Goal: Task Accomplishment & Management: Manage account settings

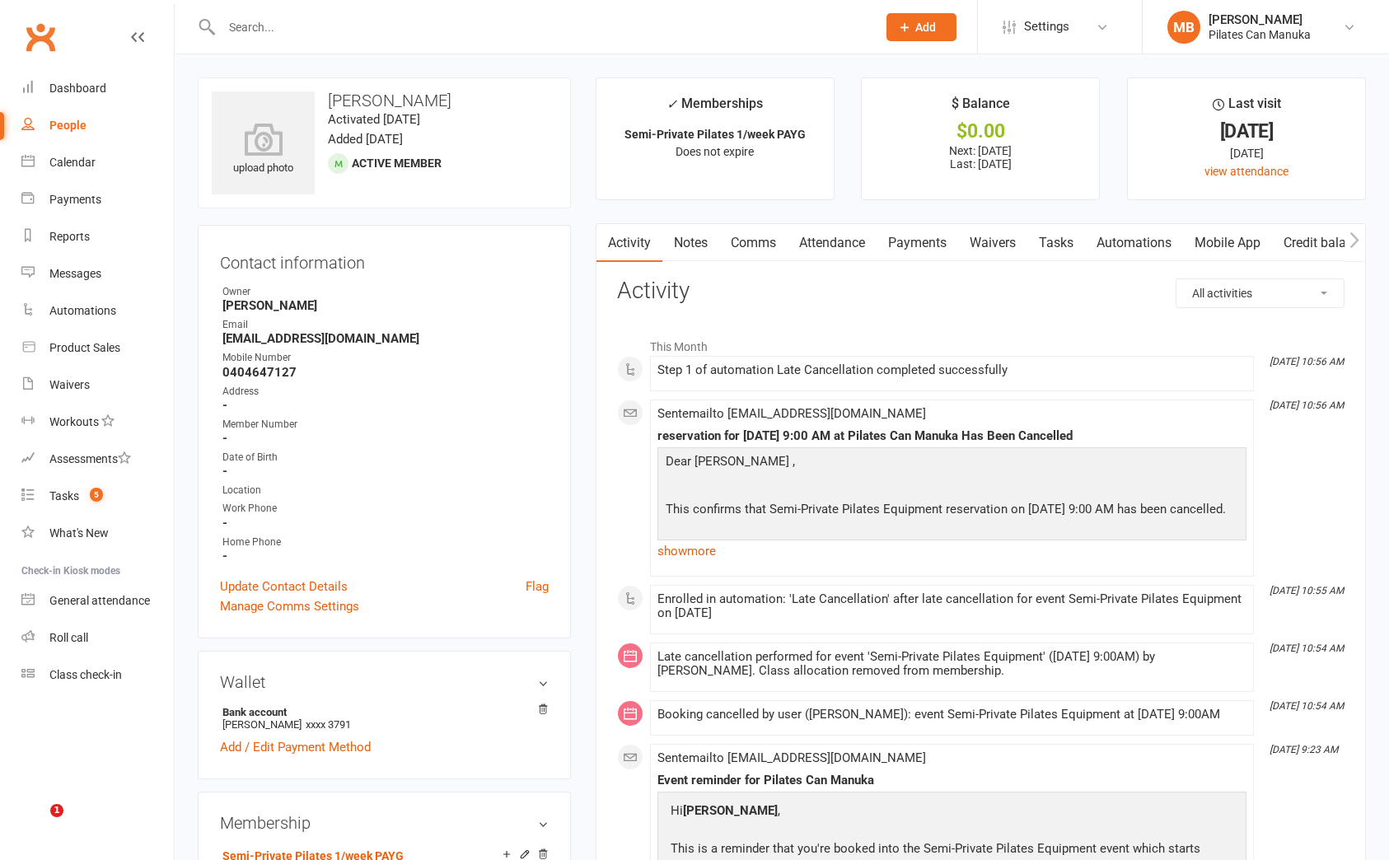
click at [442, 35] on input "text" at bounding box center [541, 27] width 648 height 23
click at [698, 245] on link "Notes" at bounding box center [690, 243] width 57 height 38
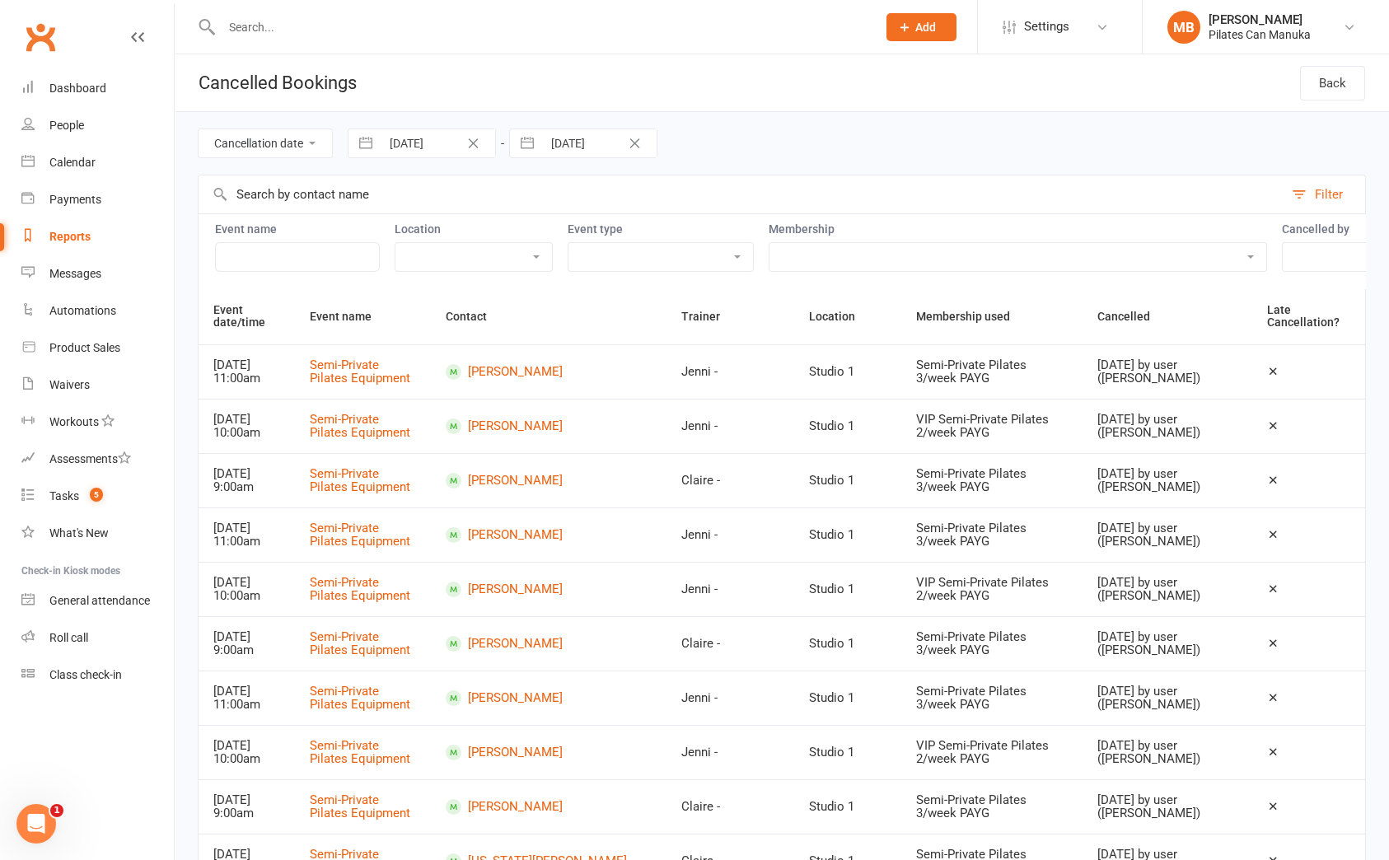
drag, startPoint x: 61, startPoint y: 232, endPoint x: 556, endPoint y: 15, distance: 540.5
click at [63, 232] on div "Reports" at bounding box center [69, 236] width 41 height 13
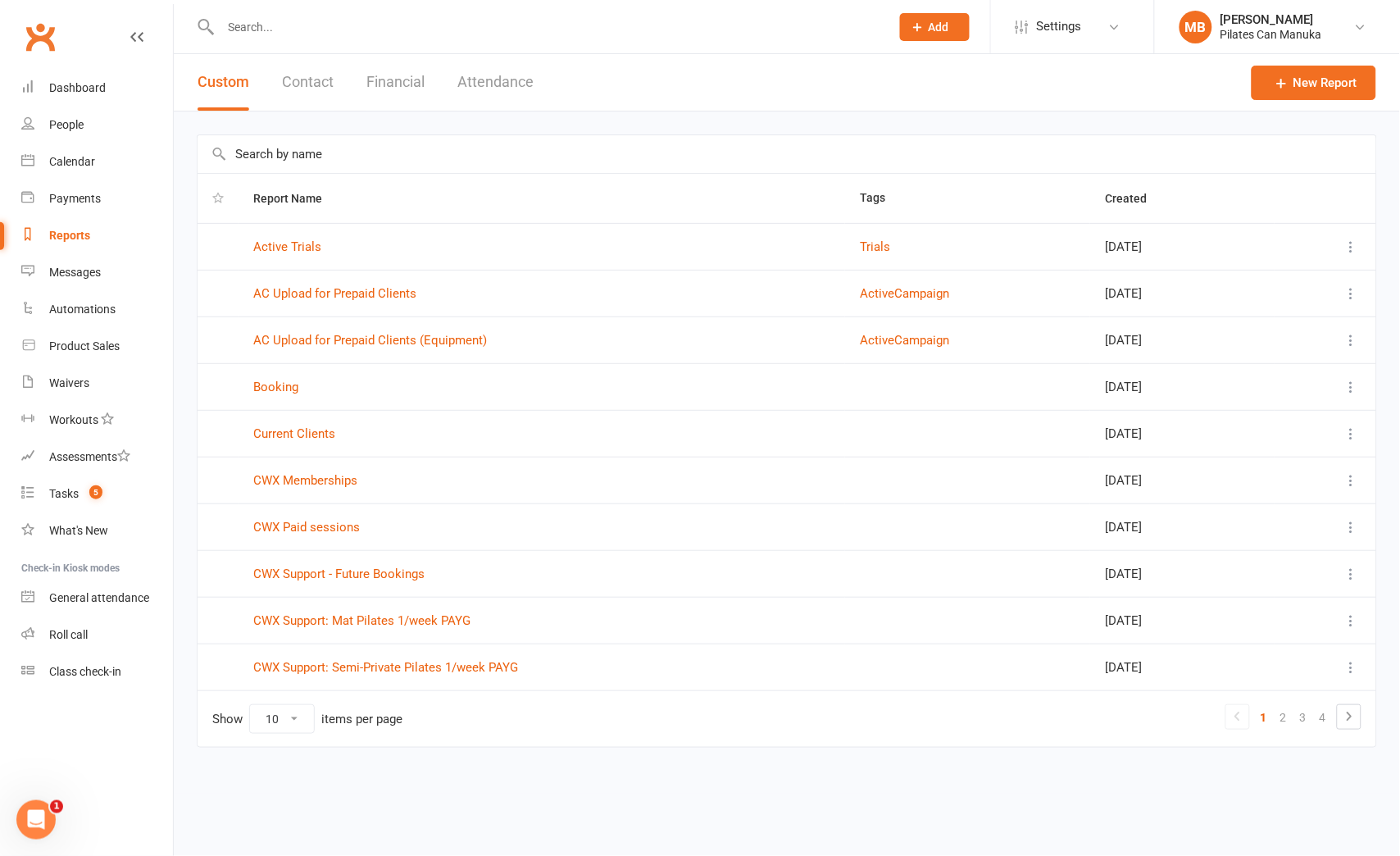
click at [500, 73] on button "Attendance" at bounding box center [496, 82] width 77 height 57
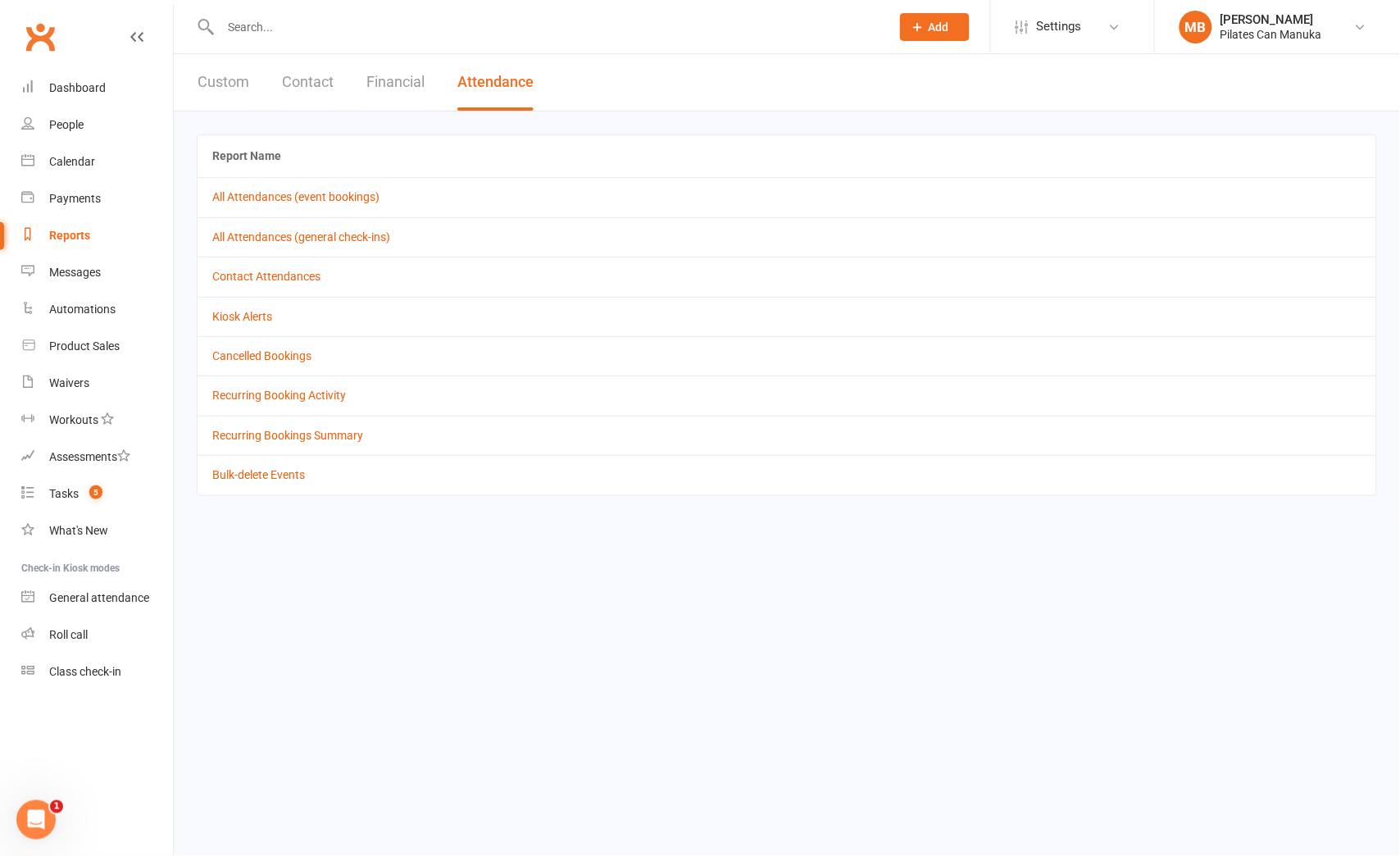
click at [298, 368] on td "Cancelled Bookings" at bounding box center [787, 356] width 1179 height 40
click at [311, 353] on link "Cancelled Bookings" at bounding box center [262, 355] width 100 height 13
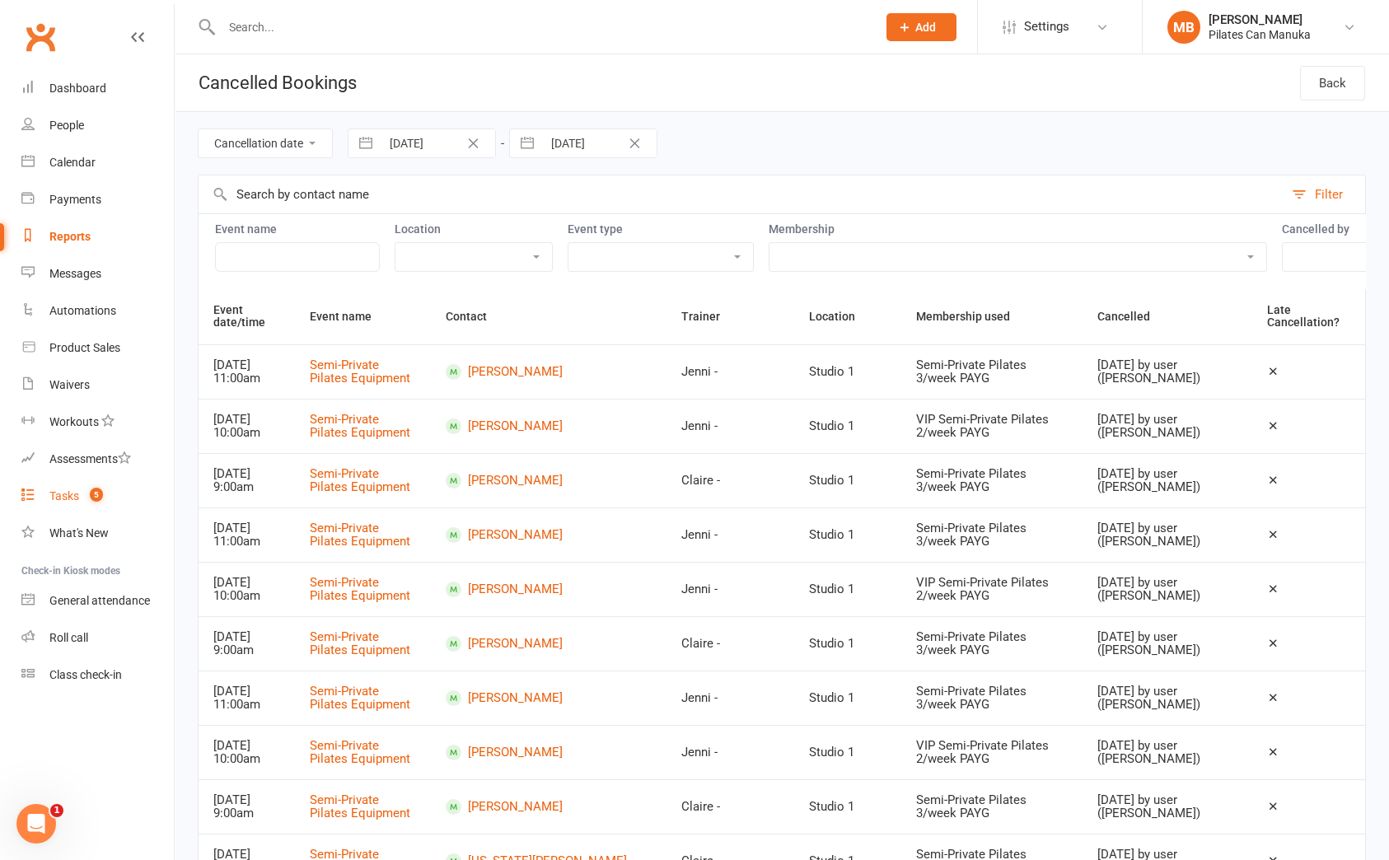
drag, startPoint x: 83, startPoint y: 498, endPoint x: 303, endPoint y: 466, distance: 222.3
click at [87, 498] on count-badge "5" at bounding box center [92, 495] width 21 height 13
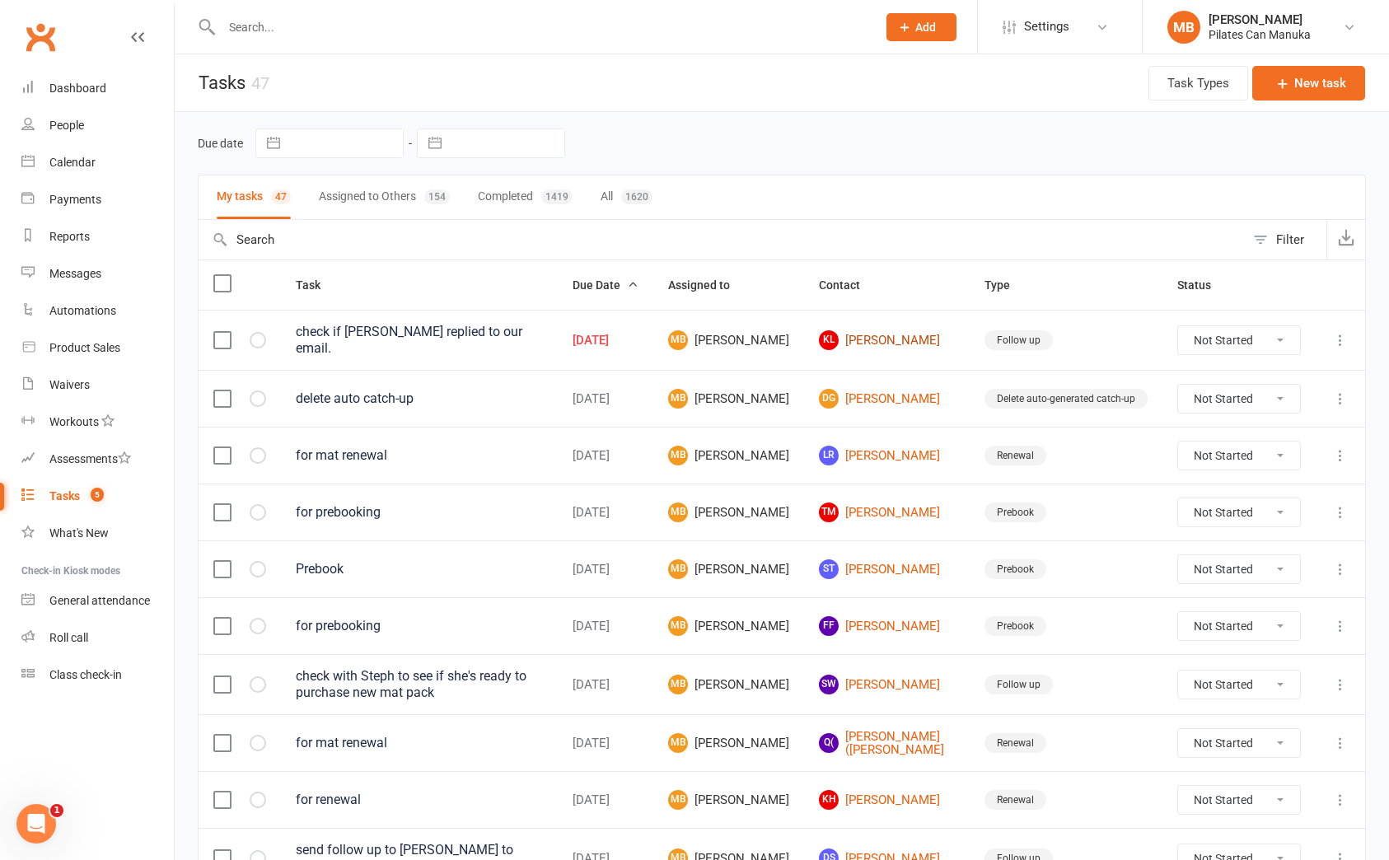
click at [896, 343] on link "KL Kristin Leece" at bounding box center [887, 340] width 136 height 20
click at [363, 30] on input "text" at bounding box center [541, 27] width 648 height 23
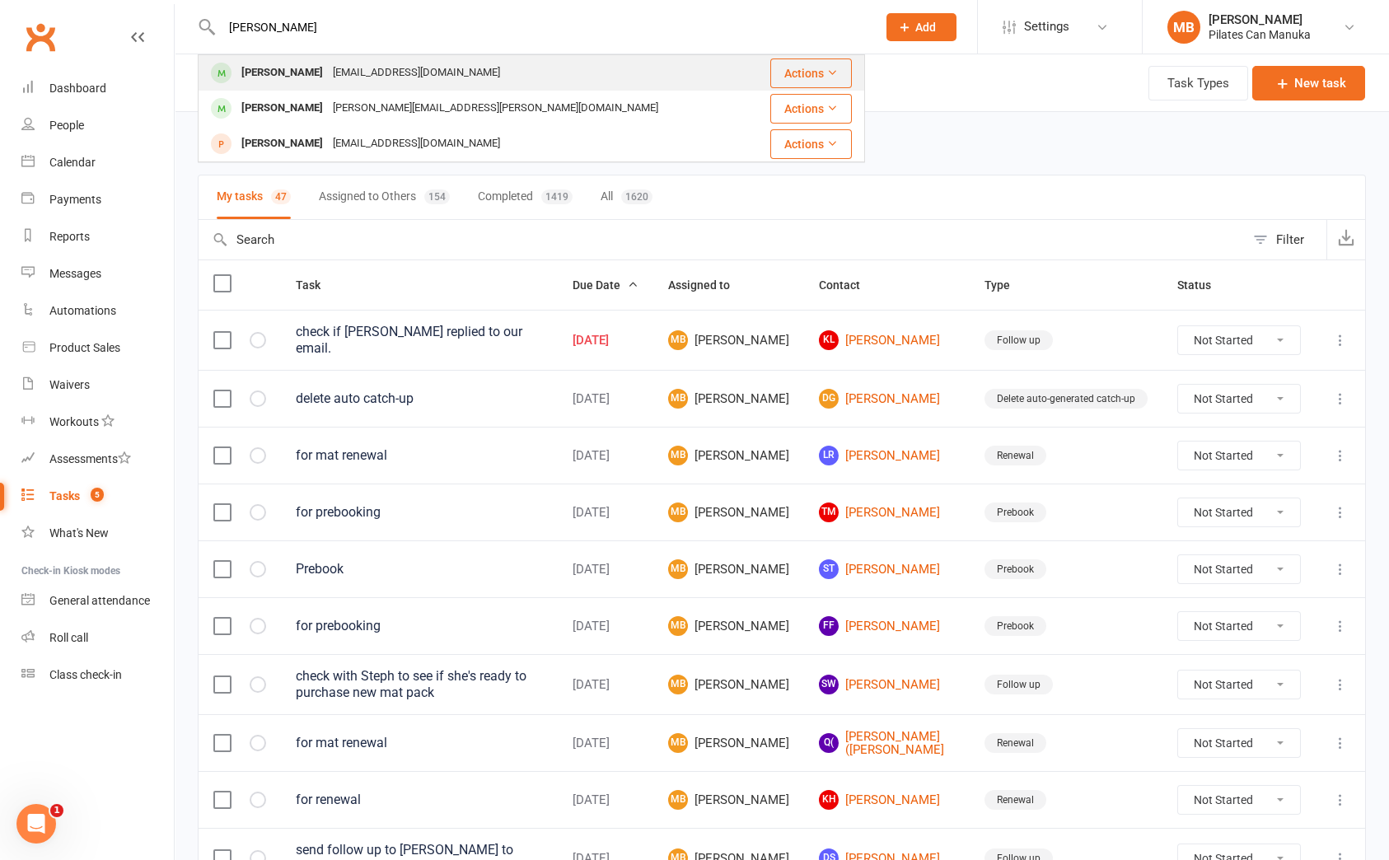
type input "oliver"
click at [373, 78] on div "oliverpestonji@icloud.com" at bounding box center [416, 73] width 177 height 24
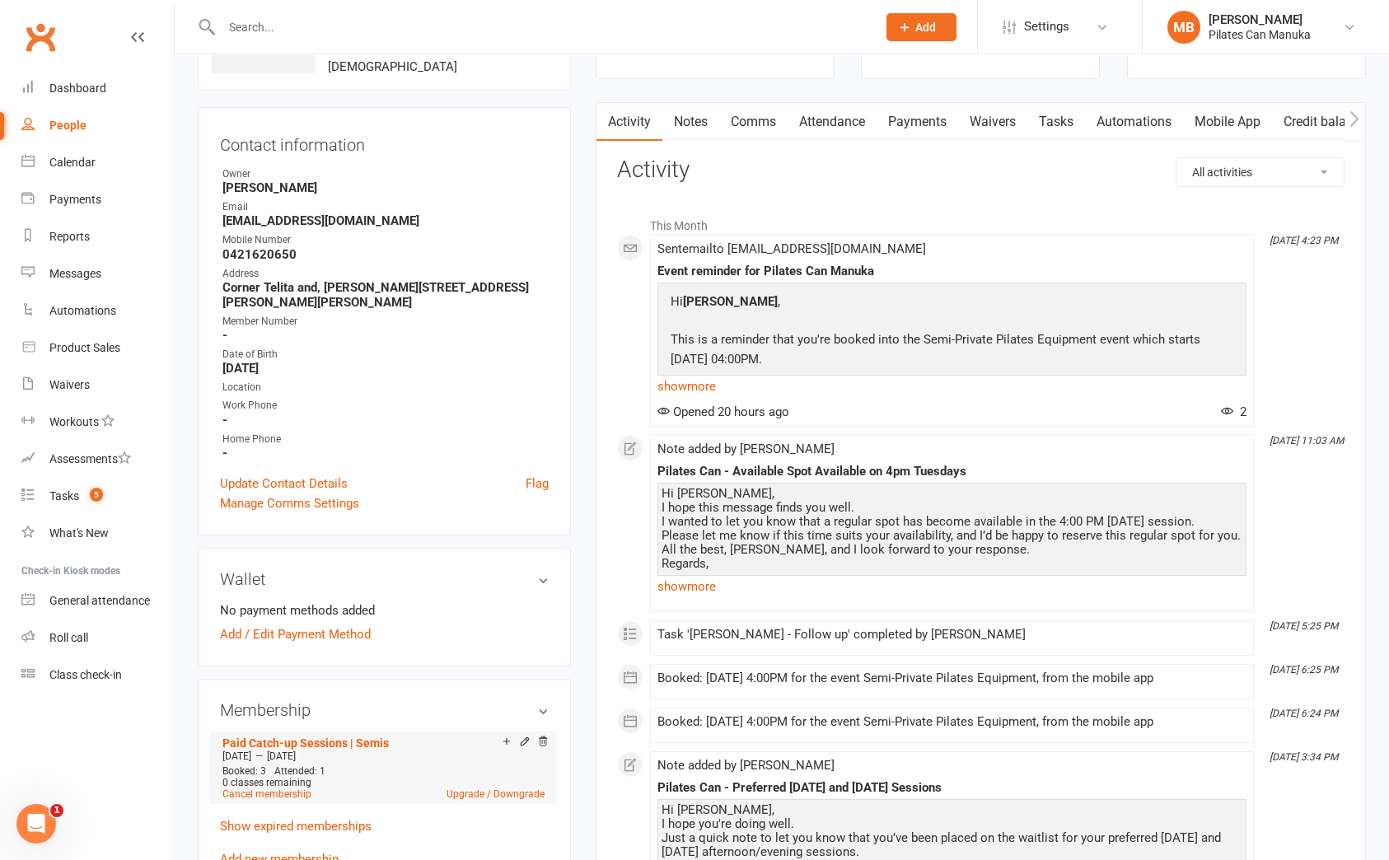
scroll to position [247, 0]
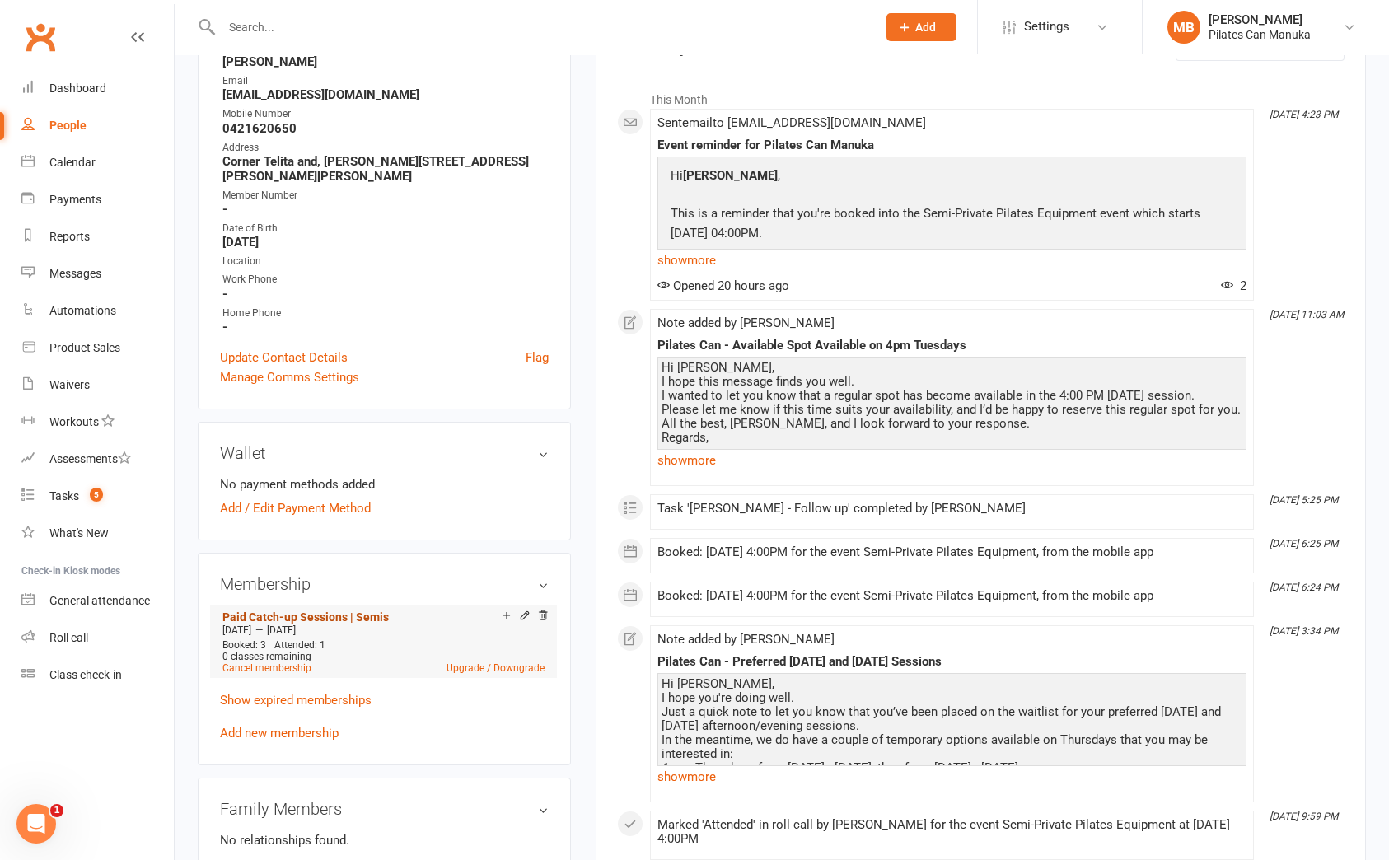
click at [318, 618] on link "Paid Catch-up Sessions | Semis" at bounding box center [305, 617] width 166 height 13
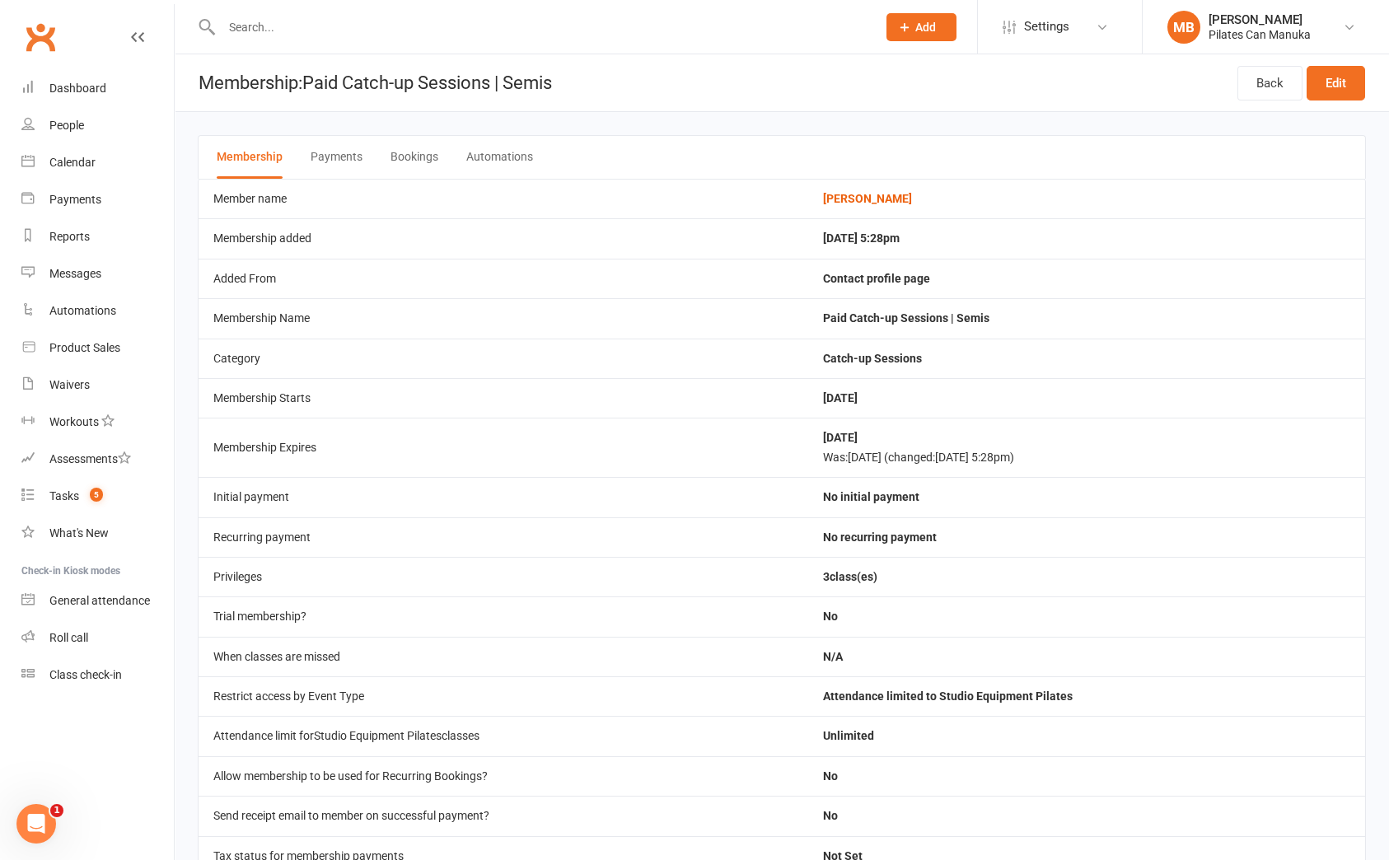
click at [405, 154] on button "Bookings" at bounding box center [415, 157] width 48 height 43
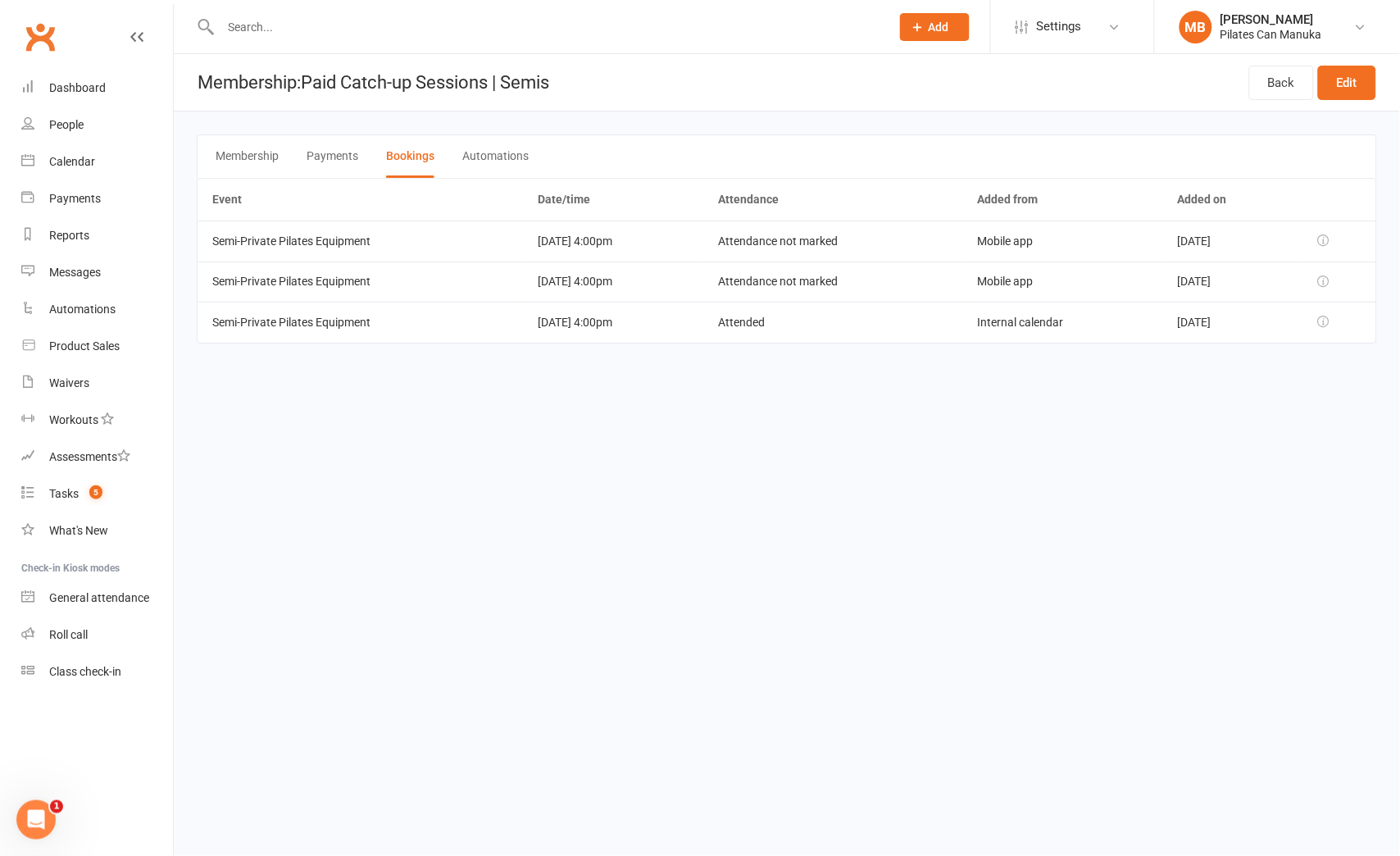
click at [653, 389] on html "Prospect Member Non-attending contact Class / event Appointment Task Add Settin…" at bounding box center [700, 194] width 1400 height 389
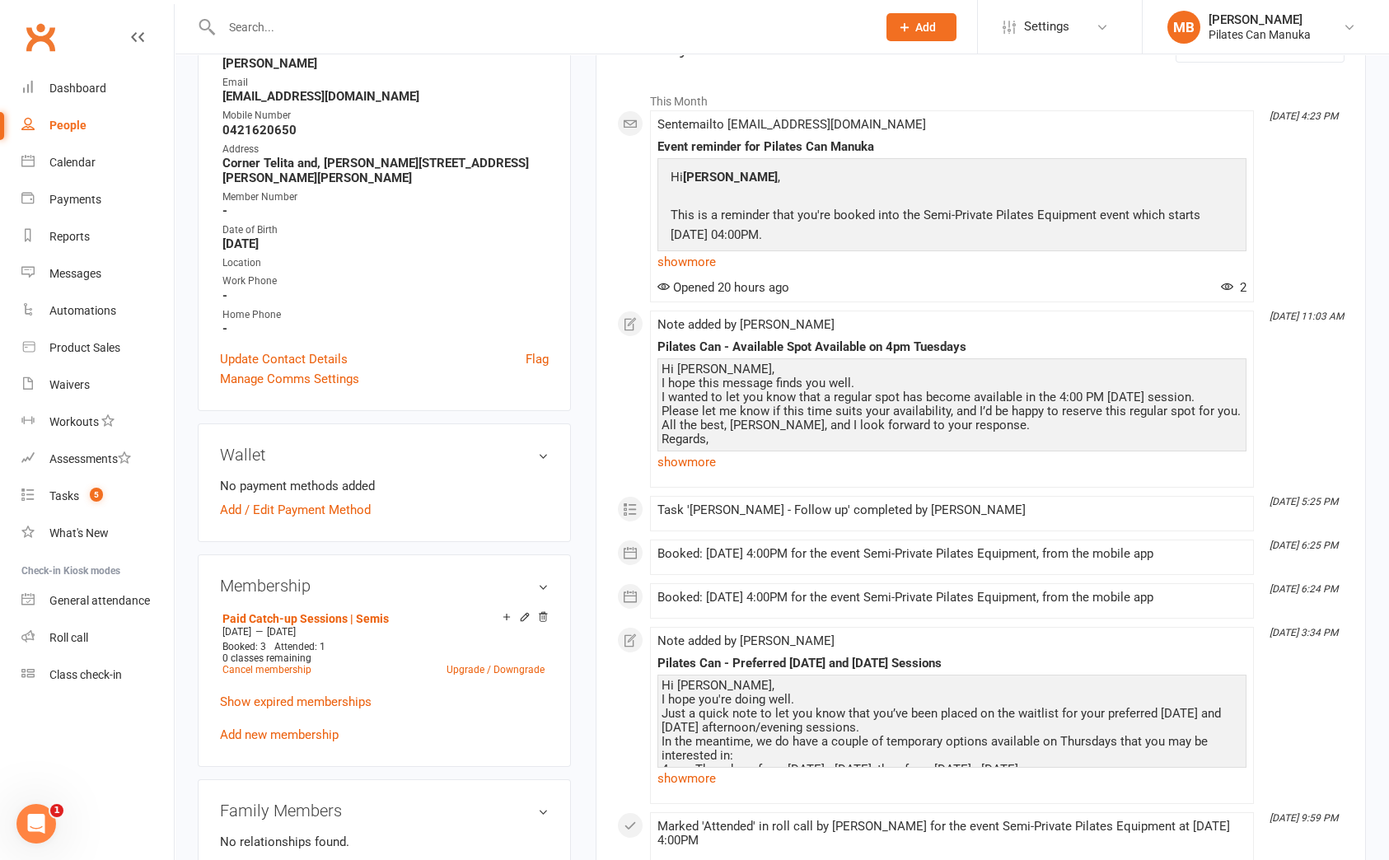
scroll to position [494, 0]
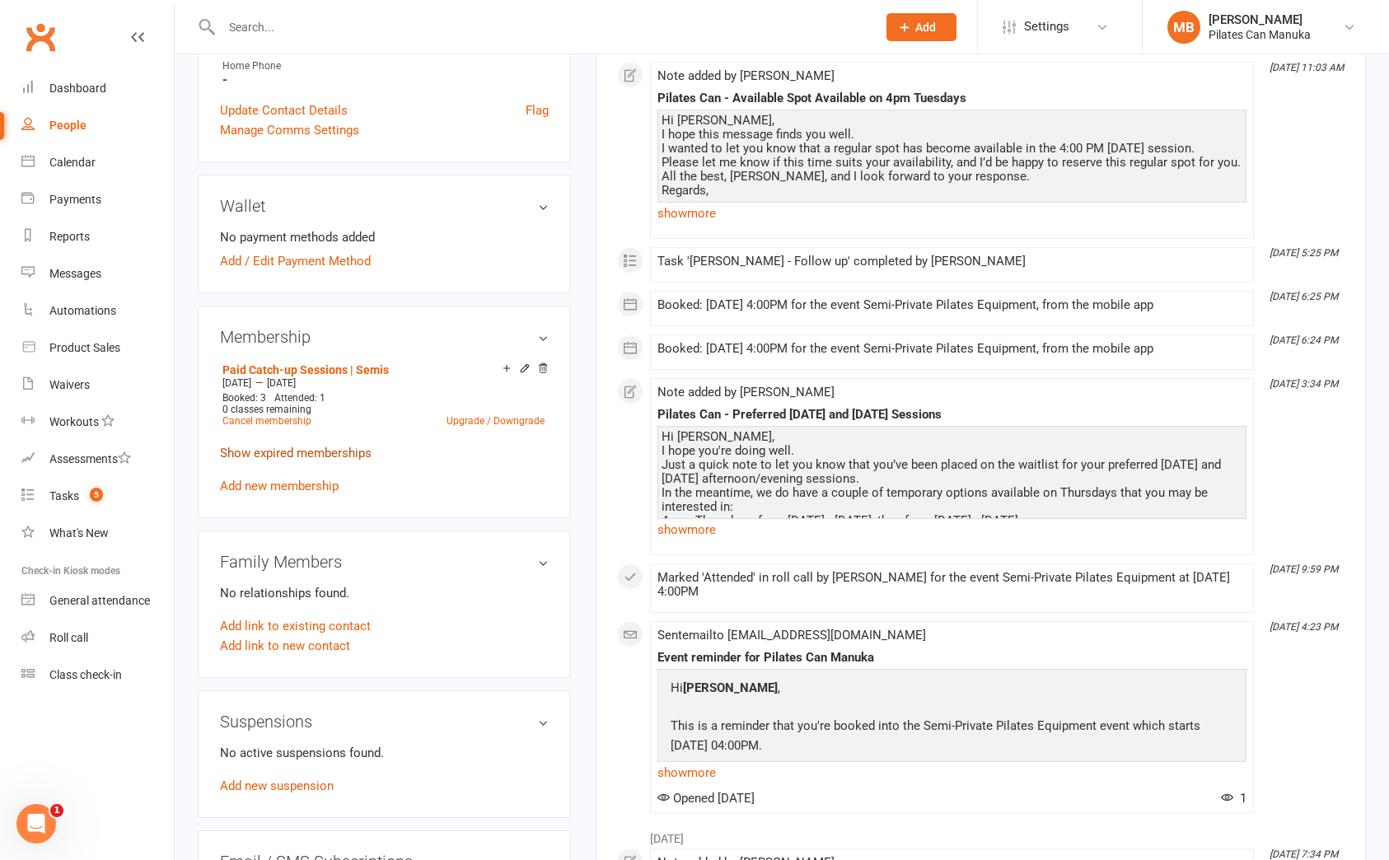
click at [293, 454] on link "Show expired memberships" at bounding box center [296, 453] width 152 height 15
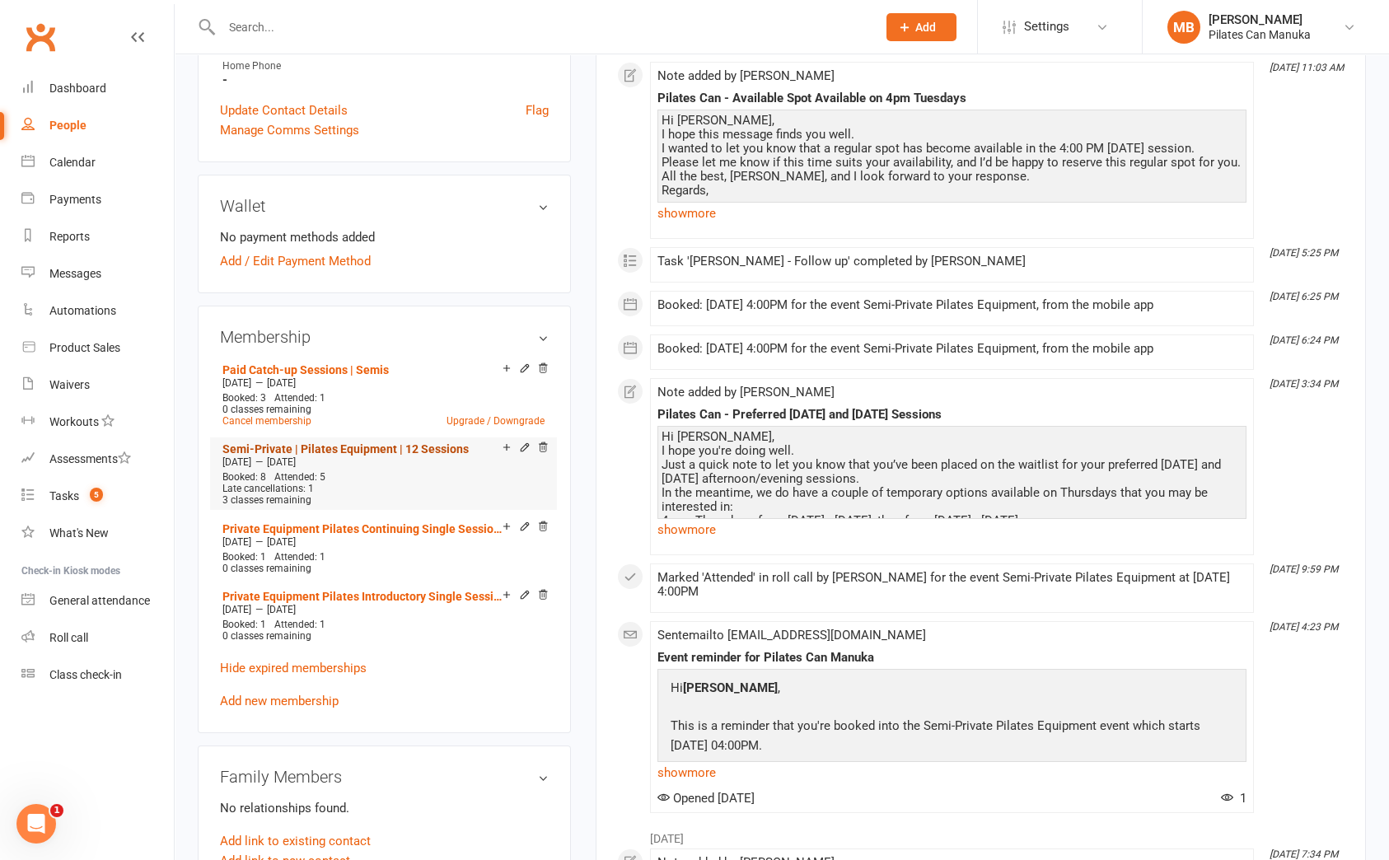
click at [368, 442] on link "Semi-Private | Pilates Equipment | 12 Sessions" at bounding box center [345, 448] width 246 height 13
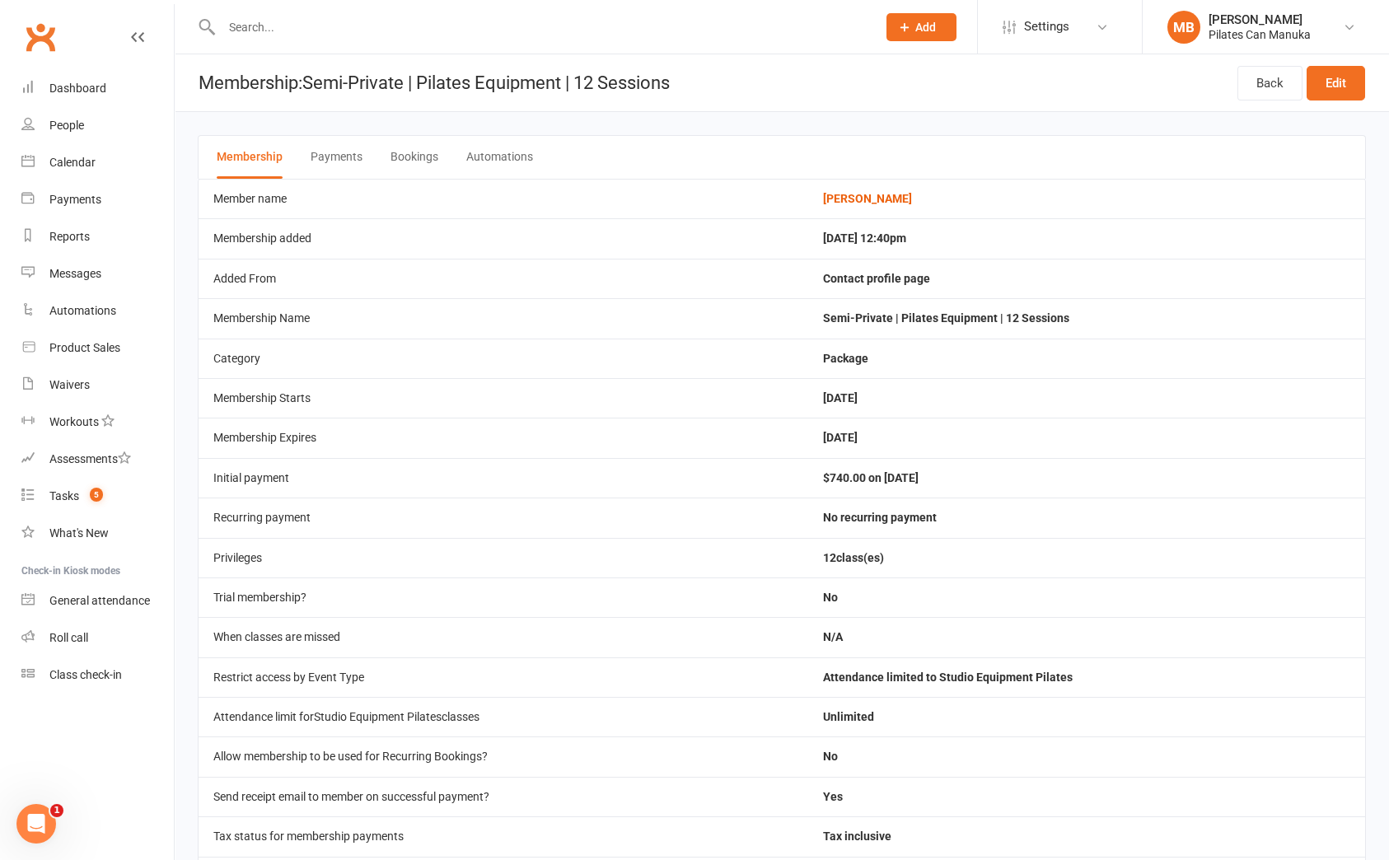
click at [391, 158] on button "Bookings" at bounding box center [415, 157] width 48 height 43
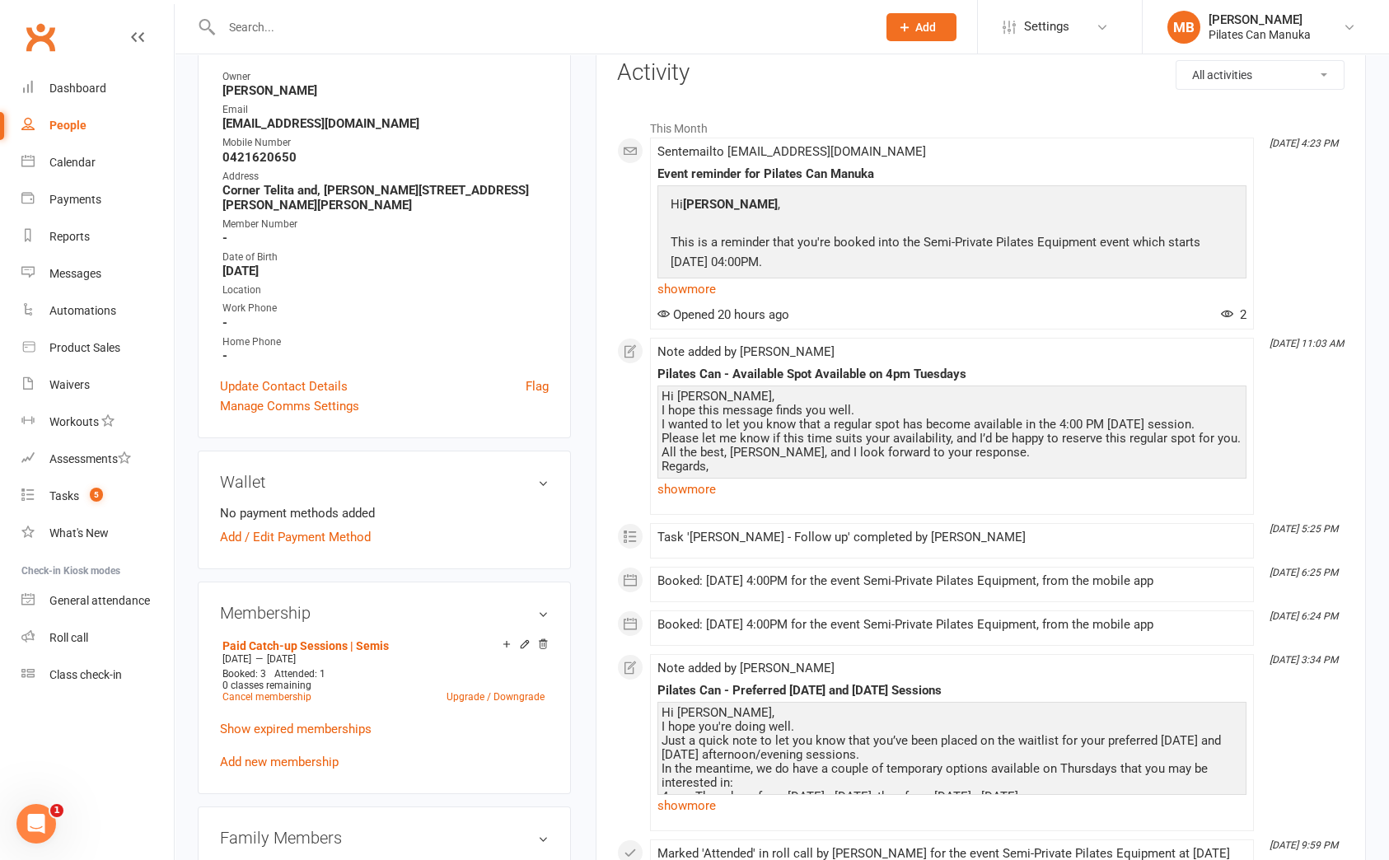
scroll to position [370, 0]
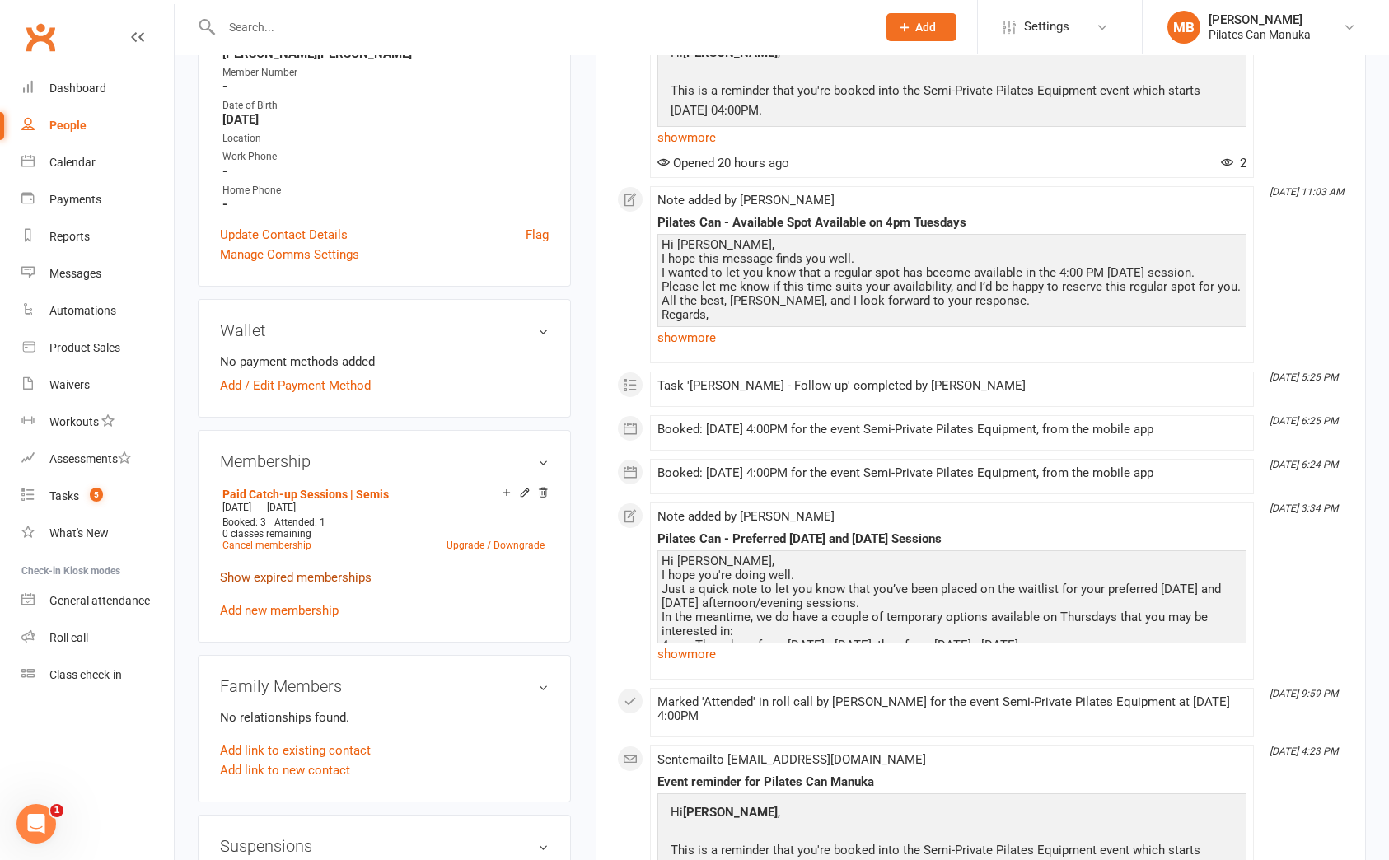
click at [324, 578] on link "Show expired memberships" at bounding box center [296, 577] width 152 height 15
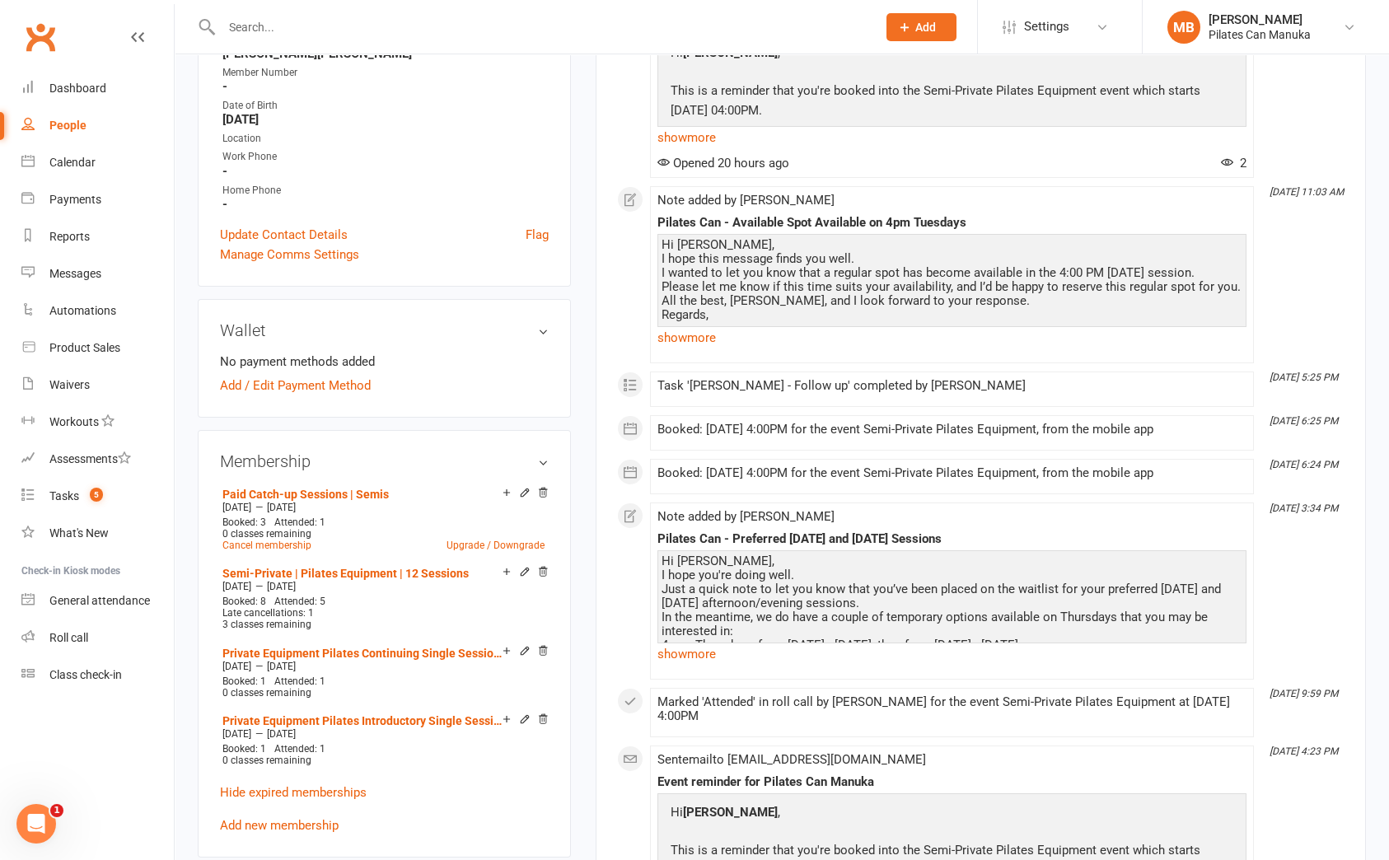
drag, startPoint x: 268, startPoint y: 818, endPoint x: 353, endPoint y: 775, distance: 95.1
click at [268, 818] on link "Add new membership" at bounding box center [279, 825] width 119 height 15
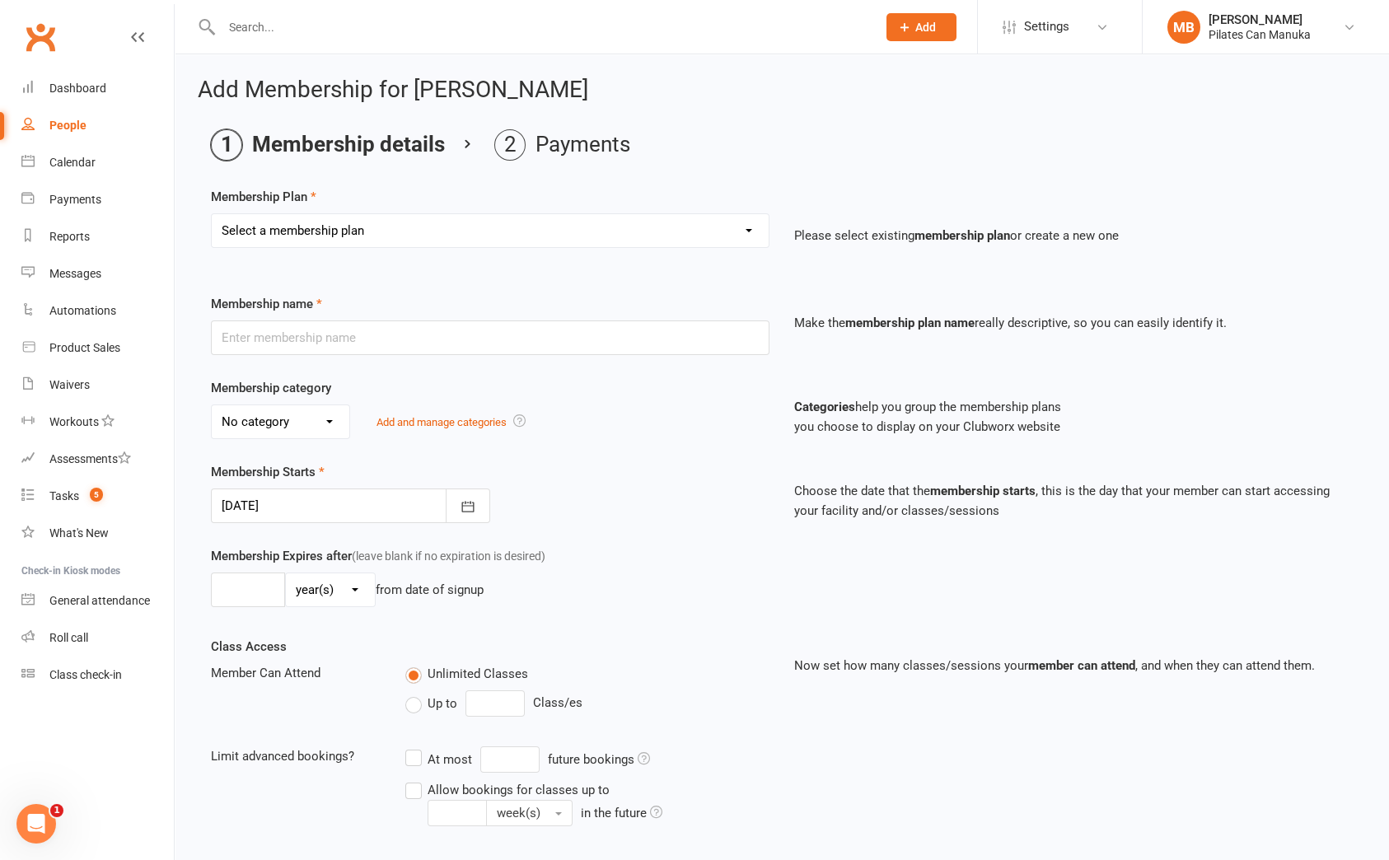
click at [414, 227] on select "Select a membership plan Private Equipment Pilates Introductory 2 Pack (T1) Pri…" at bounding box center [490, 230] width 557 height 33
select select "4"
click at [212, 214] on select "Select a membership plan Private Equipment Pilates Introductory 2 Pack (T1) Pri…" at bounding box center [490, 230] width 557 height 33
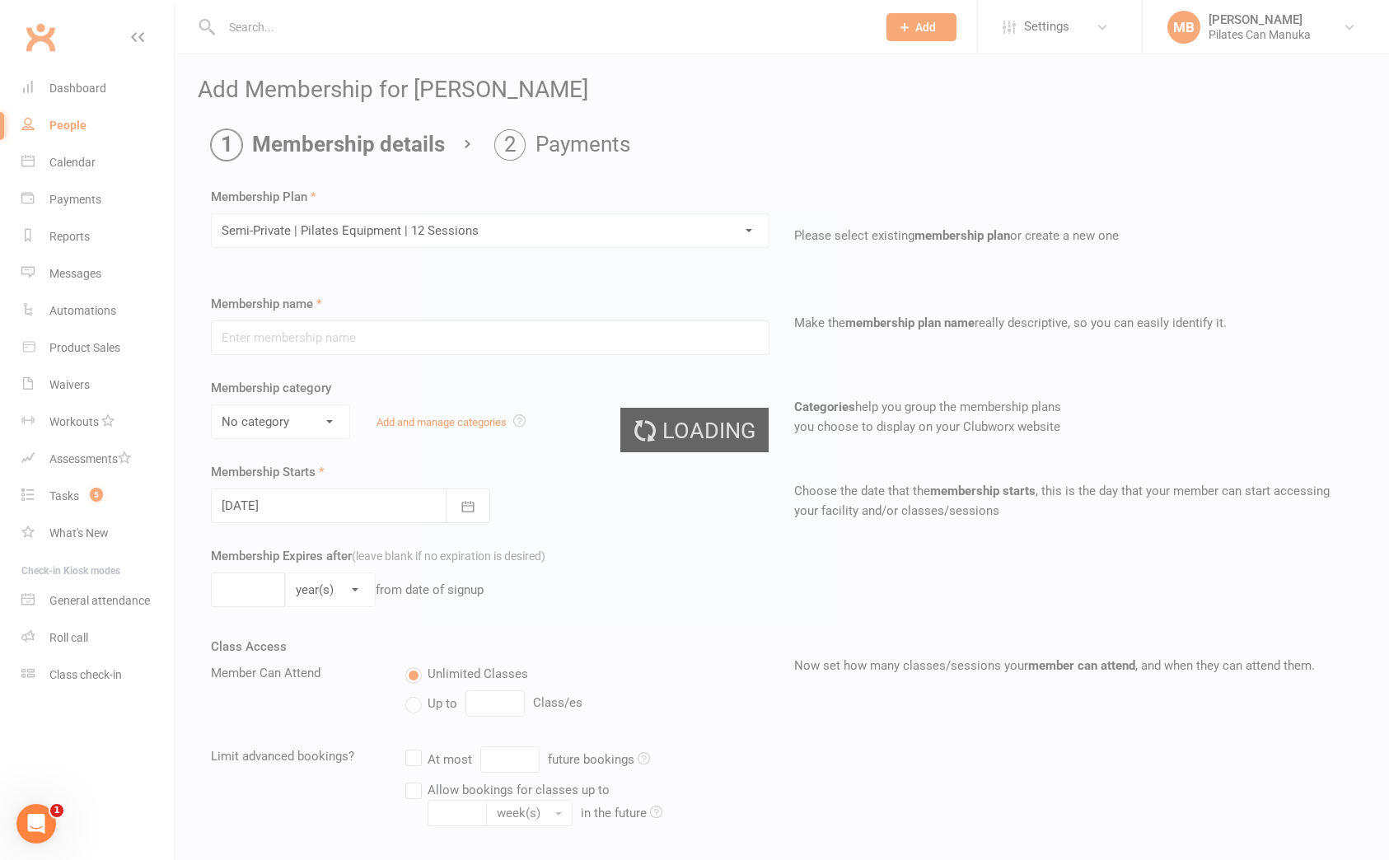
type input "Semi-Private | Pilates Equipment | 12 Sessions"
select select "2"
type input "4"
select select "2"
type input "12"
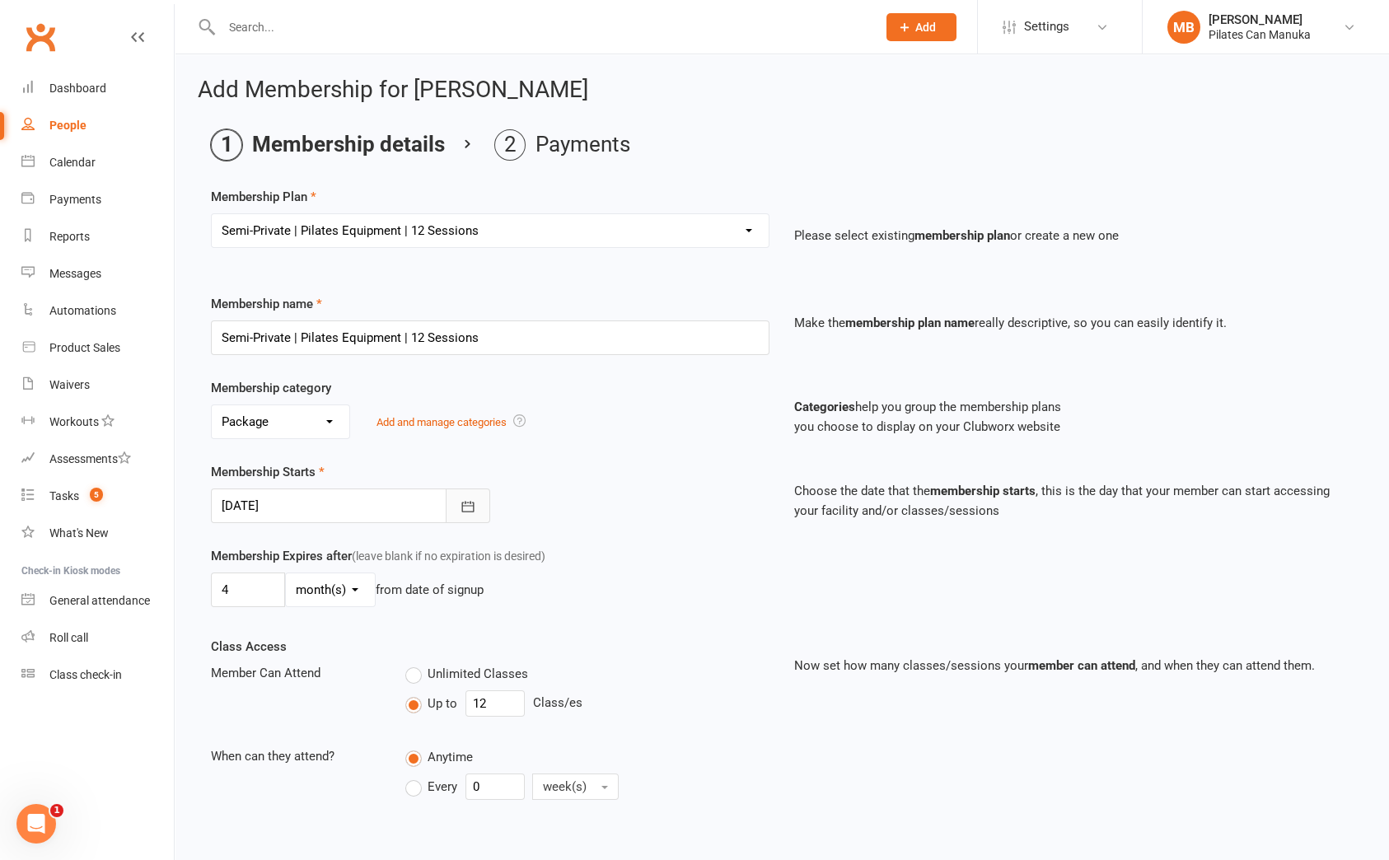
click at [468, 504] on icon "button" at bounding box center [468, 506] width 16 height 16
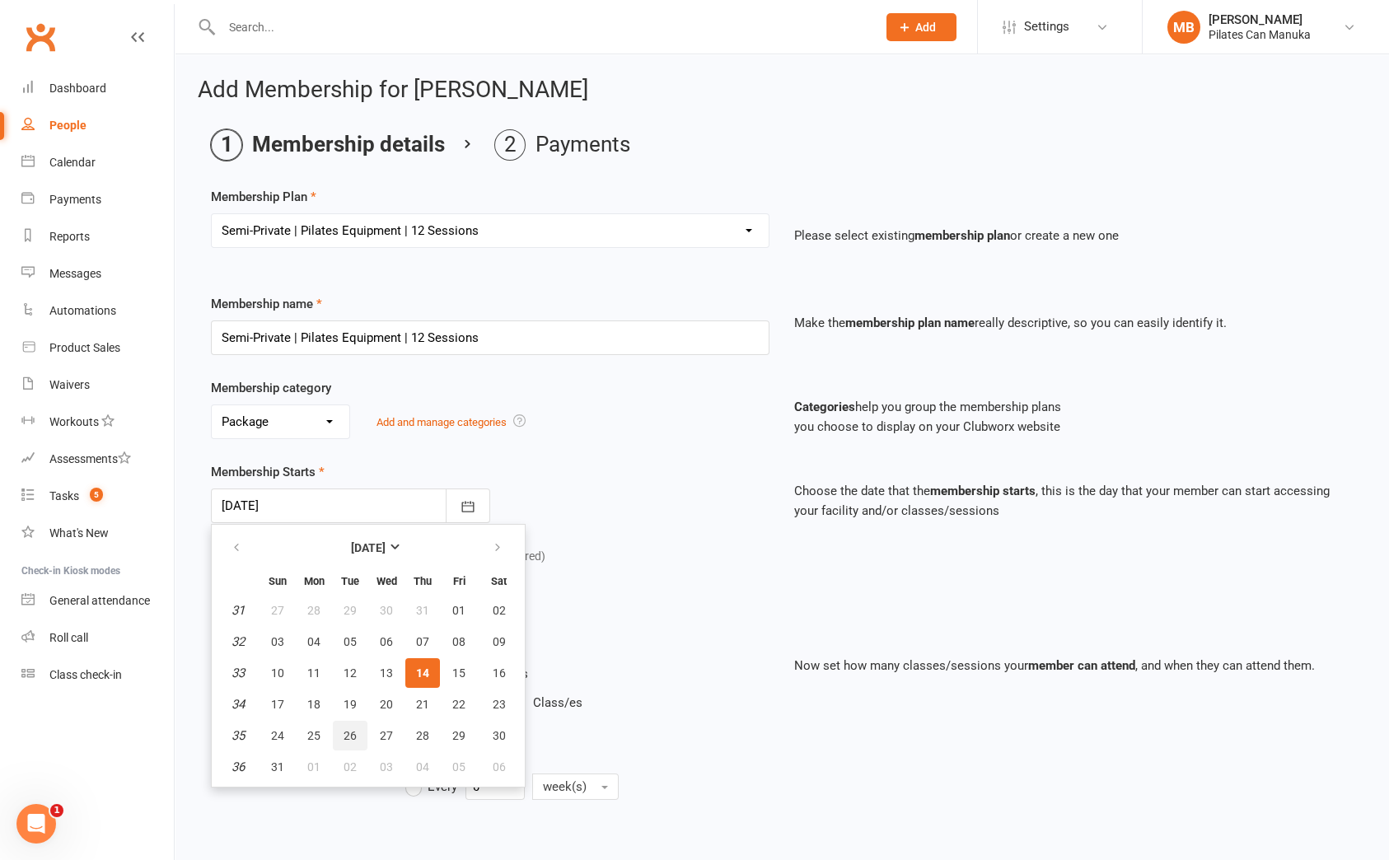
click at [344, 733] on span "26" at bounding box center [350, 735] width 13 height 13
type input "26 Aug 2025"
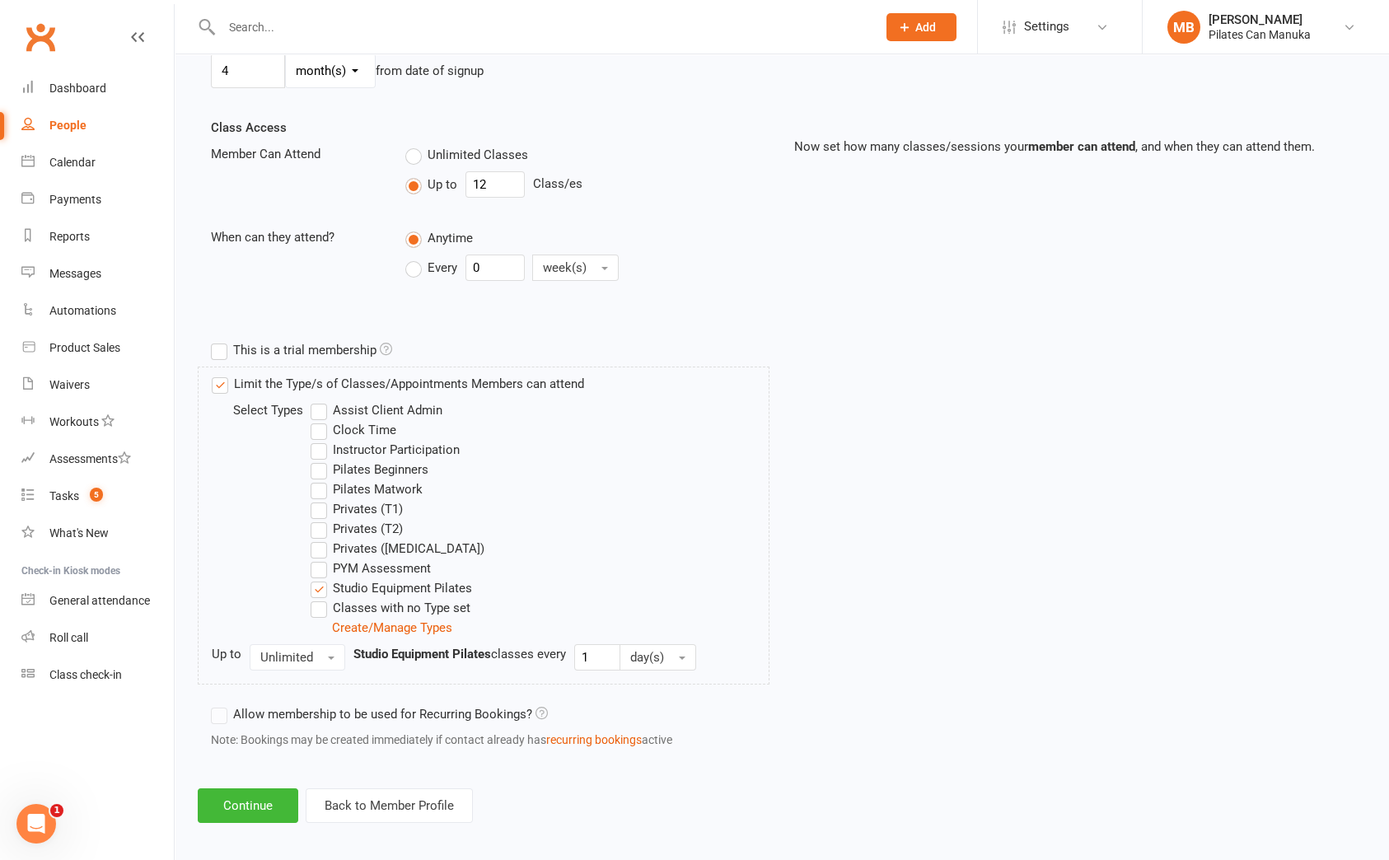
scroll to position [531, 0]
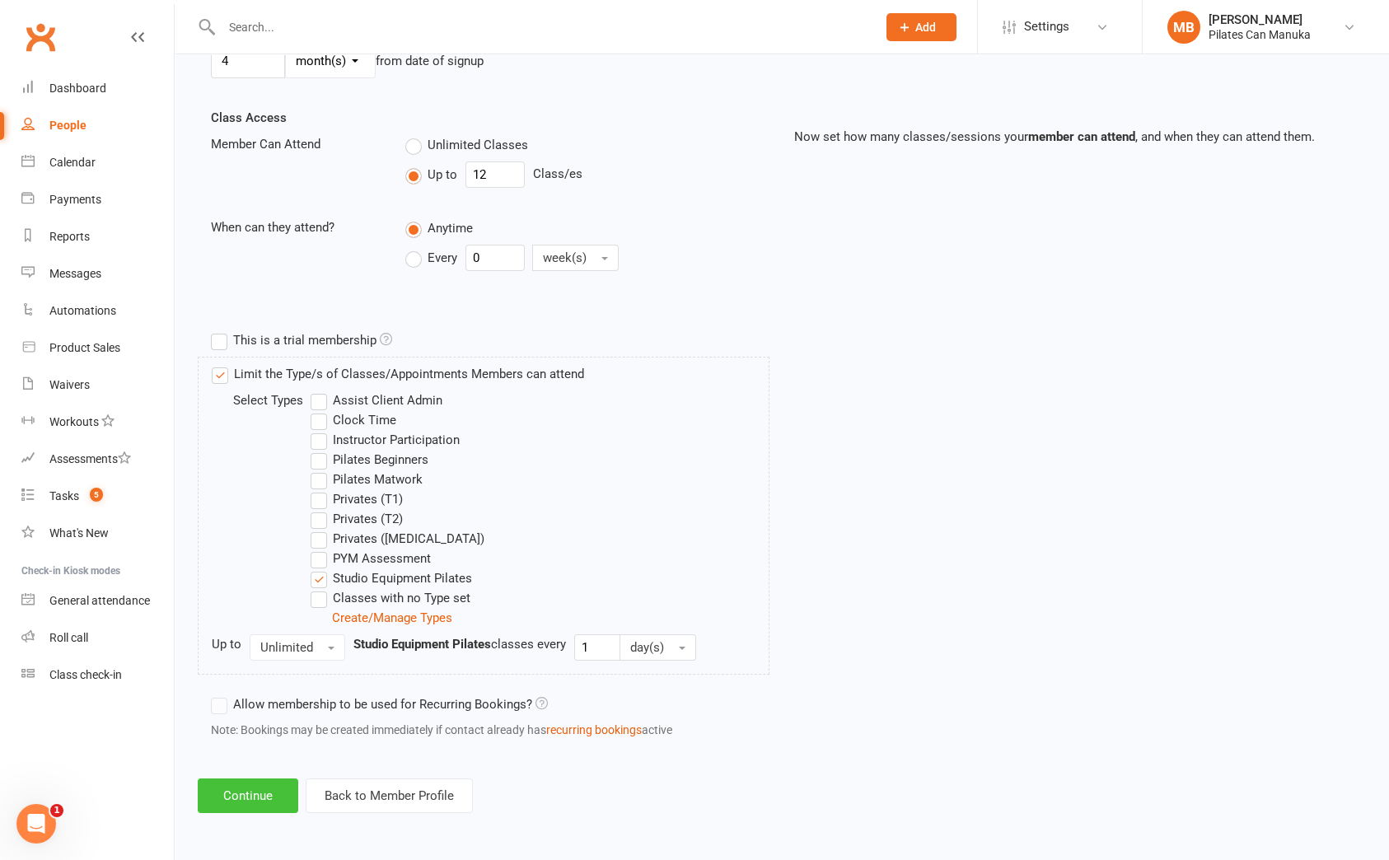
click at [246, 801] on button "Continue" at bounding box center [248, 796] width 101 height 35
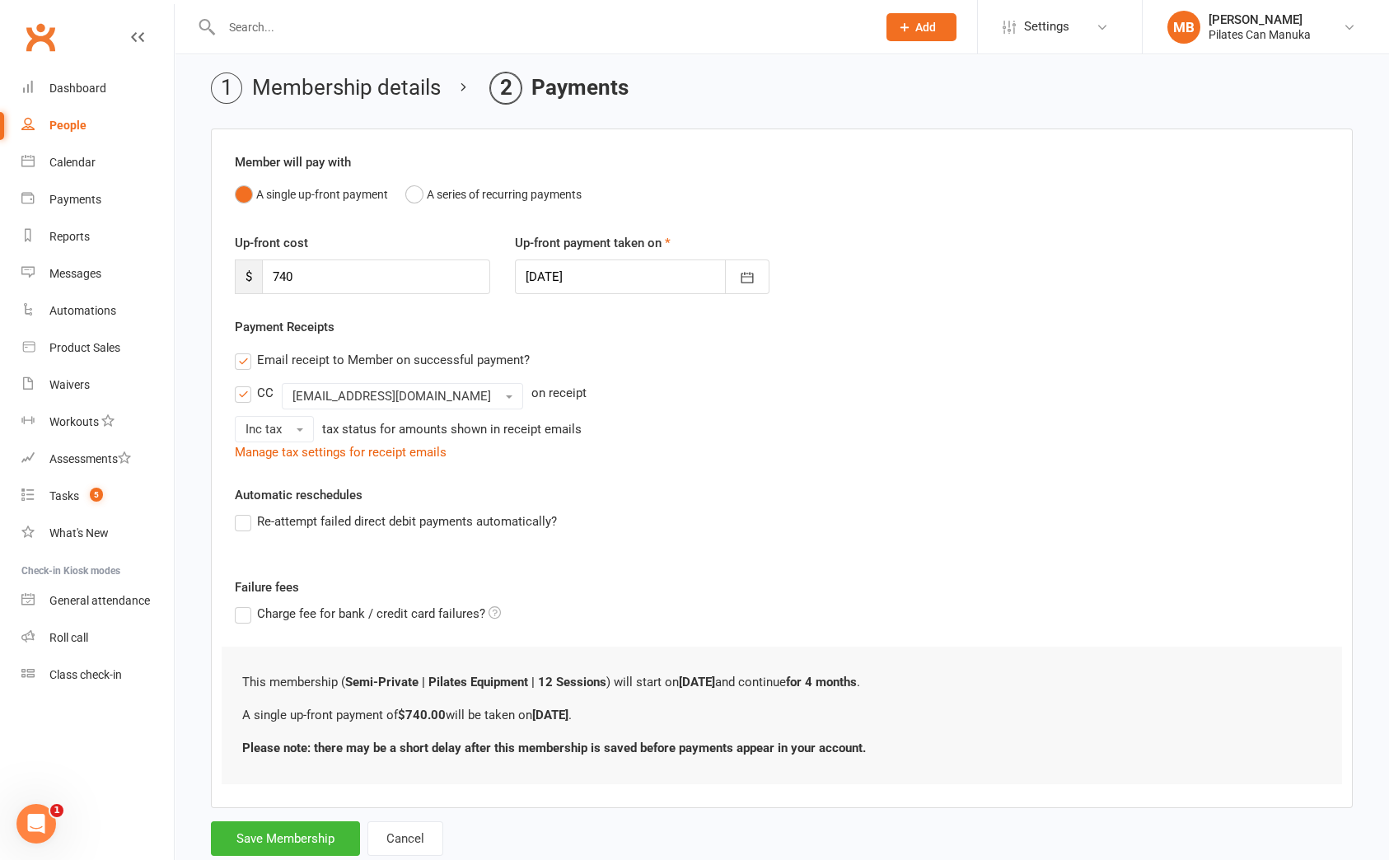
scroll to position [105, 0]
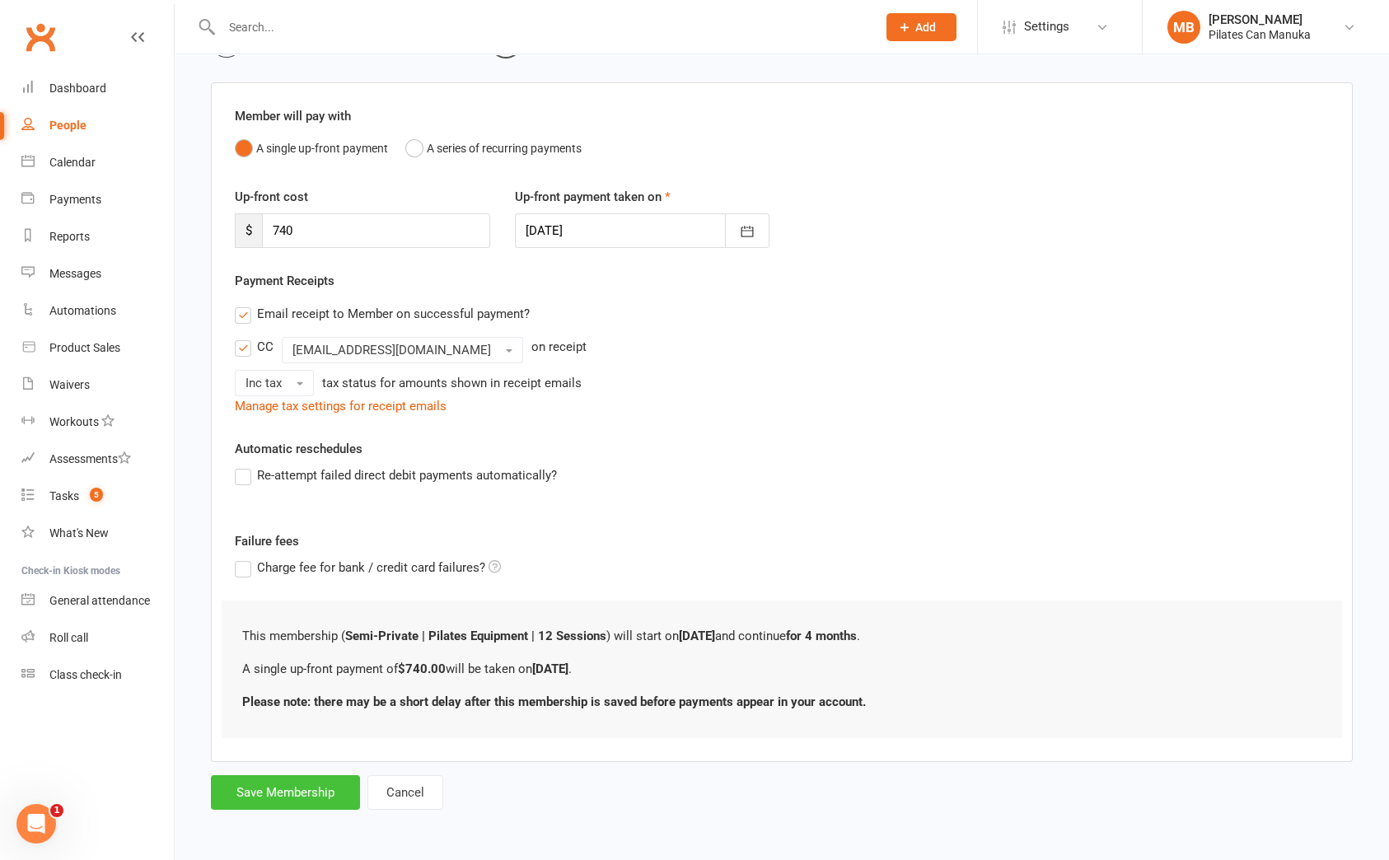
click at [296, 775] on button "Save Membership" at bounding box center [285, 792] width 149 height 35
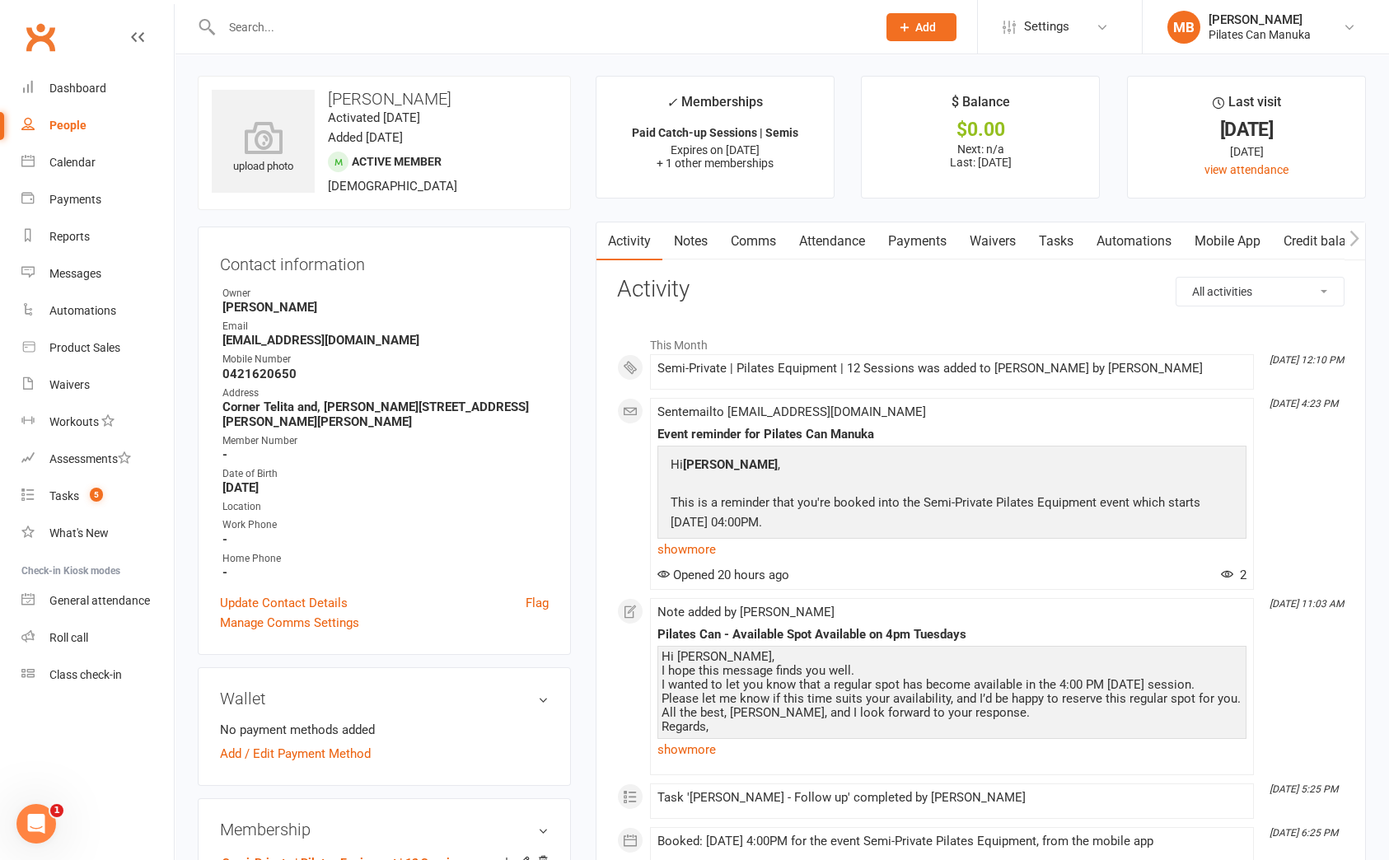
click at [409, 523] on div "Contact information Owner Mikka Bangay Email oliverpestonji@icloud.com Mobile N…" at bounding box center [384, 441] width 373 height 428
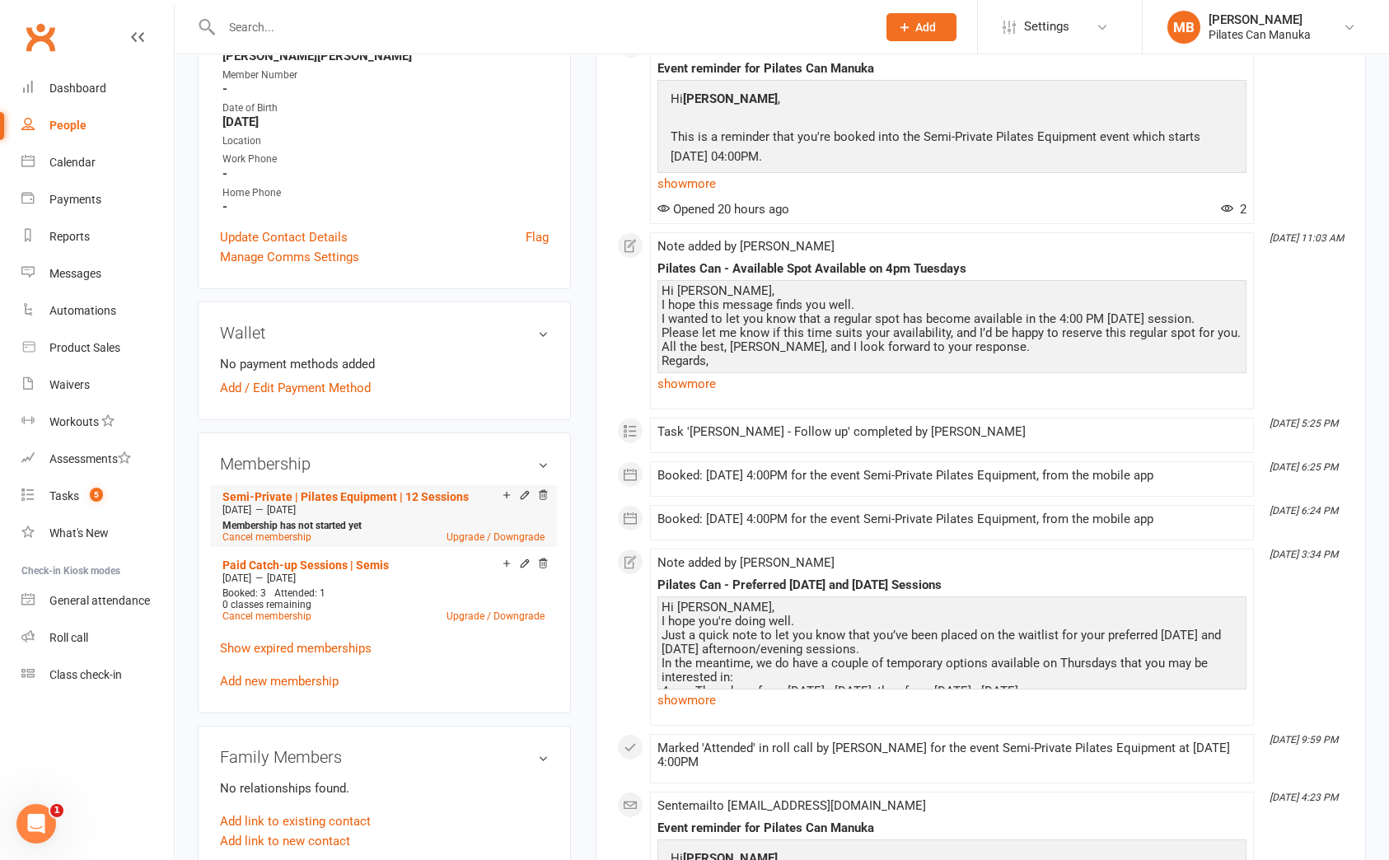
scroll to position [370, 0]
click at [409, 498] on link "Semi-Private | Pilates Equipment | 12 Sessions" at bounding box center [345, 494] width 246 height 13
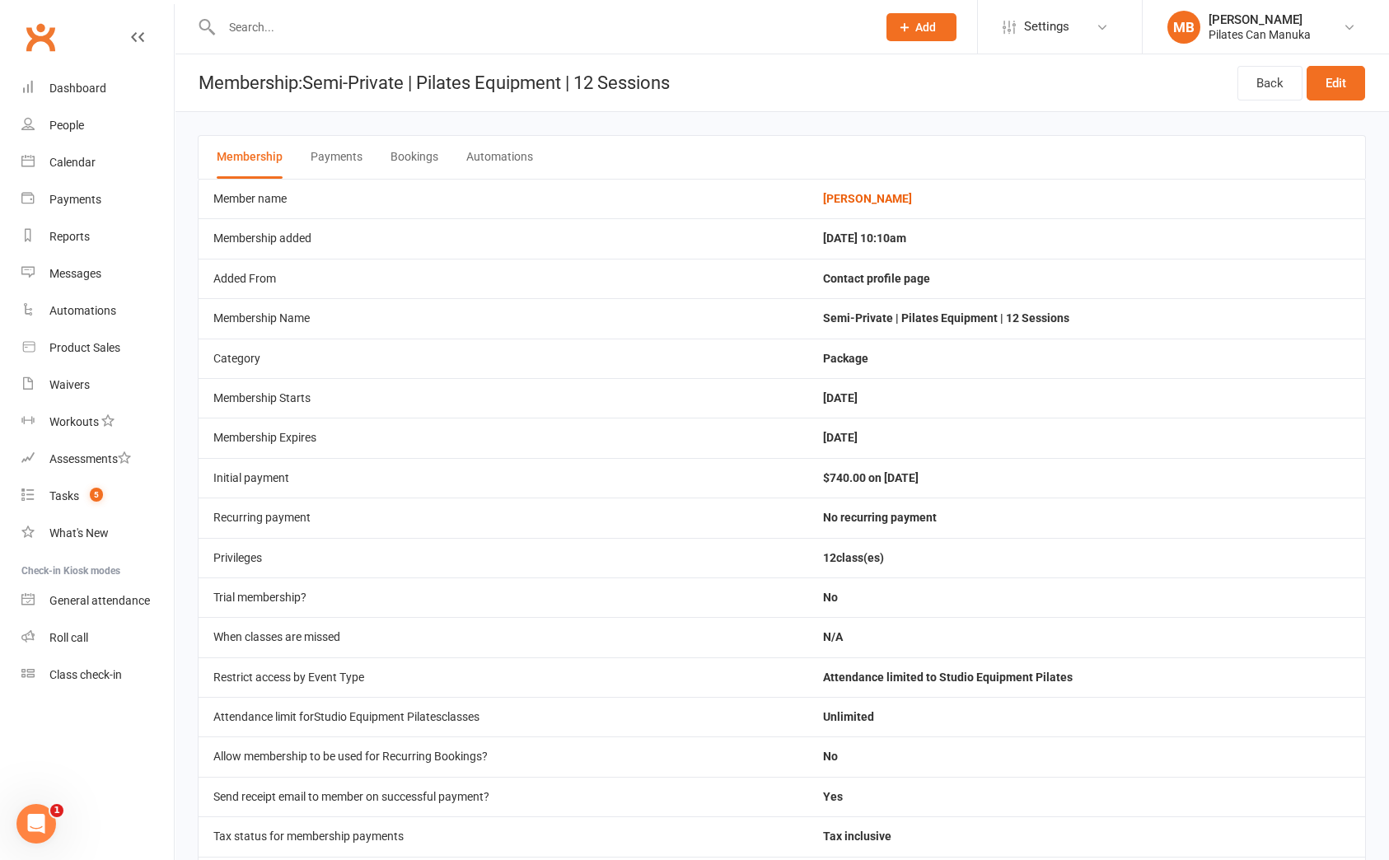
click at [409, 162] on button "Bookings" at bounding box center [415, 157] width 48 height 43
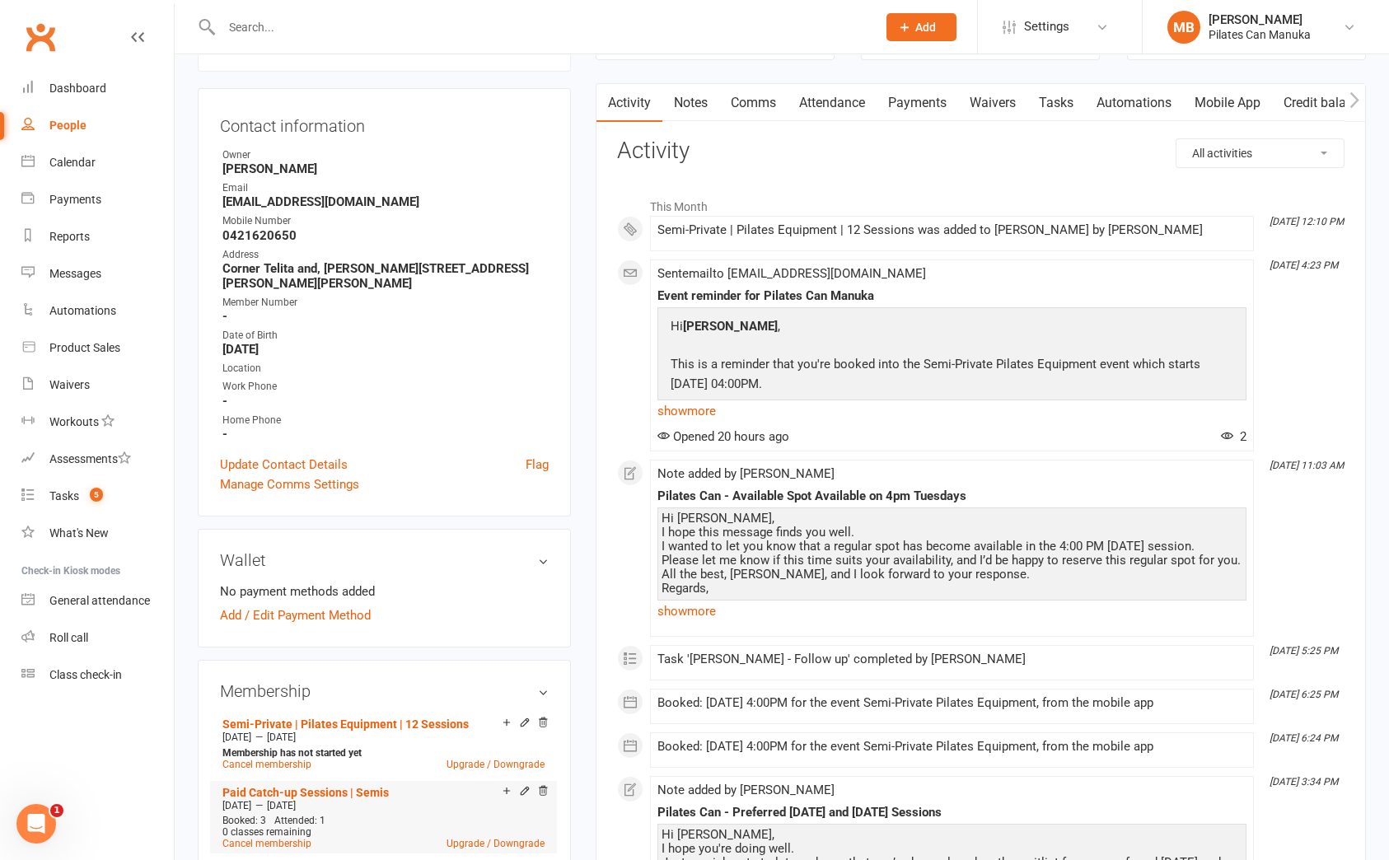
scroll to position [247, 0]
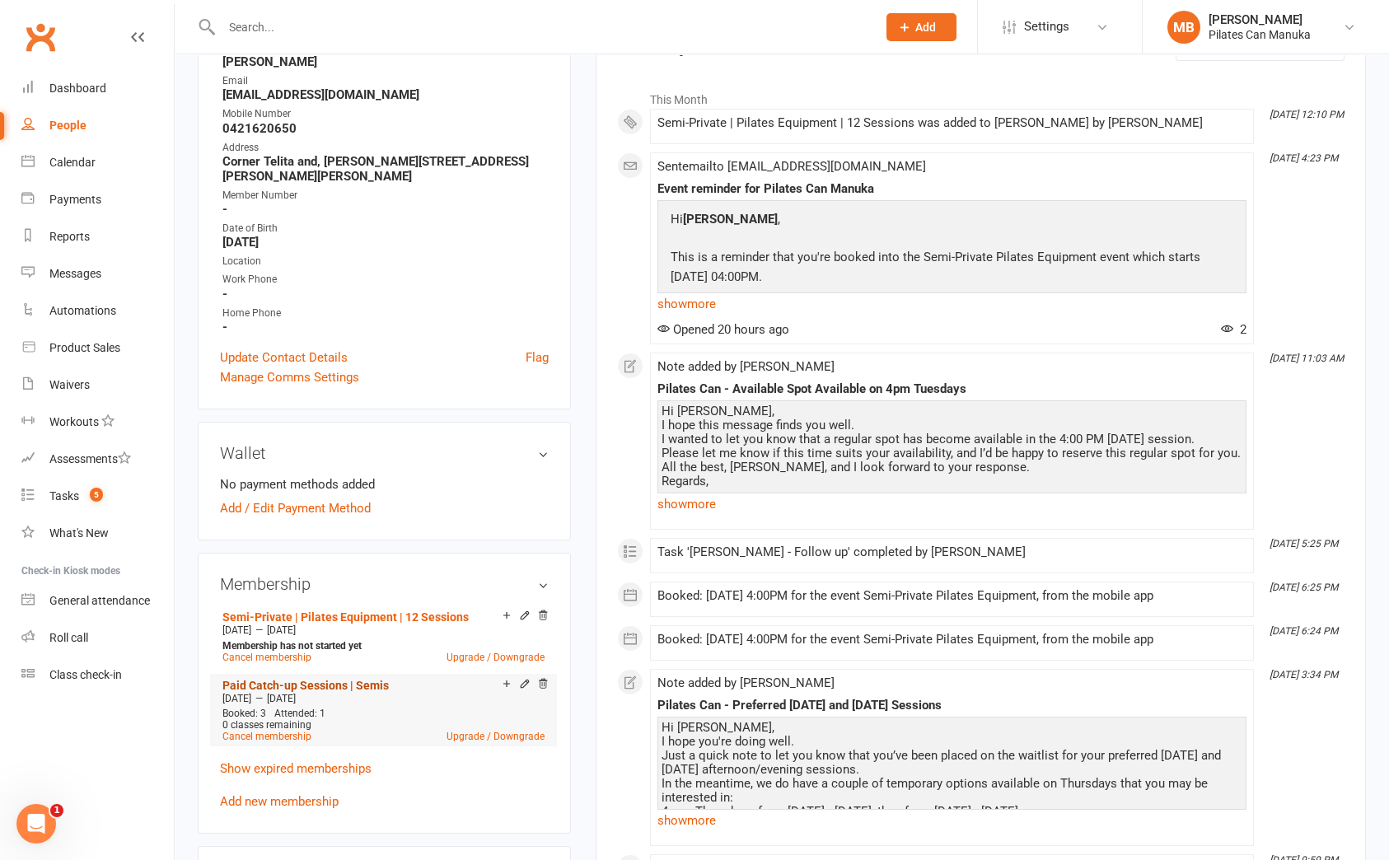
click at [319, 680] on link "Paid Catch-up Sessions | Semis" at bounding box center [305, 685] width 166 height 13
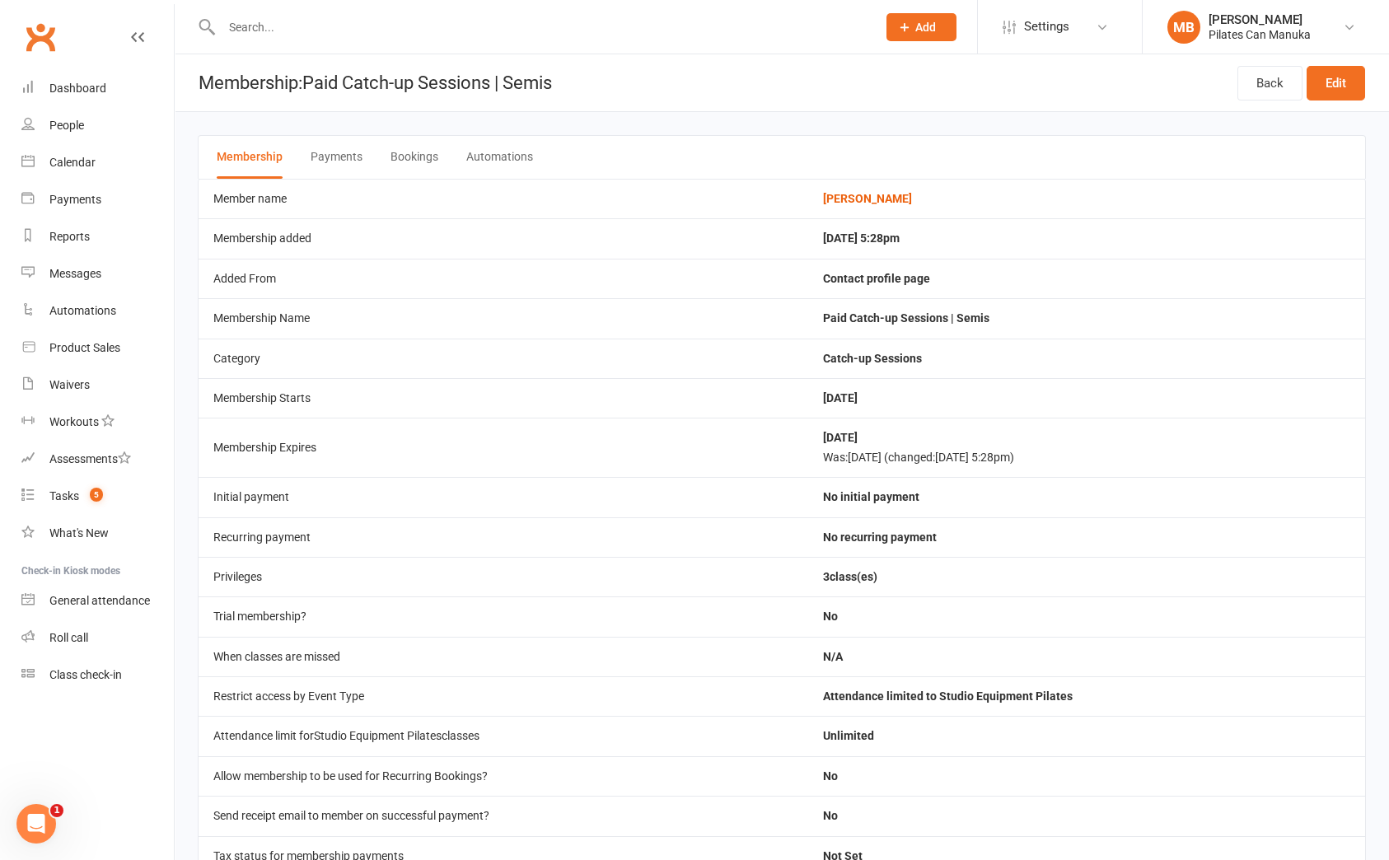
click at [418, 158] on button "Bookings" at bounding box center [415, 157] width 48 height 43
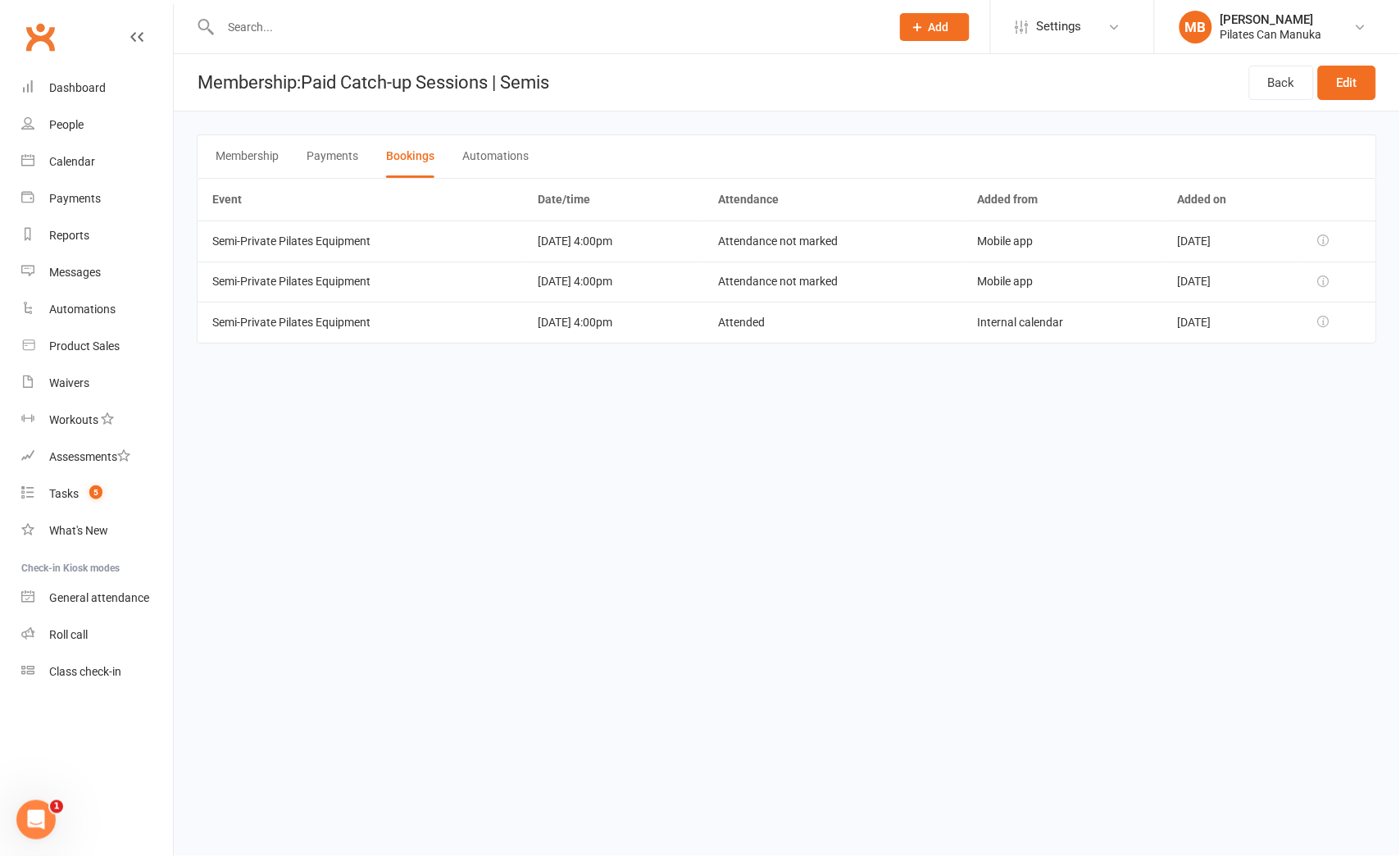
click at [755, 389] on html "Prospect Member Non-attending contact Class / event Appointment Task Add Settin…" at bounding box center [700, 194] width 1400 height 389
click at [268, 389] on html "Prospect Member Non-attending contact Class / event Appointment Task Add Settin…" at bounding box center [700, 194] width 1400 height 389
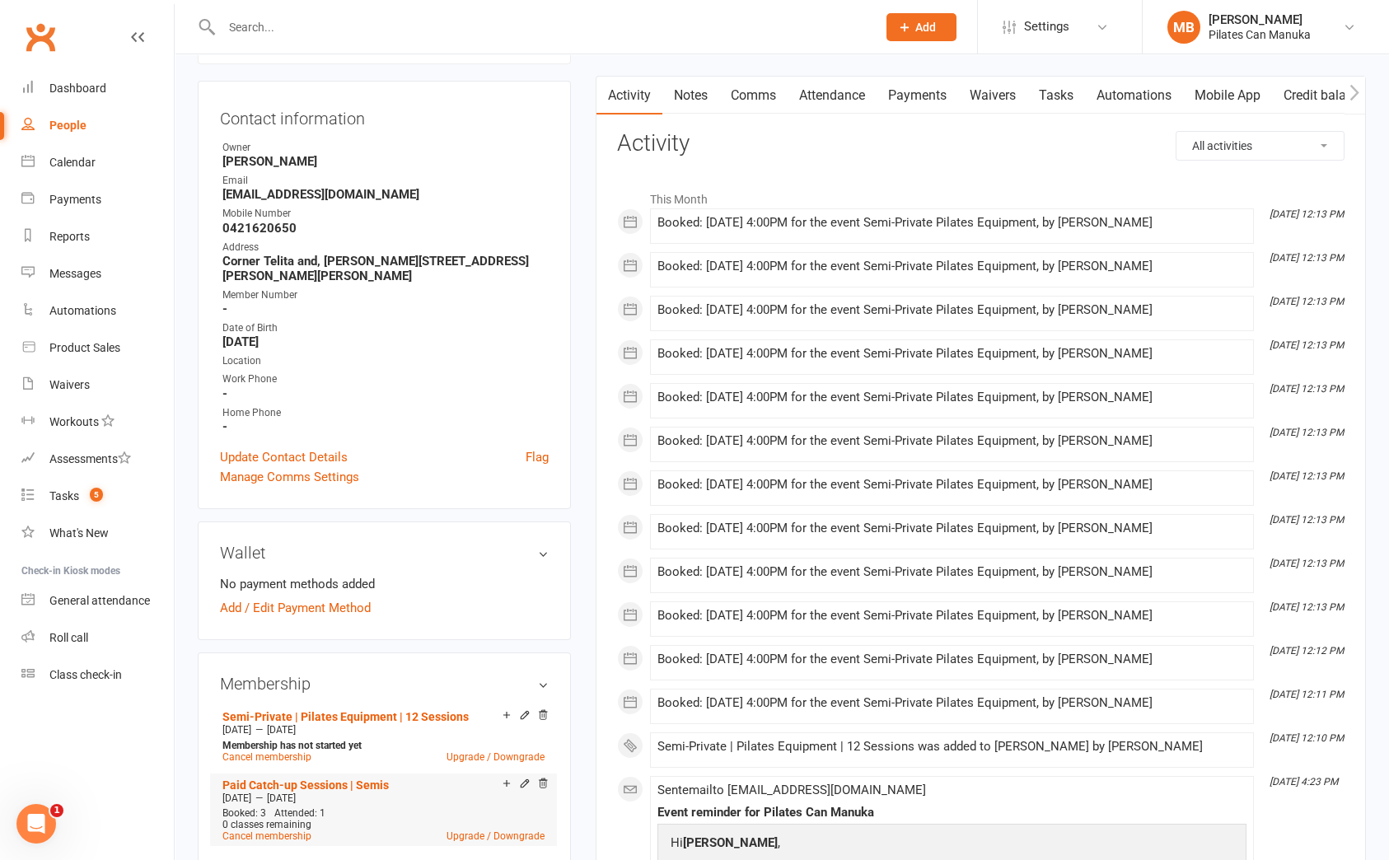
scroll to position [247, 0]
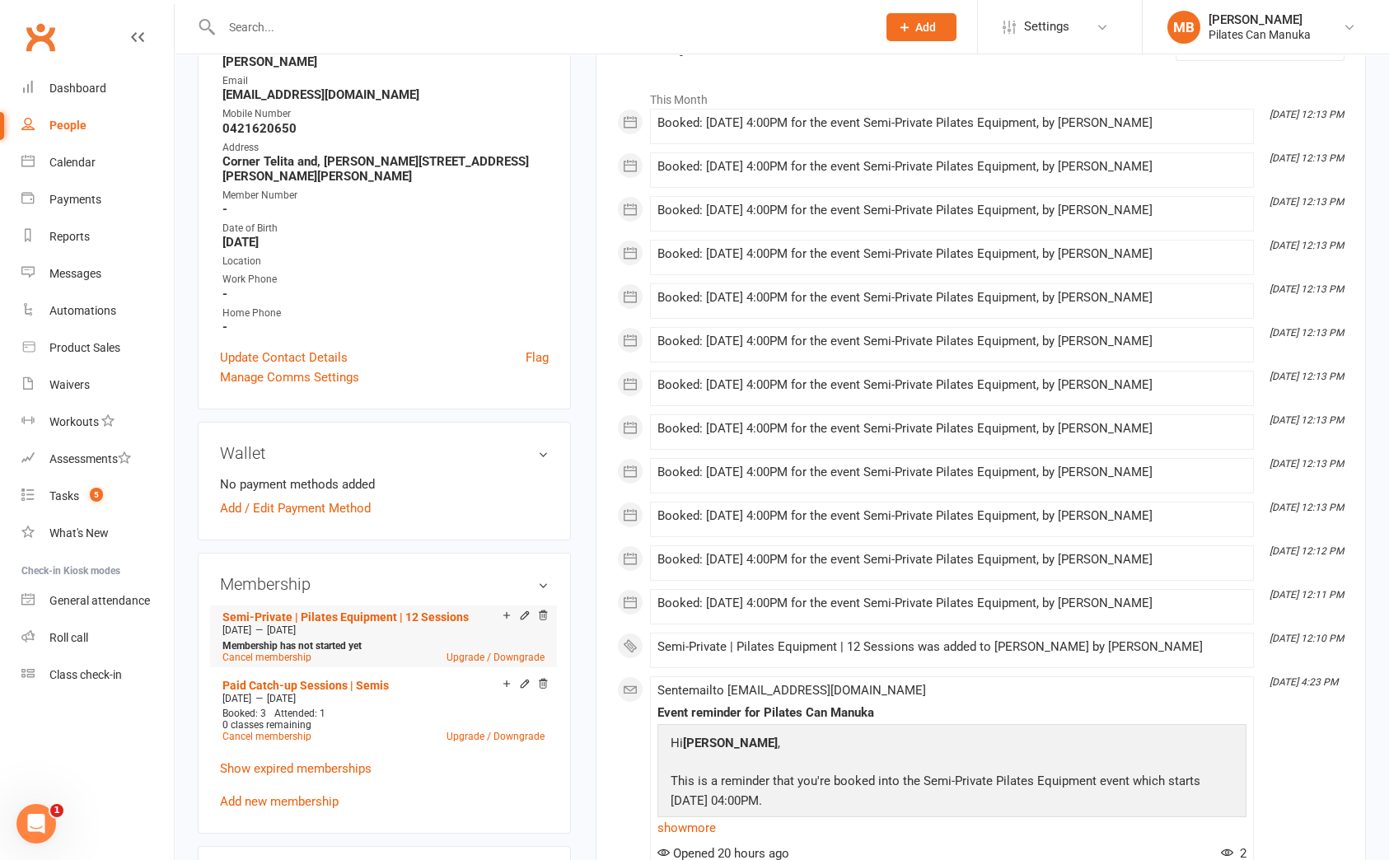
click at [349, 609] on li "Semi-Private | Pilates Equipment | 12 Sessions Aug 26 2025 — Dec 25 2025 Member…" at bounding box center [383, 637] width 330 height 62
click at [353, 611] on link "Semi-Private | Pilates Equipment | 12 Sessions" at bounding box center [345, 617] width 246 height 13
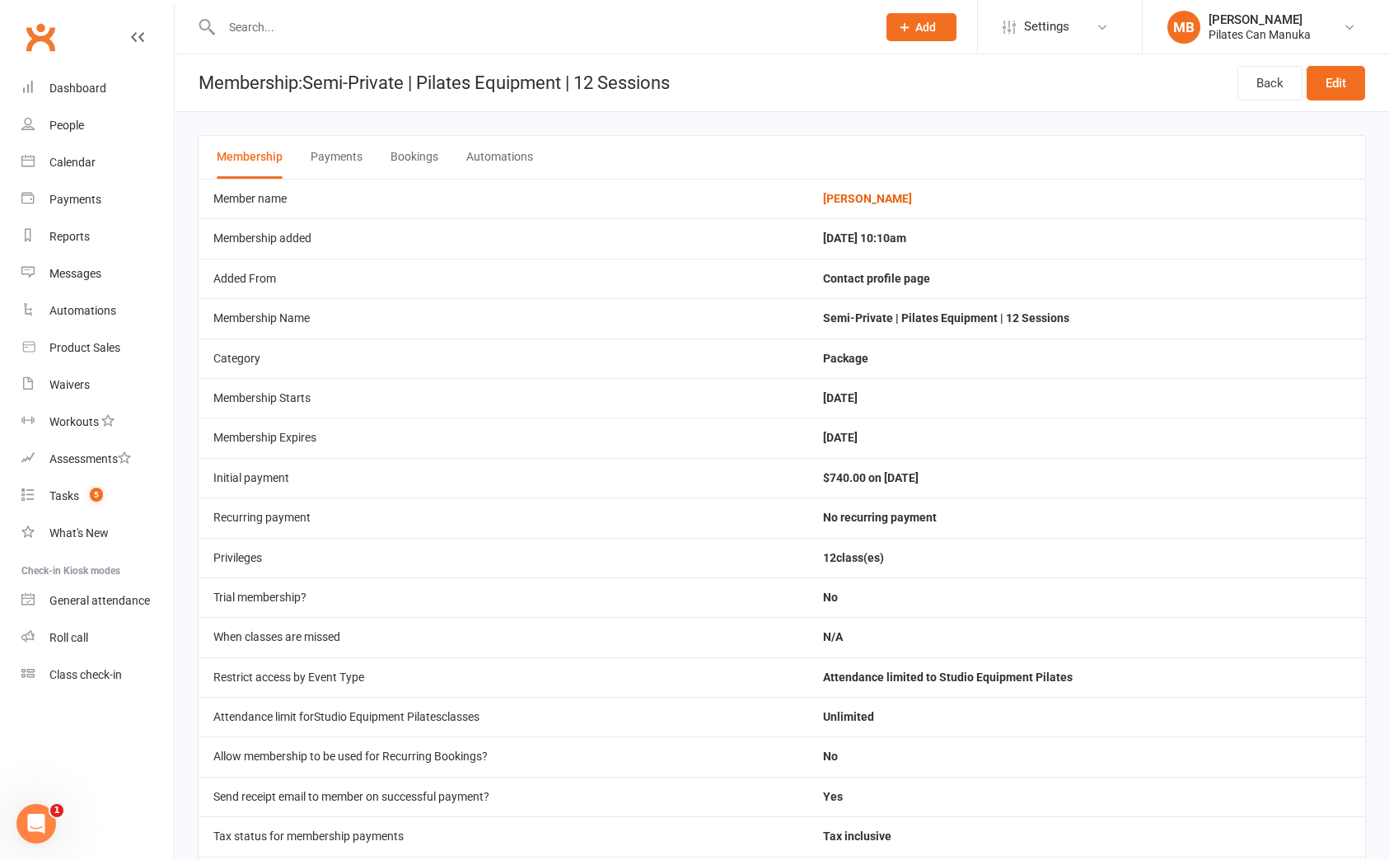
click at [423, 155] on button "Bookings" at bounding box center [415, 157] width 48 height 43
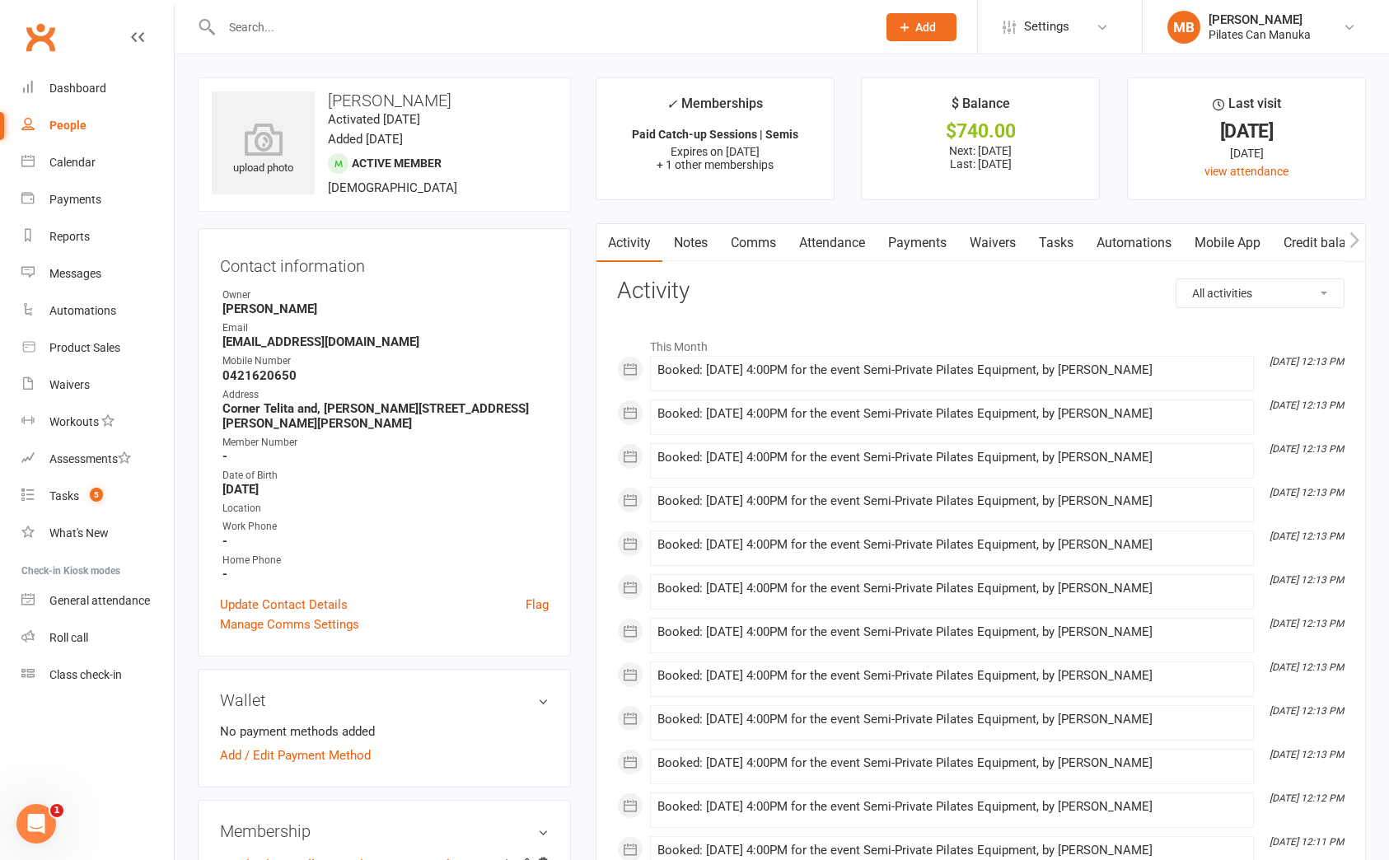
click at [904, 235] on link "Payments" at bounding box center [918, 243] width 82 height 38
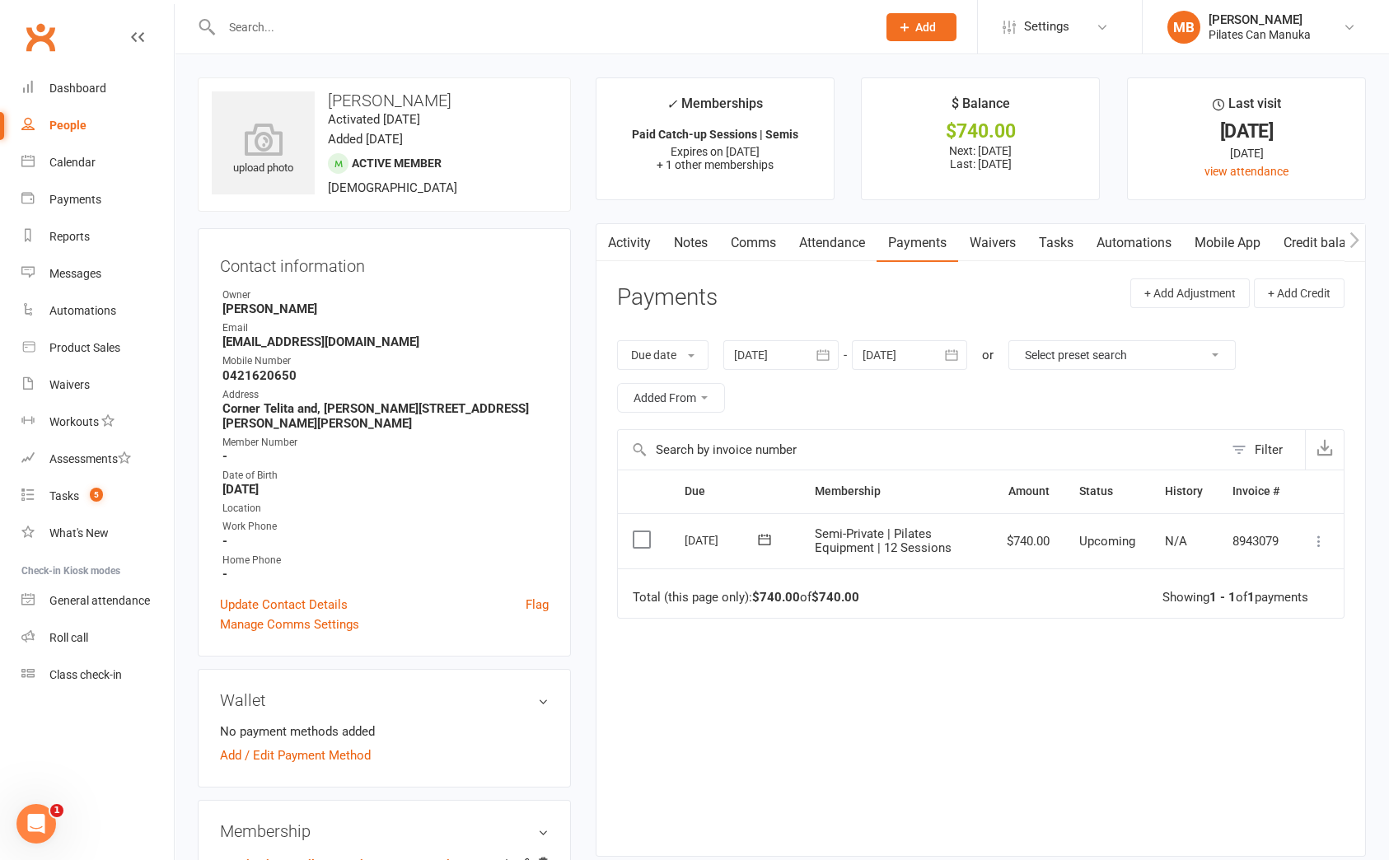
drag, startPoint x: 953, startPoint y: 550, endPoint x: 794, endPoint y: 531, distance: 160.1
click at [794, 531] on tr "Select this 26 Aug 2025 Oliver Pestonji Semi-Private | Pilates Equipment | 12 S…" at bounding box center [981, 541] width 726 height 56
copy tr "Oliver Pestonji Semi-Private | Pilates Equipment | 12 Sessions"
drag, startPoint x: 1049, startPoint y: 509, endPoint x: 963, endPoint y: 561, distance: 100.2
click at [1041, 512] on th "Amount" at bounding box center [1028, 491] width 73 height 42
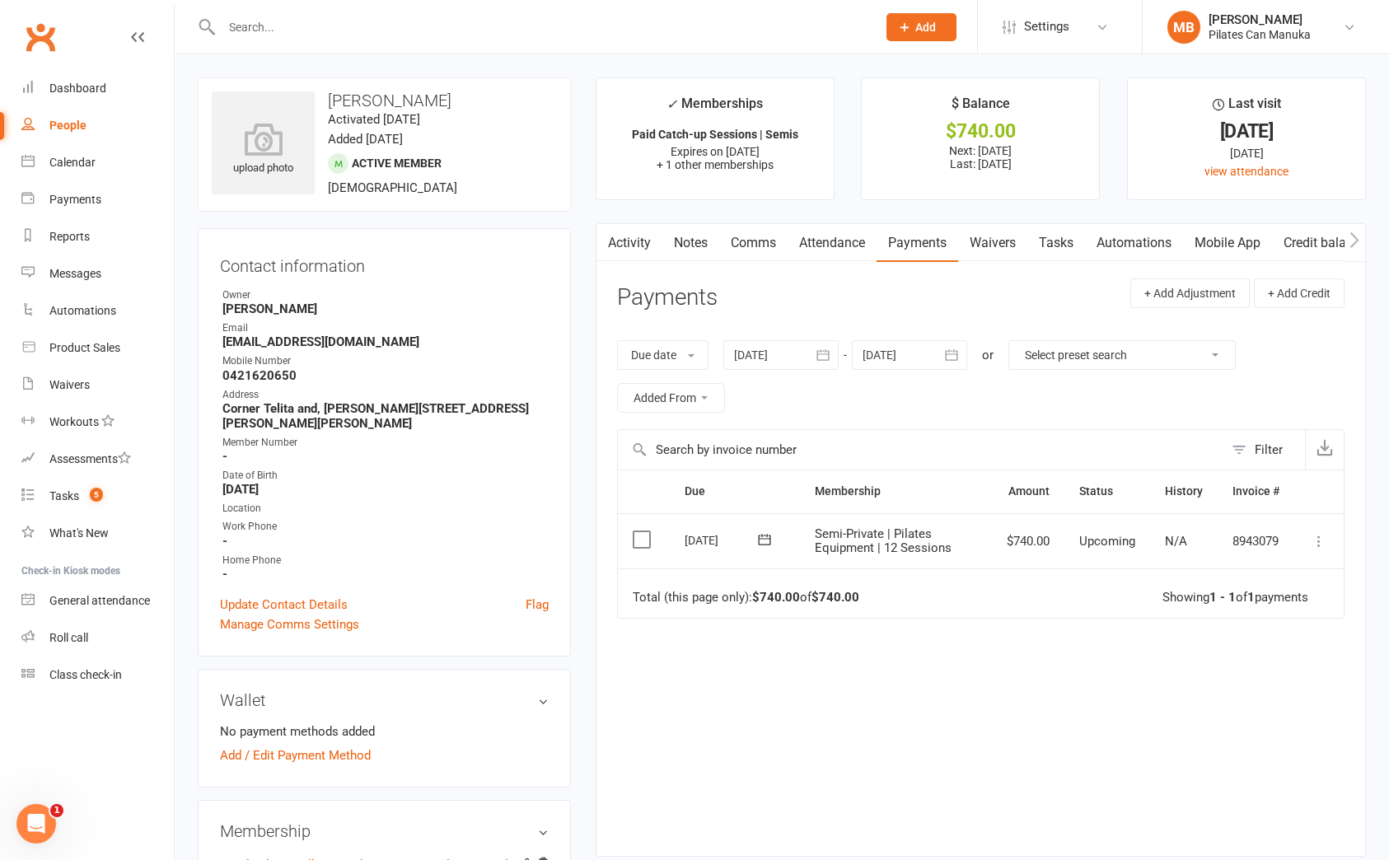
click at [958, 546] on td "Semi-Private | Pilates Equipment | 12 Sessions" at bounding box center [896, 541] width 192 height 56
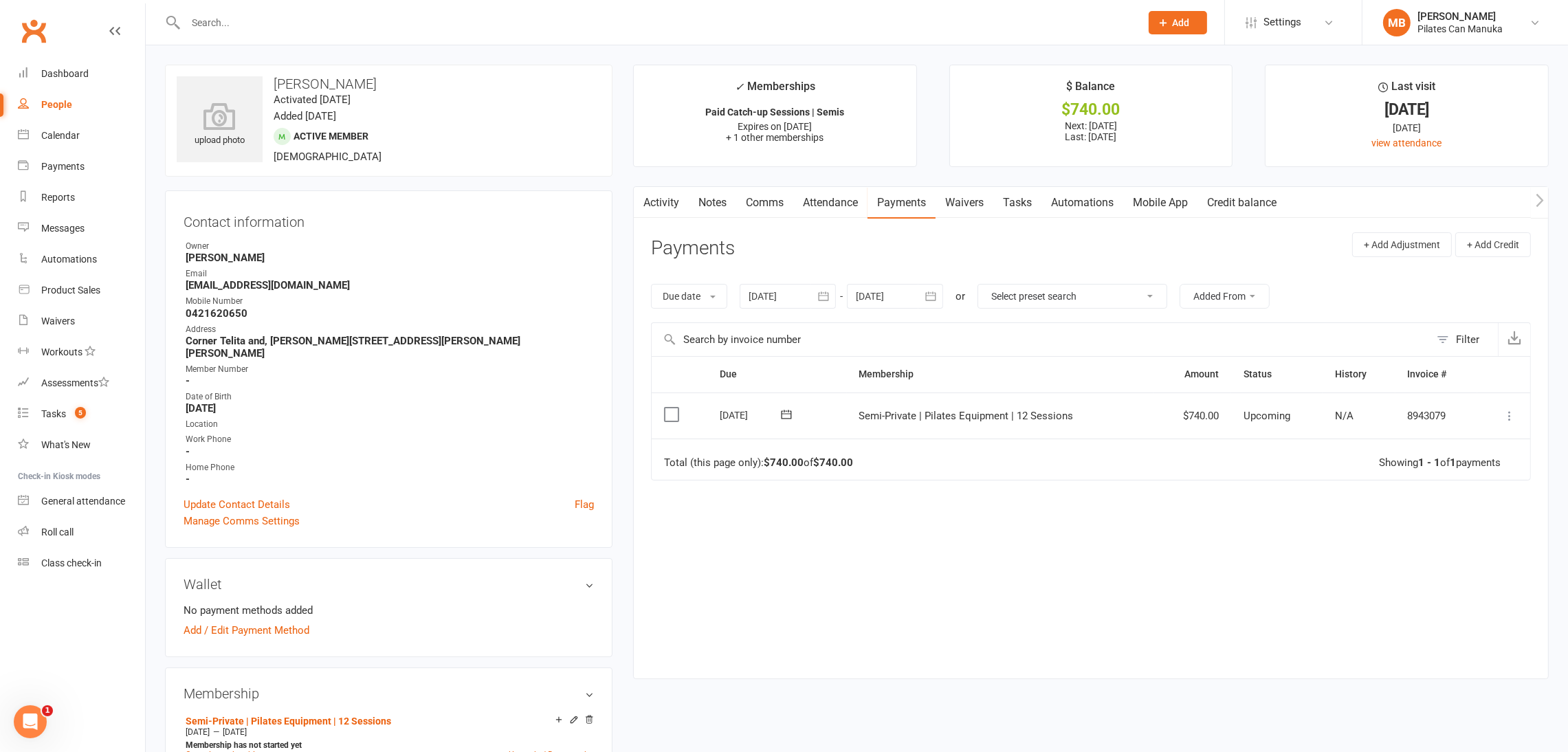
click at [1004, 415] on span "Semi-Private | Pilates Equipment | 12 Sessions" at bounding box center [966, 416] width 214 height 13
copy span "Semi-Private | Pilates Equipment | 12 Sessions"
click at [257, 281] on strong "oliverpestonji@icloud.com" at bounding box center [389, 285] width 408 height 13
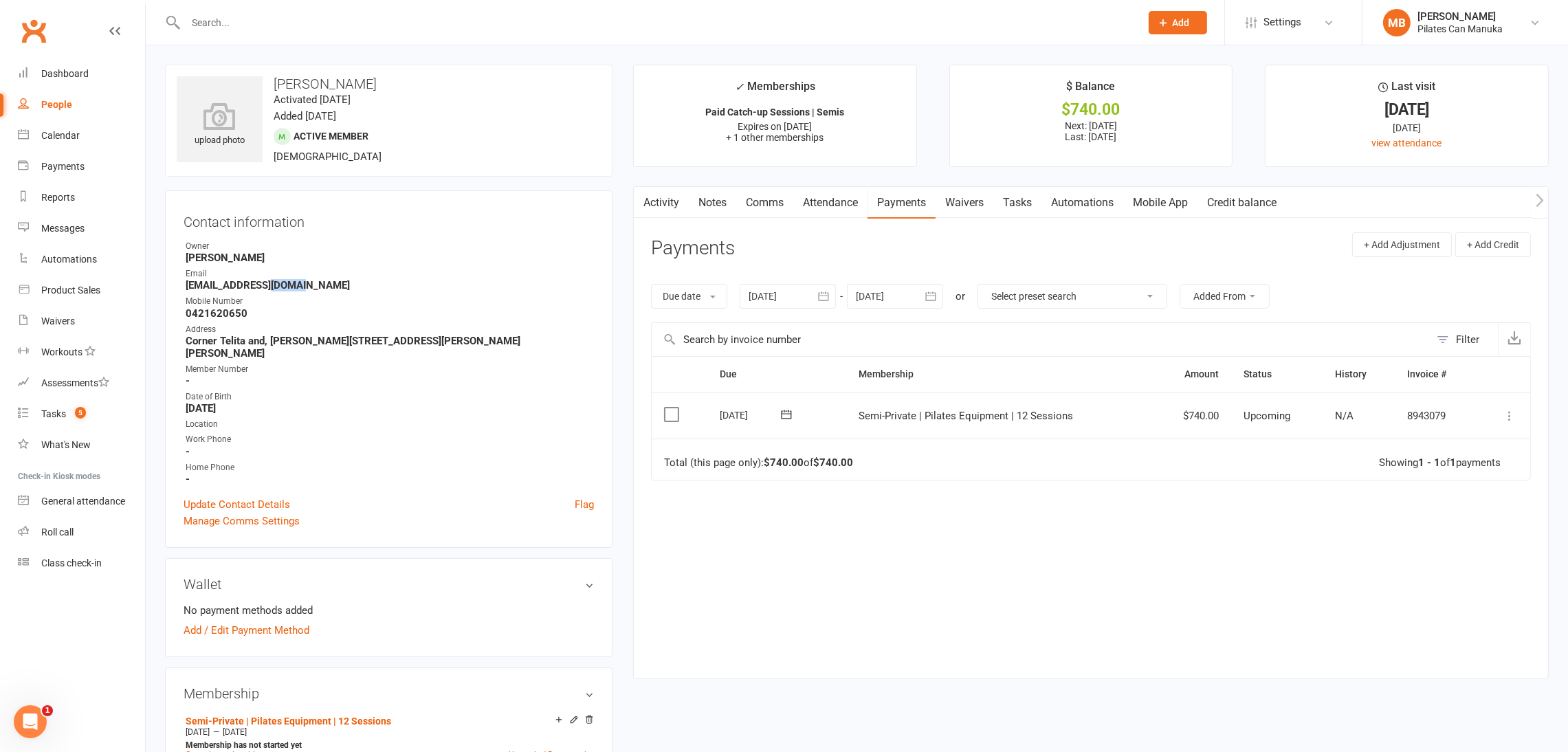
click at [257, 281] on strong "oliverpestonji@icloud.com" at bounding box center [389, 285] width 408 height 13
copy render-form-field "oliverpestonji@icloud.com"
click at [328, 94] on time "Activated 6 February, 2025" at bounding box center [312, 99] width 77 height 13
click at [335, 88] on h3 "Oliver Pestonji" at bounding box center [389, 83] width 424 height 15
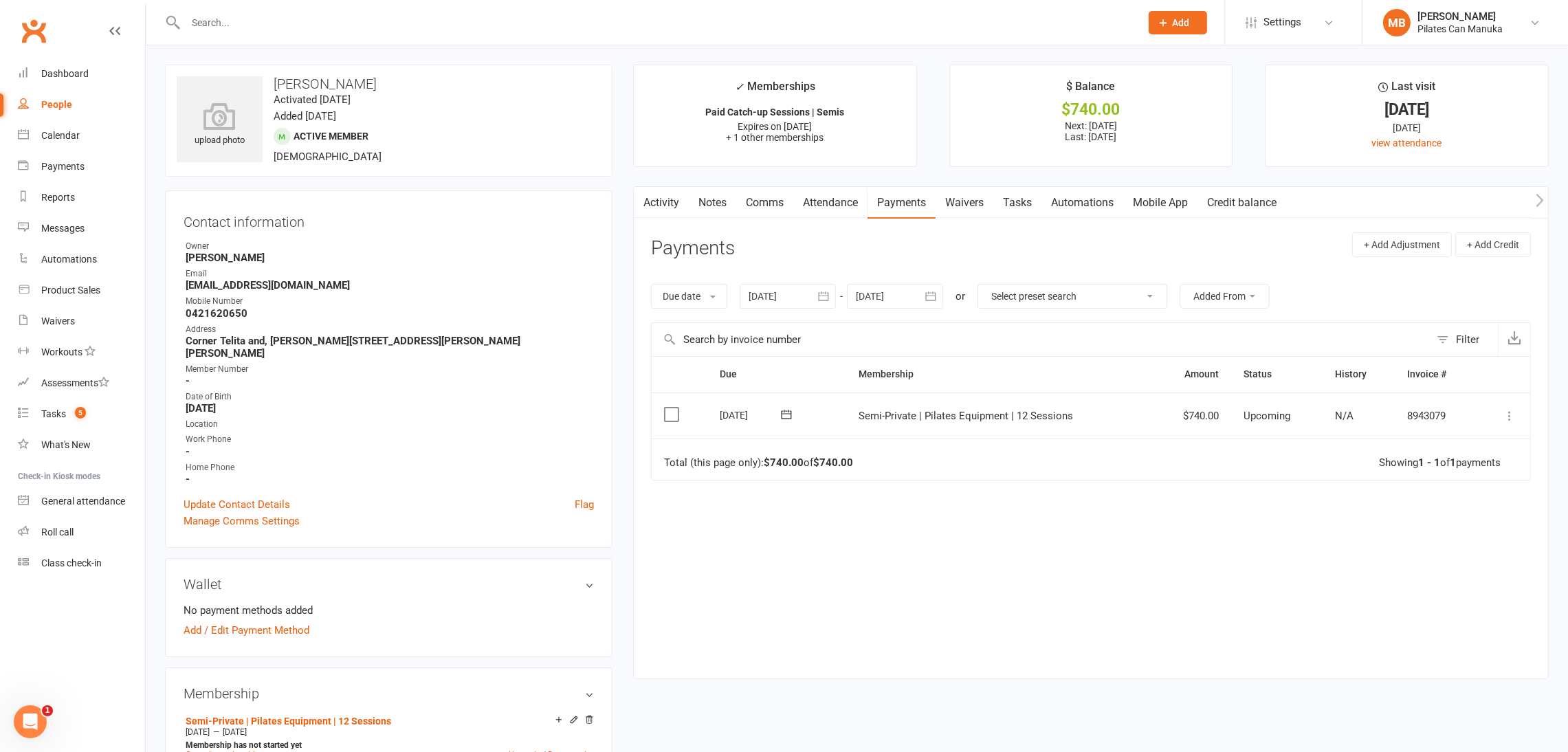
click at [335, 88] on h3 "Oliver Pestonji" at bounding box center [389, 83] width 424 height 15
copy h3 "Oliver Pestonji"
drag, startPoint x: 1231, startPoint y: 530, endPoint x: 1421, endPoint y: 432, distance: 213.8
click at [1158, 529] on div "Due Contact Membership Amount Status History Invoice # Select this 26 Aug 2025 …" at bounding box center [1091, 507] width 880 height 301
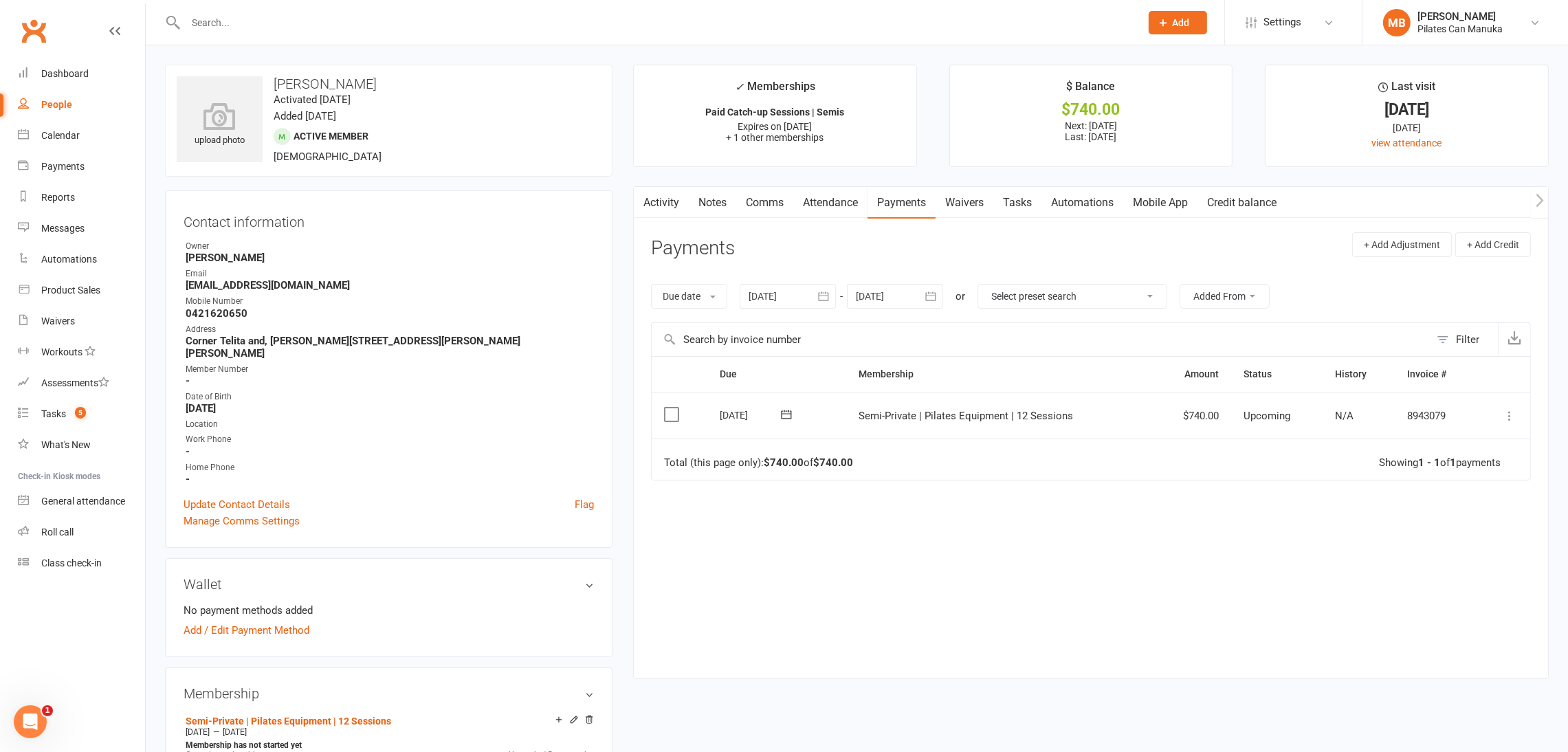
click at [1158, 416] on td "8943079" at bounding box center [1437, 416] width 82 height 47
copy td "8943079"
click at [703, 202] on link "Notes" at bounding box center [713, 203] width 48 height 32
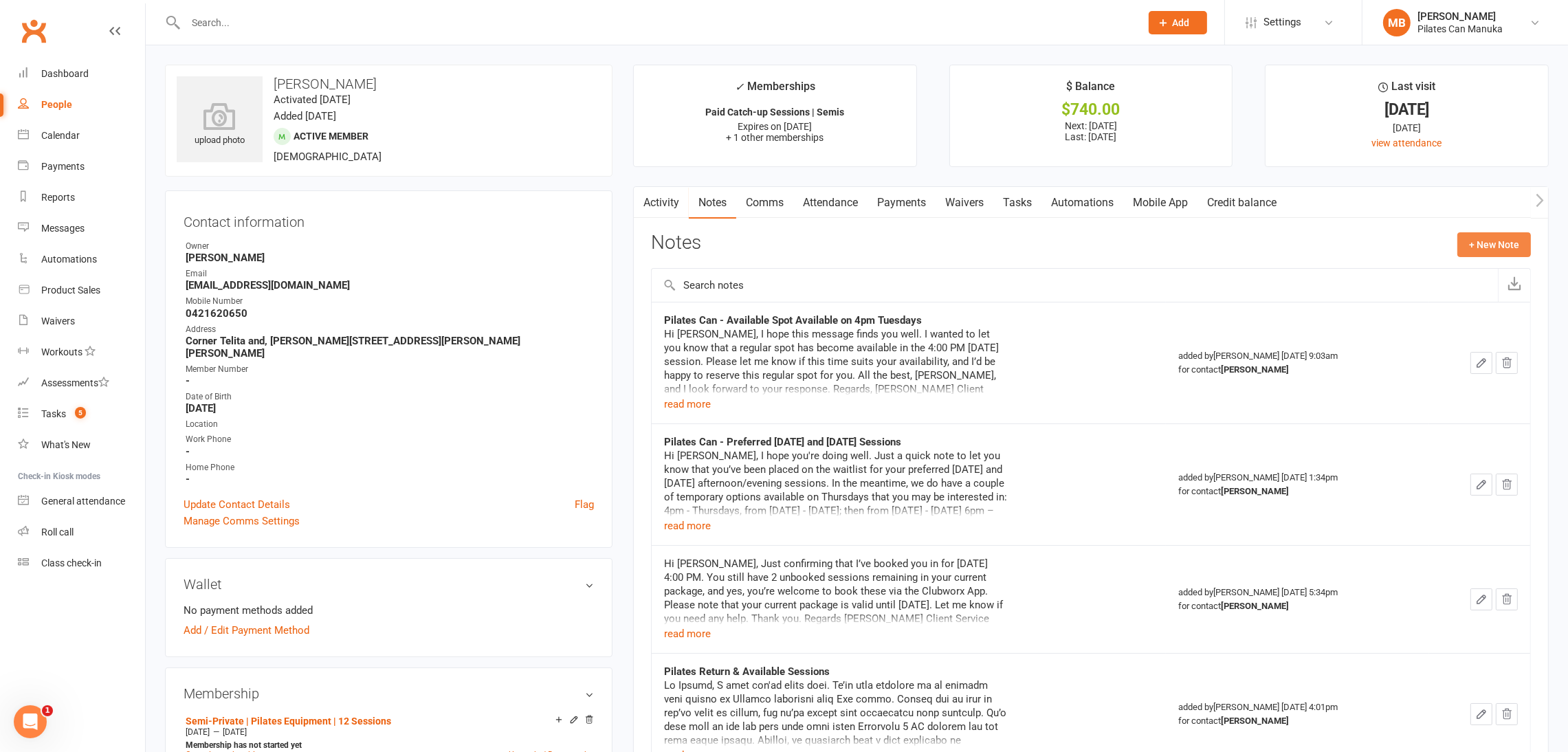
click at [1158, 245] on button "+ New Note" at bounding box center [1495, 245] width 73 height 25
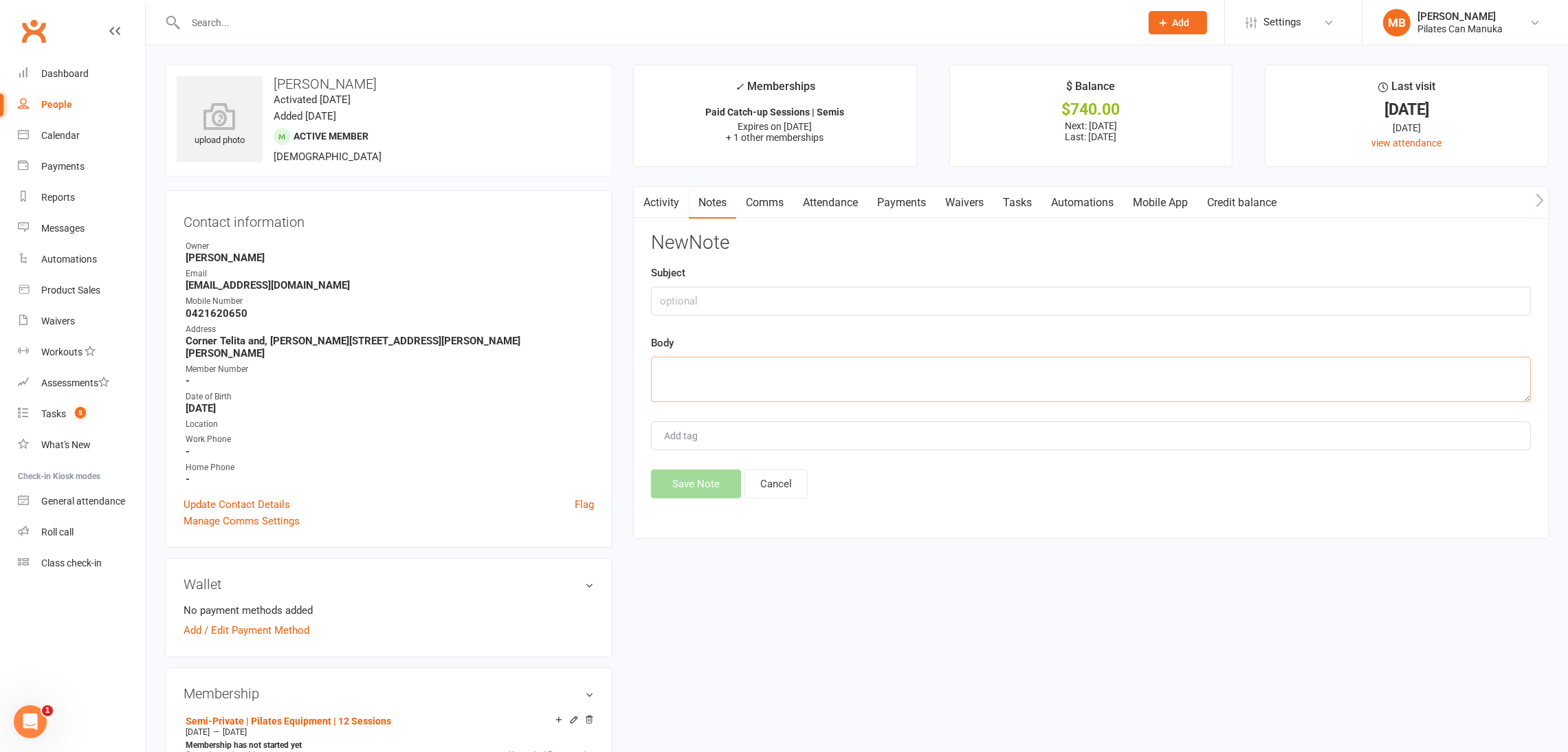
click at [798, 387] on textarea at bounding box center [1091, 380] width 880 height 45
paste textarea "Hi Oliver, I hope this email finds you well, and you have been enjoying your Pi…"
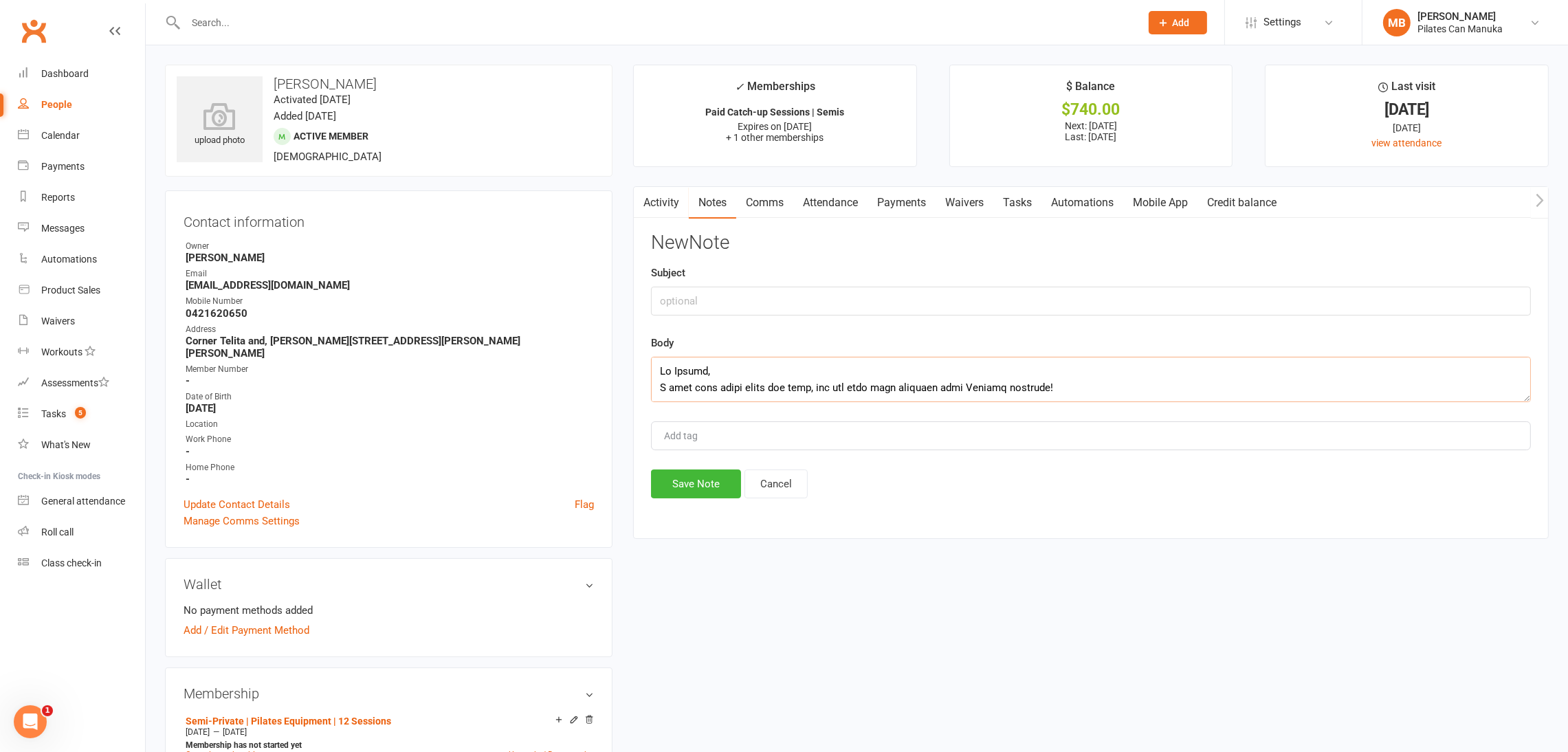
scroll to position [669, 0]
type textarea "Hi Oliver, I hope this email finds you well, and you have been enjoying your Pi…"
click at [754, 288] on input "text" at bounding box center [1091, 301] width 880 height 29
type input "Pilates Renewal"
click at [696, 490] on button "Save Note" at bounding box center [696, 484] width 90 height 29
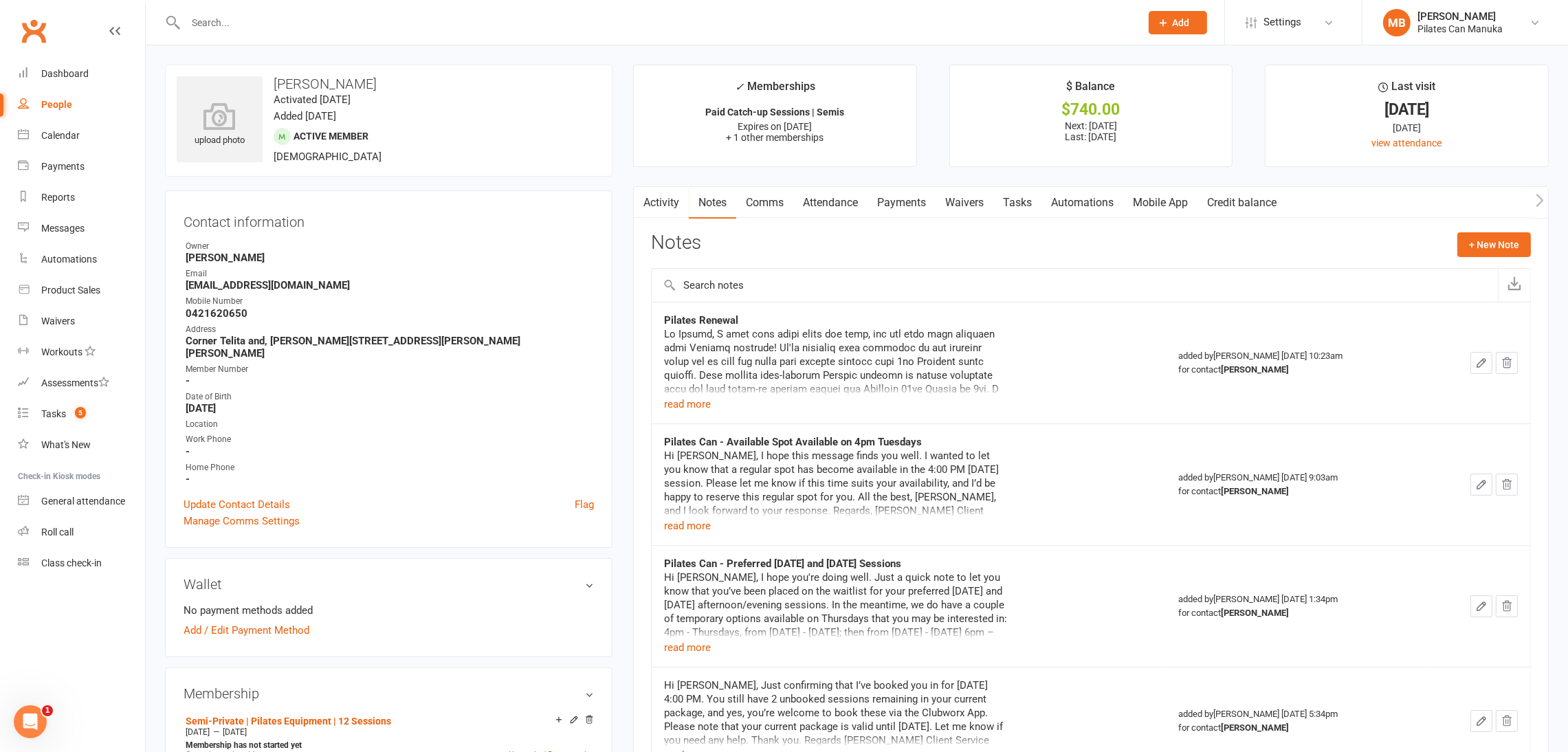
scroll to position [103, 0]
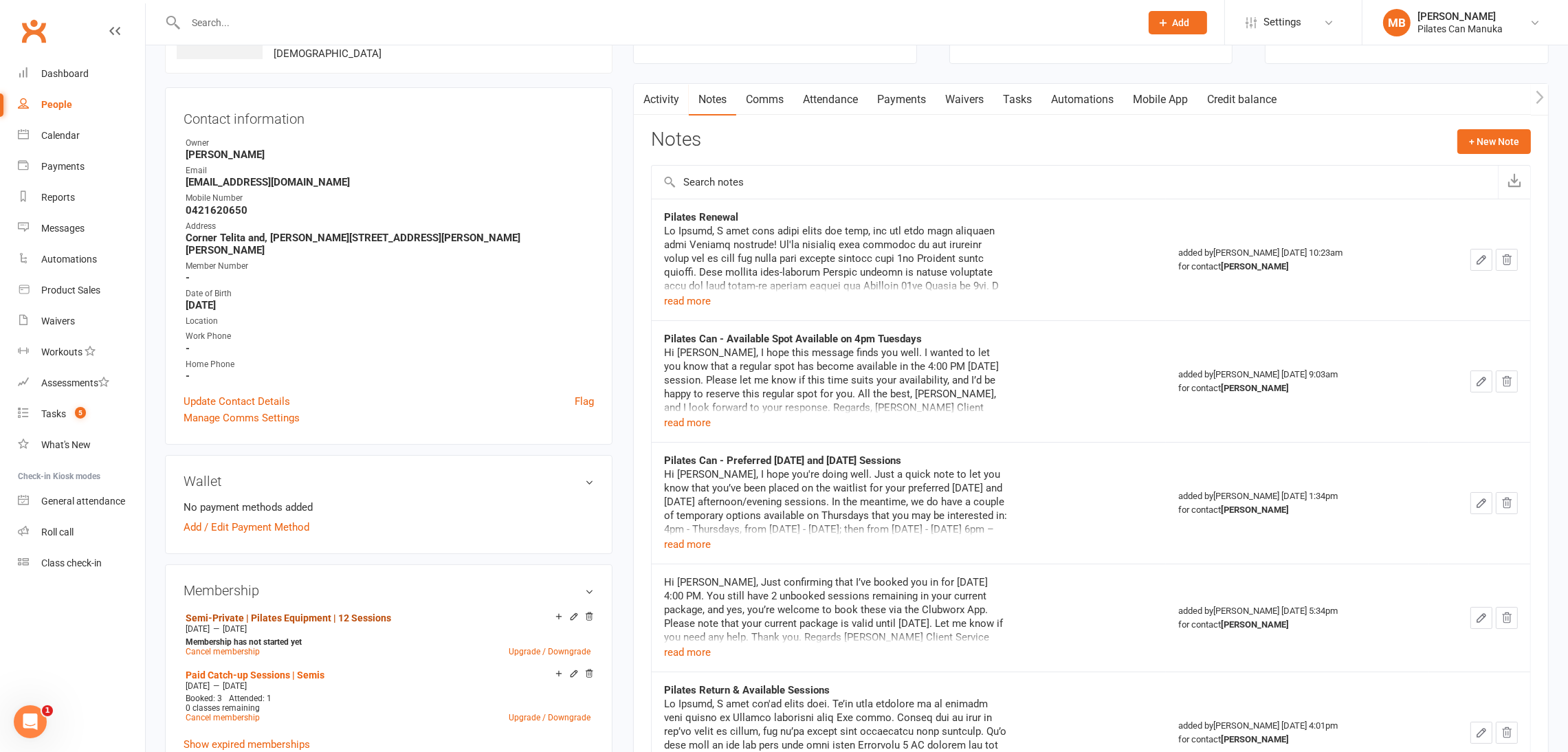
drag, startPoint x: 339, startPoint y: 603, endPoint x: 339, endPoint y: 532, distance: 71.0
click at [339, 613] on link "Semi-Private | Pilates Equipment | 12 Sessions" at bounding box center [288, 618] width 205 height 11
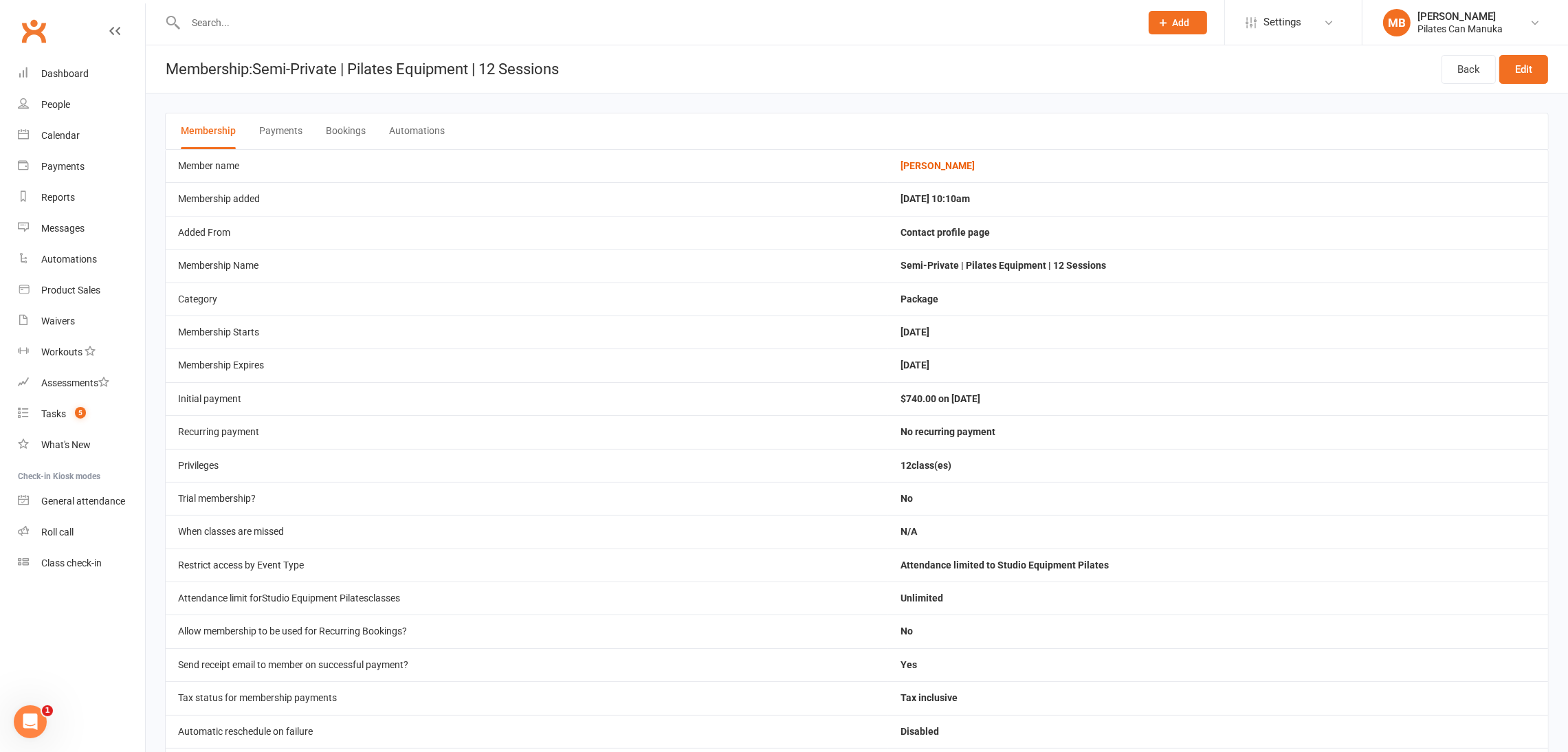
click at [347, 132] on button "Bookings" at bounding box center [346, 131] width 40 height 36
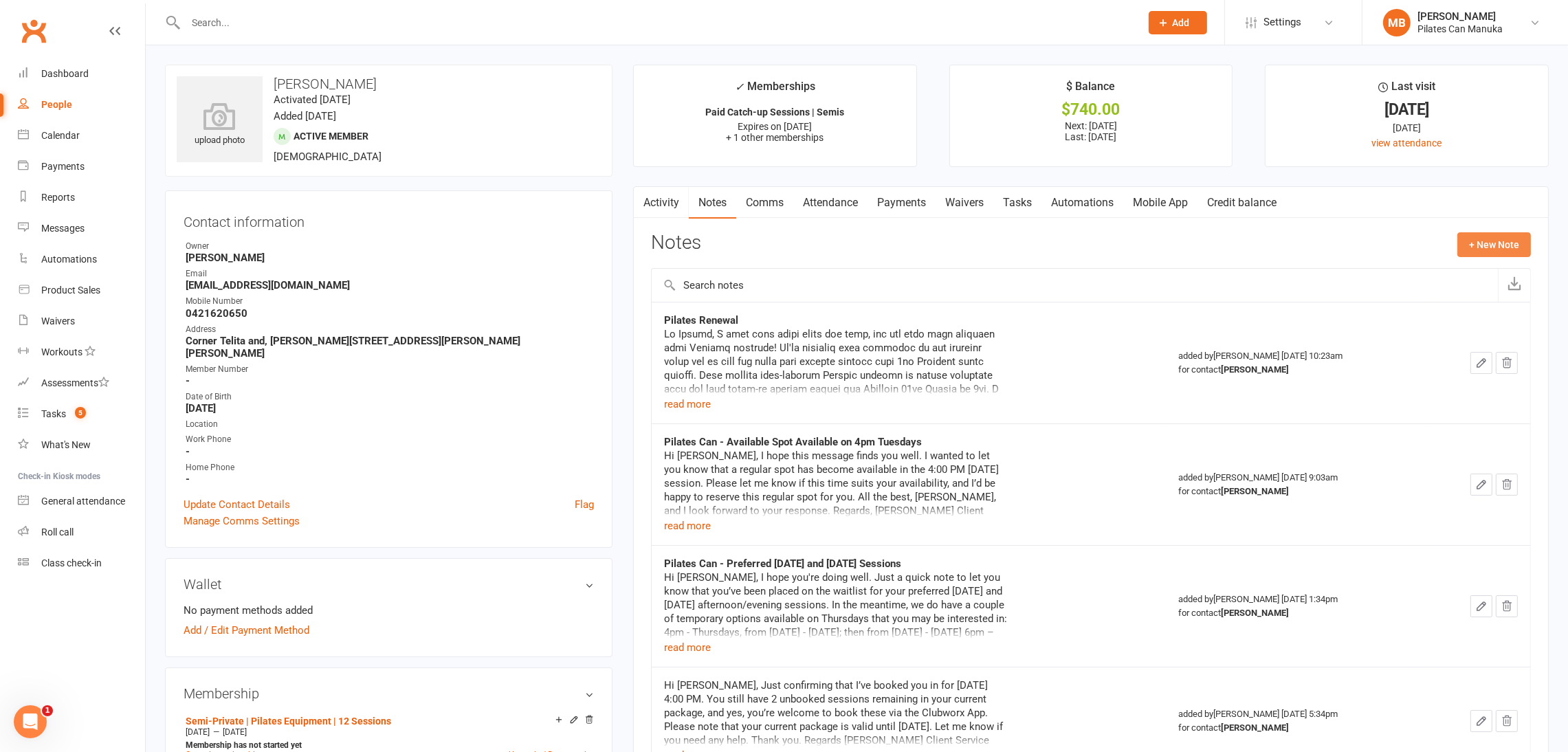
click at [1158, 258] on div "Notes + New Note" at bounding box center [1091, 250] width 880 height 36
click at [1016, 214] on link "Tasks" at bounding box center [1018, 203] width 48 height 32
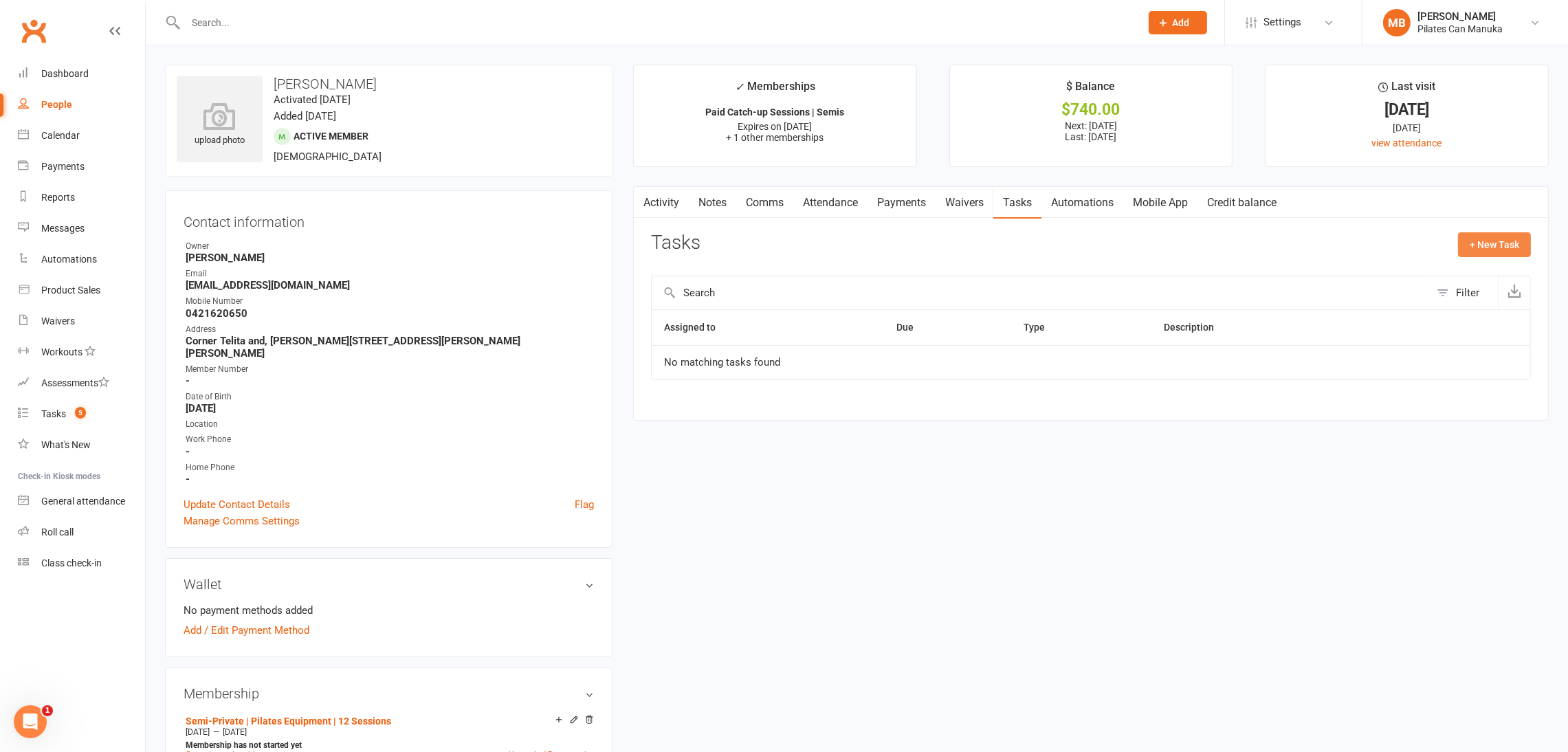
click at [1158, 248] on button "+ New Task" at bounding box center [1495, 245] width 73 height 25
select select "51663"
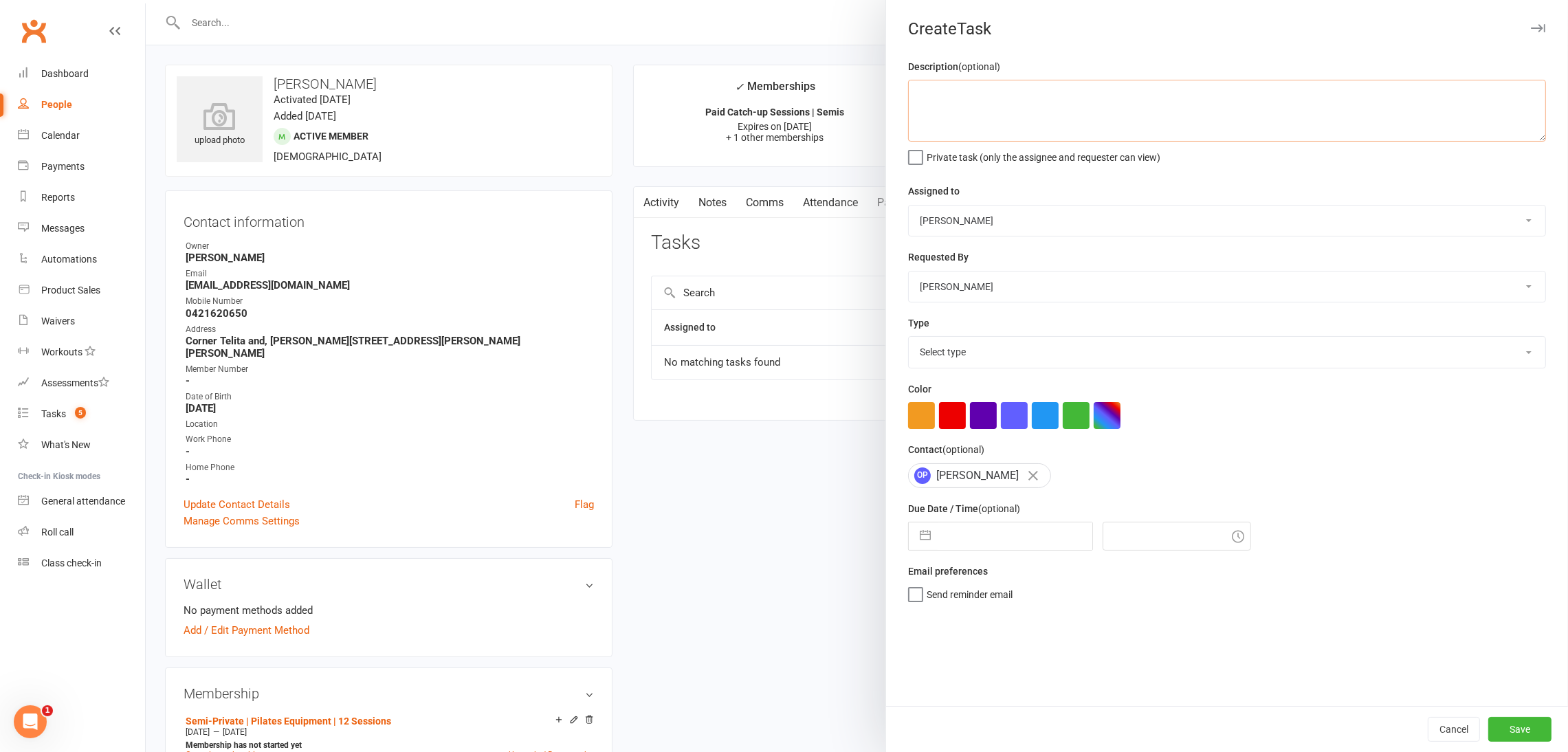
click at [1028, 100] on textarea at bounding box center [1227, 111] width 638 height 62
type textarea "for prebooking"
click at [1036, 348] on select "Select type Available sessions for continuing semis Bulk session change Catch-u…" at bounding box center [1227, 352] width 637 height 30
select select "30853"
click at [909, 338] on select "Select type Available sessions for continuing semis Bulk session change Catch-u…" at bounding box center [1227, 352] width 637 height 30
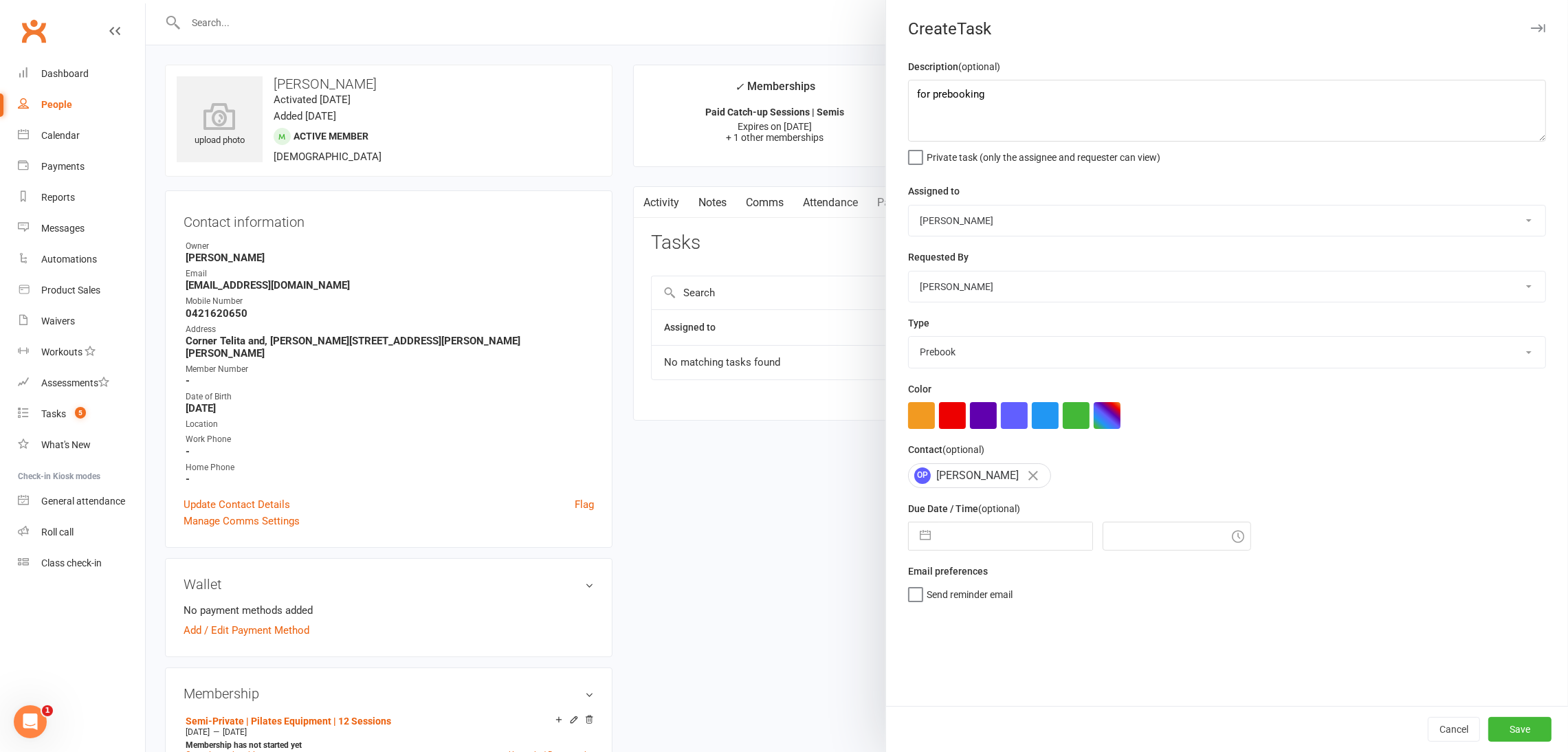
click at [923, 544] on button "button" at bounding box center [925, 536] width 25 height 28
select select "6"
select select "2025"
select select "7"
select select "2025"
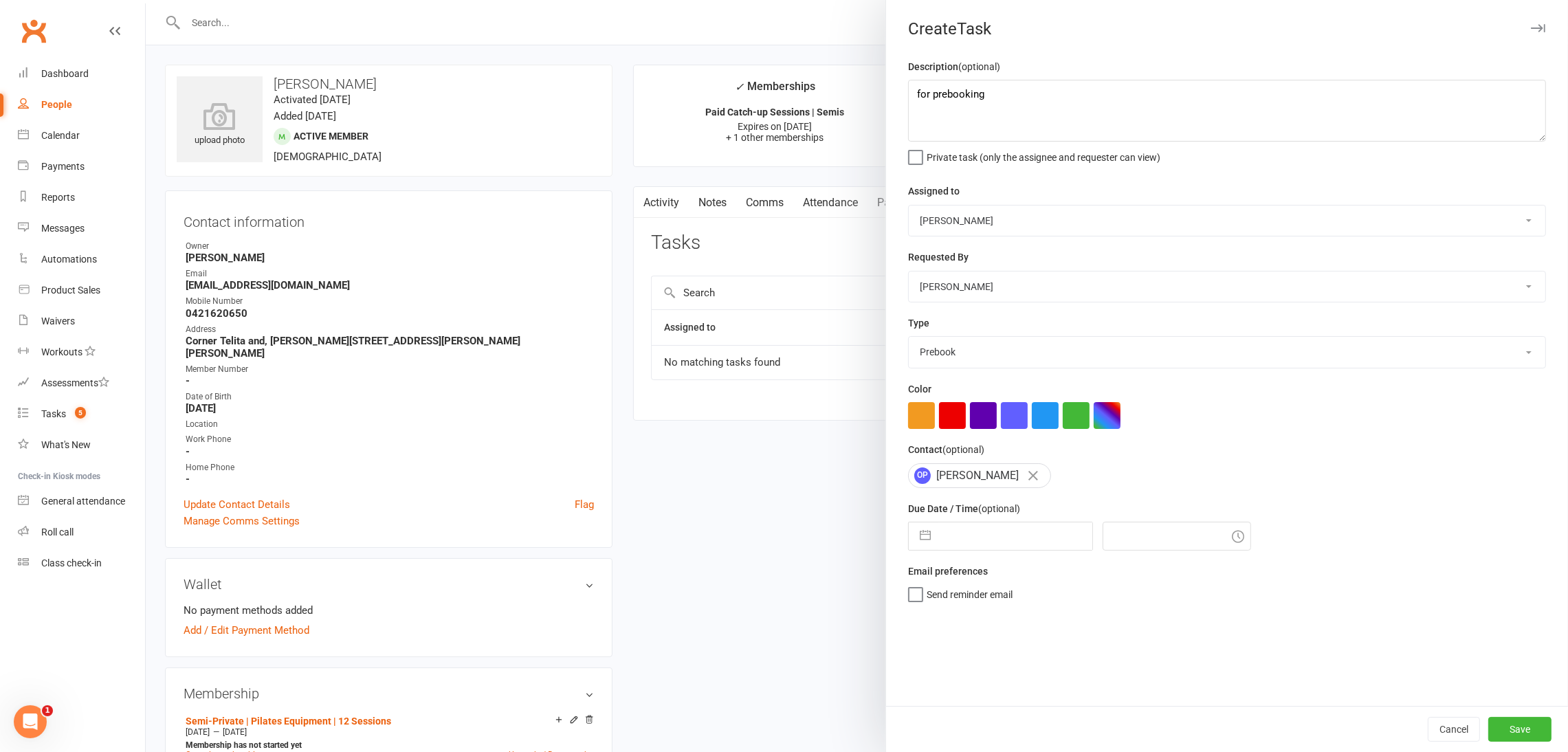
select select "8"
select select "2025"
click at [1085, 588] on div "Move forward to switch to the next month." at bounding box center [1098, 591] width 27 height 23
select select "9"
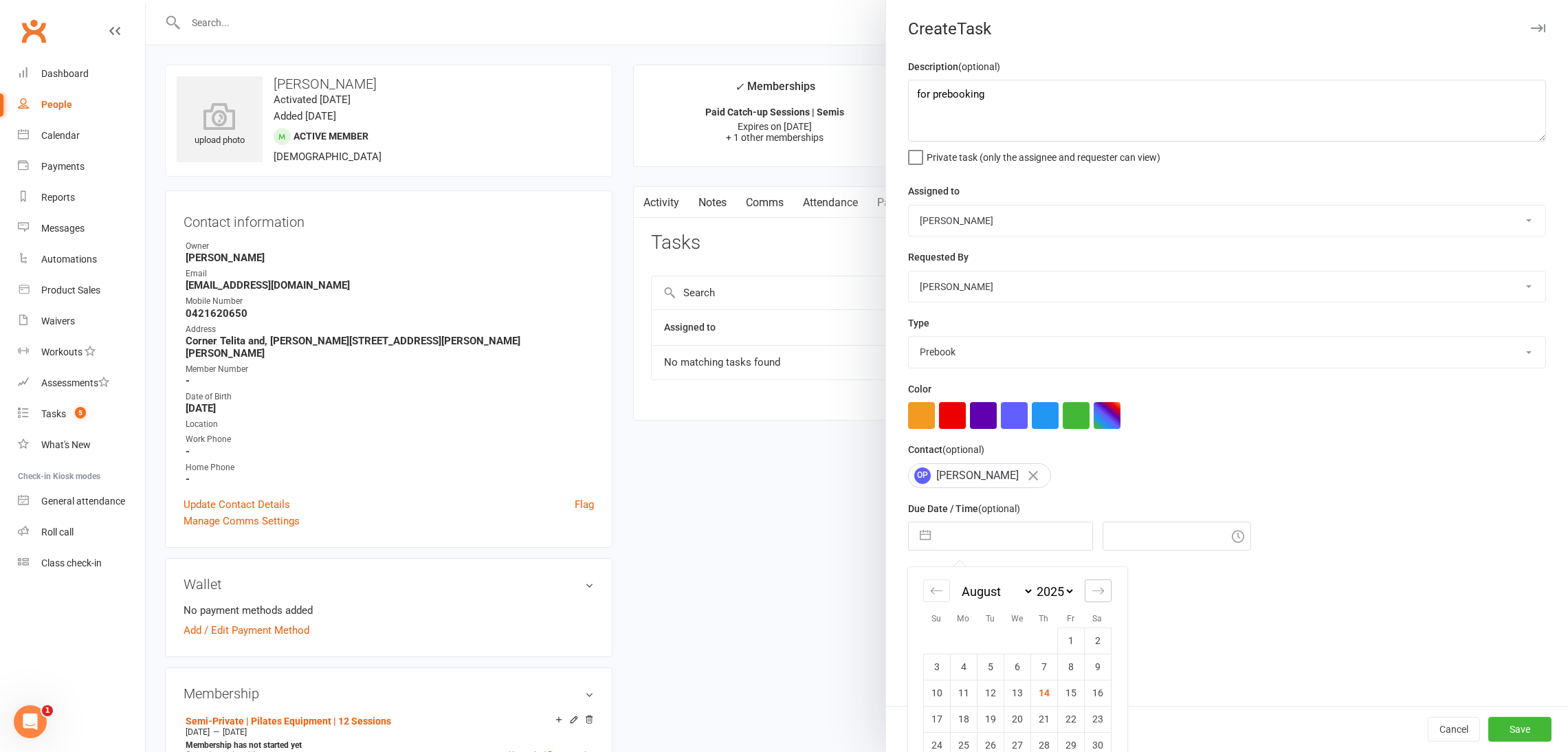
select select "2025"
select select "10"
select select "2025"
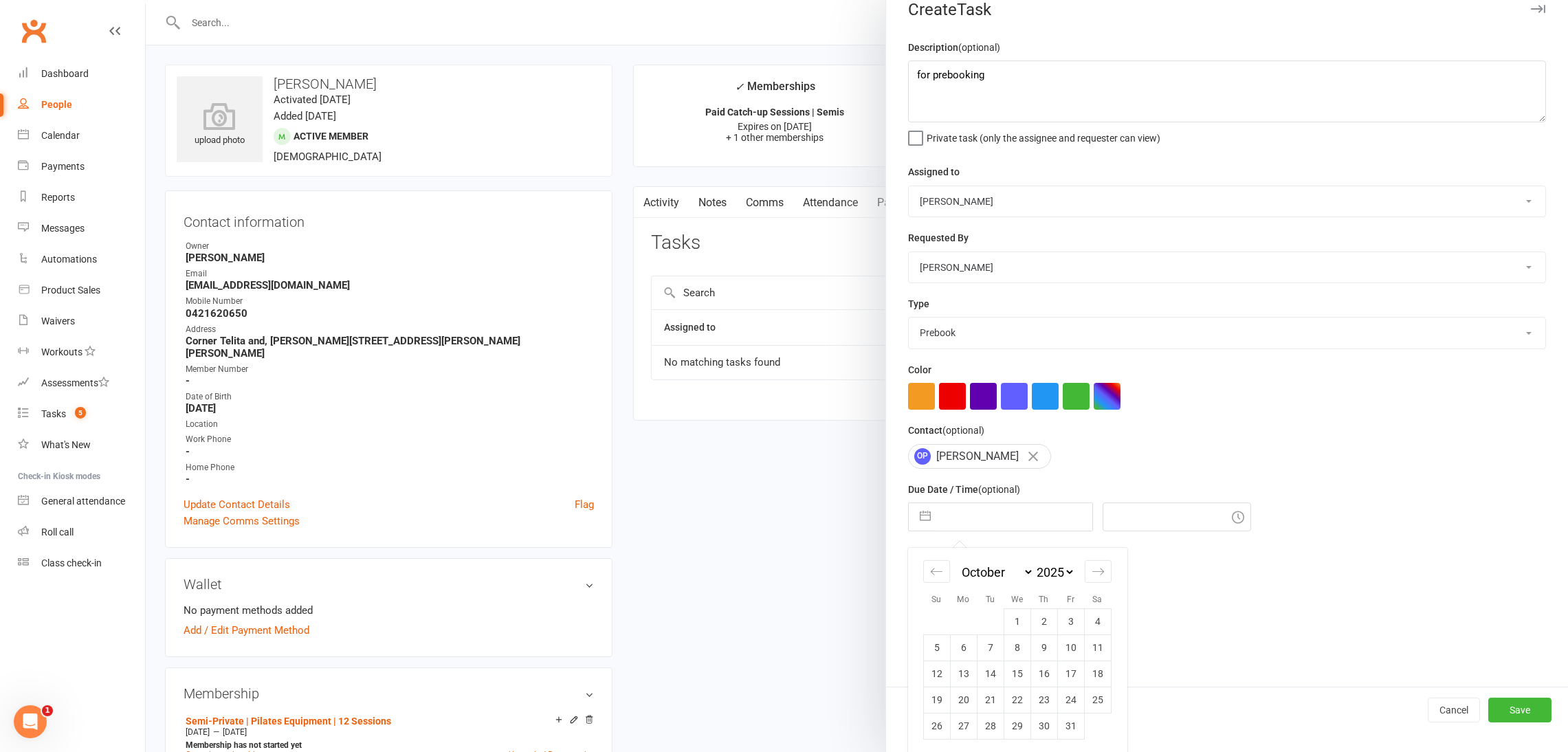
scroll to position [25, 0]
click at [977, 643] on td "7" at bounding box center [991, 643] width 27 height 26
type input "07 Oct 2025"
type input "10:30am"
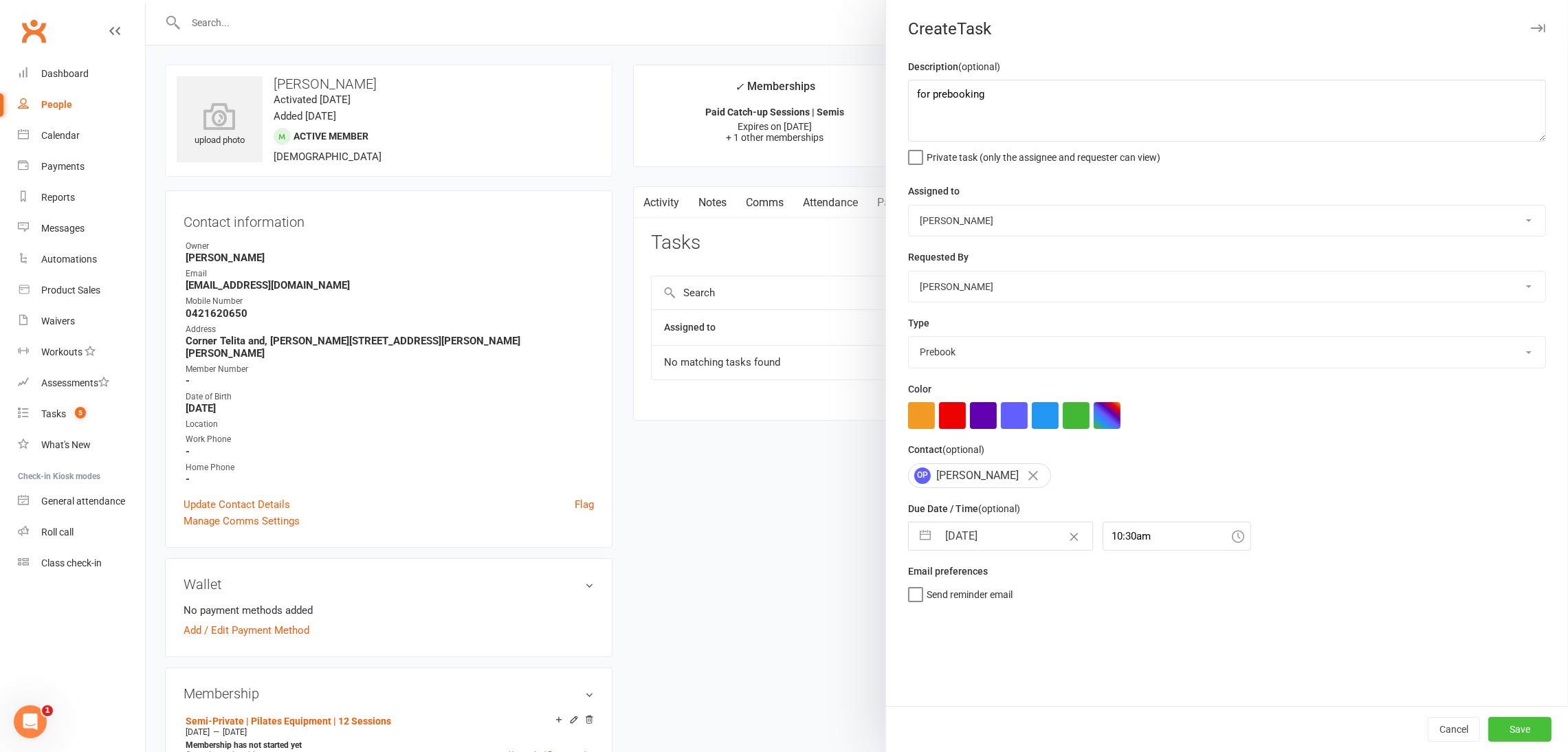
drag, startPoint x: 1520, startPoint y: 732, endPoint x: 1480, endPoint y: 546, distance: 190.3
click at [1158, 717] on button "Save" at bounding box center [1520, 729] width 63 height 25
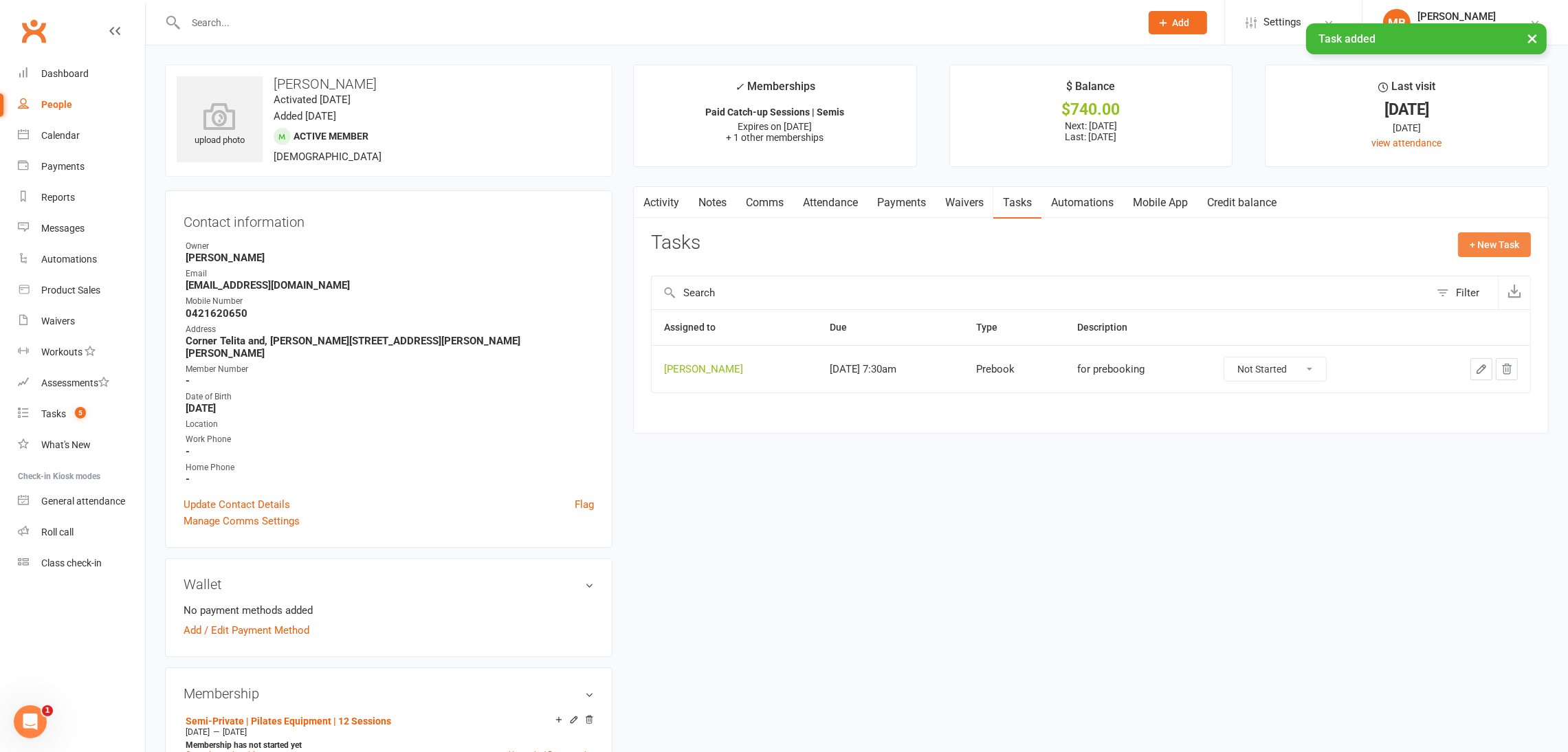
click at [1158, 248] on button "+ New Task" at bounding box center [1495, 245] width 73 height 25
select select "51663"
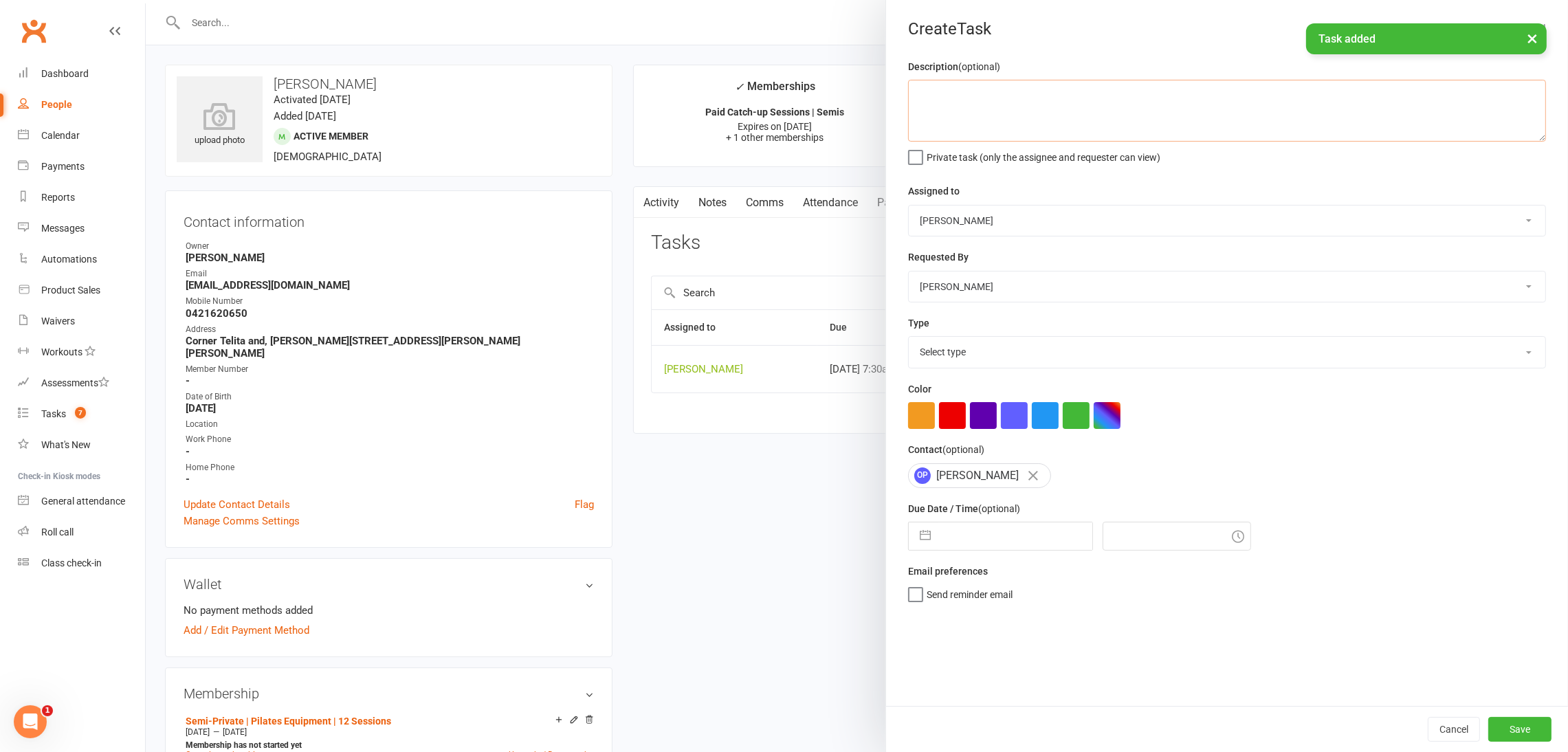
click at [959, 112] on textarea at bounding box center [1227, 111] width 638 height 62
type textarea "for renewal"
click at [1006, 355] on select "Select type Available sessions for continuing semis Bulk session change Catch-u…" at bounding box center [1227, 352] width 637 height 30
select select "29081"
click at [909, 338] on select "Select type Available sessions for continuing semis Bulk session change Catch-u…" at bounding box center [1227, 352] width 637 height 30
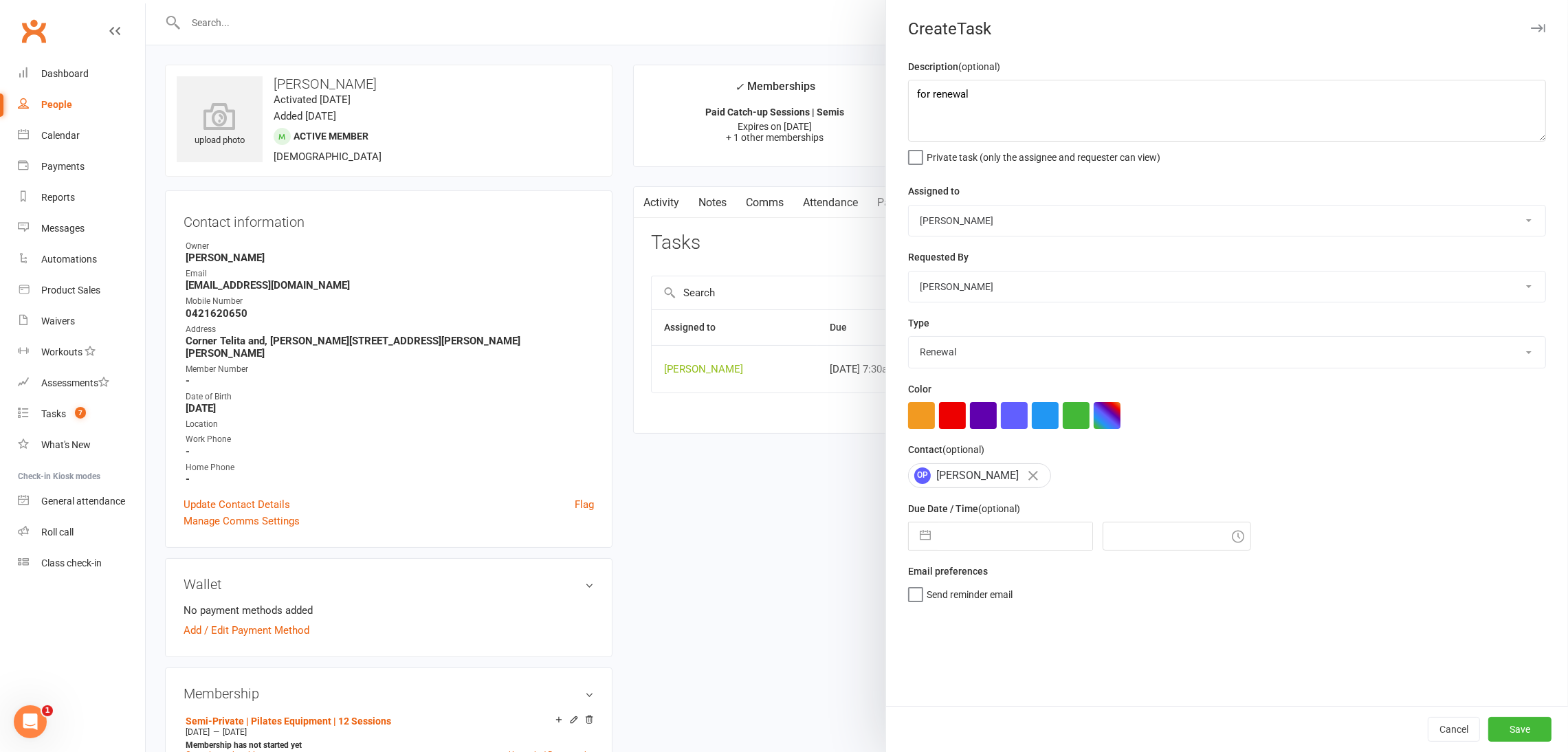
click at [913, 537] on button "button" at bounding box center [925, 536] width 25 height 28
select select "6"
select select "2025"
select select "7"
select select "2025"
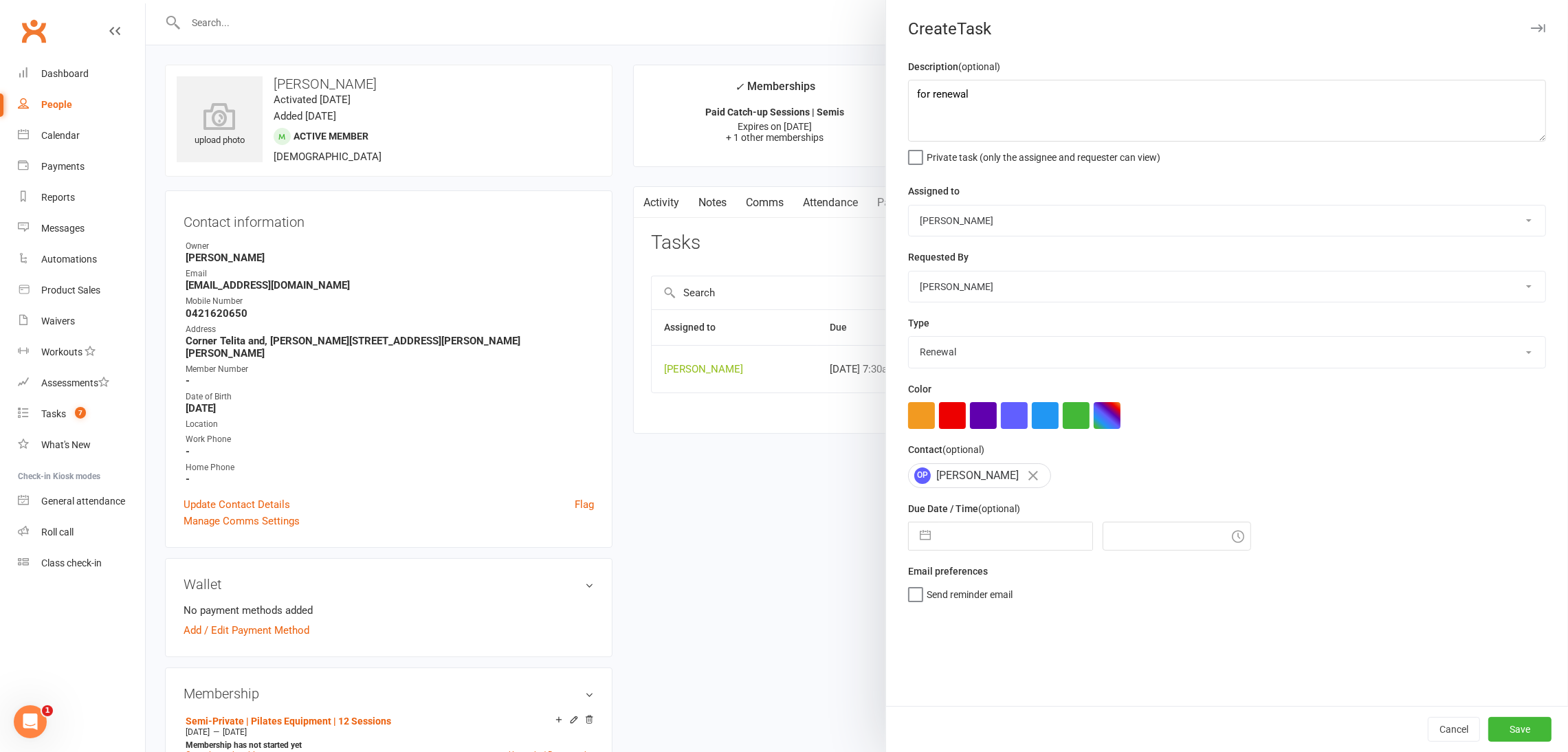
select select "8"
select select "2025"
click at [1092, 595] on icon "Move forward to switch to the next month." at bounding box center [1098, 591] width 13 height 13
select select "9"
select select "2025"
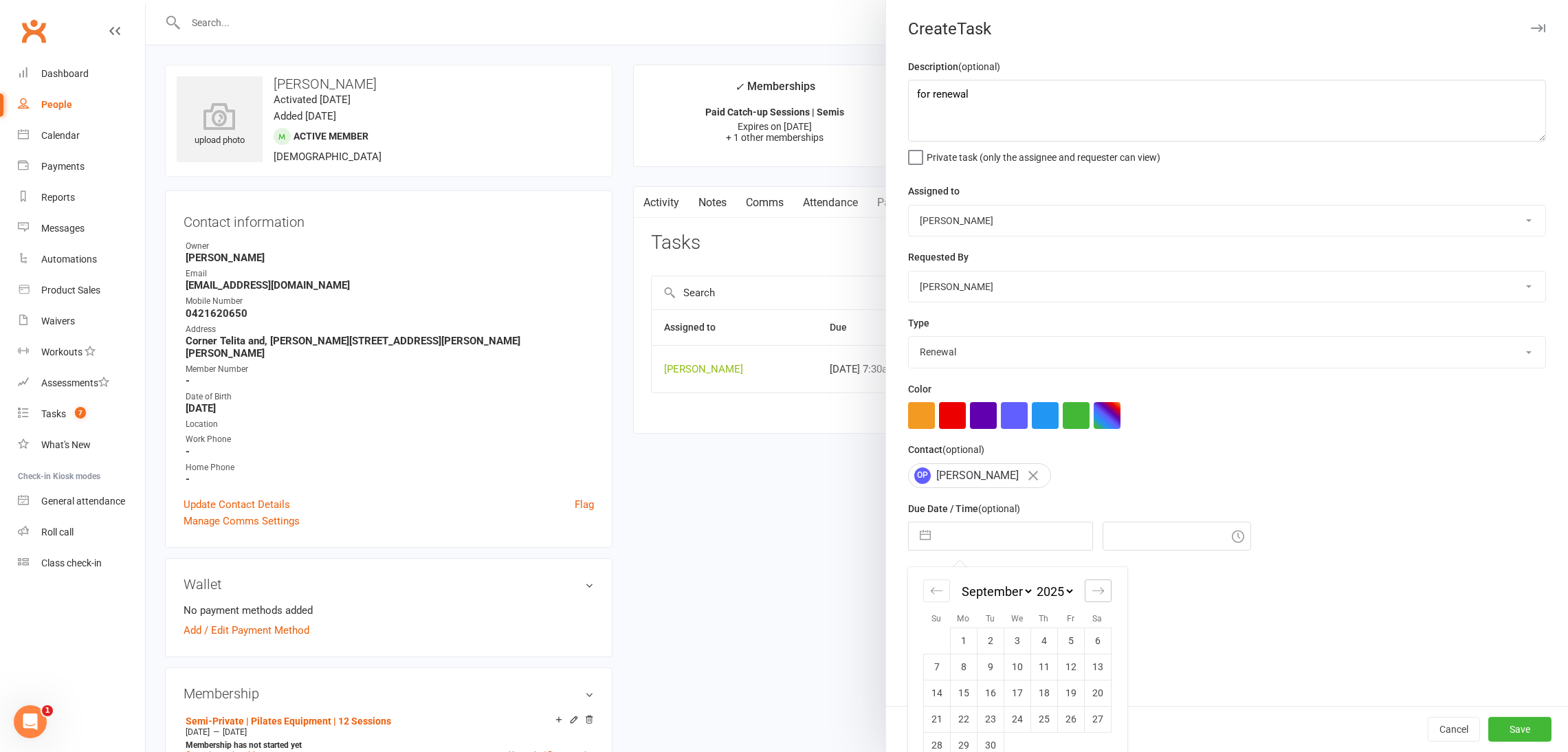
click at [1092, 595] on icon "Move forward to switch to the next month." at bounding box center [1098, 591] width 13 height 13
select select "10"
select select "2025"
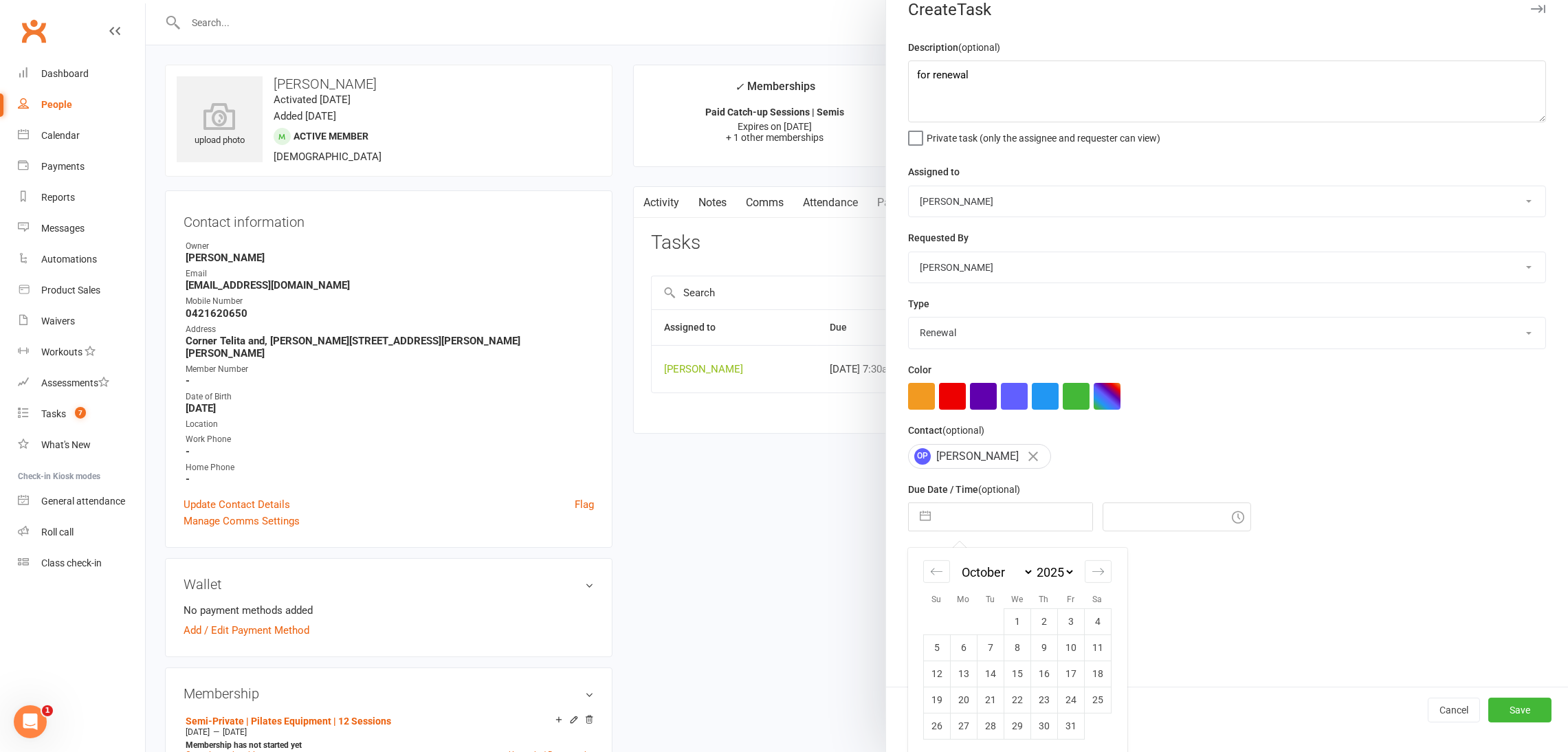
scroll to position [25, 0]
click at [979, 717] on td "28" at bounding box center [991, 722] width 27 height 26
type input "28 Oct 2025"
type input "10:30am"
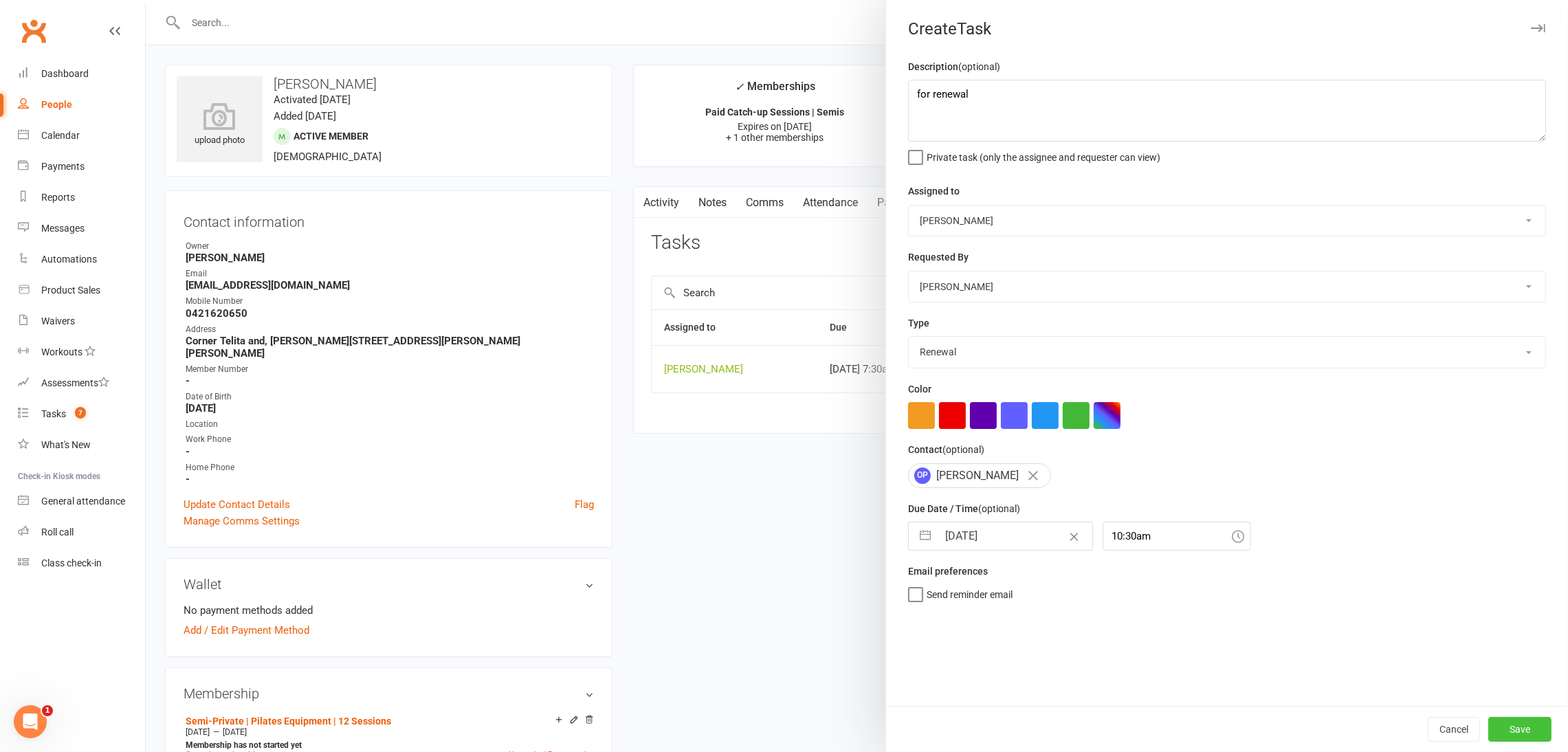
drag, startPoint x: 1517, startPoint y: 732, endPoint x: 1280, endPoint y: 533, distance: 309.5
click at [1158, 717] on button "Save" at bounding box center [1520, 729] width 63 height 25
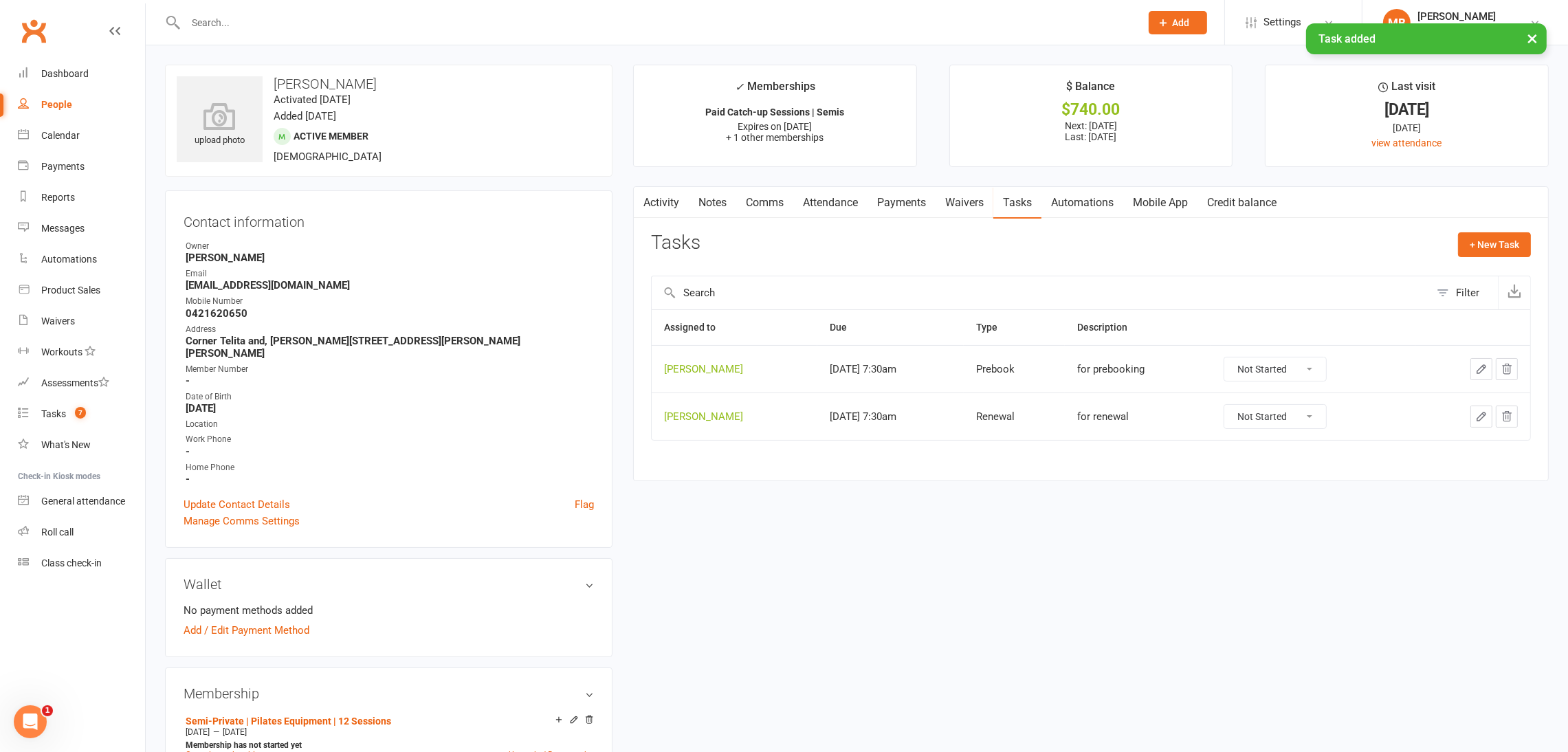
drag, startPoint x: 982, startPoint y: 561, endPoint x: 419, endPoint y: 503, distance: 566.0
click at [979, 559] on div "upload photo Oliver Pestonji Activated 6 February, 2025 Added 6 February, 2025 …" at bounding box center [856, 749] width 1404 height 1370
click at [461, 22] on input "text" at bounding box center [657, 23] width 950 height 19
paste input "[EMAIL_ADDRESS][DOMAIN_NAME]"
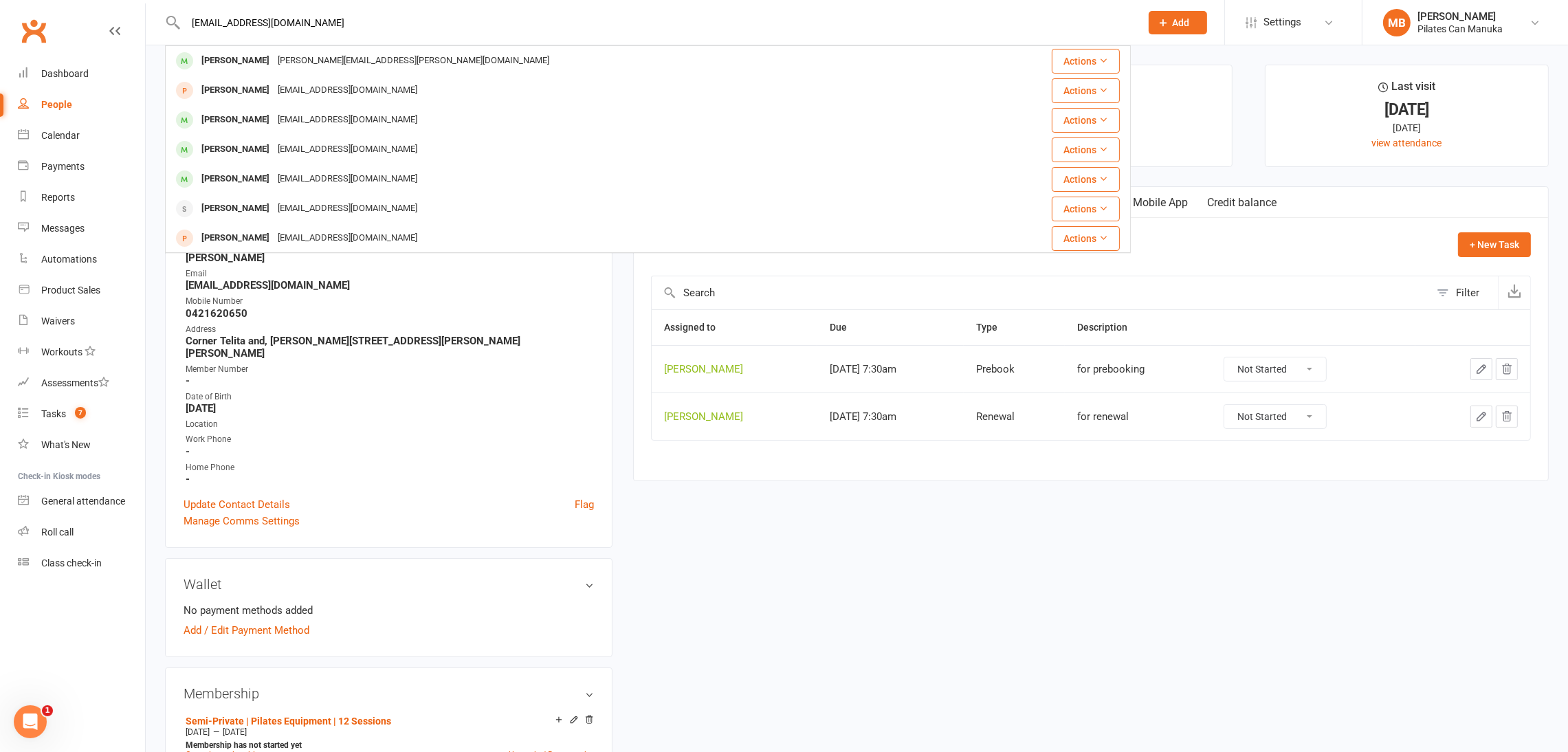
type input "[EMAIL_ADDRESS][DOMAIN_NAME]"
click at [988, 638] on div "upload photo Oliver Pestonji Activated 6 February, 2025 Added 6 February, 2025 …" at bounding box center [856, 749] width 1404 height 1370
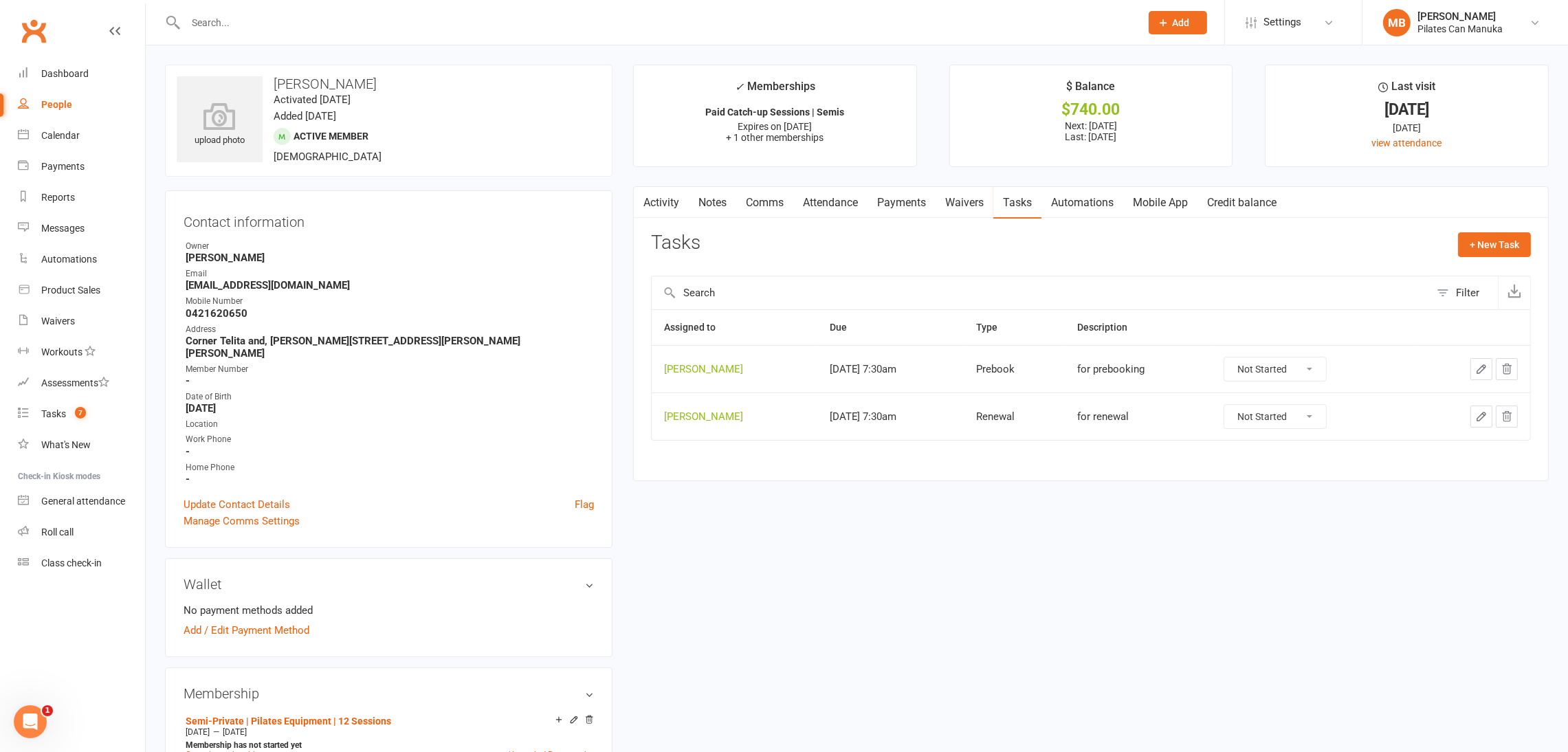
click at [1158, 18] on icon at bounding box center [1163, 23] width 13 height 13
click at [1137, 86] on link "Member" at bounding box center [1163, 93] width 123 height 32
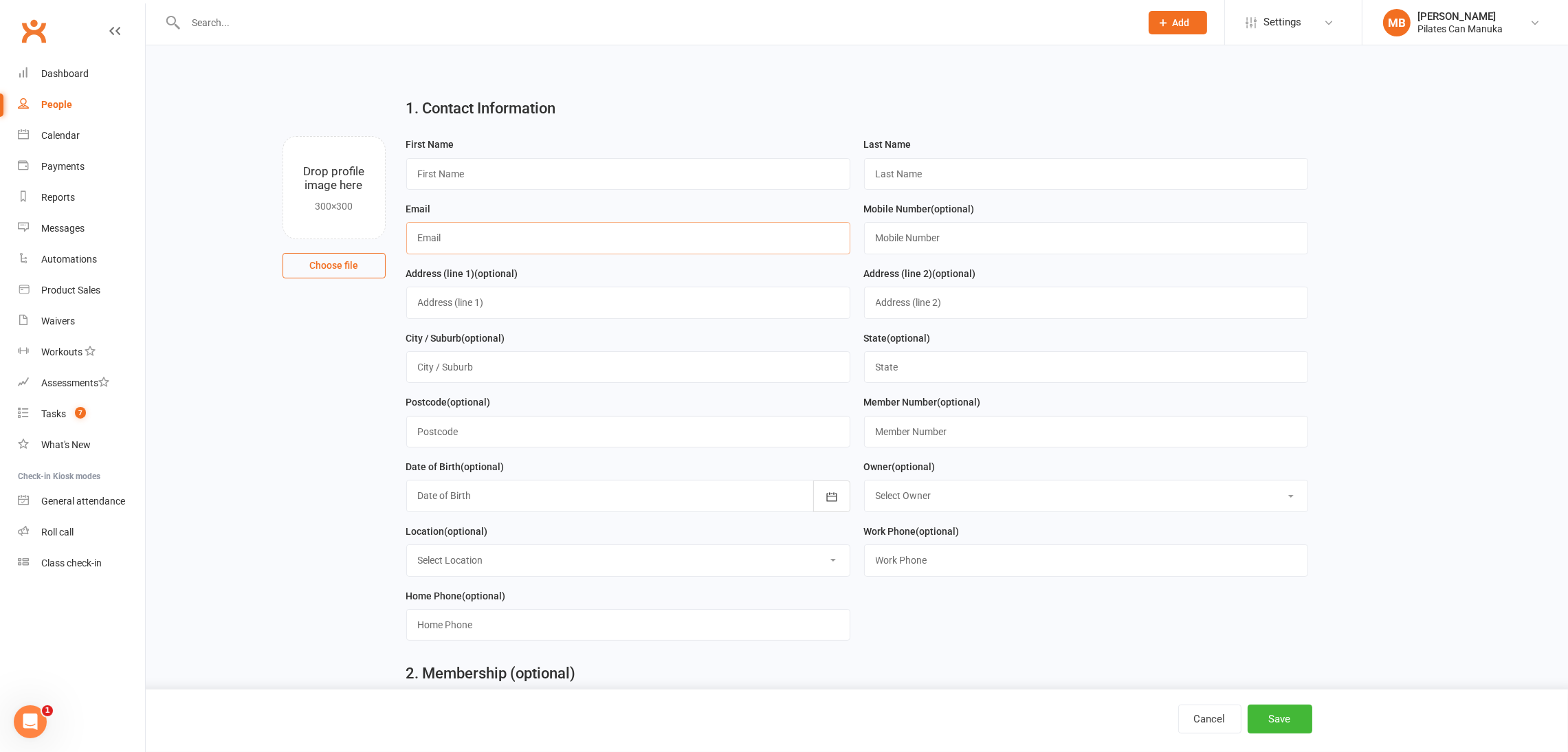
click at [494, 236] on input "text" at bounding box center [628, 238] width 444 height 32
paste input "[EMAIL_ADDRESS][DOMAIN_NAME]"
type input "[EMAIL_ADDRESS][DOMAIN_NAME]"
click at [568, 166] on input "text" at bounding box center [628, 174] width 444 height 32
paste input "Bobbie"
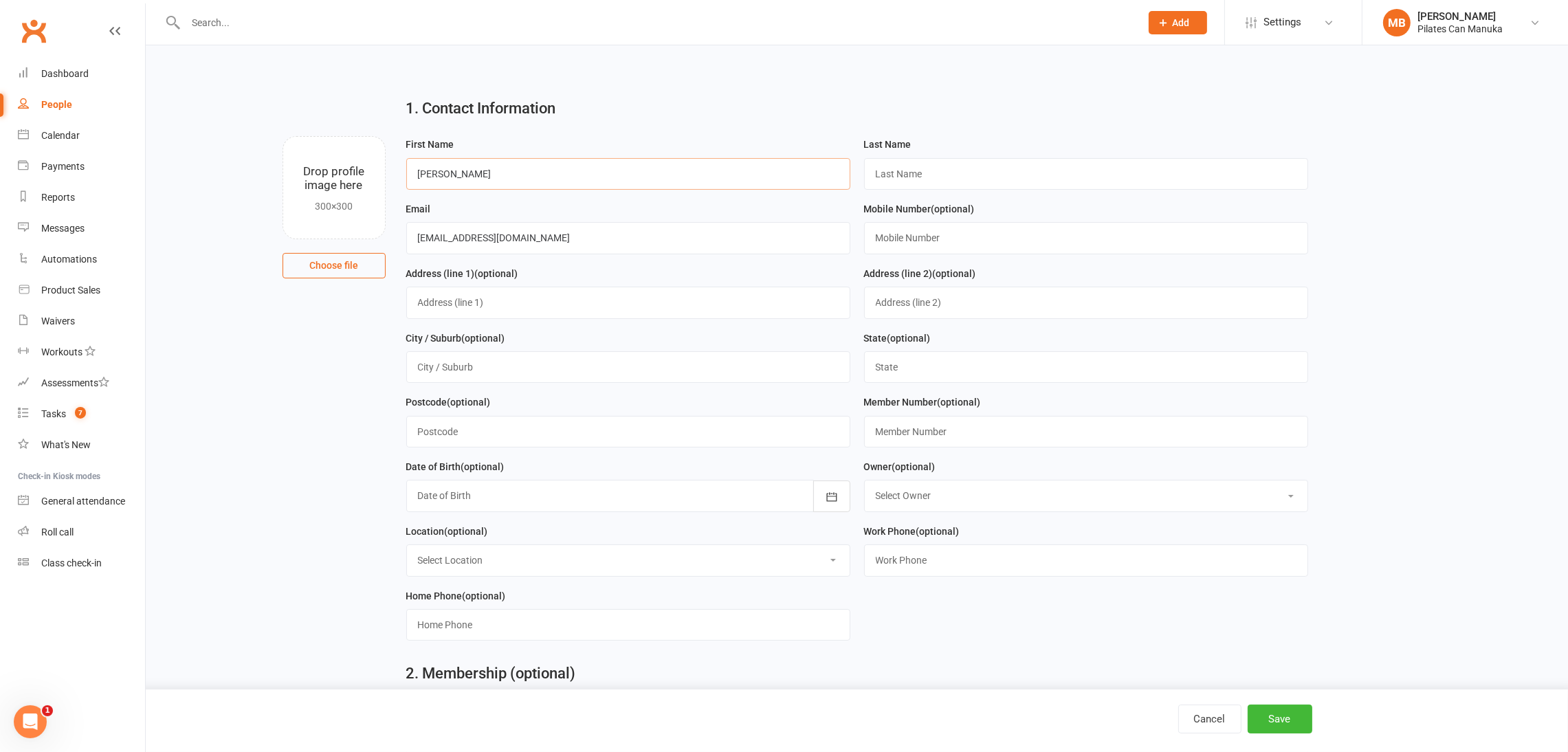
type input "Bobbie"
click at [904, 164] on input "text" at bounding box center [1087, 174] width 444 height 32
paste input "Gosper"
type input "Gosper"
click at [943, 236] on input "text" at bounding box center [1087, 238] width 444 height 32
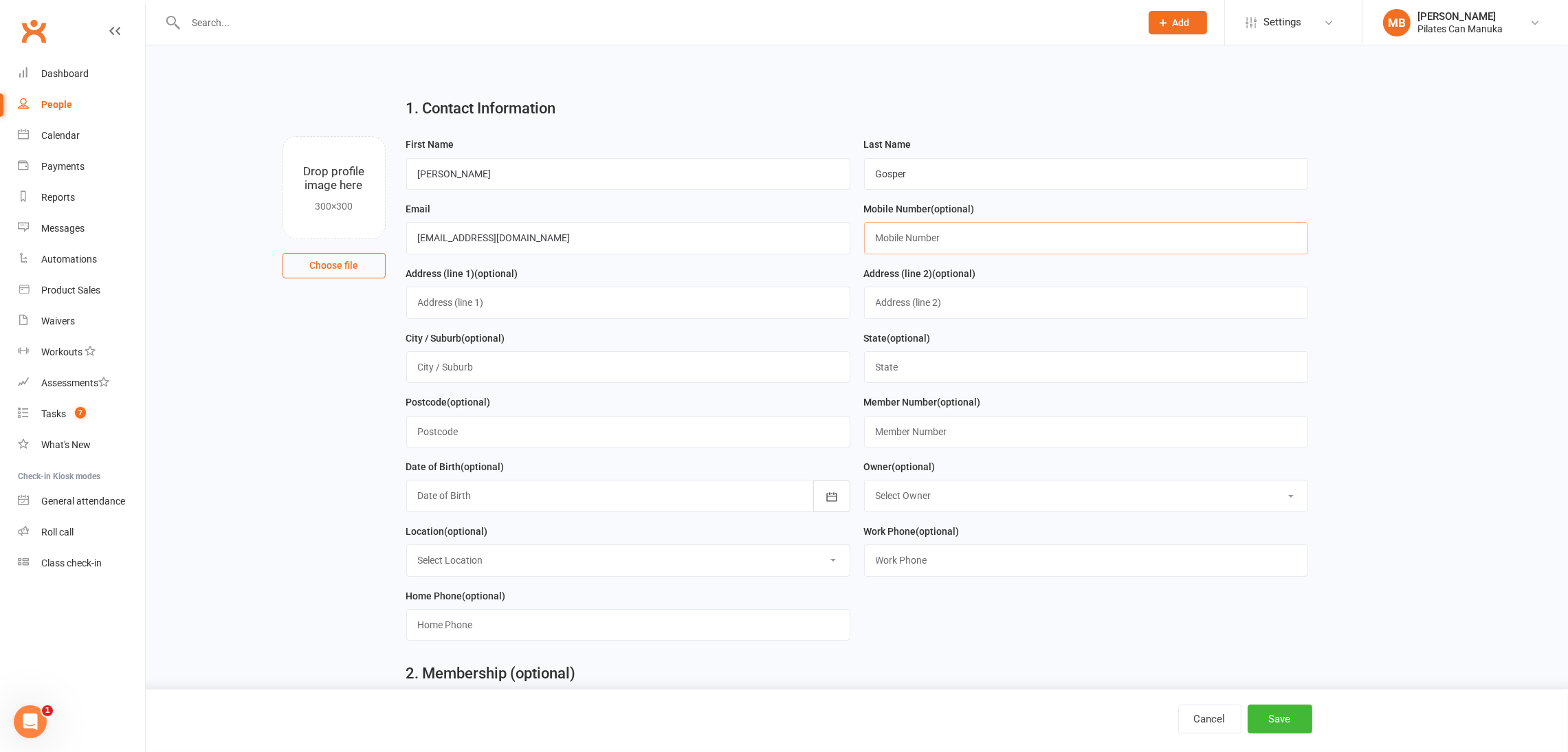
paste input "0408788213"
type input "0408788213"
click at [1158, 717] on button "Save" at bounding box center [1279, 719] width 64 height 29
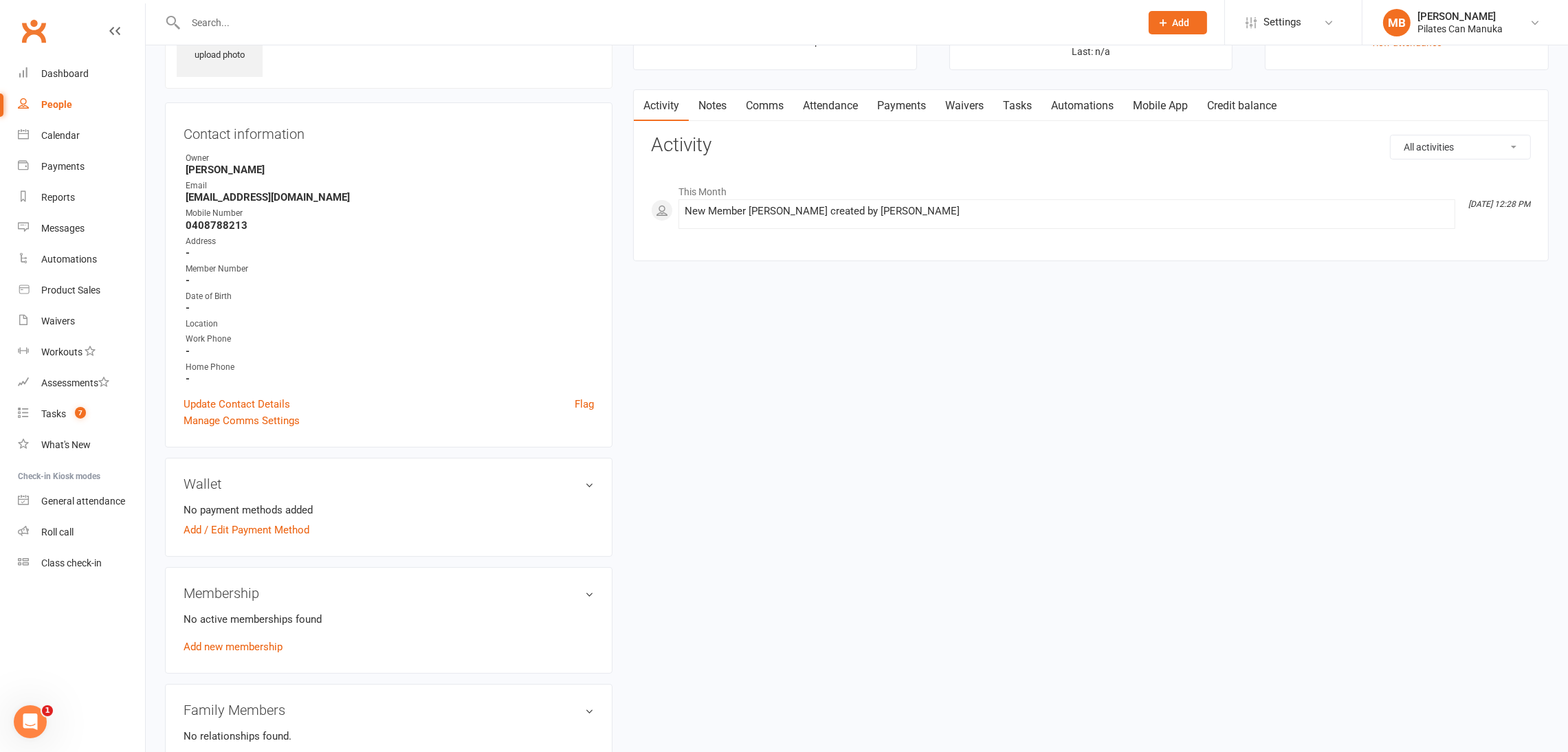
scroll to position [206, 0]
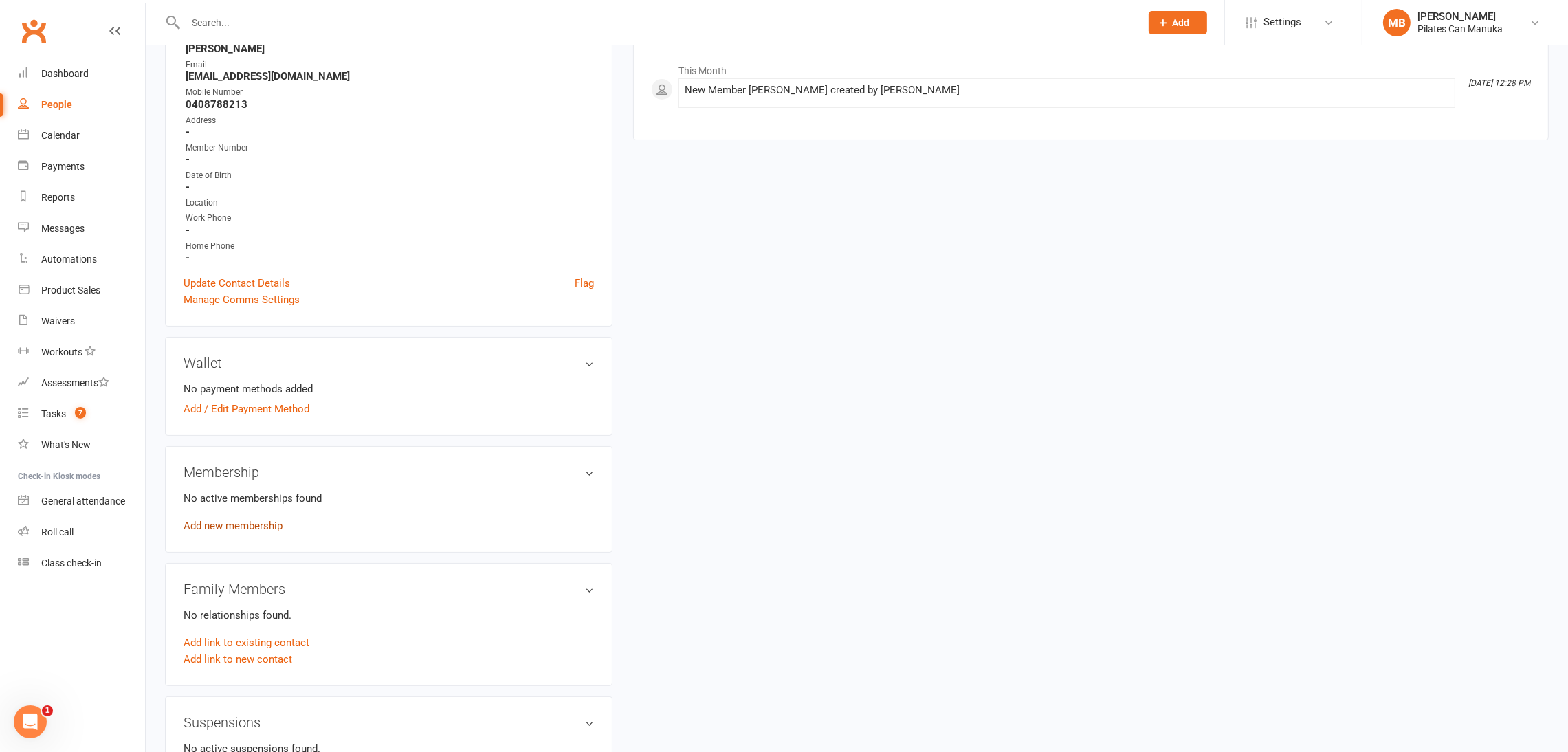
click at [247, 527] on link "Add new membership" at bounding box center [233, 526] width 99 height 13
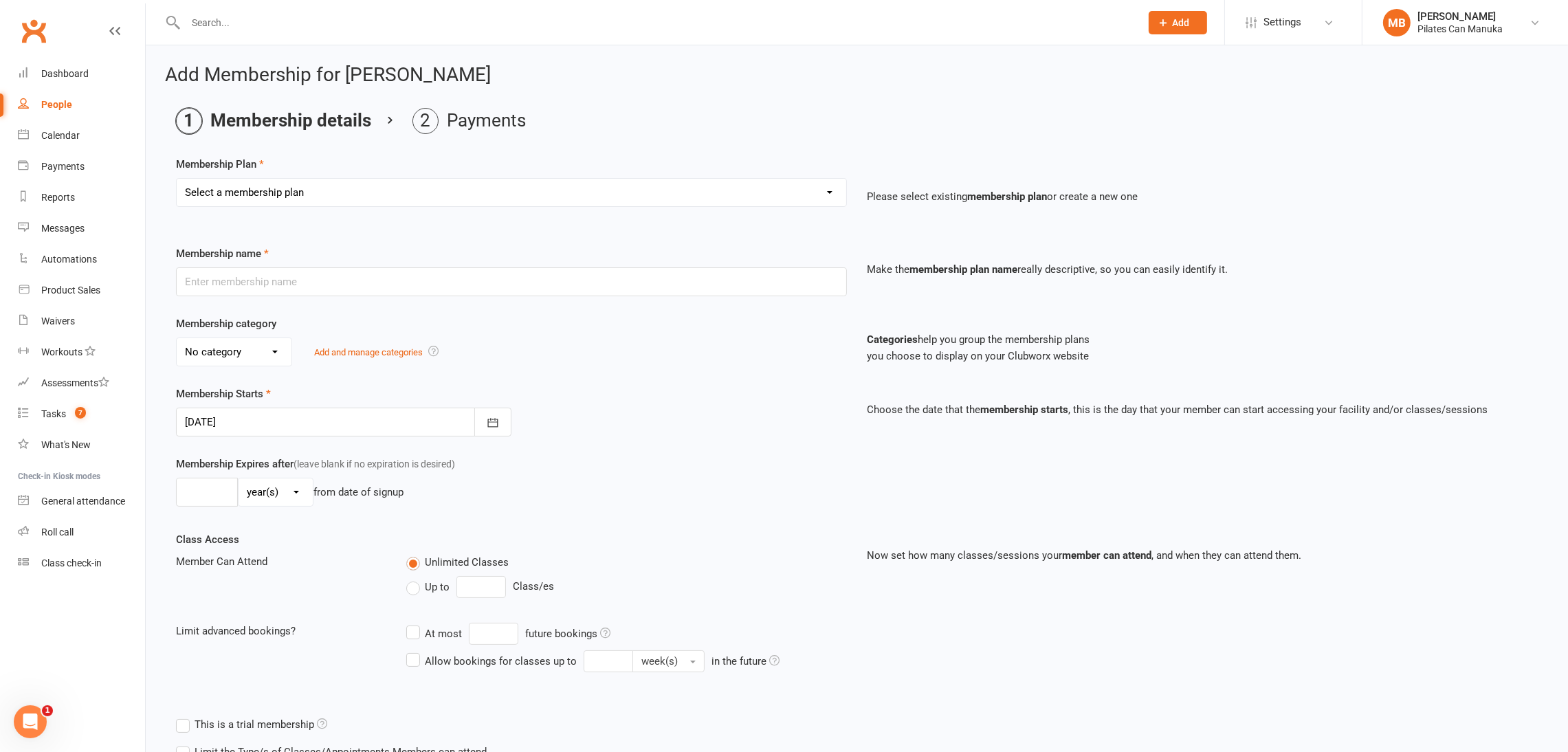
click at [446, 199] on select "Select a membership plan Private Equipment Pilates Introductory 2 Pack (T1) Pri…" at bounding box center [512, 192] width 670 height 28
select select "0"
click at [177, 179] on select "Select a membership plan Private Equipment Pilates Introductory 2 Pack (T1) Pri…" at bounding box center [512, 192] width 670 height 28
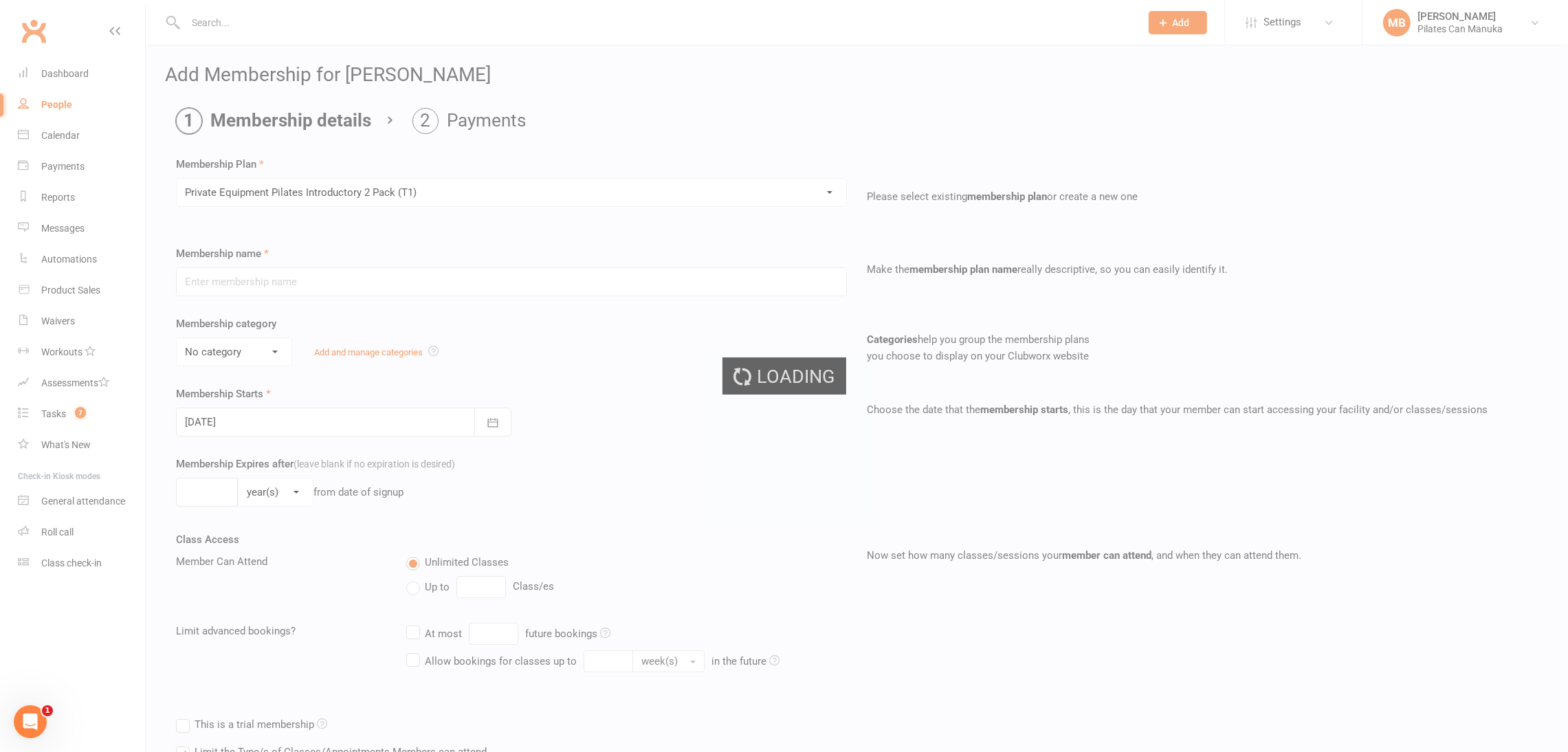
type input "Private Equipment Pilates Introductory 2 Pack (T1)"
select select "1"
type input "2"
select select "2"
type input "2"
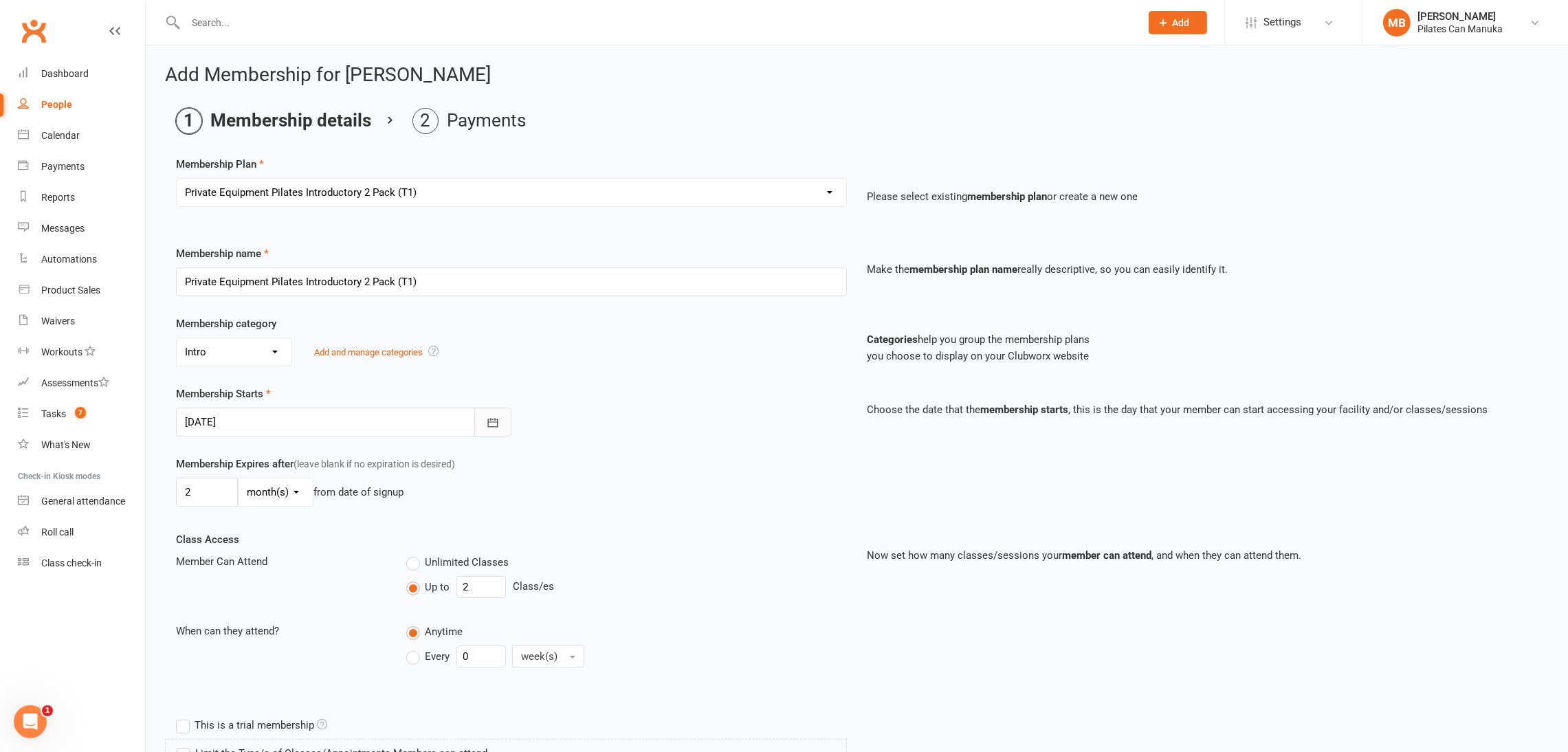
click at [492, 418] on icon "button" at bounding box center [493, 422] width 13 height 13
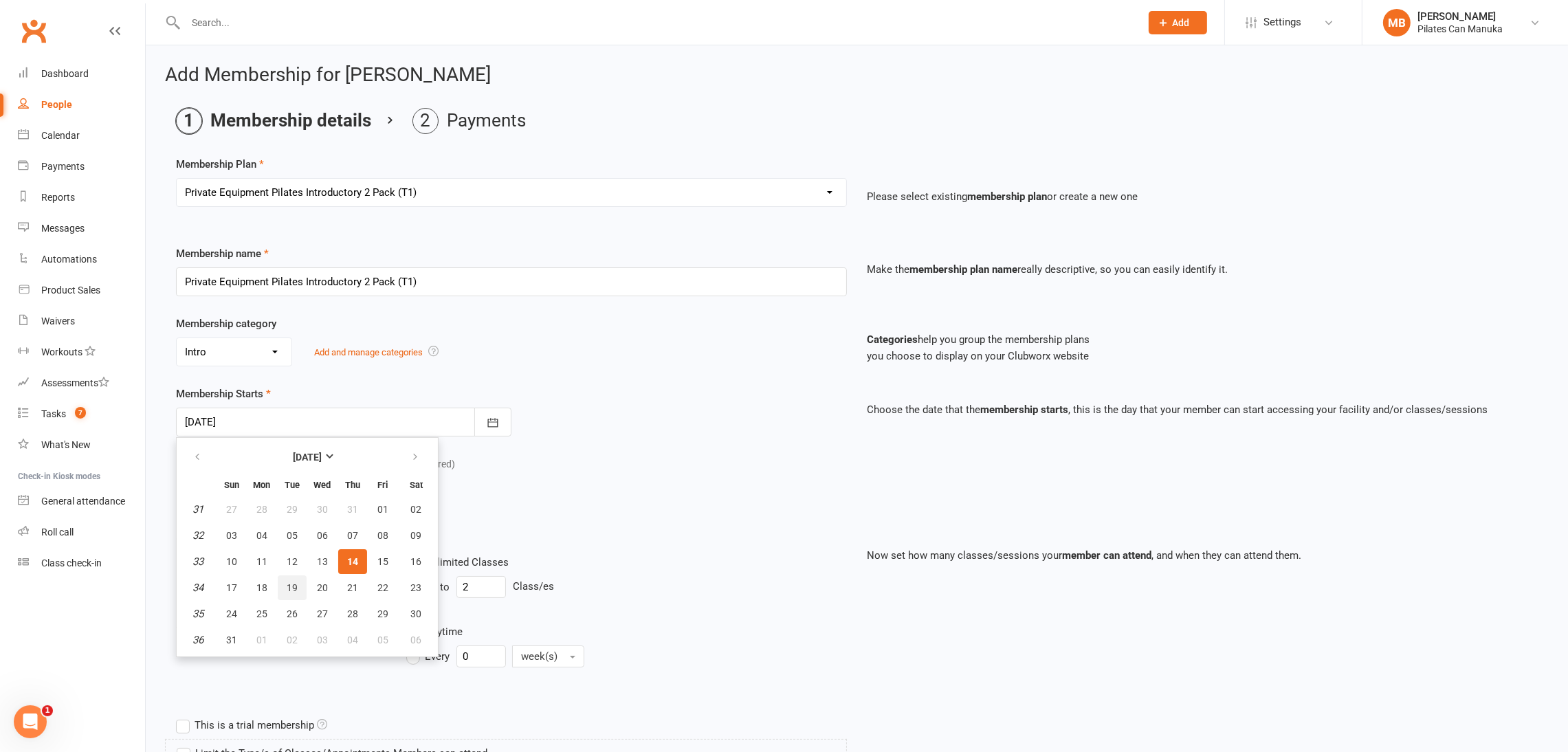
click at [287, 583] on span "19" at bounding box center [292, 588] width 11 height 11
type input "[DATE]"
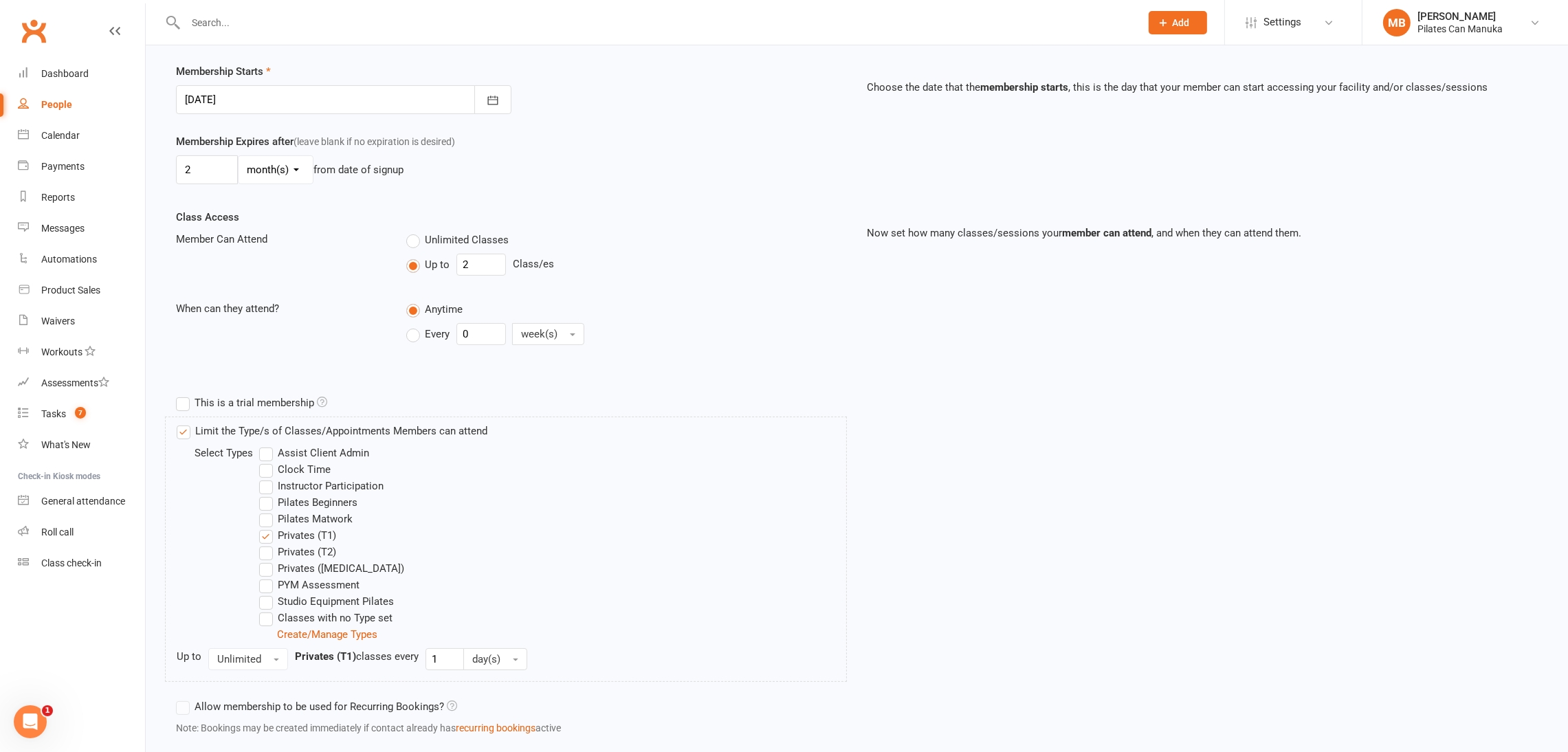
scroll to position [409, 0]
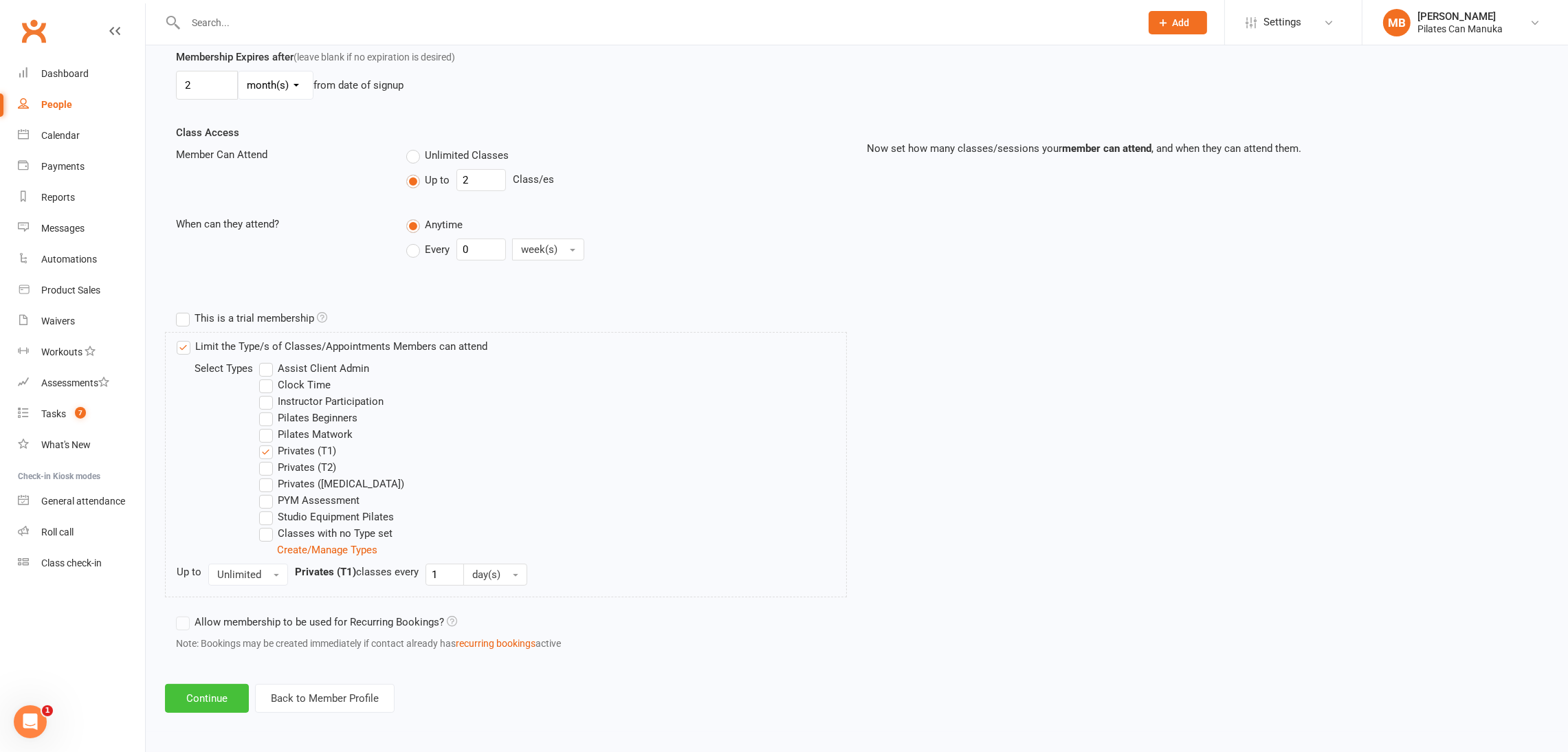
click at [201, 704] on button "Continue" at bounding box center [207, 699] width 84 height 29
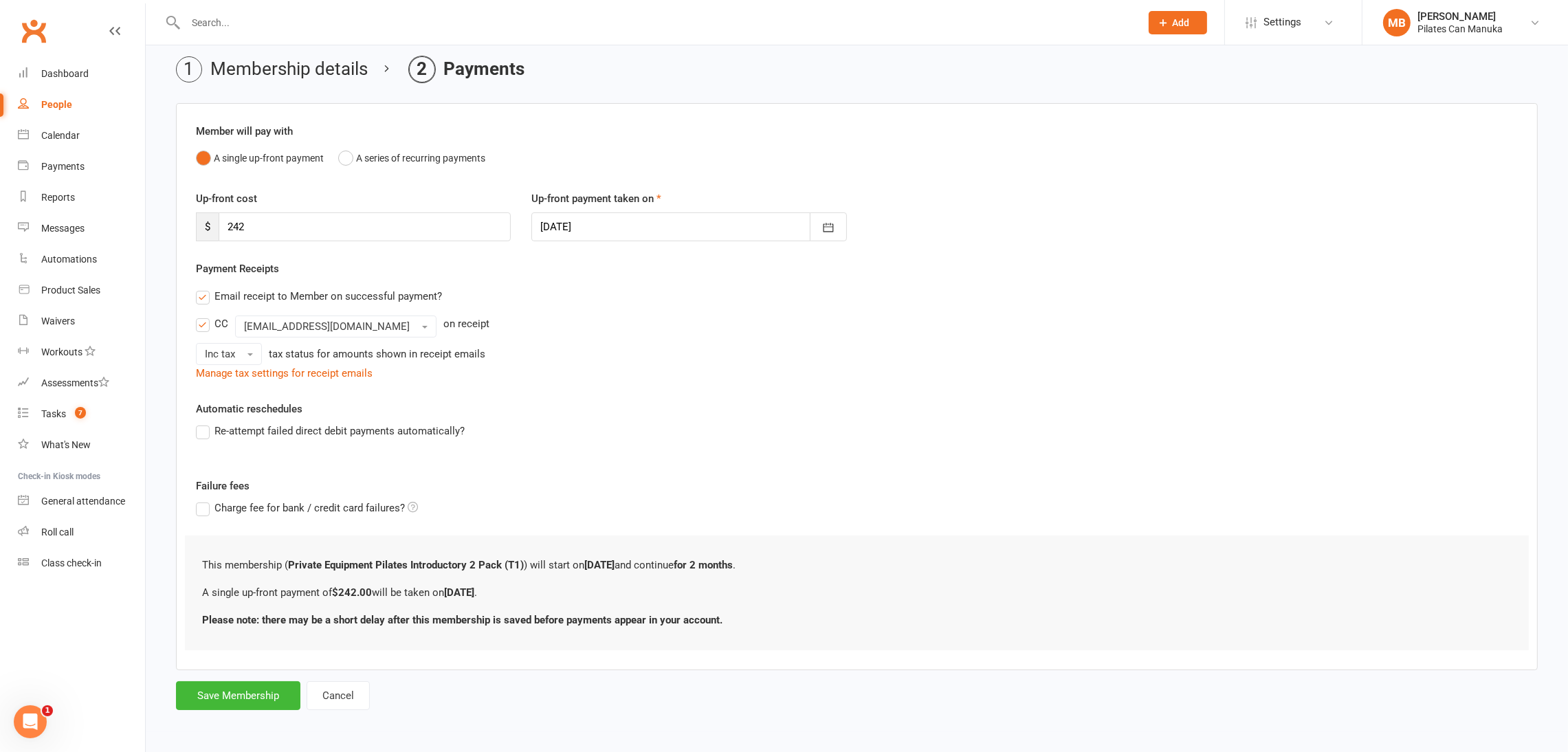
scroll to position [53, 0]
click at [303, 65] on li "Membership details" at bounding box center [272, 69] width 192 height 26
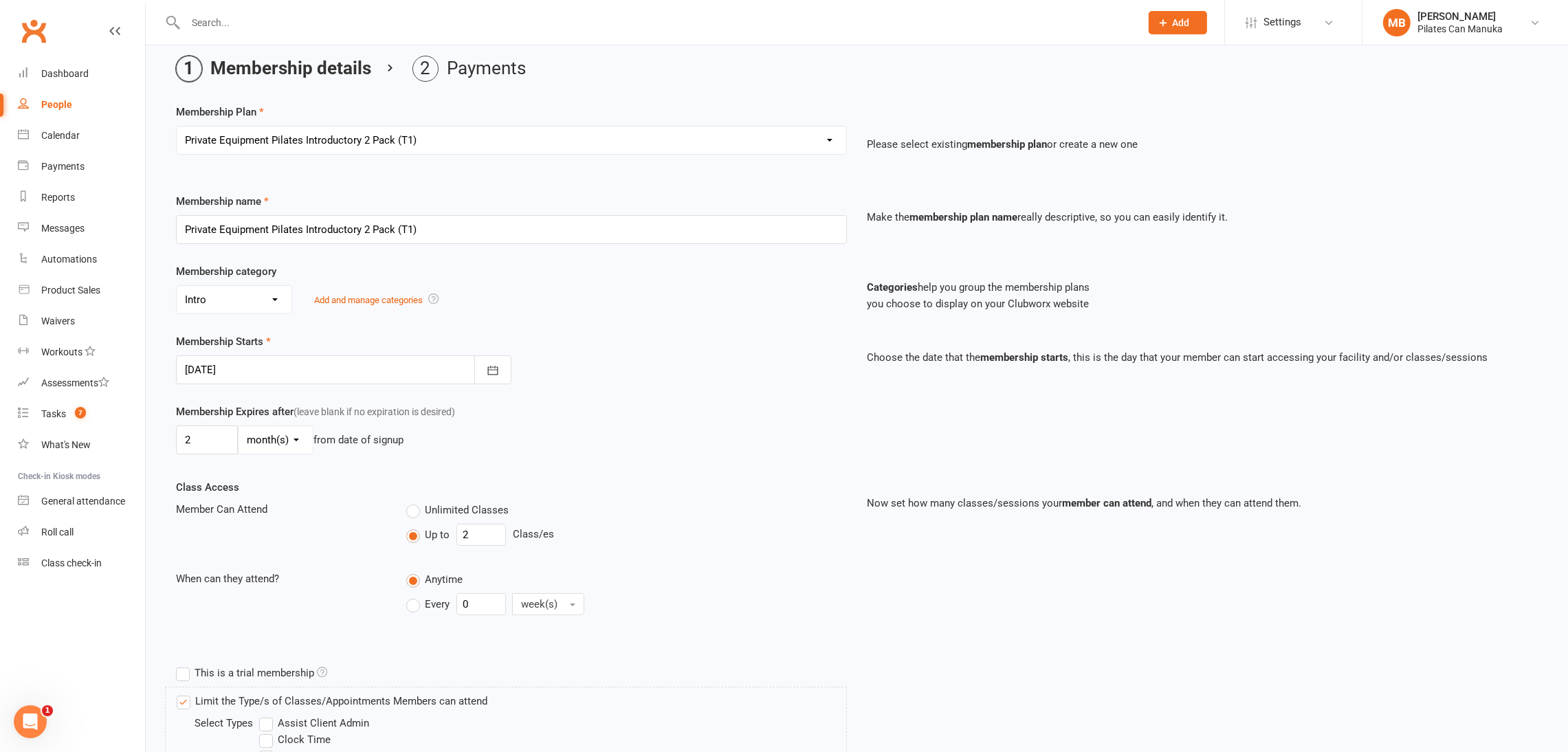
click at [720, 135] on select "Select a membership plan Private Equipment Pilates Introductory 2 Pack (T1) Pri…" at bounding box center [512, 140] width 670 height 28
select select "1"
click at [177, 127] on select "Select a membership plan Private Equipment Pilates Introductory 2 Pack (T1) Pri…" at bounding box center [512, 140] width 670 height 28
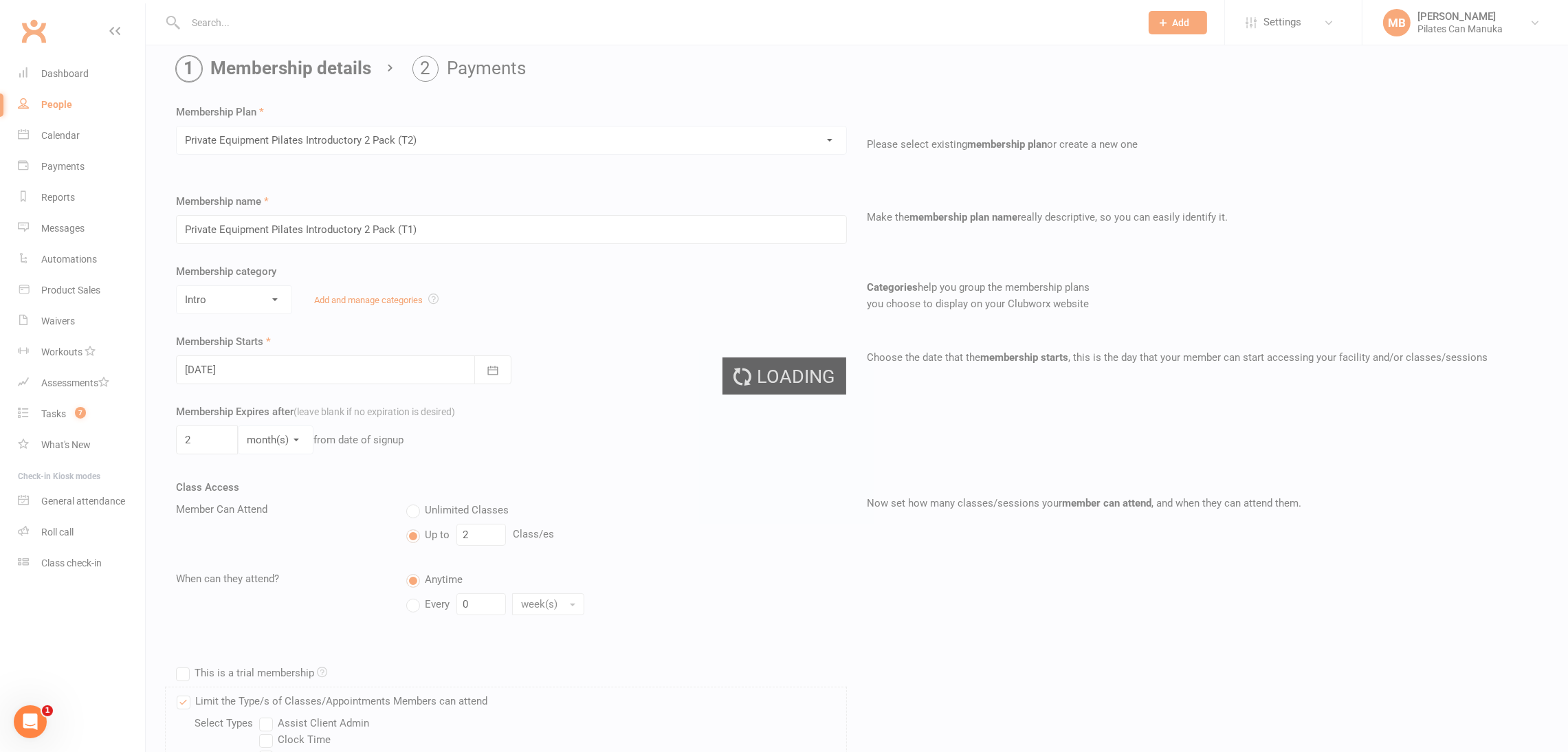
type input "Private Equipment Pilates Introductory 2 Pack (T2)"
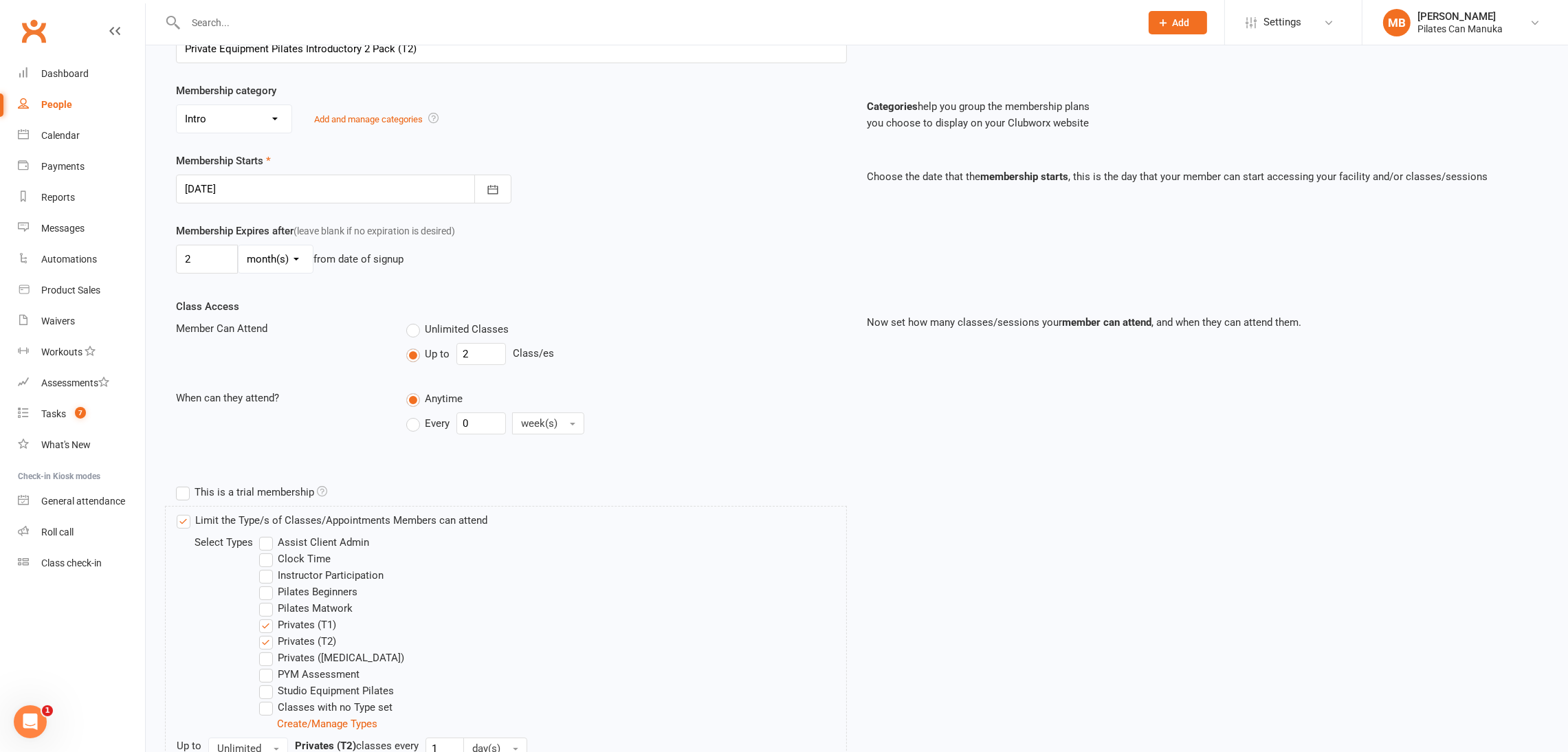
scroll to position [230, 0]
click at [496, 197] on icon "button" at bounding box center [492, 193] width 10 height 9
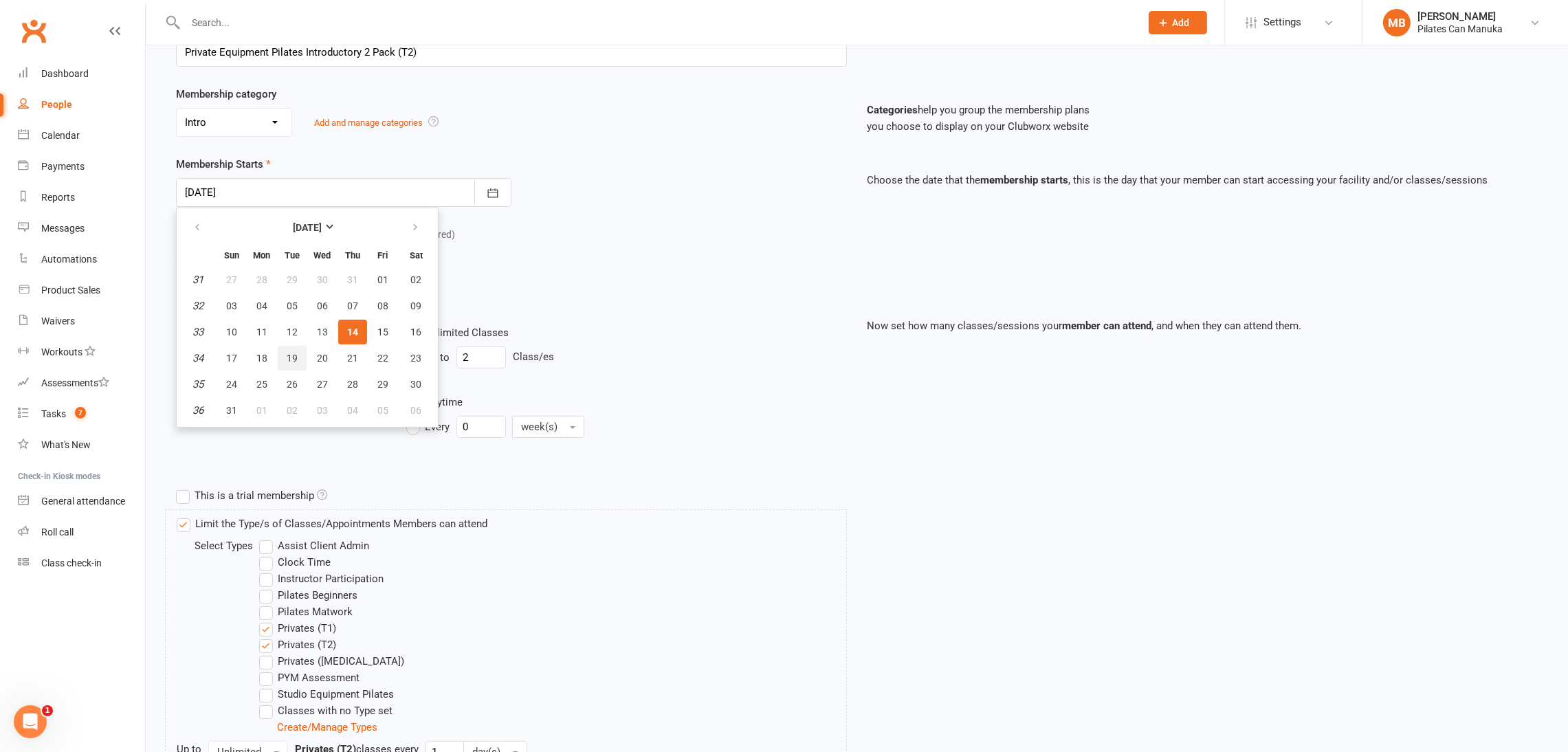
drag, startPoint x: 287, startPoint y: 356, endPoint x: 486, endPoint y: 341, distance: 199.6
click at [291, 353] on span "19" at bounding box center [292, 358] width 11 height 11
type input "[DATE]"
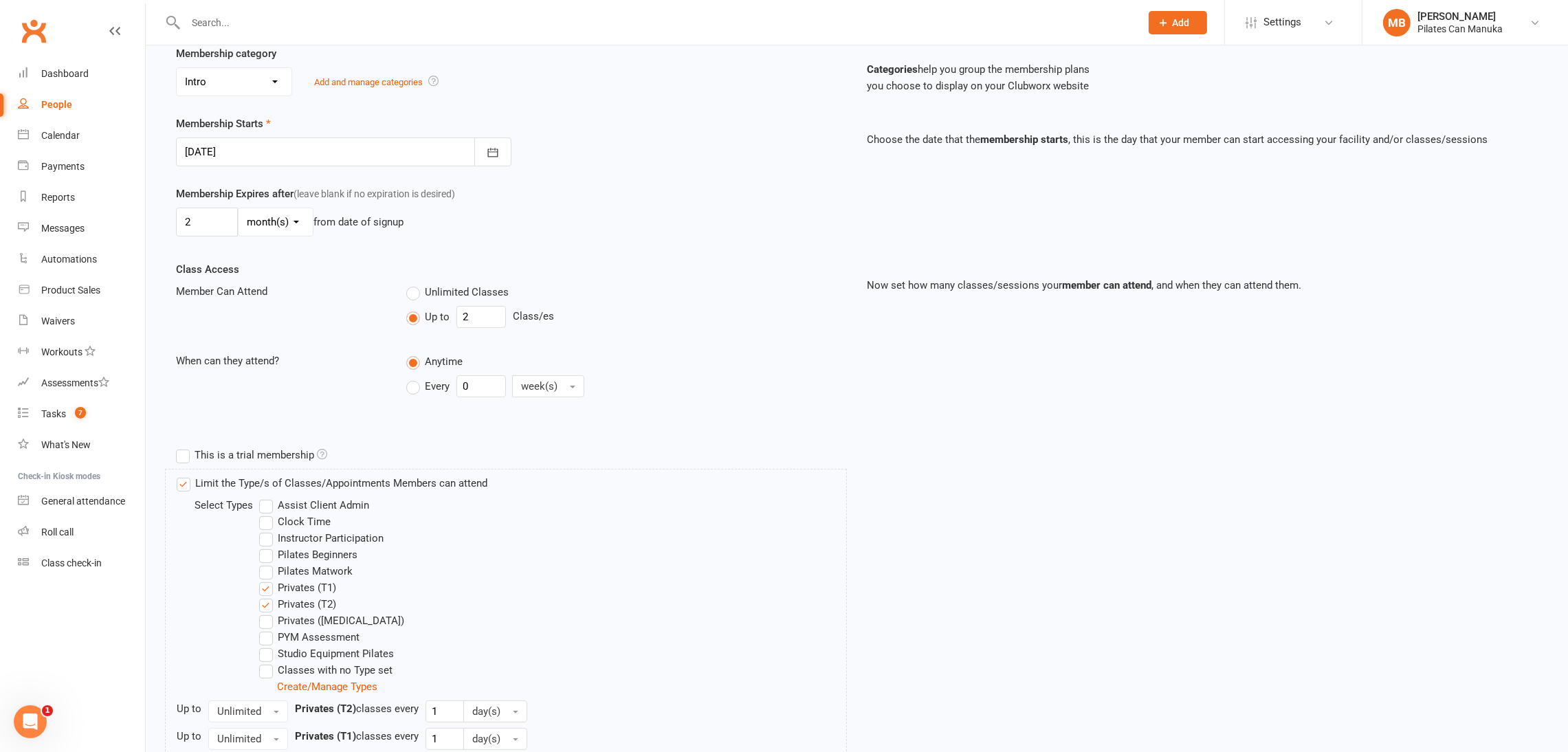
scroll to position [436, 0]
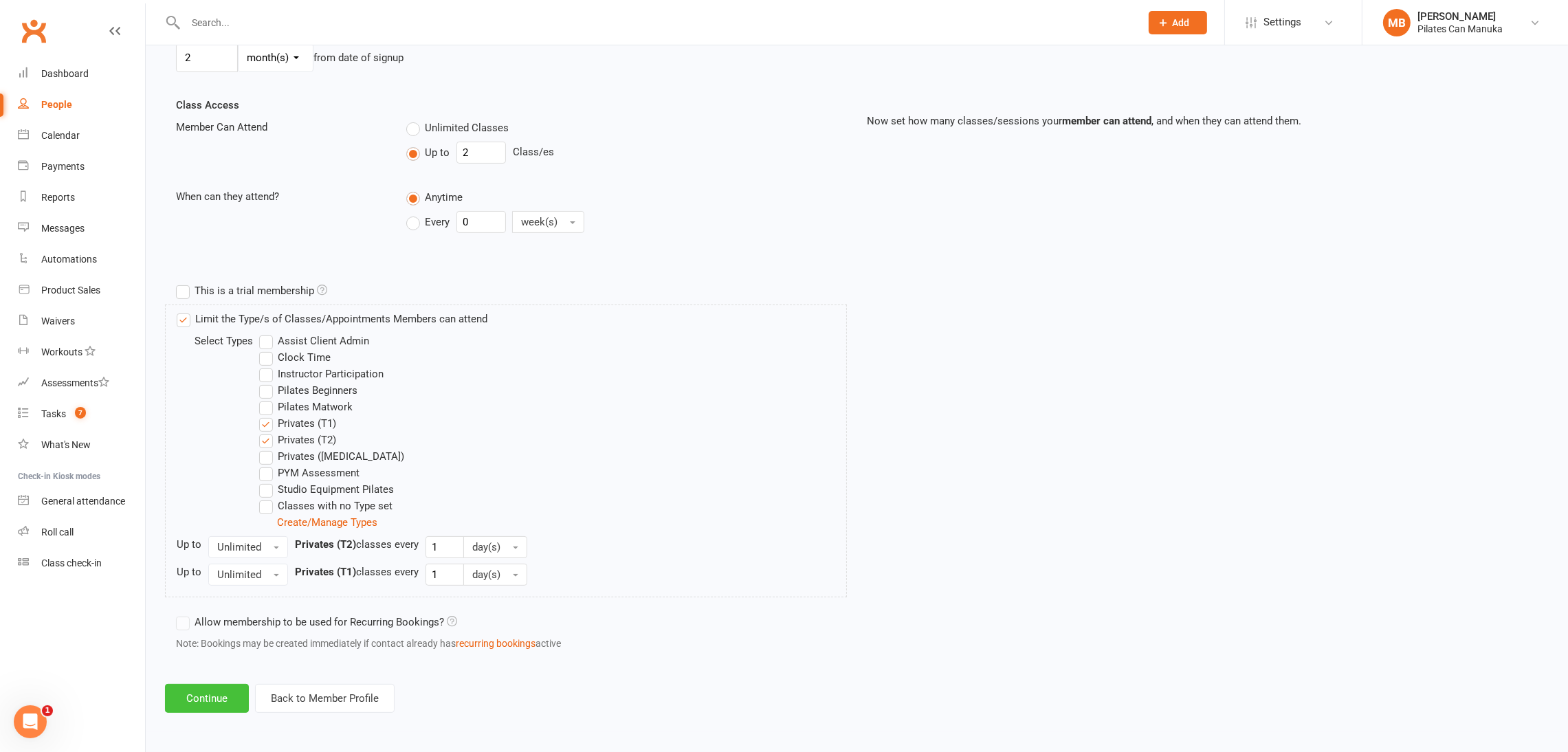
click at [209, 687] on button "Continue" at bounding box center [207, 699] width 84 height 29
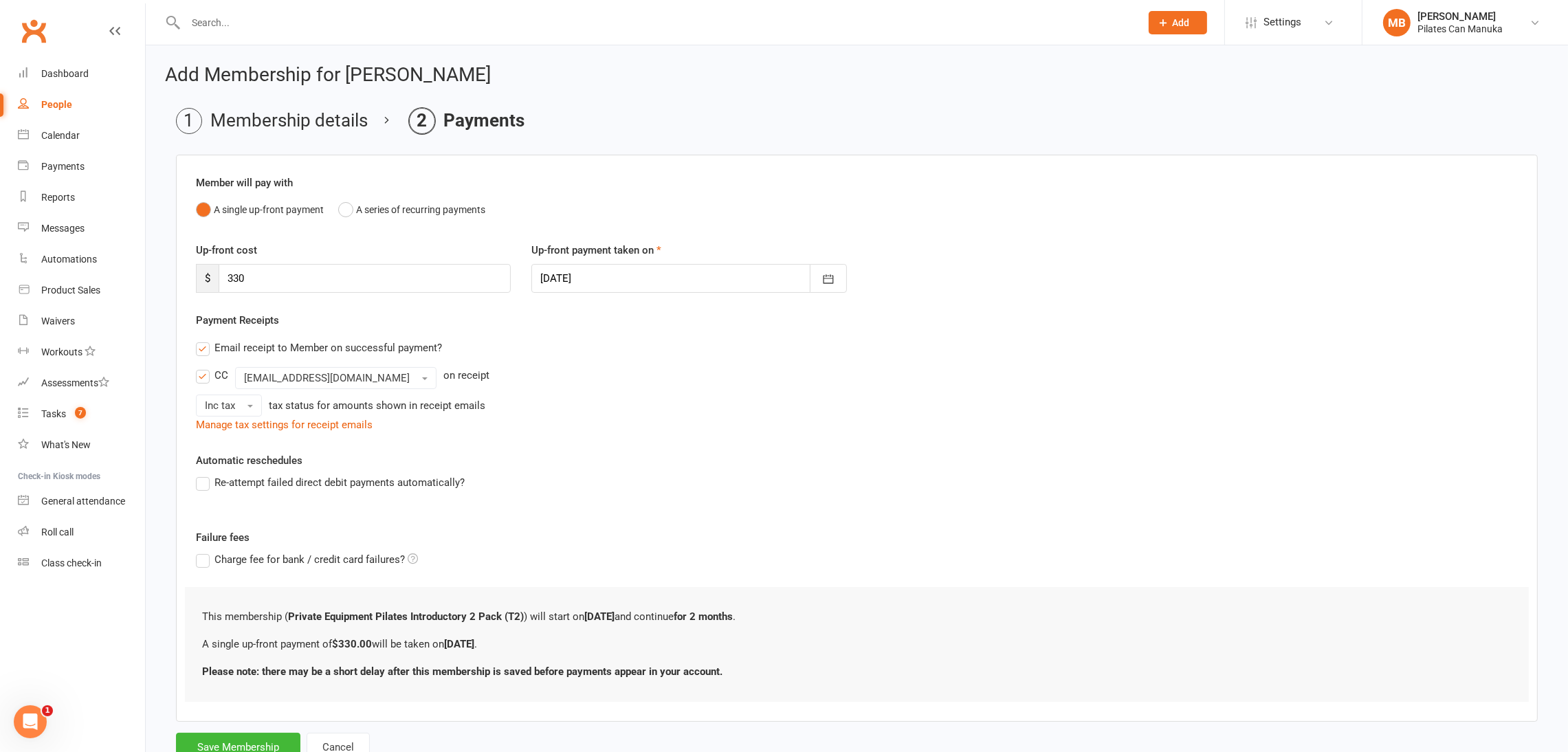
scroll to position [53, 0]
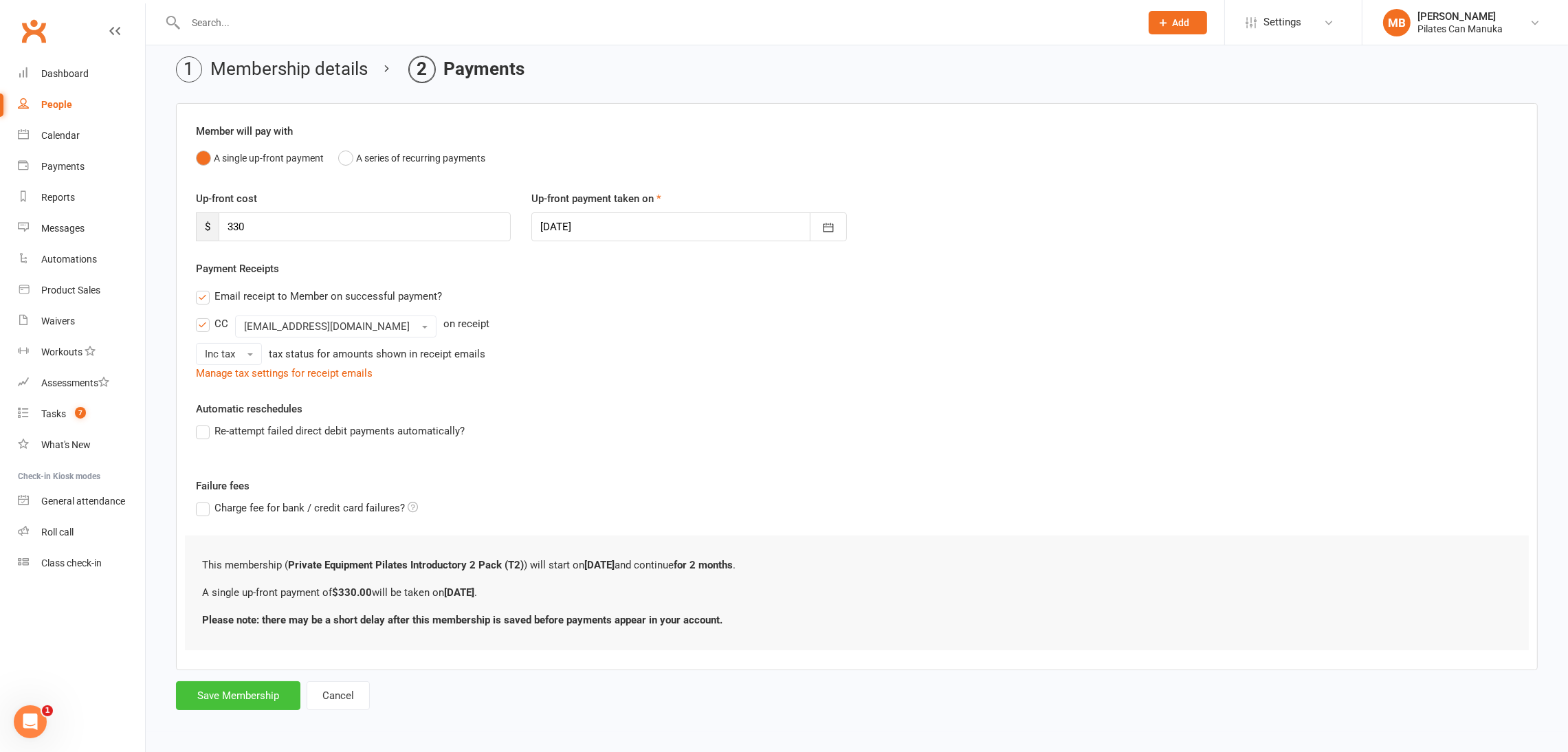
click at [237, 694] on button "Save Membership" at bounding box center [238, 696] width 124 height 29
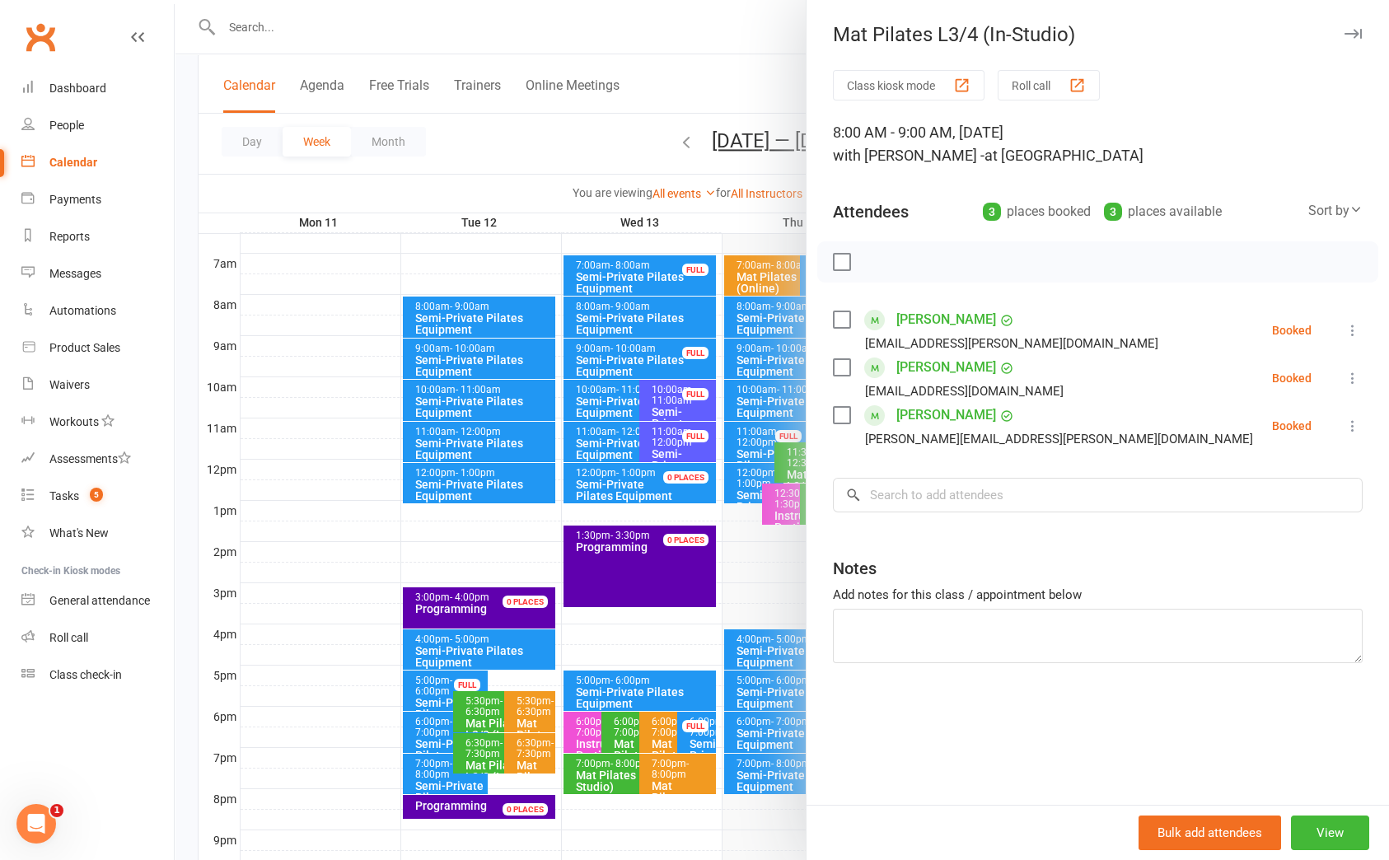
scroll to position [370, 0]
click at [976, 732] on div "Class kiosk mode Roll call 8:00 AM - 9:00 AM, Saturday, August, 16, 2025 with C…" at bounding box center [1098, 437] width 583 height 735
click at [676, 22] on div at bounding box center [782, 430] width 1214 height 860
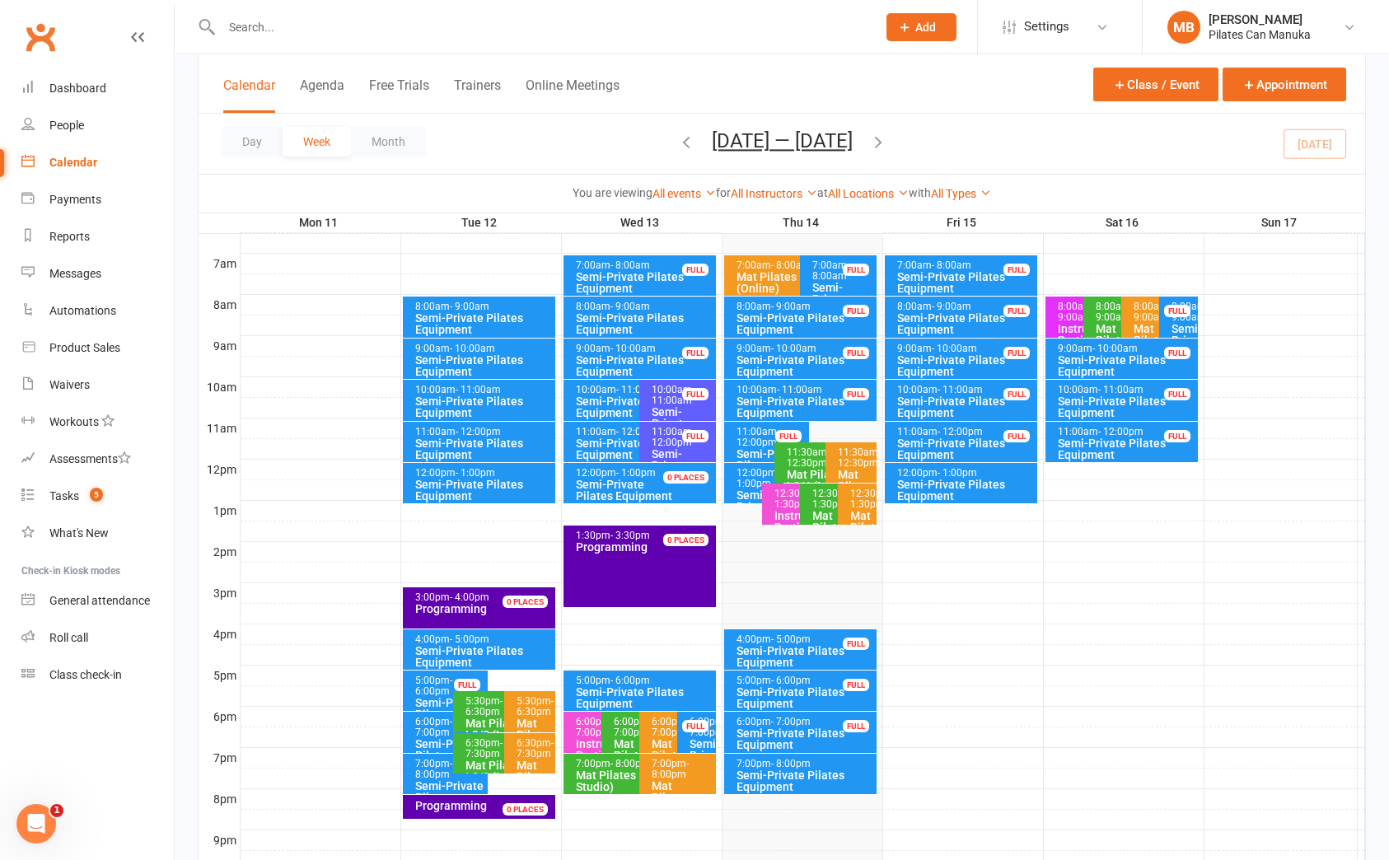
click at [804, 138] on button "Aug 11 — 17 2025" at bounding box center [782, 140] width 141 height 23
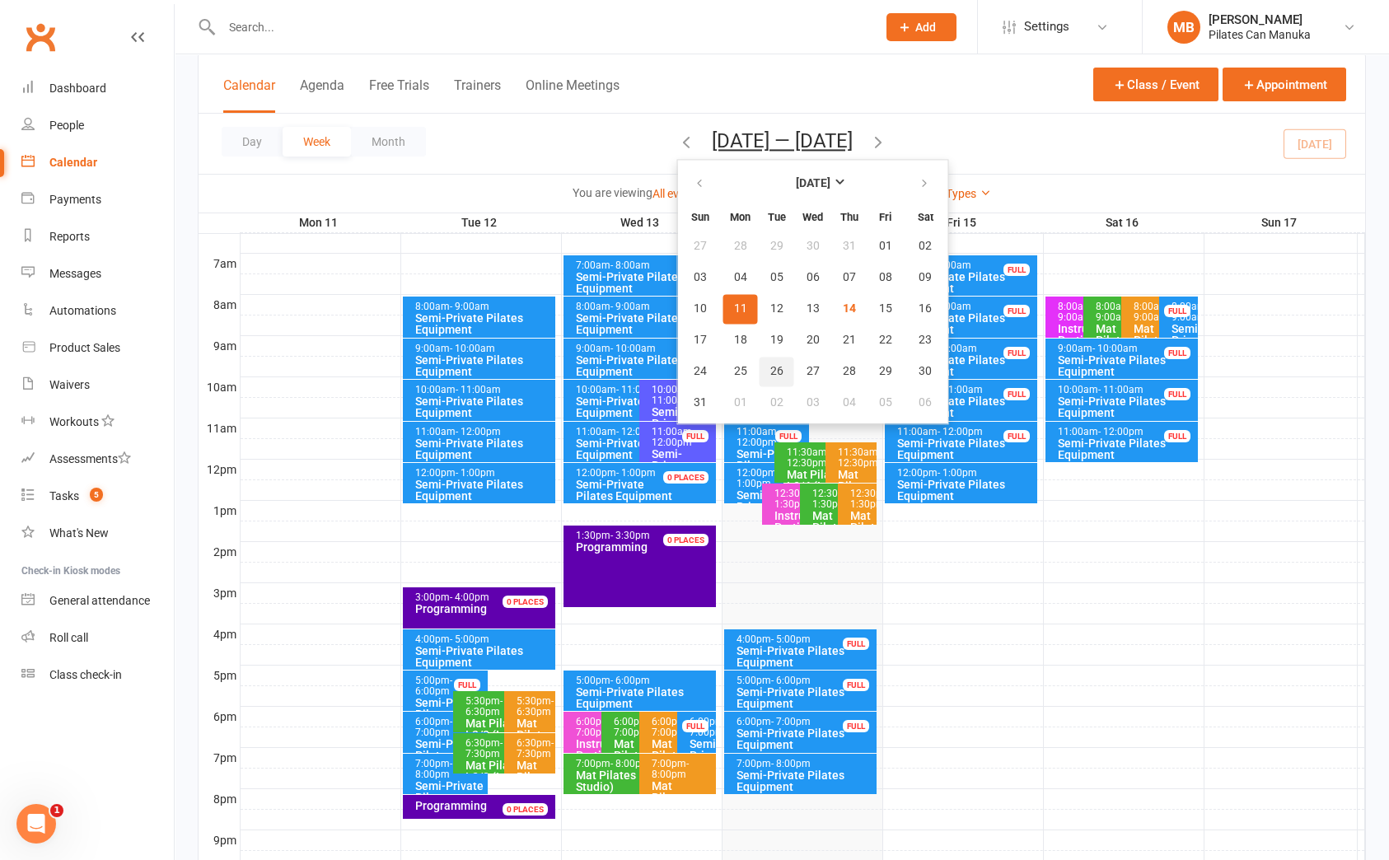
click at [770, 365] on span "26" at bounding box center [776, 371] width 13 height 13
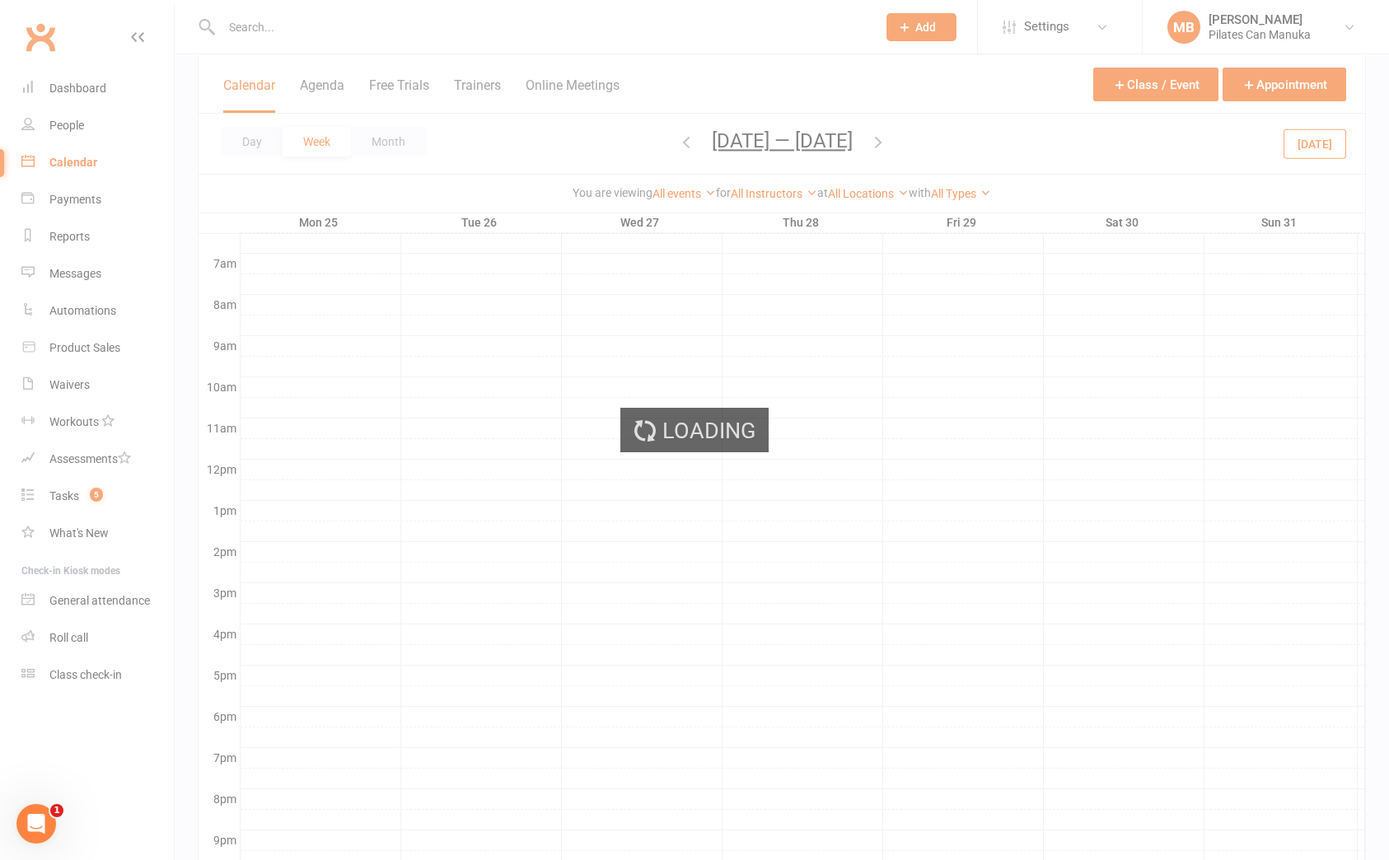
click at [468, 639] on ui-view "Prospect Member Non-attending contact Class / event Appointment Task Add Settin…" at bounding box center [694, 309] width 1389 height 1351
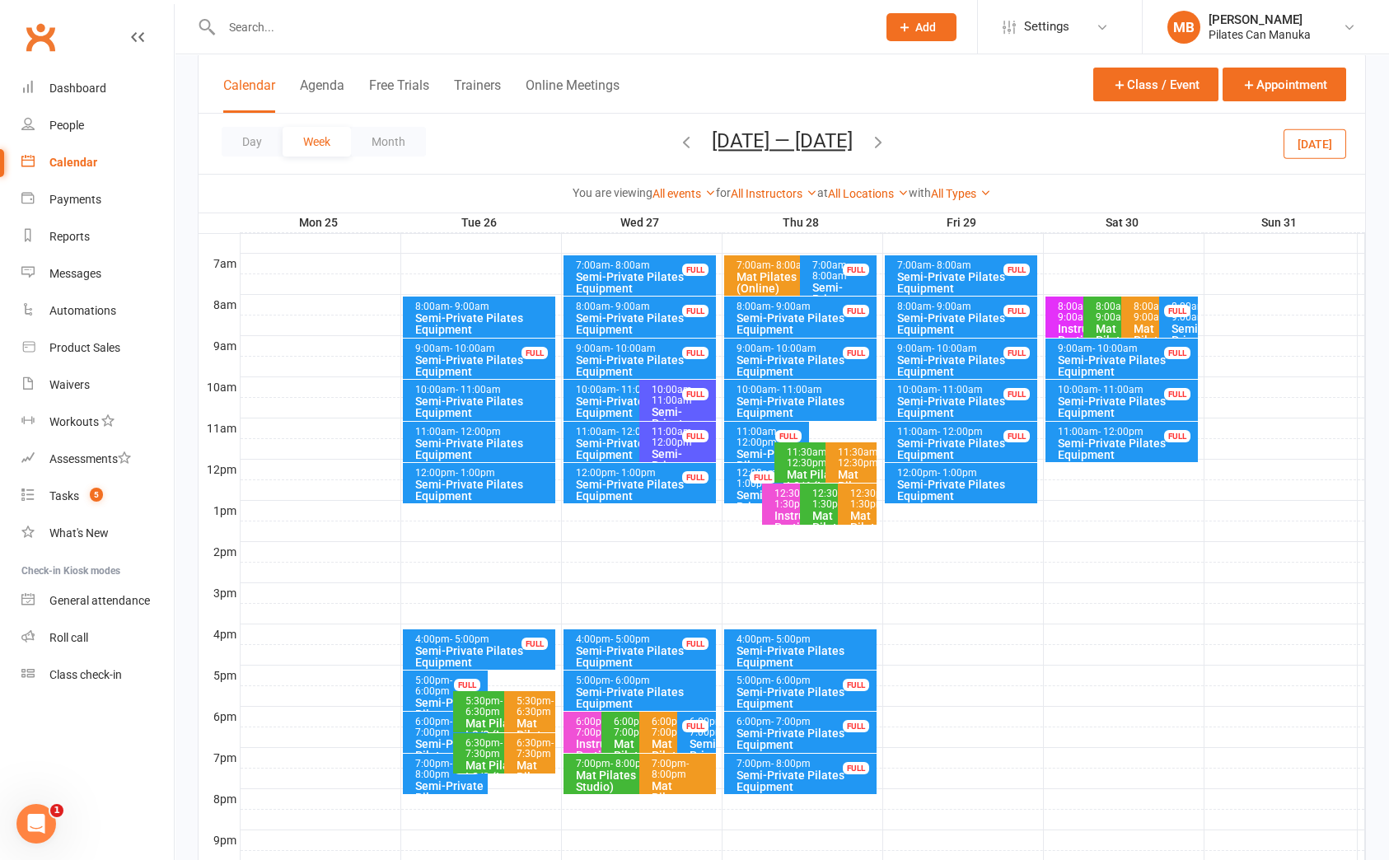
click at [469, 652] on div "Semi-Private Pilates Equipment" at bounding box center [483, 656] width 138 height 23
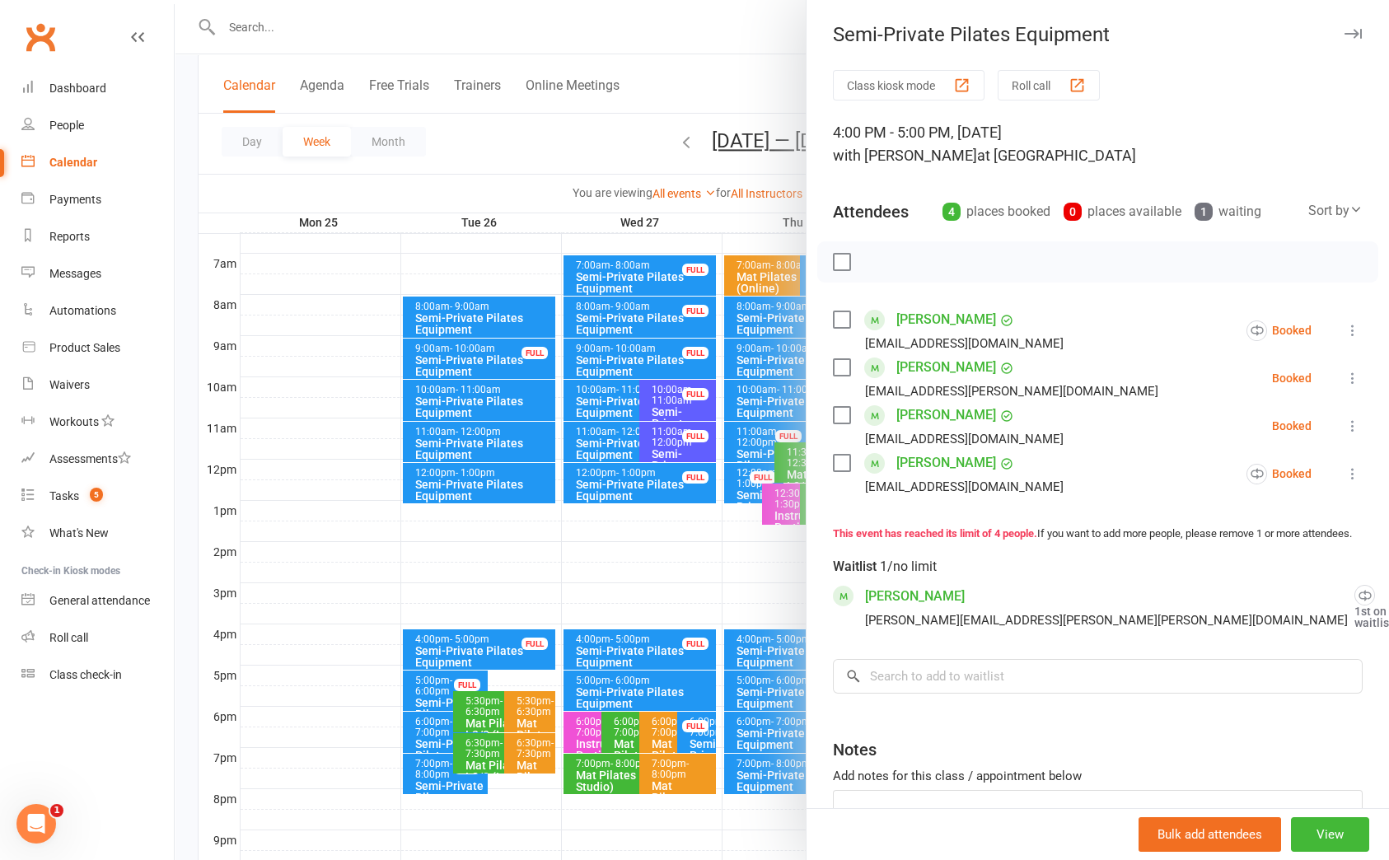
click at [690, 54] on div at bounding box center [782, 430] width 1214 height 860
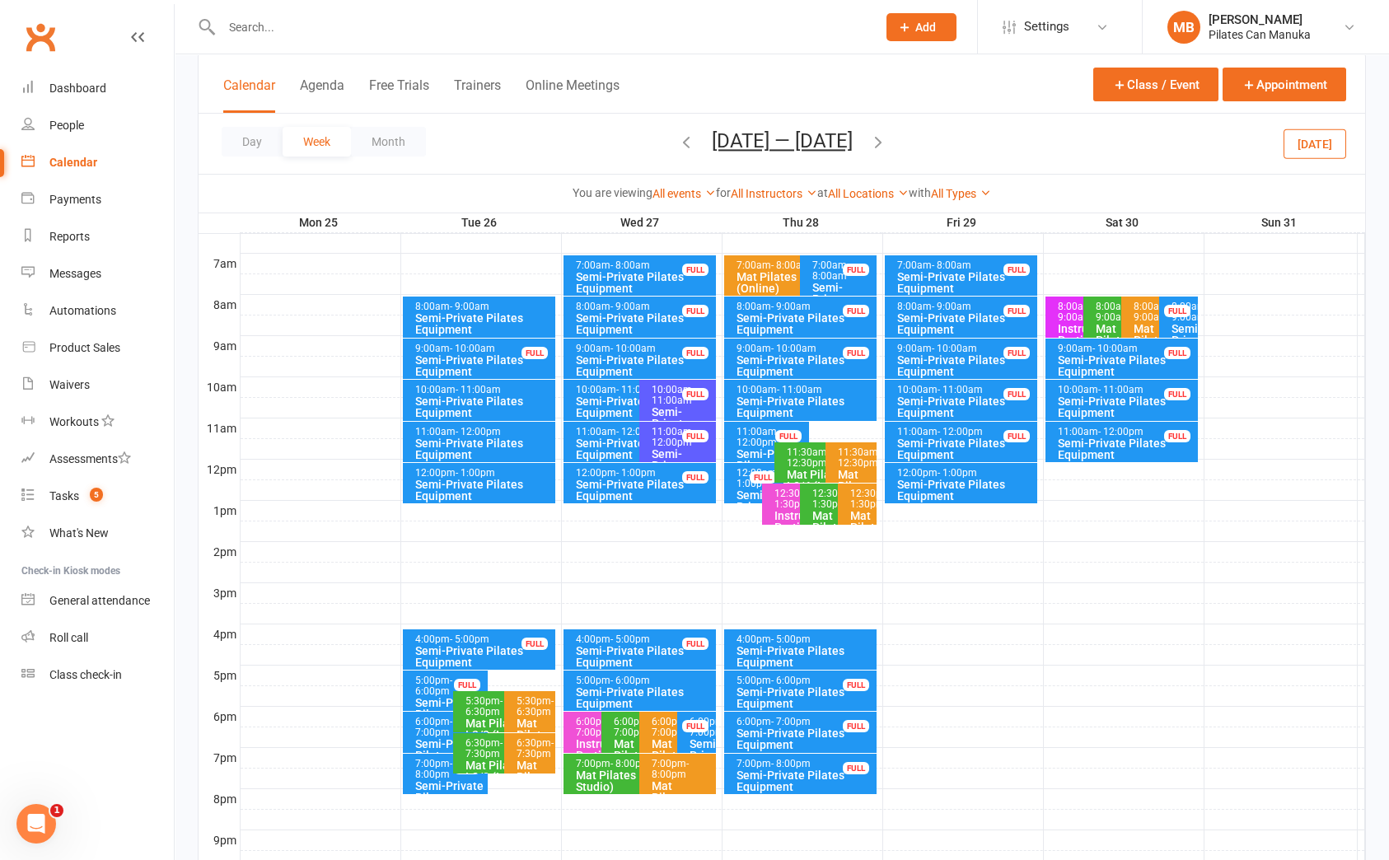
click at [882, 141] on icon "button" at bounding box center [878, 142] width 18 height 18
click at [873, 138] on icon "button" at bounding box center [878, 142] width 18 height 18
click at [877, 138] on icon "button" at bounding box center [878, 142] width 18 height 18
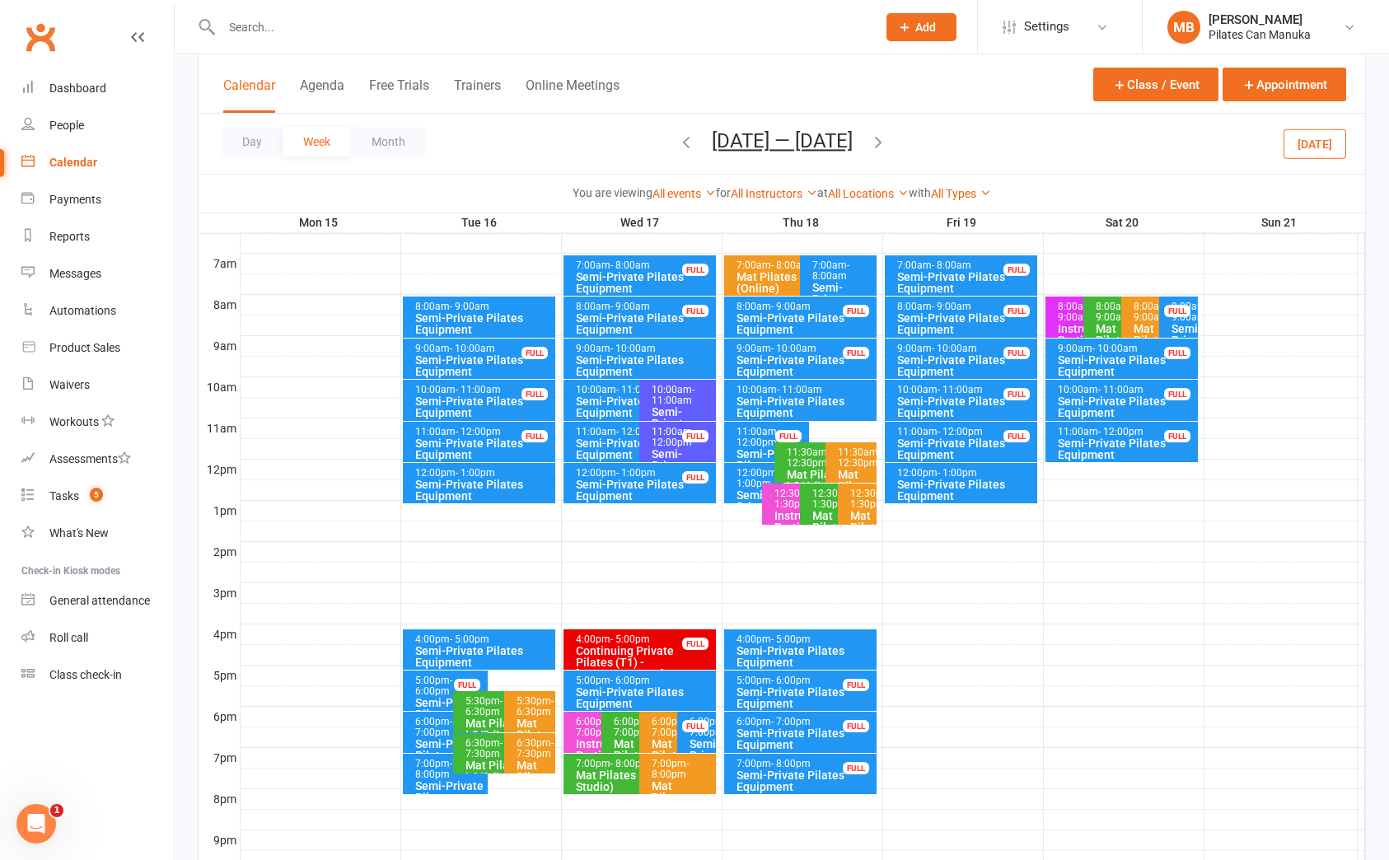
click at [678, 139] on icon "button" at bounding box center [686, 142] width 18 height 18
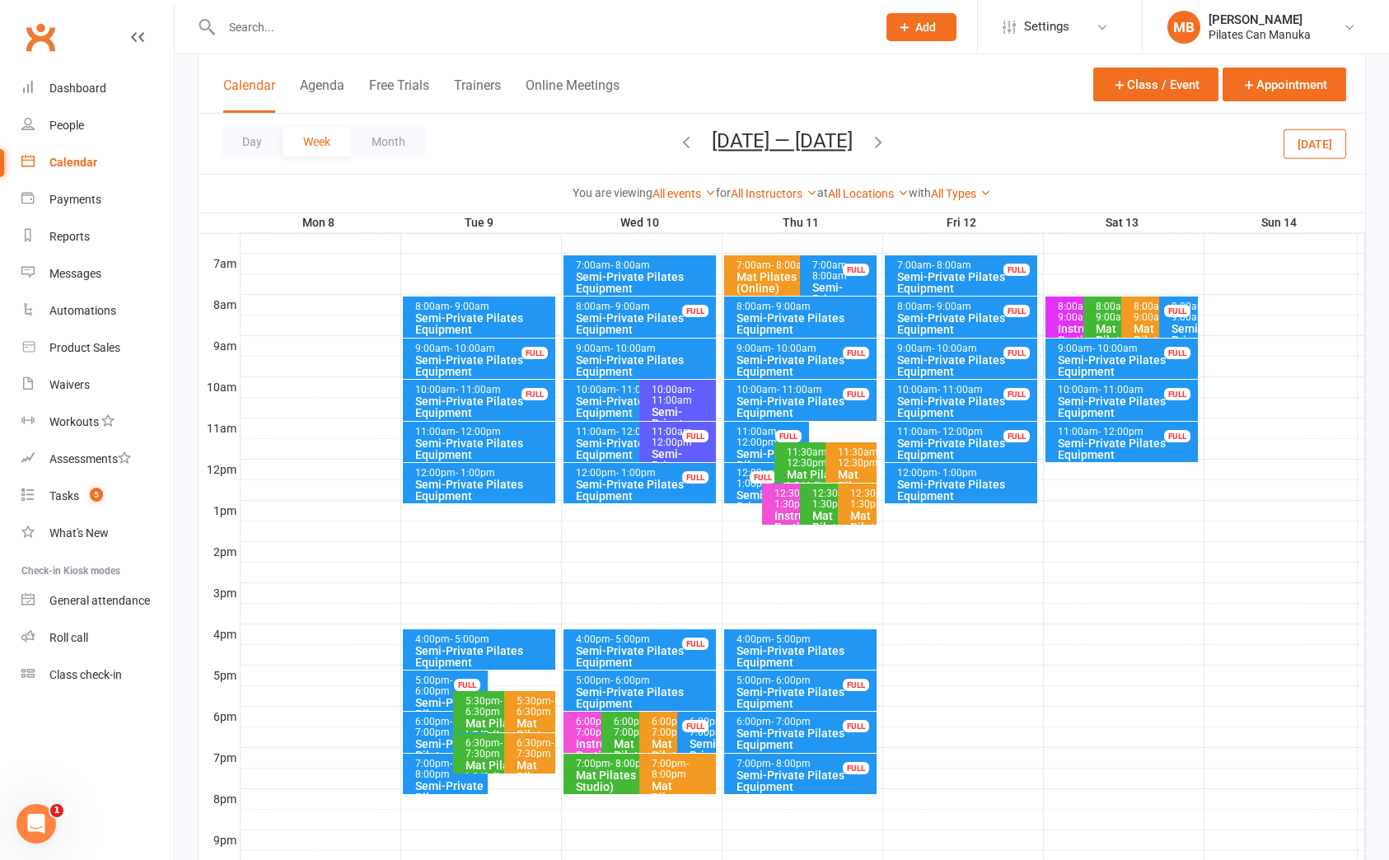
click at [678, 139] on icon "button" at bounding box center [686, 142] width 18 height 18
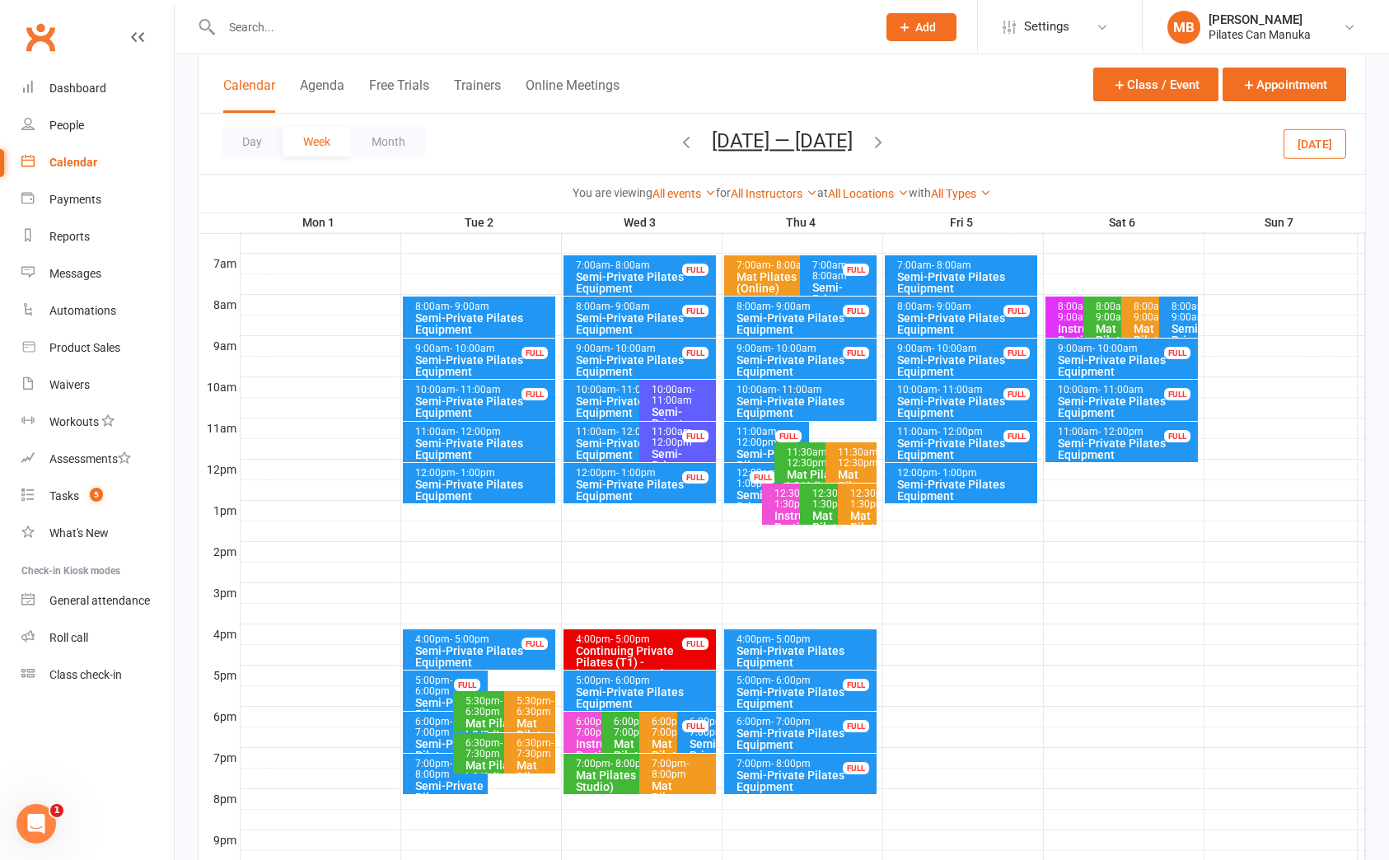
click at [678, 139] on div "Day Week Month Sep 1 — 7 2025 August 2025 Sun Mon Tue Wed Thu Fri Sat 27 28 29 …" at bounding box center [782, 144] width 1167 height 60
click at [683, 140] on icon "button" at bounding box center [686, 142] width 18 height 18
click at [887, 141] on icon "button" at bounding box center [878, 142] width 18 height 18
click at [511, 645] on div "Semi-Private Pilates Equipment" at bounding box center [483, 656] width 138 height 23
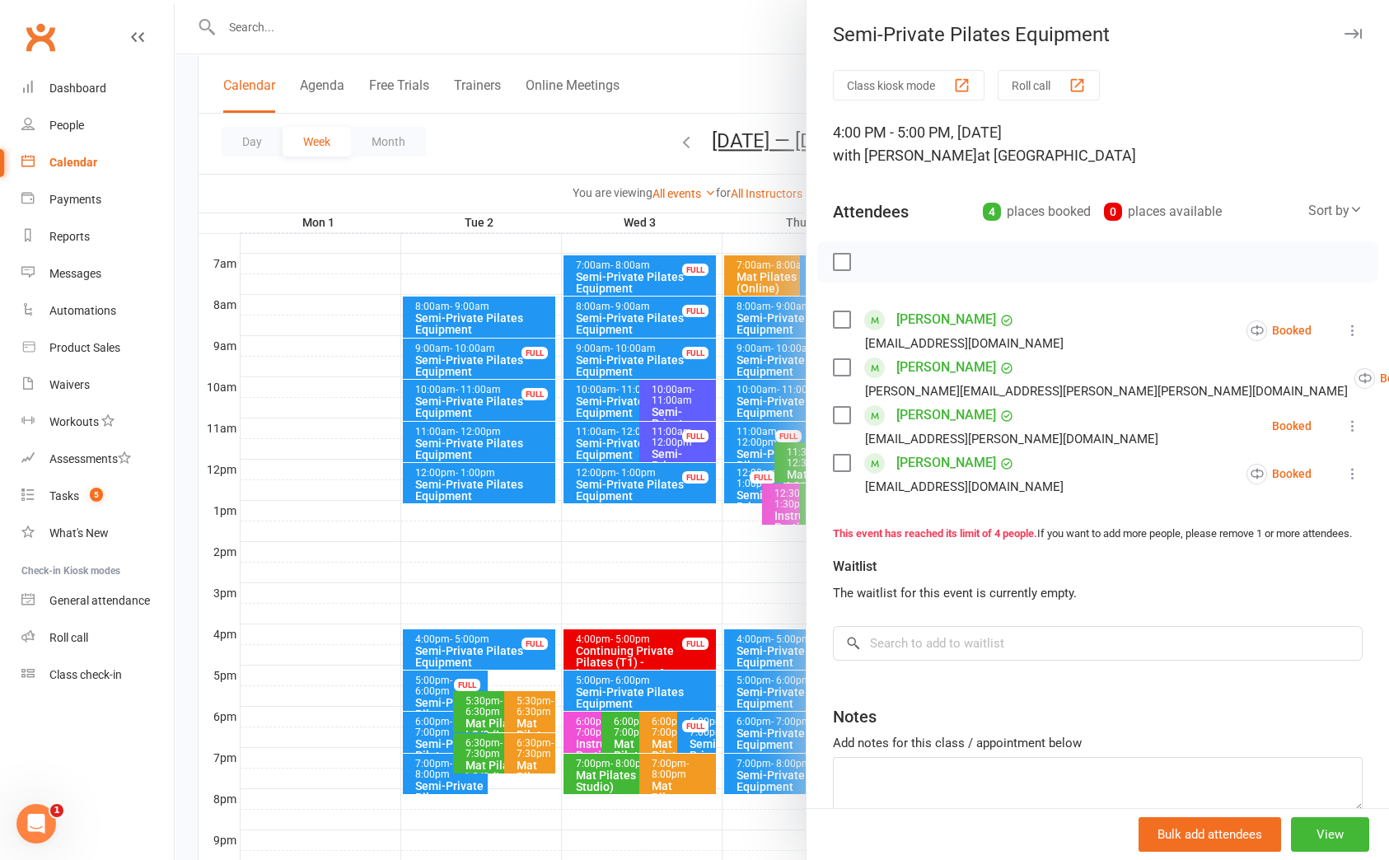
click at [625, 105] on div at bounding box center [782, 430] width 1214 height 860
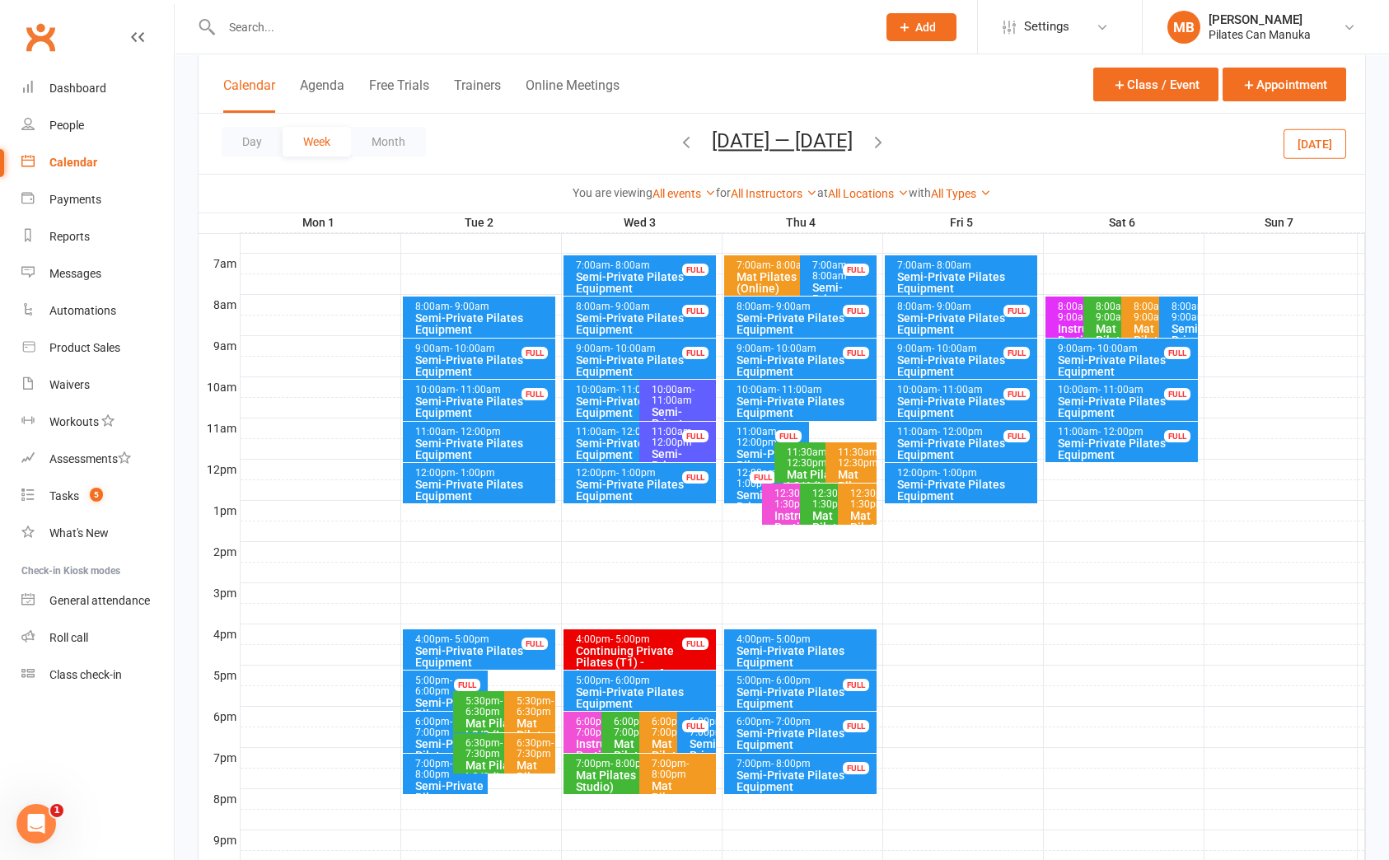
click at [684, 143] on icon "button" at bounding box center [686, 142] width 18 height 18
click at [461, 650] on div "Semi-Private Pilates Equipment" at bounding box center [483, 656] width 138 height 23
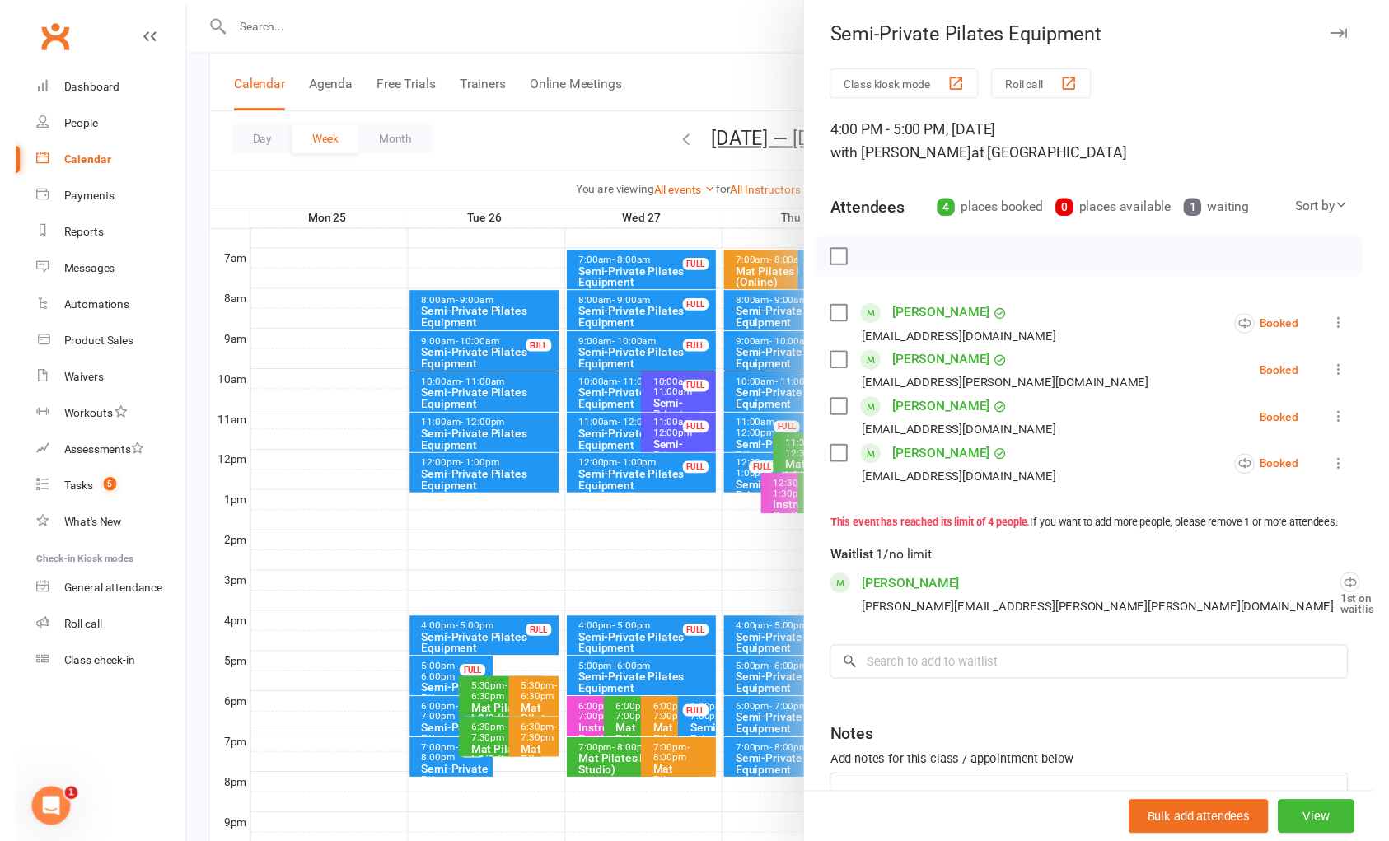
scroll to position [136, 0]
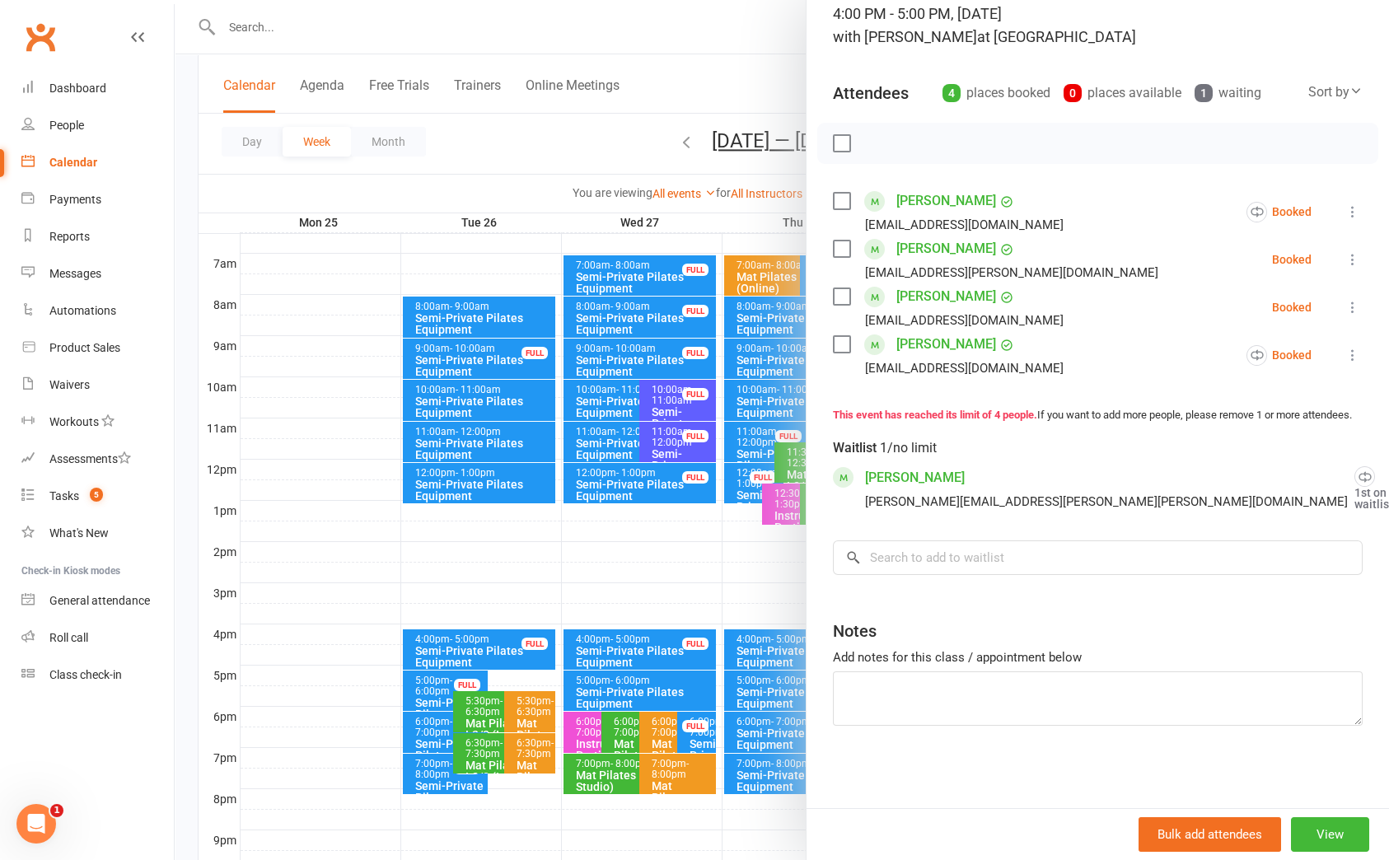
click at [1289, 546] on link "Remove" at bounding box center [1333, 553] width 219 height 33
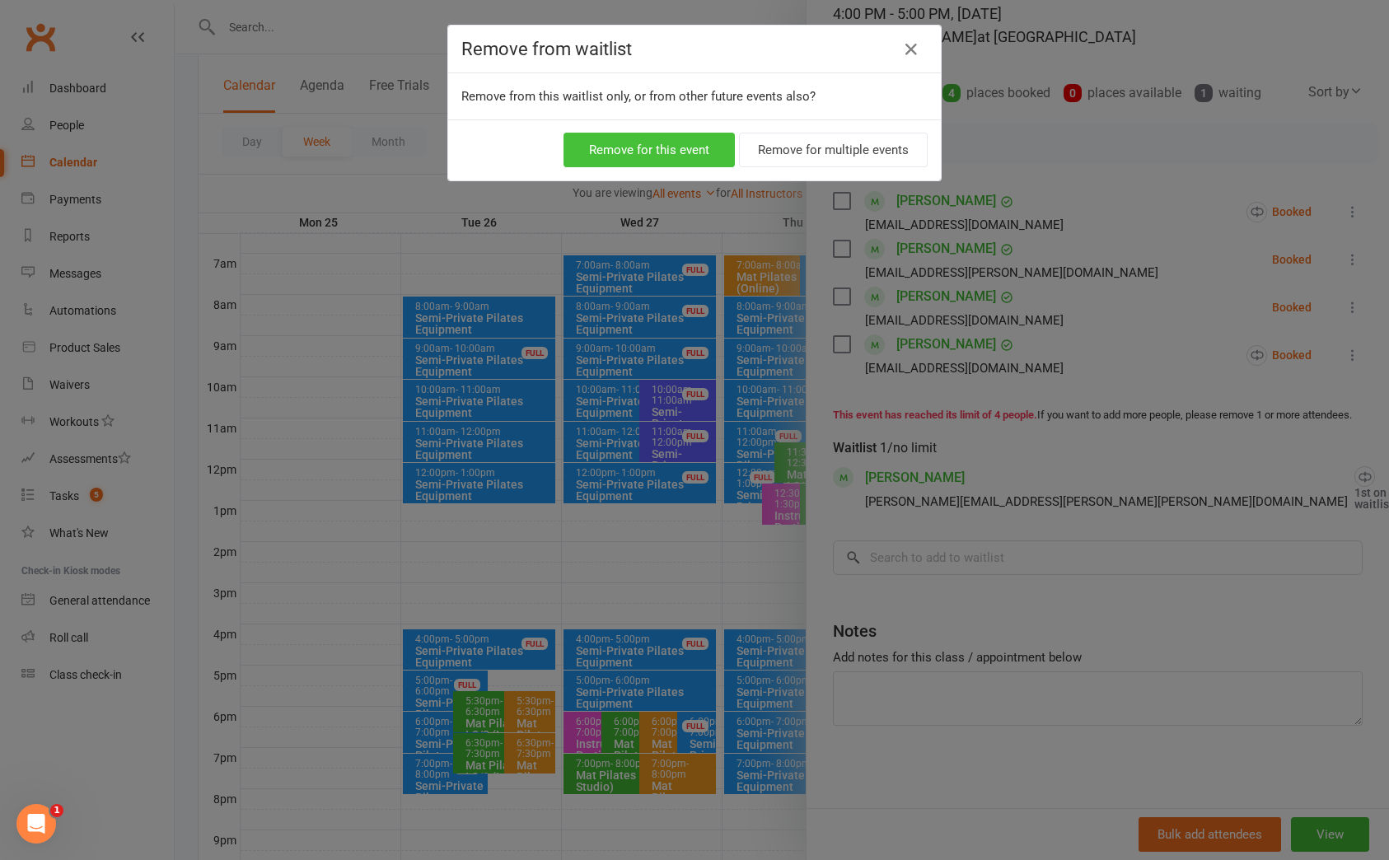
click at [666, 147] on button "Remove for this event" at bounding box center [649, 150] width 171 height 35
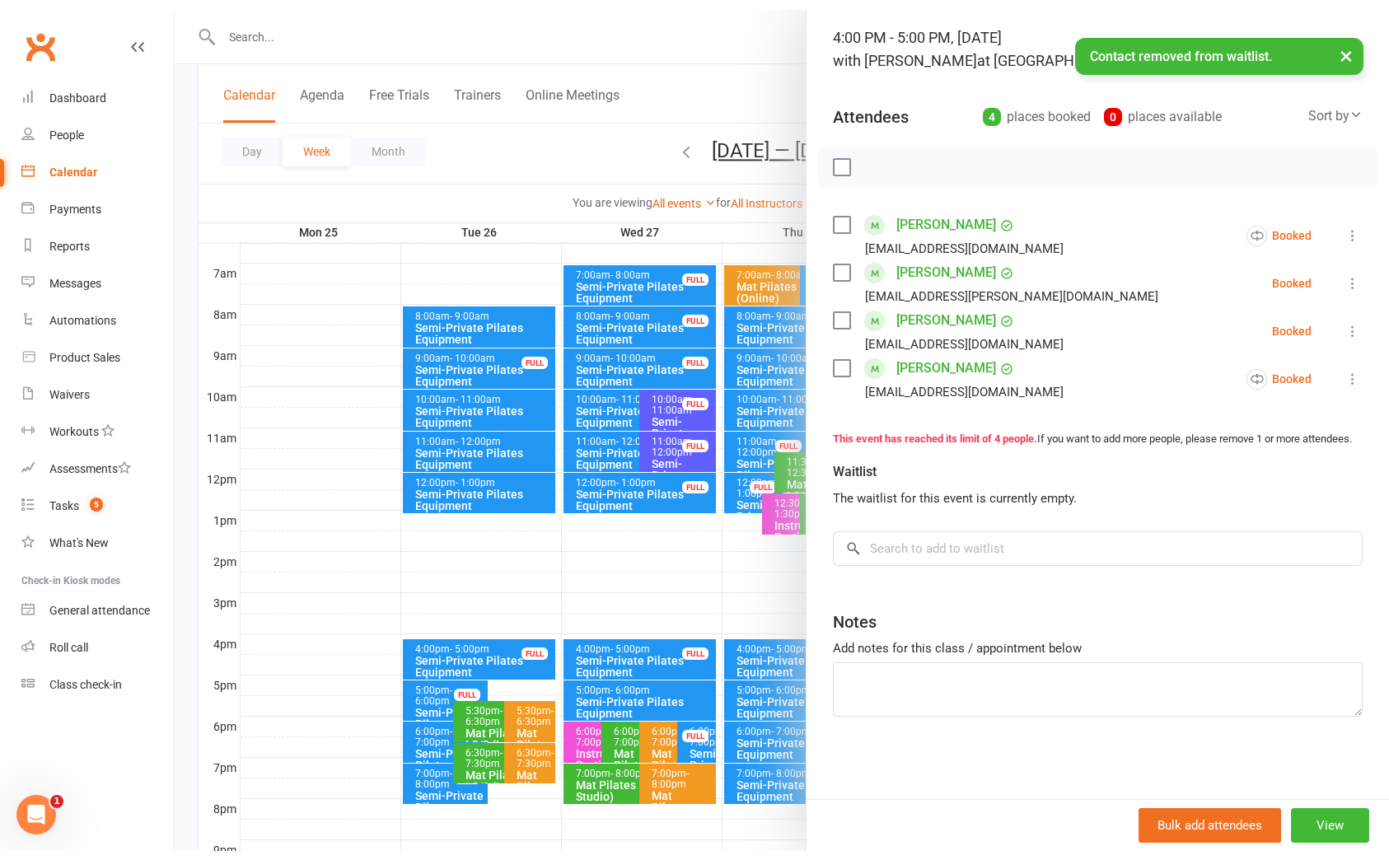
scroll to position [122, 0]
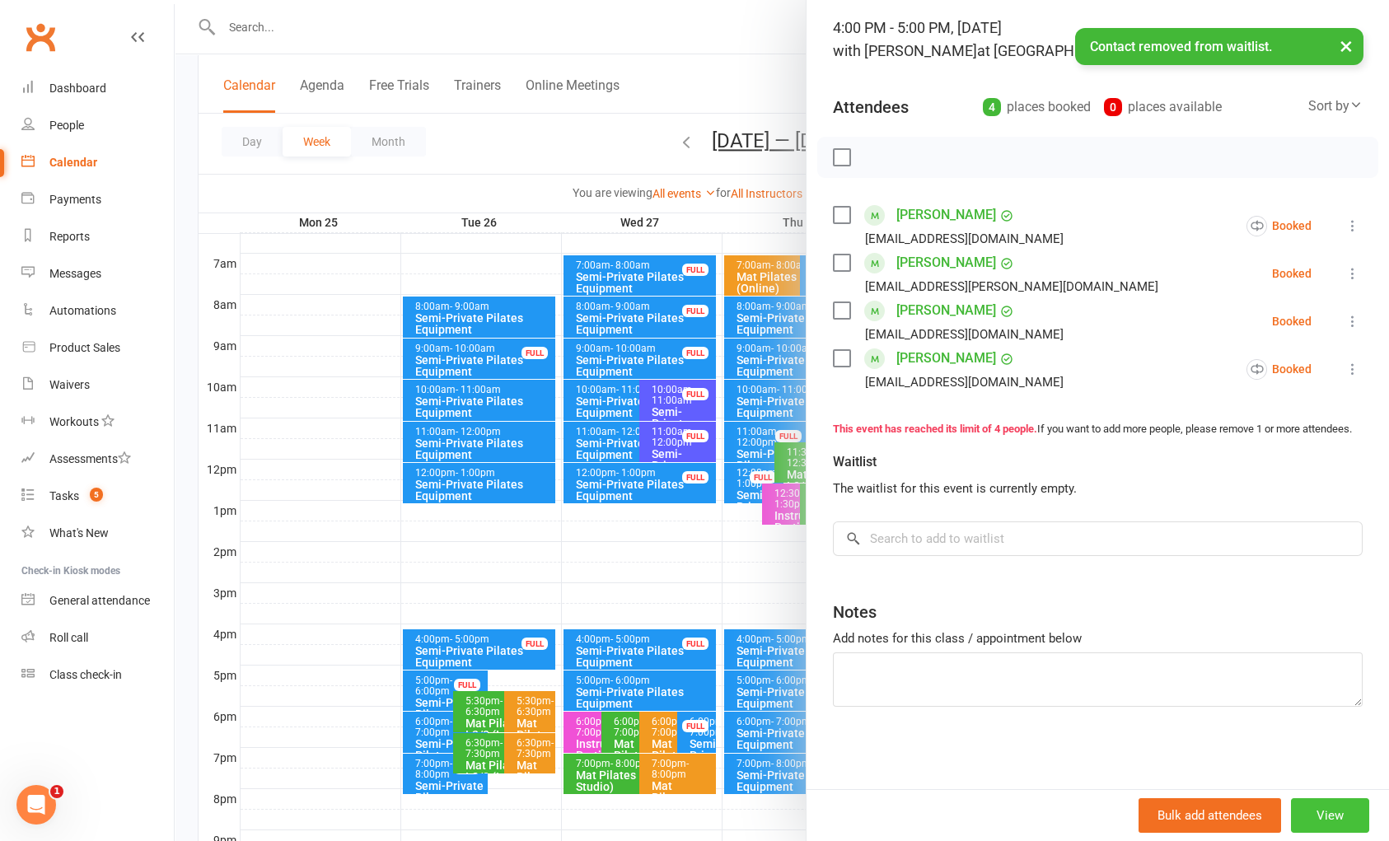
click at [1306, 811] on button "View" at bounding box center [1330, 815] width 78 height 35
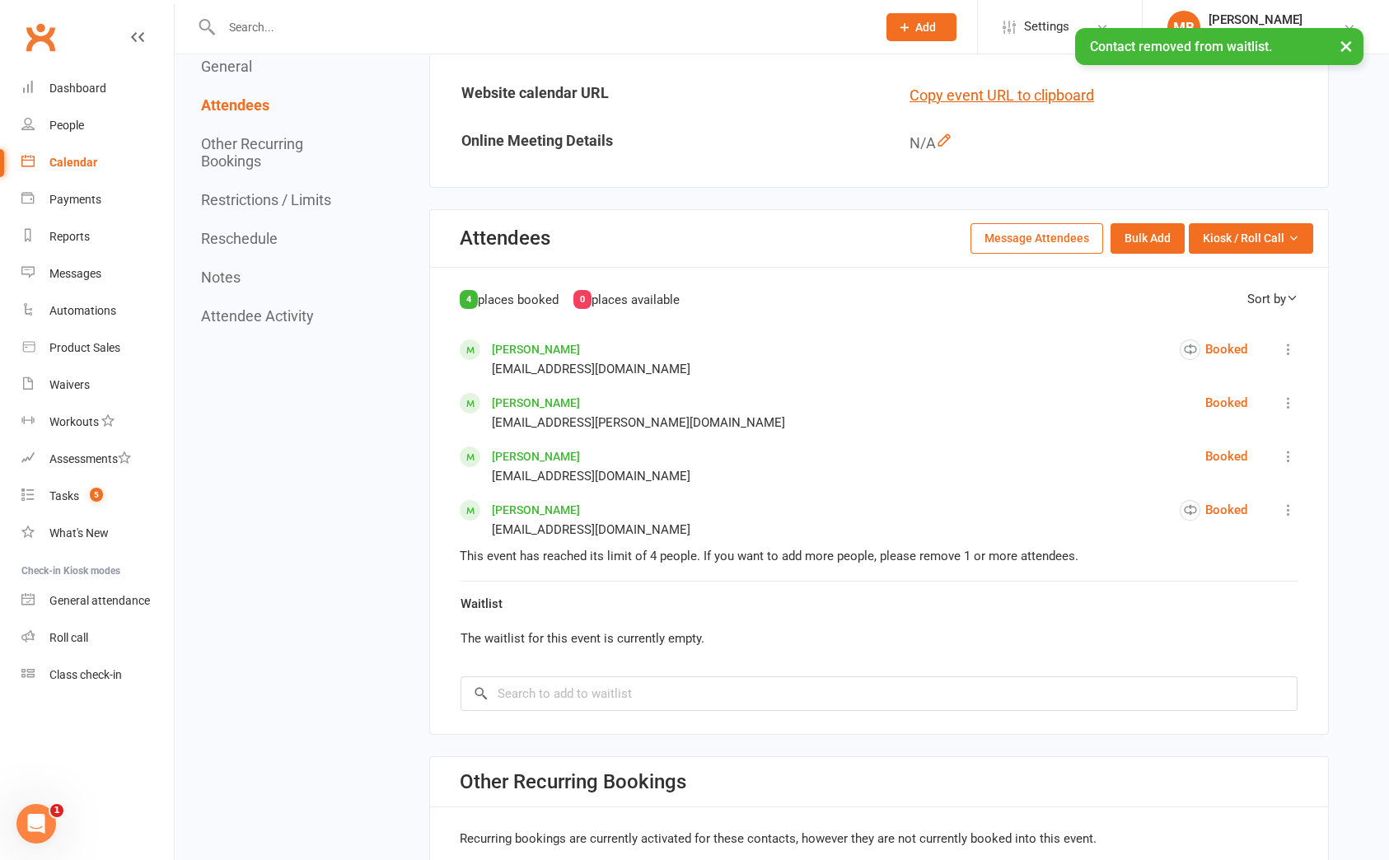
scroll to position [865, 0]
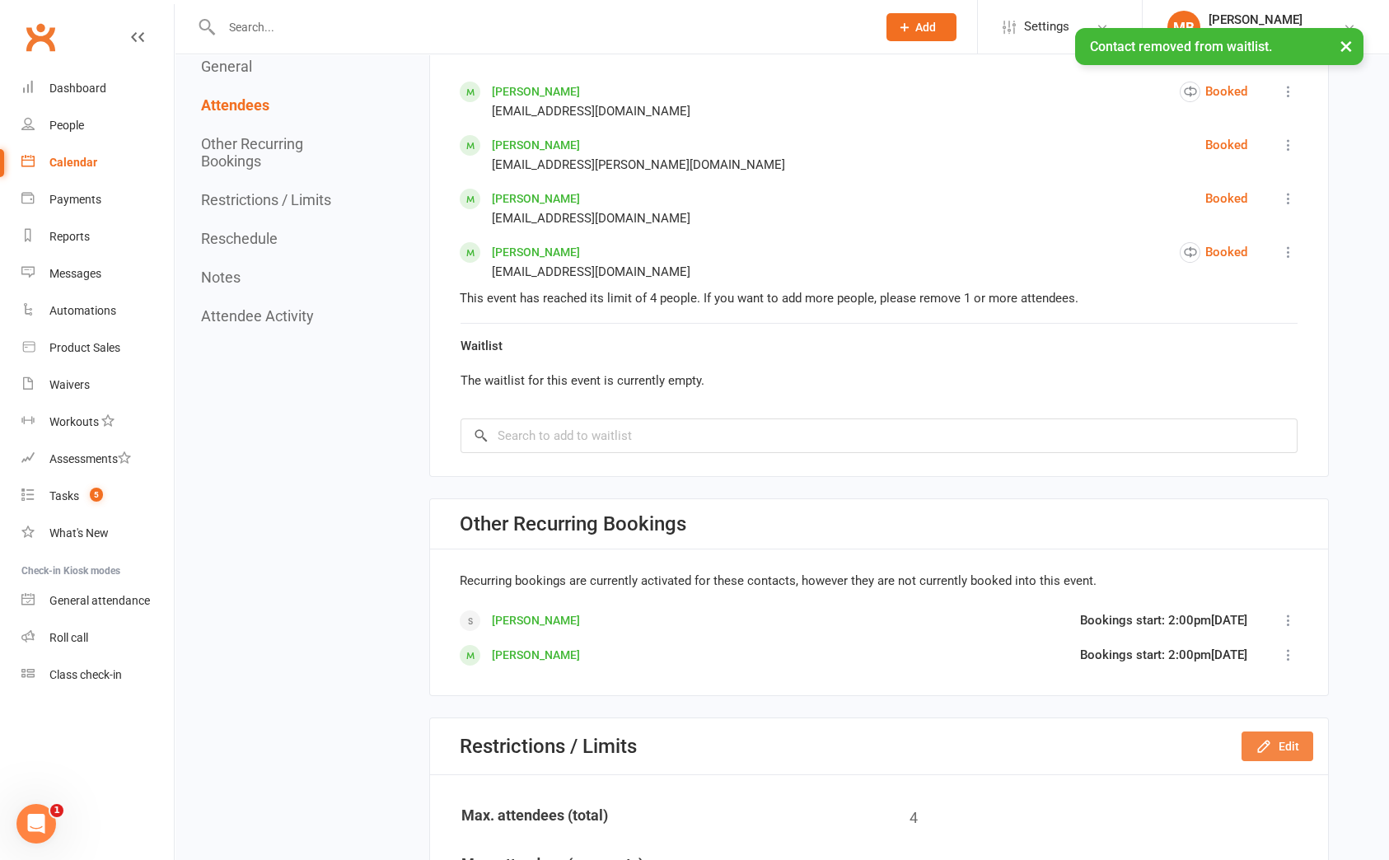
click at [1286, 749] on button "Edit" at bounding box center [1278, 747] width 72 height 30
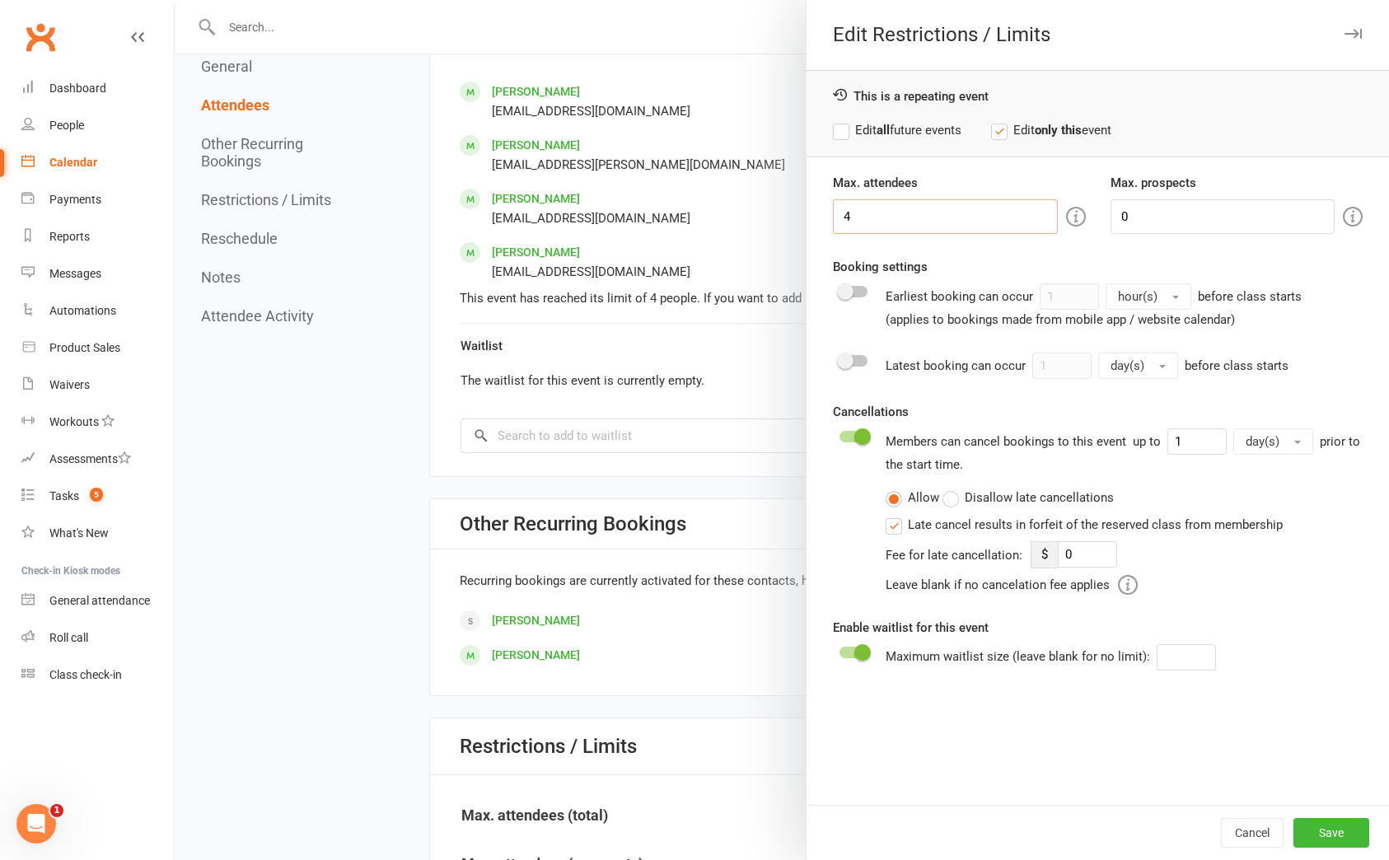
drag, startPoint x: 866, startPoint y: 222, endPoint x: 723, endPoint y: 230, distance: 142.7
click at [723, 0] on div "Edit Restrictions / Limits This is a repeating event Edit all future events Edi…" at bounding box center [782, 0] width 1214 height 0
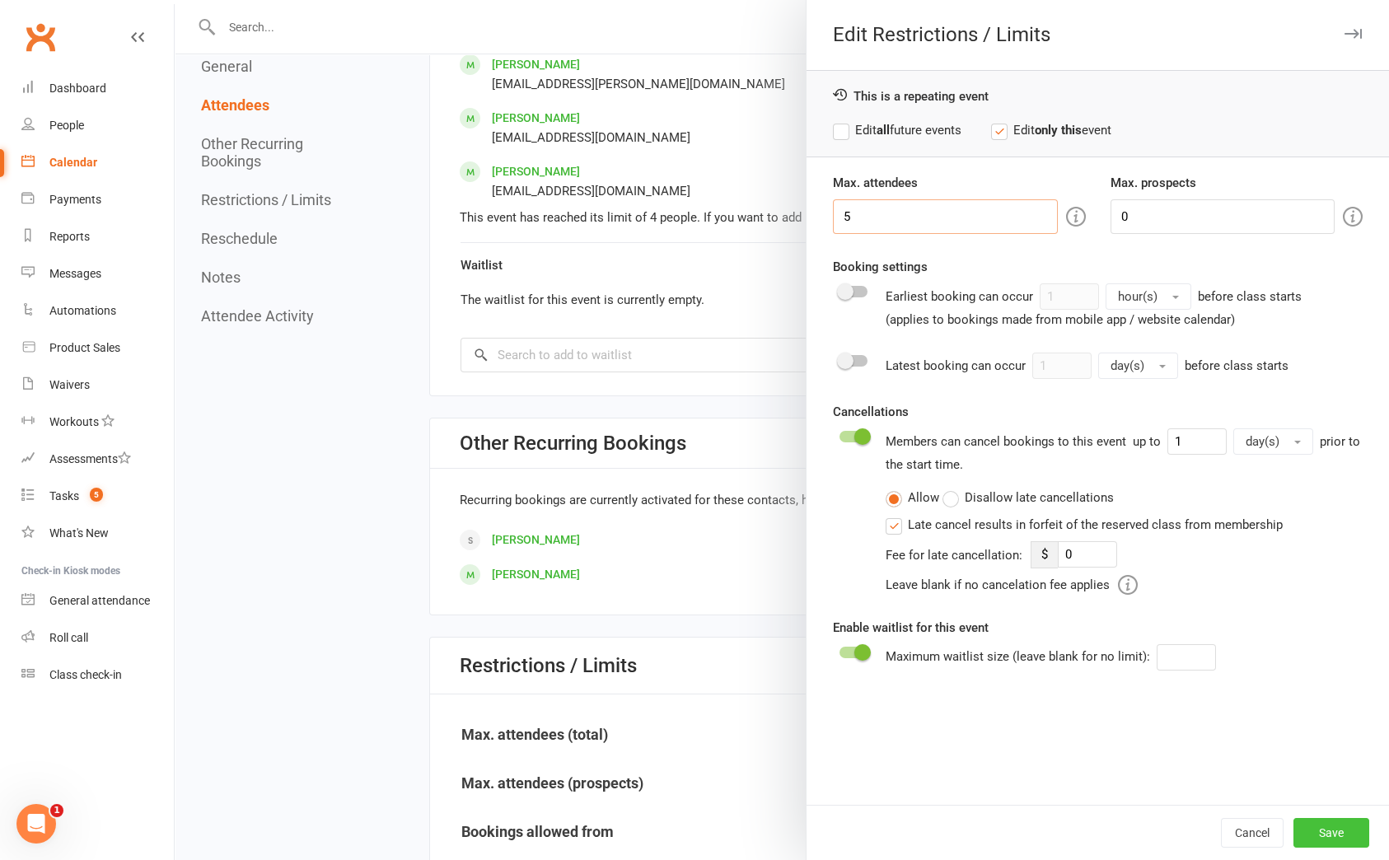
scroll to position [989, 0]
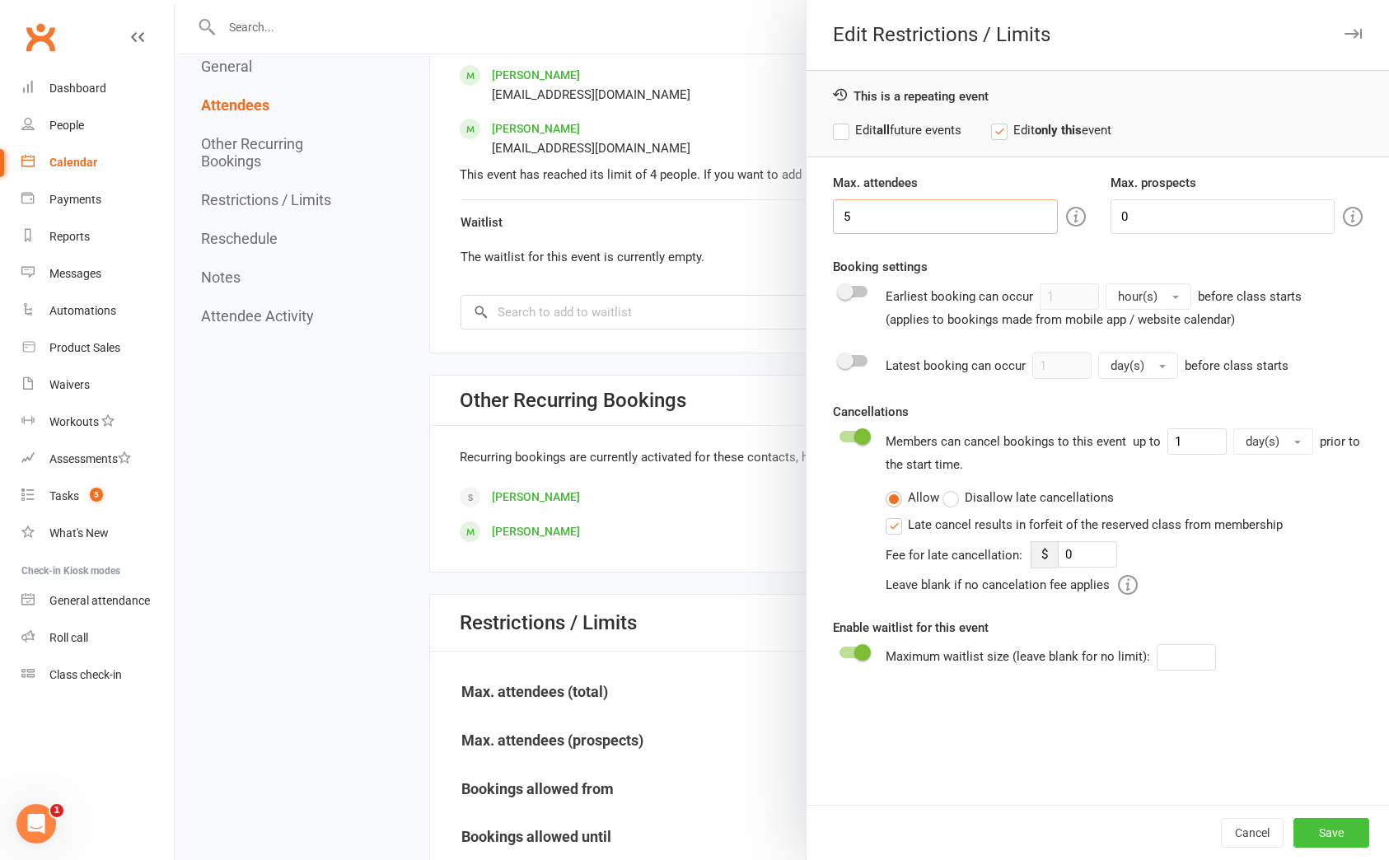
type input "5"
click at [1321, 831] on button "Save" at bounding box center [1332, 833] width 76 height 30
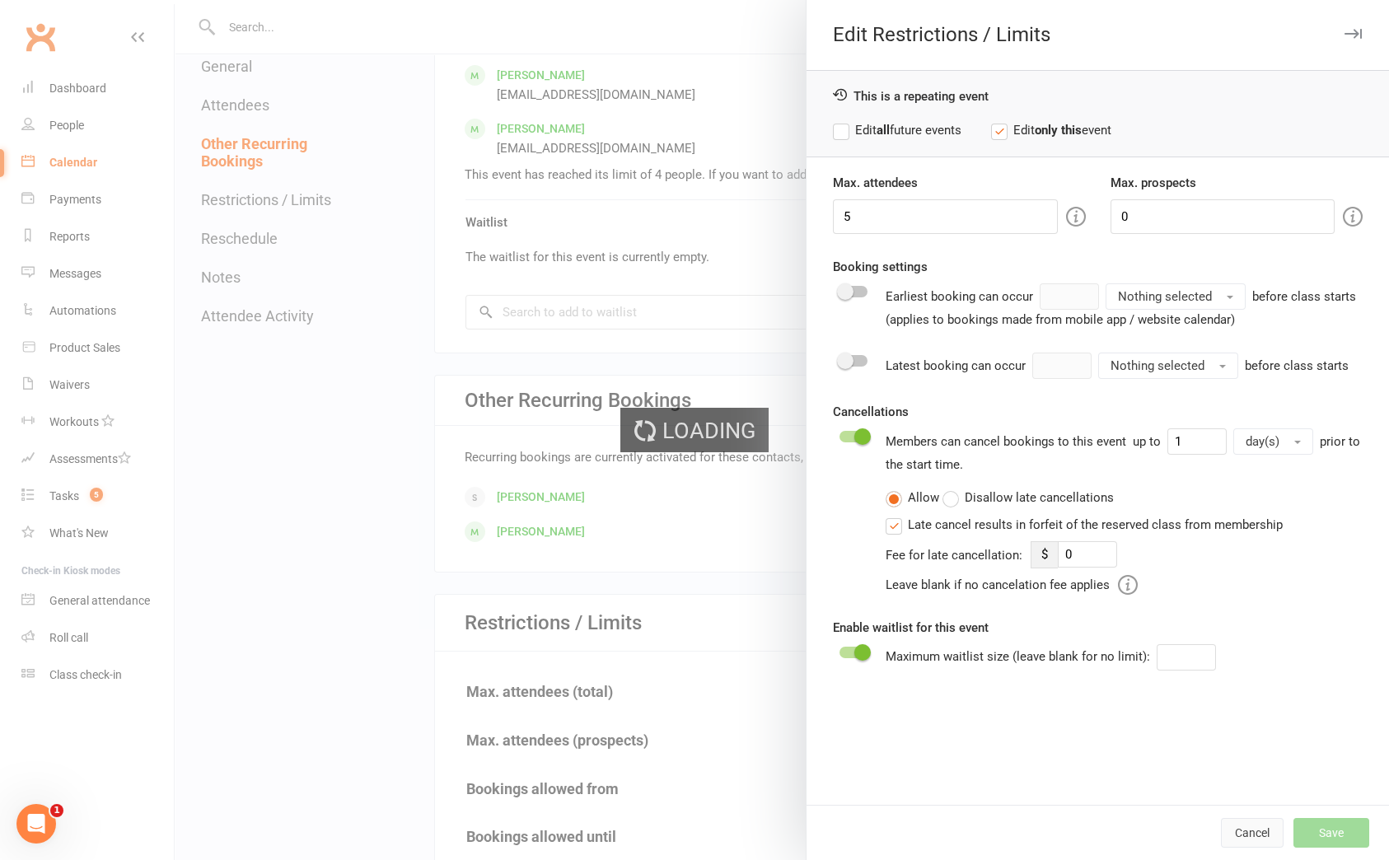
type input "0"
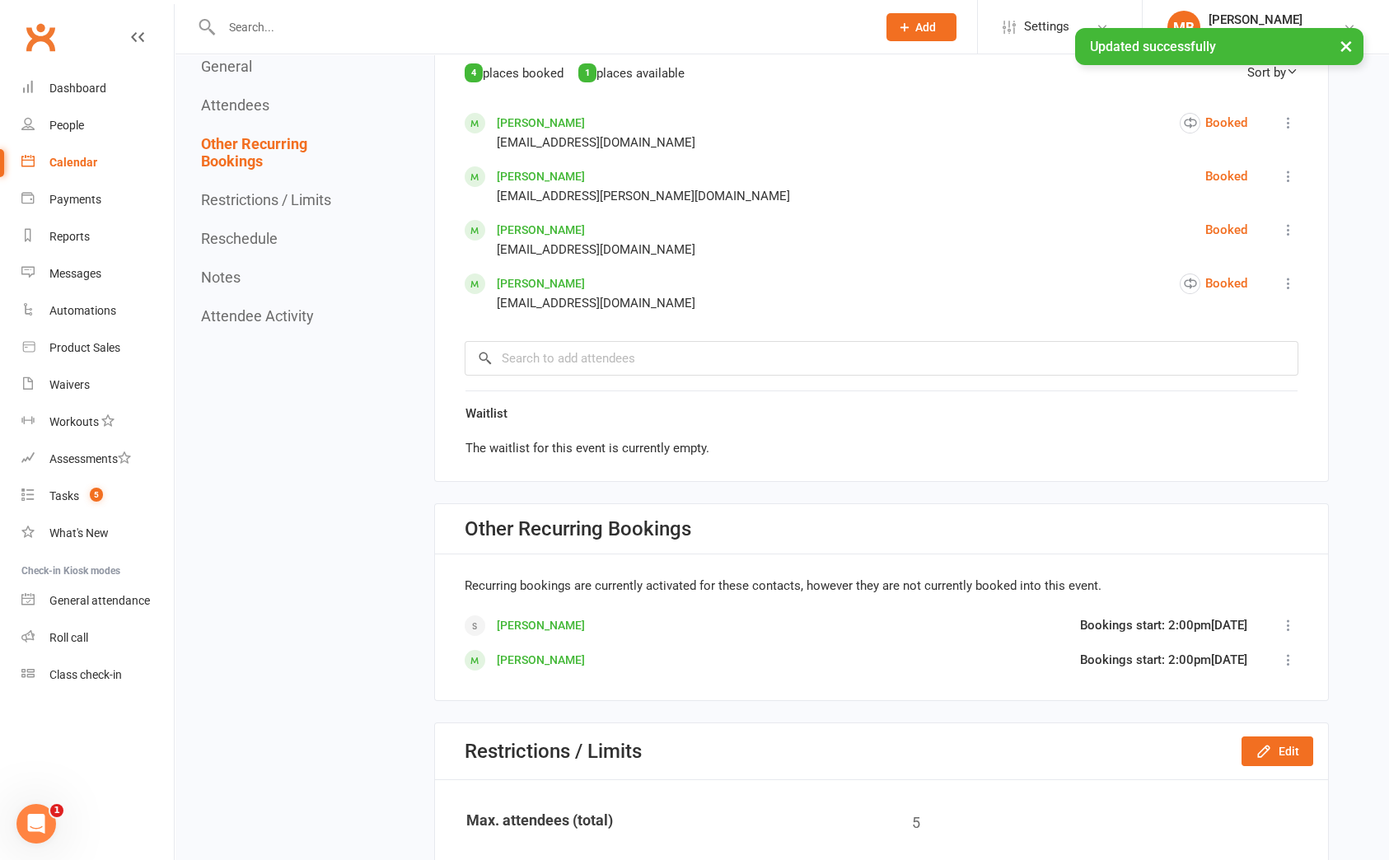
scroll to position [370, 0]
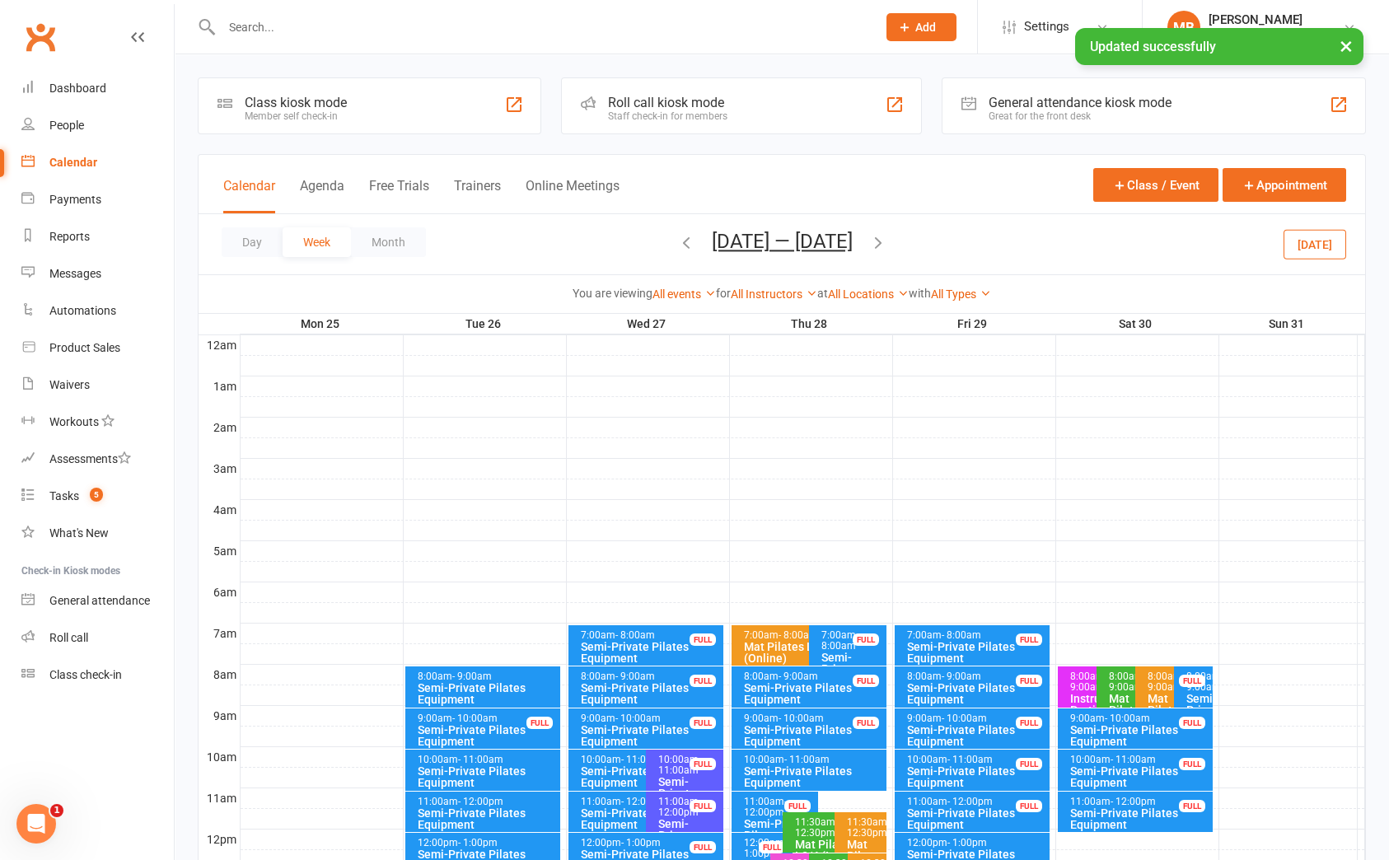
scroll to position [247, 0]
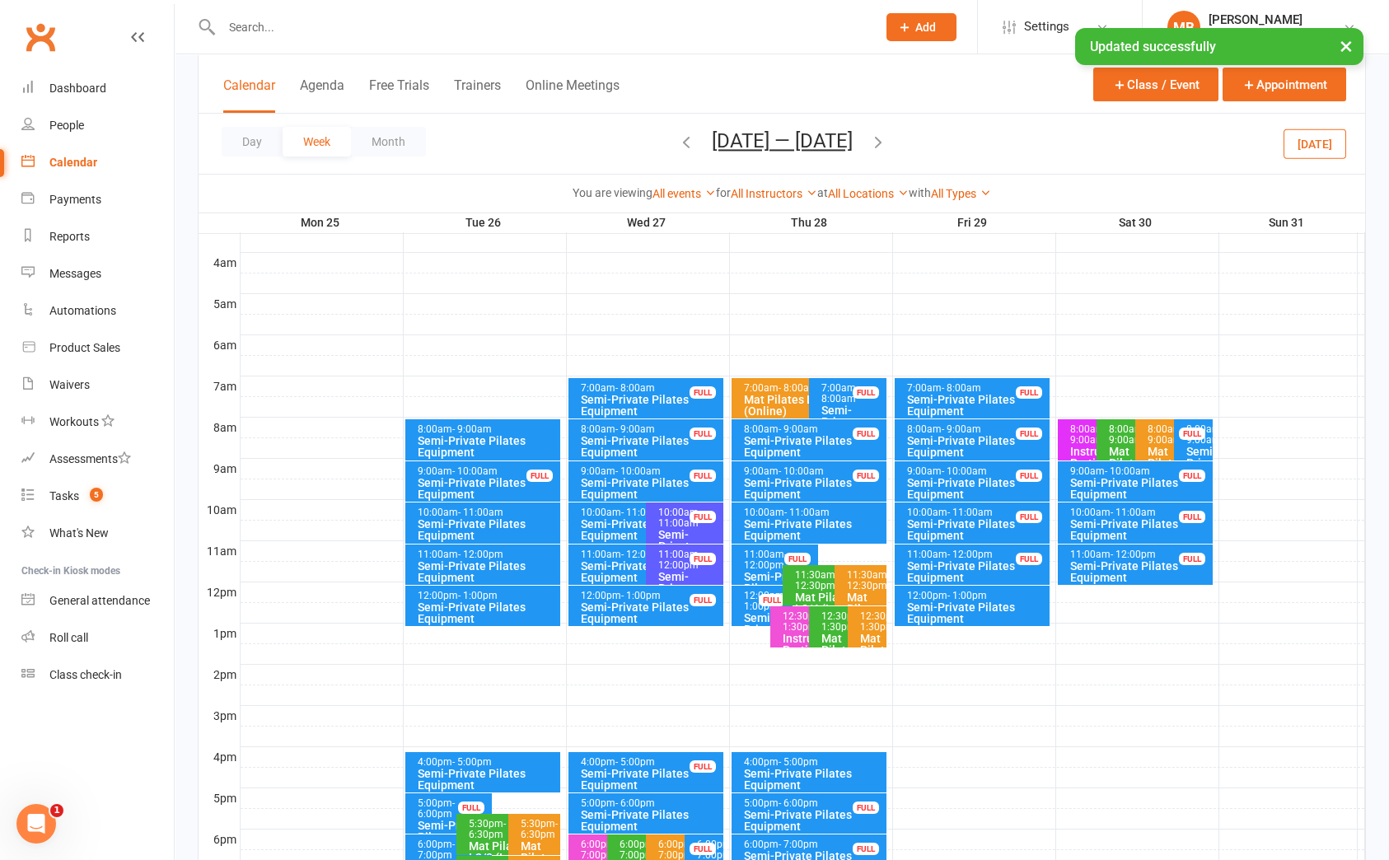
click at [502, 763] on div "4:00pm - 5:00pm" at bounding box center [487, 762] width 140 height 11
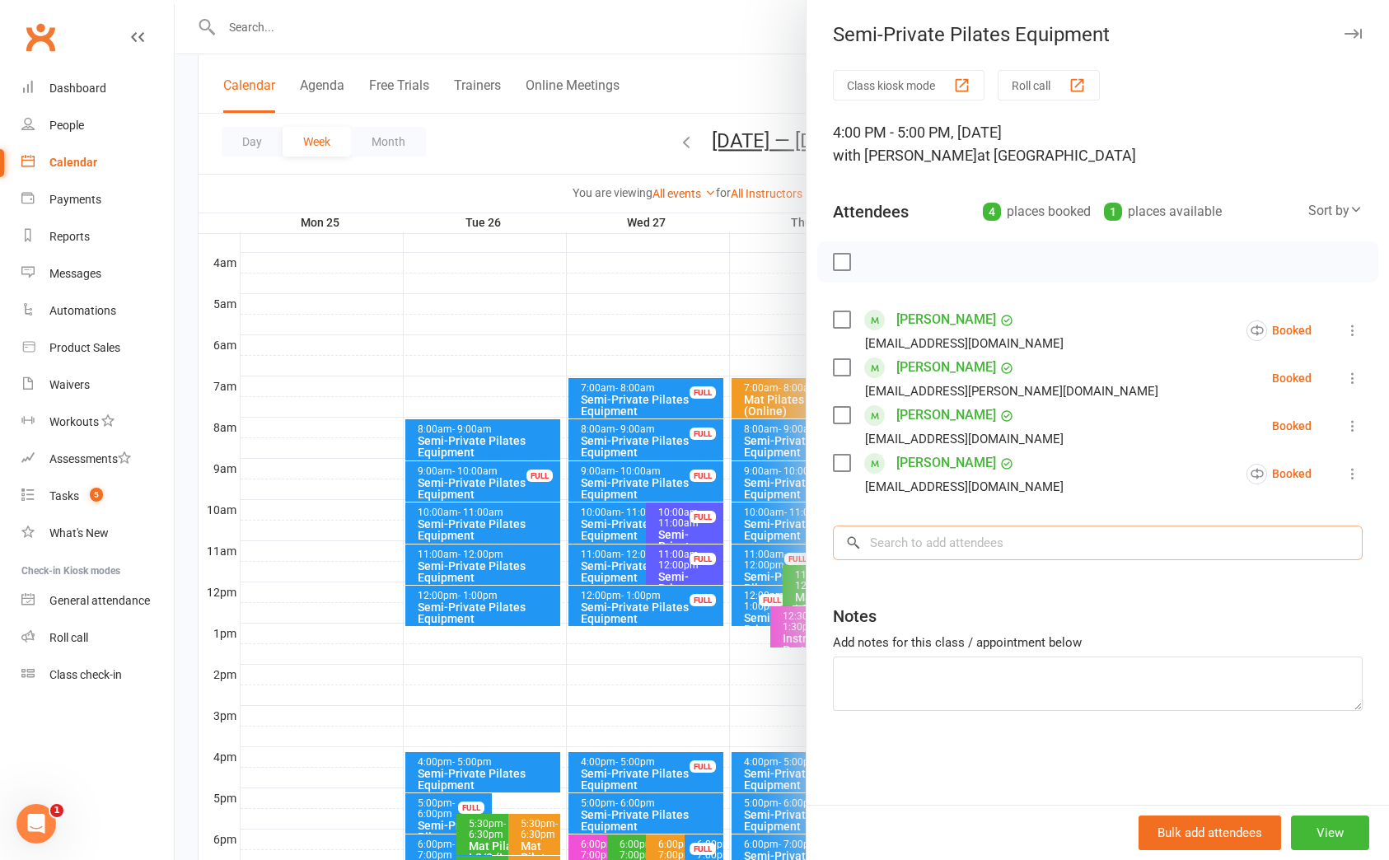
click at [976, 546] on input "search" at bounding box center [1098, 543] width 530 height 35
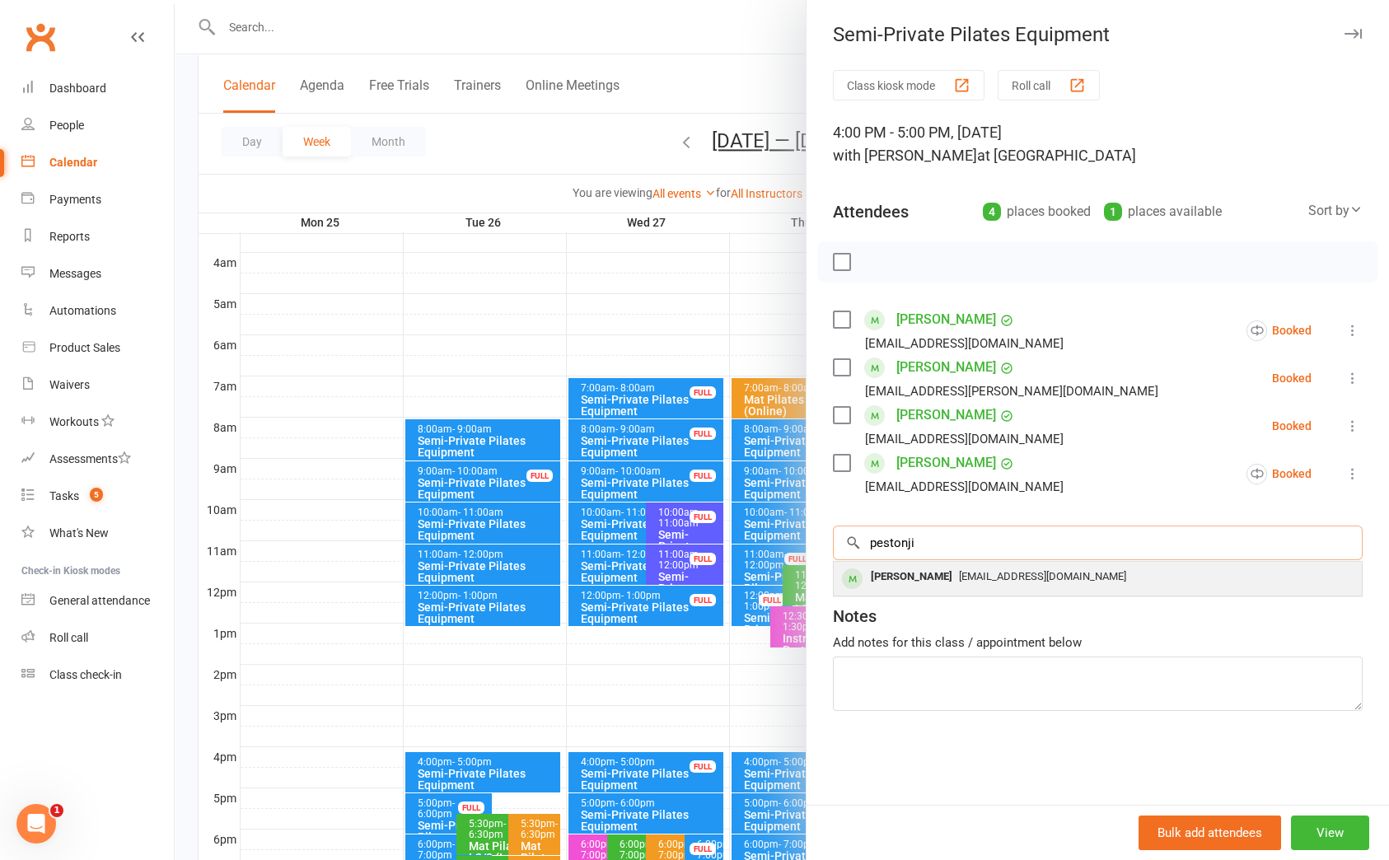
type input "pestonji"
click at [903, 571] on div "Oliver Pestonji" at bounding box center [911, 577] width 95 height 24
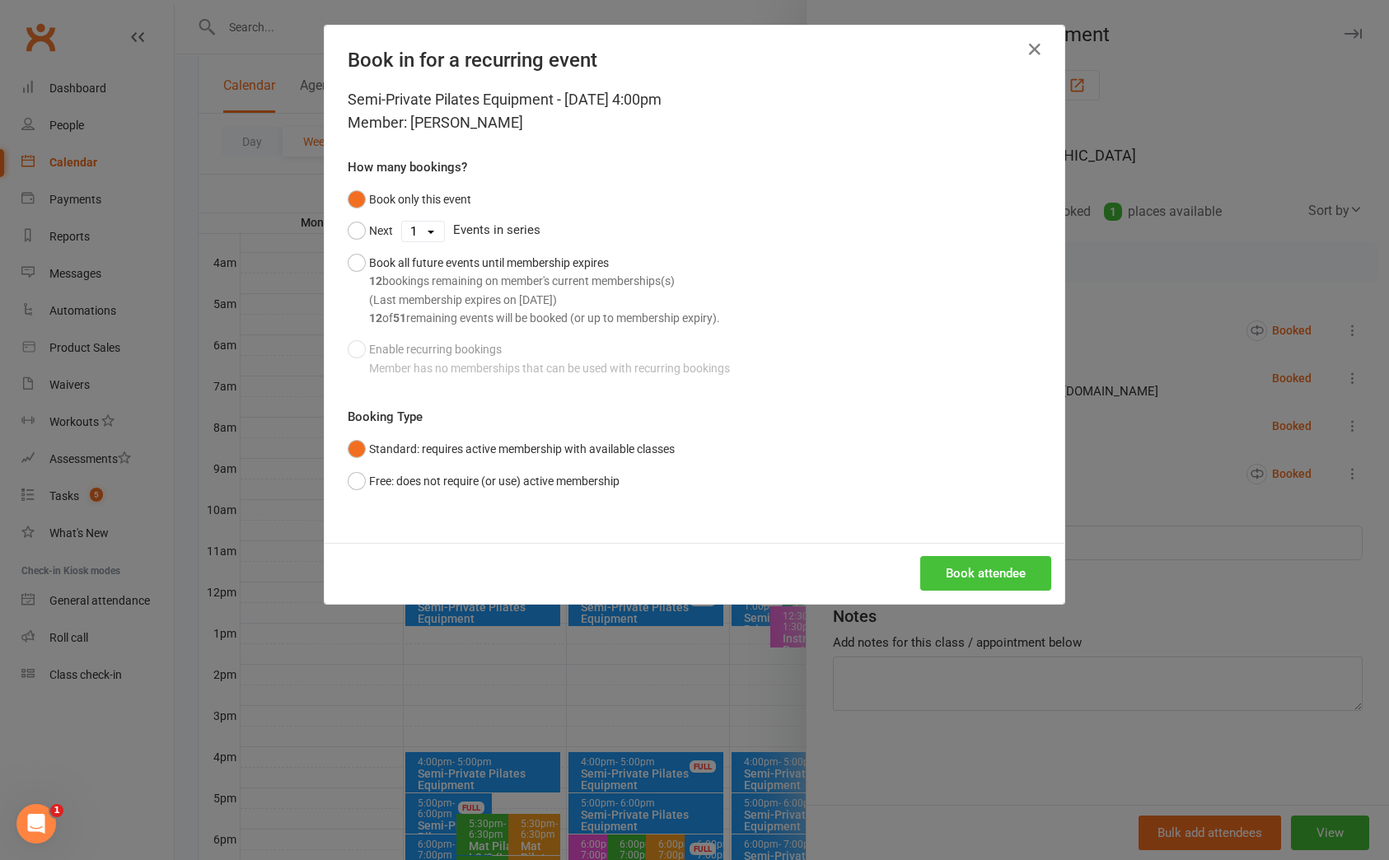
click at [994, 566] on button "Book attendee" at bounding box center [985, 573] width 131 height 35
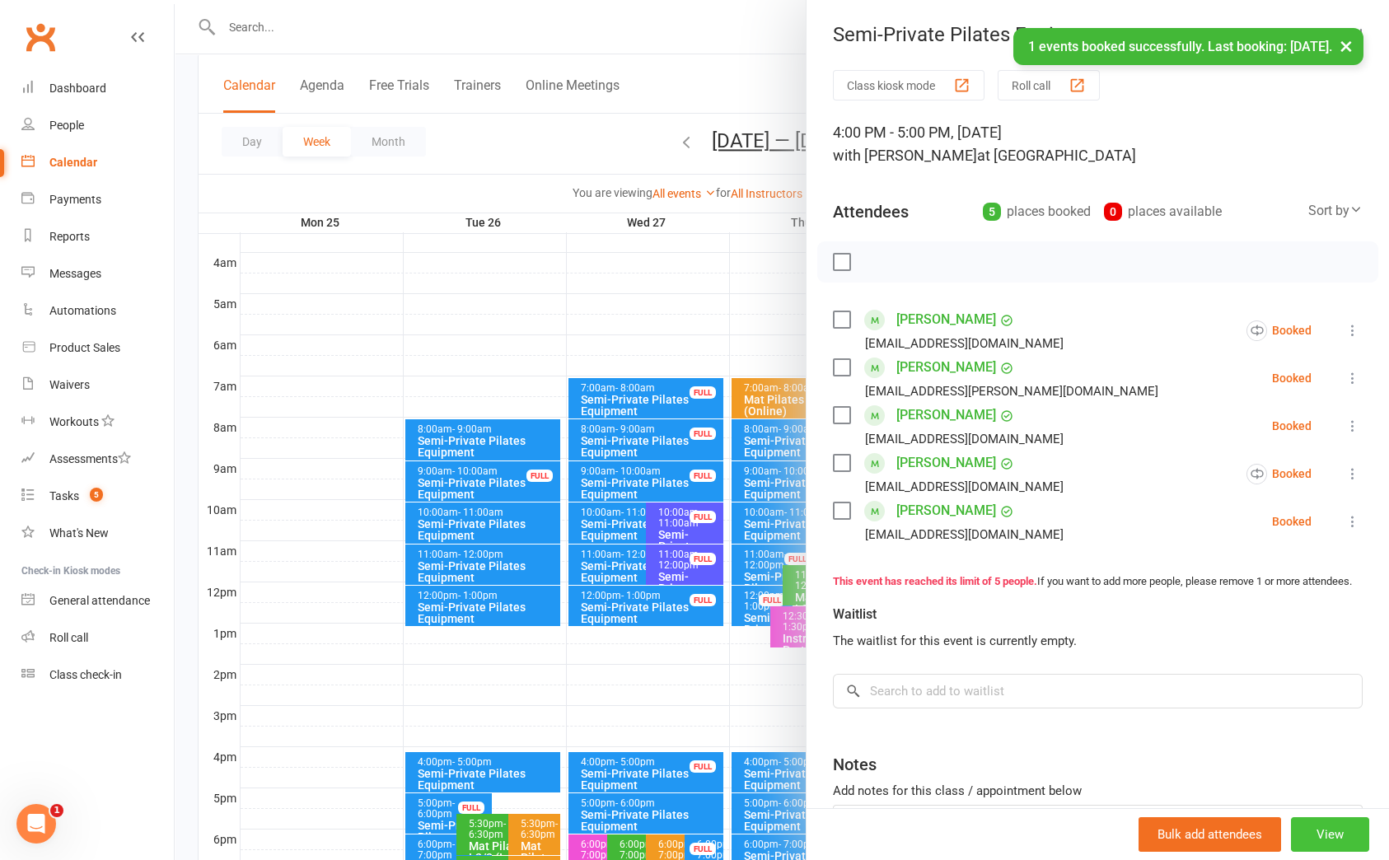
click at [1304, 837] on button "View" at bounding box center [1330, 834] width 78 height 35
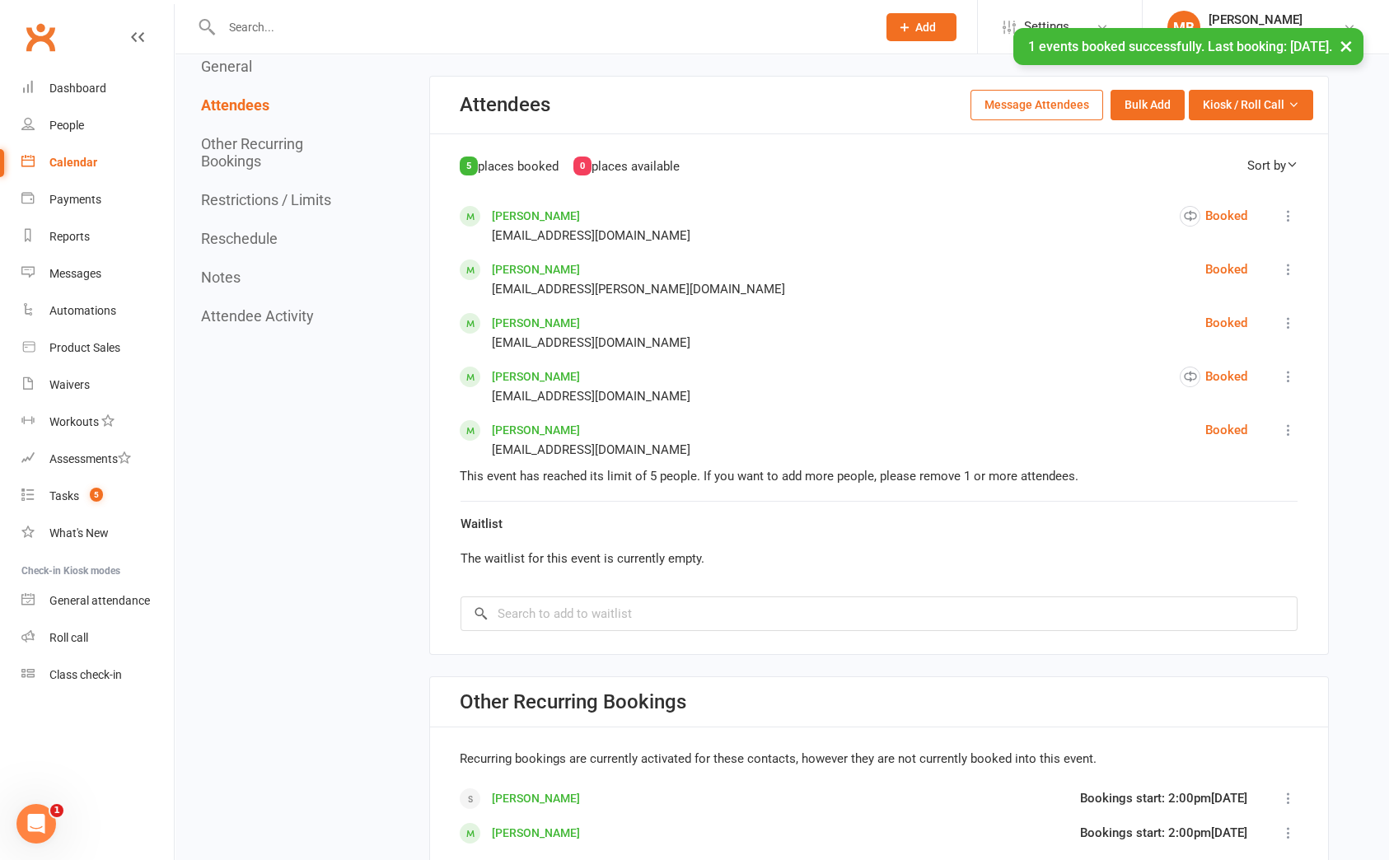
scroll to position [1235, 0]
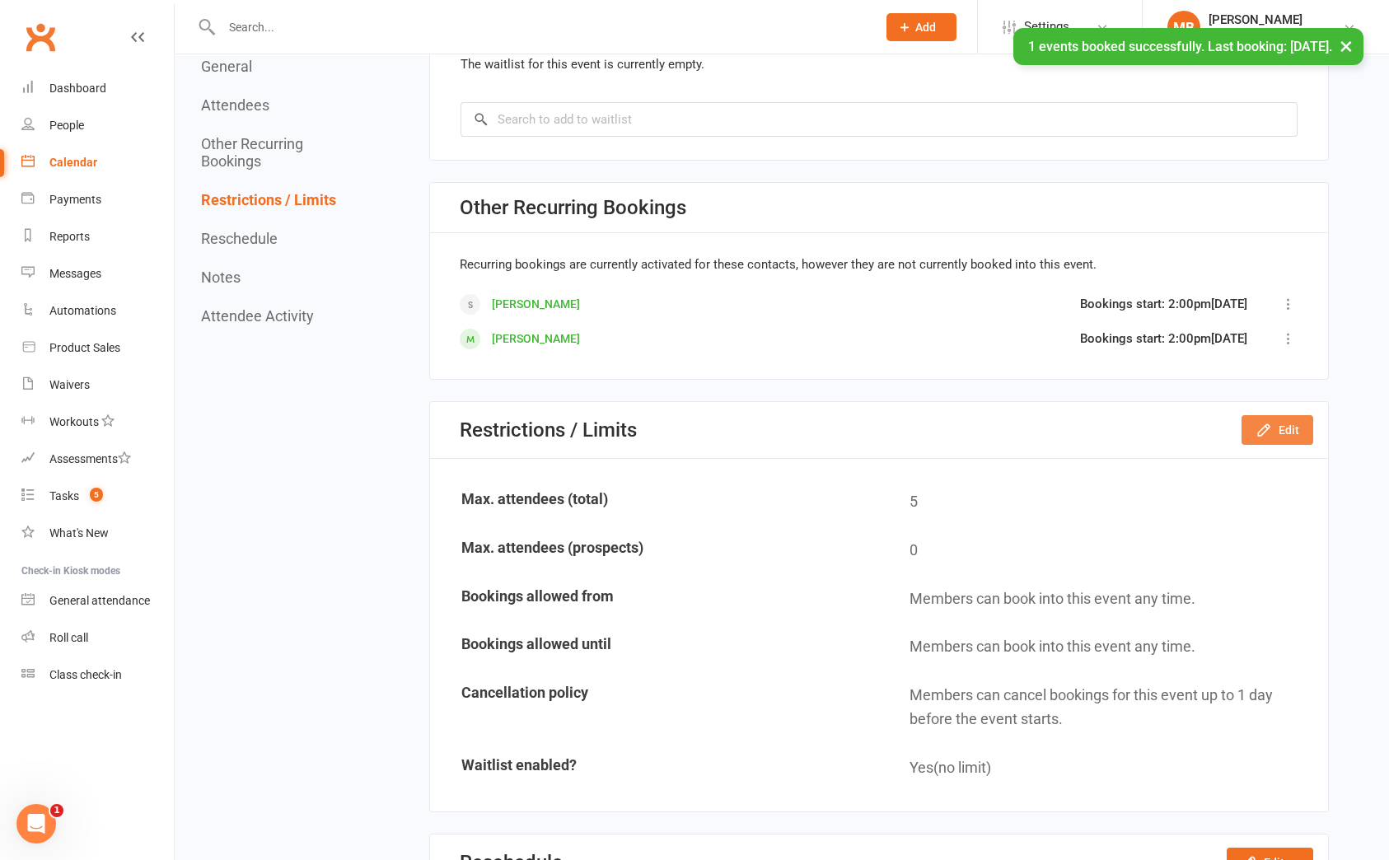
drag, startPoint x: 1292, startPoint y: 425, endPoint x: 1289, endPoint y: 413, distance: 12.8
click at [1289, 415] on button "Edit" at bounding box center [1278, 430] width 72 height 30
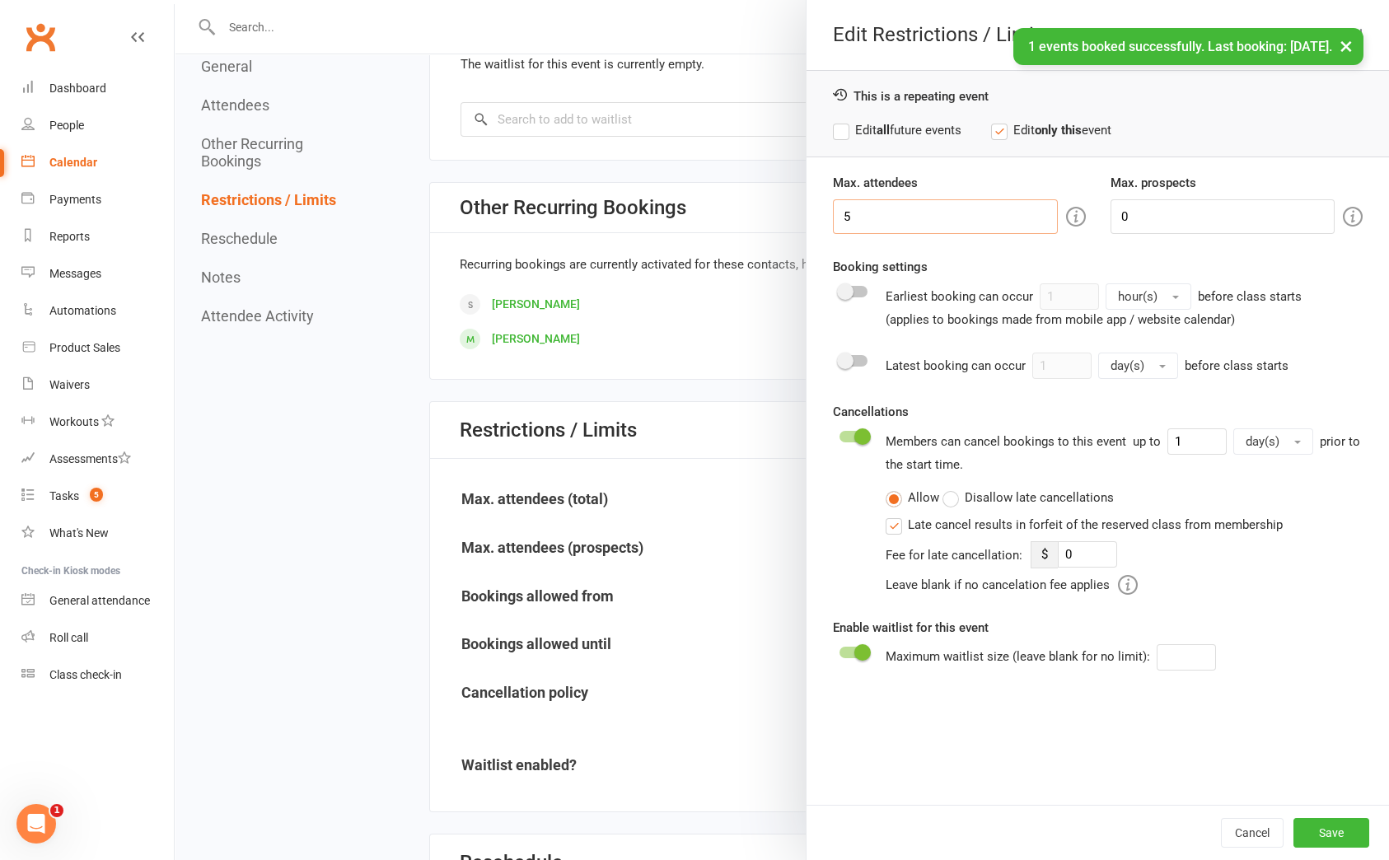
drag, startPoint x: 871, startPoint y: 214, endPoint x: 777, endPoint y: 230, distance: 95.2
click at [777, 0] on div "Edit Restrictions / Limits This is a repeating event Edit all future events Edi…" at bounding box center [782, 0] width 1214 height 0
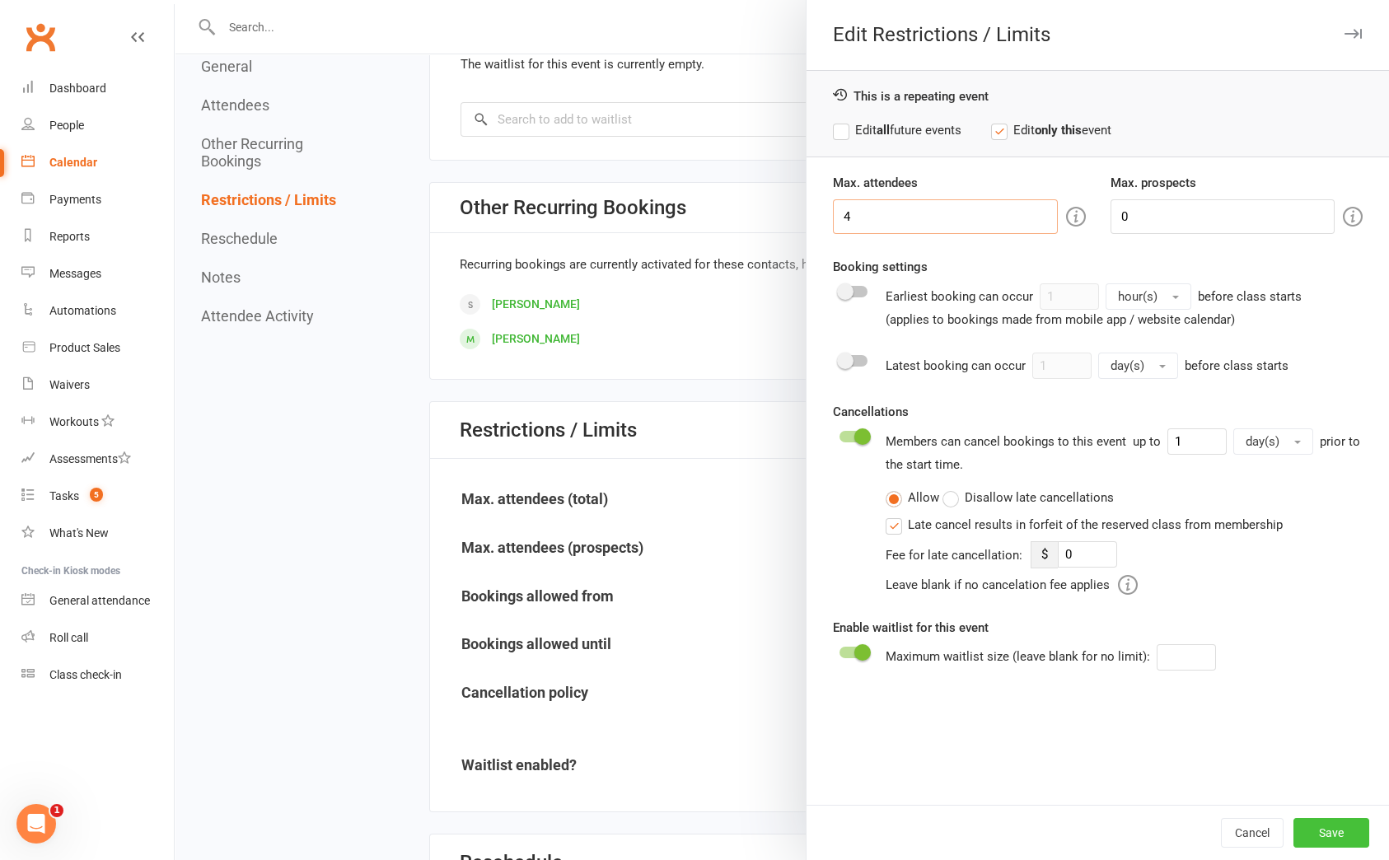
type input "4"
click at [1313, 827] on button "Save" at bounding box center [1332, 833] width 76 height 30
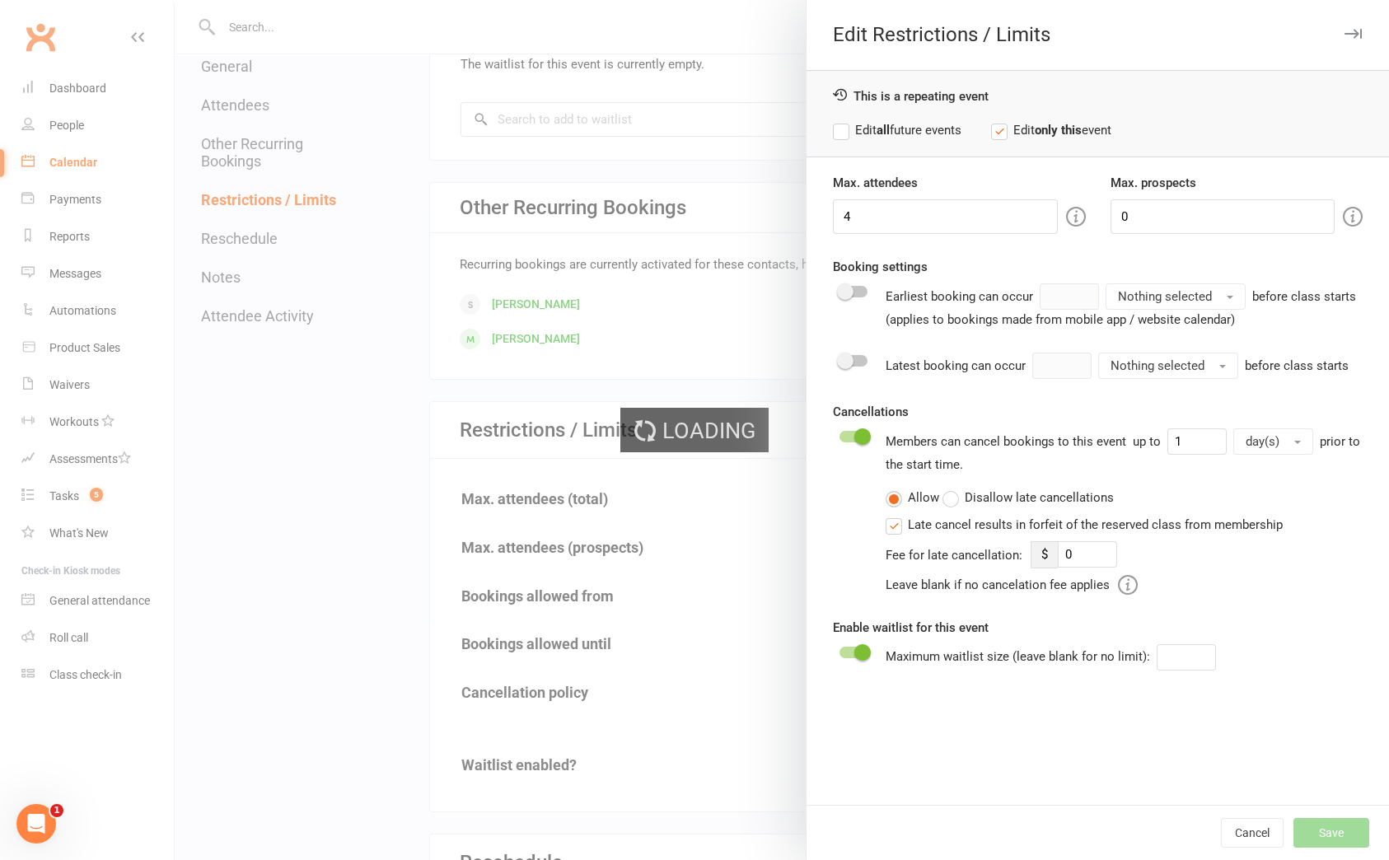
type input "0"
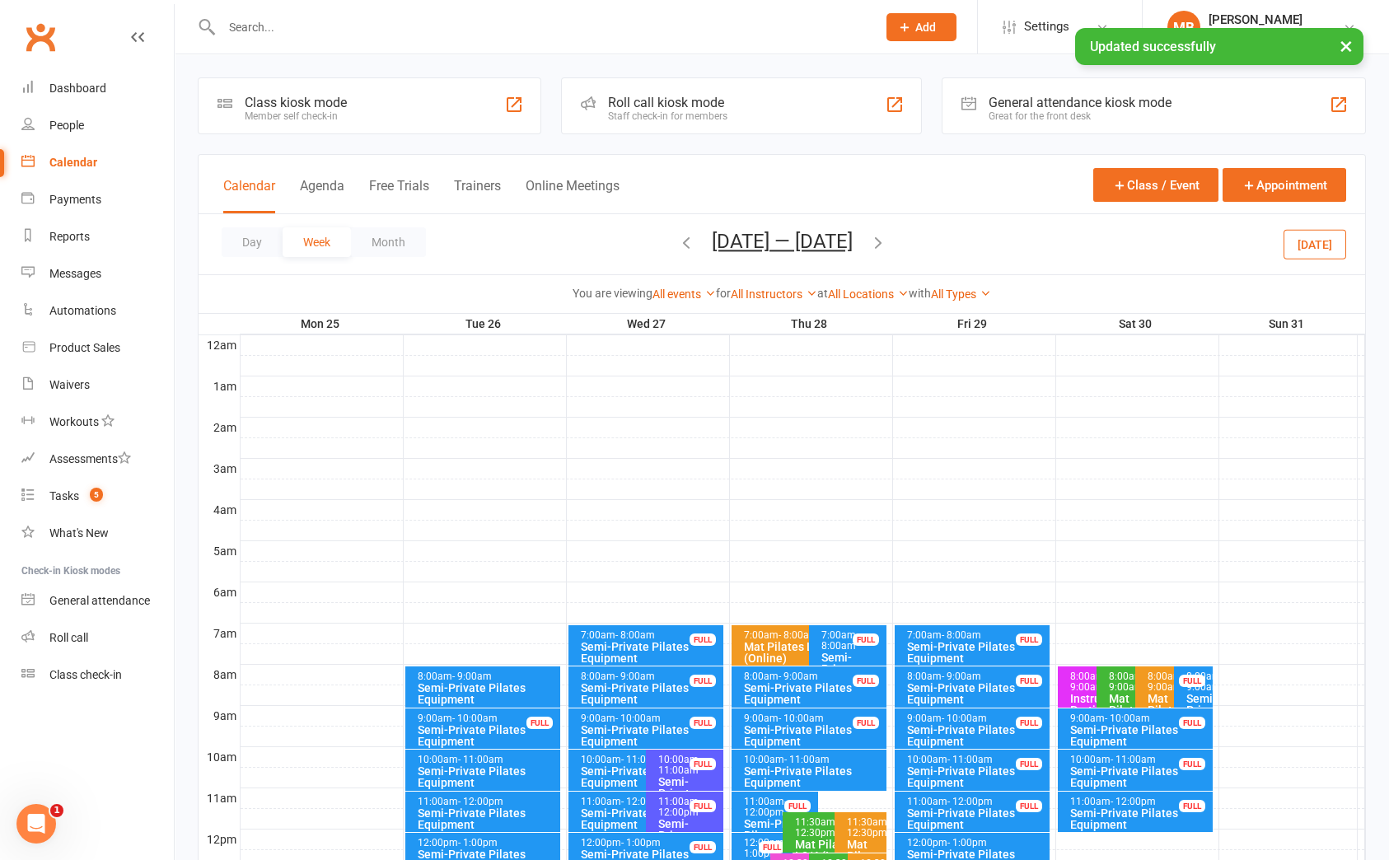
click at [886, 240] on icon "button" at bounding box center [878, 242] width 18 height 18
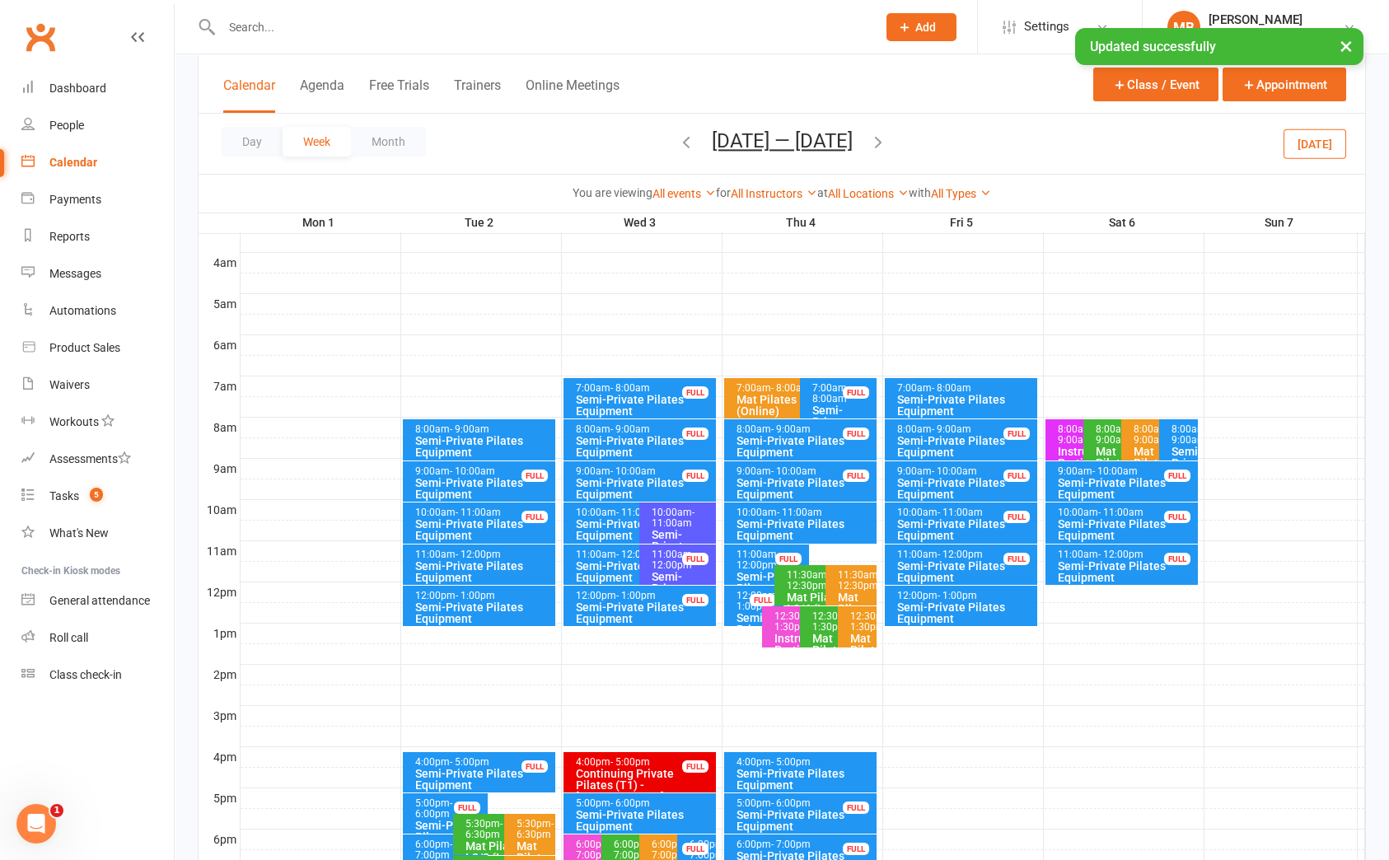
scroll to position [370, 0]
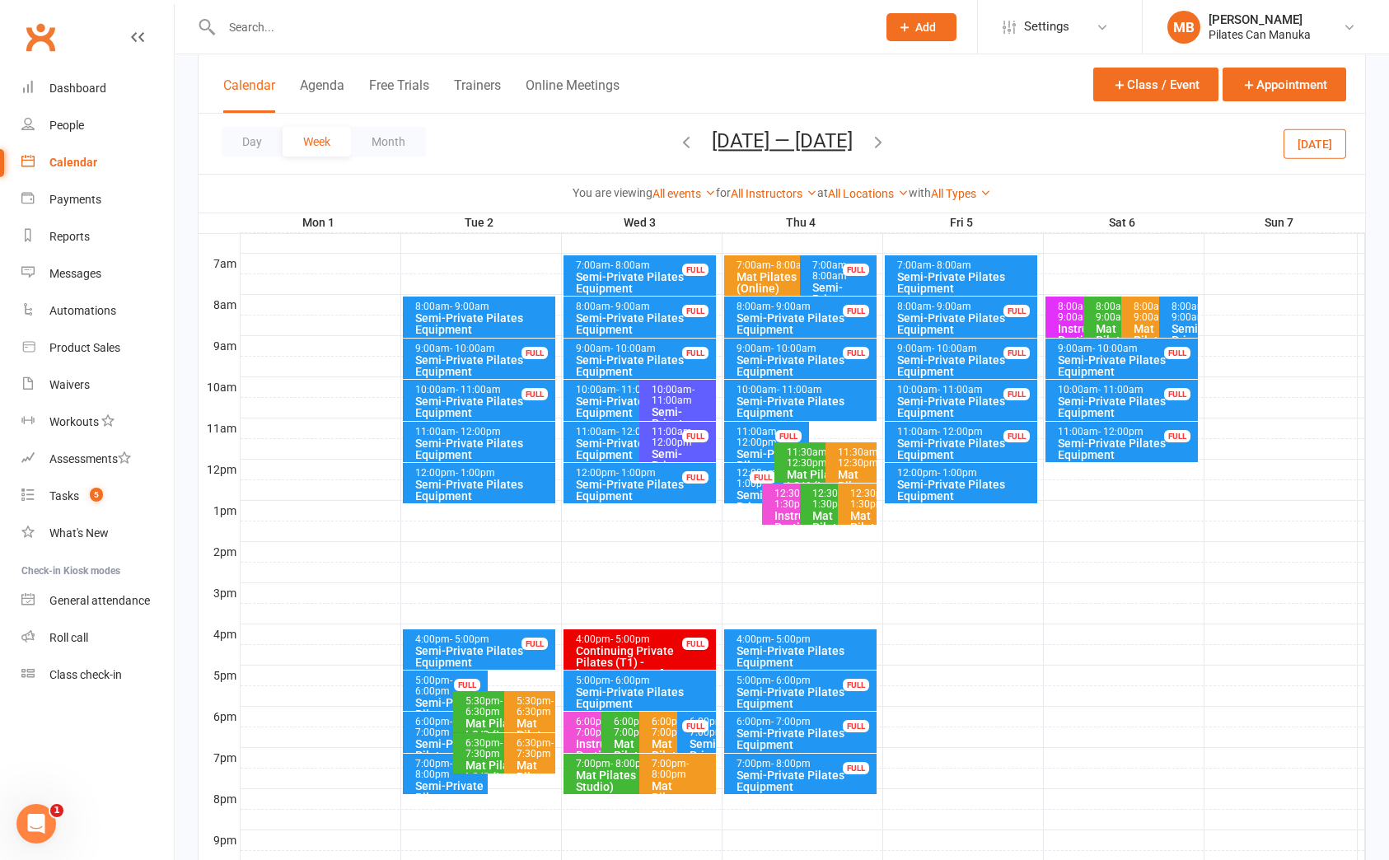
click at [487, 634] on span "- 5:00pm" at bounding box center [470, 640] width 40 height 12
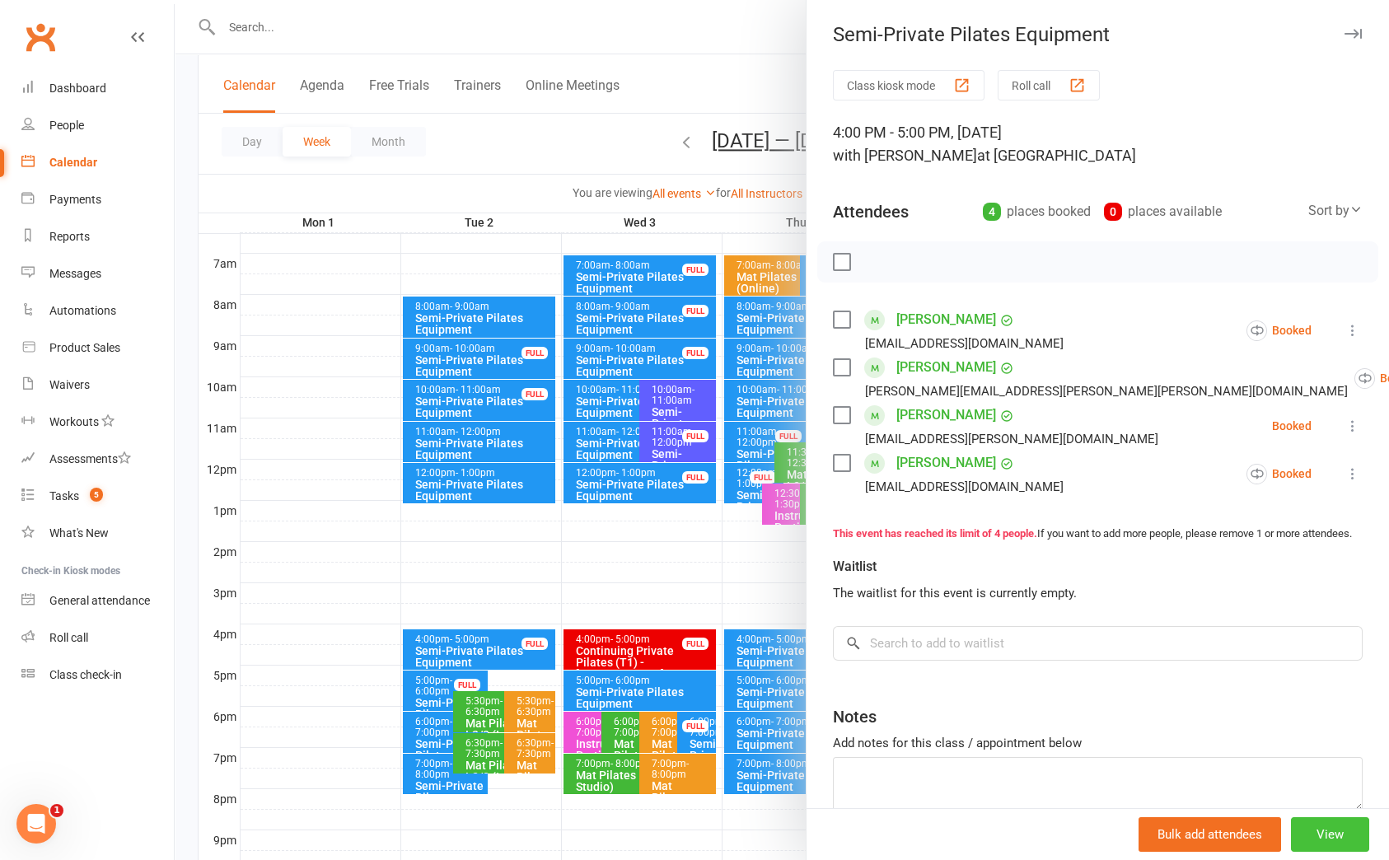
click at [1297, 838] on button "View" at bounding box center [1330, 834] width 78 height 35
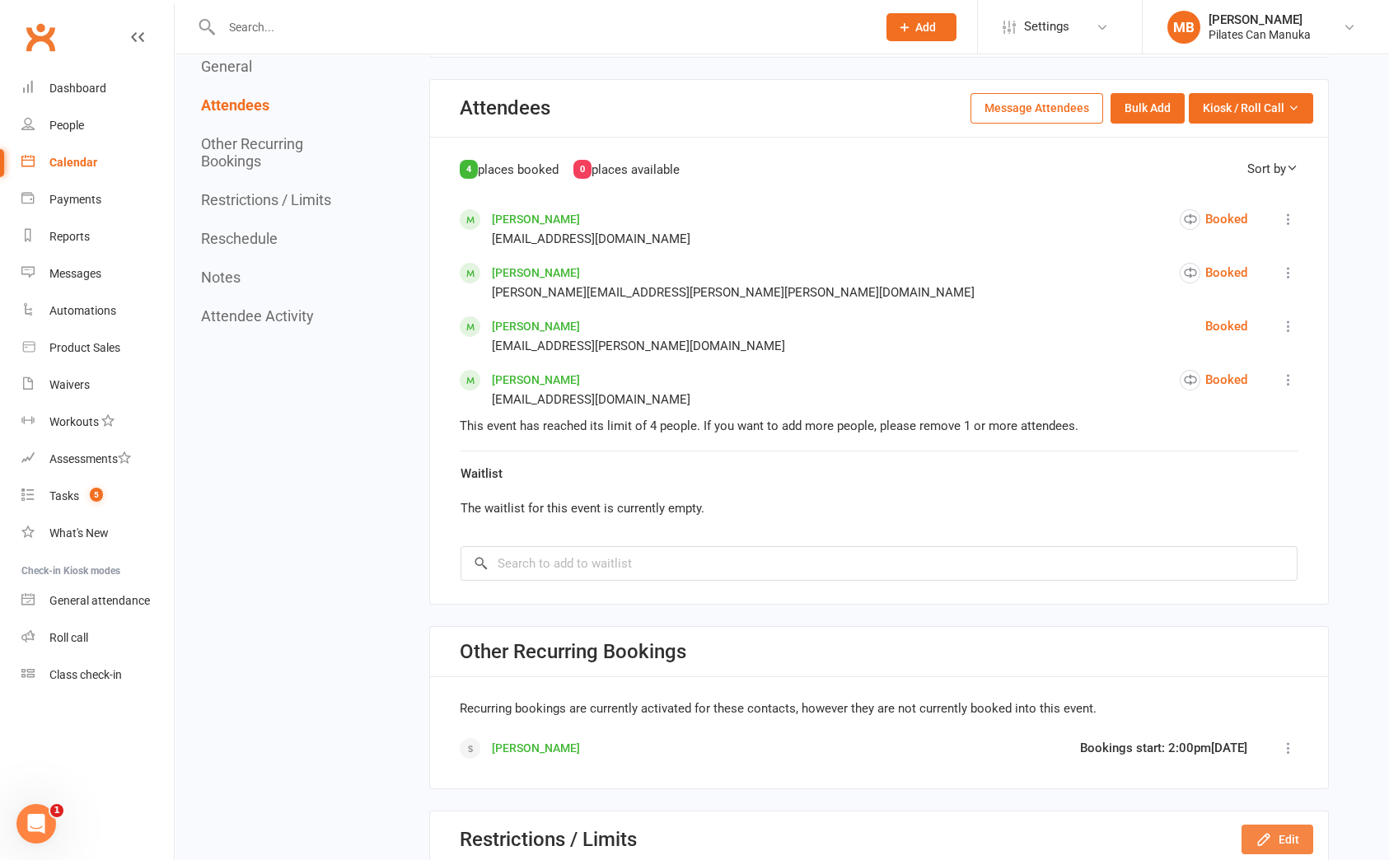
scroll to position [865, 0]
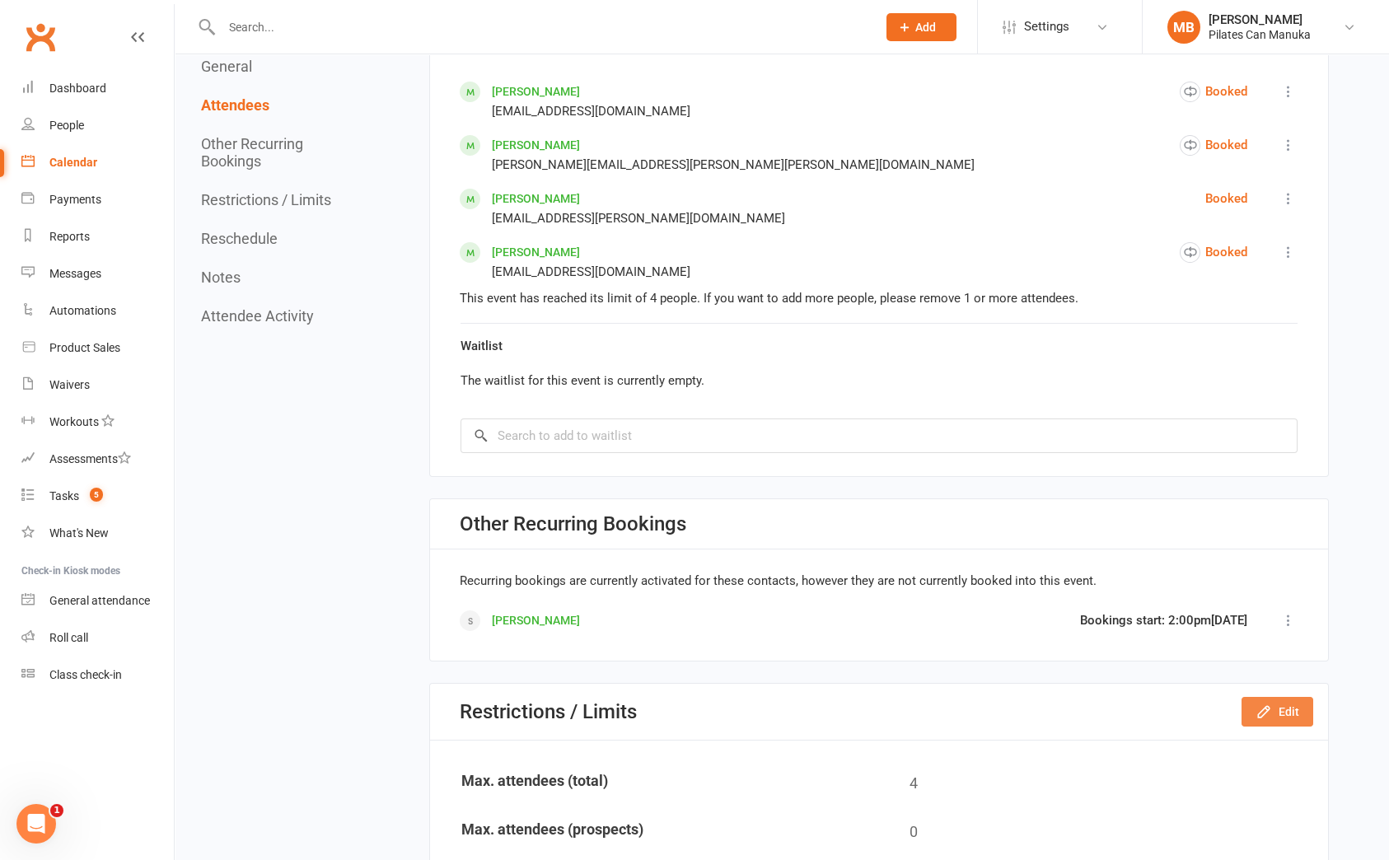
click at [1294, 708] on button "Edit" at bounding box center [1278, 712] width 72 height 30
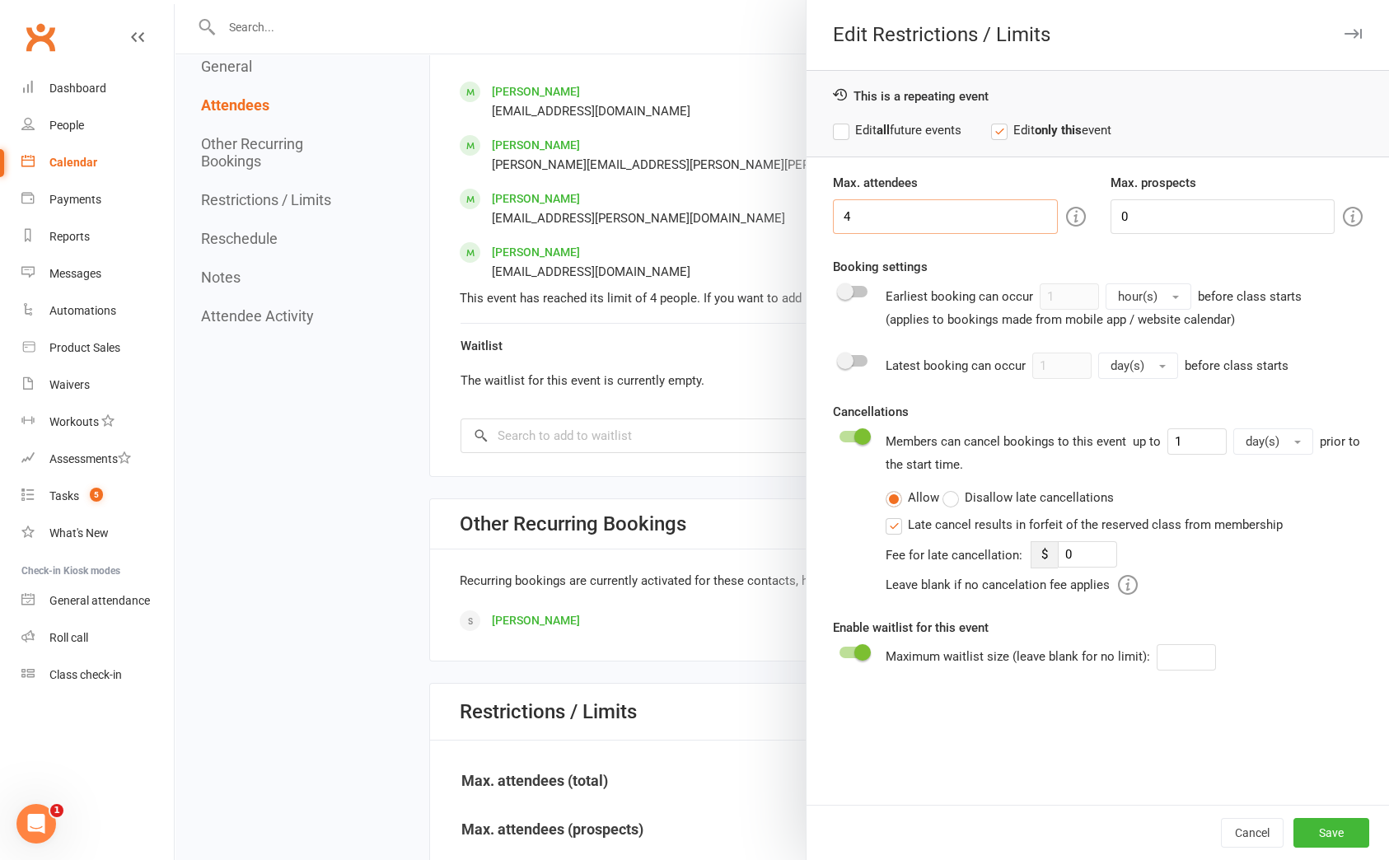
drag, startPoint x: 807, startPoint y: 204, endPoint x: 744, endPoint y: 203, distance: 63.4
click at [748, 0] on div "Edit Restrictions / Limits This is a repeating event Edit all future events Edi…" at bounding box center [782, 0] width 1214 height 0
type input "5"
drag, startPoint x: 1333, startPoint y: 827, endPoint x: 1316, endPoint y: 796, distance: 35.8
click at [1331, 827] on button "Save" at bounding box center [1332, 833] width 76 height 30
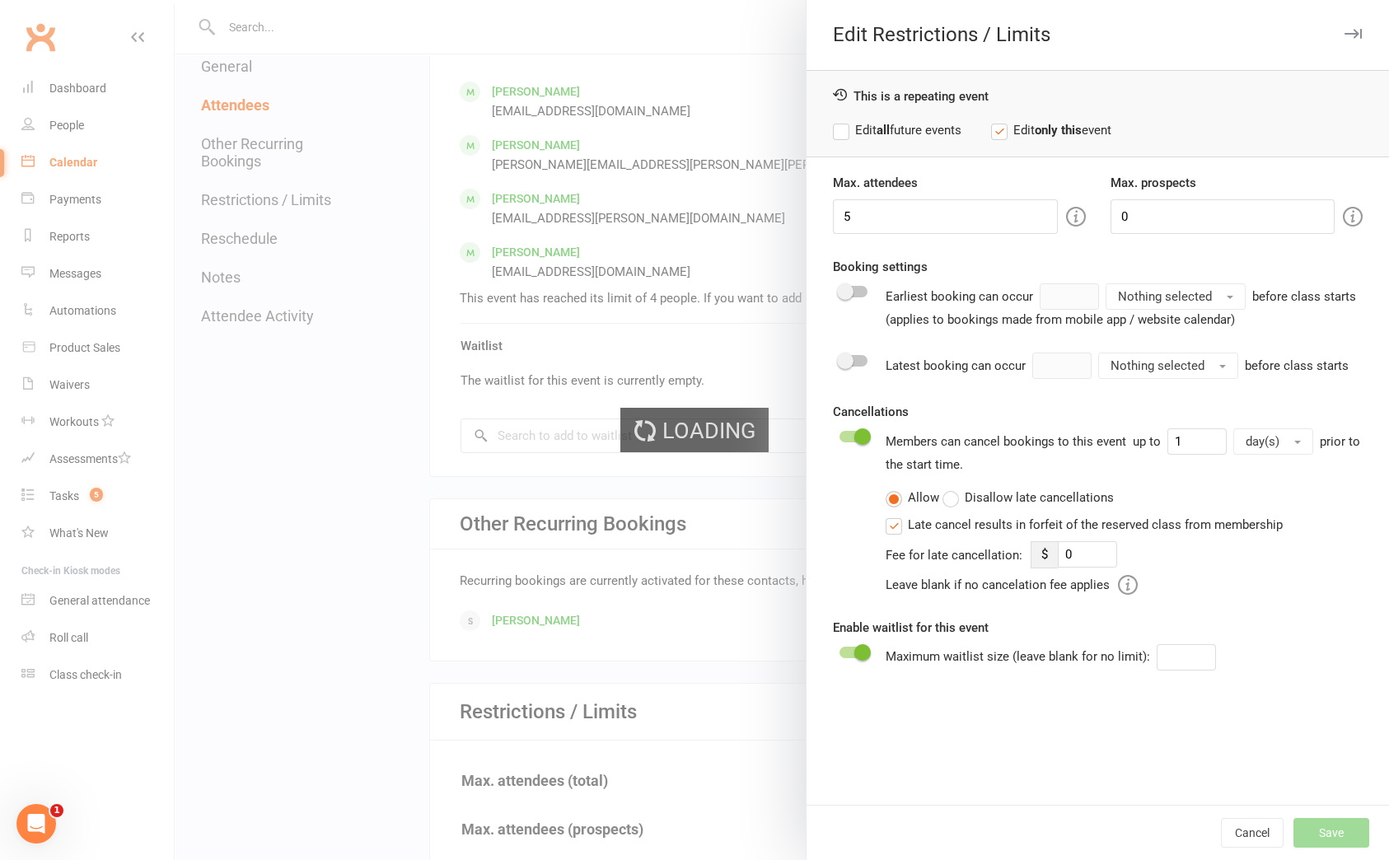
type input "0"
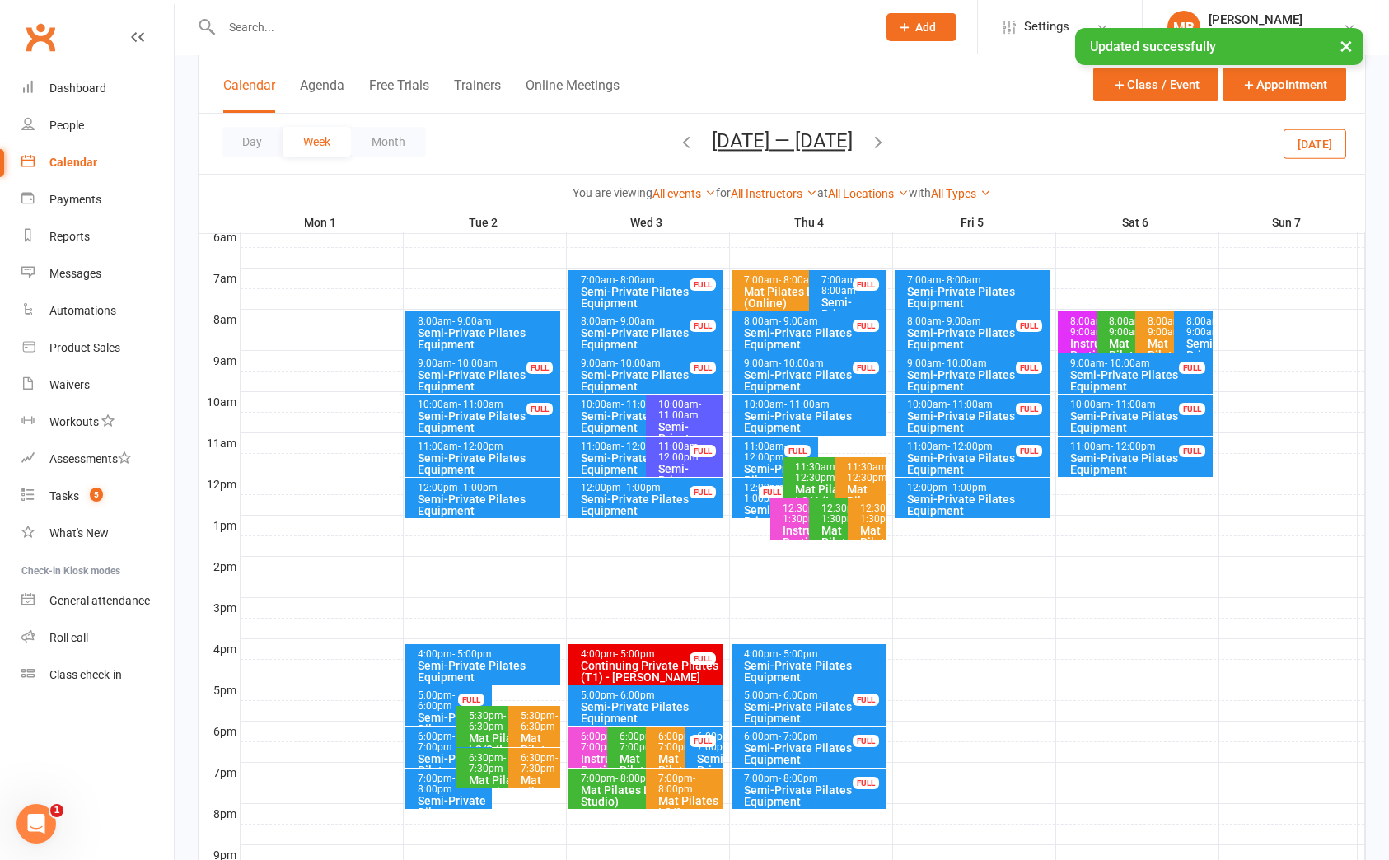
scroll to position [370, 0]
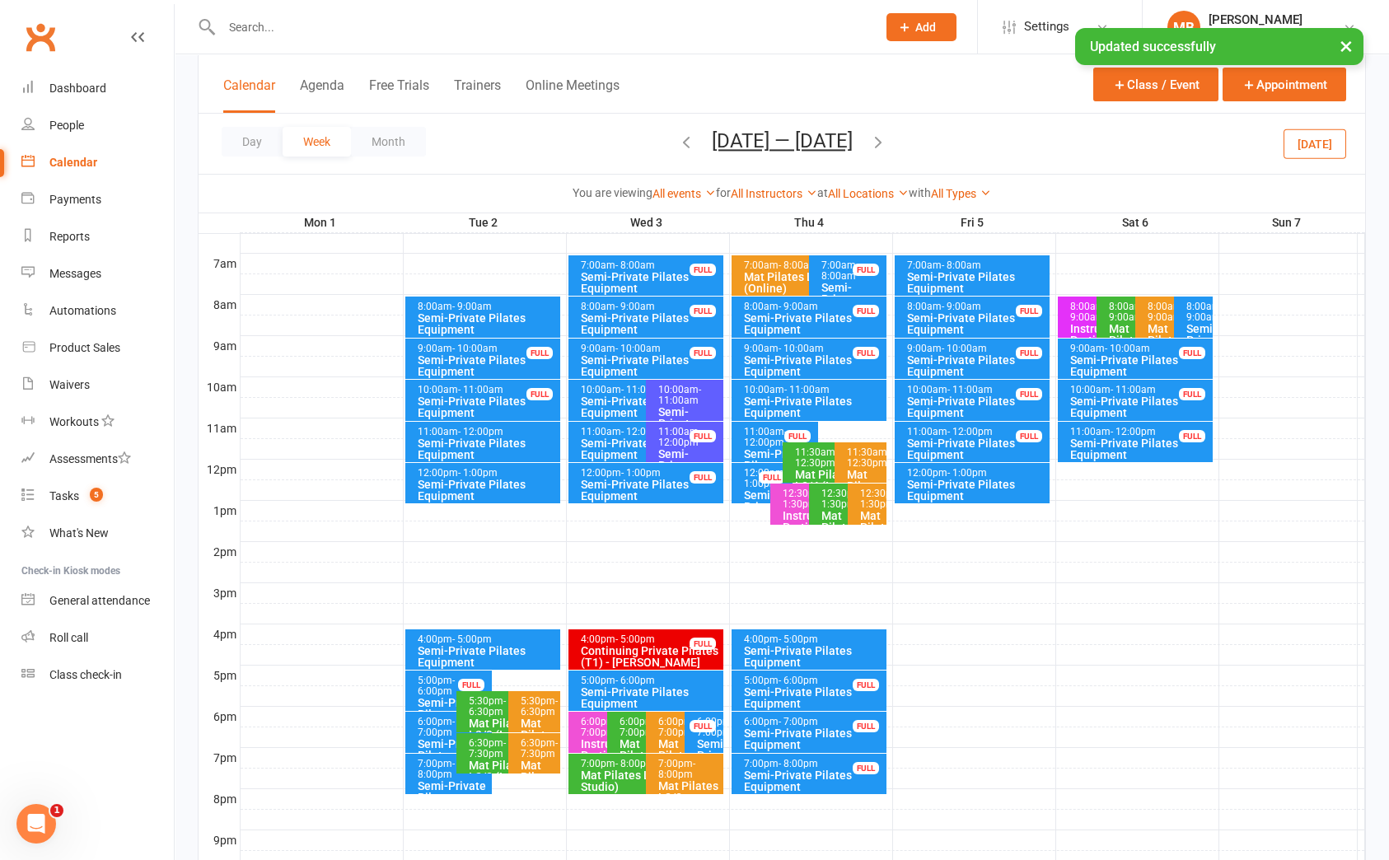
click at [507, 624] on div at bounding box center [803, 614] width 1125 height 20
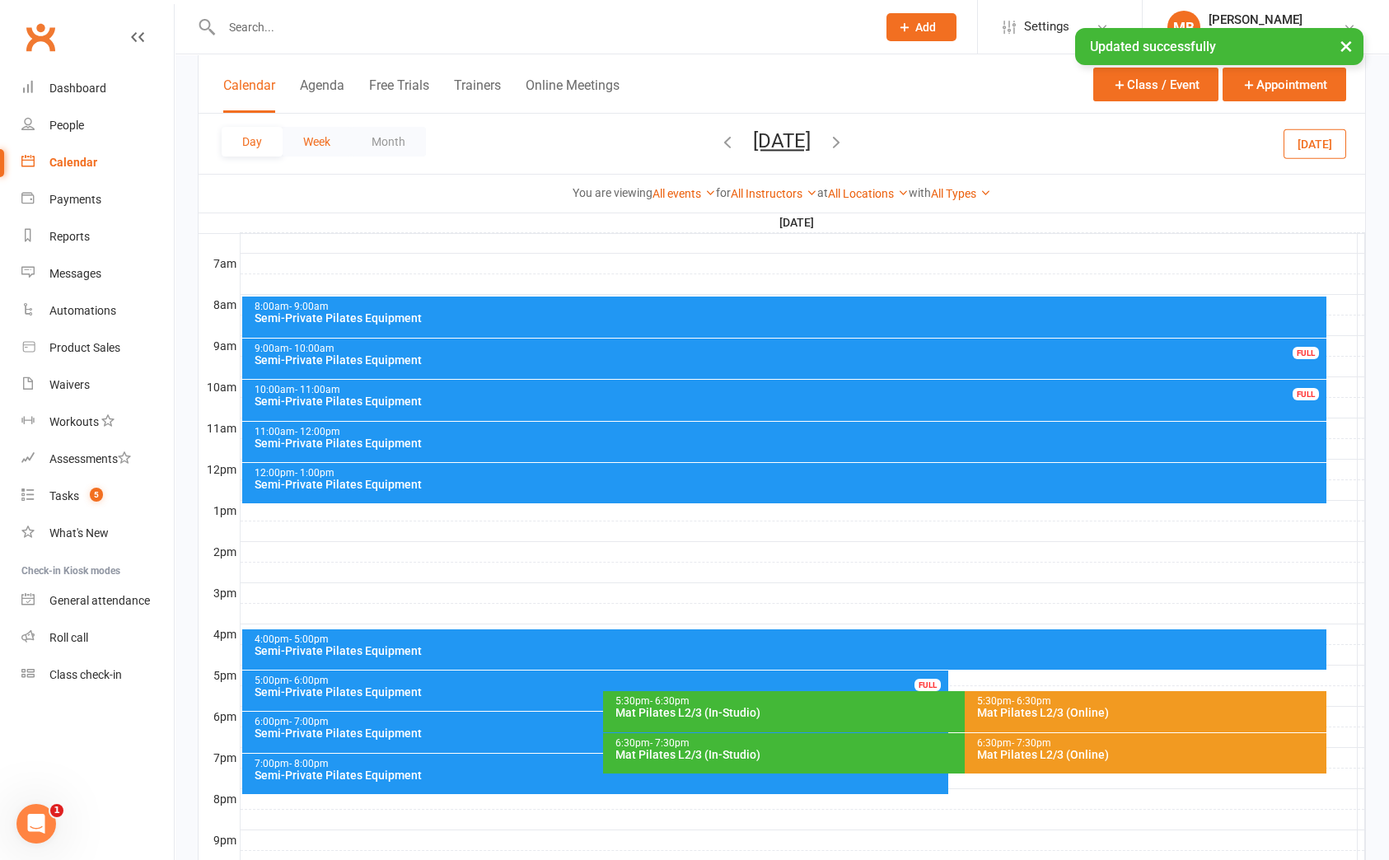
click at [323, 136] on button "Week" at bounding box center [317, 142] width 68 height 30
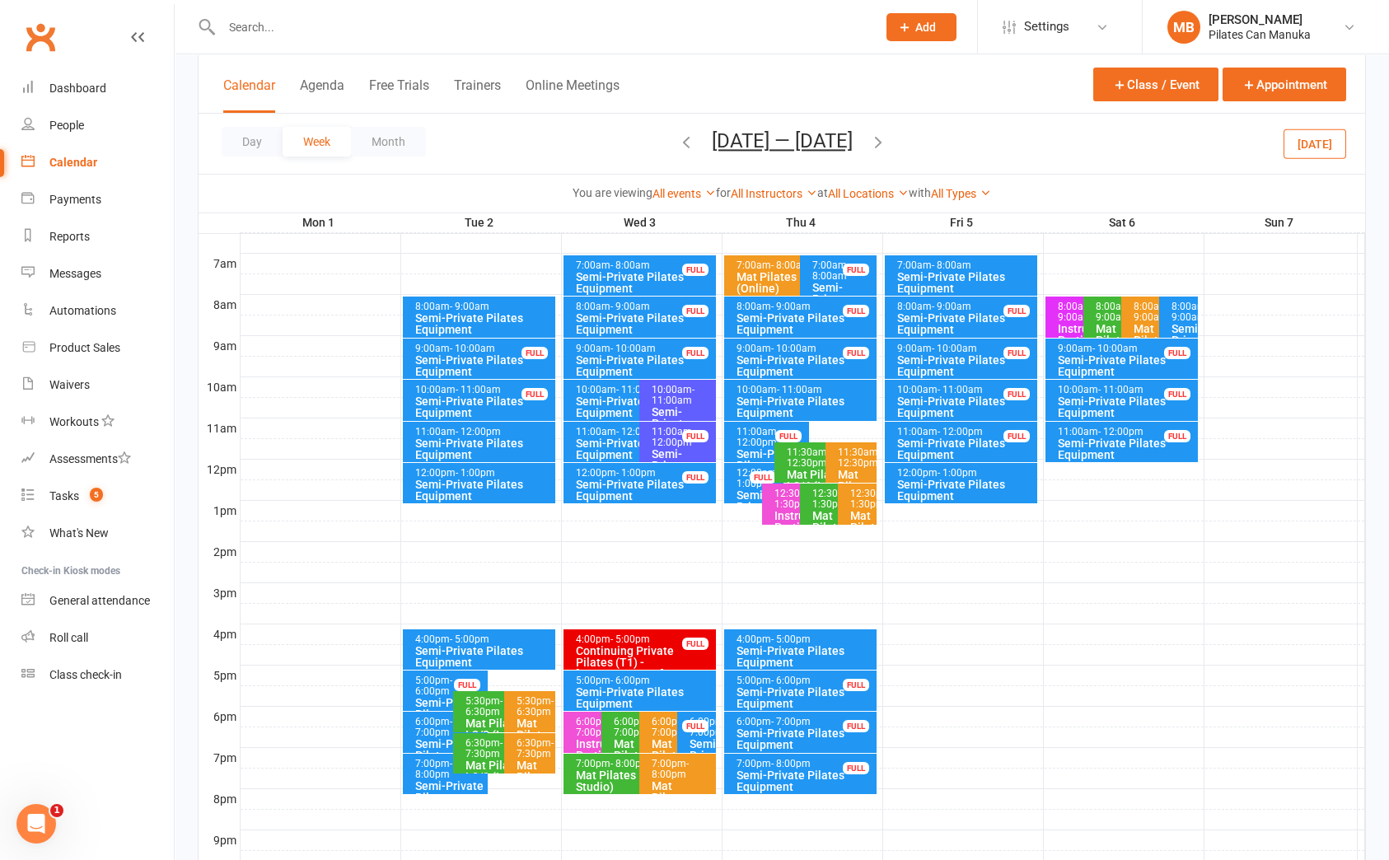
click at [503, 645] on div "Semi-Private Pilates Equipment" at bounding box center [483, 656] width 138 height 23
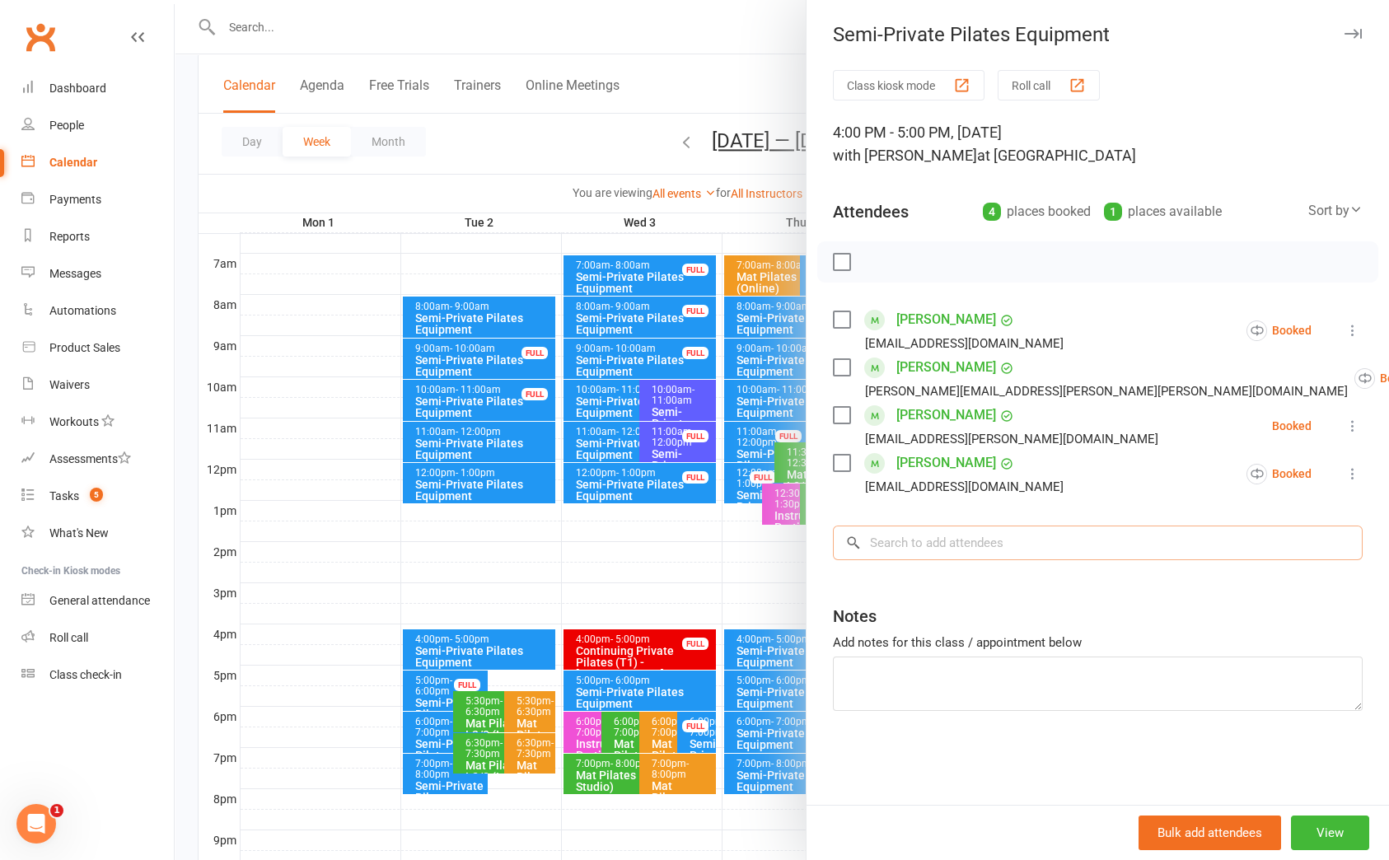
click at [1051, 545] on input "search" at bounding box center [1098, 543] width 530 height 35
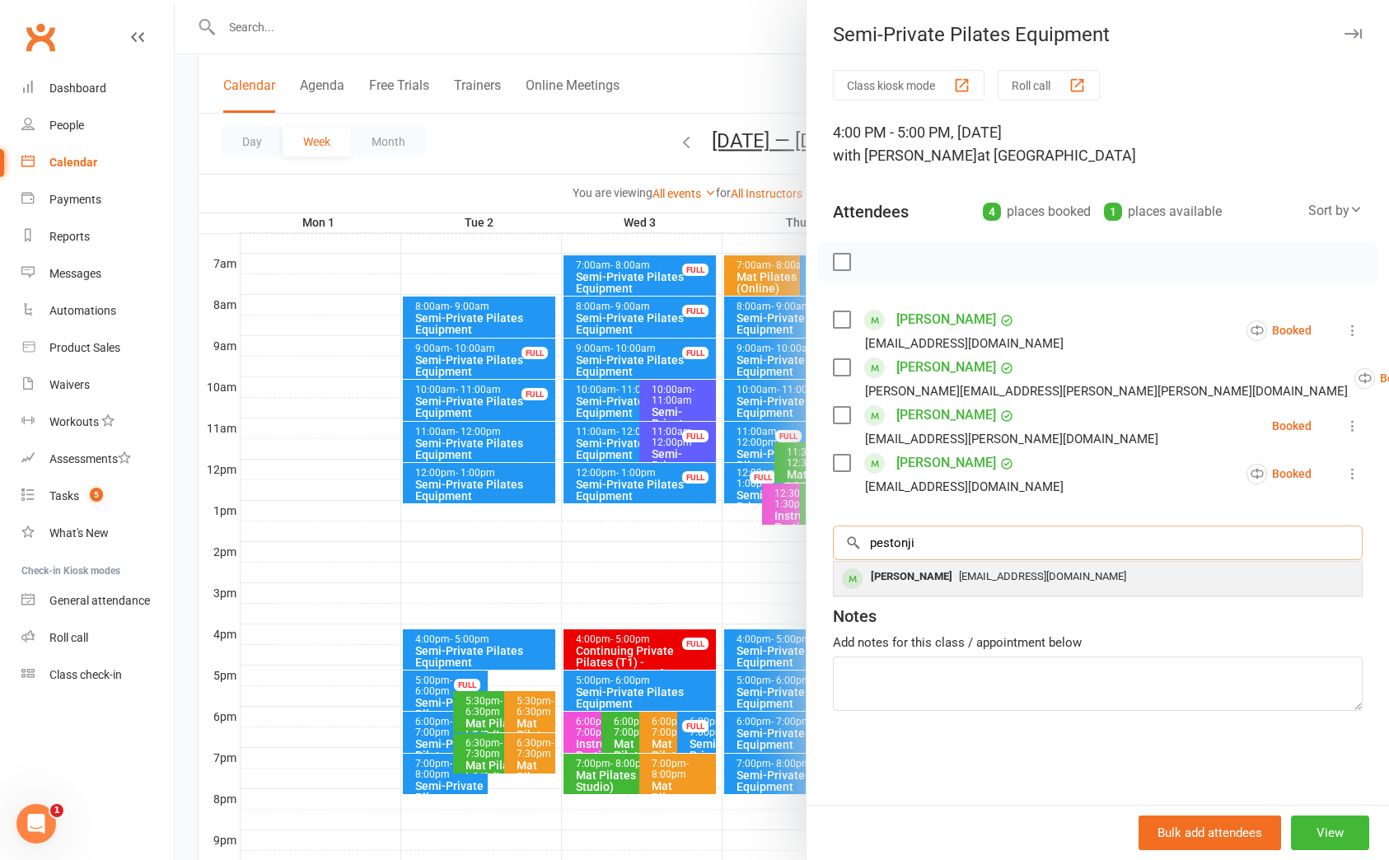
type input "pestonji"
click at [1037, 578] on span "oliverpestonji@icloud.com" at bounding box center [1042, 576] width 167 height 12
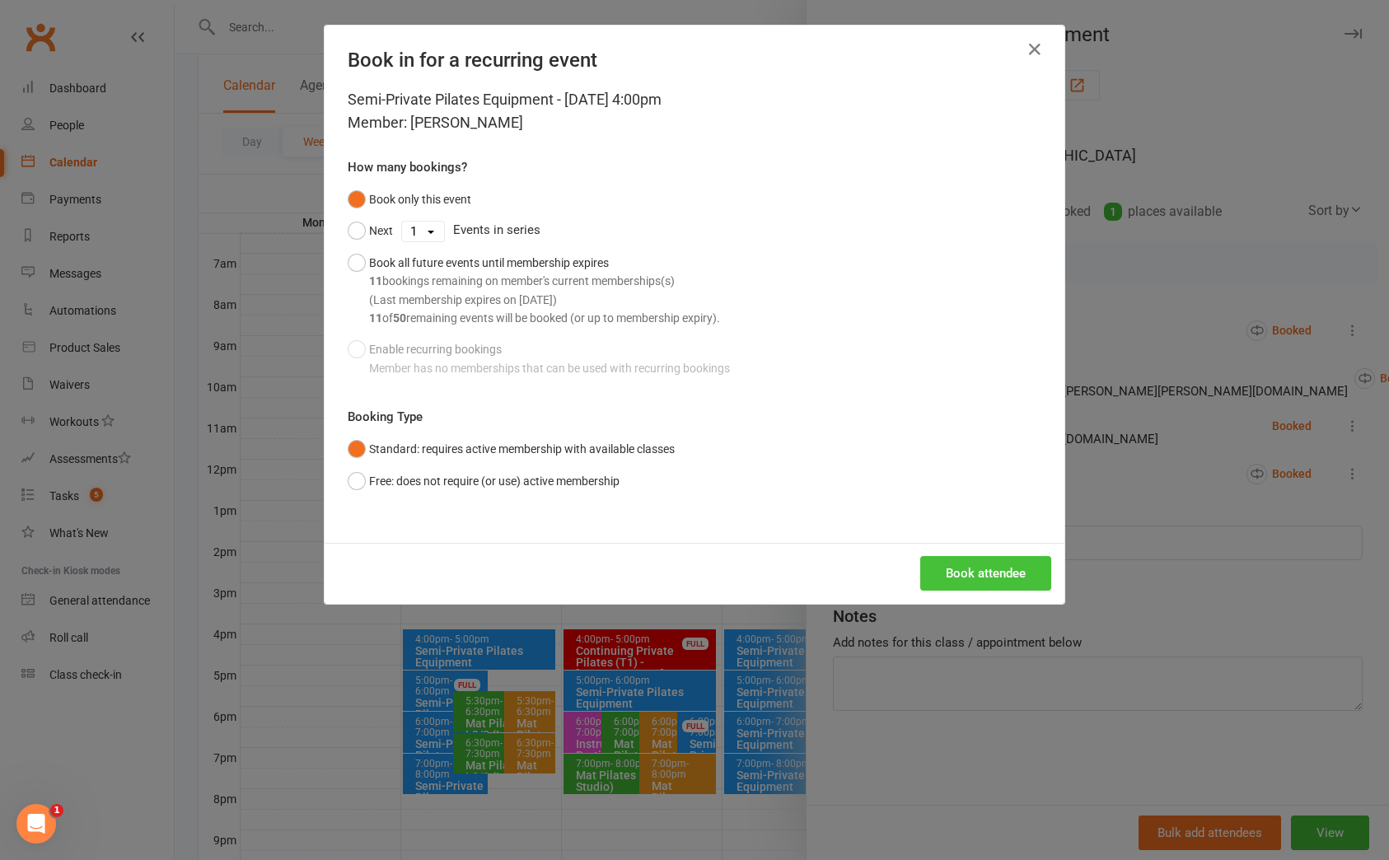
click at [1004, 573] on button "Book attendee" at bounding box center [985, 573] width 131 height 35
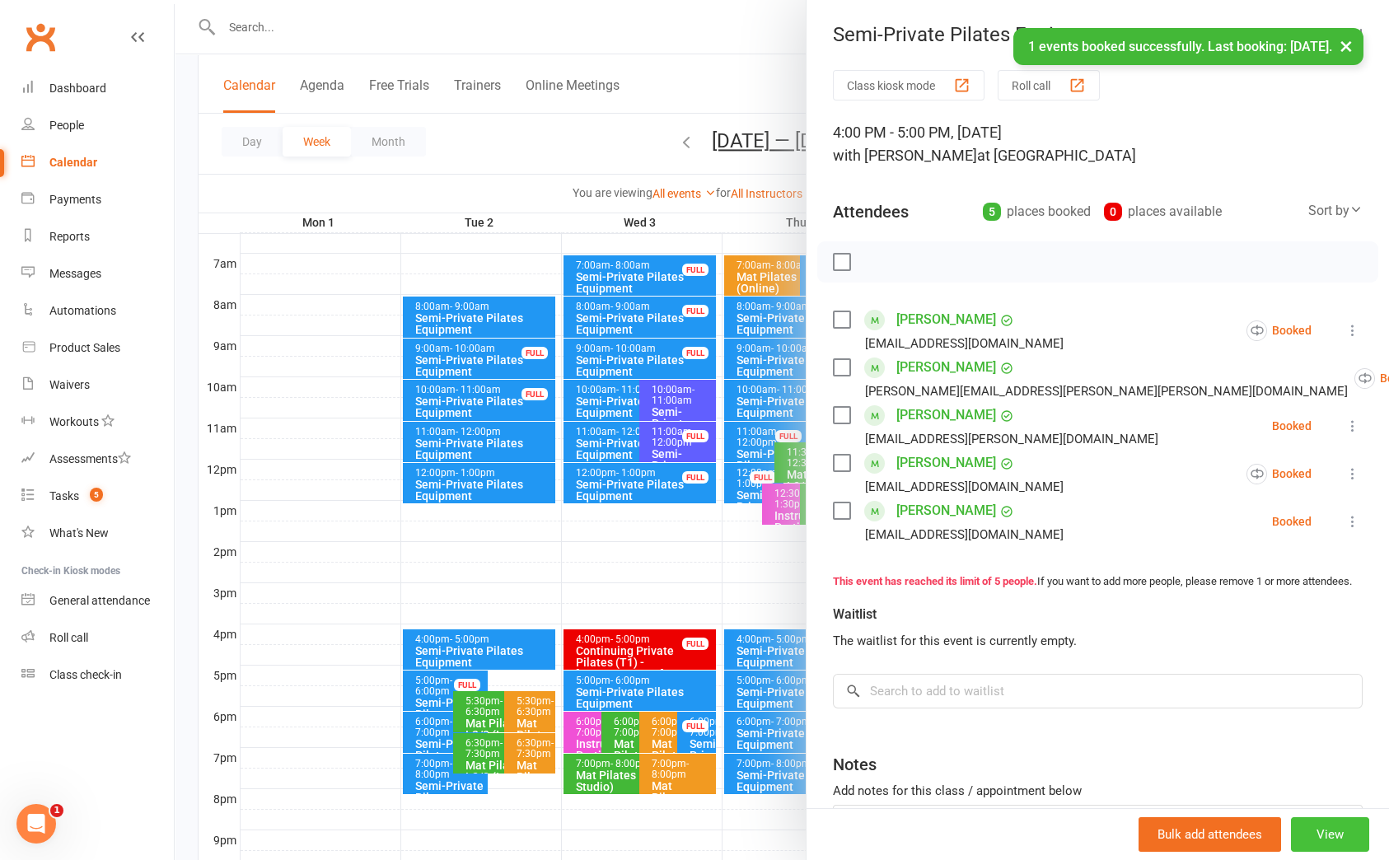
click at [1308, 826] on button "View" at bounding box center [1330, 834] width 78 height 35
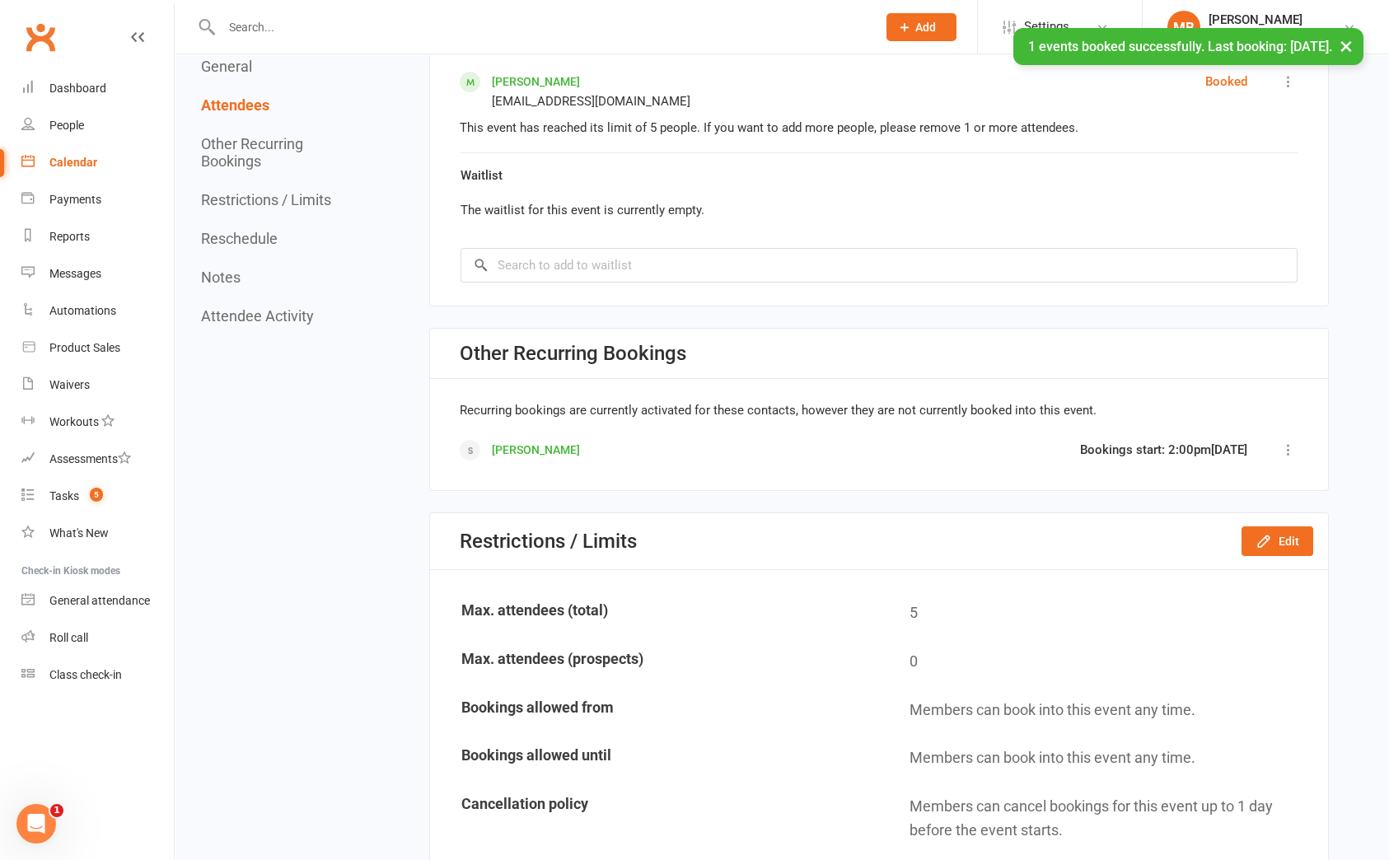
scroll to position [1111, 0]
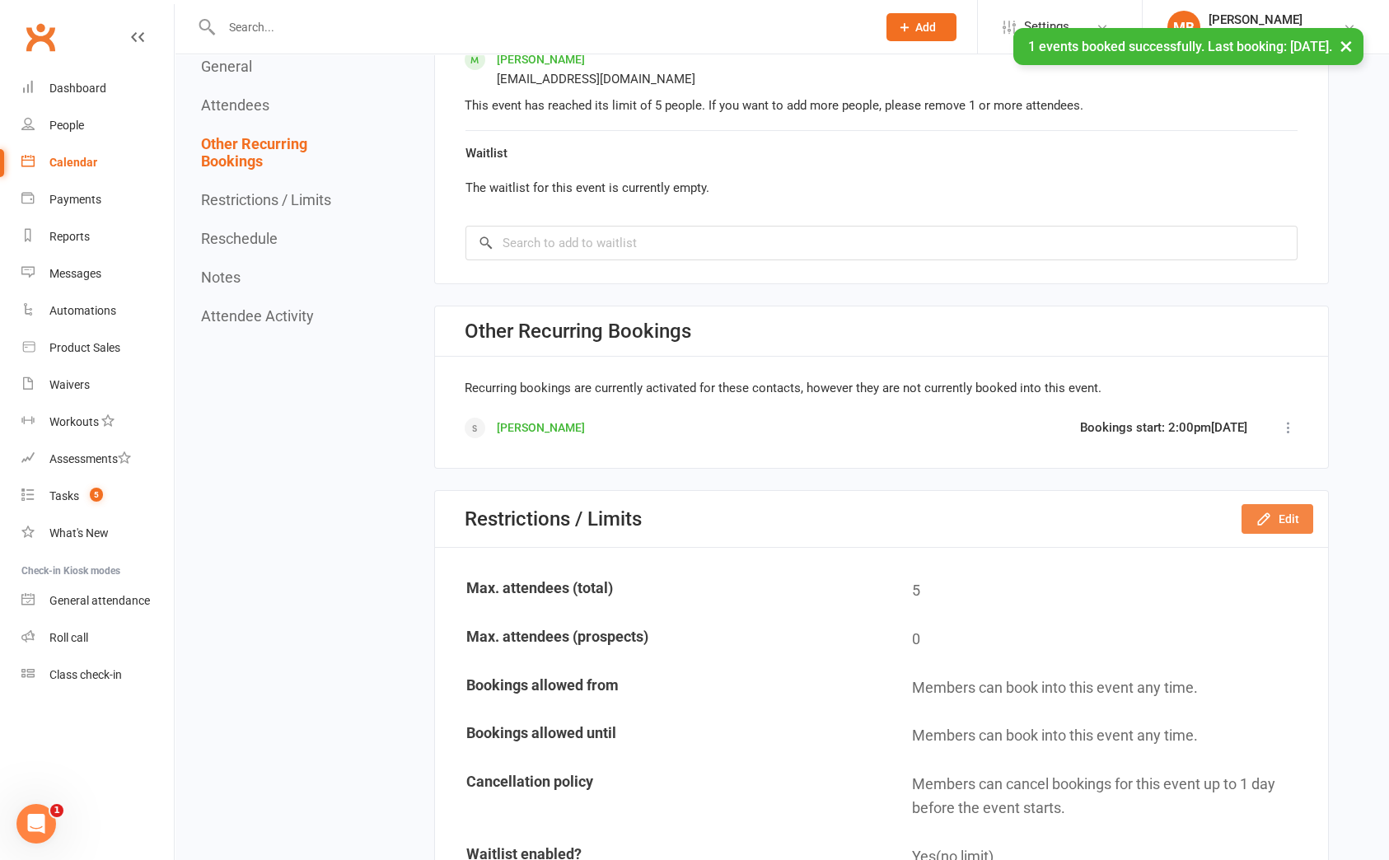
click at [1289, 523] on button "Edit" at bounding box center [1278, 519] width 72 height 30
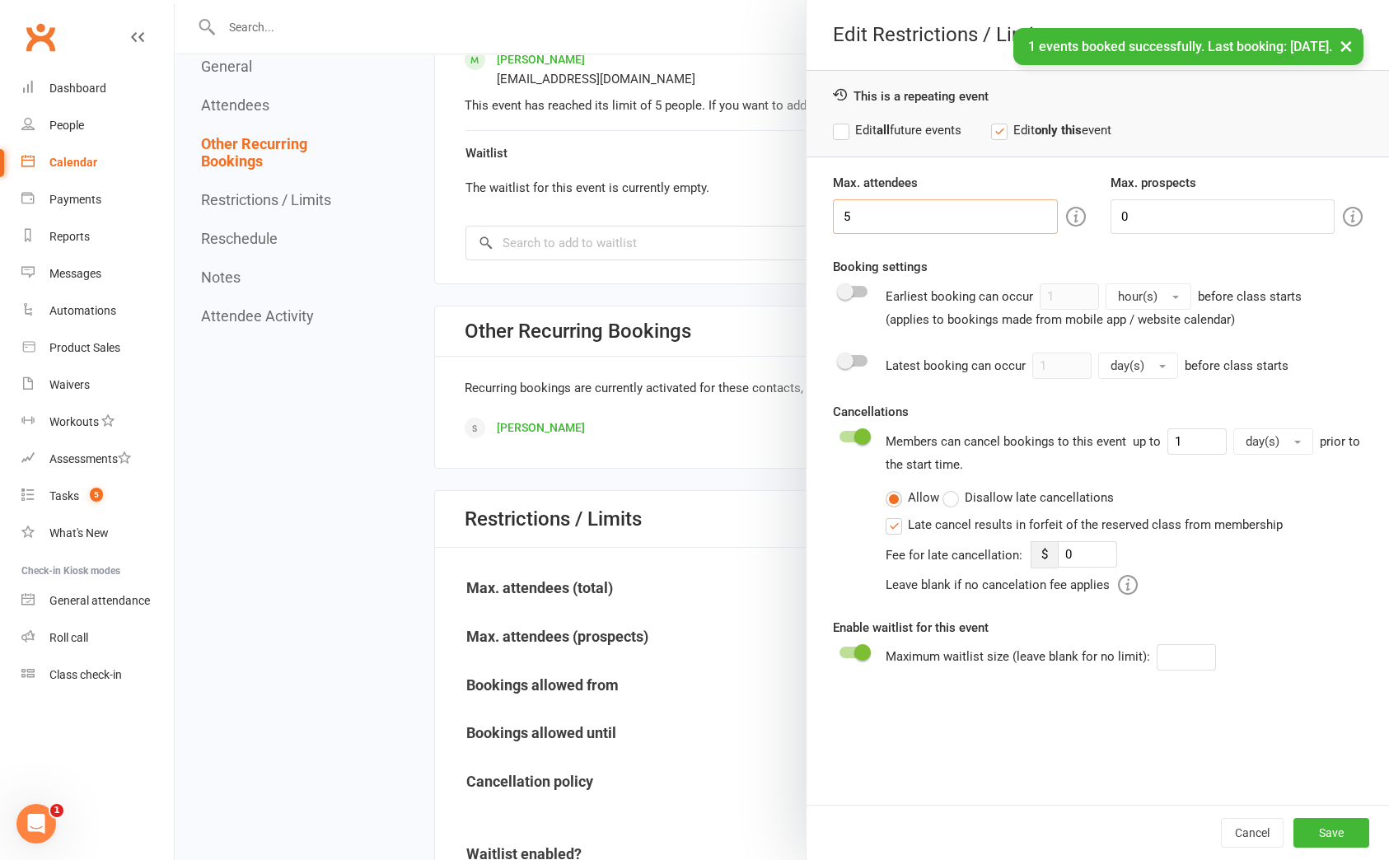
drag, startPoint x: 882, startPoint y: 213, endPoint x: 675, endPoint y: 199, distance: 208.1
click at [672, 0] on div "Edit Restrictions / Limits This is a repeating event Edit all future events Edi…" at bounding box center [782, 0] width 1214 height 0
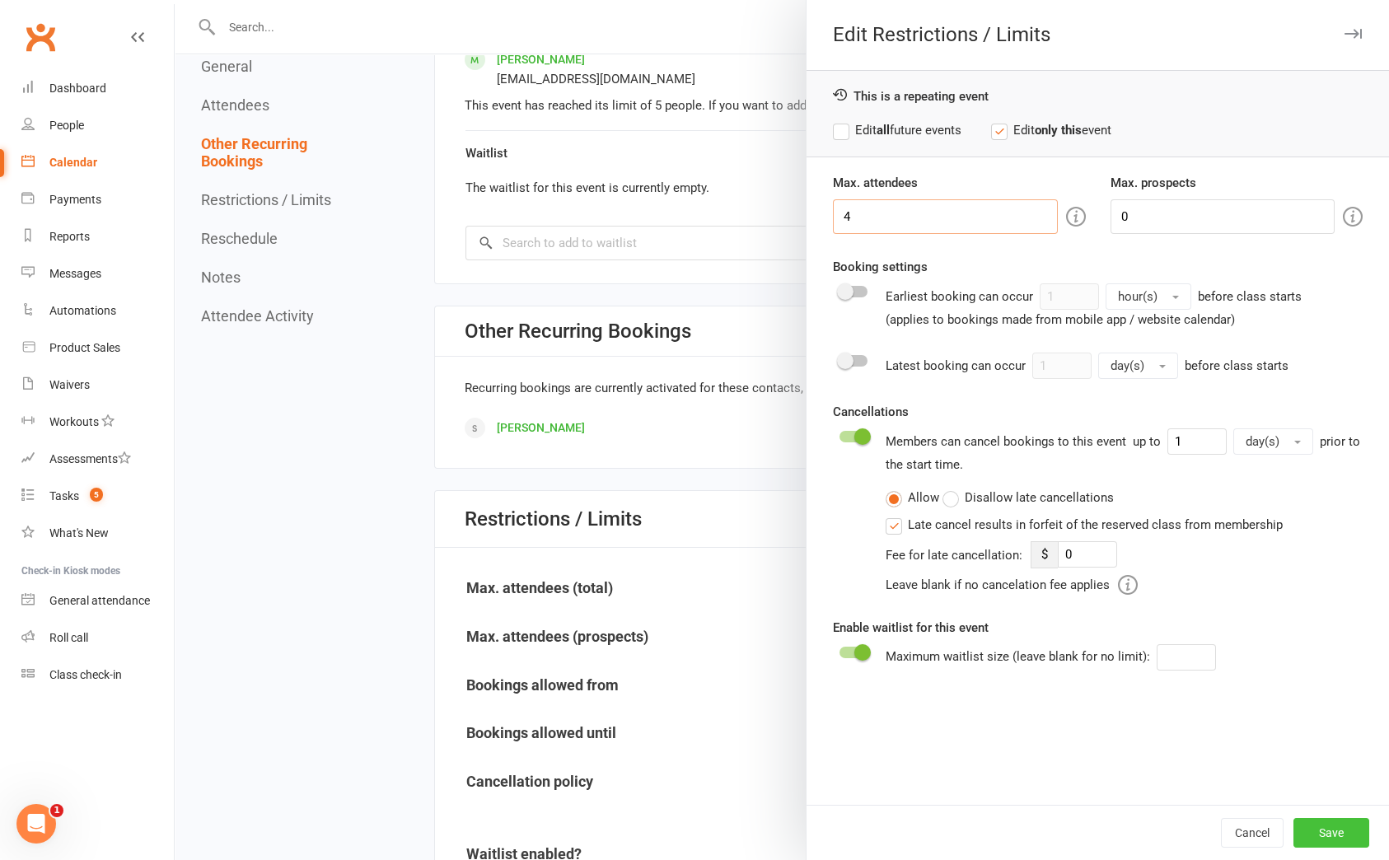
type input "4"
click at [1326, 826] on button "Save" at bounding box center [1332, 833] width 76 height 30
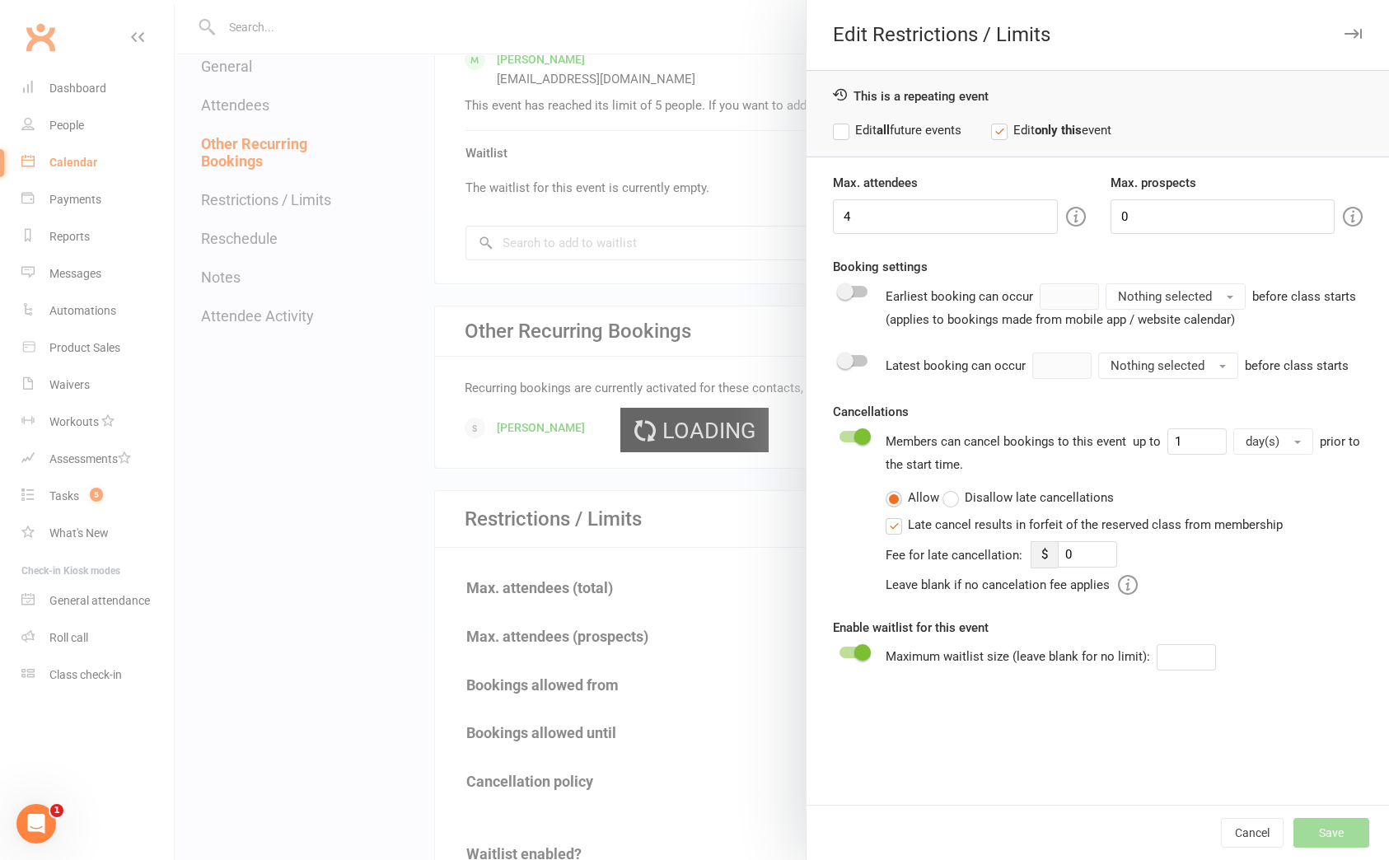
type input "0"
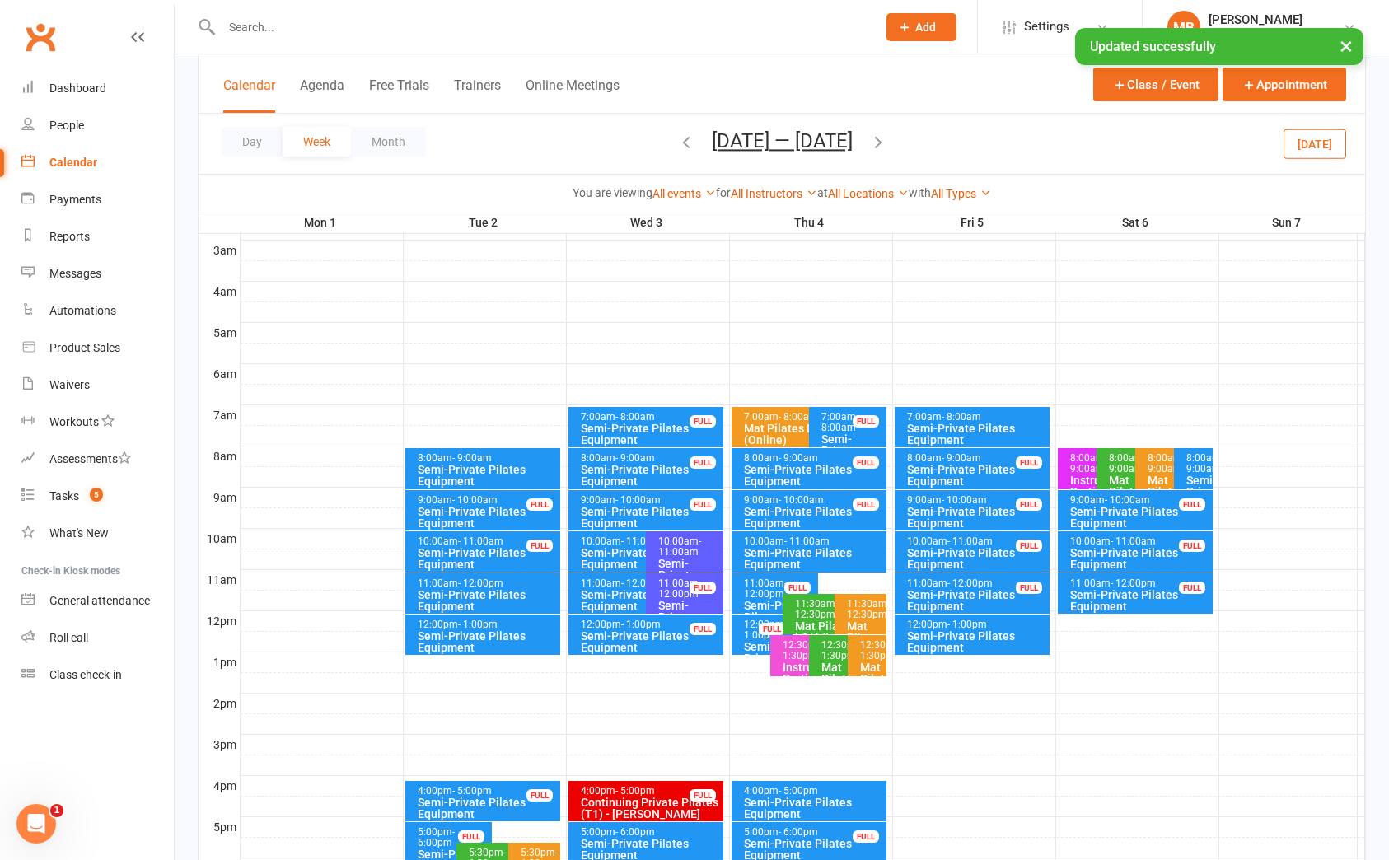
scroll to position [247, 0]
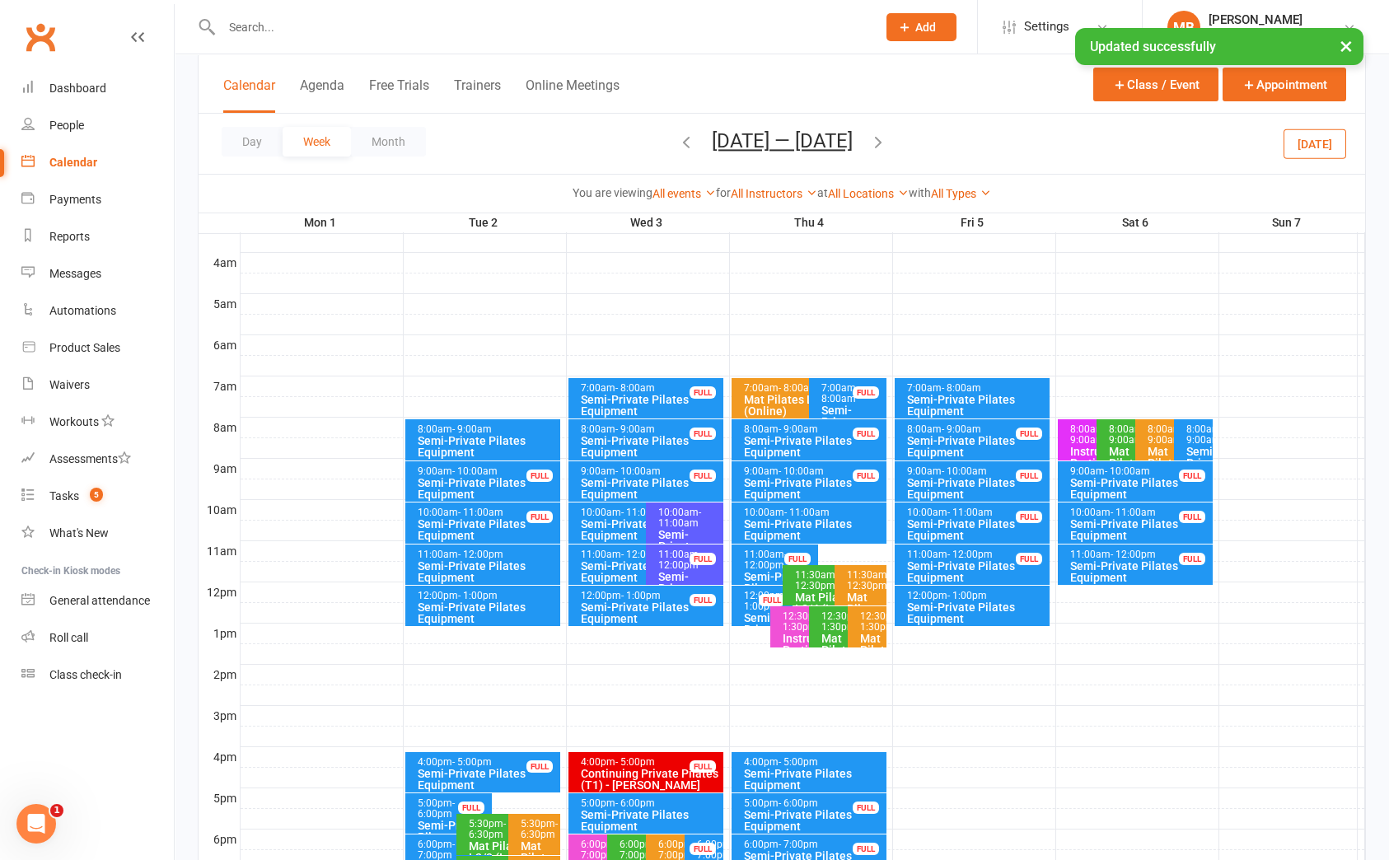
click at [877, 139] on icon "button" at bounding box center [878, 142] width 18 height 18
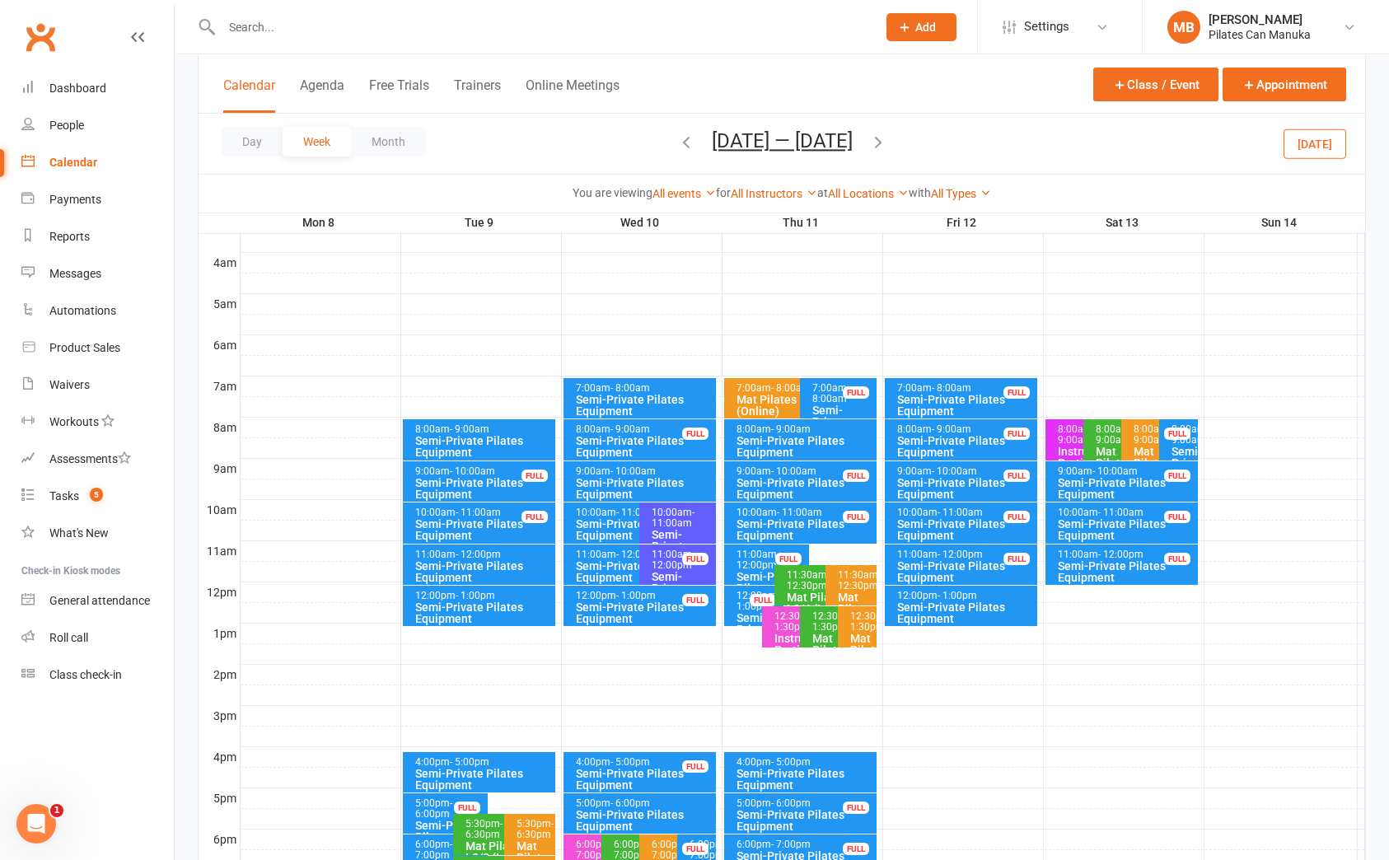
click at [497, 761] on div "4:00pm - 5:00pm" at bounding box center [483, 762] width 138 height 11
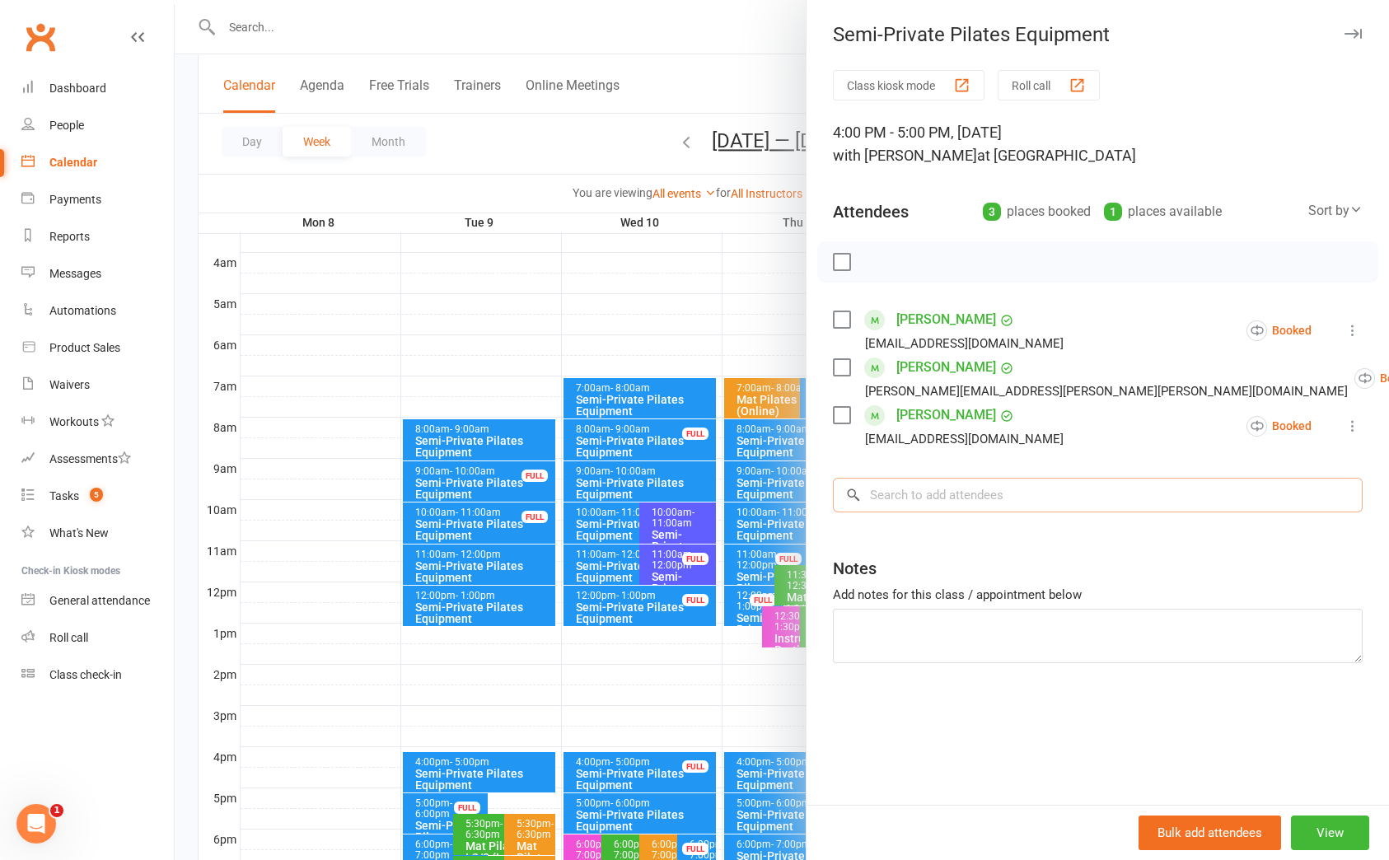
click at [1012, 490] on input "search" at bounding box center [1098, 495] width 530 height 35
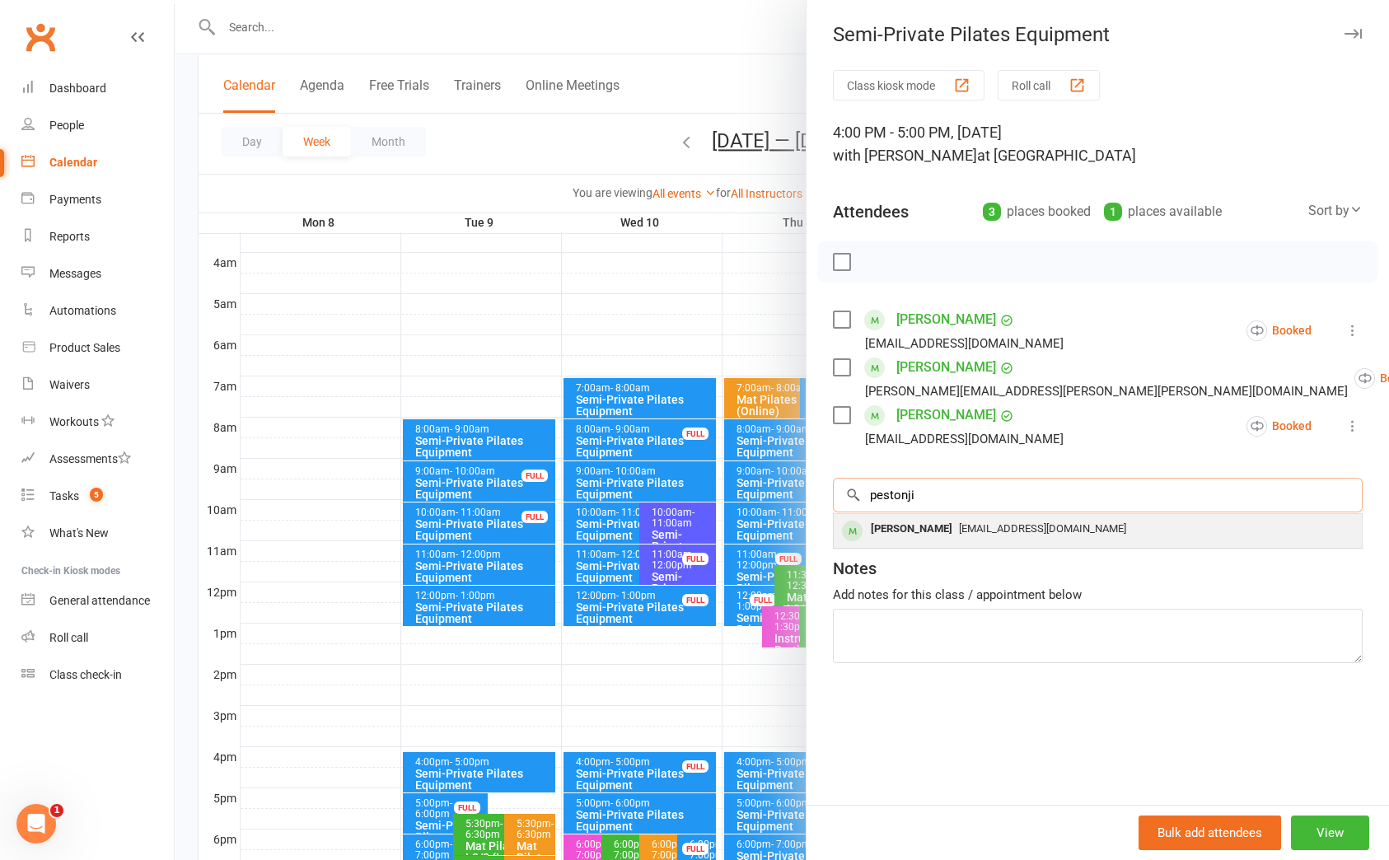
type input "pestonji"
click at [1021, 521] on div "oliverpestonji@icloud.com" at bounding box center [1097, 529] width 515 height 24
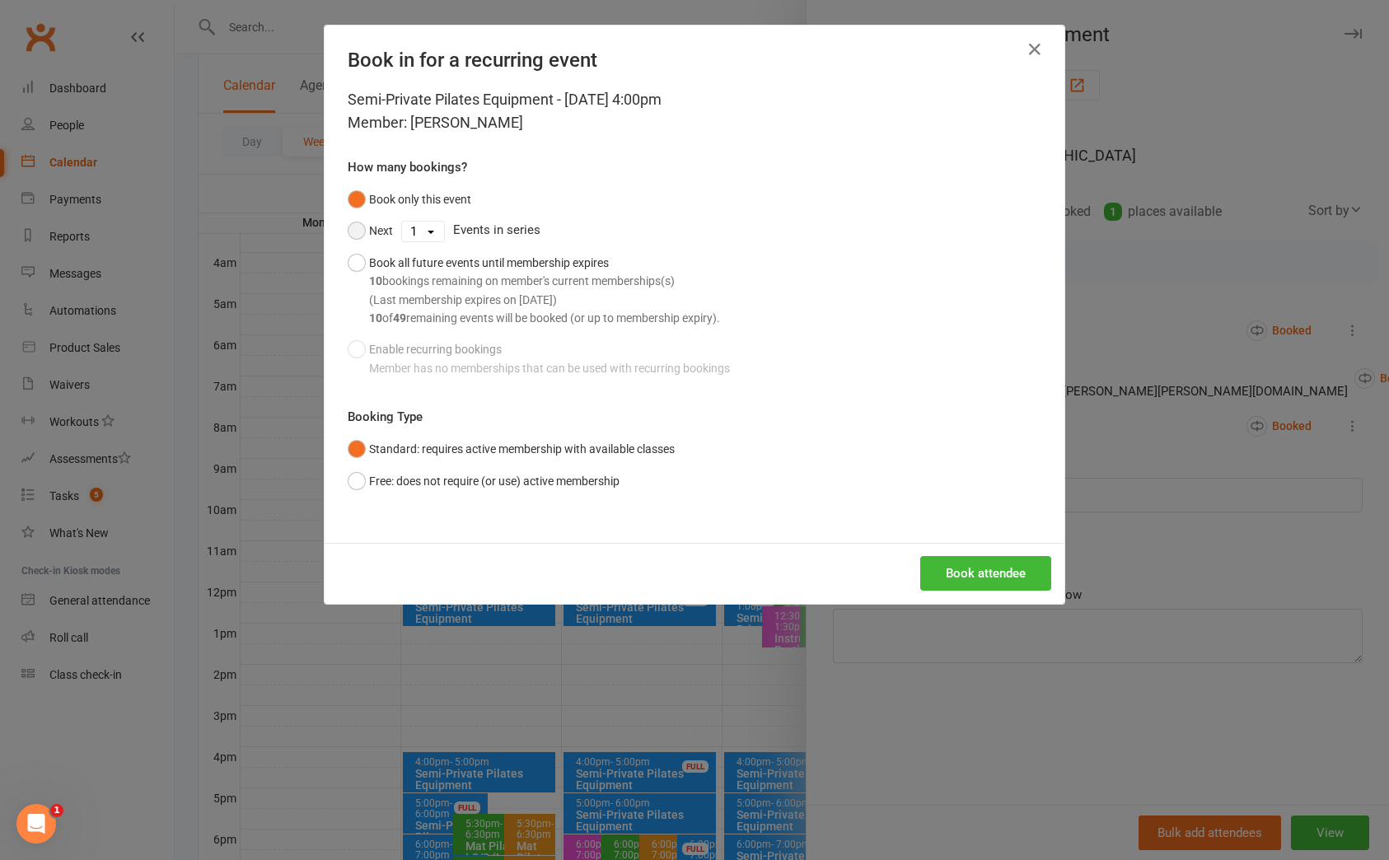
click at [352, 225] on button "Next" at bounding box center [370, 230] width 45 height 31
click at [424, 240] on select "1 2 3 4 5 6 7 8 9 10 11 12 13 14 15 16 17 18 19 20 21 22 23 24 25 26 27 28 29 3…" at bounding box center [423, 232] width 42 height 20
select select "9"
click at [402, 222] on select "1 2 3 4 5 6 7 8 9 10 11 12 13 14 15 16 17 18 19 20 21 22 23 24 25 26 27 28 29 3…" at bounding box center [423, 232] width 42 height 20
click at [1005, 569] on button "Book attendee" at bounding box center [985, 573] width 131 height 35
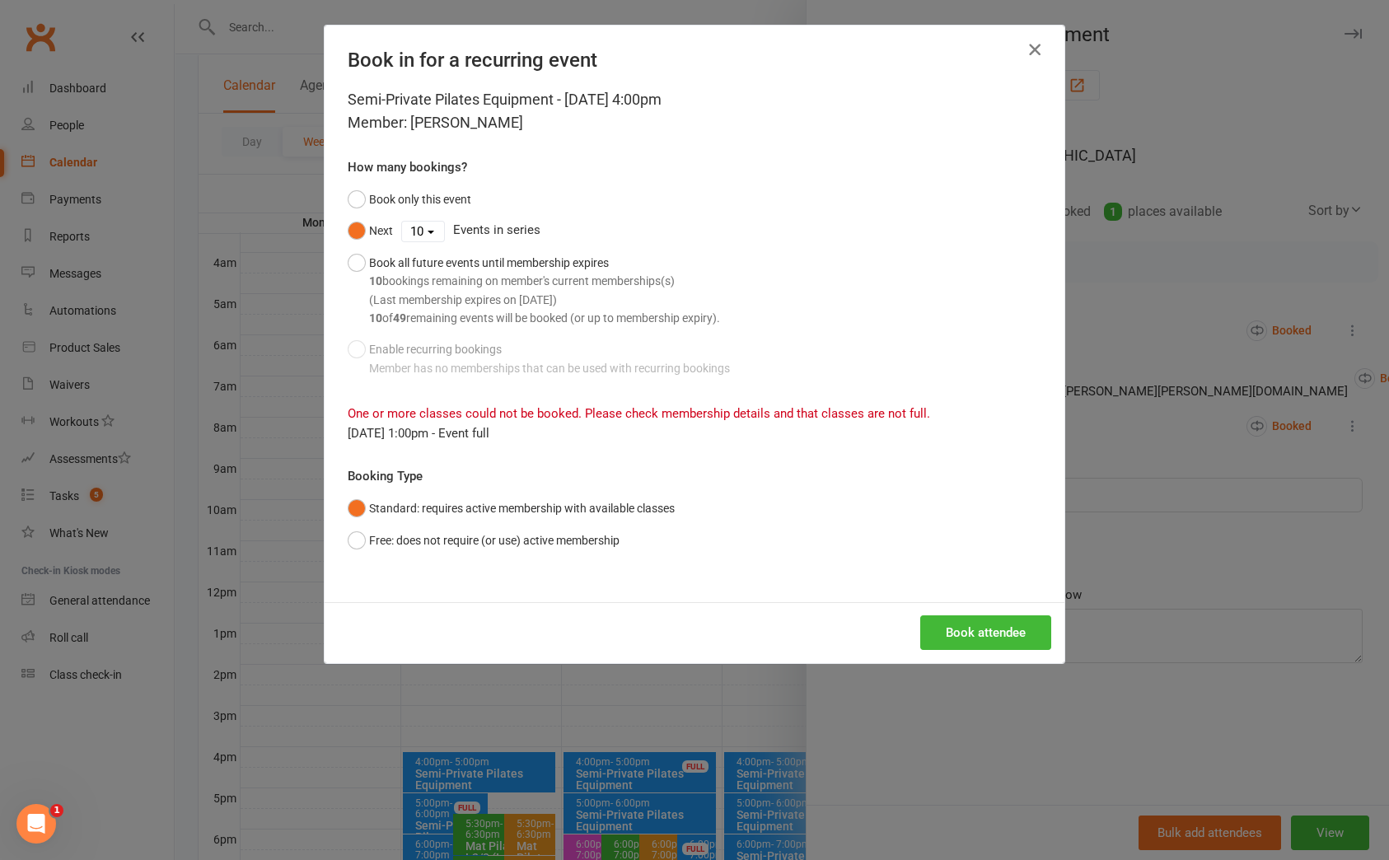
click at [1025, 49] on icon "button" at bounding box center [1035, 50] width 20 height 20
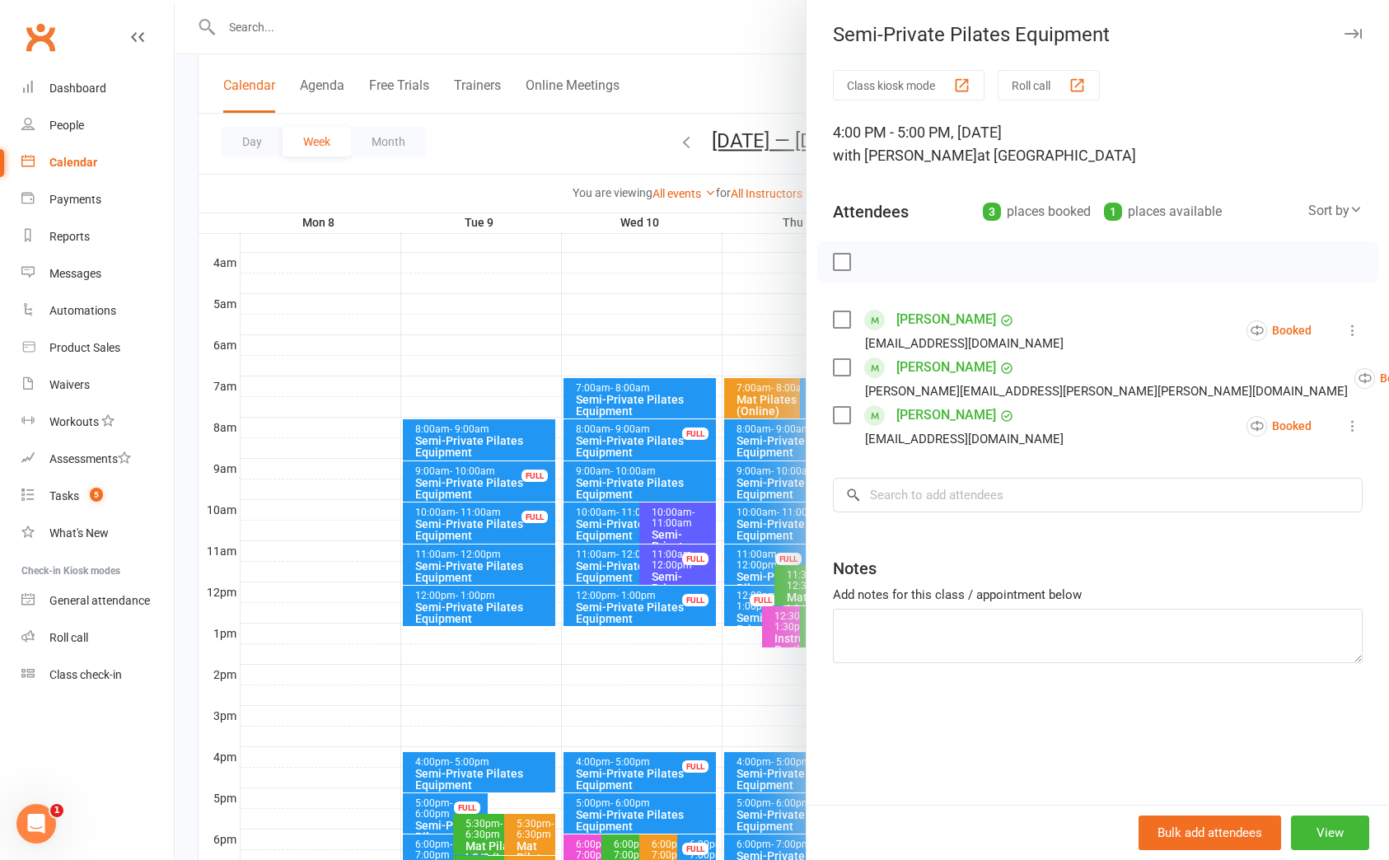
click at [680, 96] on div at bounding box center [782, 430] width 1214 height 860
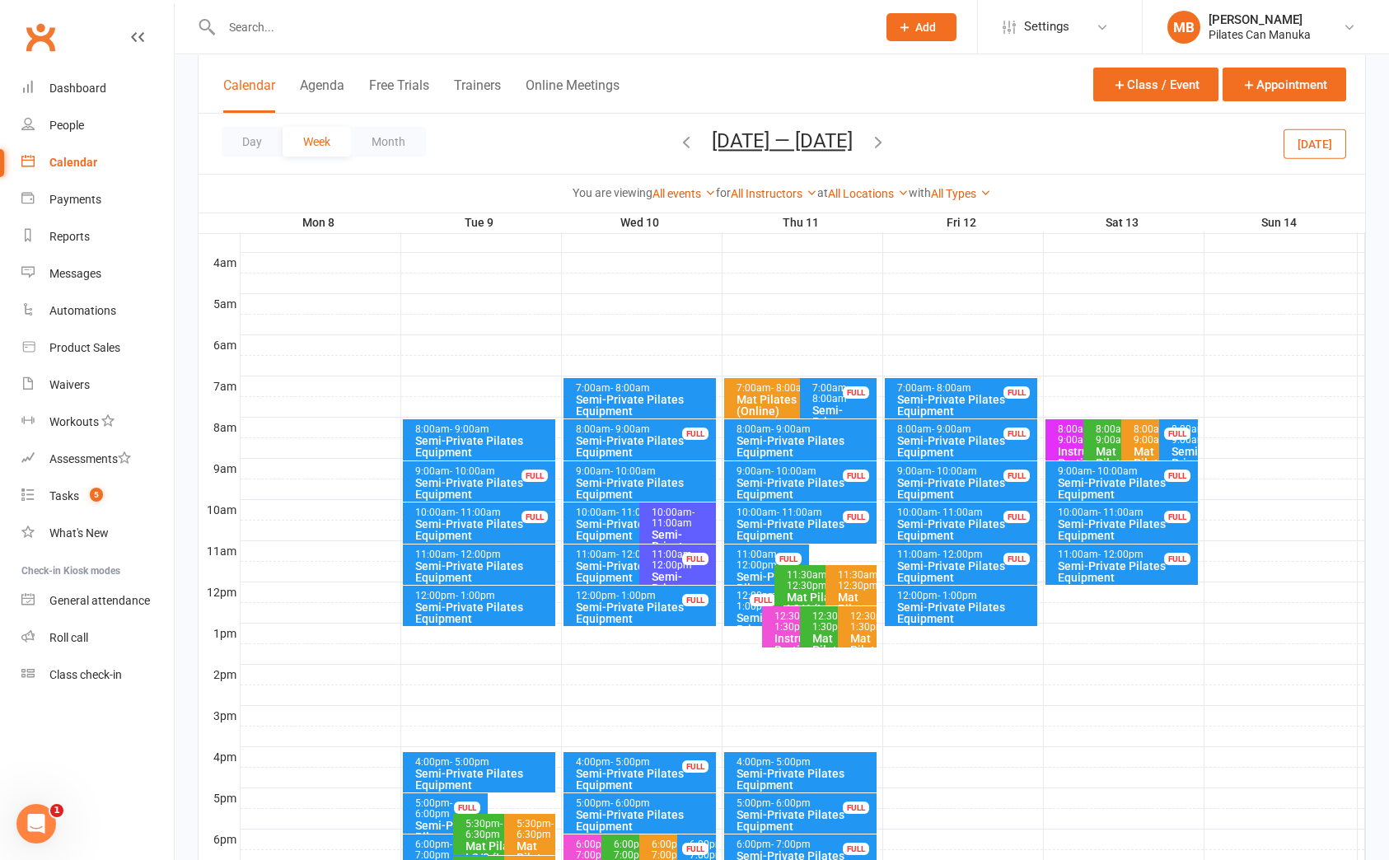
click at [762, 139] on button "Sep 8 — 14 2025" at bounding box center [782, 140] width 141 height 23
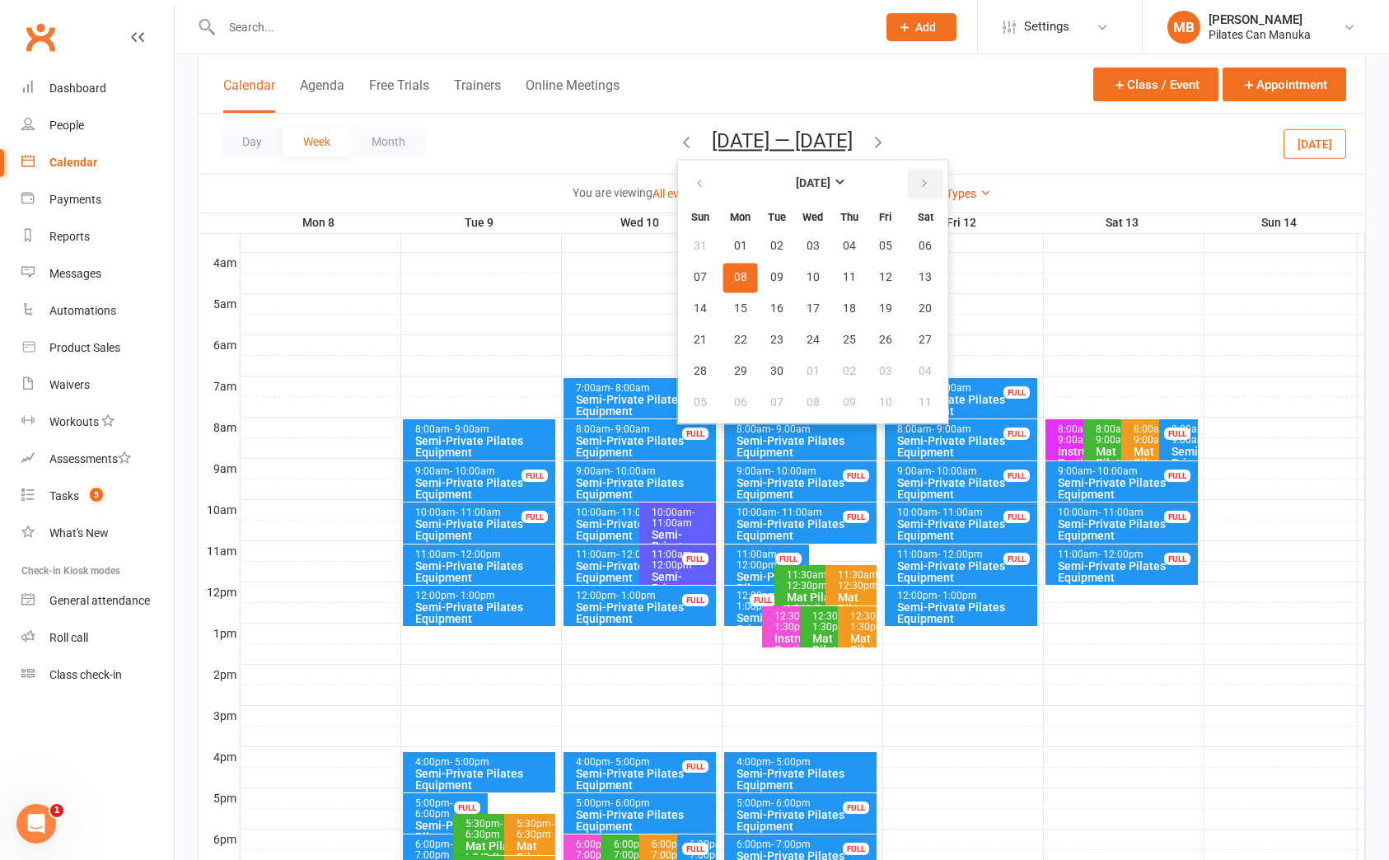
click at [919, 177] on icon "button" at bounding box center [925, 183] width 12 height 13
click at [770, 337] on span "21" at bounding box center [776, 340] width 13 height 13
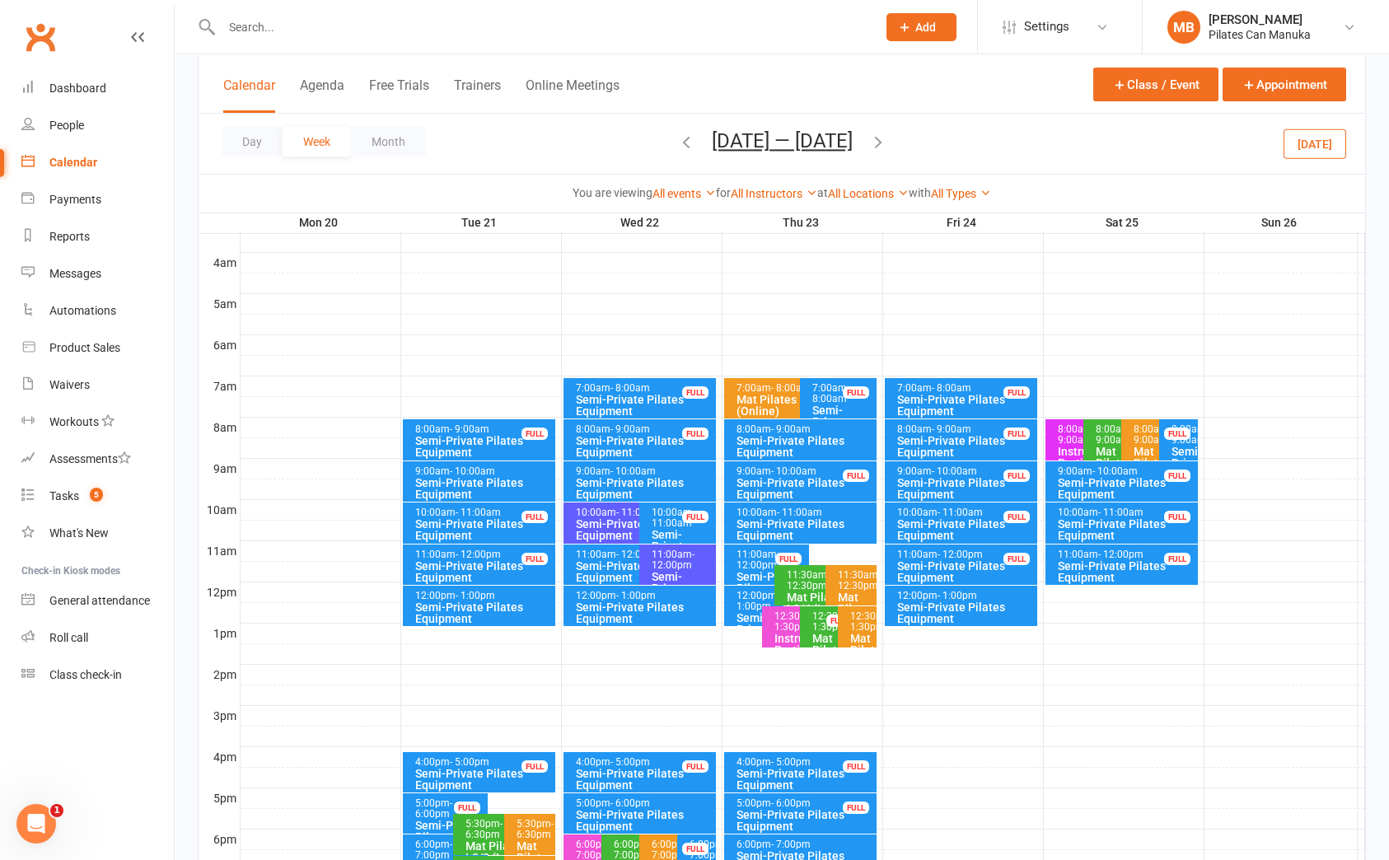
click at [461, 768] on div "Semi-Private Pilates Equipment" at bounding box center [483, 779] width 138 height 23
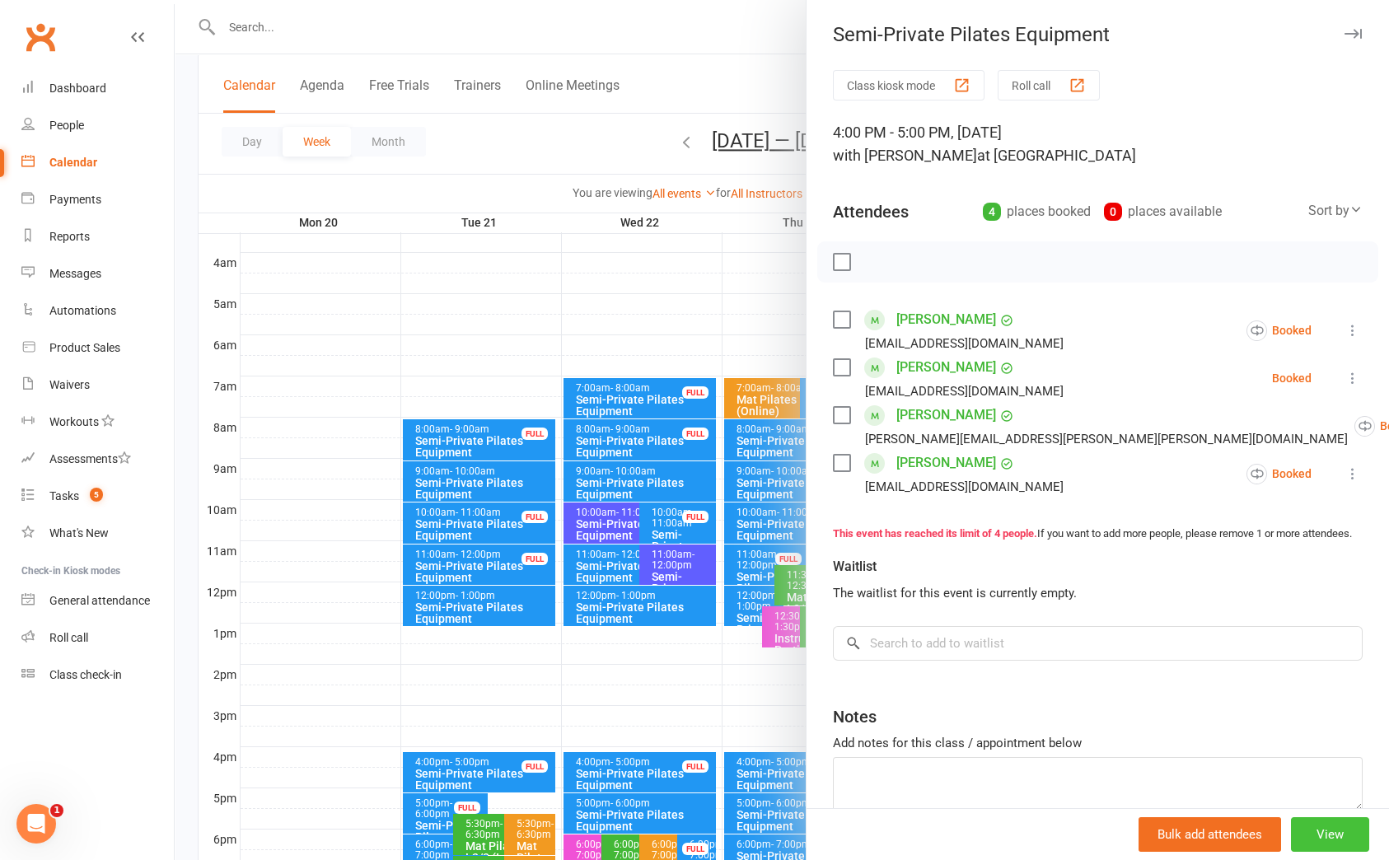
click at [1308, 830] on button "View" at bounding box center [1330, 834] width 78 height 35
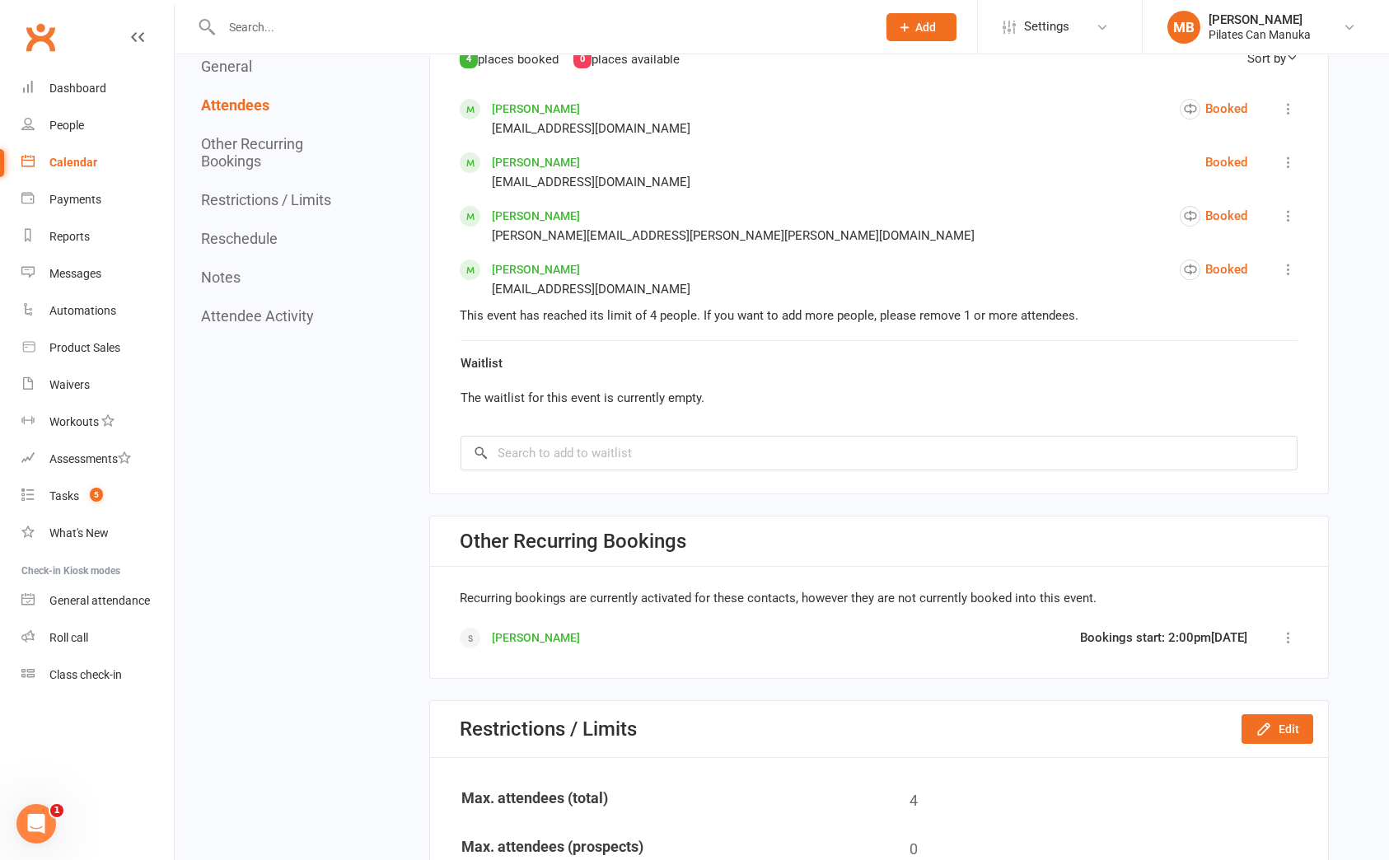
scroll to position [1111, 0]
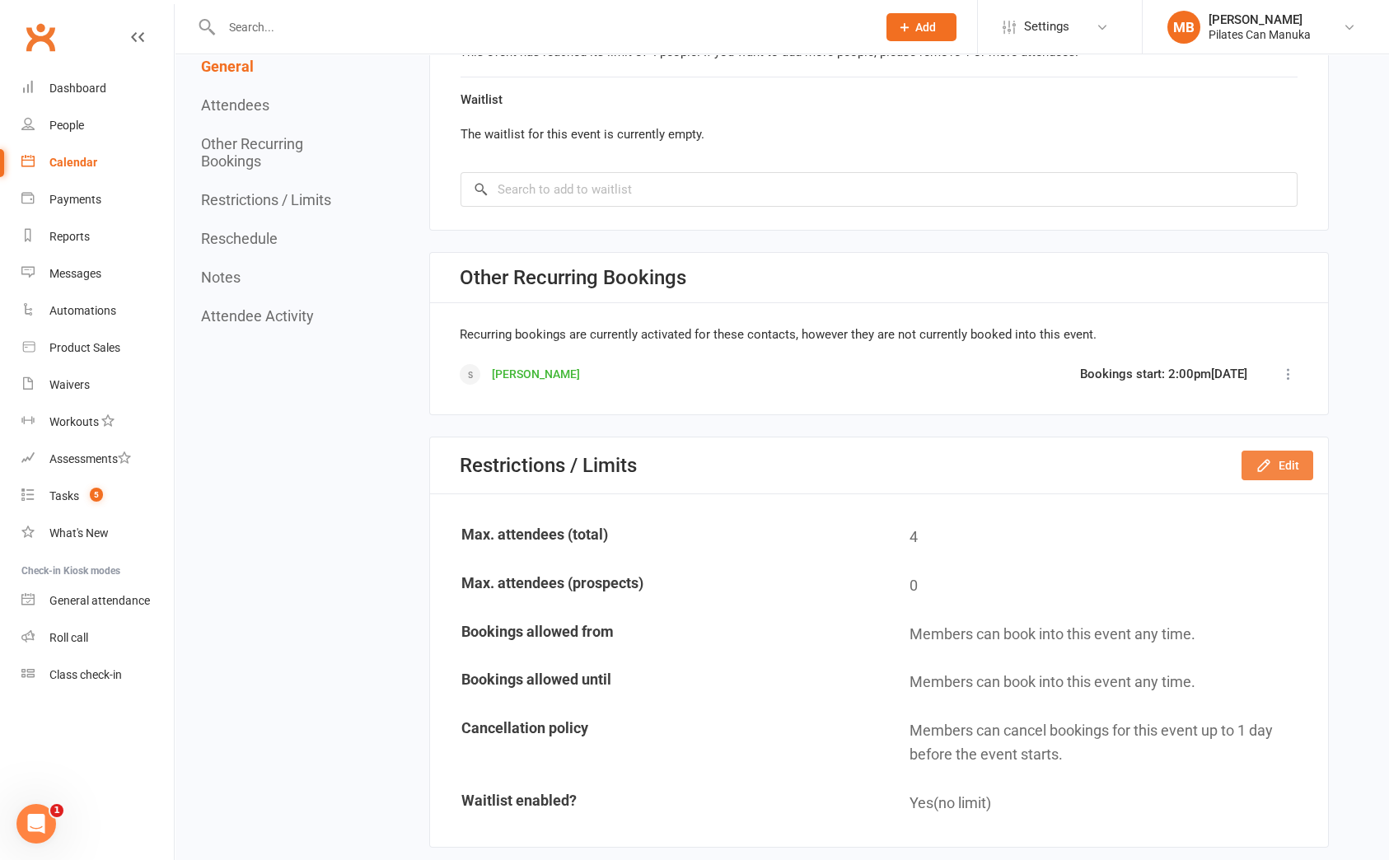
click at [1291, 459] on button "Edit" at bounding box center [1278, 466] width 72 height 30
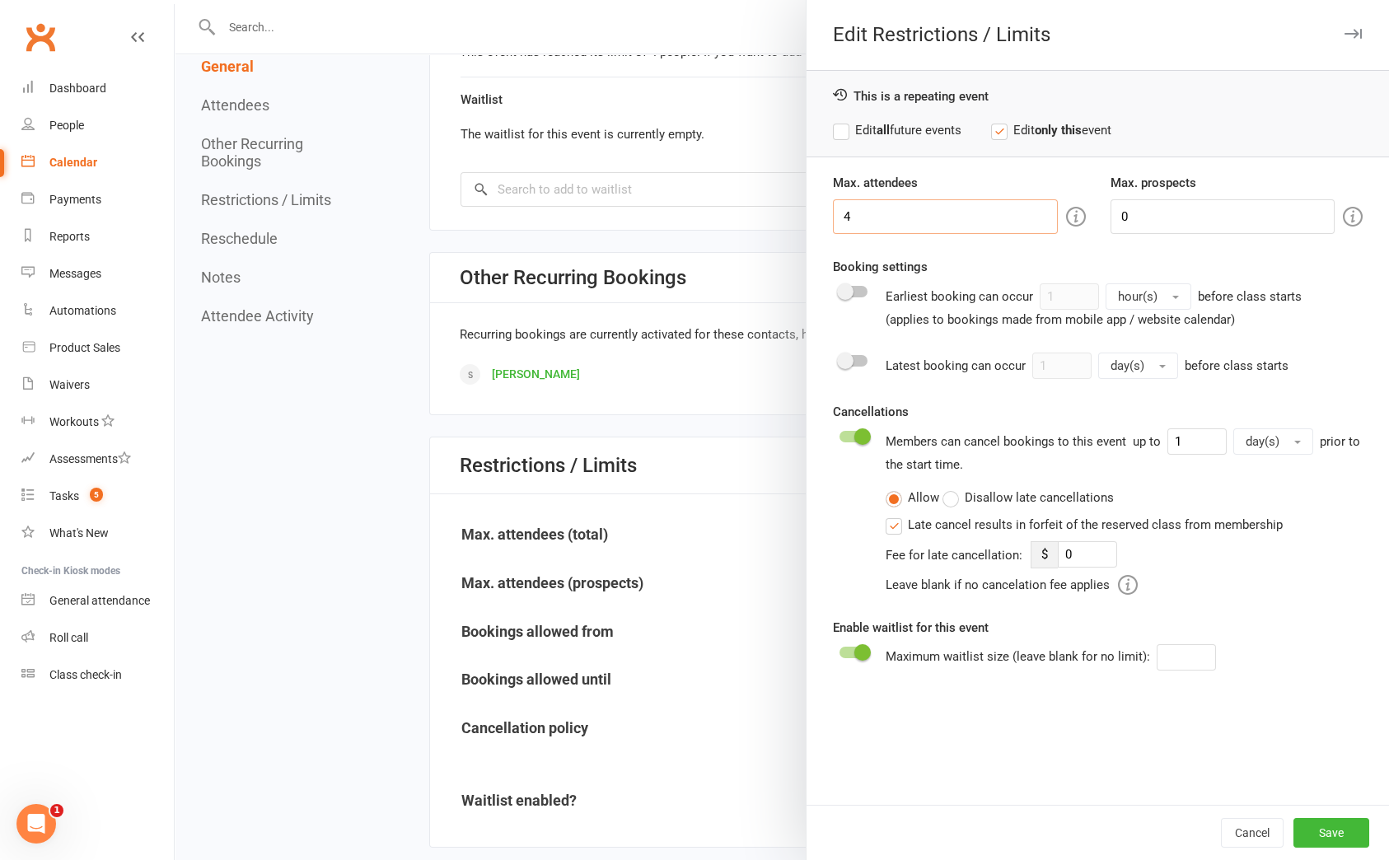
drag, startPoint x: 940, startPoint y: 217, endPoint x: 799, endPoint y: 214, distance: 140.9
click at [809, 214] on div "Max. attendees 4 Max. prospects 0 Booking settings Earliest booking can occur 1…" at bounding box center [1098, 489] width 583 height 632
type input "5"
click at [1308, 828] on button "Save" at bounding box center [1332, 833] width 76 height 30
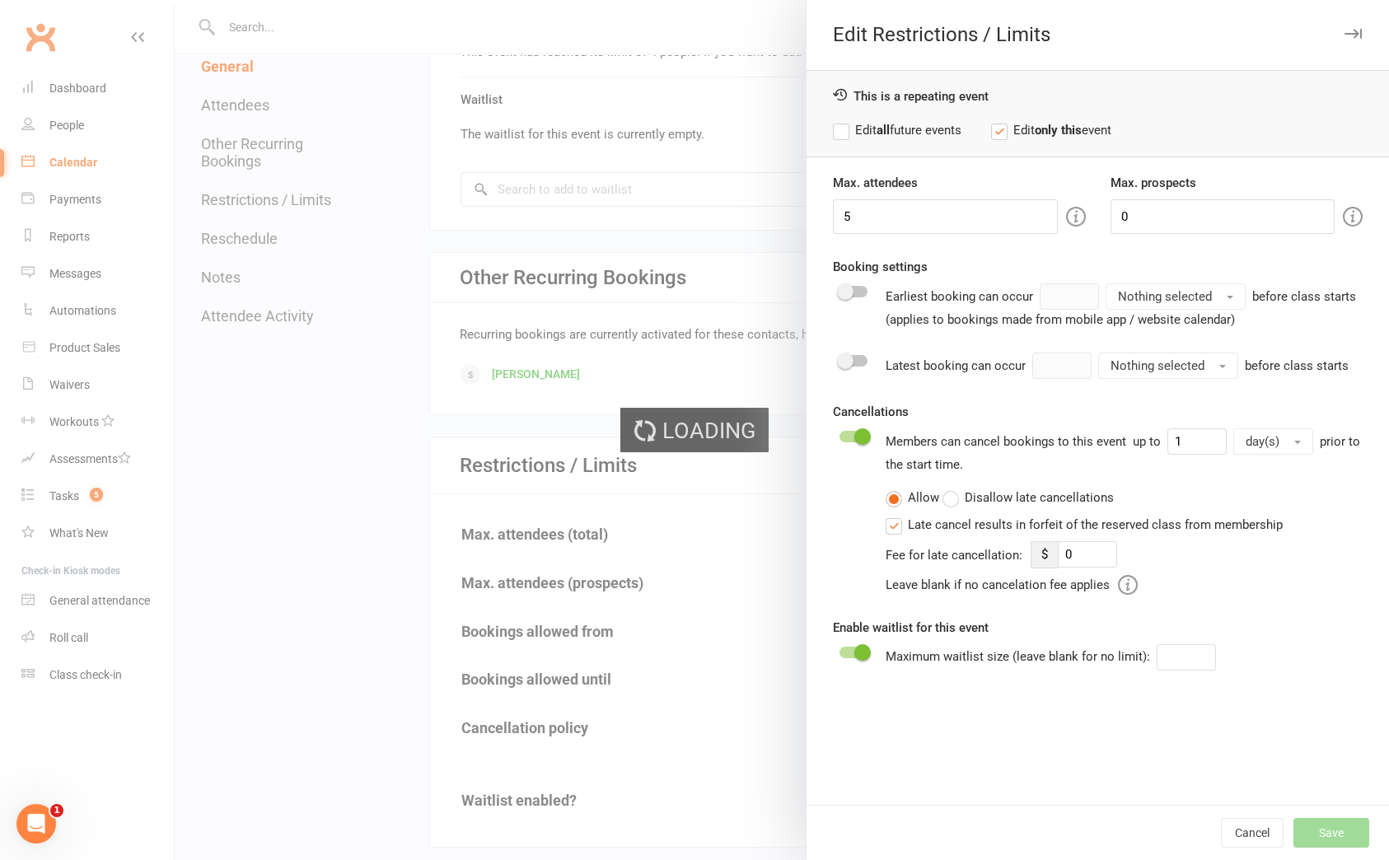
type input "0"
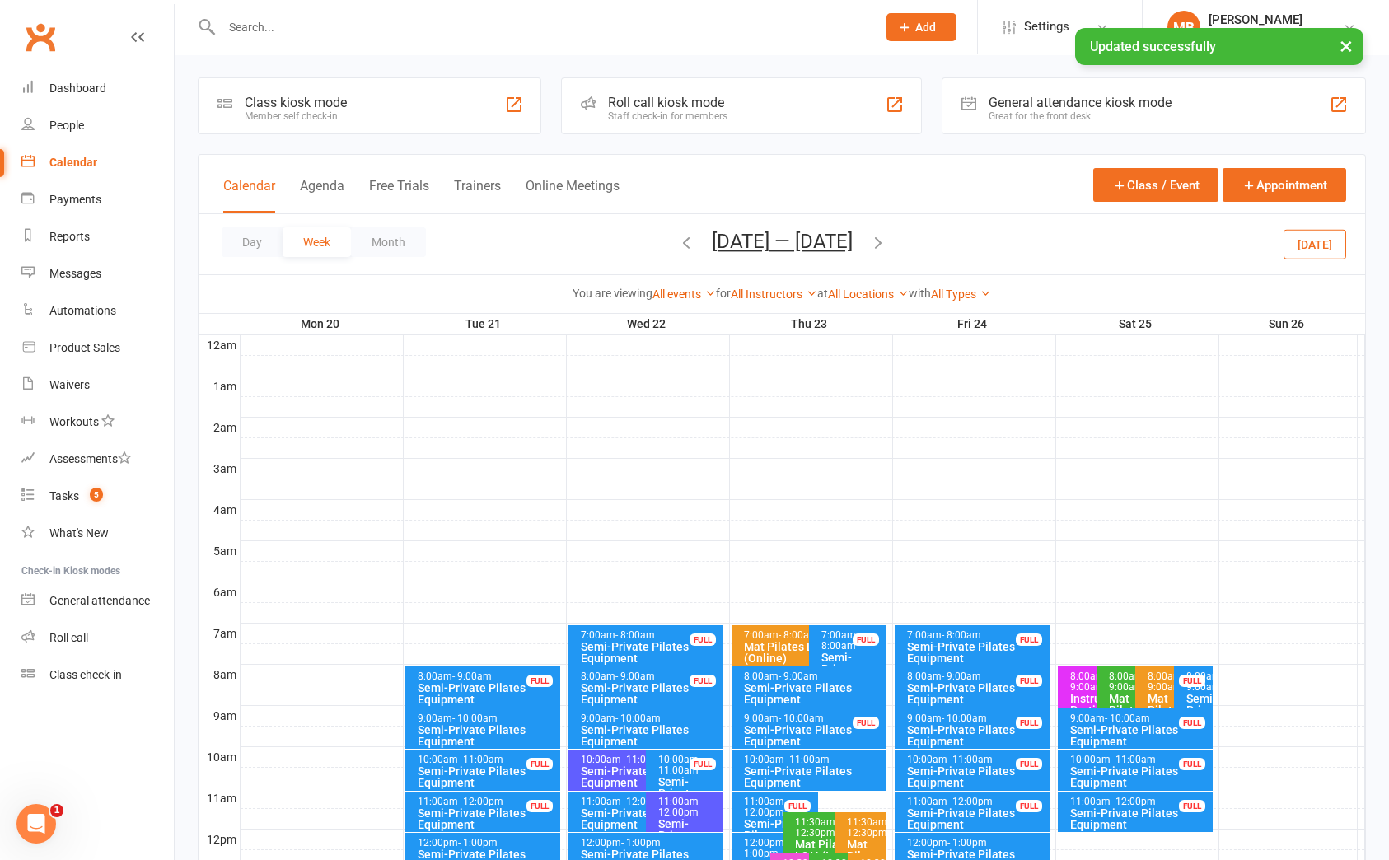
click at [793, 232] on button "Oct 20 — 26 2025" at bounding box center [782, 241] width 141 height 23
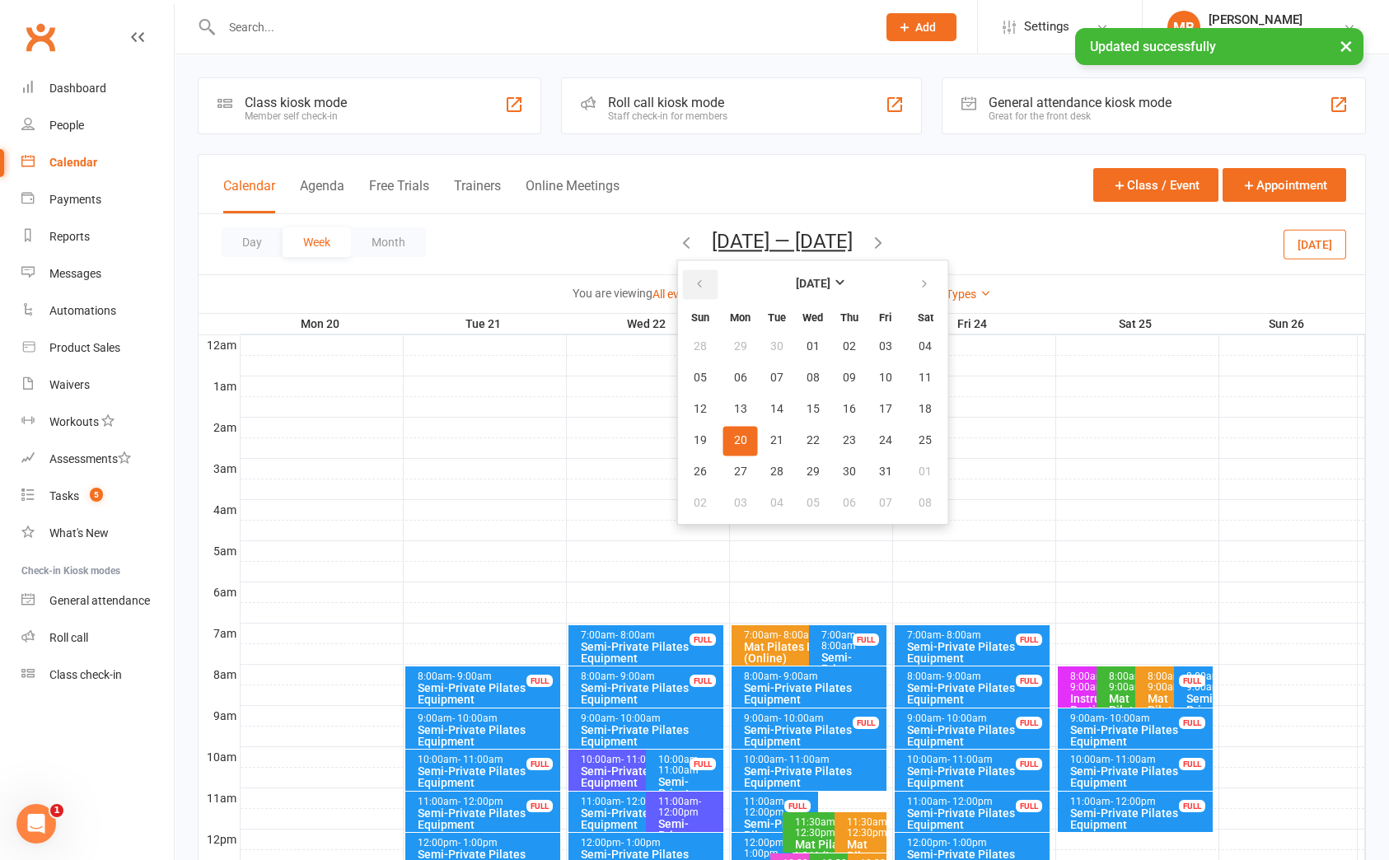
click at [689, 277] on button "button" at bounding box center [700, 284] width 35 height 30
click at [774, 366] on button "09" at bounding box center [777, 378] width 35 height 30
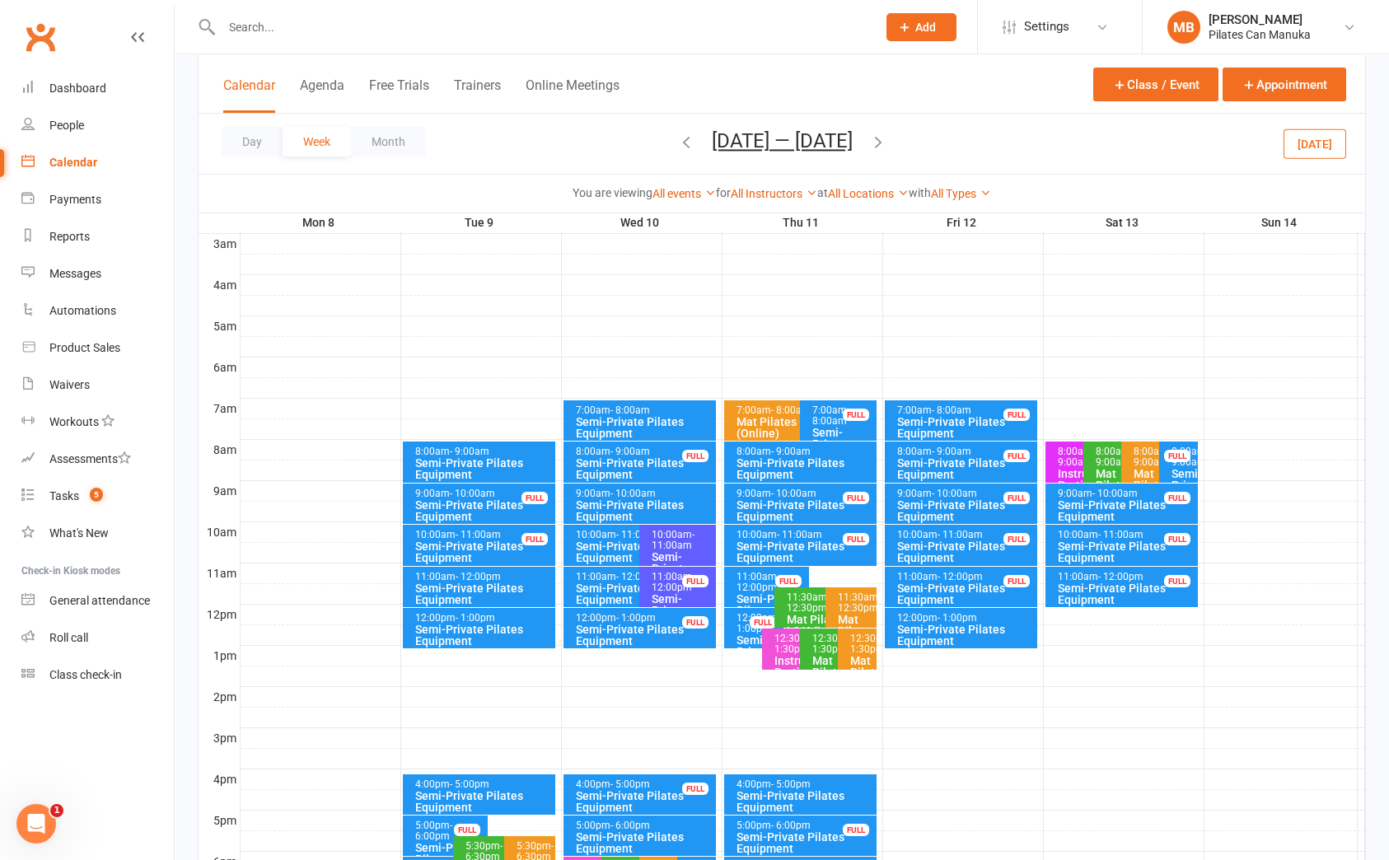
scroll to position [370, 0]
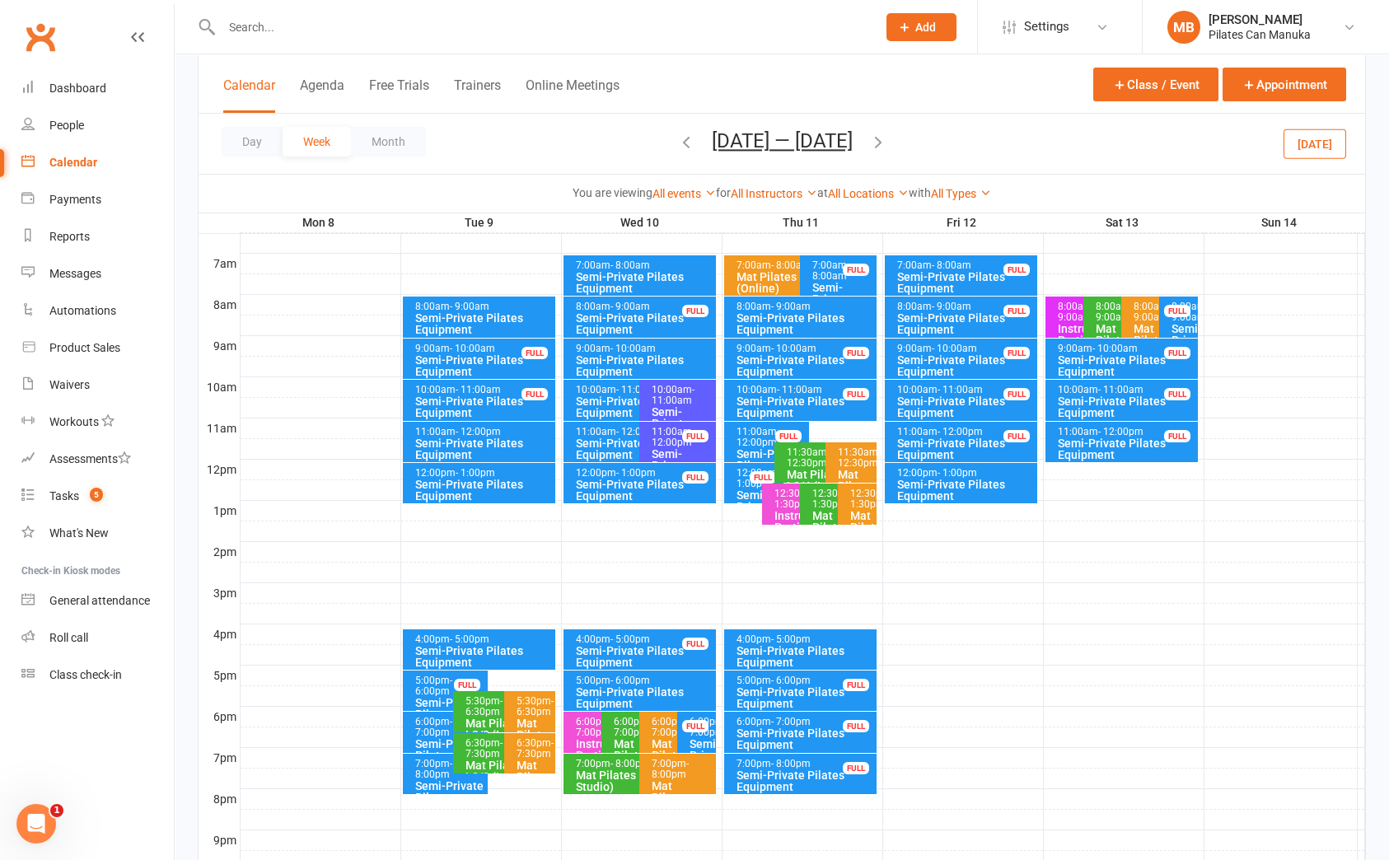
click at [533, 640] on div "4:00pm - 5:00pm" at bounding box center [483, 639] width 138 height 11
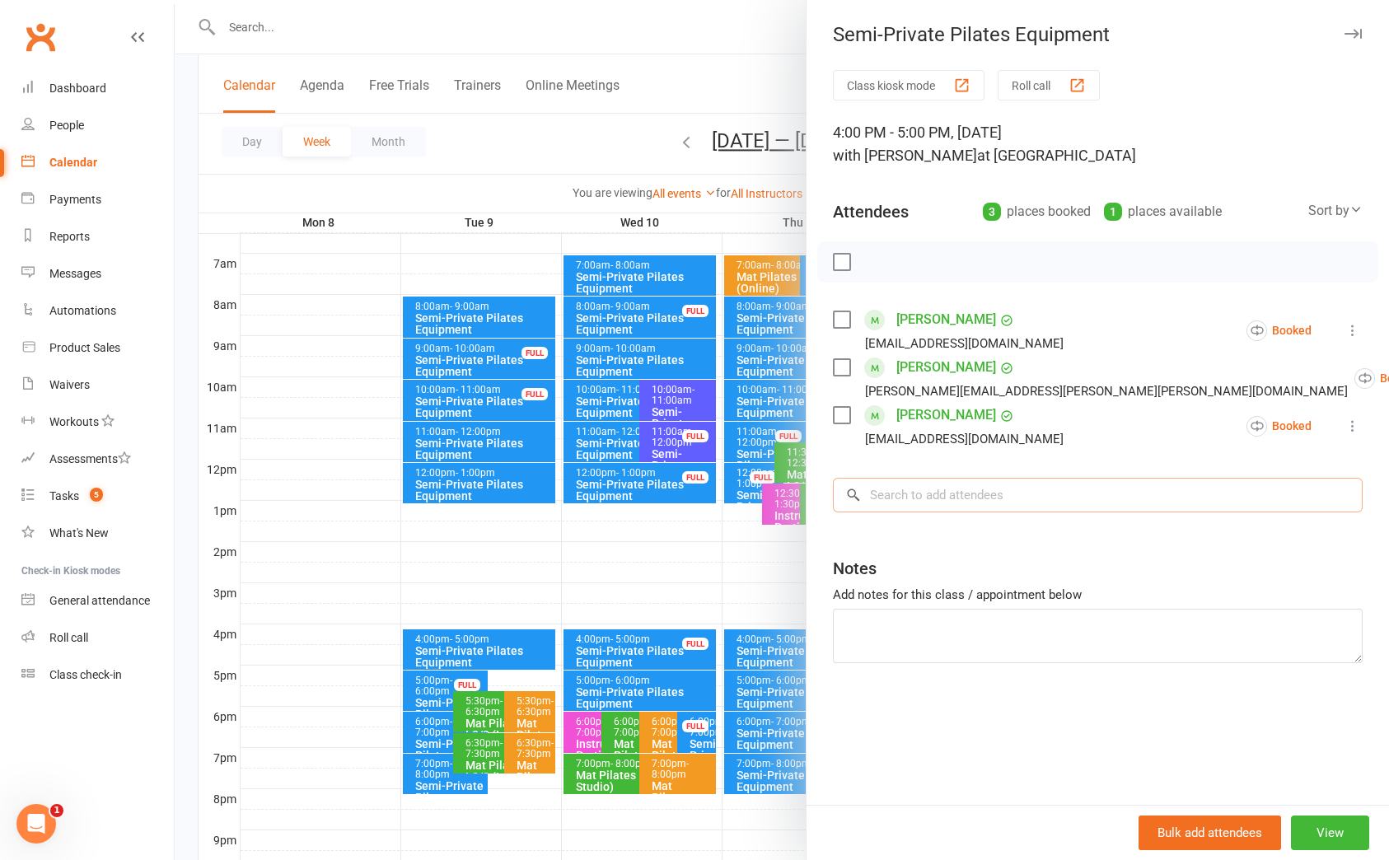
click at [975, 494] on input "search" at bounding box center [1098, 495] width 530 height 35
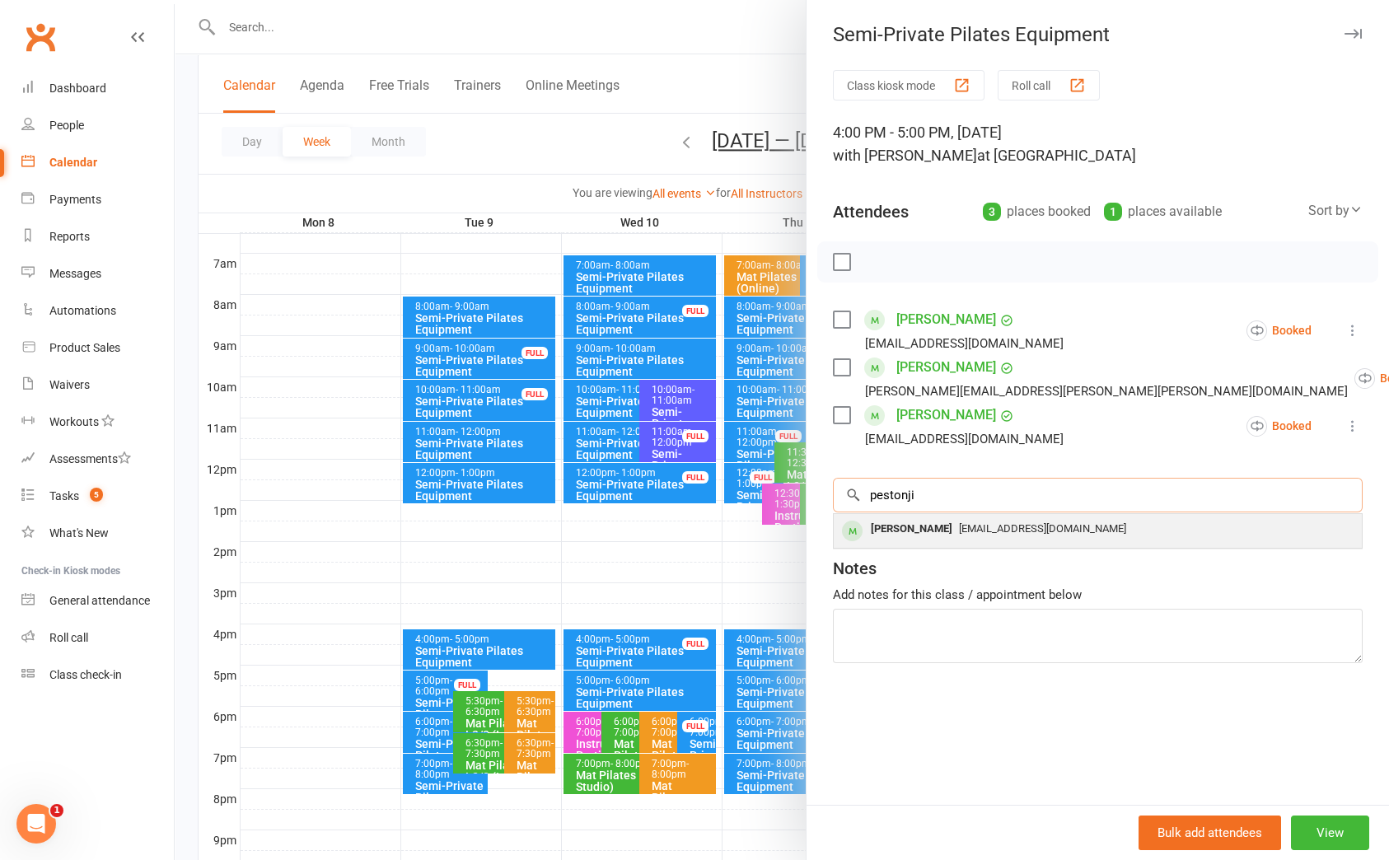
type input "pestonji"
click at [973, 525] on span "oliverpestonji@icloud.com" at bounding box center [1042, 528] width 167 height 12
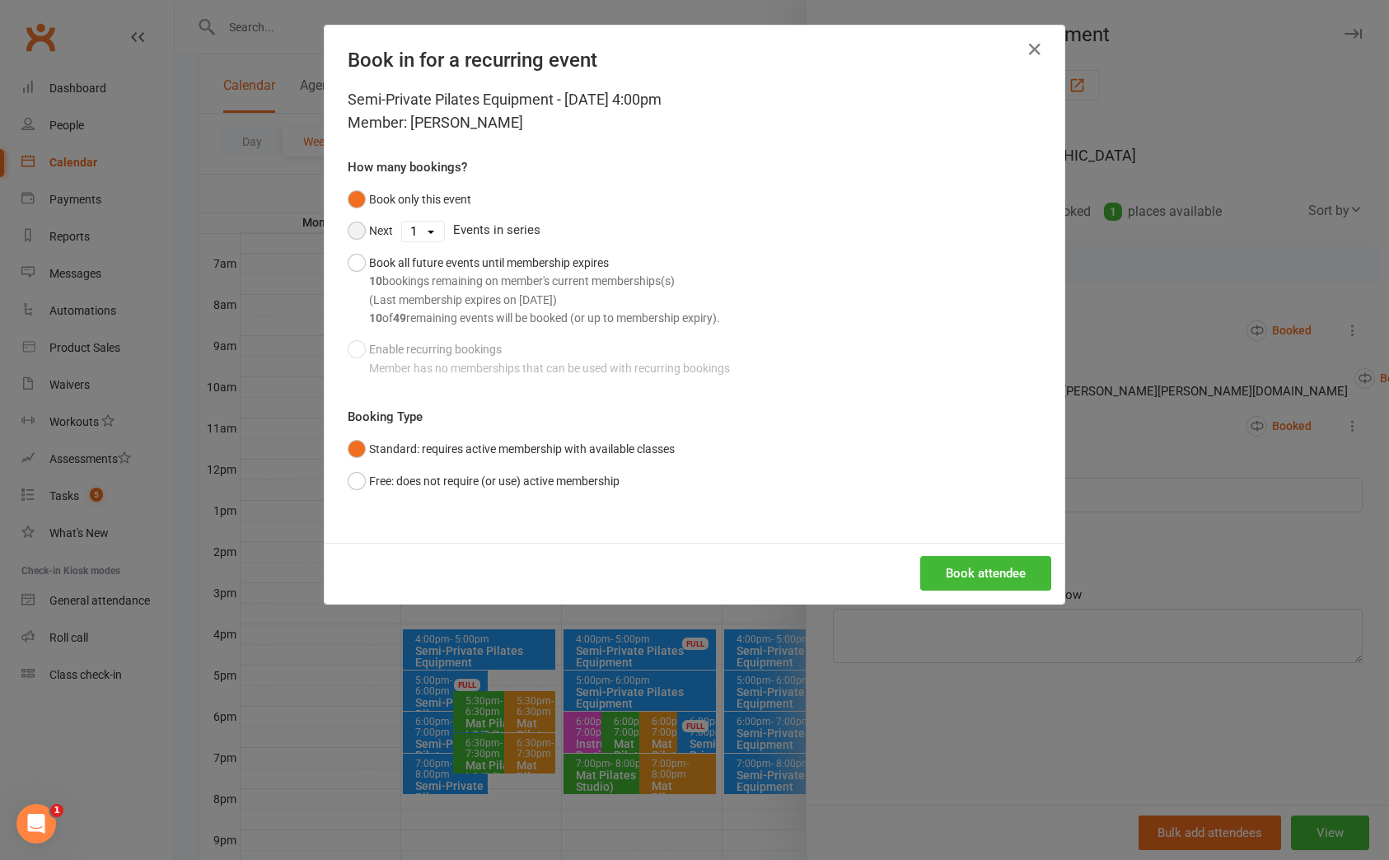
click at [352, 230] on button "Next" at bounding box center [370, 230] width 45 height 31
click at [417, 230] on select "1 2 3 4 5 6 7 8 9 10 11 12 13 14 15 16 17 18 19 20 21 22 23 24 25 26 27 28 29 3…" at bounding box center [423, 232] width 42 height 20
select select "9"
click at [402, 222] on select "1 2 3 4 5 6 7 8 9 10 11 12 13 14 15 16 17 18 19 20 21 22 23 24 25 26 27 28 29 3…" at bounding box center [423, 232] width 42 height 20
click at [983, 570] on button "Book attendee" at bounding box center [985, 573] width 131 height 35
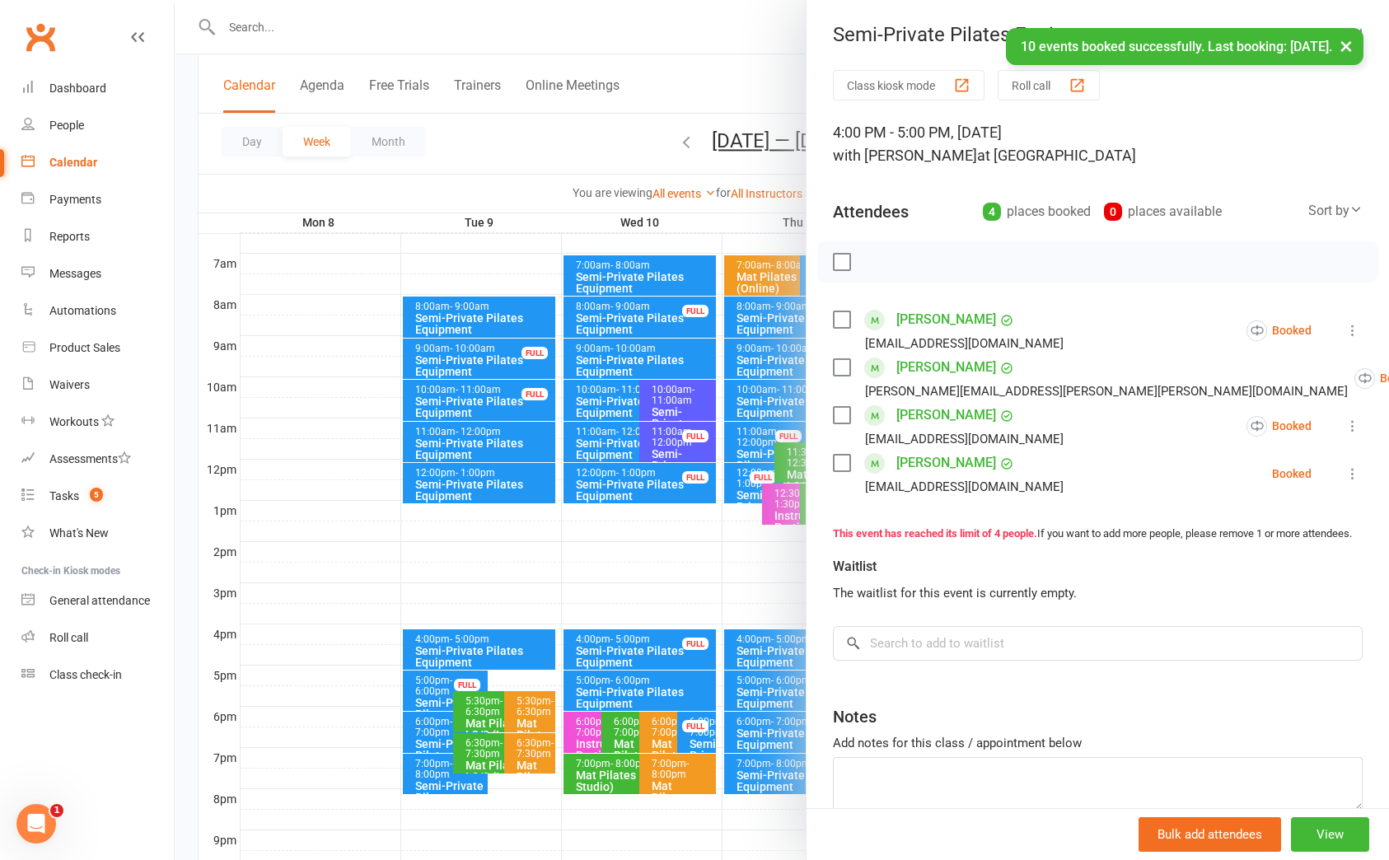
click at [589, 121] on div at bounding box center [782, 430] width 1214 height 860
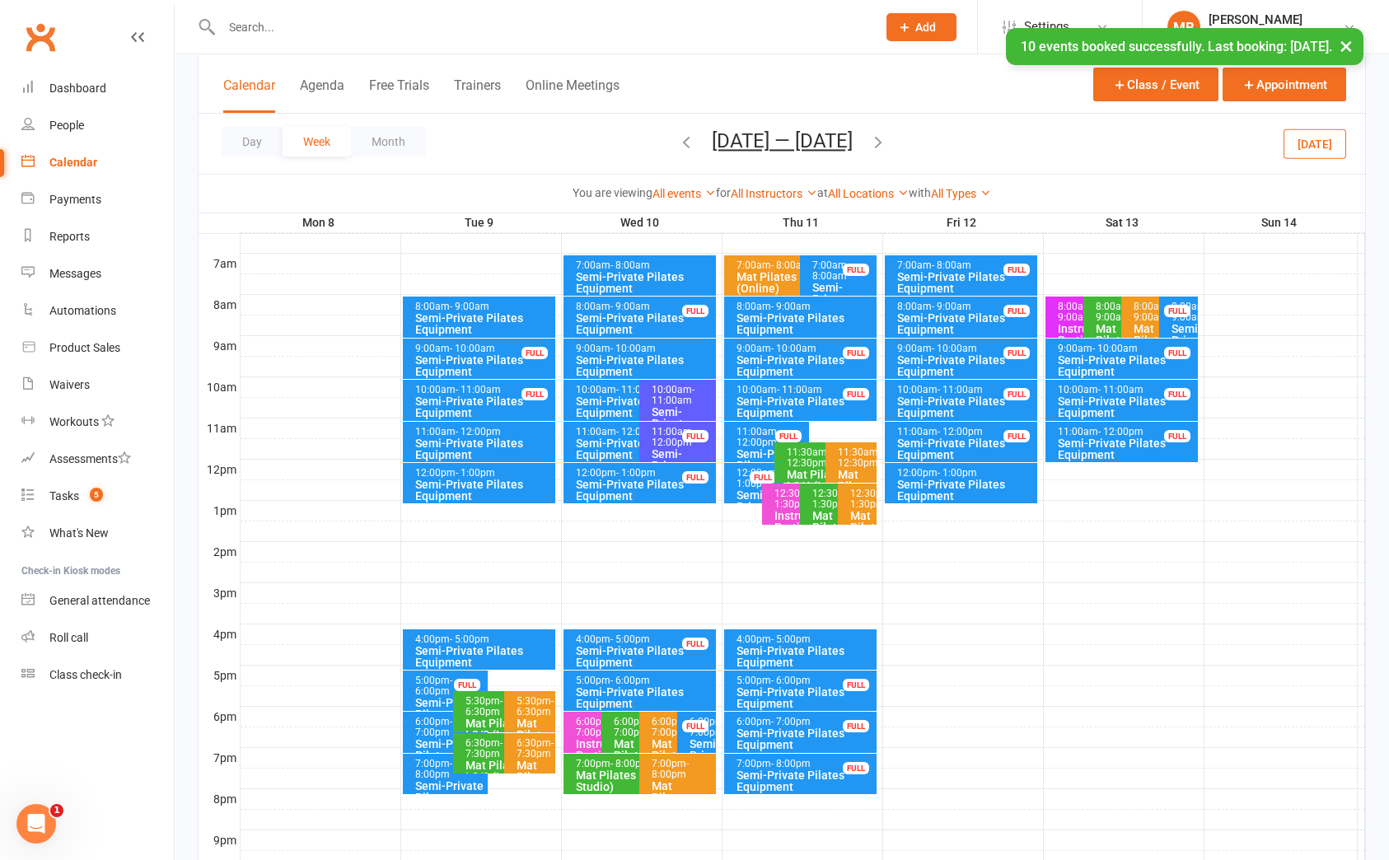
click at [823, 140] on button "Sep 8 — 14 2025" at bounding box center [782, 140] width 141 height 23
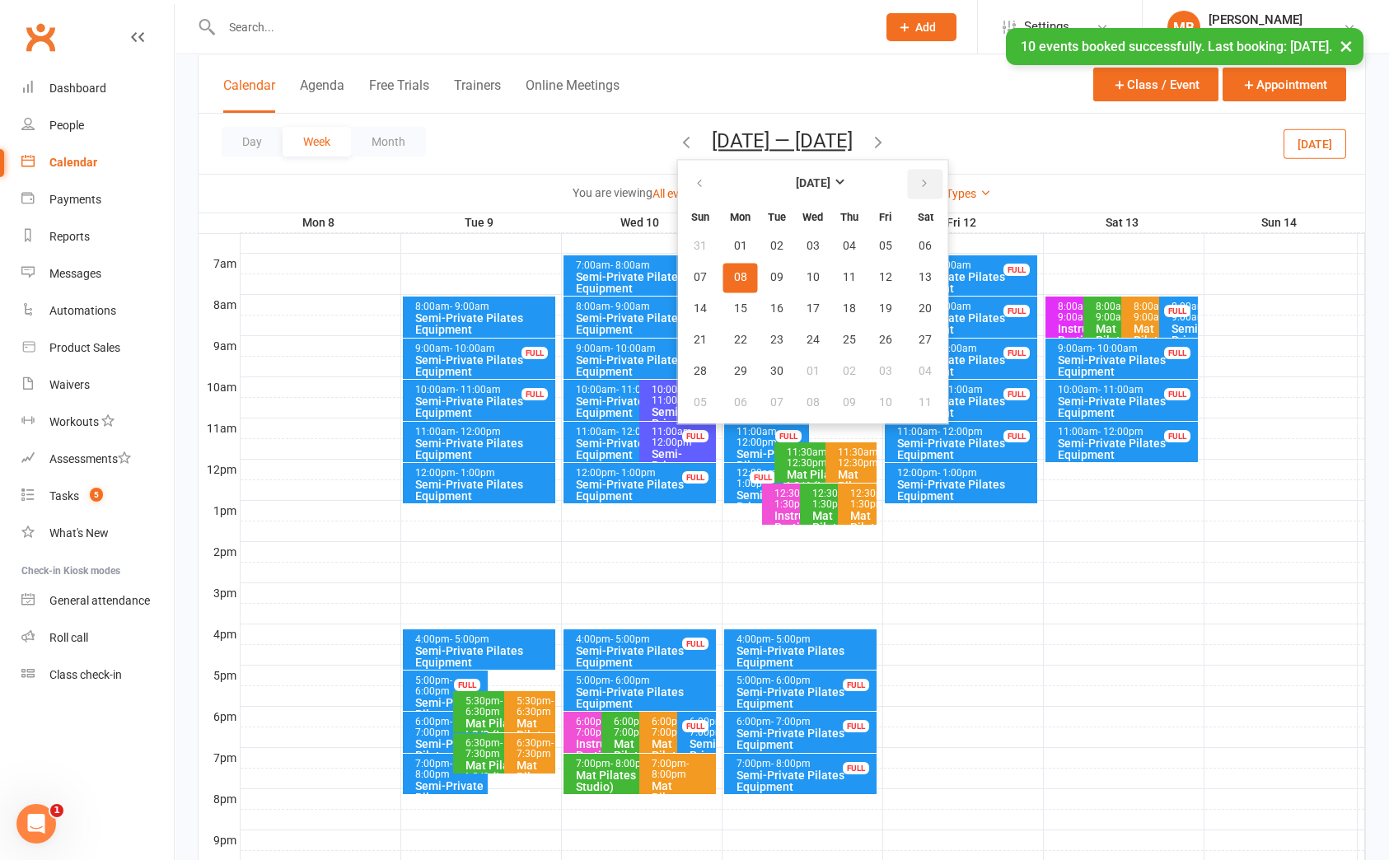
click at [919, 179] on icon "button" at bounding box center [925, 183] width 12 height 13
click at [772, 340] on span "21" at bounding box center [776, 340] width 13 height 13
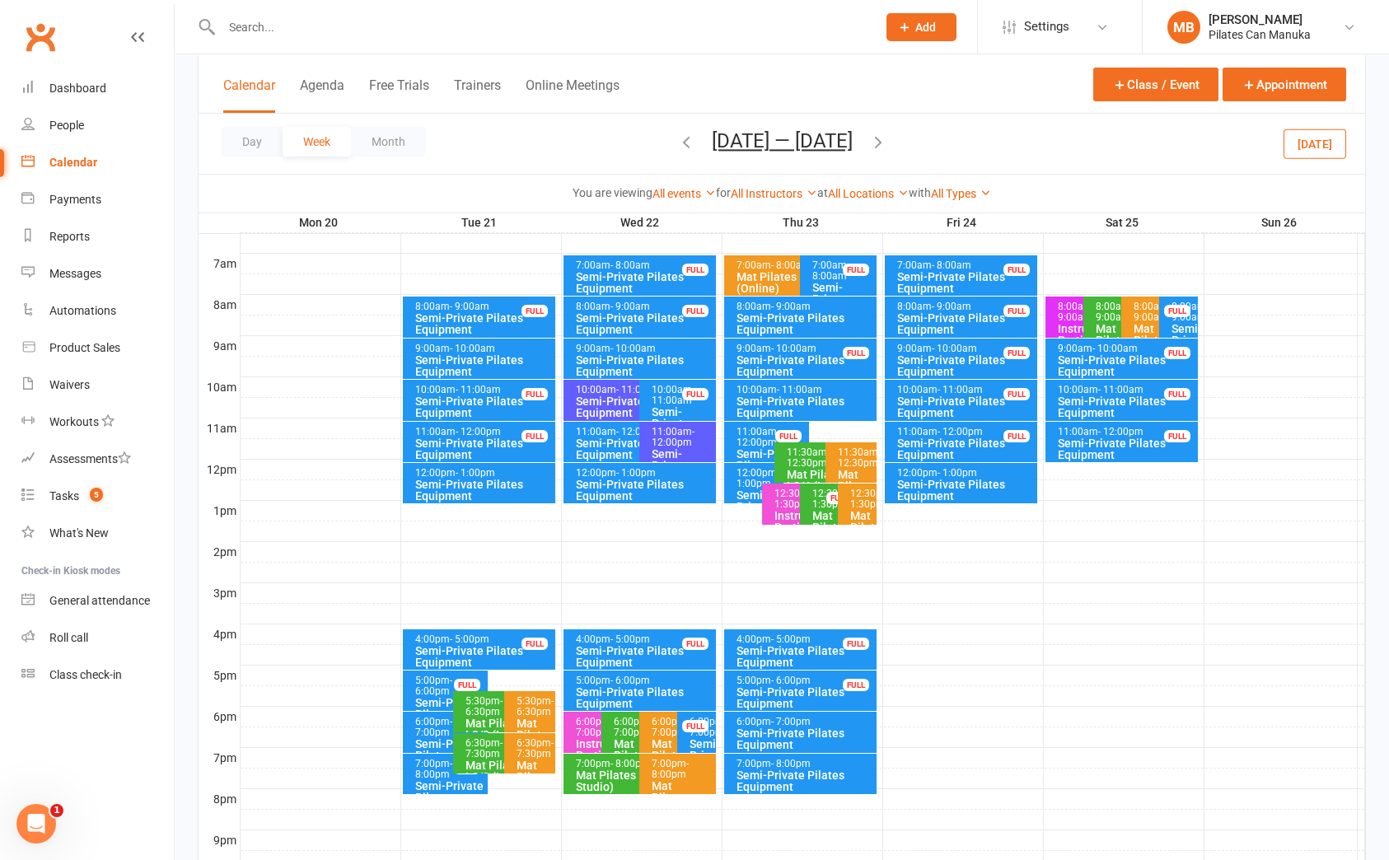
drag, startPoint x: 512, startPoint y: 640, endPoint x: 545, endPoint y: 628, distance: 35.2
click at [512, 639] on div "4:00pm - 5:00pm" at bounding box center [483, 639] width 138 height 11
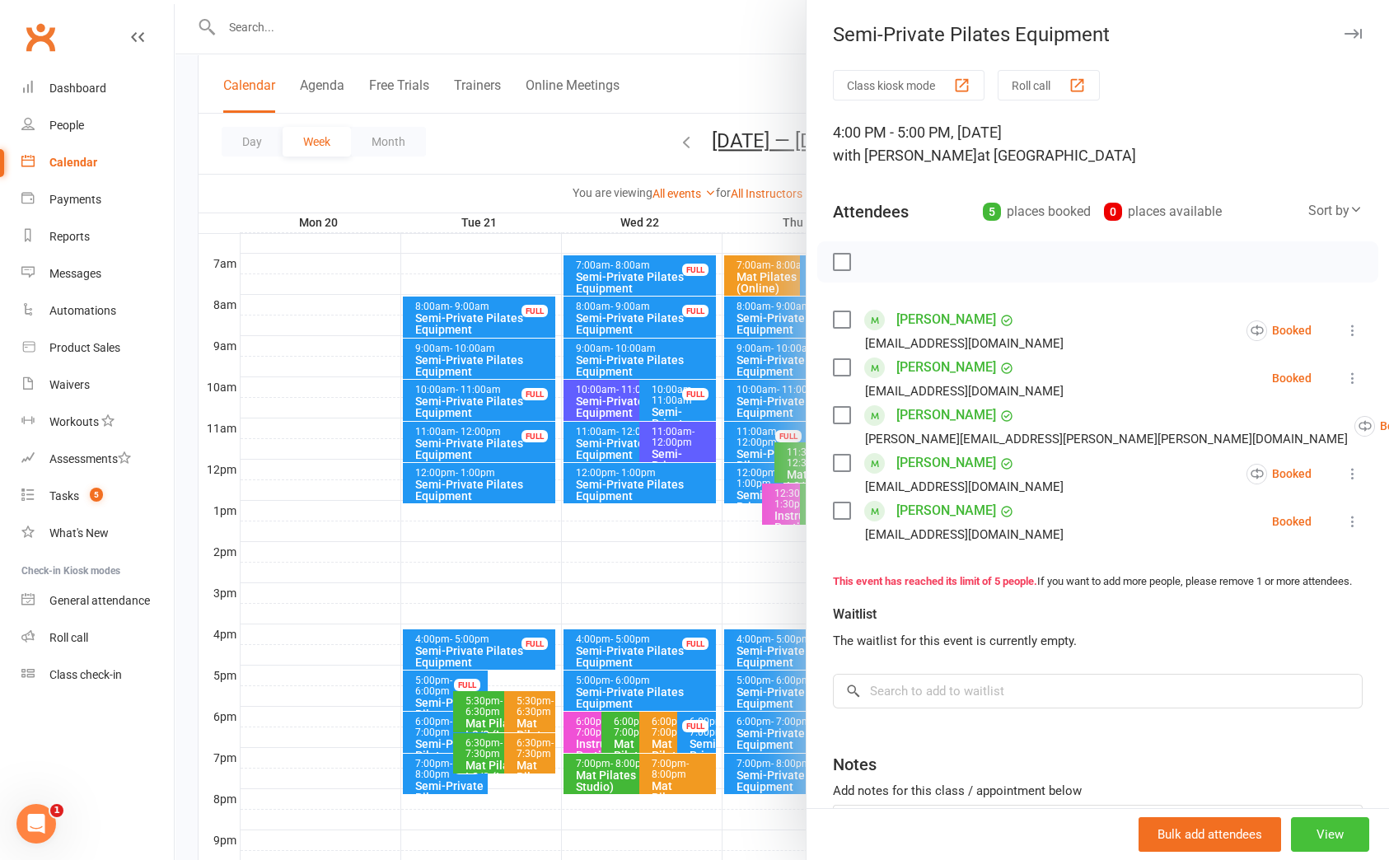
click at [1307, 831] on button "View" at bounding box center [1330, 834] width 78 height 35
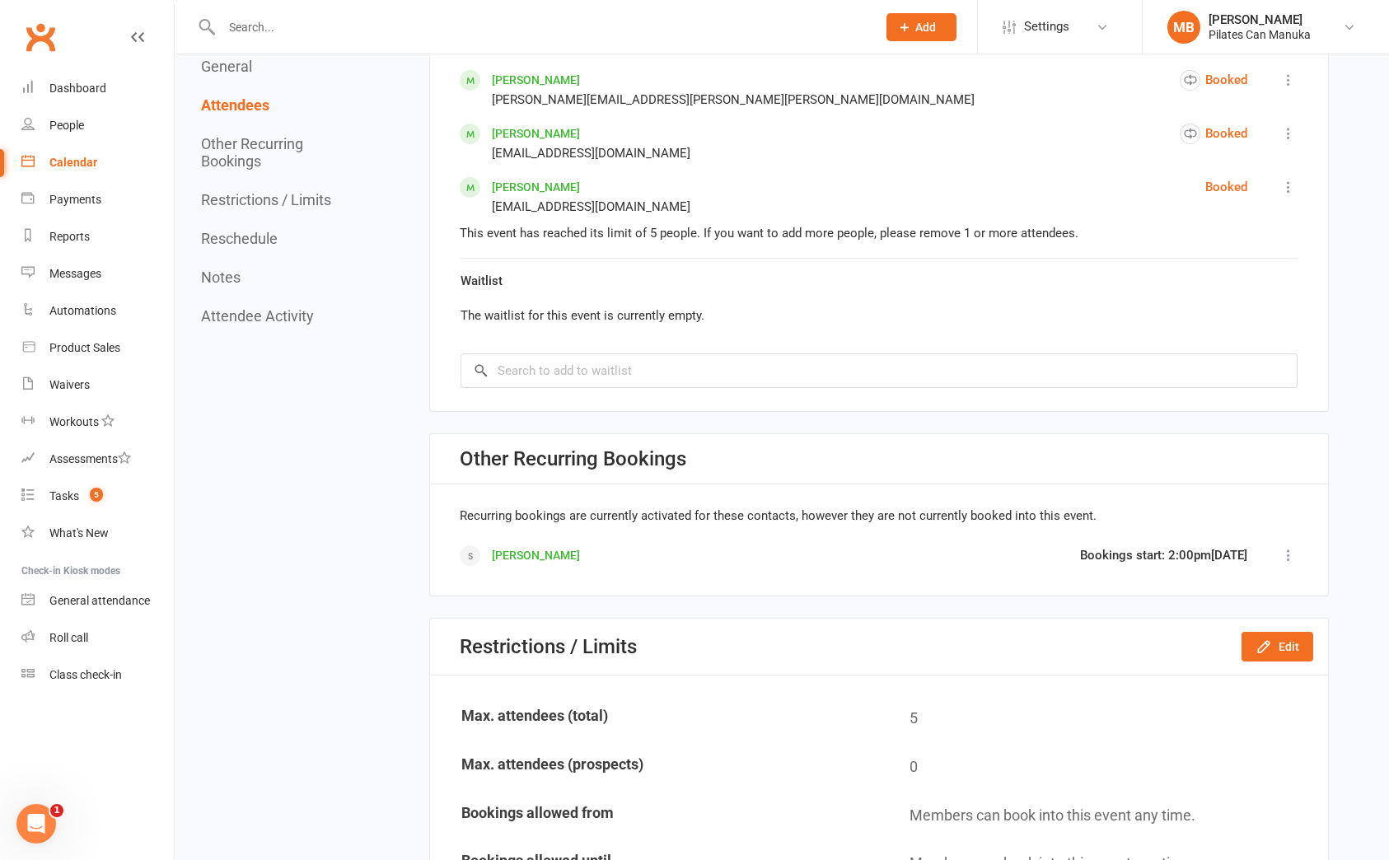
scroll to position [989, 0]
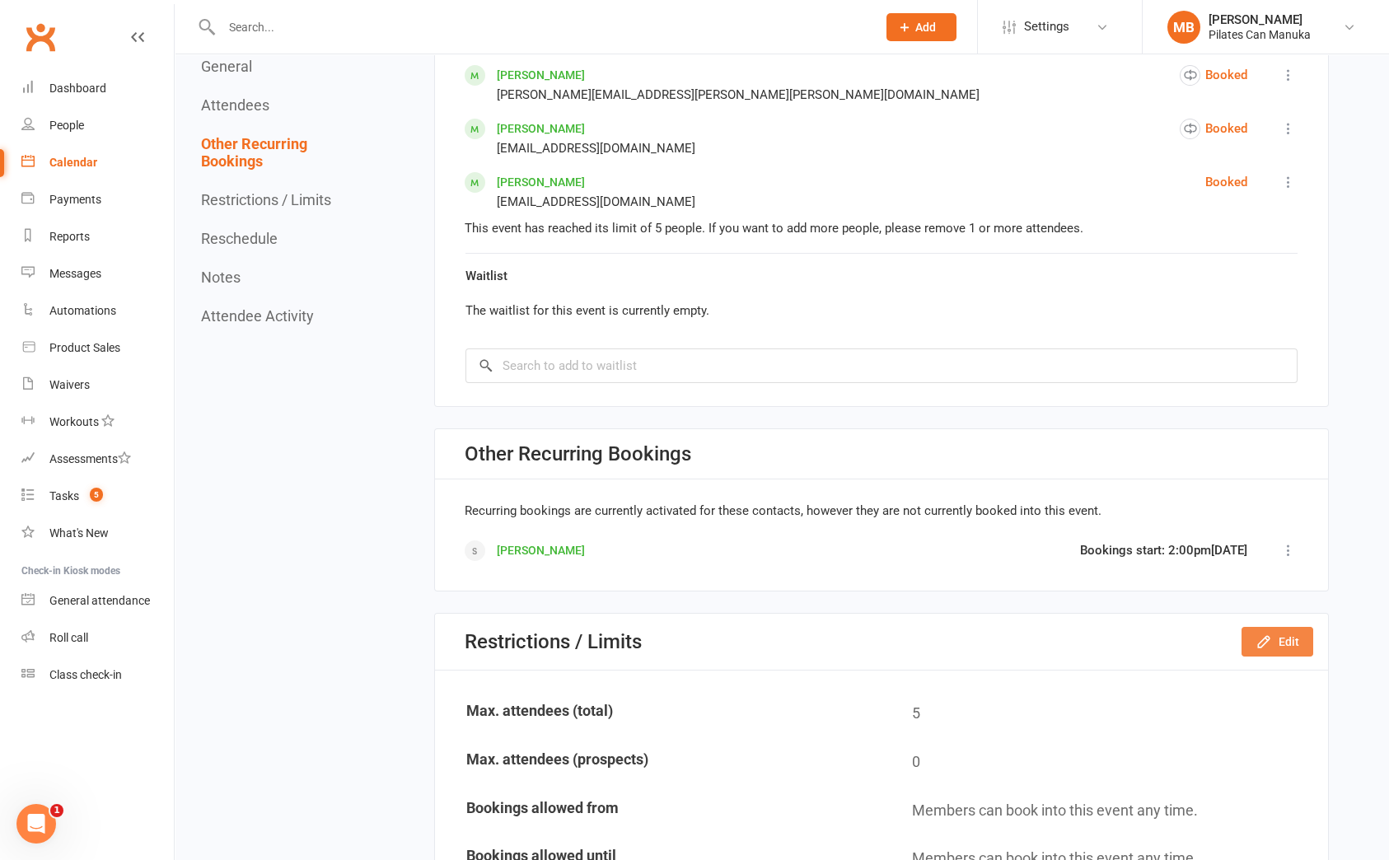
click at [1293, 640] on button "Edit" at bounding box center [1278, 642] width 72 height 30
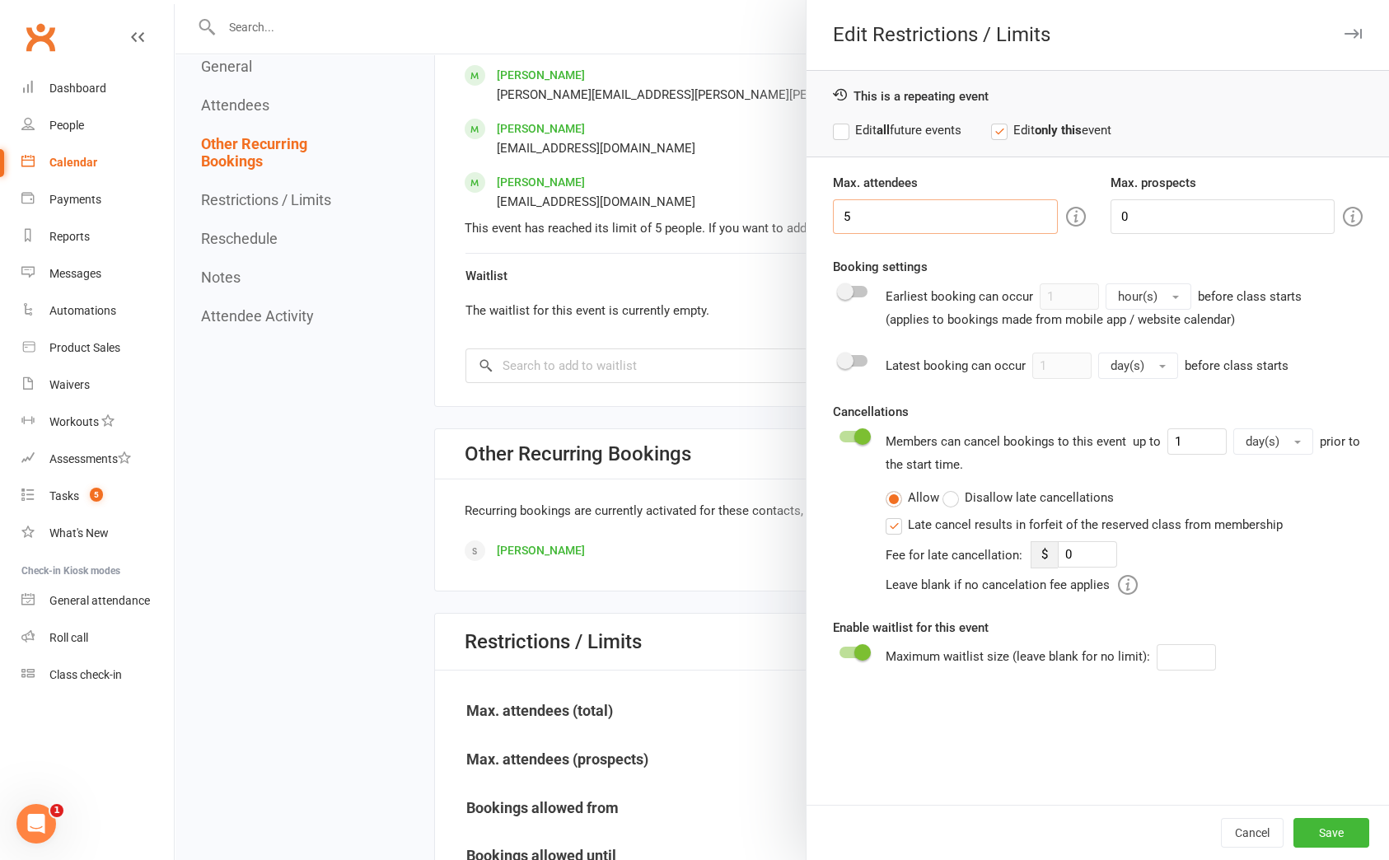
drag, startPoint x: 868, startPoint y: 224, endPoint x: 746, endPoint y: 214, distance: 123.2
click at [746, 0] on div "Edit Restrictions / Limits This is a repeating event Edit all future events Edi…" at bounding box center [782, 0] width 1214 height 0
type input "4"
click at [1319, 825] on button "Save" at bounding box center [1332, 833] width 76 height 30
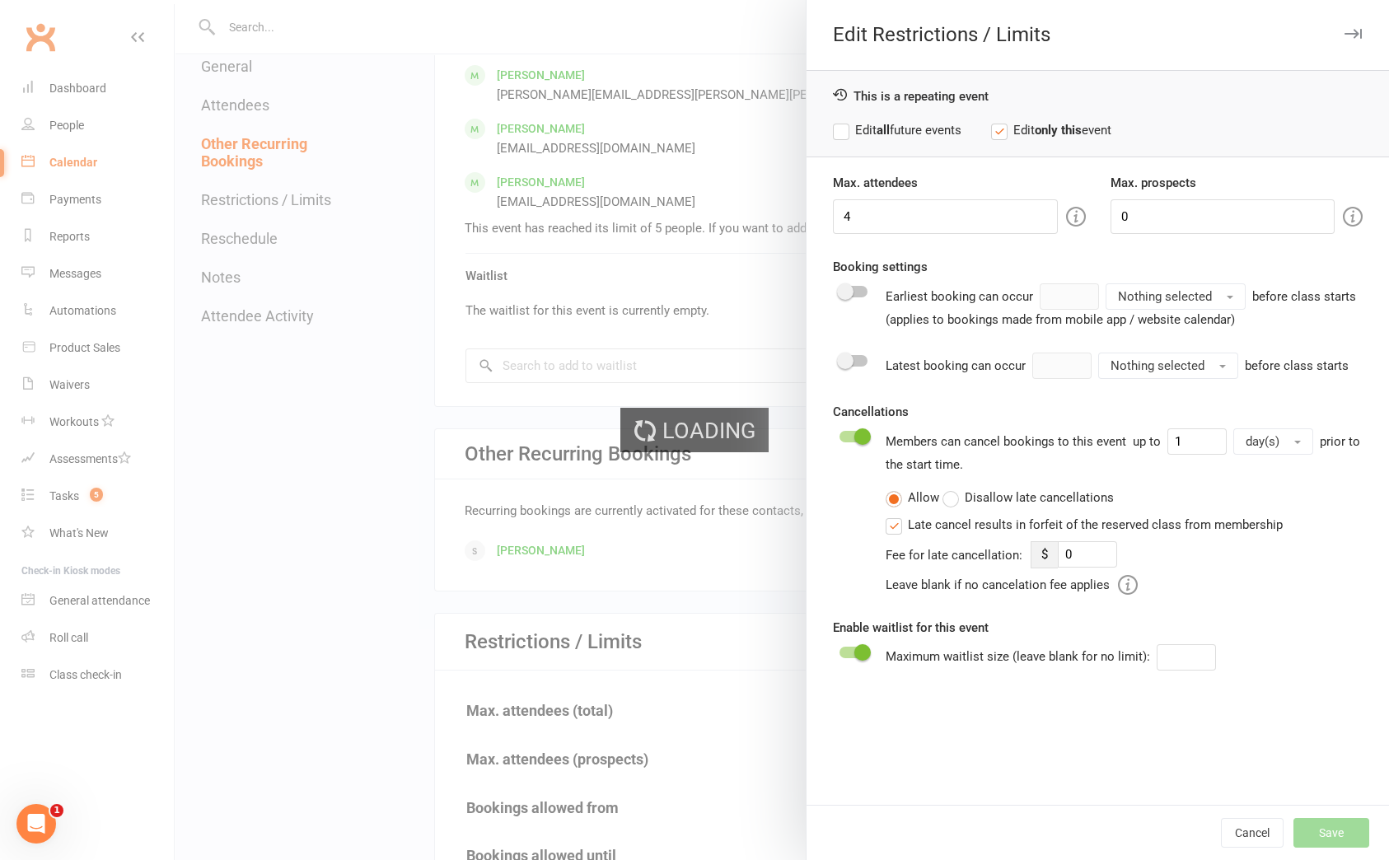
type input "0"
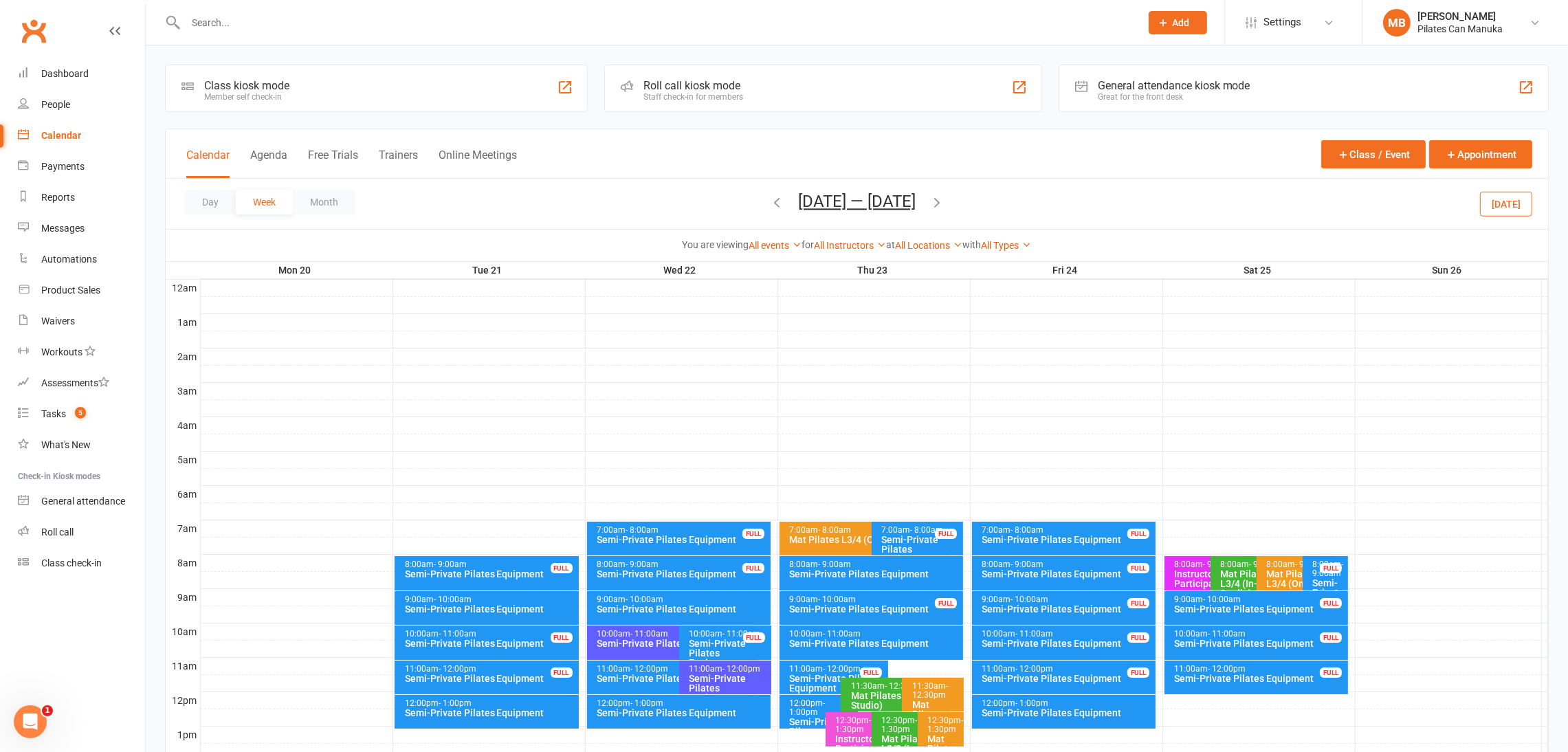
click at [861, 200] on button "Oct 20 — 26 2025" at bounding box center [857, 201] width 118 height 19
click at [1117, 185] on div "Day Week Month Oct 20 — 26 2025 October 2025 Sun Mon Tue Wed Thu Fri Sat 28 29 …" at bounding box center [857, 204] width 1383 height 50
click at [783, 239] on icon "button" at bounding box center [788, 237] width 10 height 11
click at [847, 366] on span "19" at bounding box center [852, 367] width 11 height 11
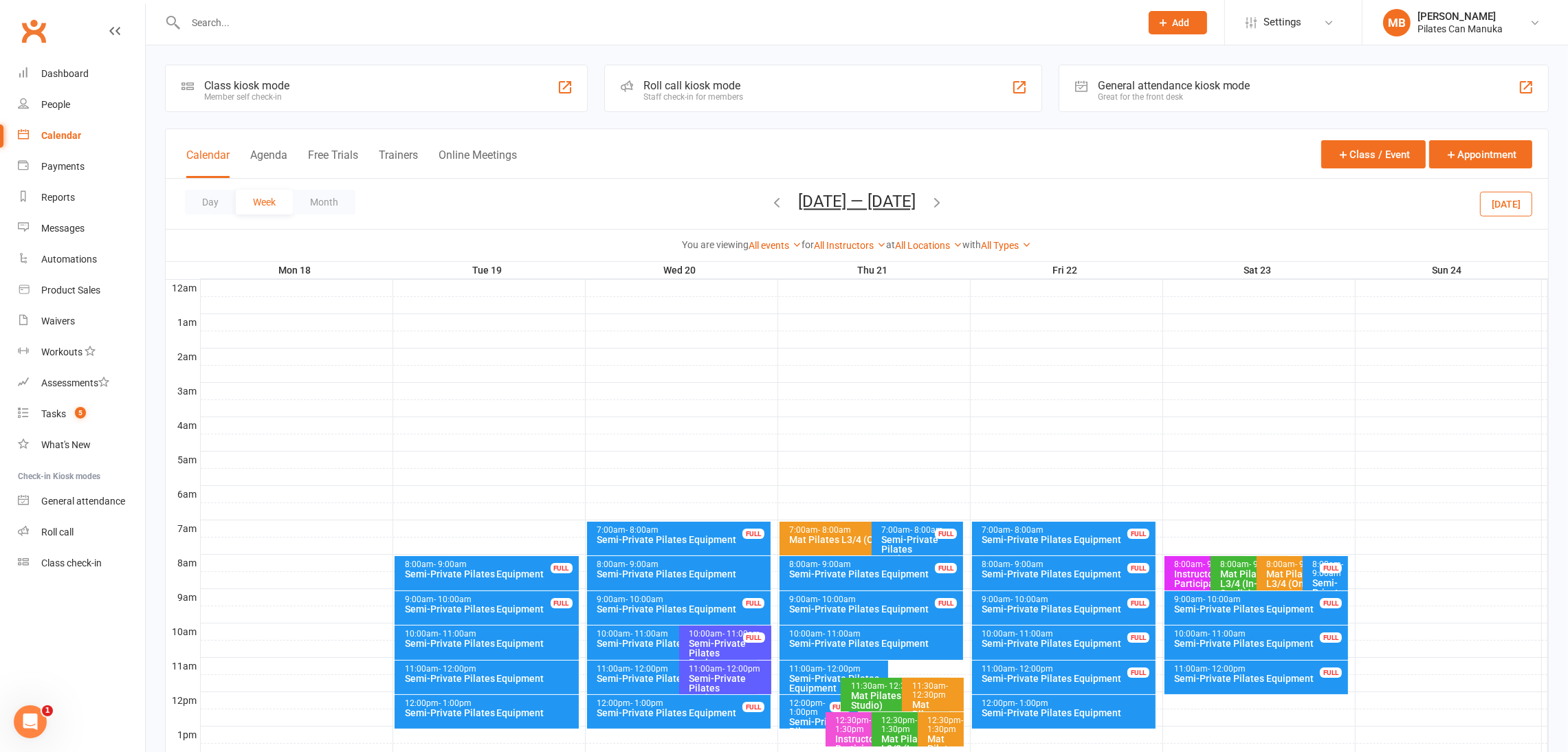
scroll to position [206, 0]
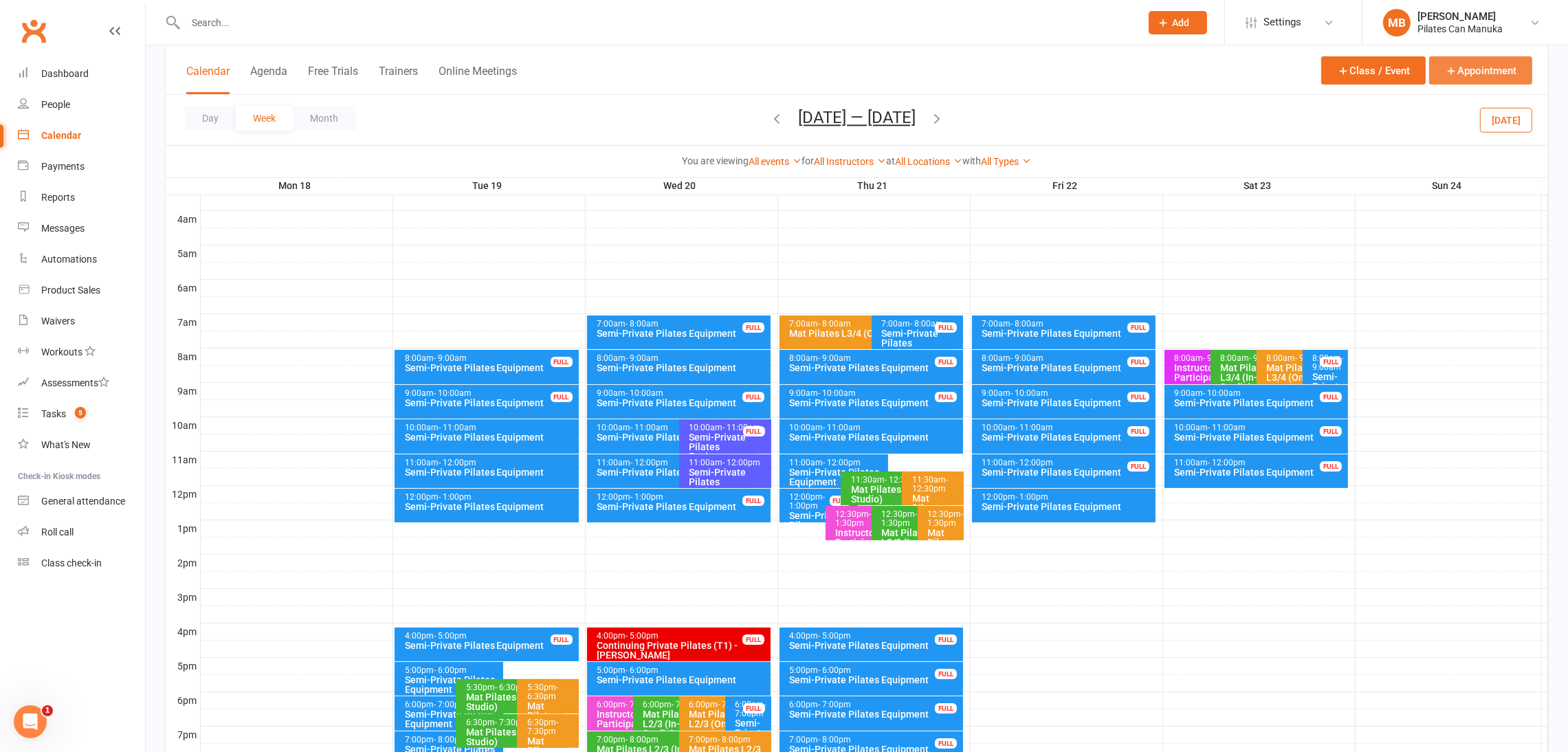
click at [1158, 64] on button "Appointment" at bounding box center [1481, 71] width 103 height 28
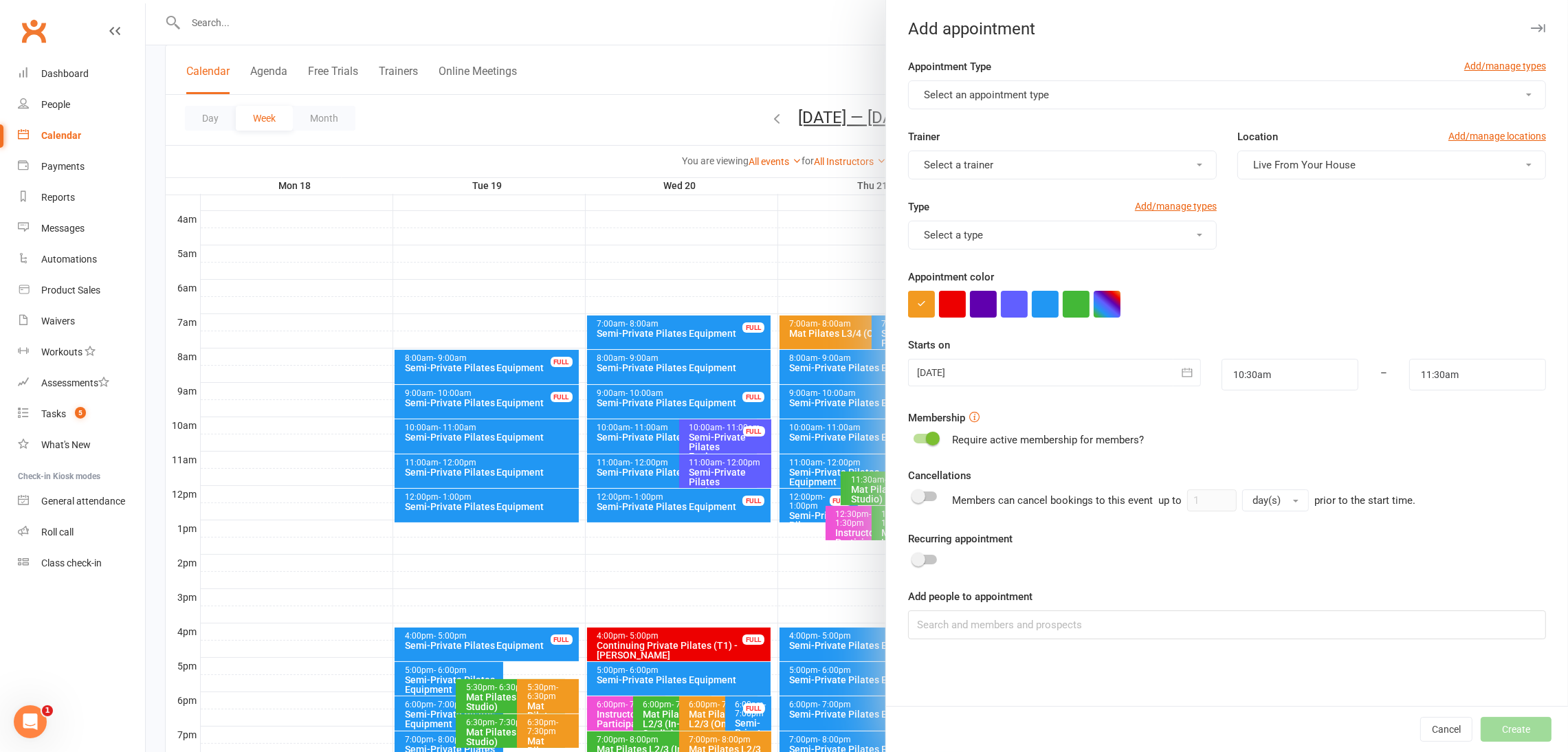
click at [1107, 96] on button "Select an appointment type" at bounding box center [1227, 94] width 638 height 29
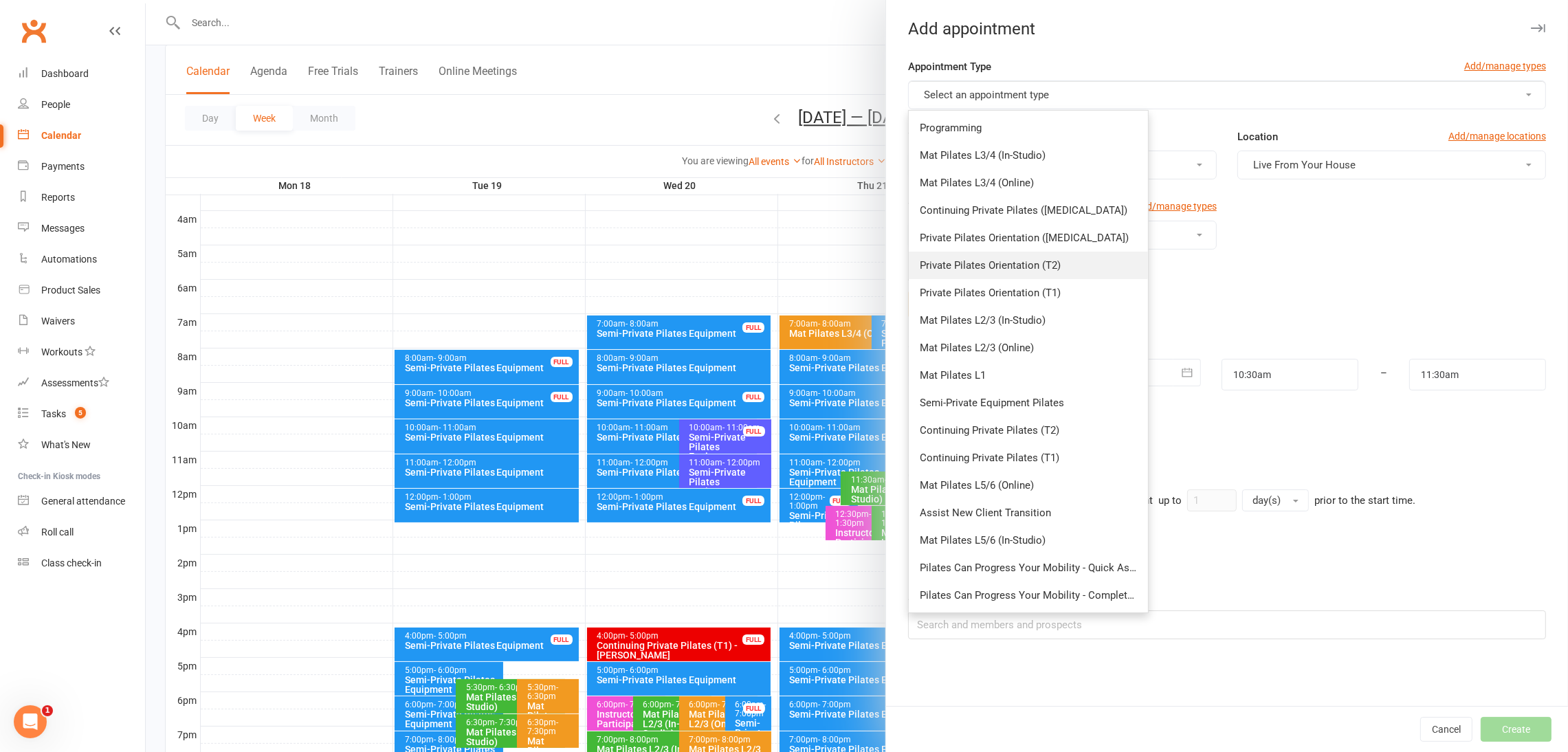
click at [1064, 261] on link "Private Pilates Orientation (T2)" at bounding box center [1028, 265] width 239 height 28
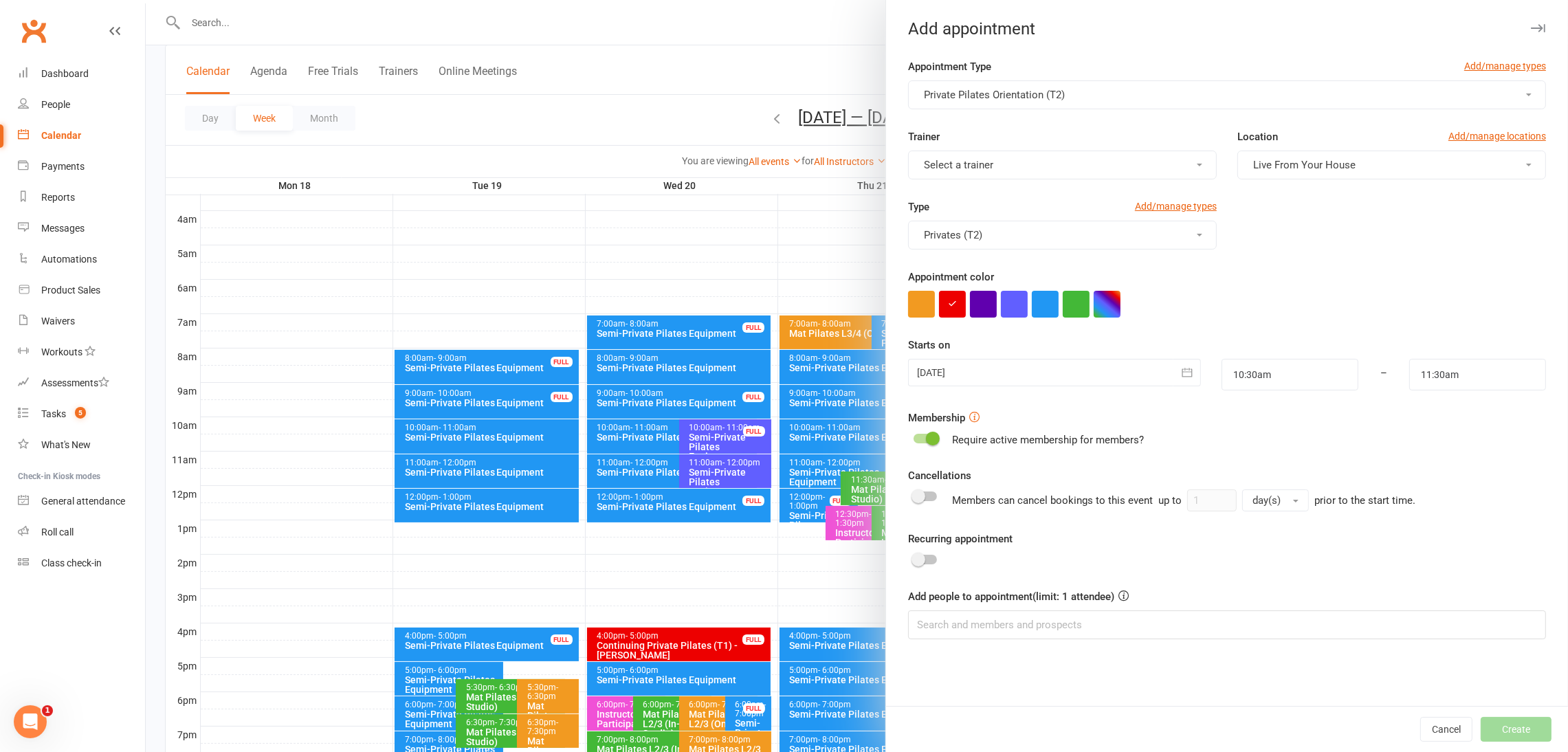
click at [1054, 166] on button "Select a trainer" at bounding box center [1062, 164] width 309 height 29
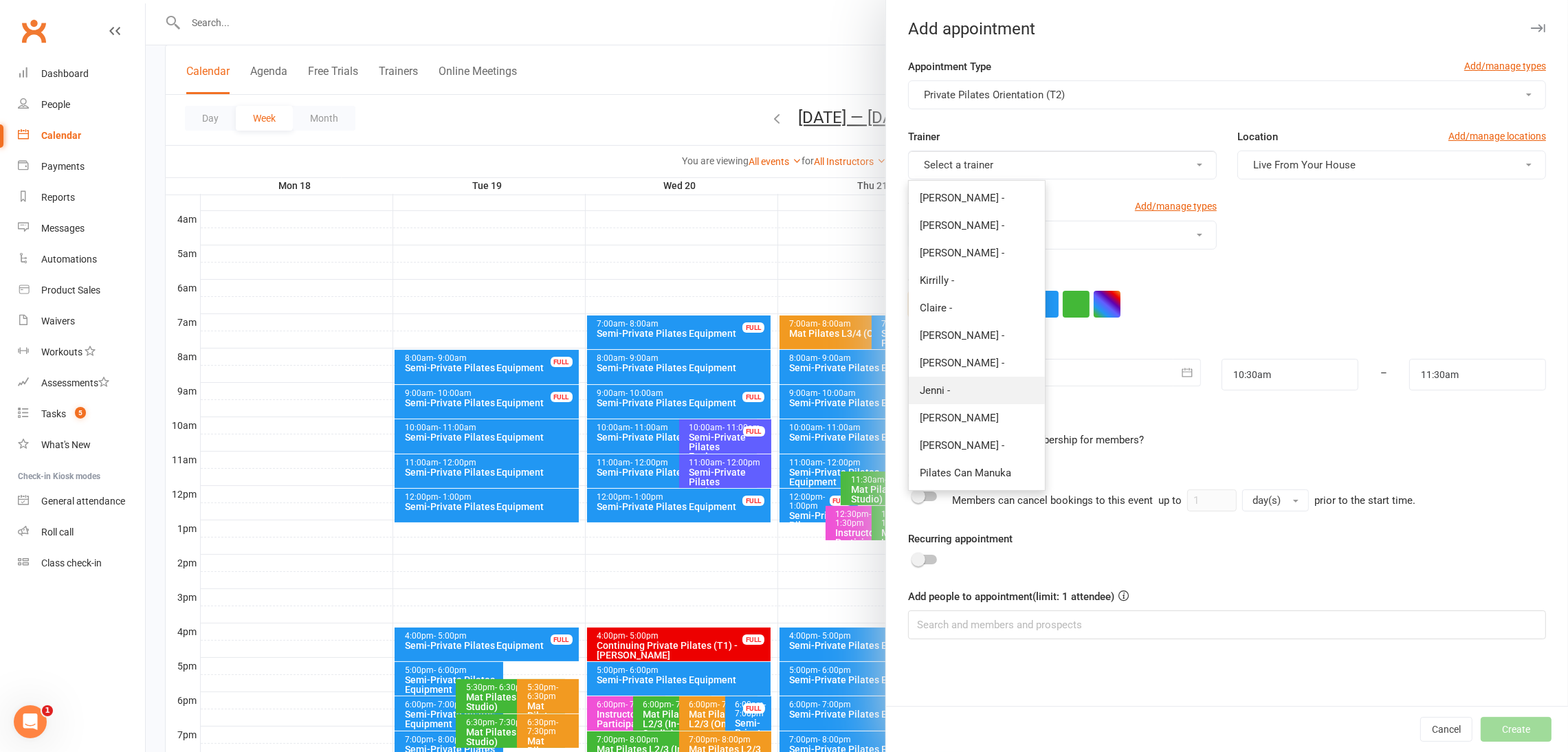
click at [946, 392] on link "Jenni -" at bounding box center [976, 391] width 136 height 28
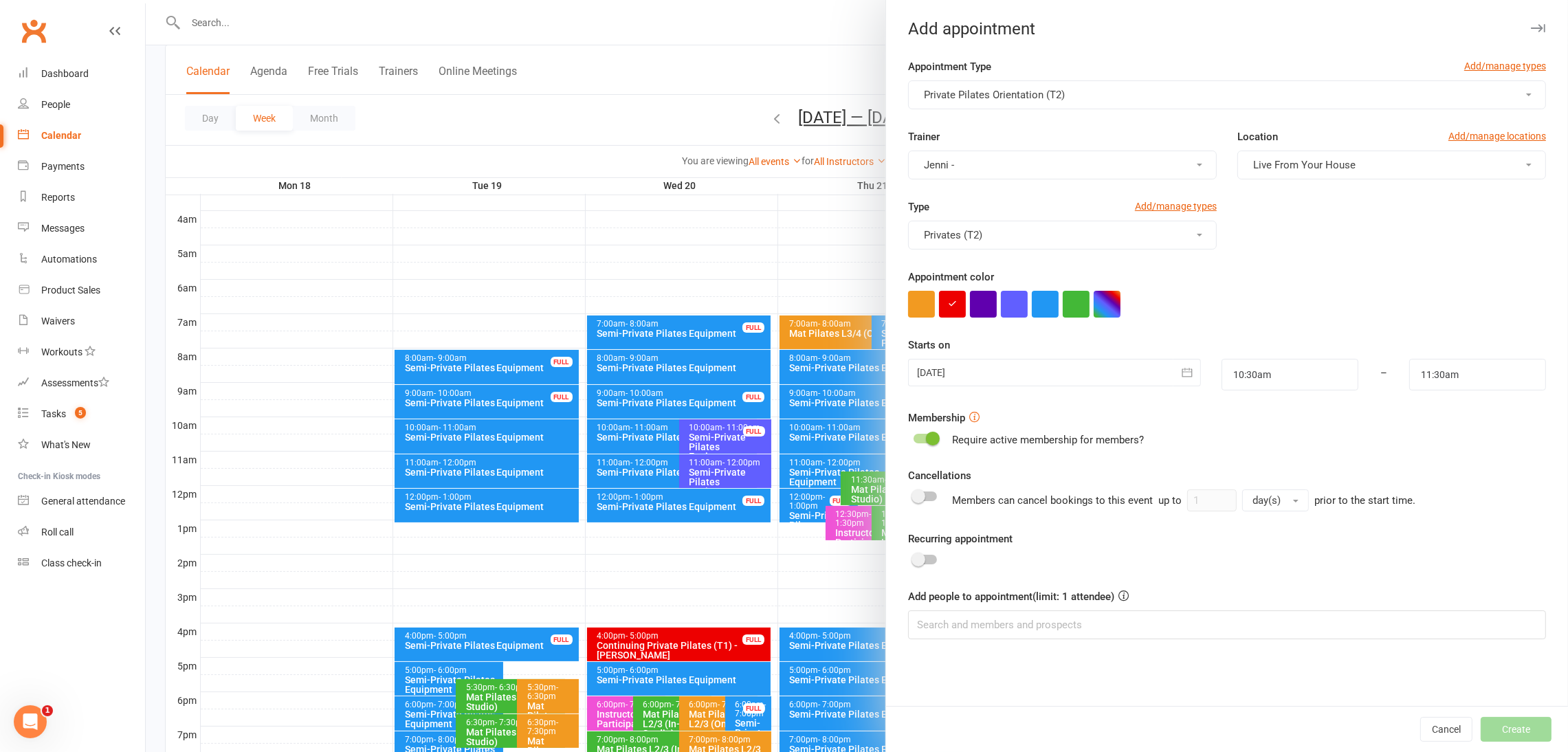
click at [1158, 166] on span "Live From Your House" at bounding box center [1304, 164] width 103 height 13
click at [1158, 257] on link "Studio 1" at bounding box center [1306, 253] width 136 height 28
click at [496, 506] on div at bounding box center [857, 376] width 1423 height 752
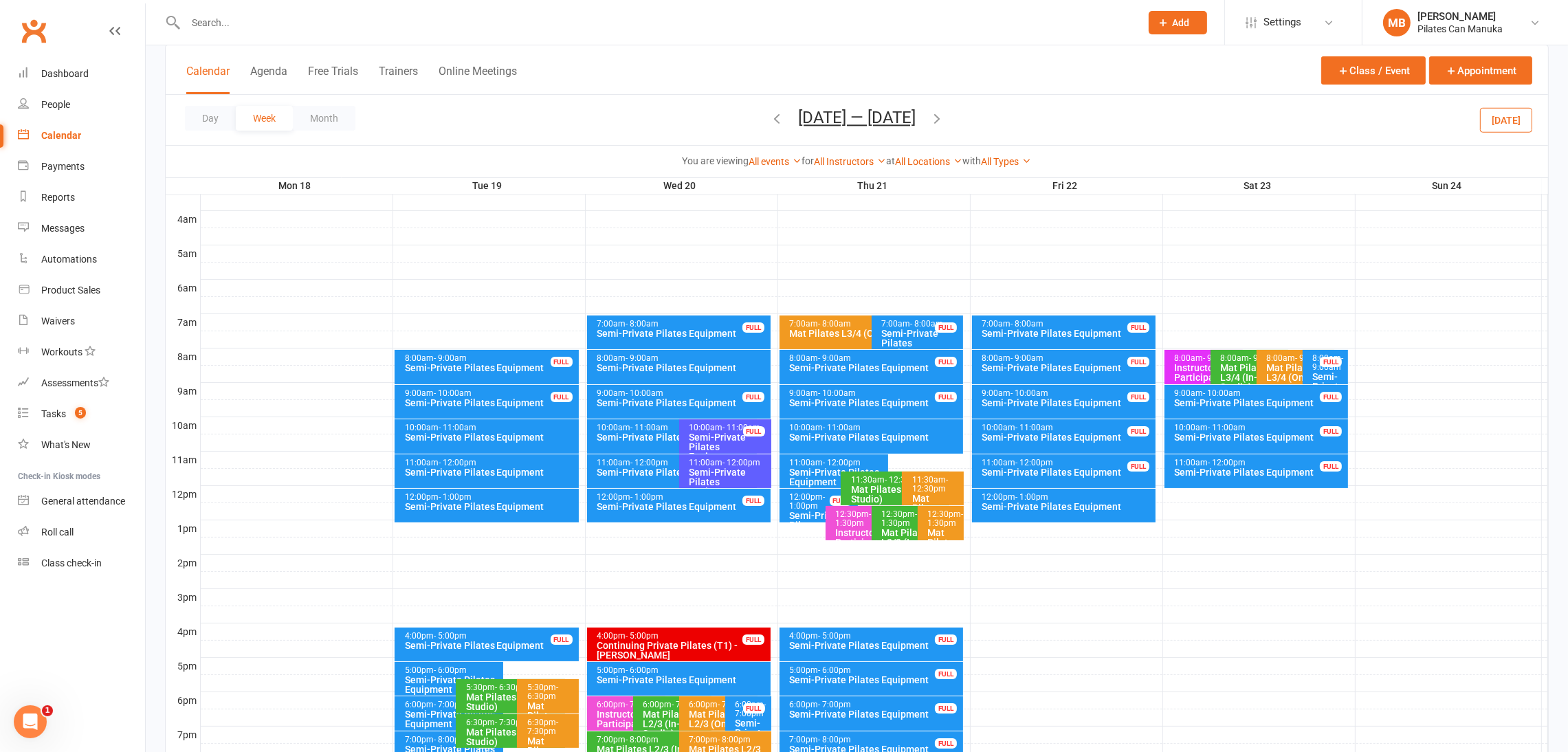
click at [519, 509] on div "Semi-Private Pilates Equipment" at bounding box center [490, 507] width 172 height 10
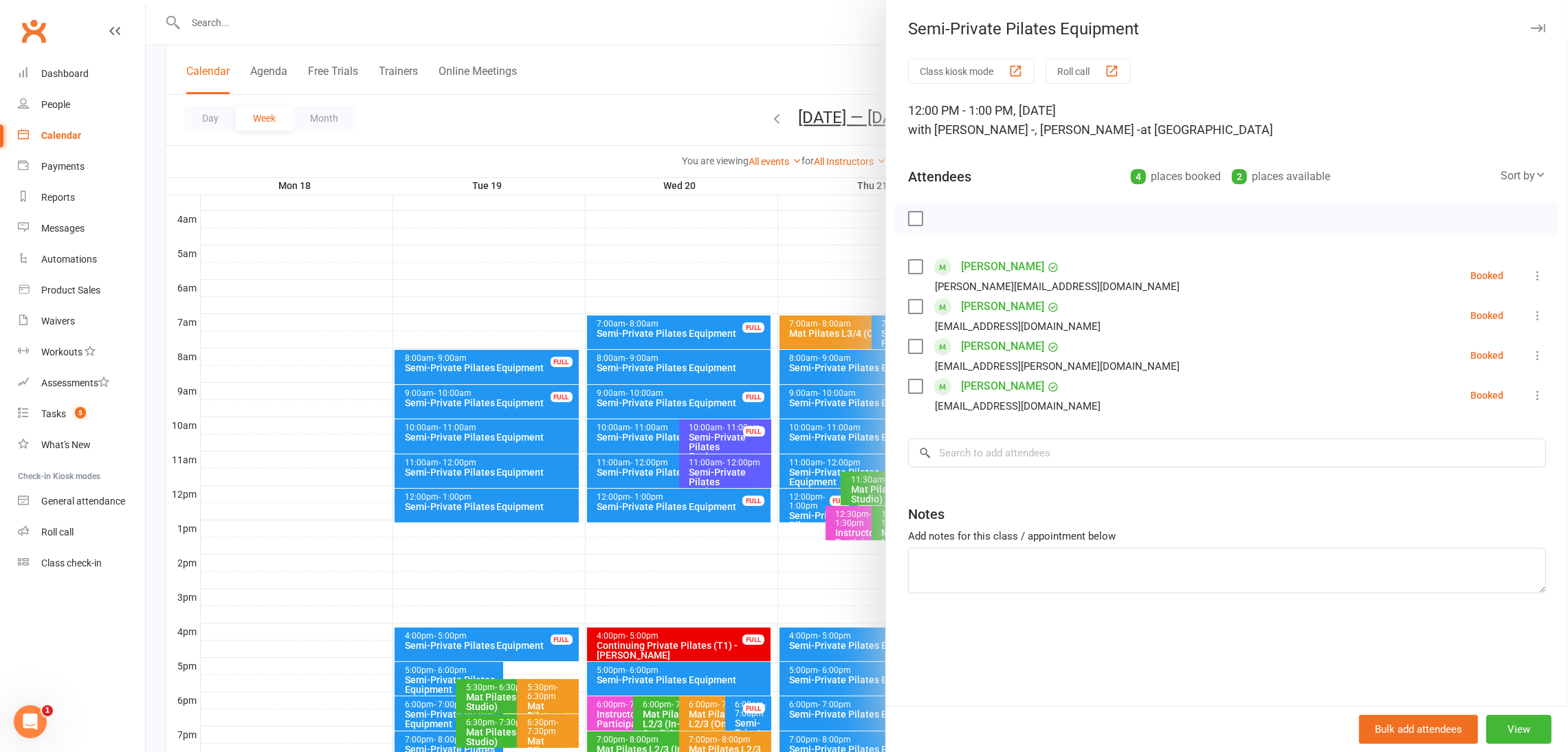
click at [519, 509] on div at bounding box center [857, 376] width 1423 height 752
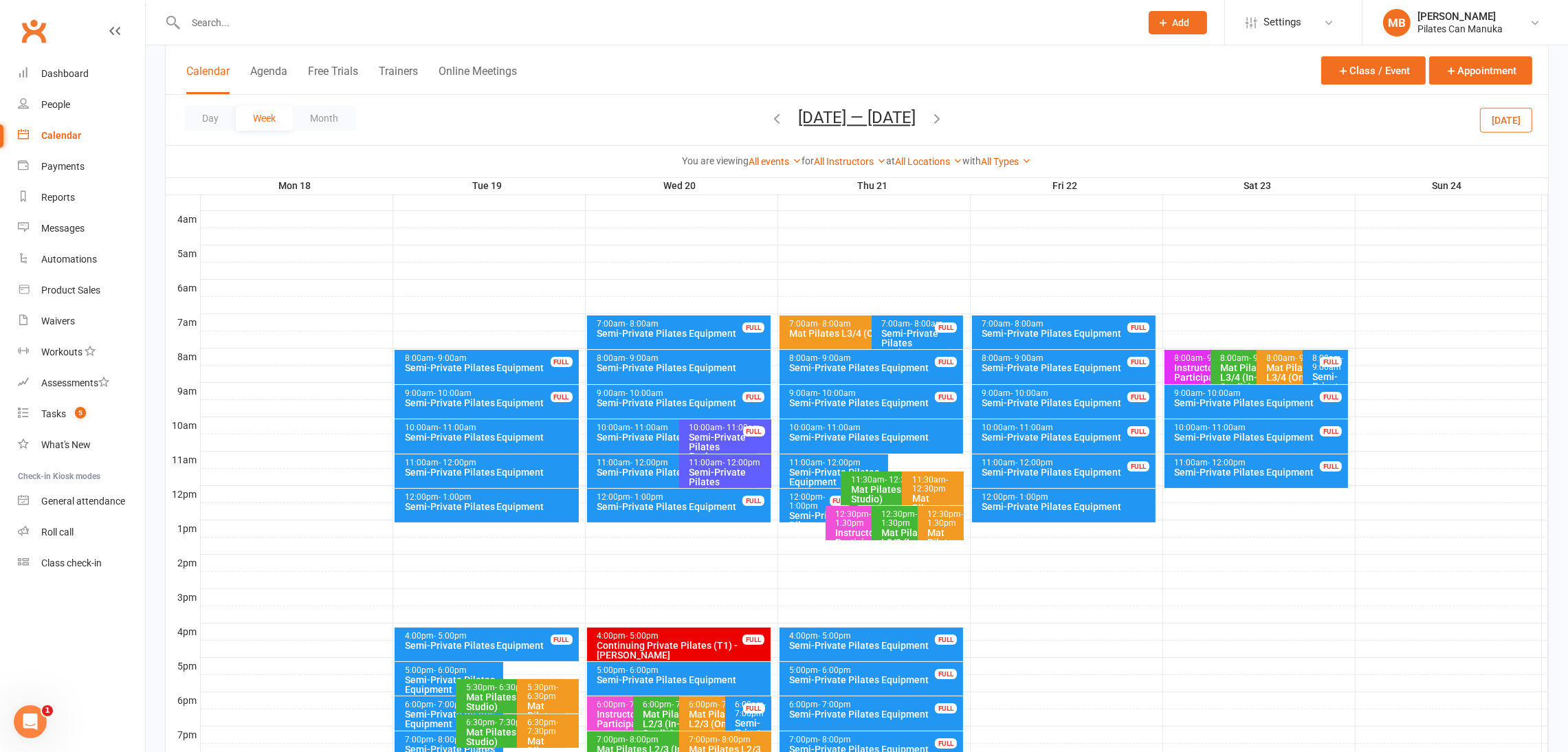
click at [493, 502] on div "Semi-Private Pilates Equipment" at bounding box center [490, 507] width 172 height 10
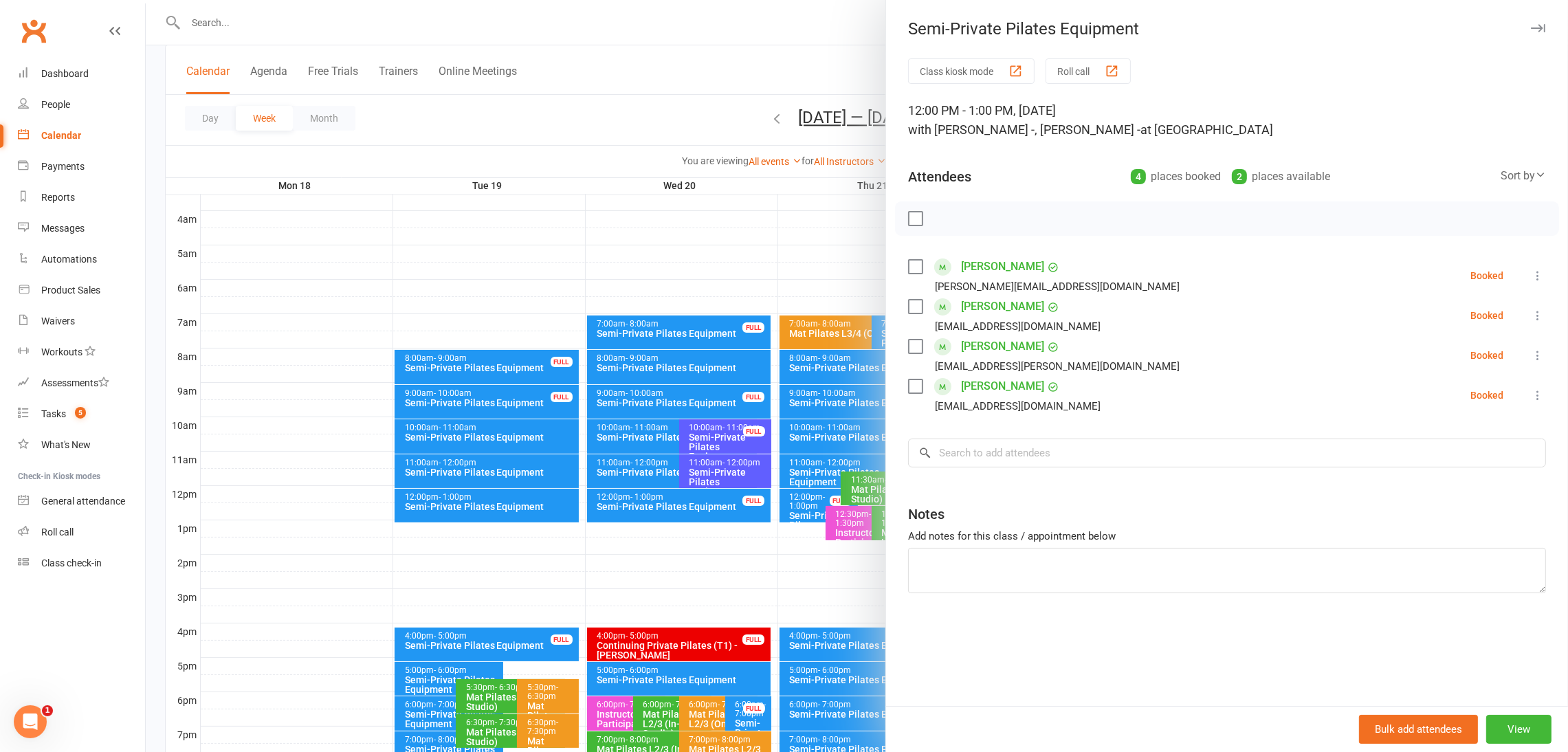
click at [498, 506] on div at bounding box center [857, 376] width 1423 height 752
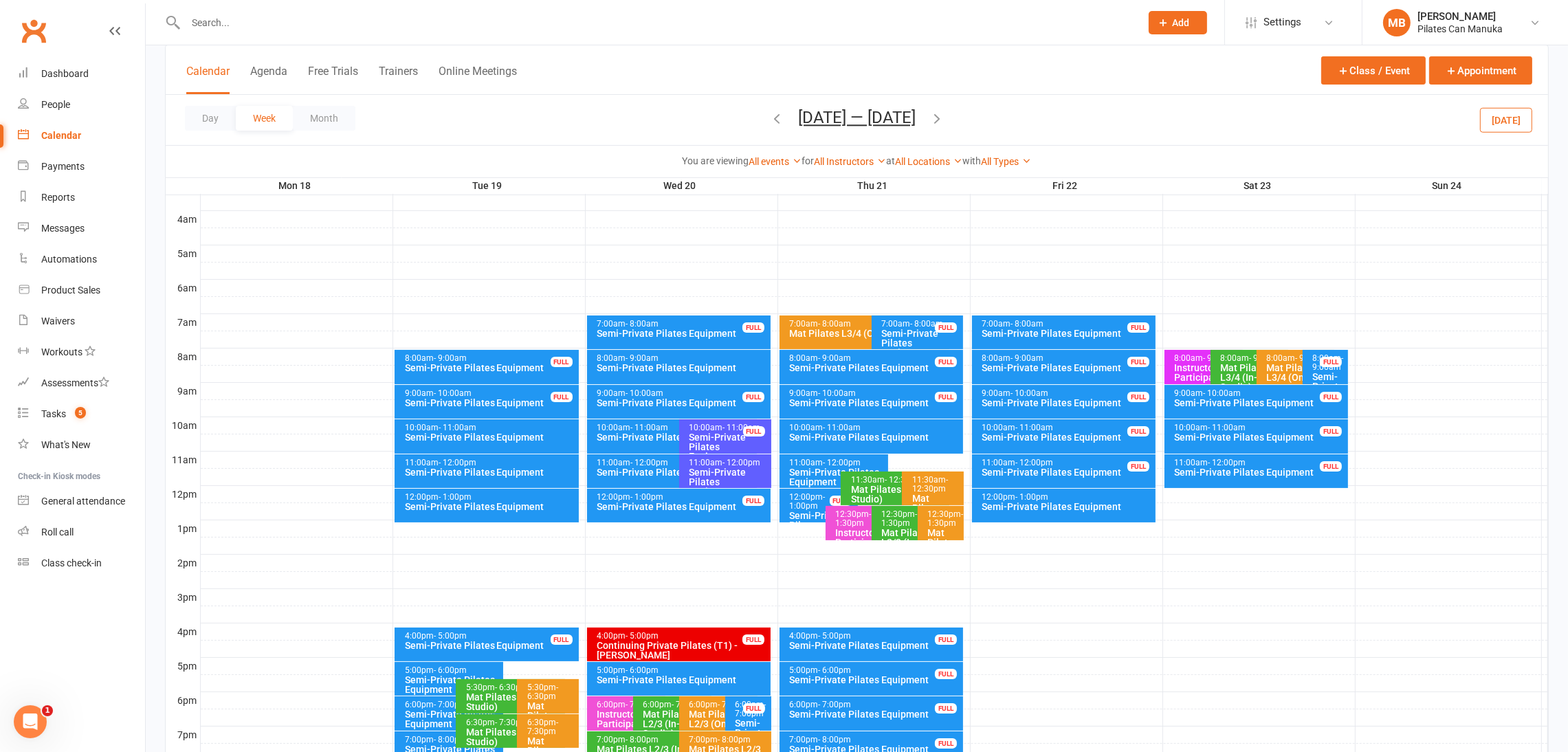
click at [498, 504] on div "Semi-Private Pilates Equipment" at bounding box center [490, 507] width 172 height 10
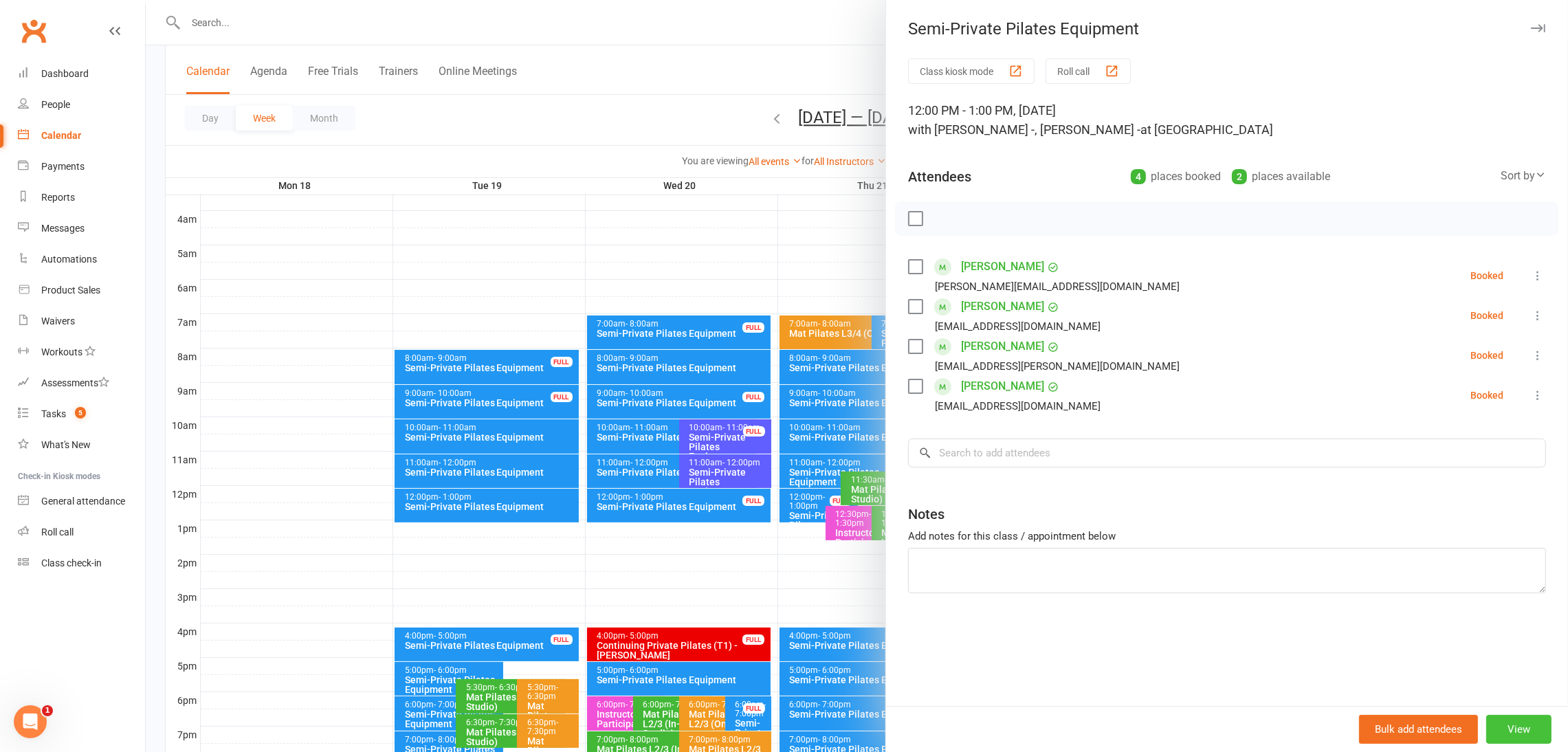
drag, startPoint x: 1516, startPoint y: 726, endPoint x: 1515, endPoint y: 706, distance: 20.0
click at [1158, 717] on button "View" at bounding box center [1519, 729] width 65 height 29
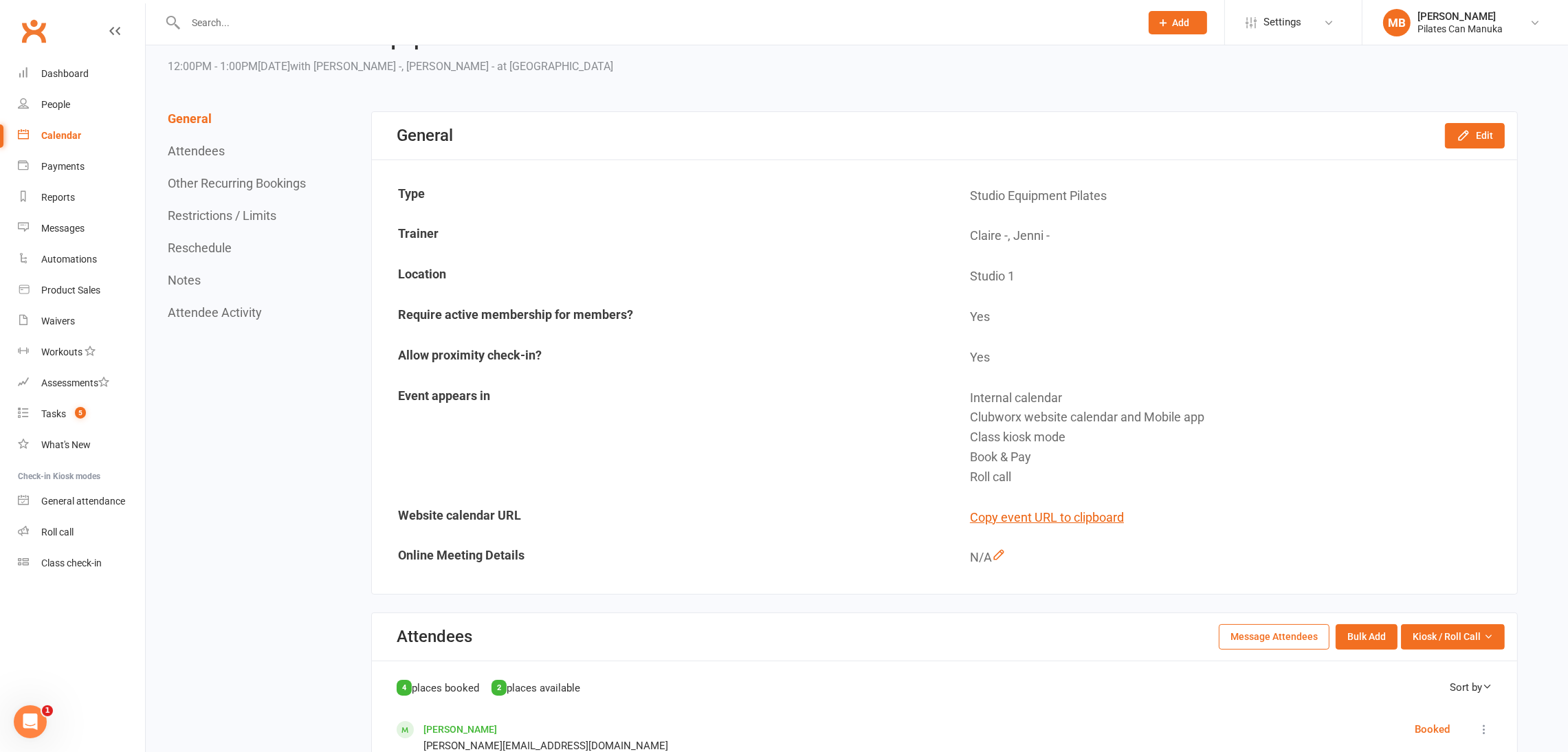
scroll to position [103, 0]
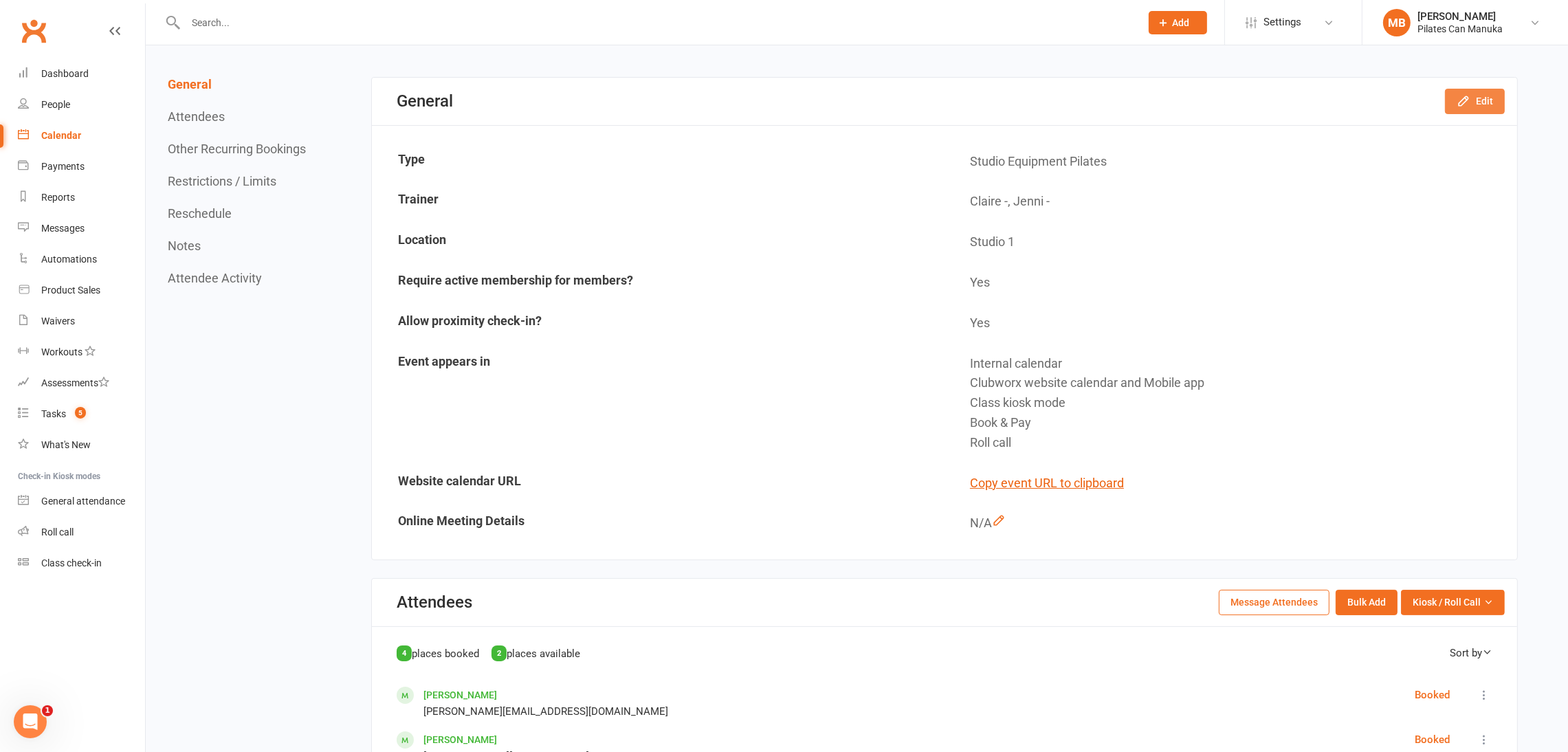
click at [1158, 92] on button "Edit" at bounding box center [1475, 101] width 60 height 25
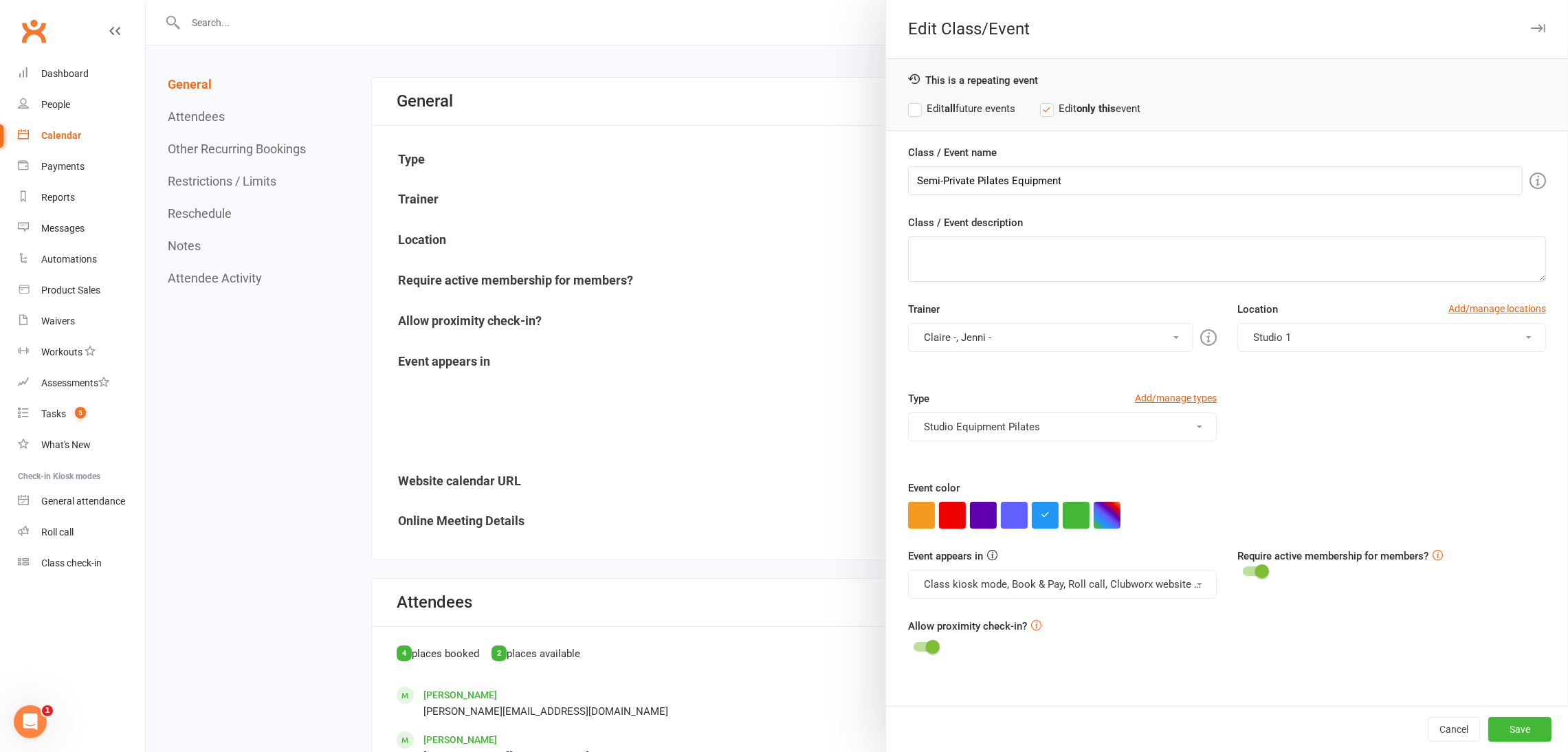
click at [1001, 338] on button "Claire -, Jenni -" at bounding box center [1051, 337] width 285 height 29
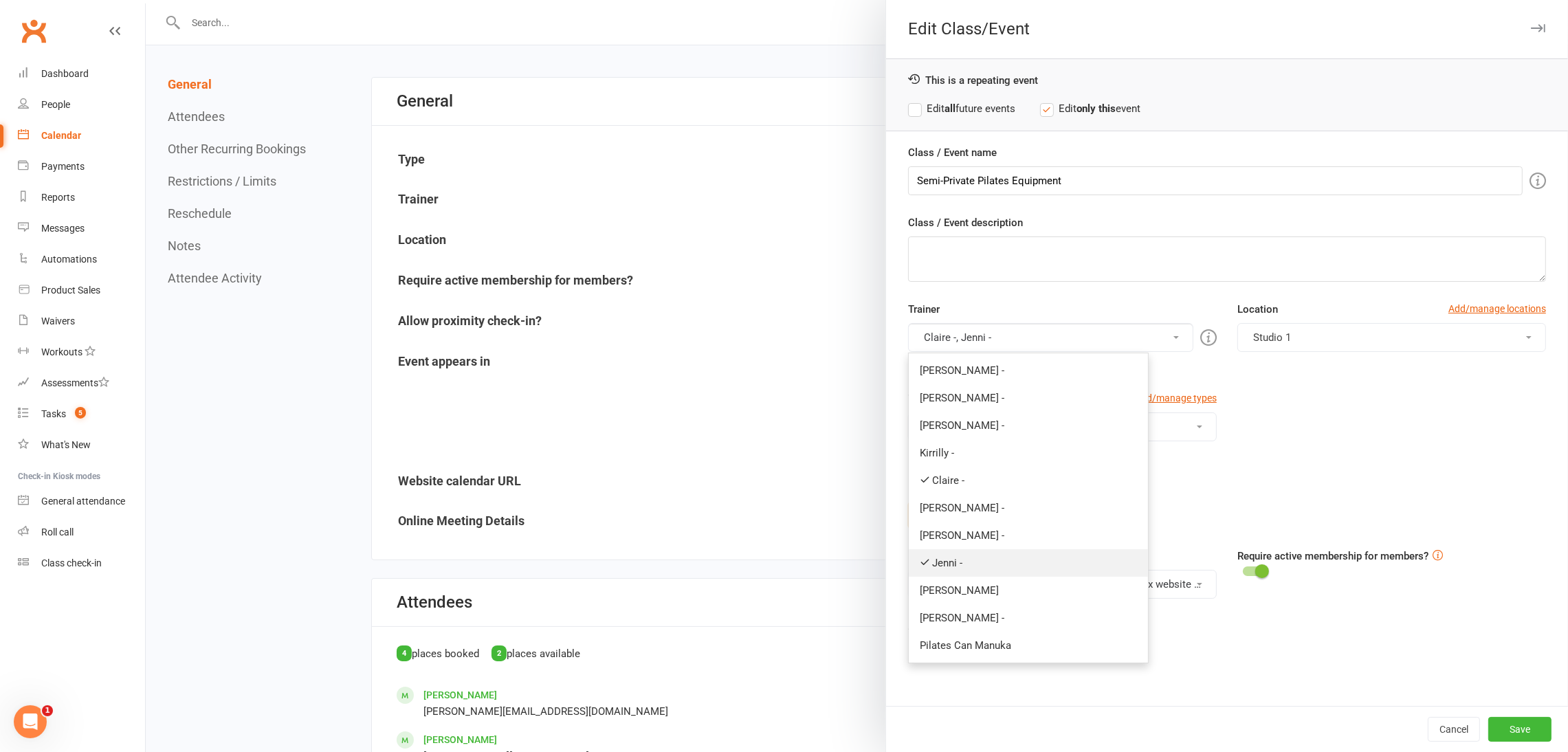
click at [947, 564] on link "Jenni -" at bounding box center [1028, 563] width 239 height 28
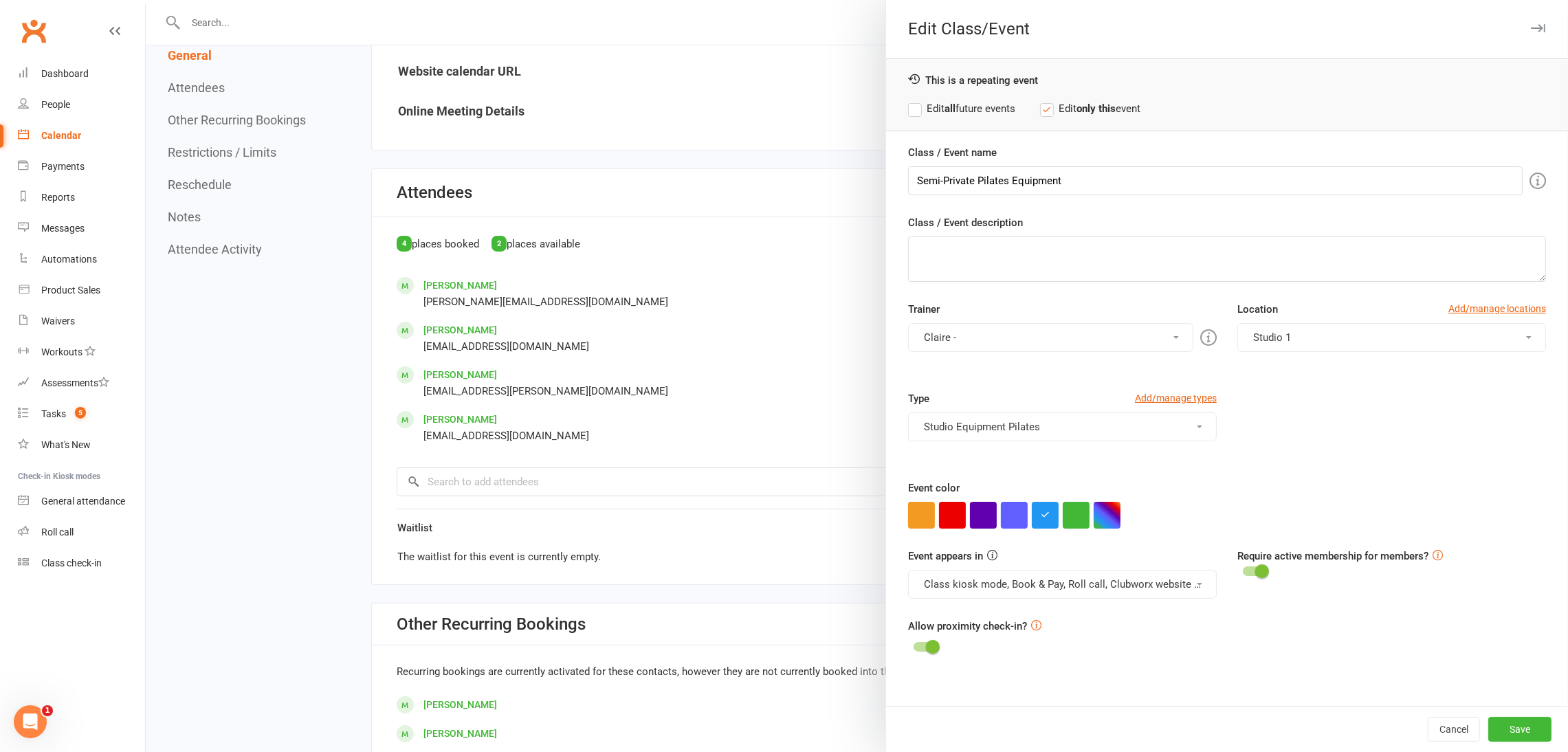
scroll to position [515, 0]
click at [1158, 717] on button "Save" at bounding box center [1520, 729] width 63 height 25
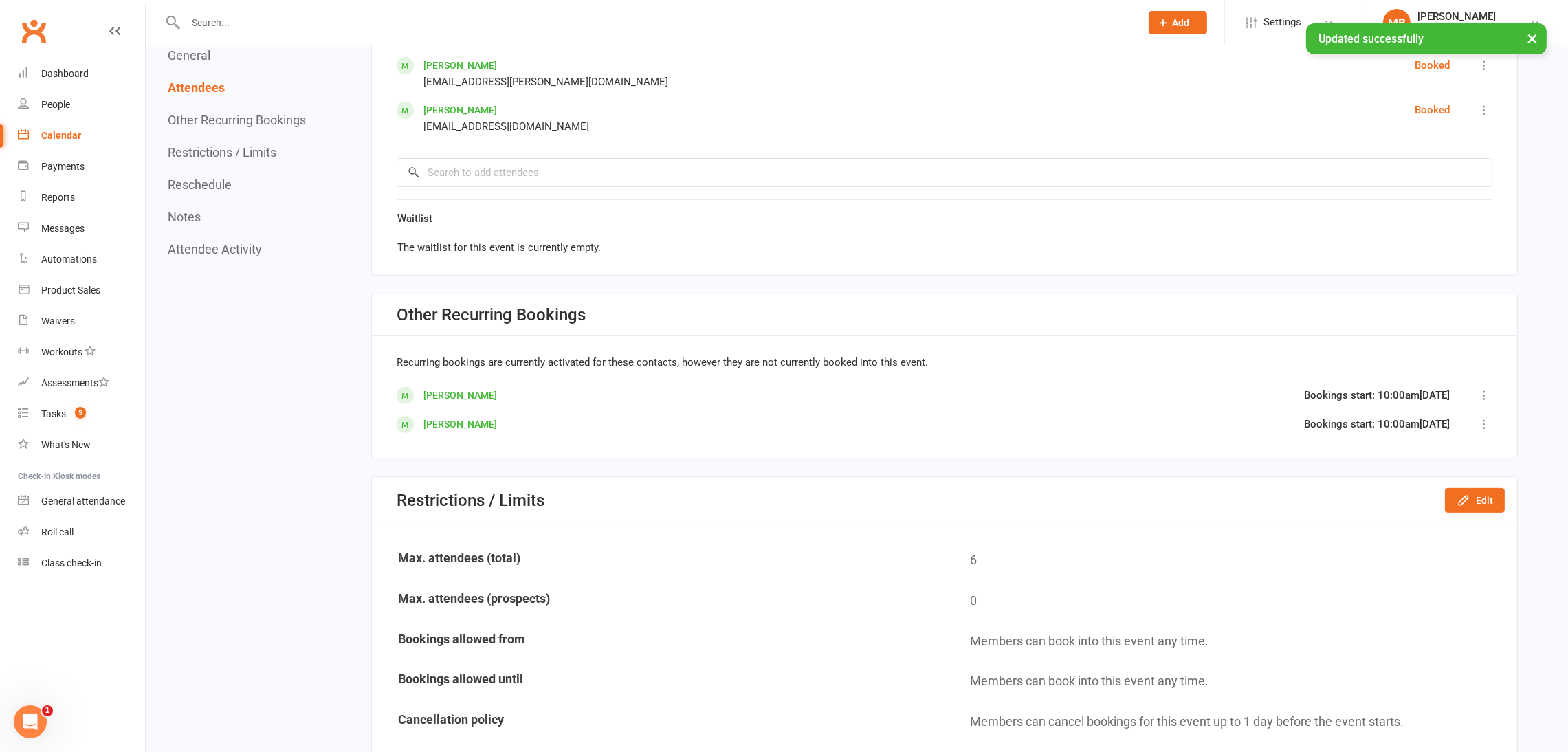
scroll to position [825, 0]
click at [1158, 493] on button "Edit" at bounding box center [1475, 498] width 60 height 25
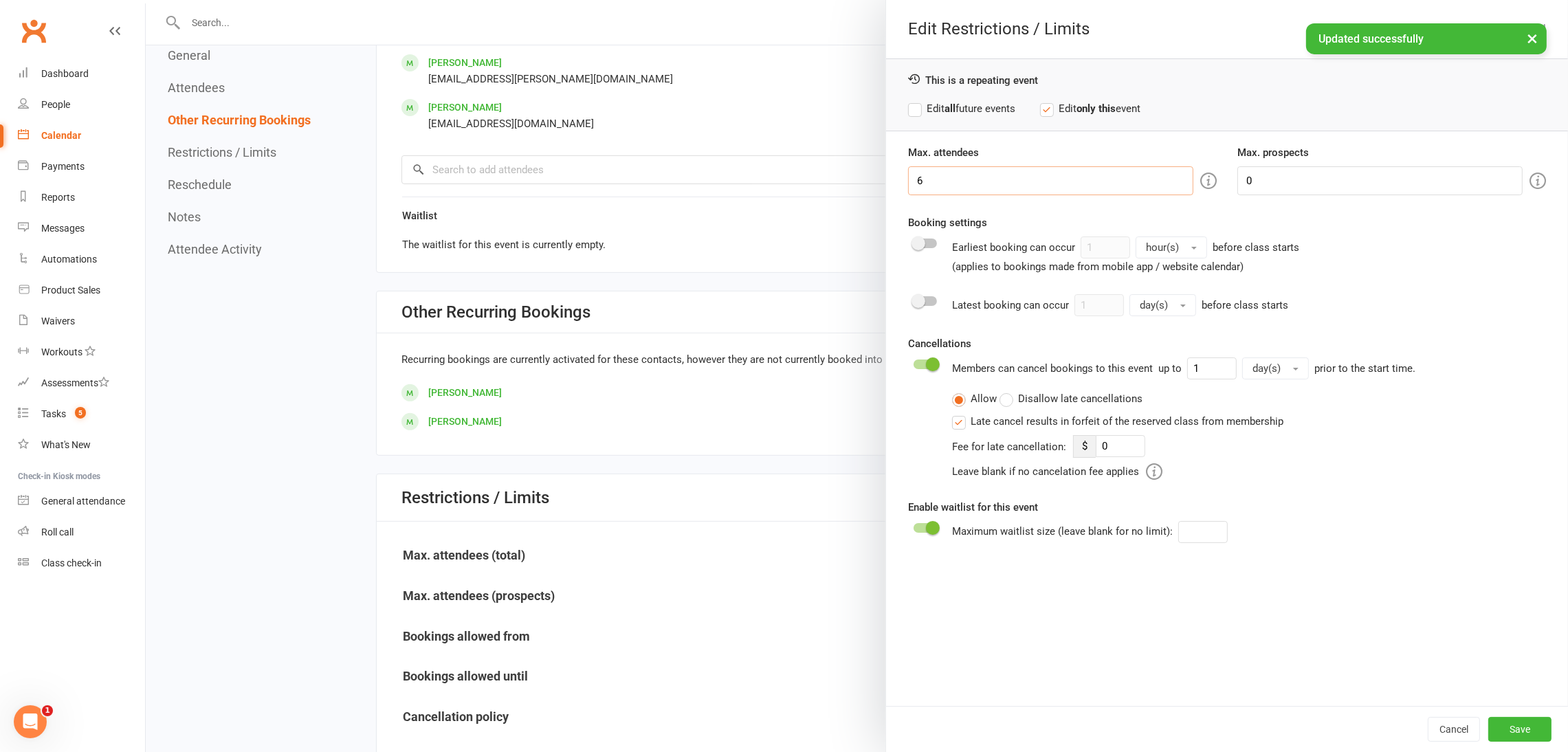
drag, startPoint x: 939, startPoint y: 184, endPoint x: 832, endPoint y: 185, distance: 107.0
click at [833, 0] on div "Edit Restrictions / Limits This is a repeating event Edit all future events Edi…" at bounding box center [857, 0] width 1423 height 0
type input "4"
click at [1158, 717] on button "Save" at bounding box center [1520, 729] width 63 height 25
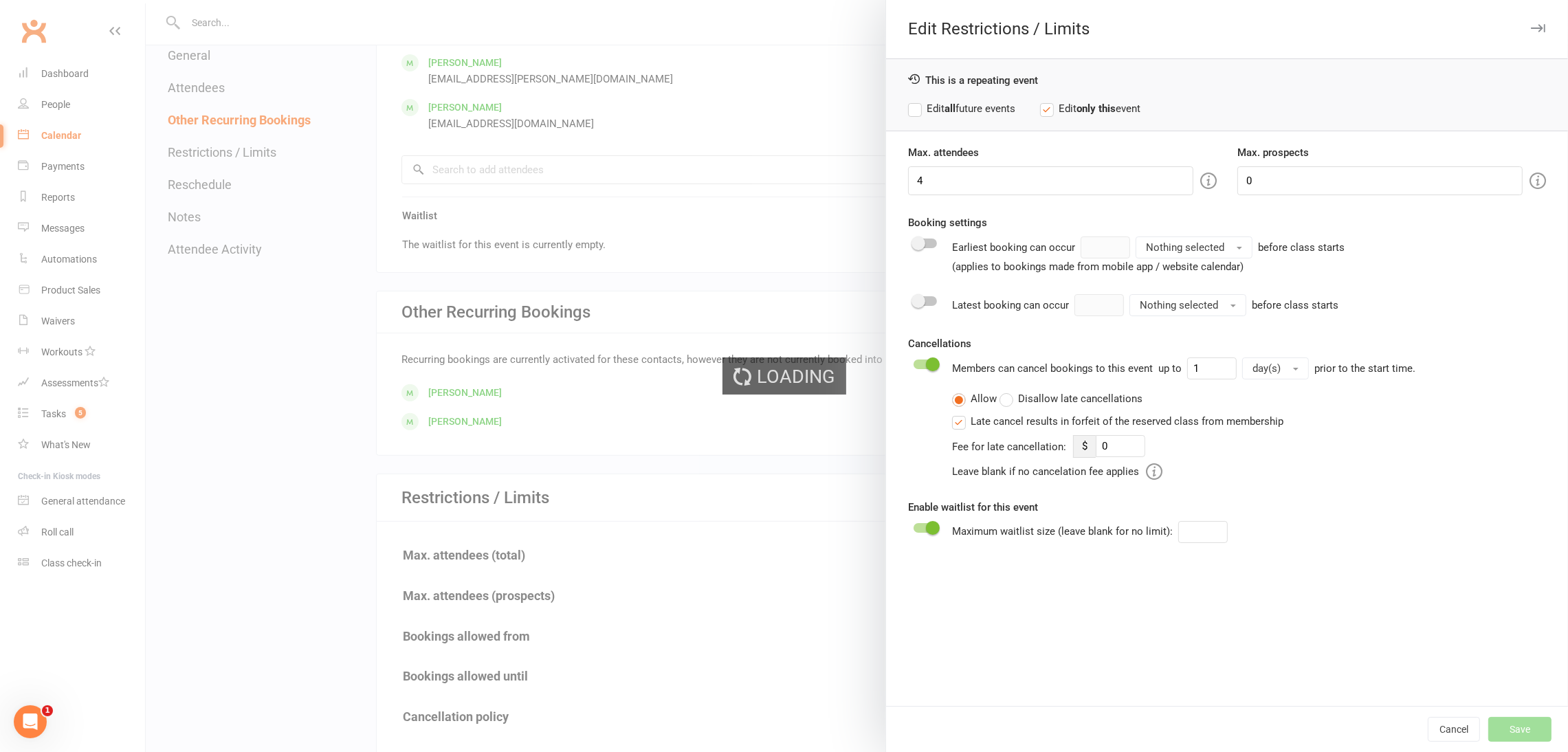
type input "0"
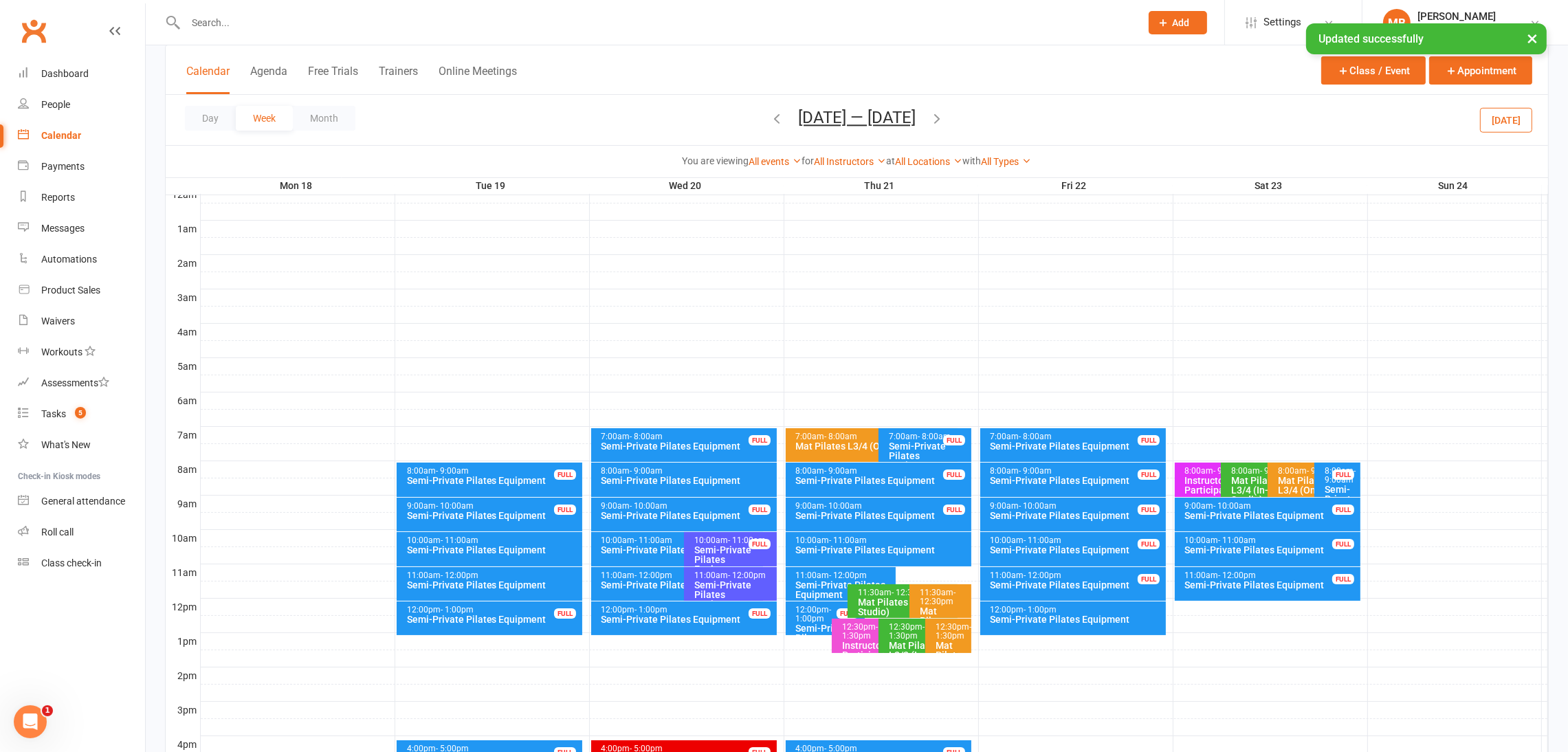
scroll to position [206, 0]
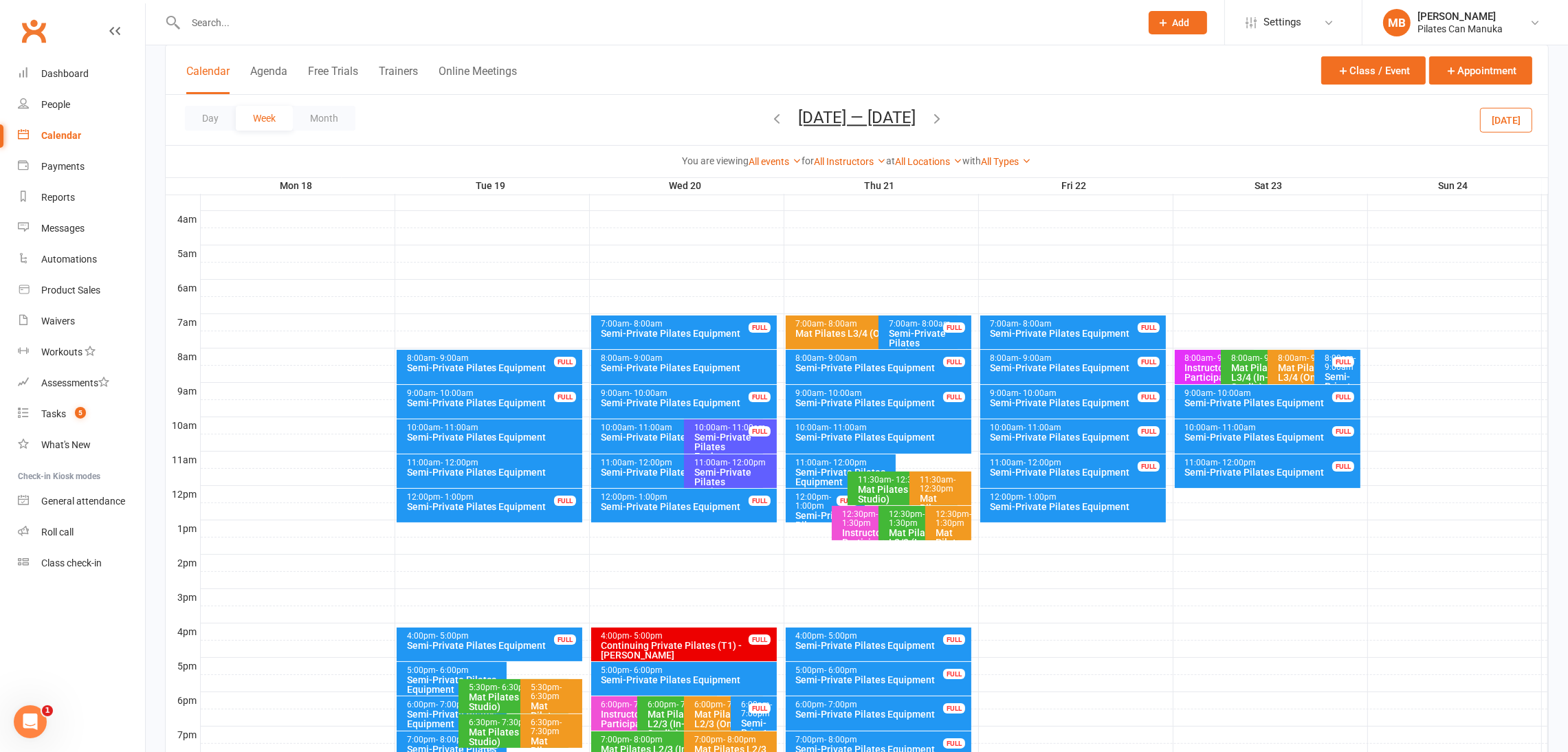
click at [501, 510] on div "Semi-Private Pilates Equipment" at bounding box center [493, 507] width 174 height 10
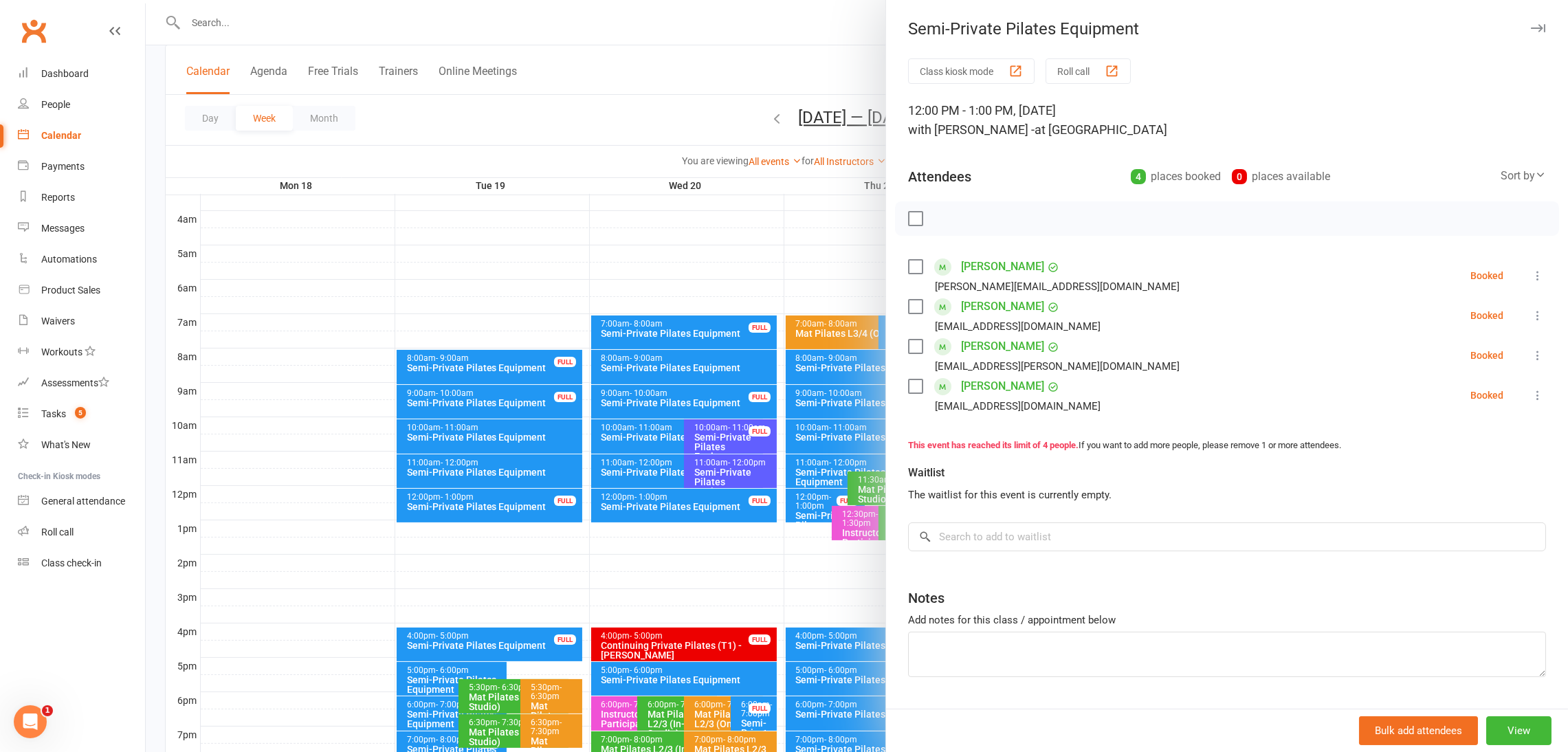
click at [501, 509] on div at bounding box center [857, 376] width 1423 height 752
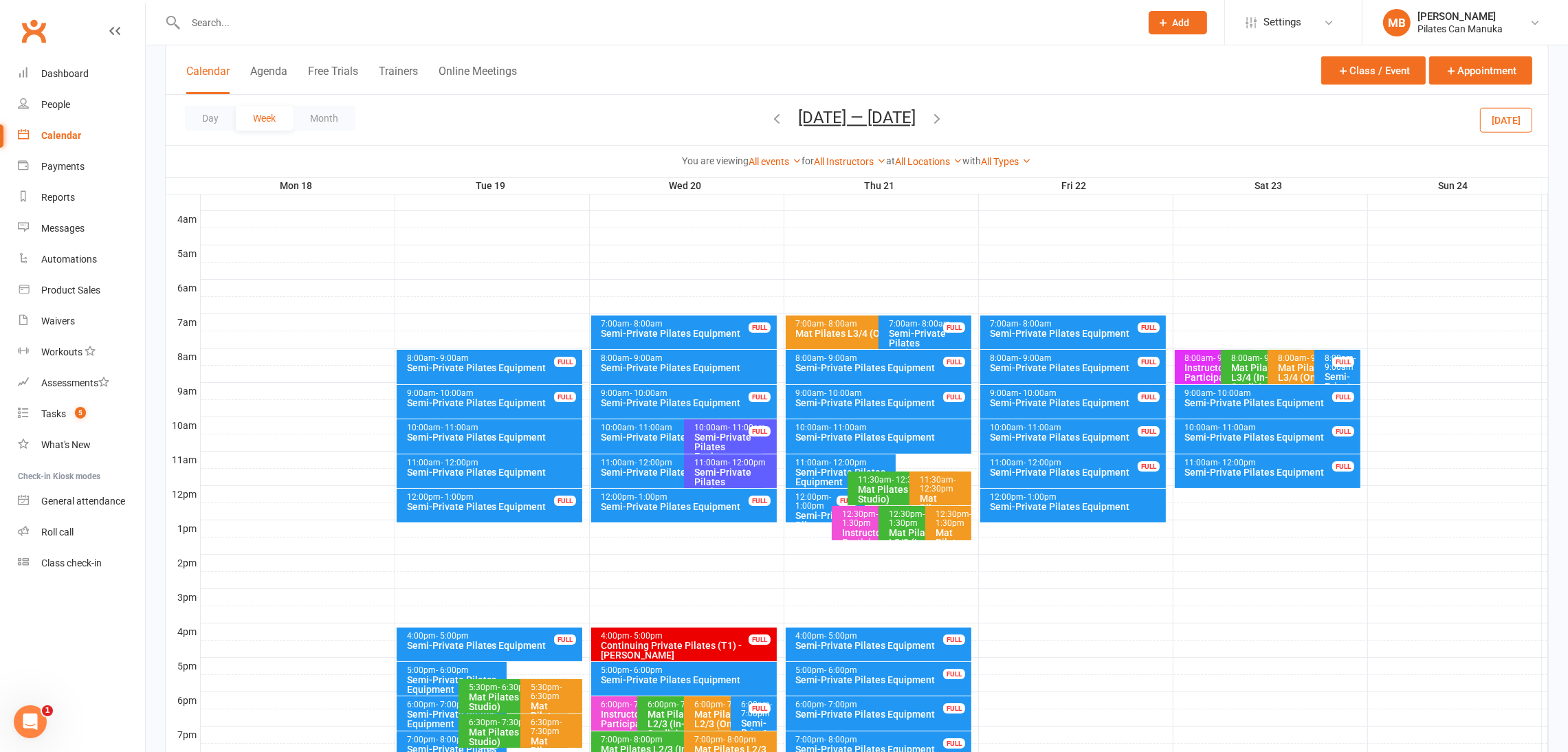
click at [945, 116] on icon "button" at bounding box center [937, 119] width 15 height 15
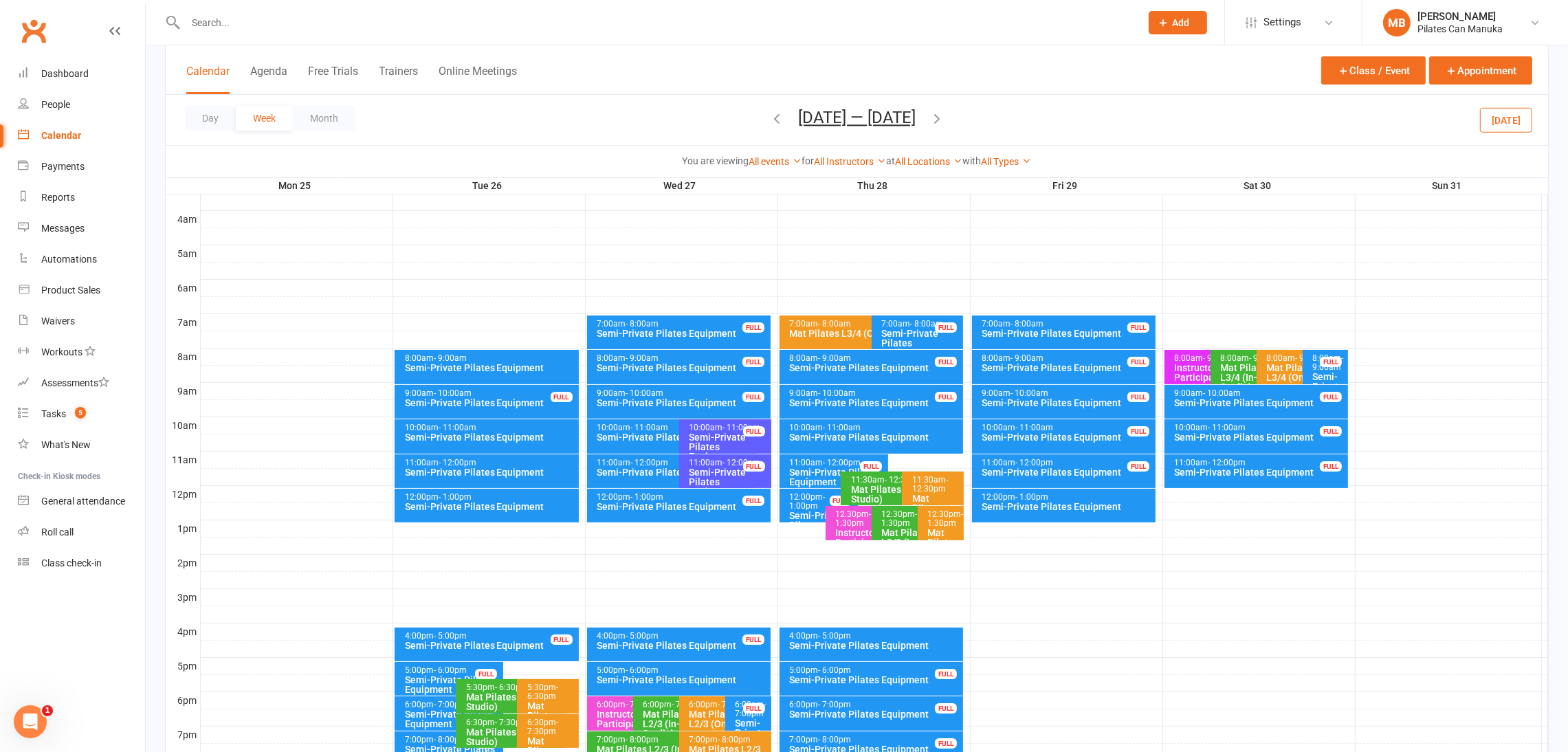
click at [465, 513] on div "12:00pm - 1:00pm Semi-Private Pilates Equipment" at bounding box center [487, 506] width 184 height 33
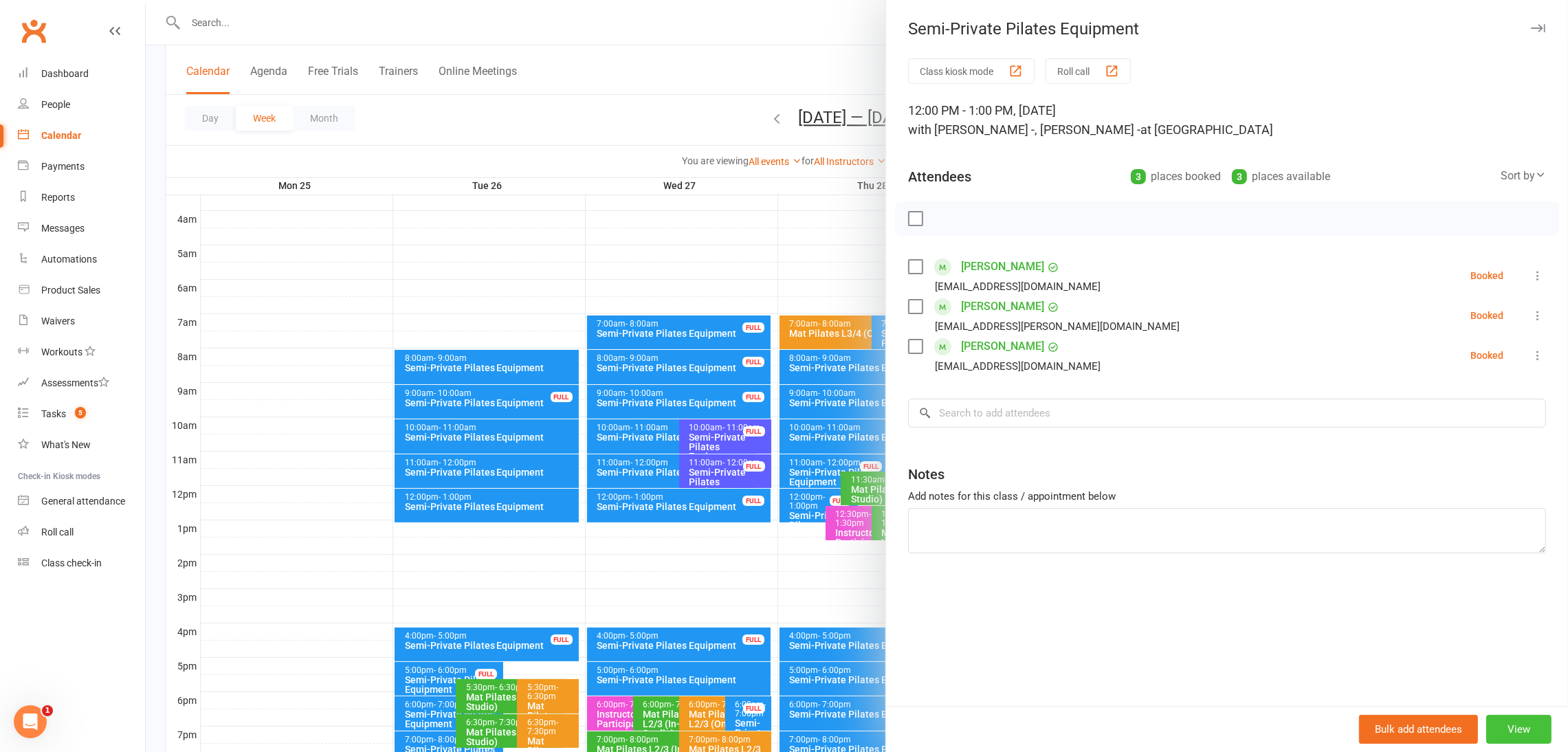
click at [1158, 717] on button "View" at bounding box center [1519, 729] width 65 height 29
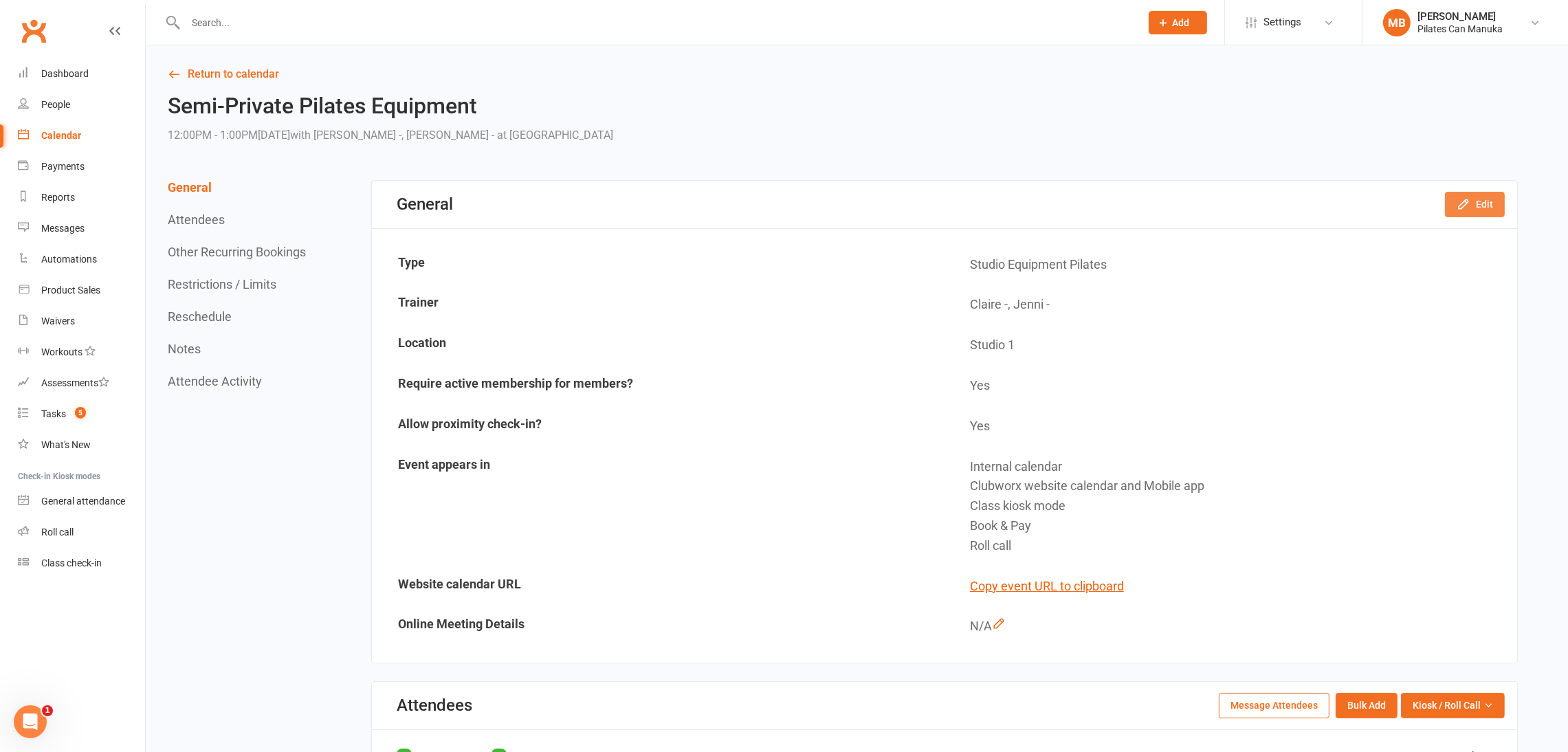
click at [1158, 205] on button "Edit" at bounding box center [1475, 204] width 60 height 25
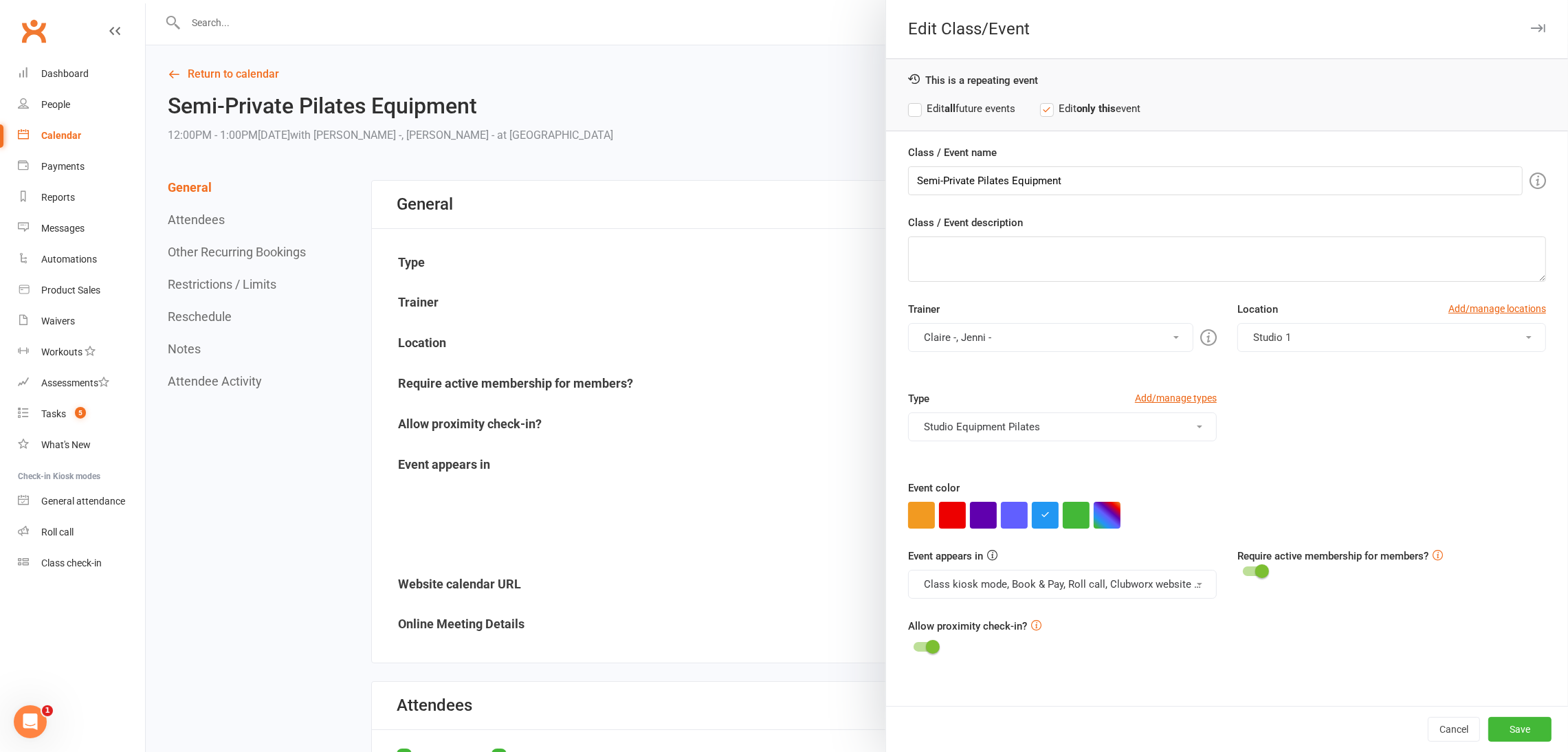
click at [1016, 334] on button "Claire -, Jenni -" at bounding box center [1051, 337] width 285 height 29
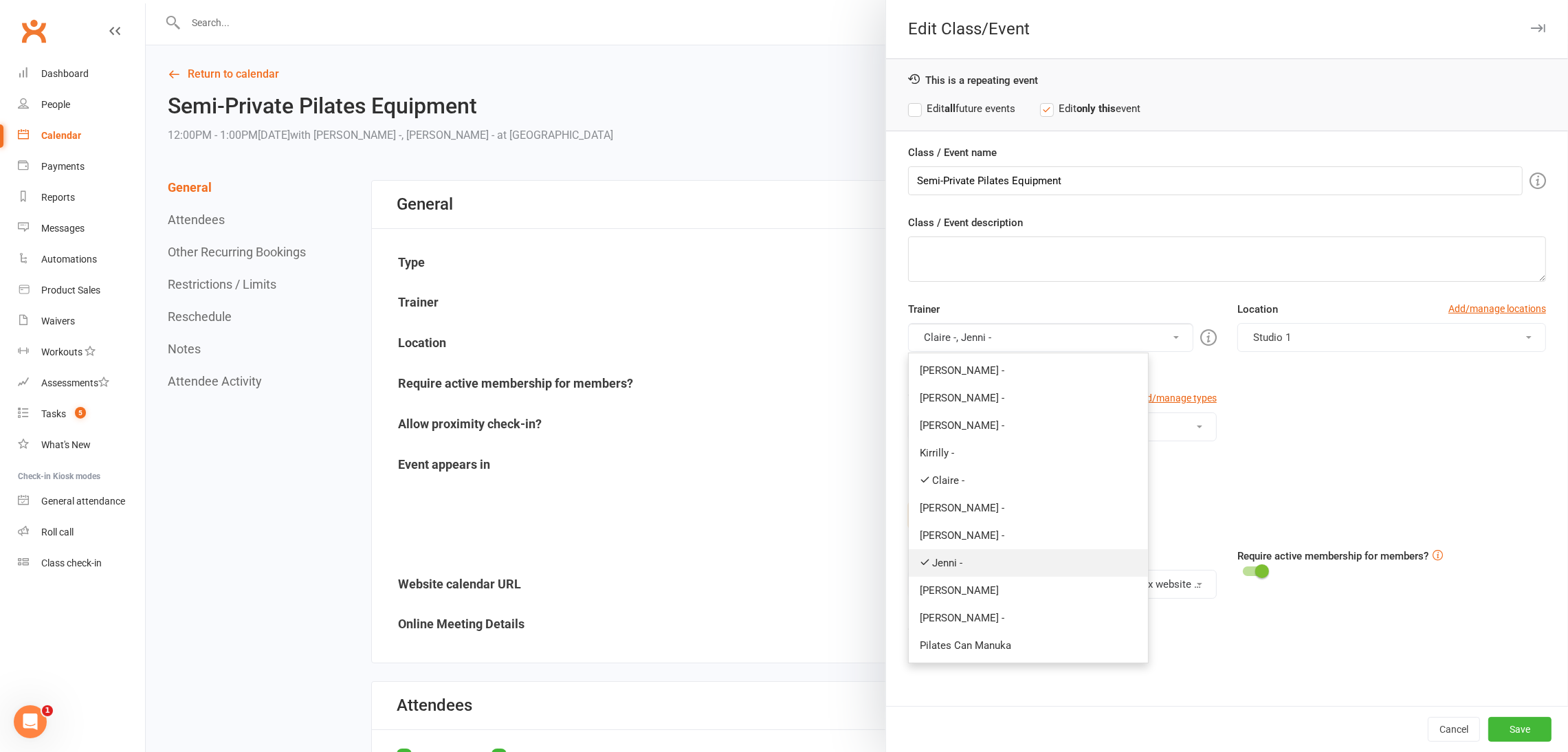
click at [986, 561] on link "Jenni -" at bounding box center [1028, 563] width 239 height 28
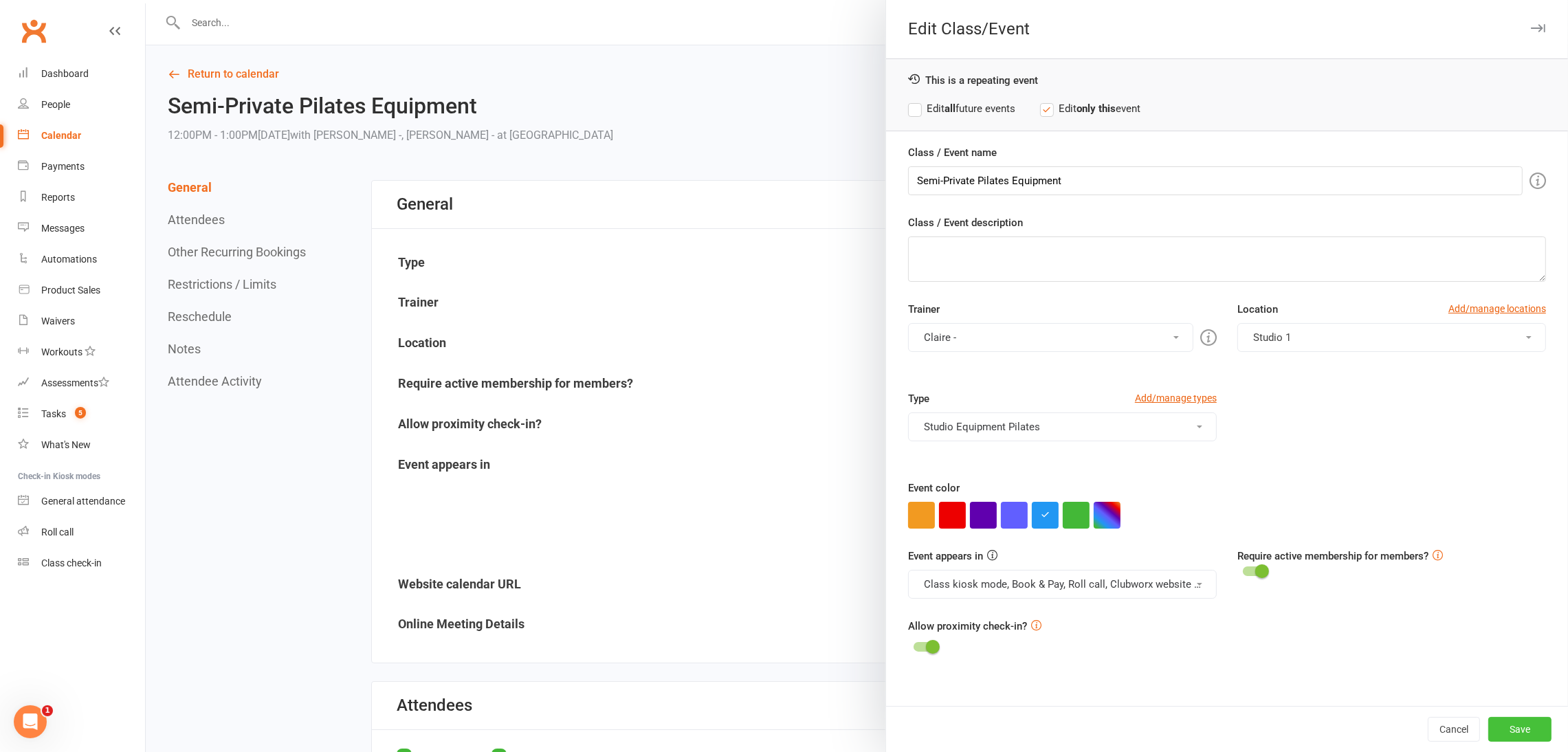
click at [1158, 717] on button "Save" at bounding box center [1520, 729] width 63 height 25
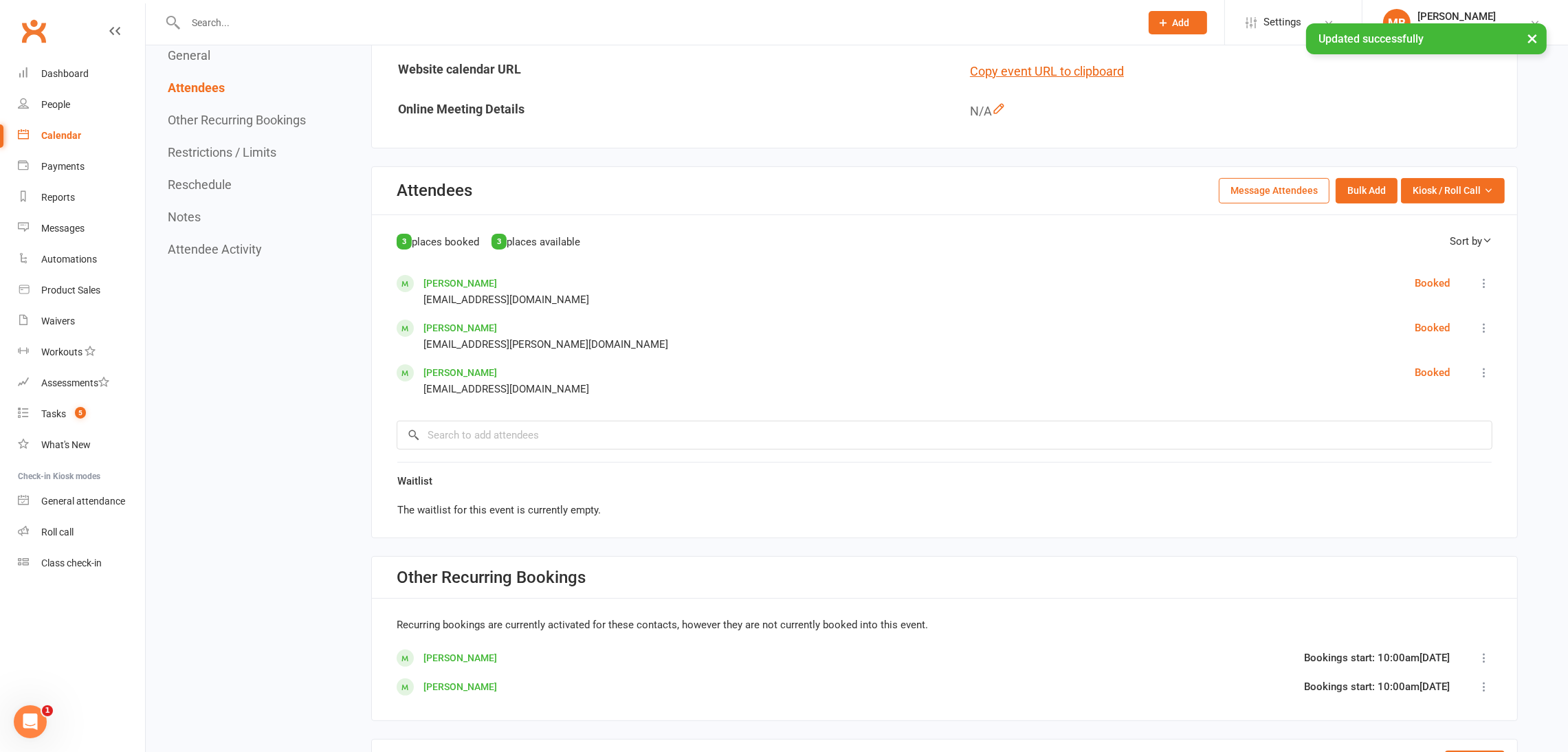
scroll to position [722, 0]
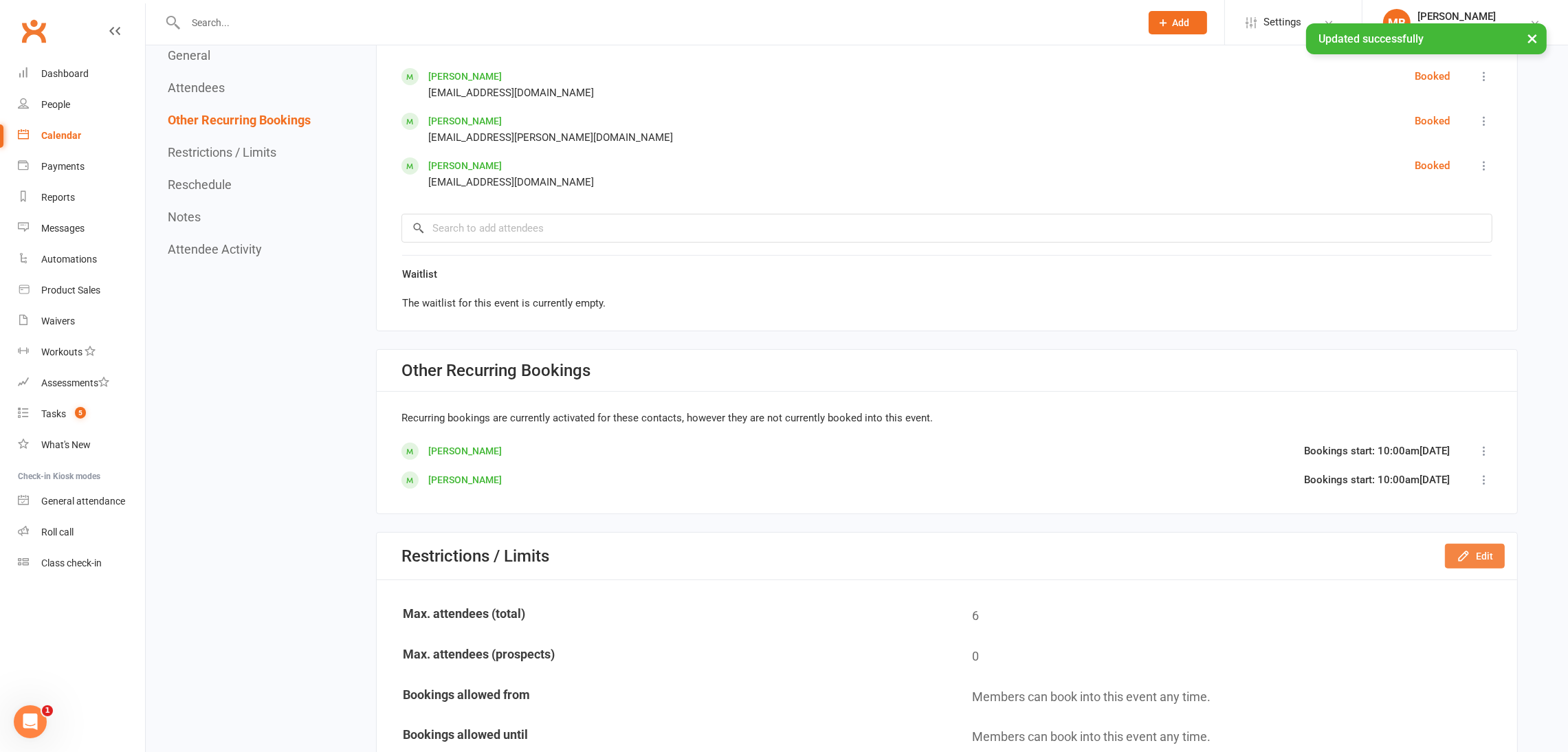
click at [1158, 545] on button "Edit" at bounding box center [1475, 557] width 60 height 25
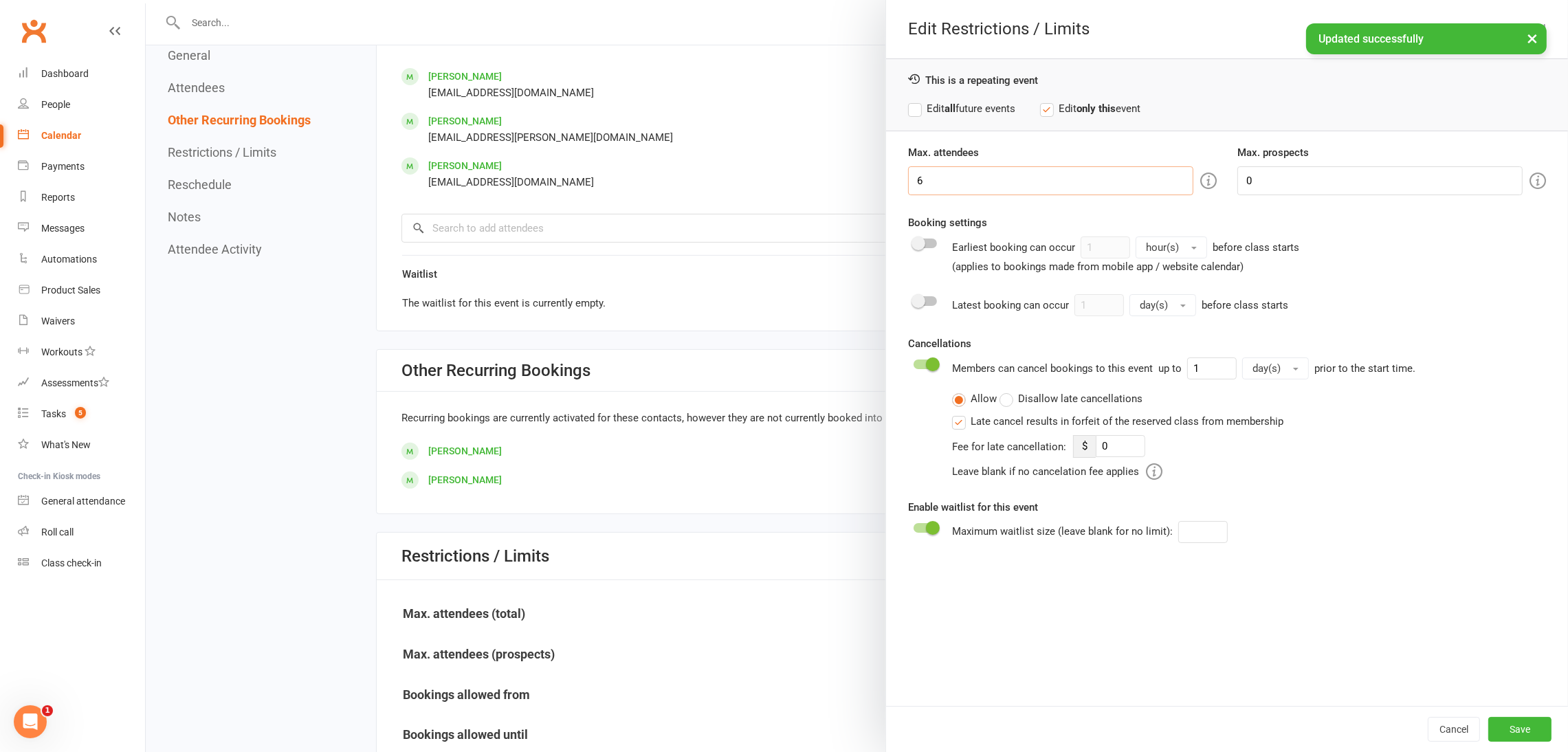
drag, startPoint x: 994, startPoint y: 183, endPoint x: 838, endPoint y: 191, distance: 156.2
click at [838, 0] on div "Edit Restrictions / Limits This is a repeating event Edit all future events Edi…" at bounding box center [857, 0] width 1423 height 0
type input "4"
drag, startPoint x: 1510, startPoint y: 732, endPoint x: 1500, endPoint y: 718, distance: 17.2
click at [1158, 717] on button "Save" at bounding box center [1520, 729] width 63 height 25
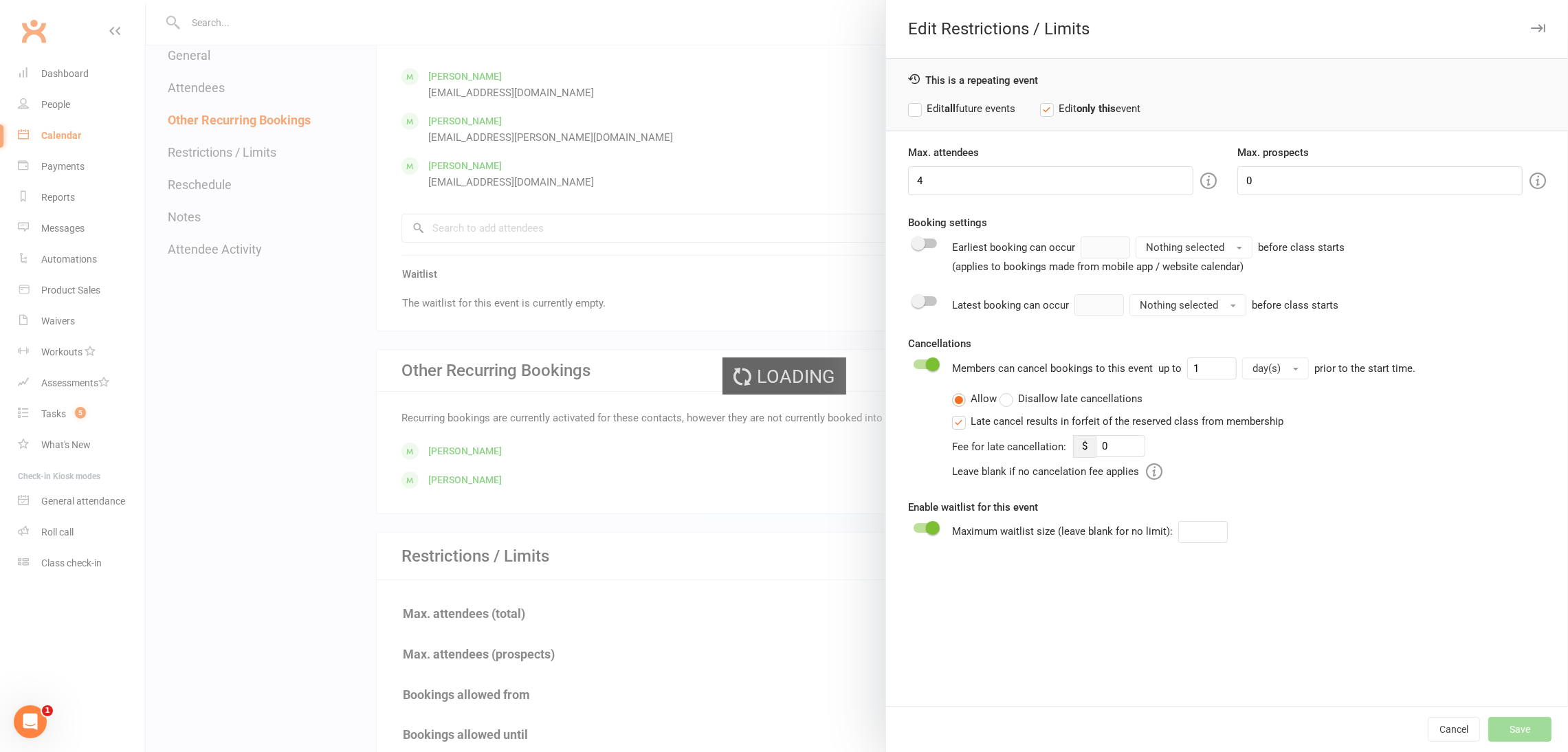
type input "0"
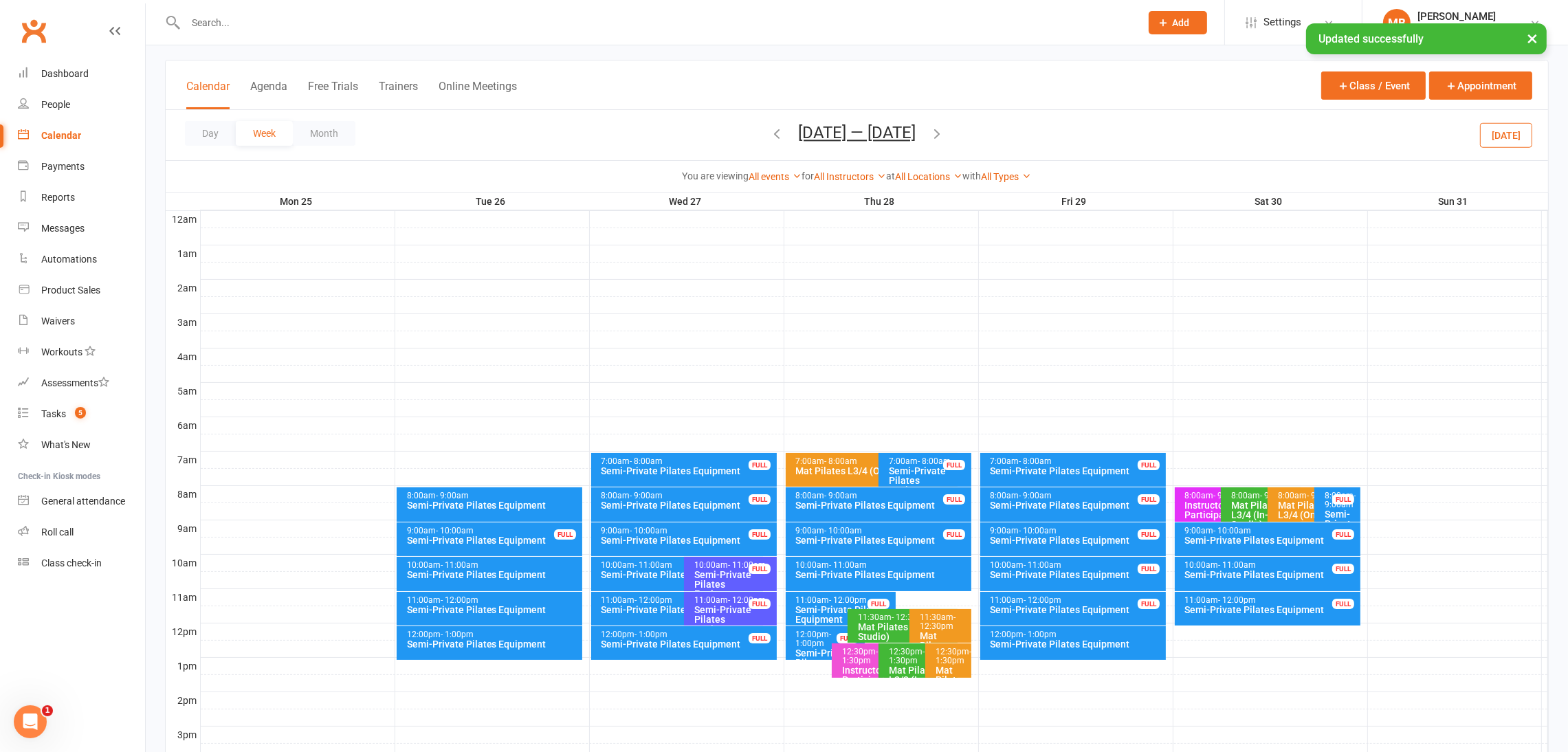
scroll to position [103, 0]
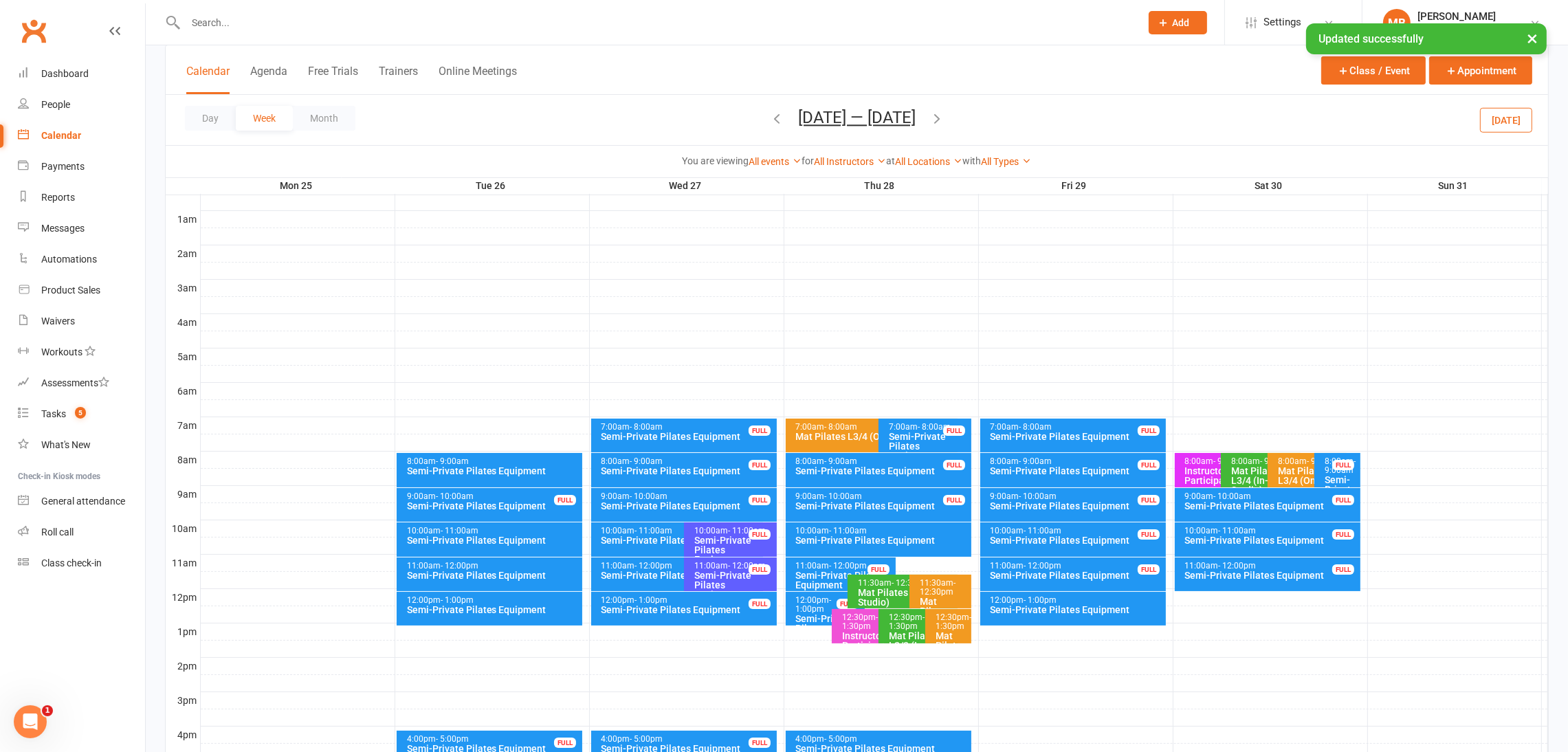
click at [510, 616] on div "12:00pm - 1:00pm Semi-Private Pilates Equipment" at bounding box center [489, 608] width 186 height 33
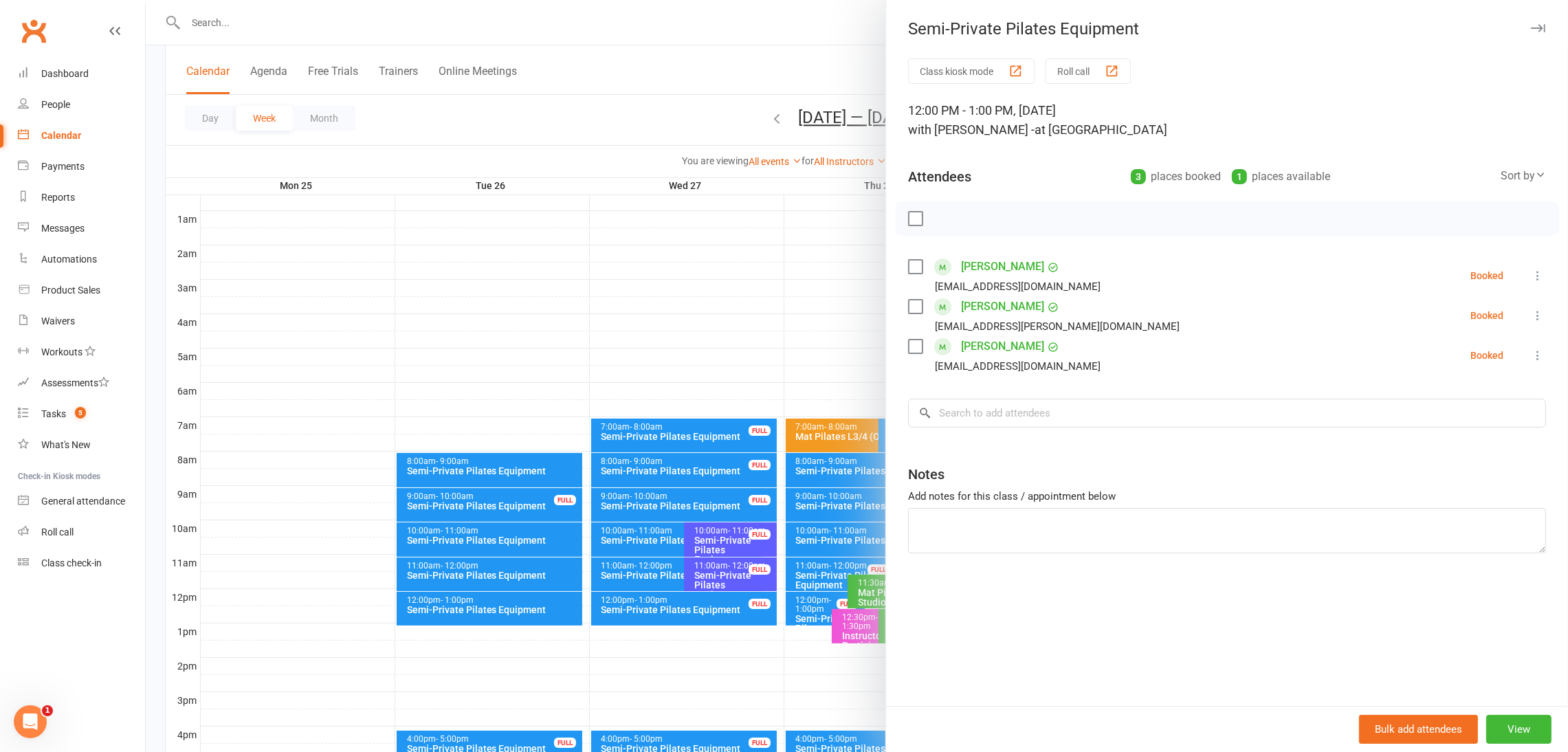
click at [510, 616] on div at bounding box center [857, 376] width 1423 height 752
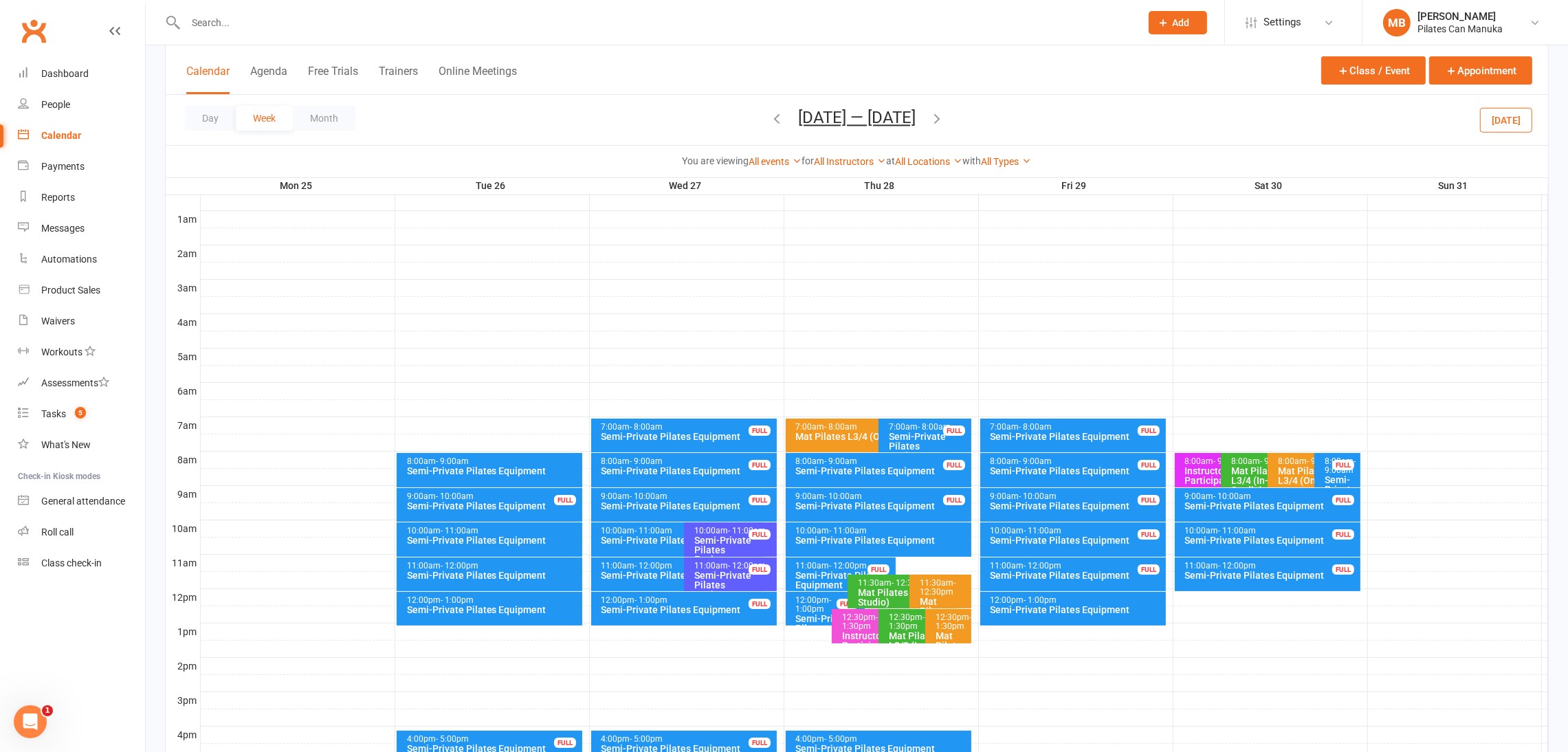
click at [769, 118] on icon "button" at bounding box center [777, 119] width 15 height 15
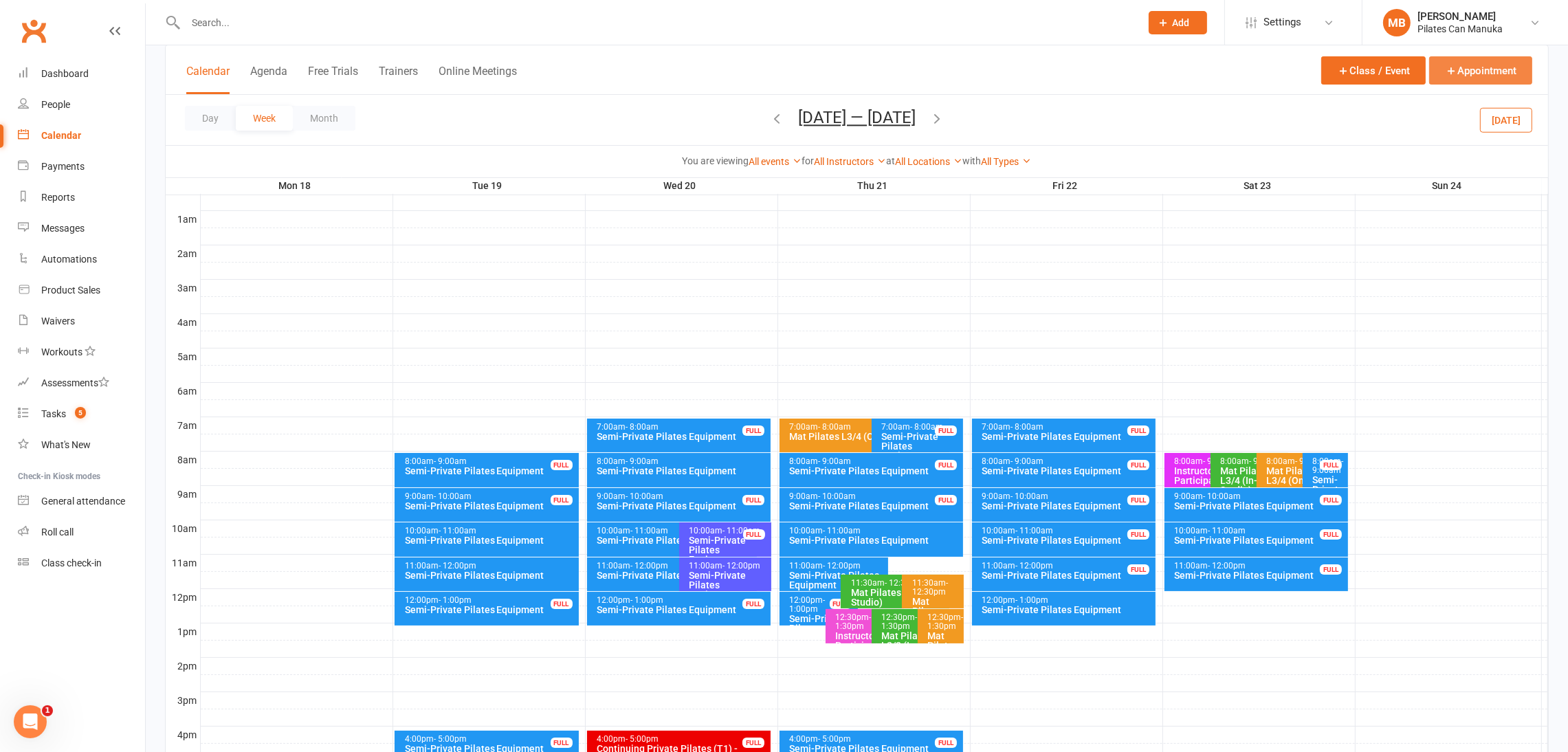
click at [1158, 71] on button "Appointment" at bounding box center [1481, 71] width 103 height 28
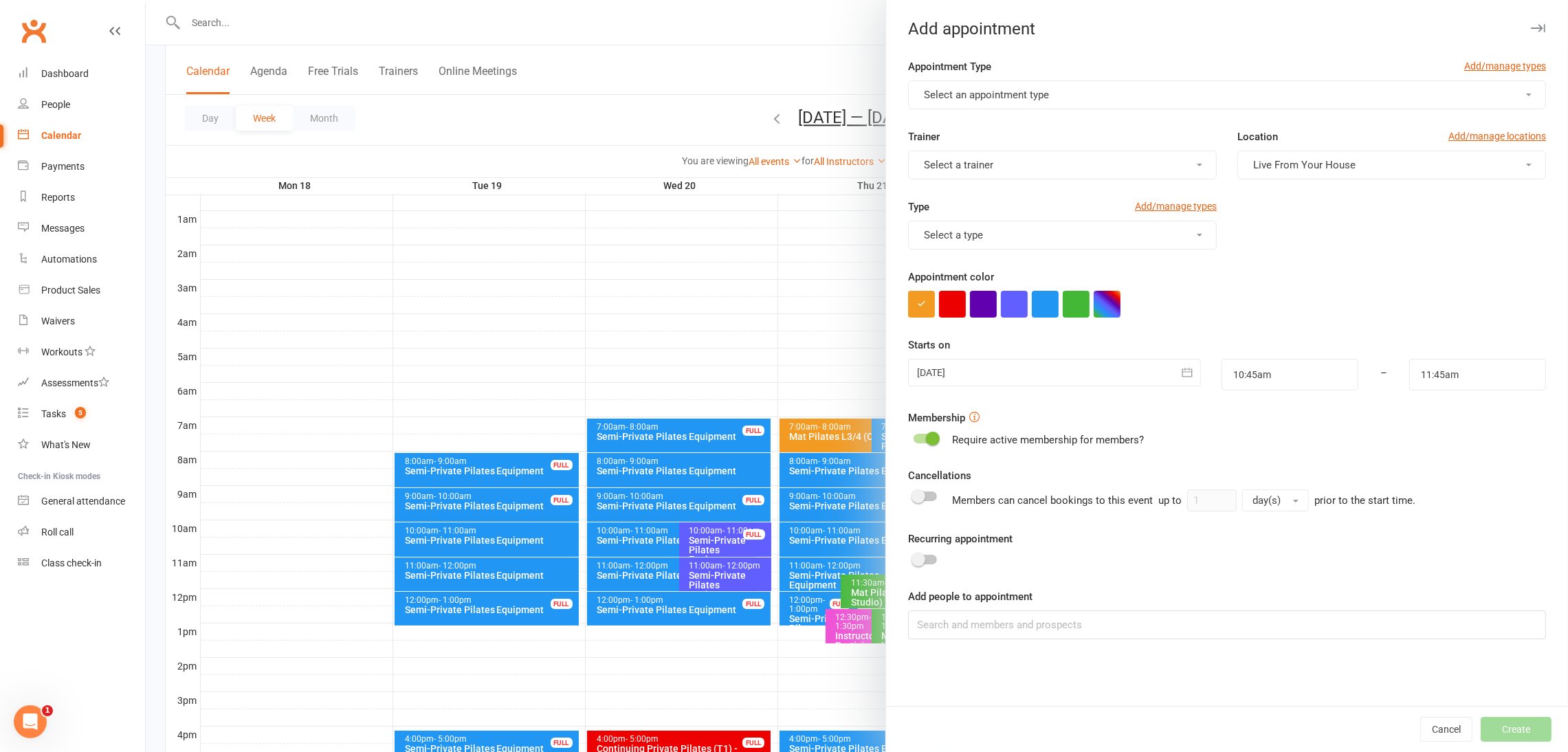
click at [1116, 100] on button "Select an appointment type" at bounding box center [1227, 94] width 638 height 29
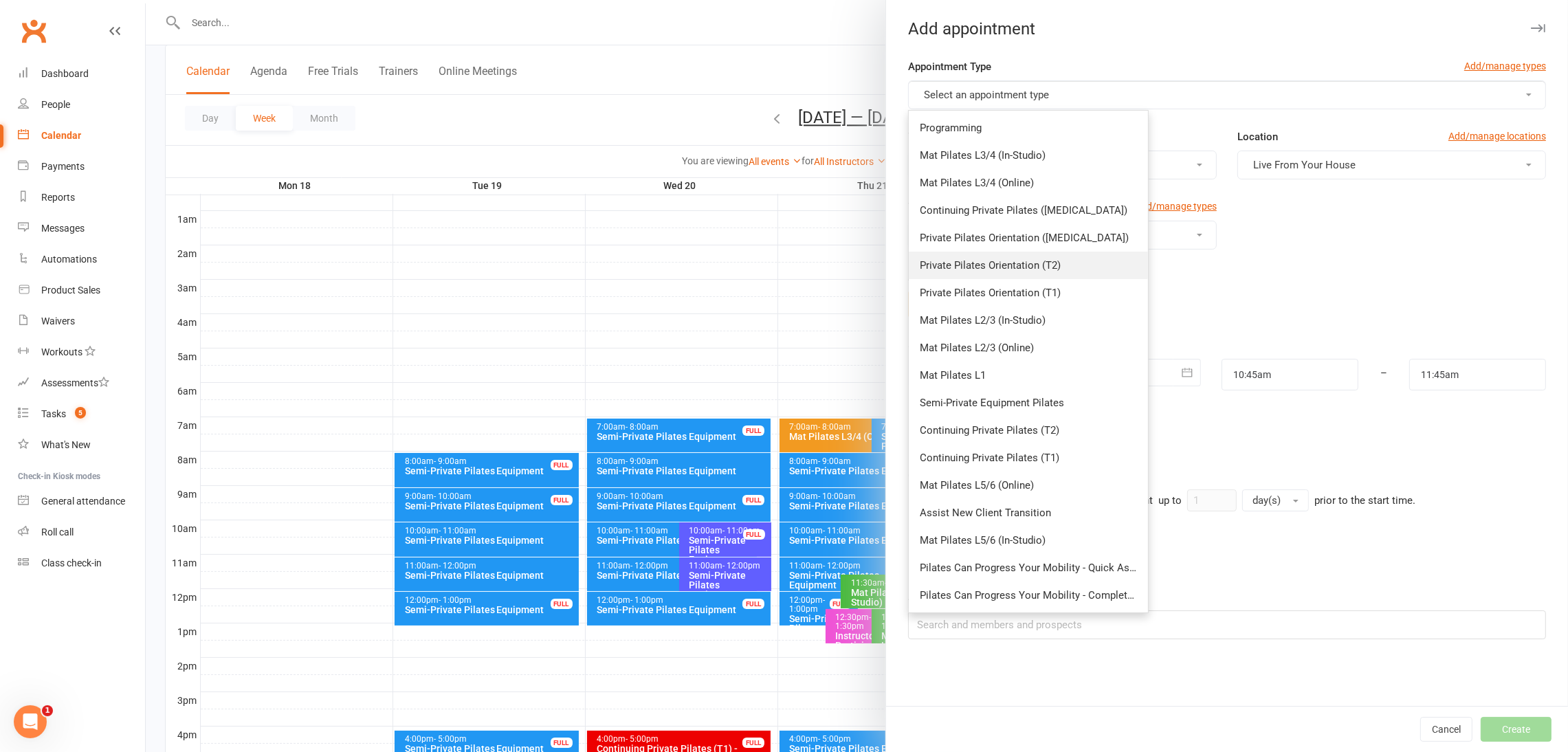
click at [1071, 266] on link "Private Pilates Orientation (T2)" at bounding box center [1028, 265] width 239 height 28
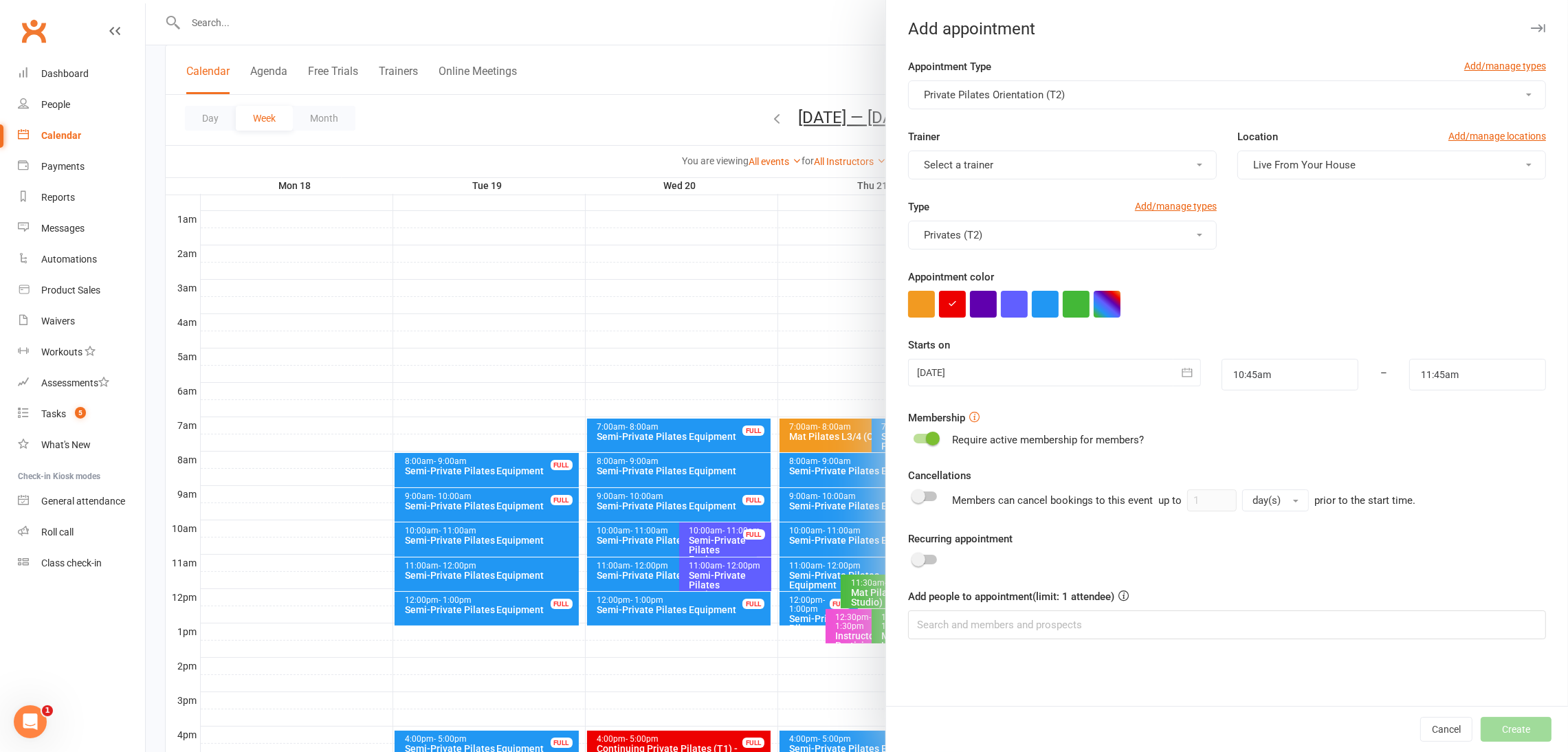
click at [1125, 160] on button "Select a trainer" at bounding box center [1062, 164] width 309 height 29
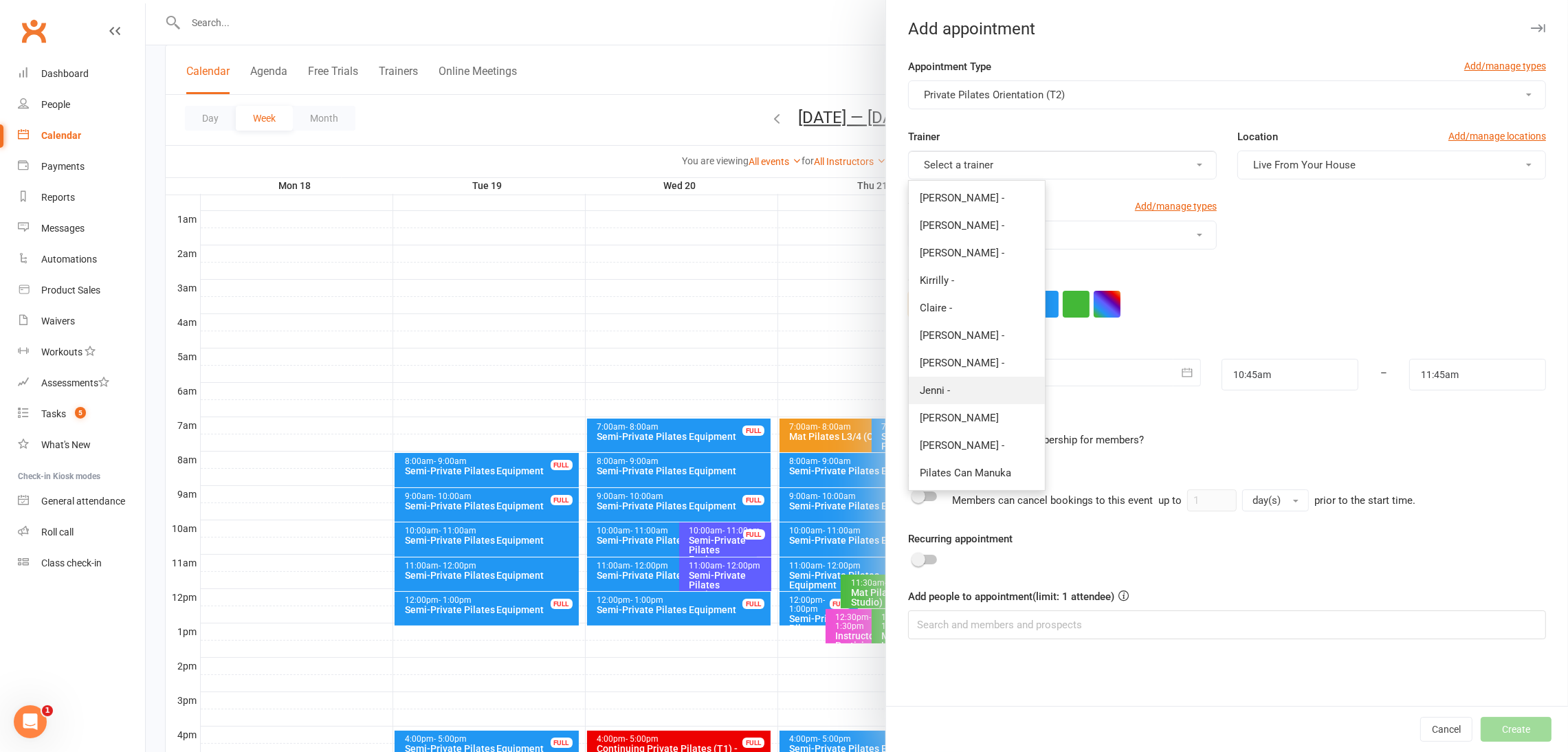
click at [955, 392] on link "Jenni -" at bounding box center [976, 391] width 136 height 28
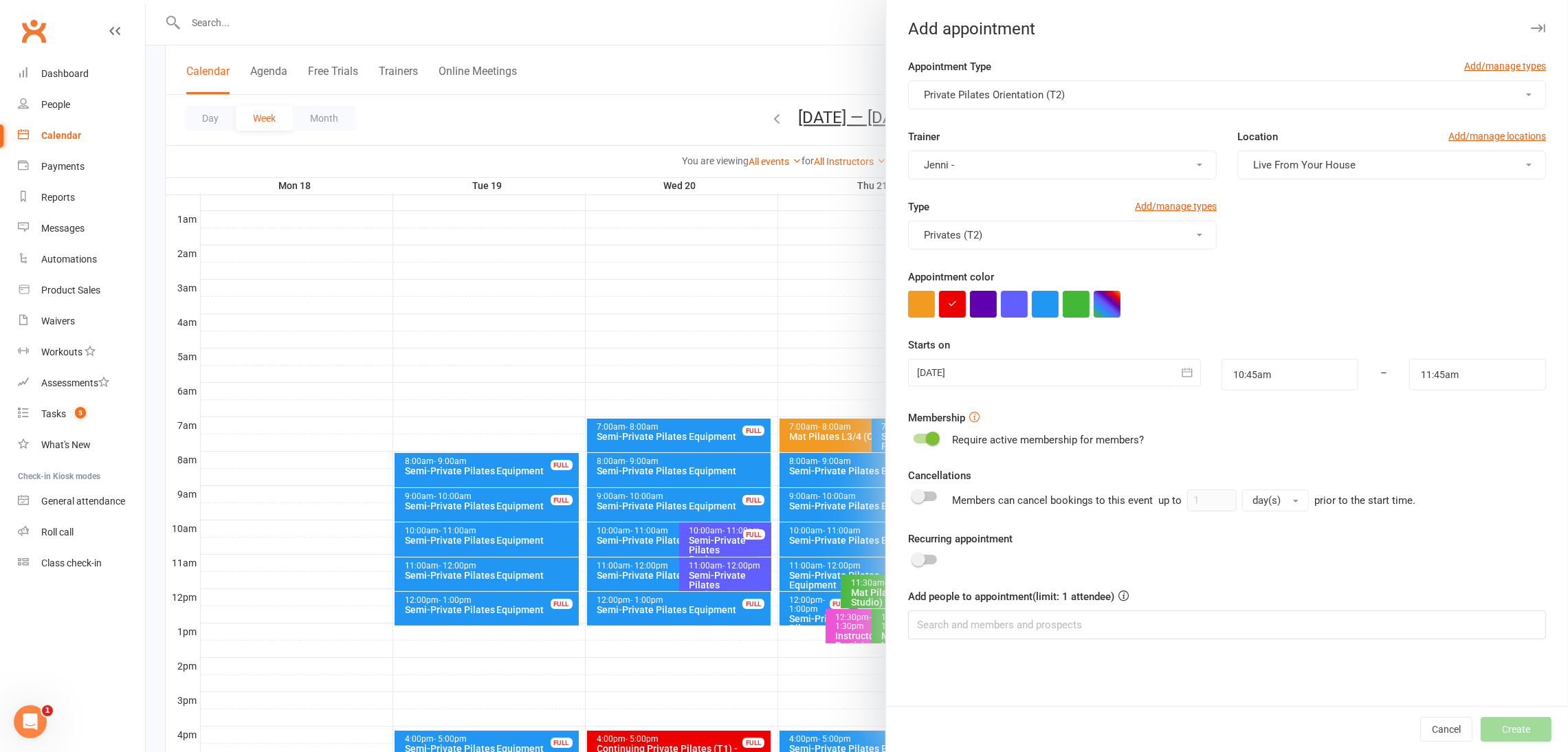
click at [1158, 165] on button "Live From Your House" at bounding box center [1392, 164] width 309 height 29
click at [1158, 282] on link "Studio 2" at bounding box center [1306, 280] width 136 height 28
click at [1158, 377] on icon "button" at bounding box center [1187, 372] width 10 height 9
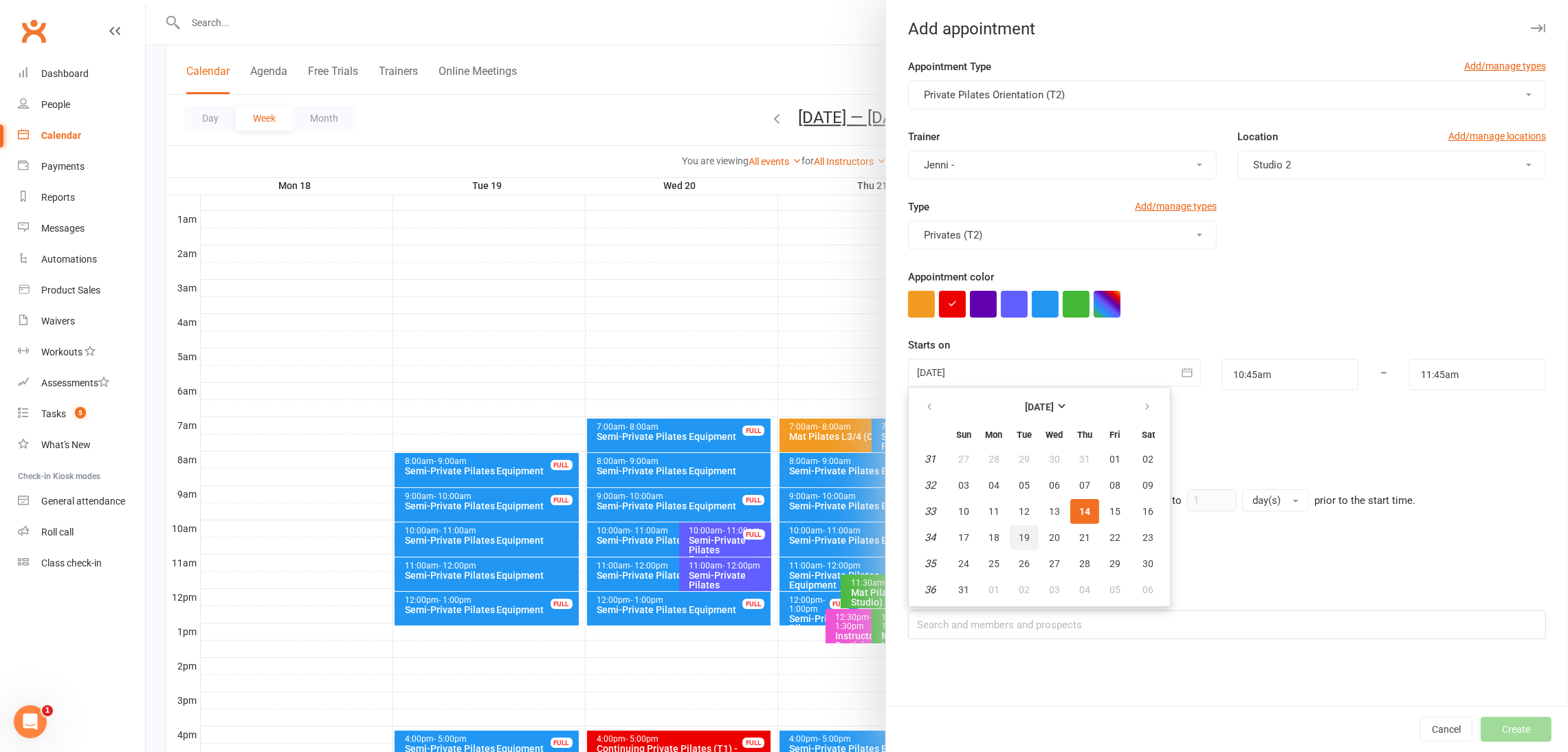
click at [1010, 532] on button "19" at bounding box center [1024, 538] width 29 height 25
type input "[DATE]"
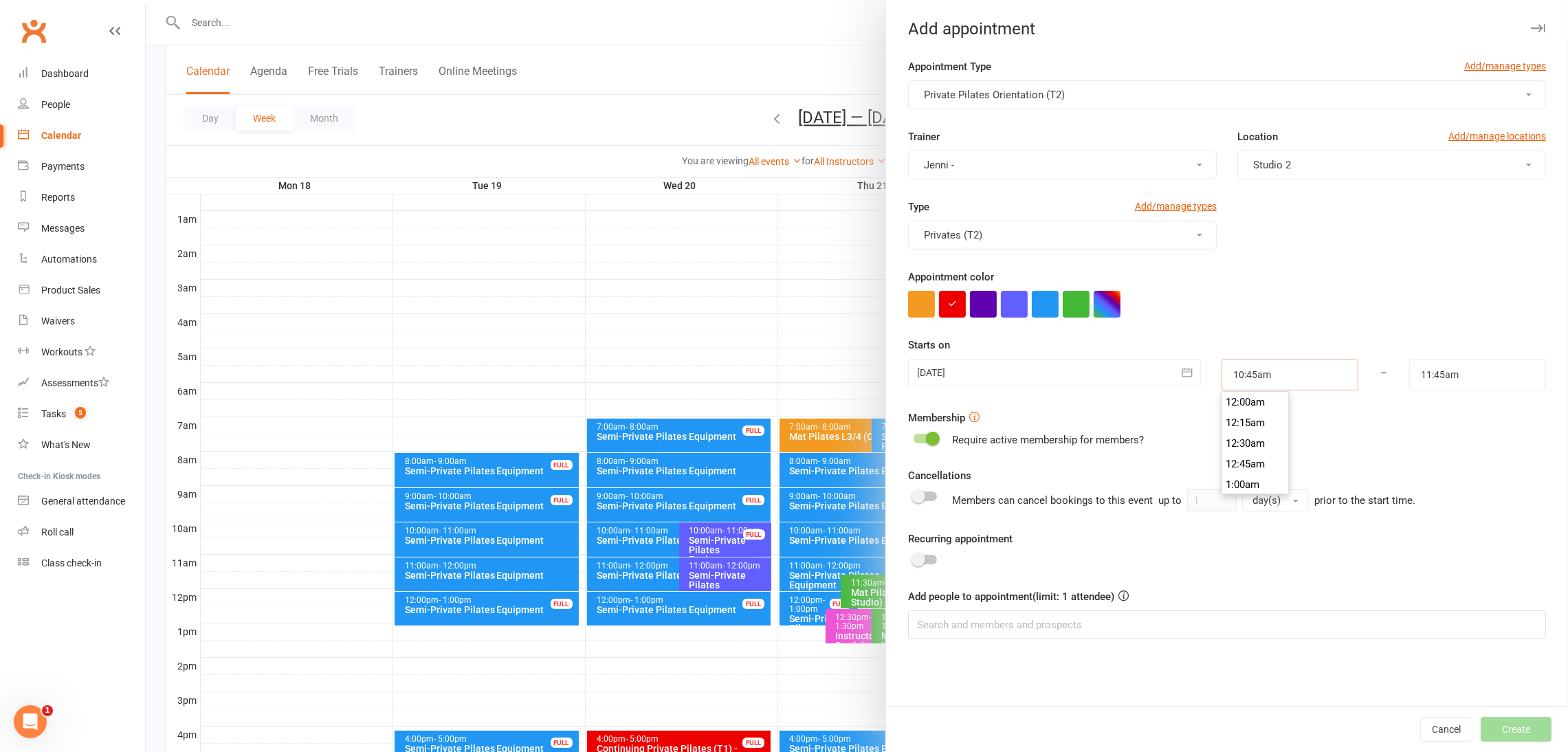
click at [1158, 375] on input "10:45am" at bounding box center [1290, 375] width 137 height 32
type input "12:00pm"
type input "1:00pm"
click at [1158, 447] on li "12:00pm" at bounding box center [1255, 444] width 66 height 21
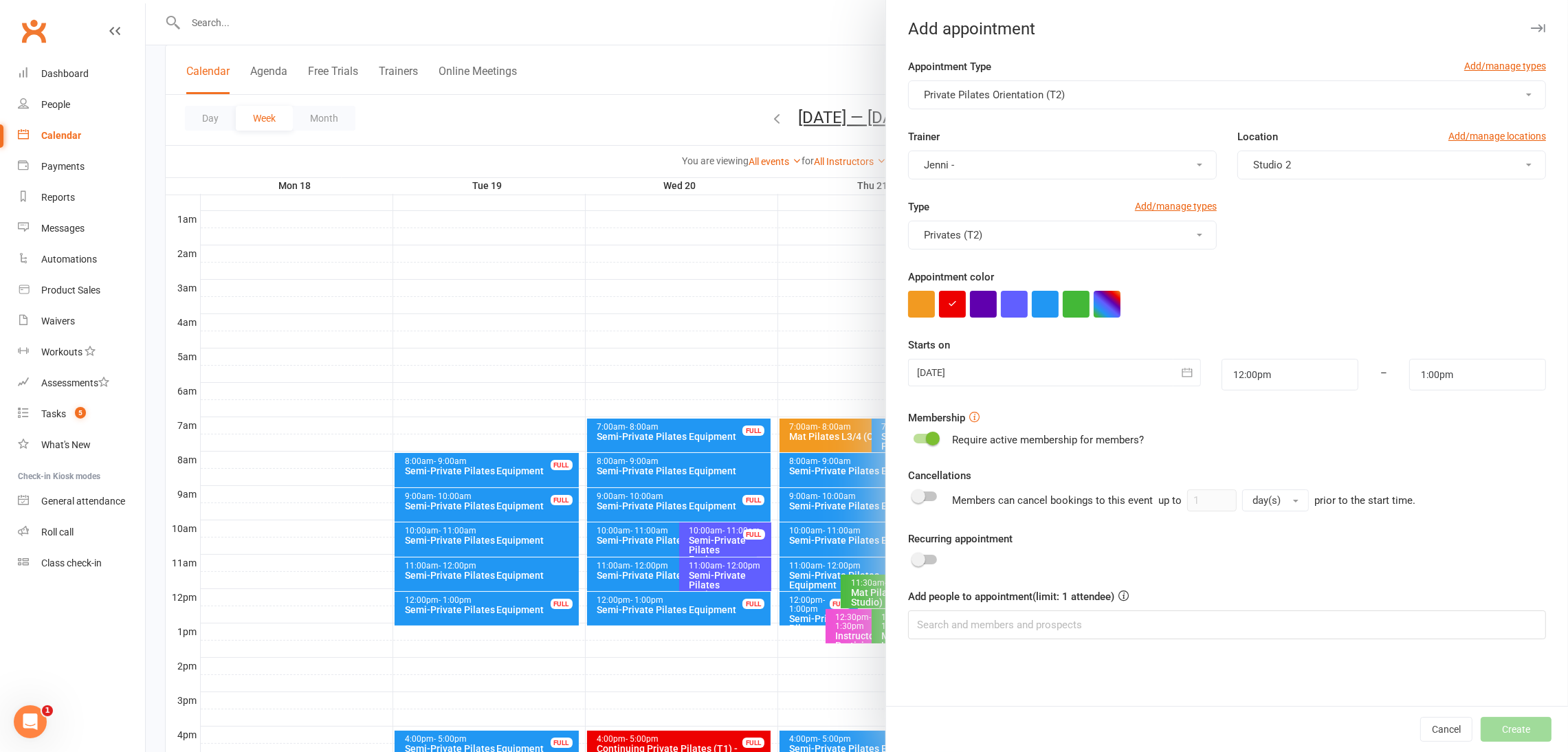
click at [1158, 441] on div "Require active membership for members?" at bounding box center [1227, 440] width 638 height 17
click at [983, 632] on input at bounding box center [1227, 625] width 638 height 29
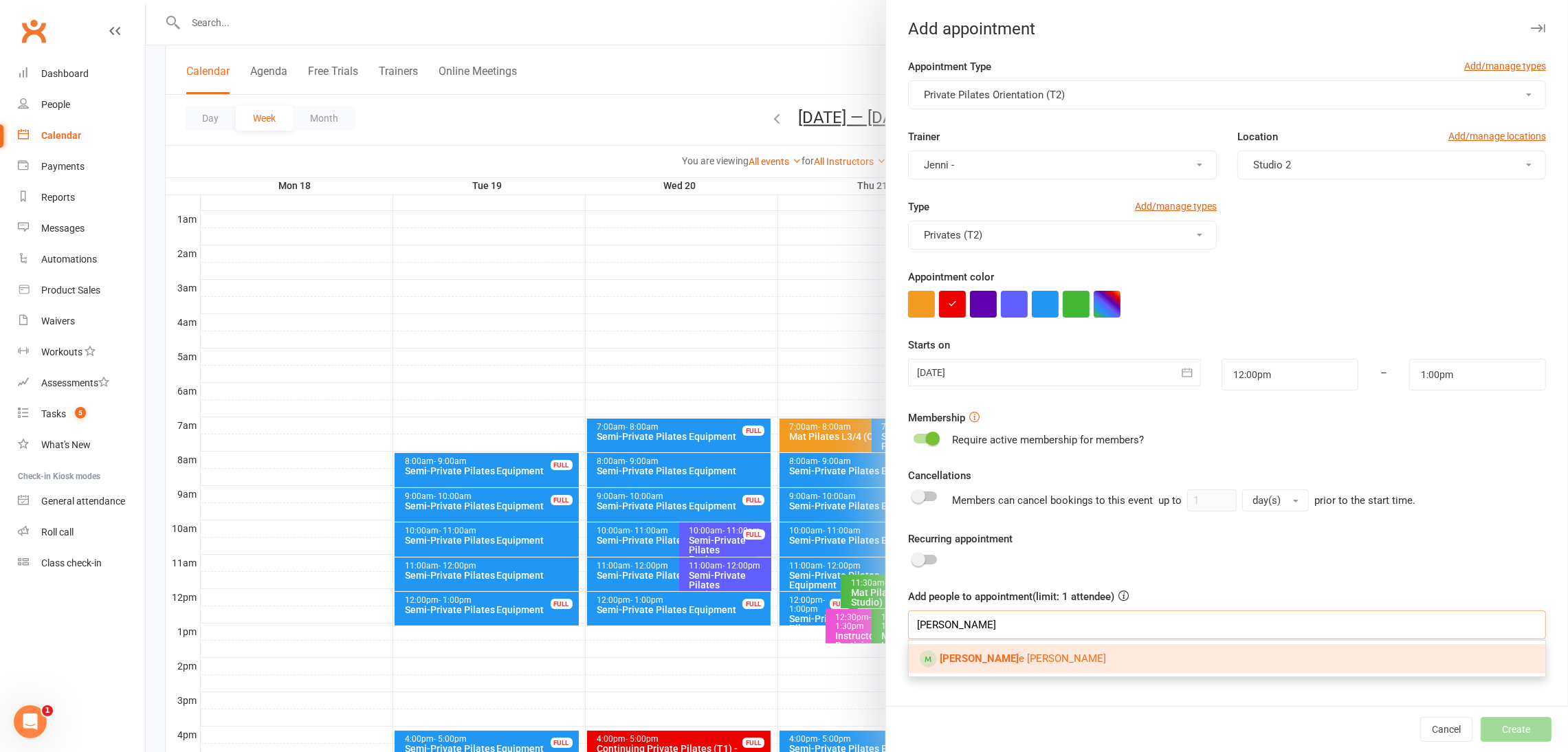
type input "bobbi"
click at [1005, 659] on link "Bobbi e Gosper" at bounding box center [1227, 659] width 637 height 29
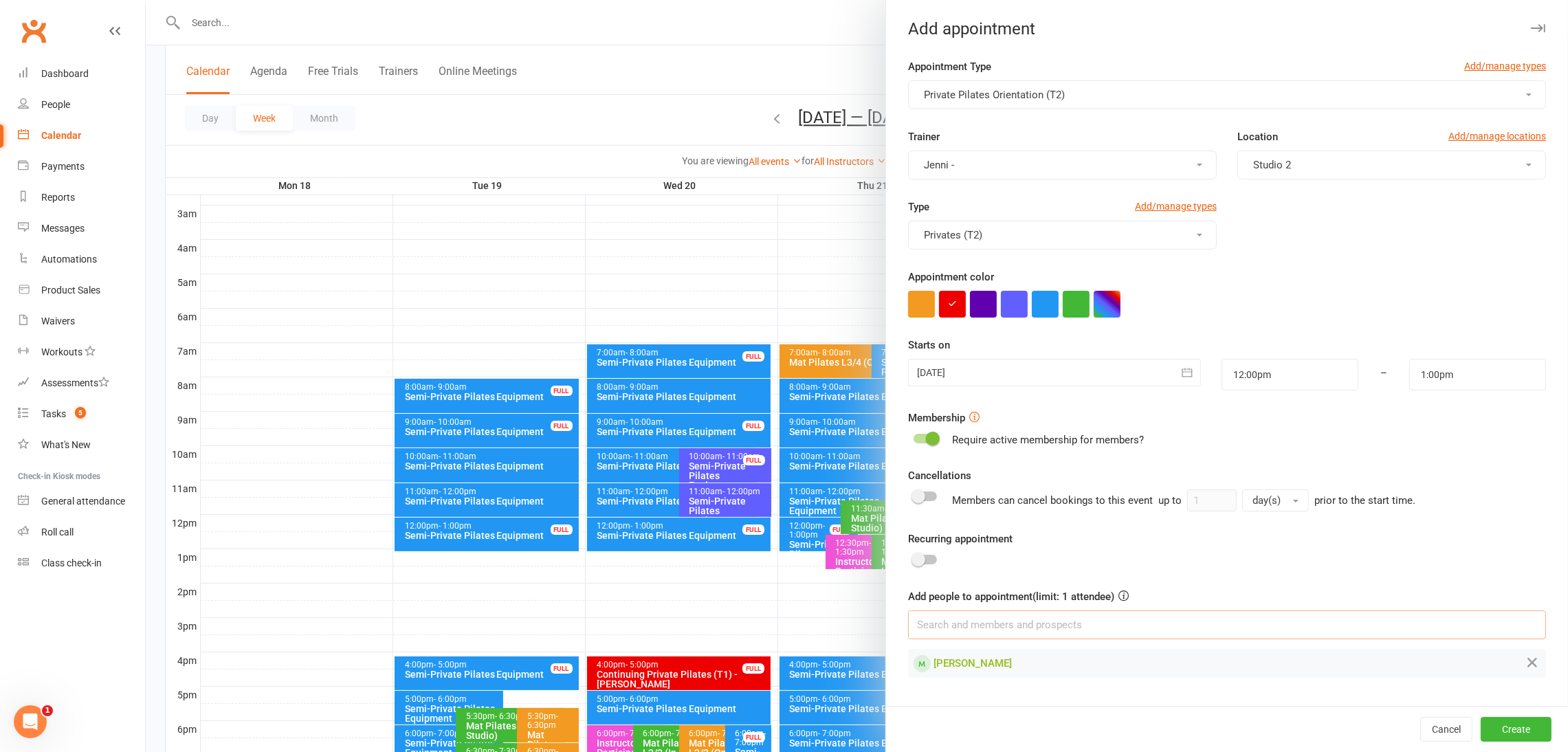
scroll to position [309, 0]
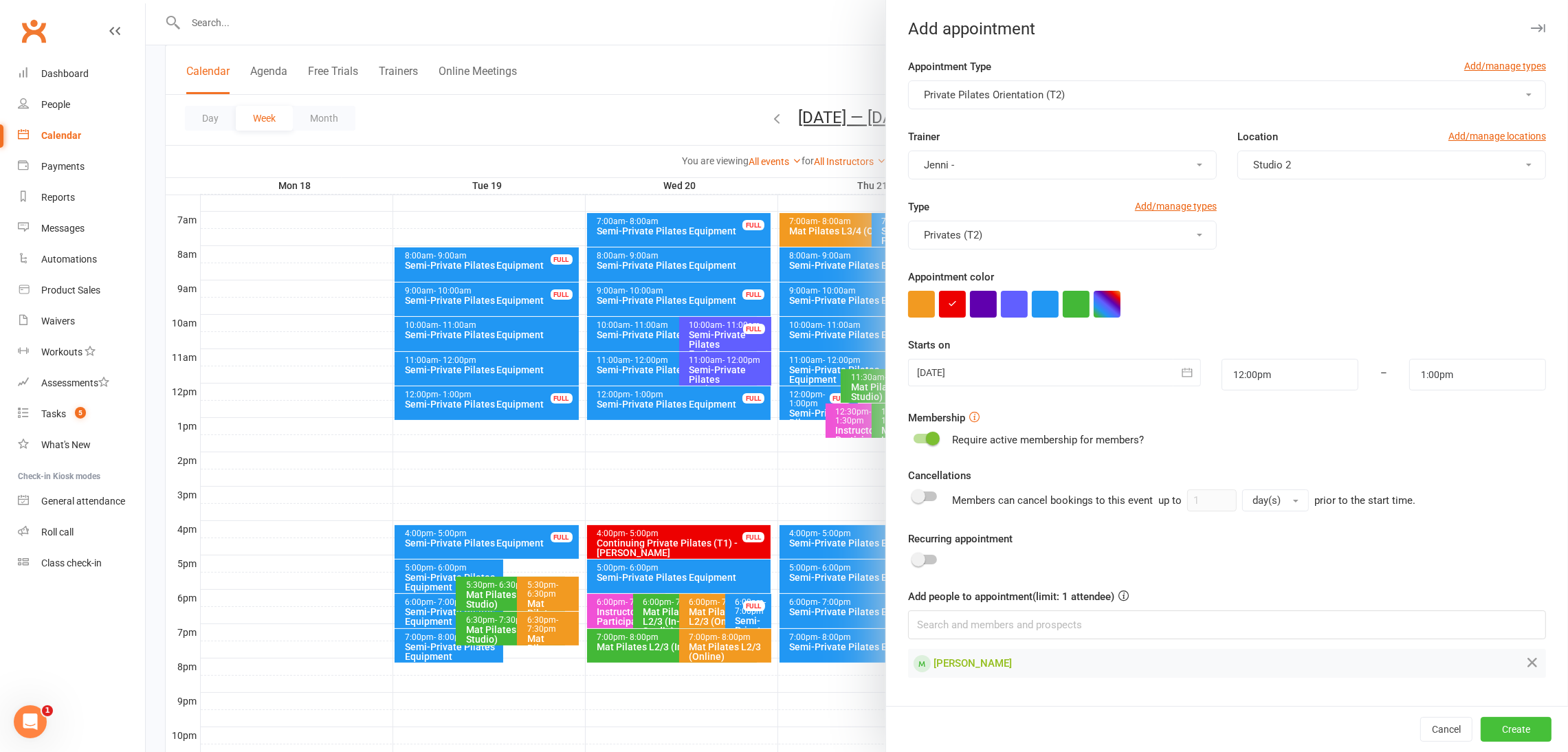
click at [1158, 717] on button "Create" at bounding box center [1516, 729] width 71 height 25
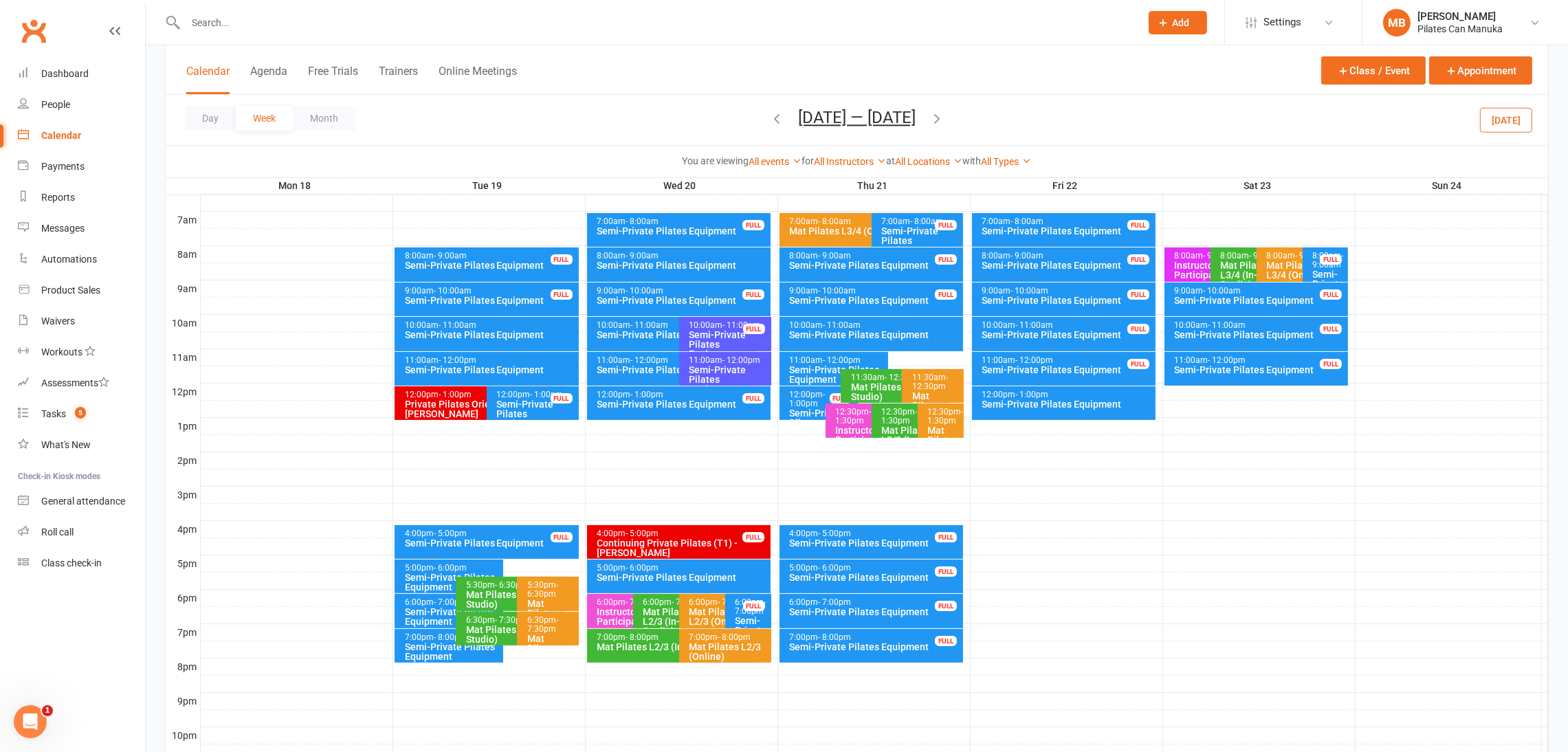
click at [941, 117] on icon "button" at bounding box center [937, 119] width 15 height 15
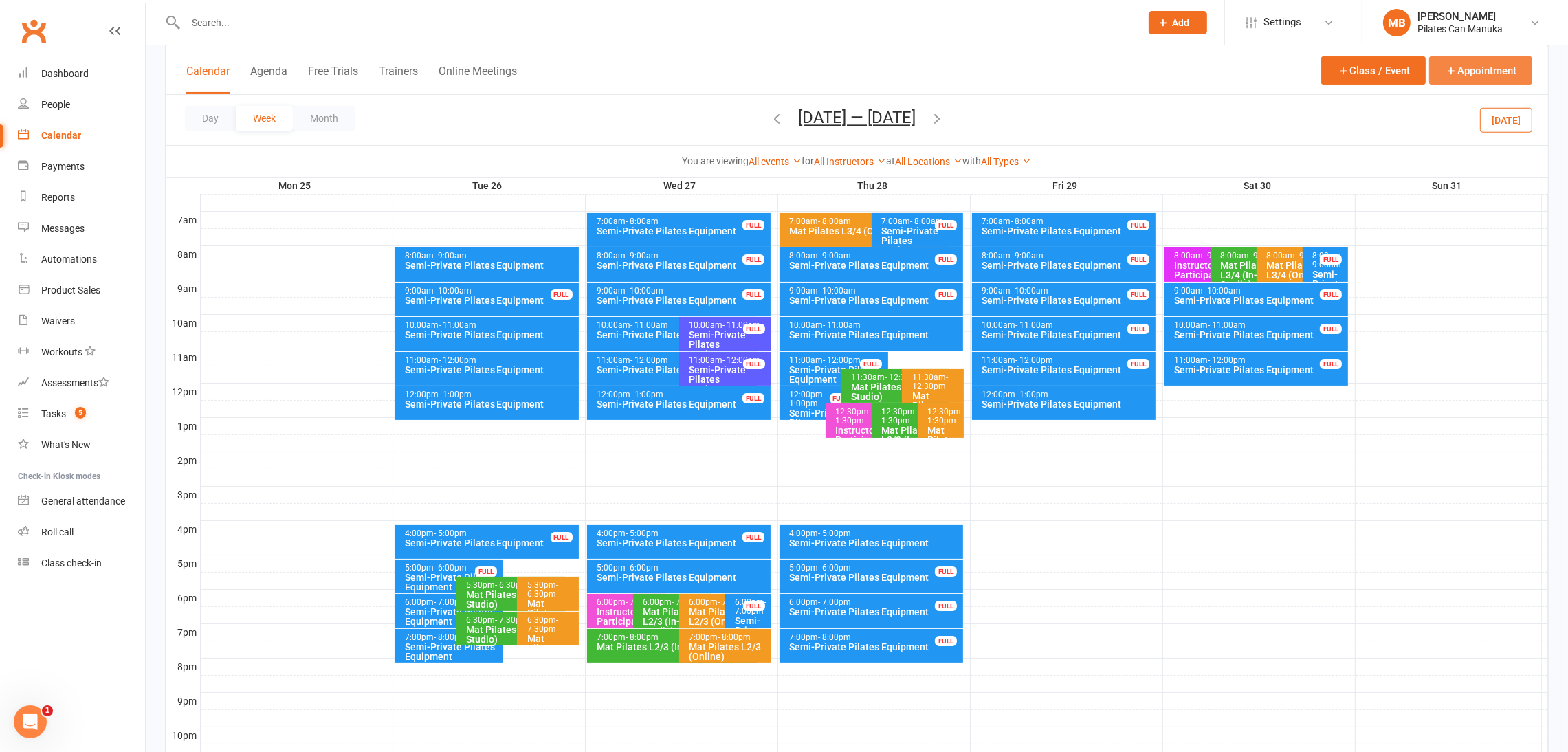
click at [1158, 76] on button "Appointment" at bounding box center [1481, 71] width 103 height 28
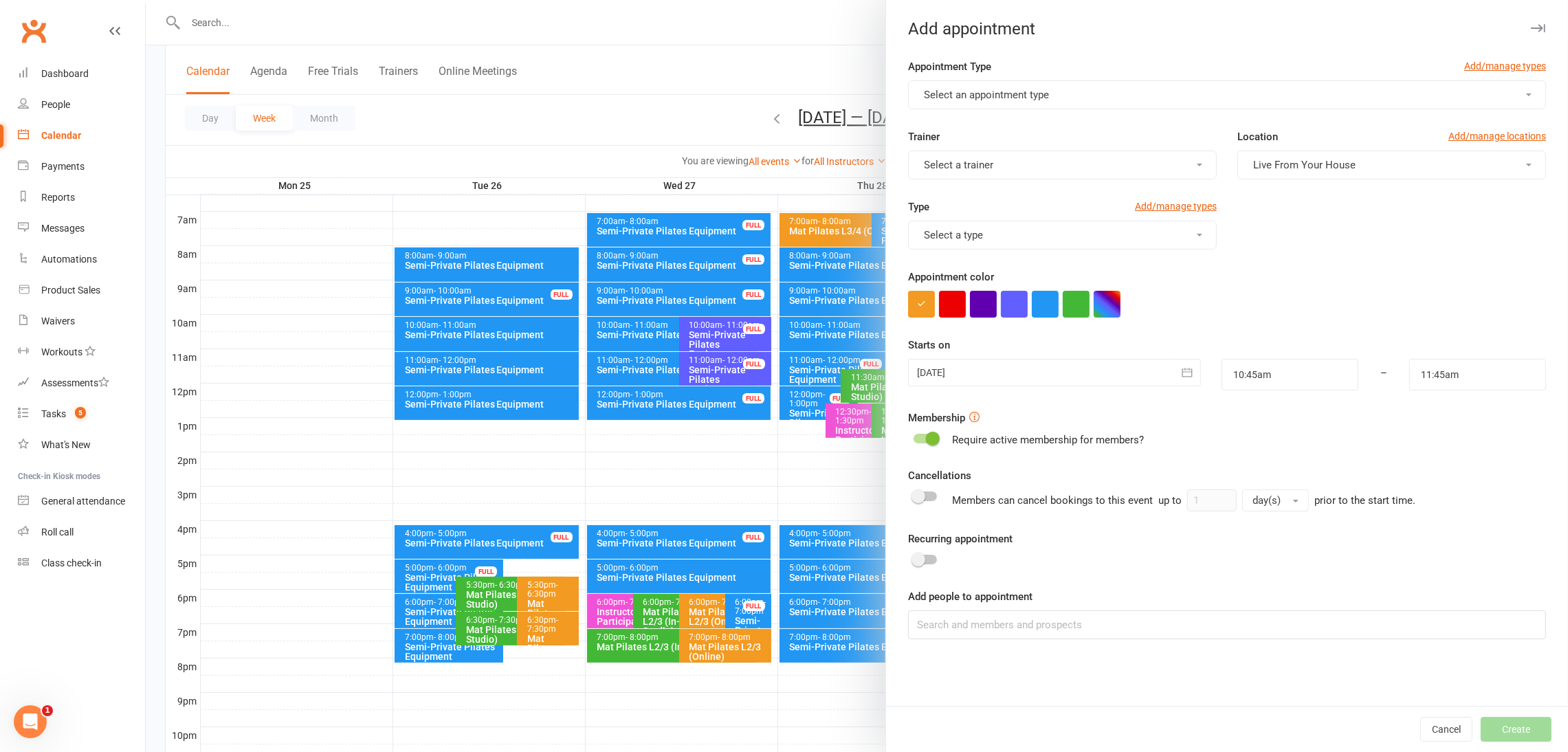
click at [1158, 94] on button "Select an appointment type" at bounding box center [1227, 94] width 638 height 29
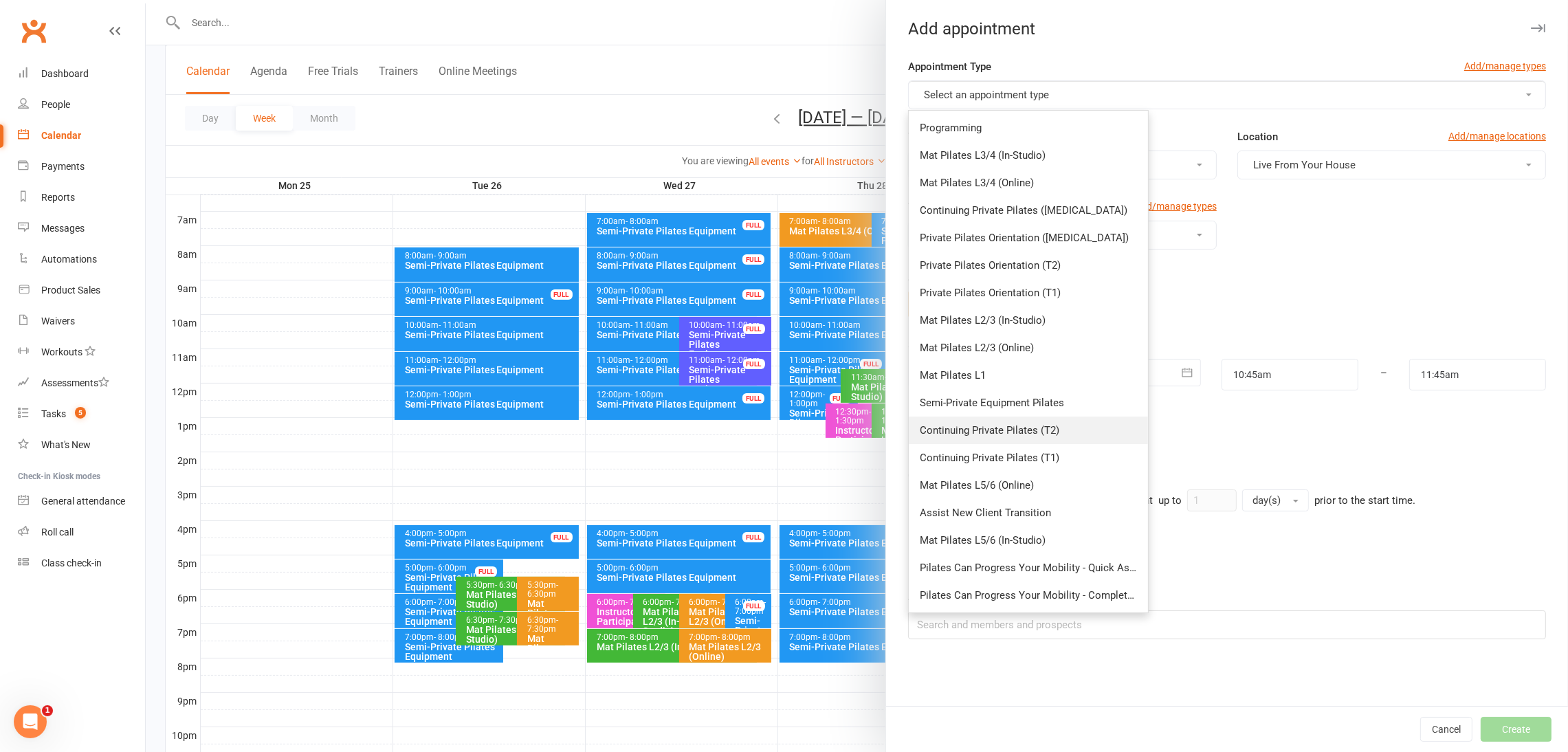
drag, startPoint x: 1041, startPoint y: 433, endPoint x: 1046, endPoint y: 428, distance: 7.1
click at [1041, 433] on span "Continuing Private Pilates (T2)" at bounding box center [989, 430] width 139 height 13
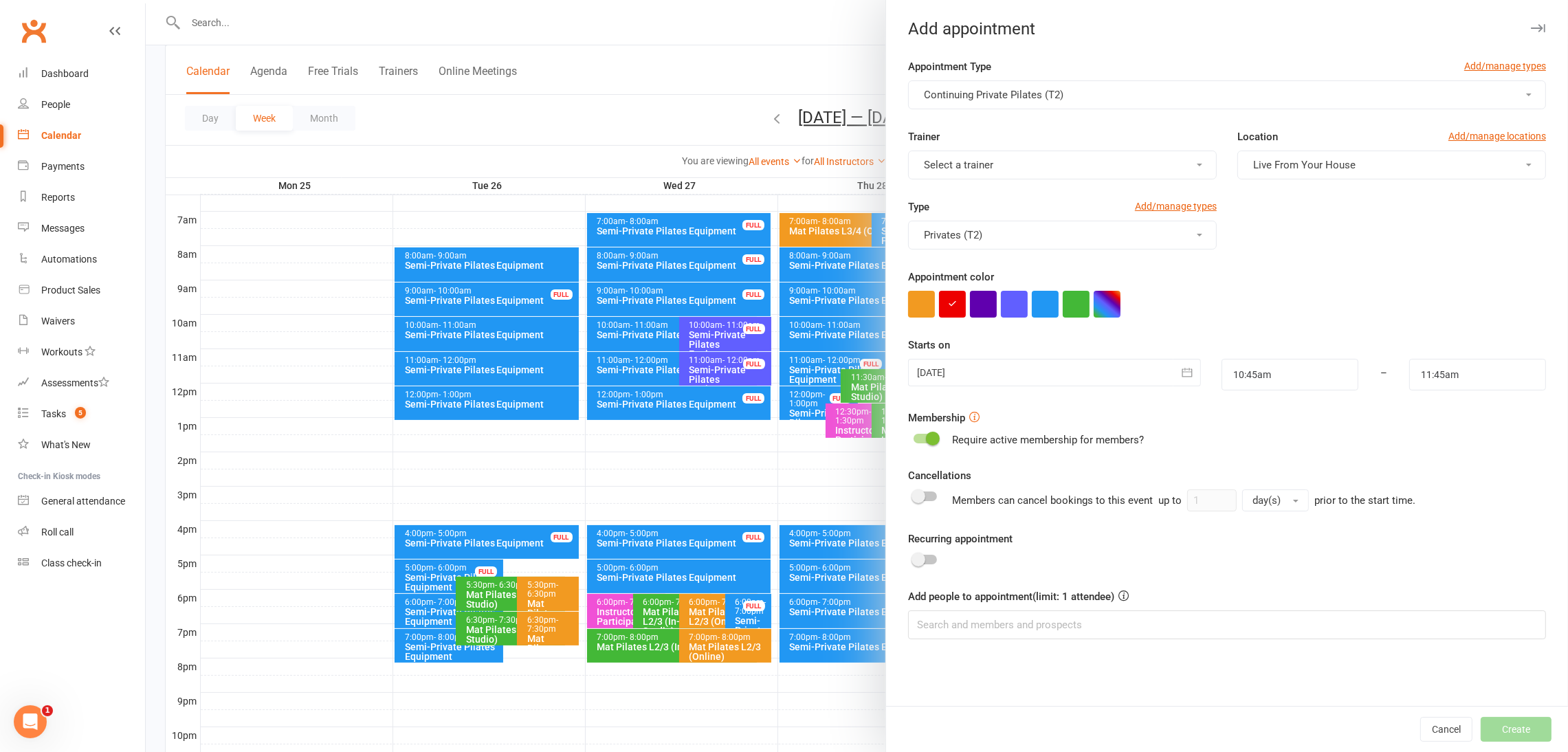
click at [1158, 173] on button "Live From Your House" at bounding box center [1392, 164] width 309 height 29
click at [1158, 285] on link "Studio 2" at bounding box center [1306, 280] width 136 height 28
click at [1079, 173] on button "Select a trainer" at bounding box center [1062, 164] width 309 height 29
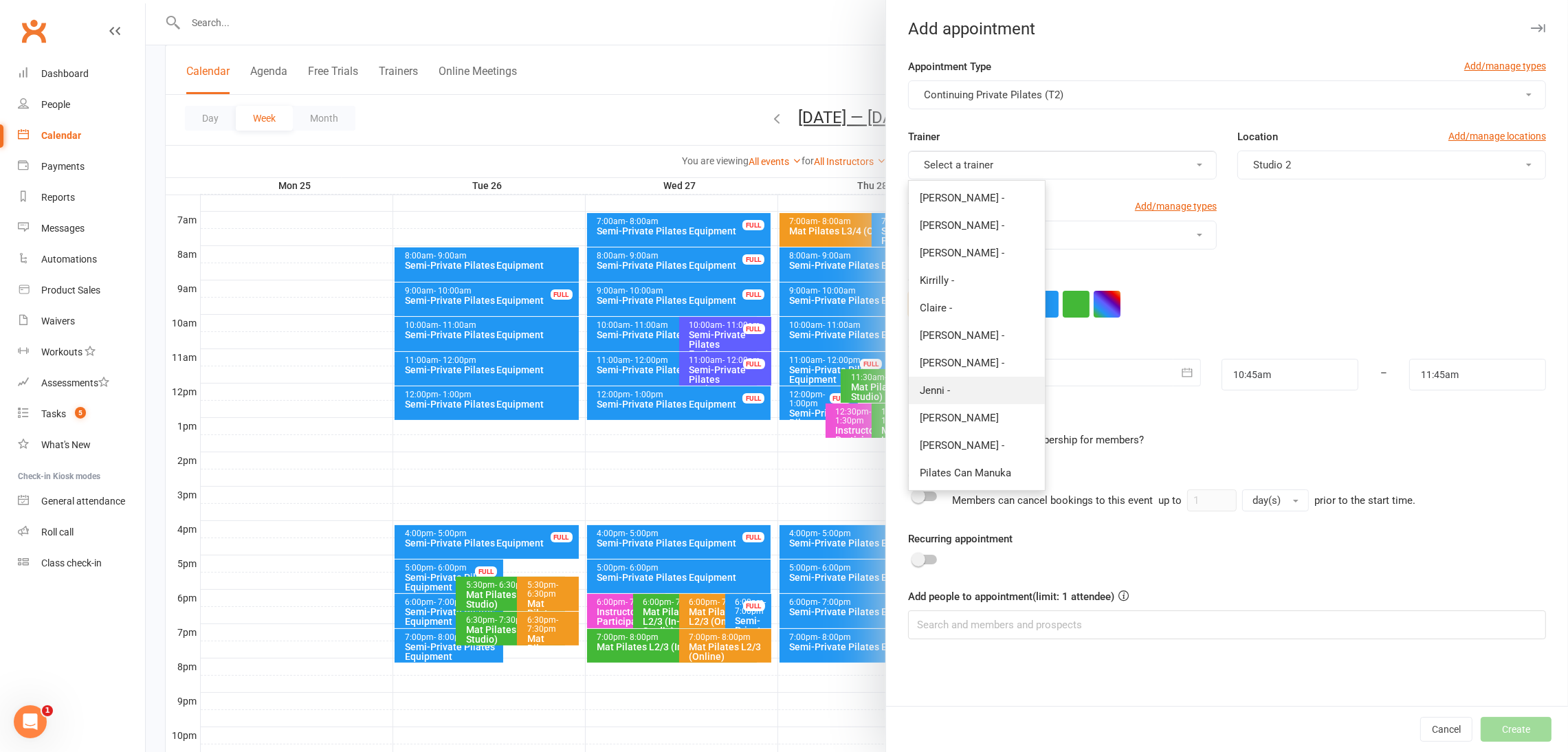
click at [947, 390] on link "Jenni -" at bounding box center [976, 391] width 136 height 28
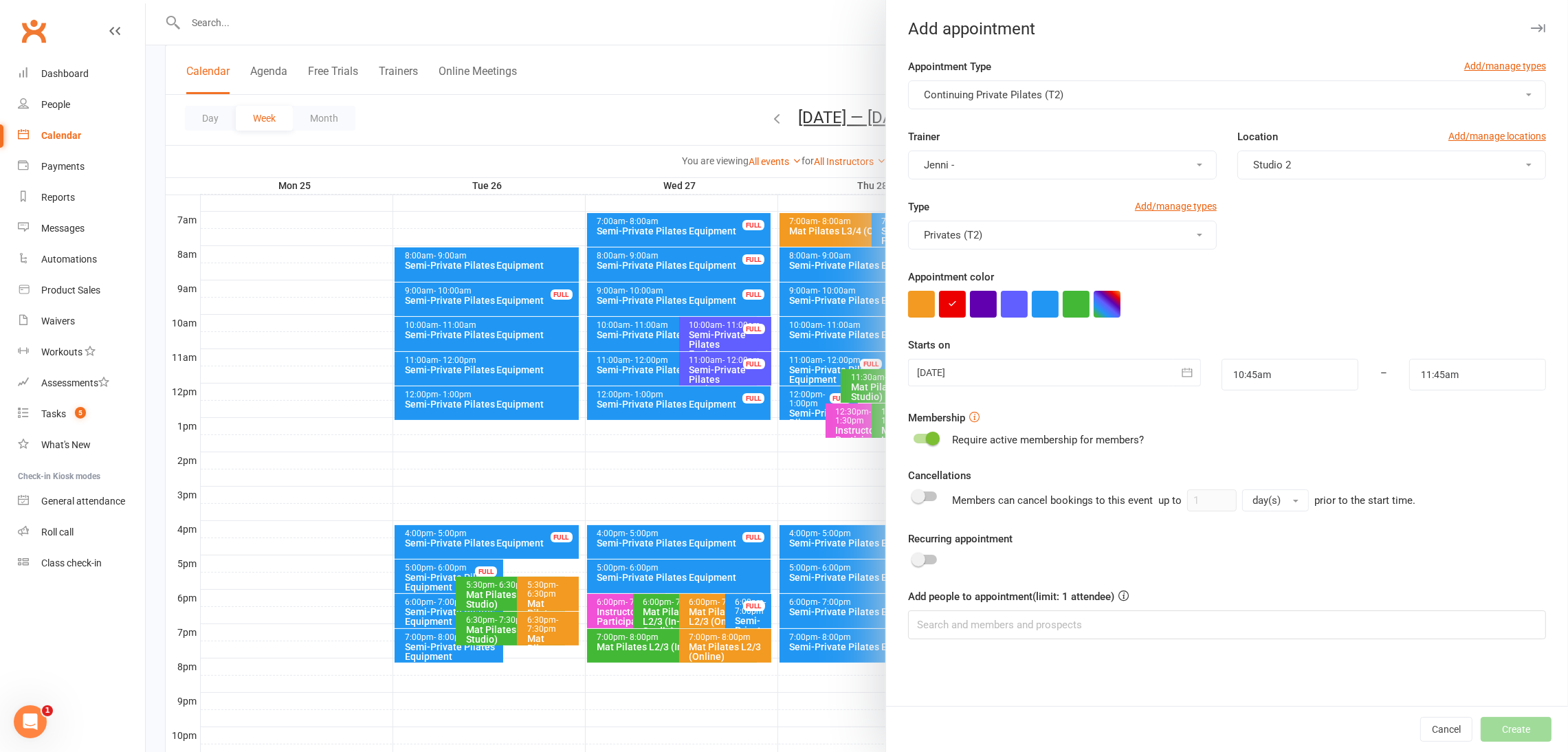
click at [1158, 376] on icon "button" at bounding box center [1187, 372] width 13 height 13
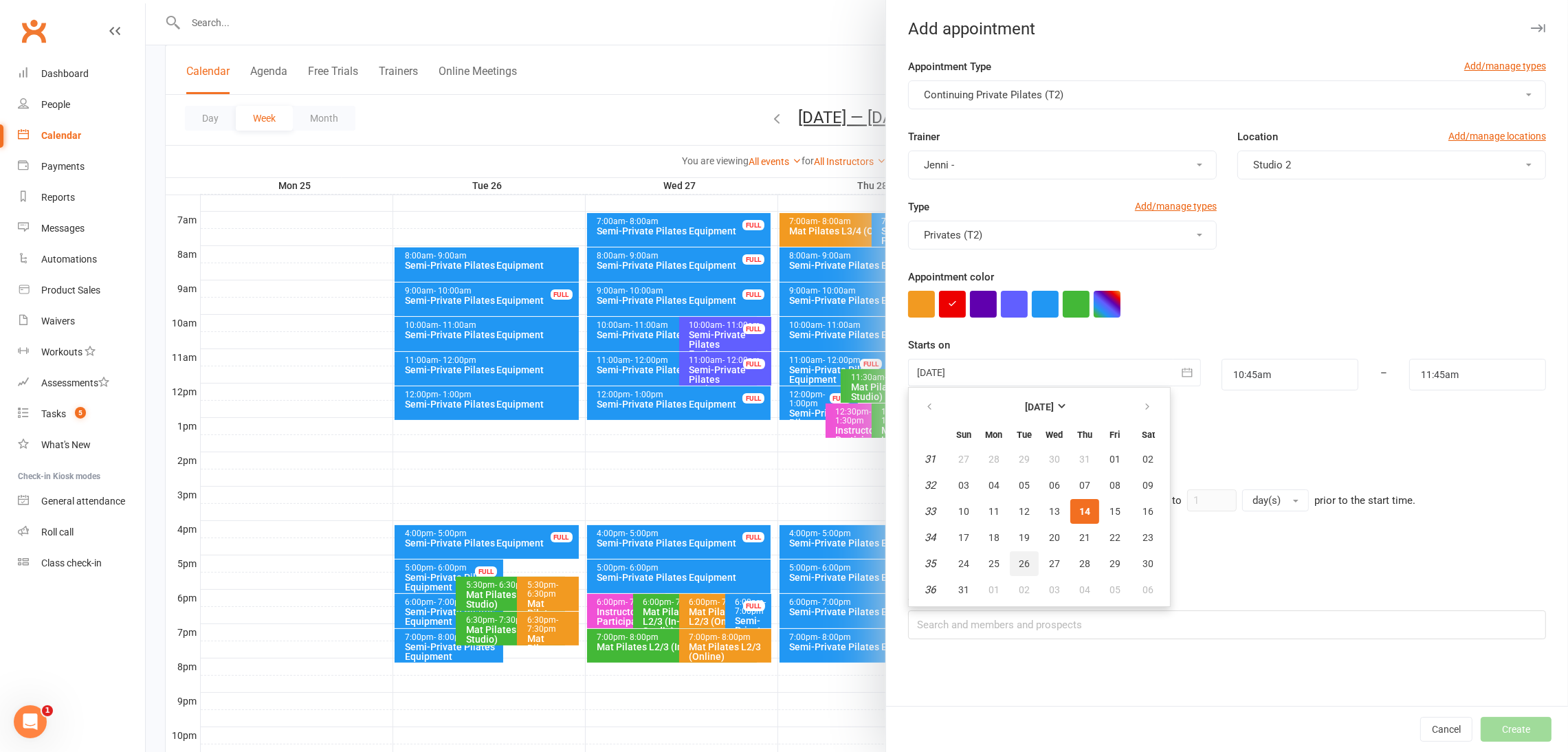
click at [1019, 558] on span "26" at bounding box center [1024, 563] width 11 height 11
type input "26 Aug 2025"
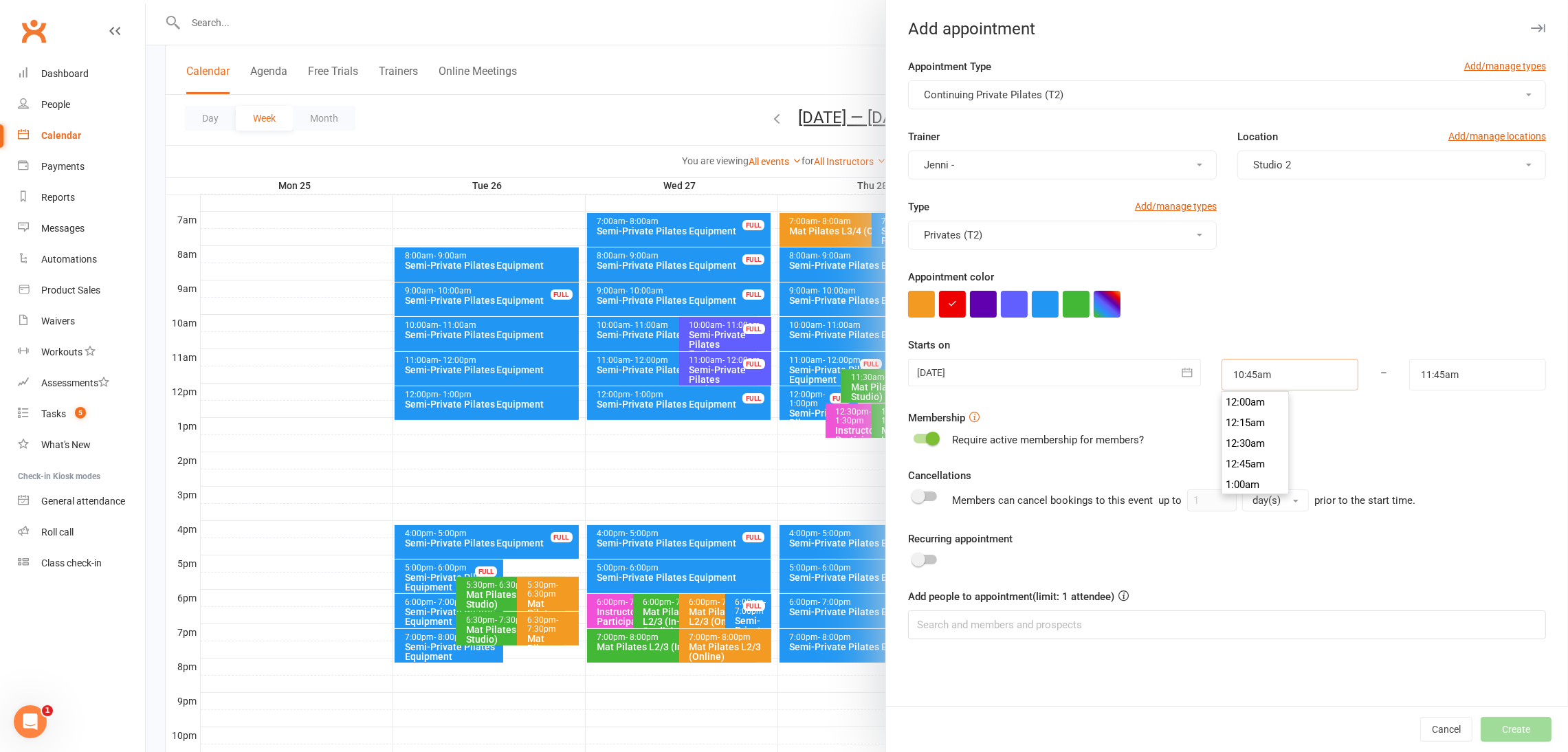
click at [1158, 377] on input "10:45am" at bounding box center [1290, 375] width 137 height 32
type input "12:00pm"
click at [1158, 446] on li "12:00pm" at bounding box center [1255, 444] width 66 height 21
click at [1158, 366] on input "1:00pm" at bounding box center [1478, 375] width 137 height 32
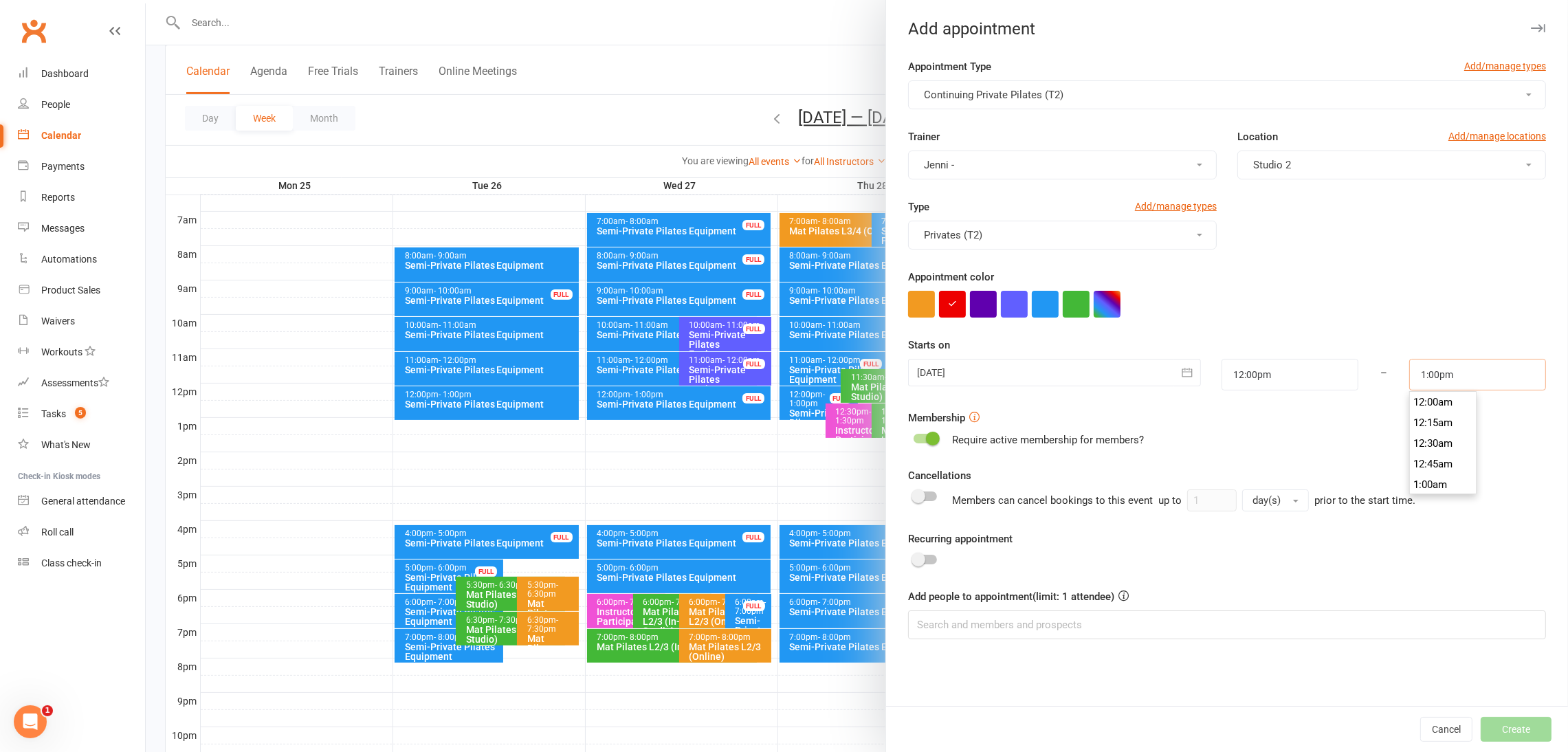
scroll to position [1052, 0]
type input "1:15pm"
click at [1158, 447] on li "1:15pm" at bounding box center [1443, 444] width 66 height 21
click at [1158, 631] on input at bounding box center [1227, 625] width 638 height 29
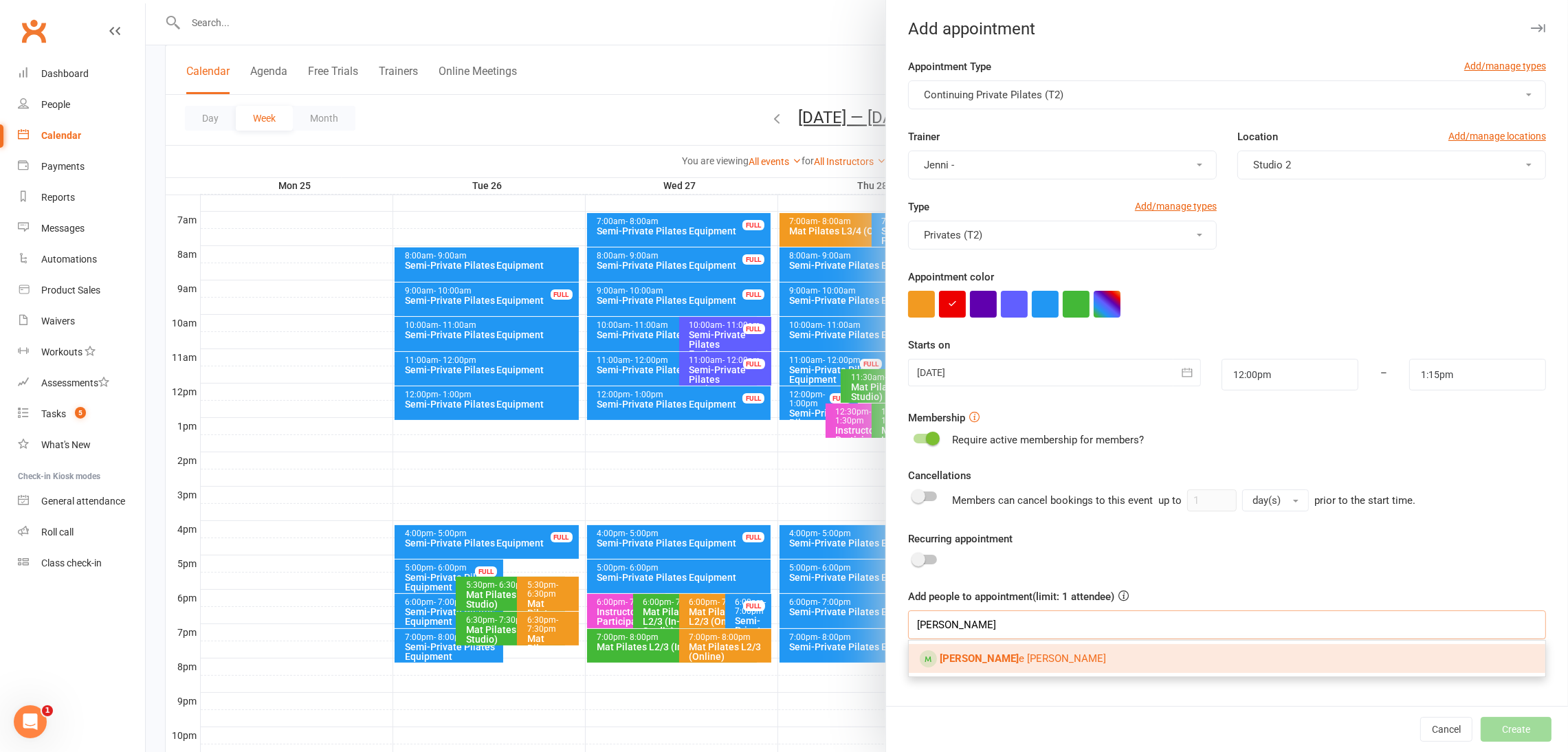
type input "bobbi"
click at [1158, 665] on link "Bobbi e Gosper" at bounding box center [1227, 659] width 637 height 29
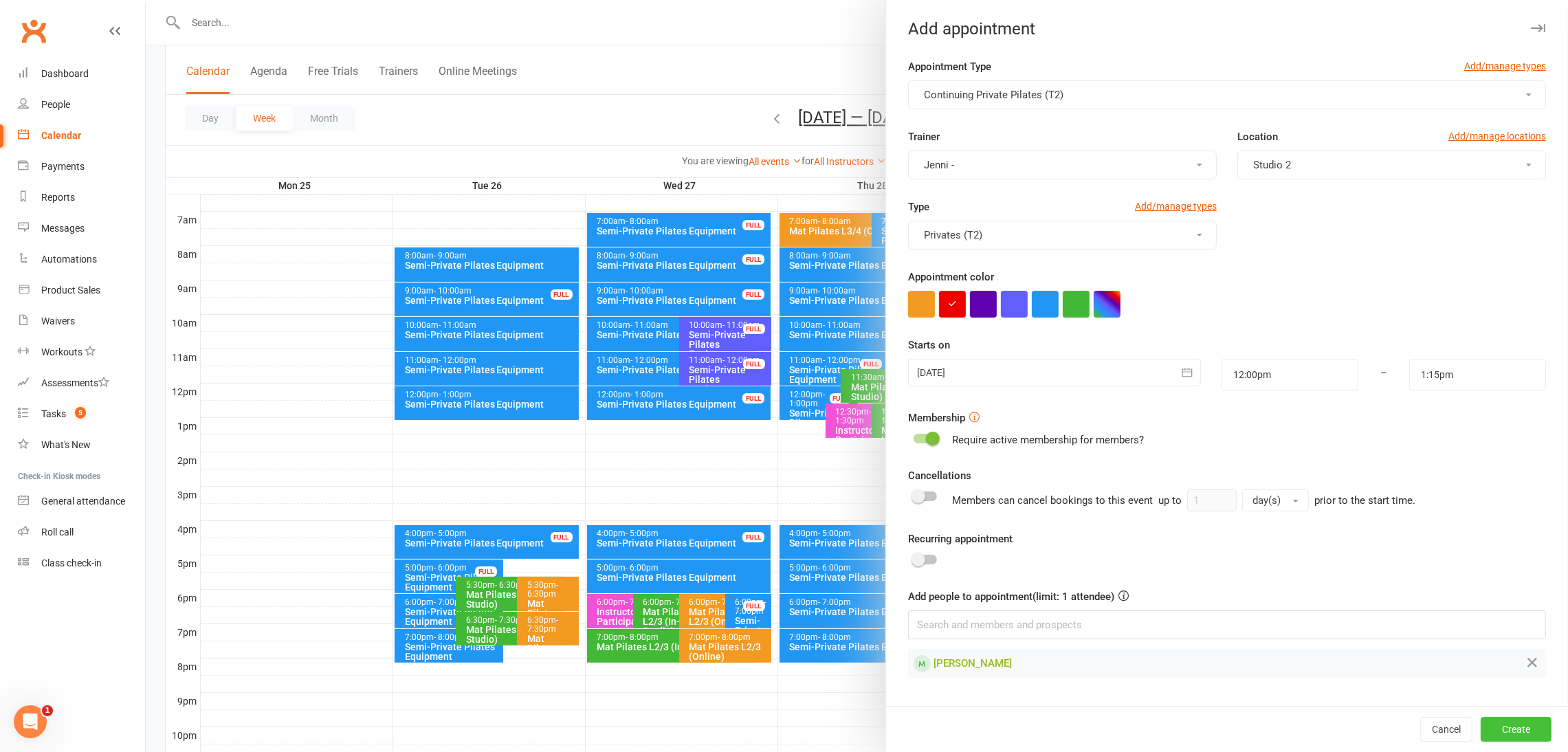
click at [1158, 717] on button "Create" at bounding box center [1516, 729] width 71 height 25
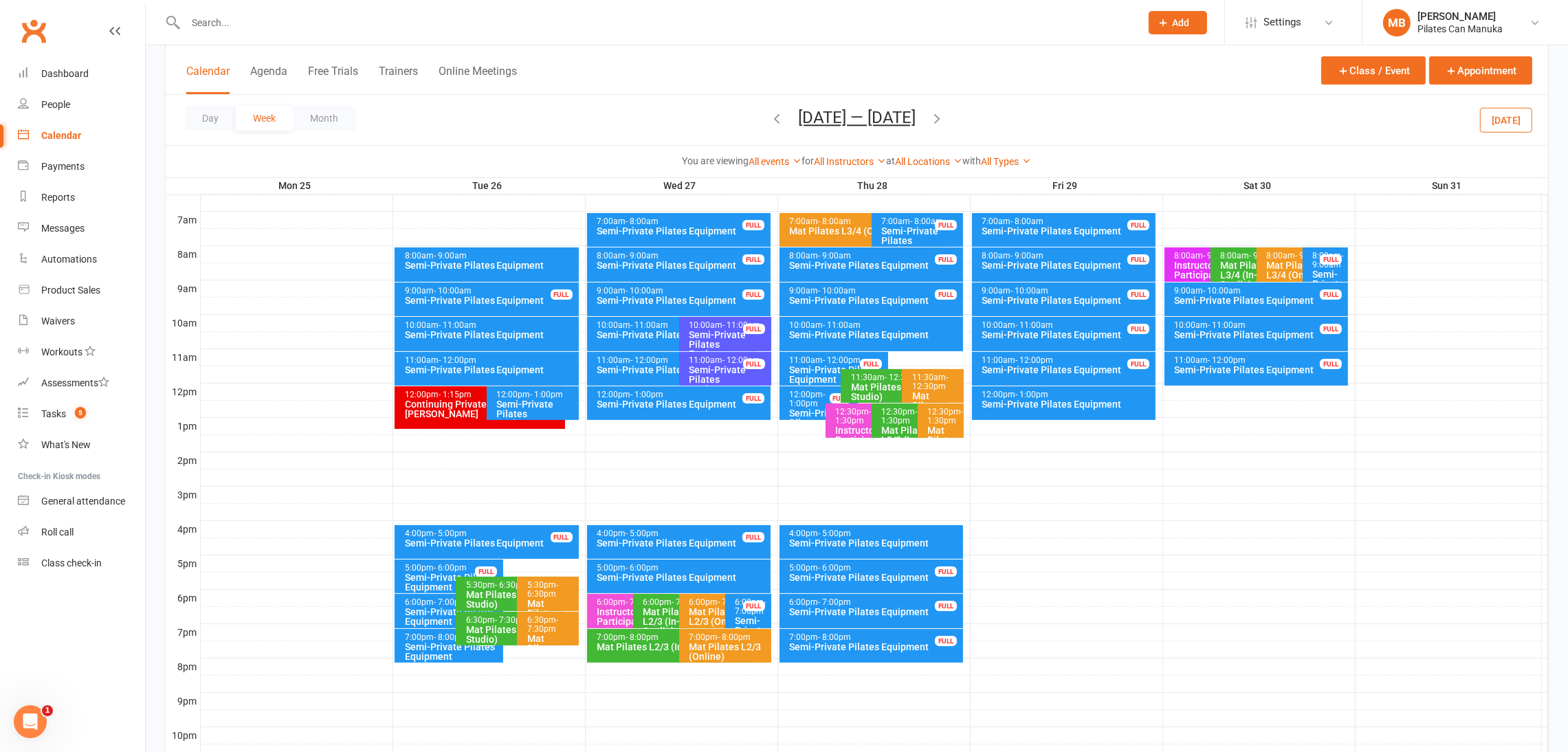
click at [447, 404] on div "Continuing Private Pilates (T2) - Bobbie Gosper" at bounding box center [483, 409] width 159 height 19
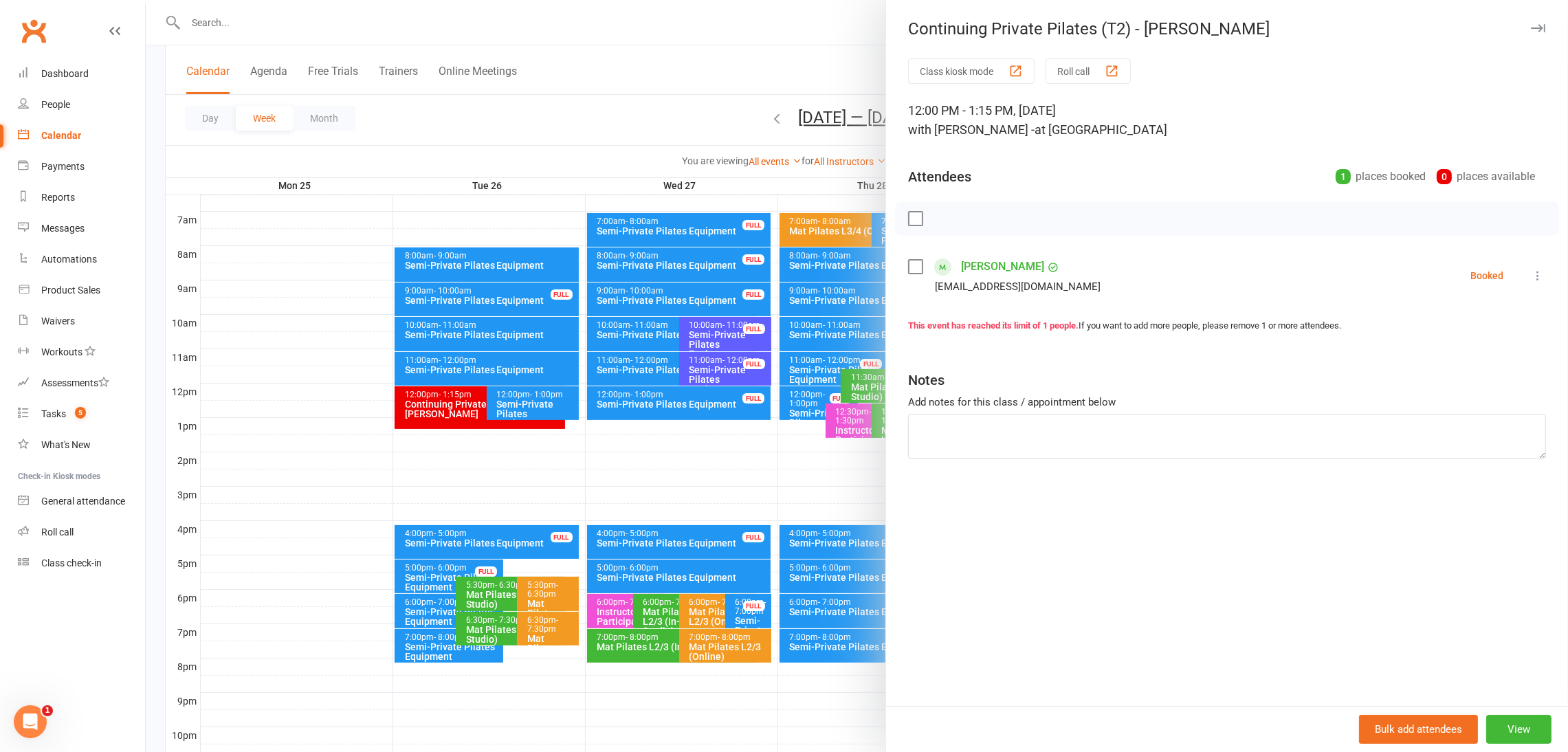
click at [633, 95] on div at bounding box center [857, 376] width 1423 height 752
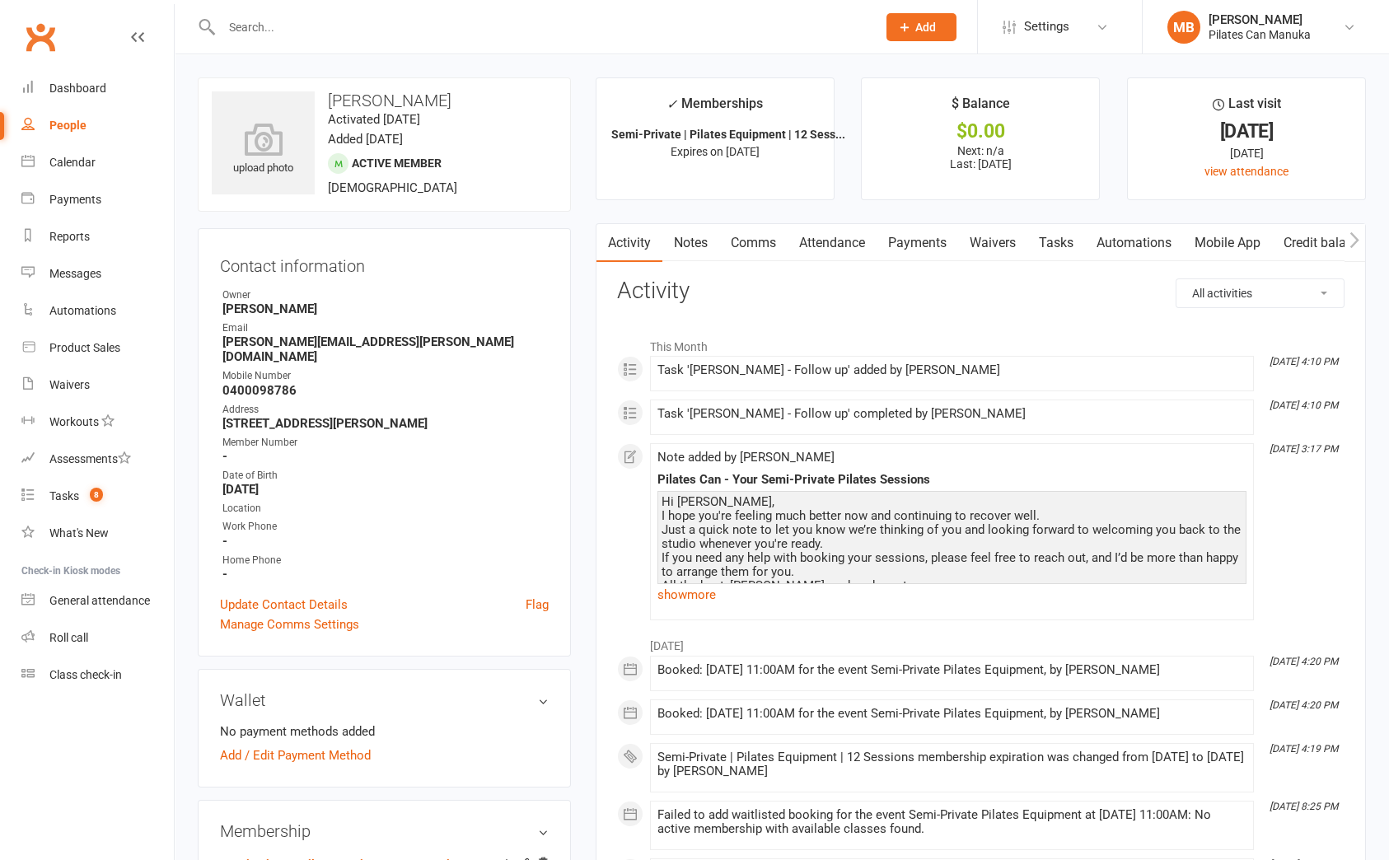
drag, startPoint x: 1069, startPoint y: 242, endPoint x: 1126, endPoint y: 283, distance: 70.9
click at [1067, 242] on link "Tasks" at bounding box center [1056, 243] width 58 height 38
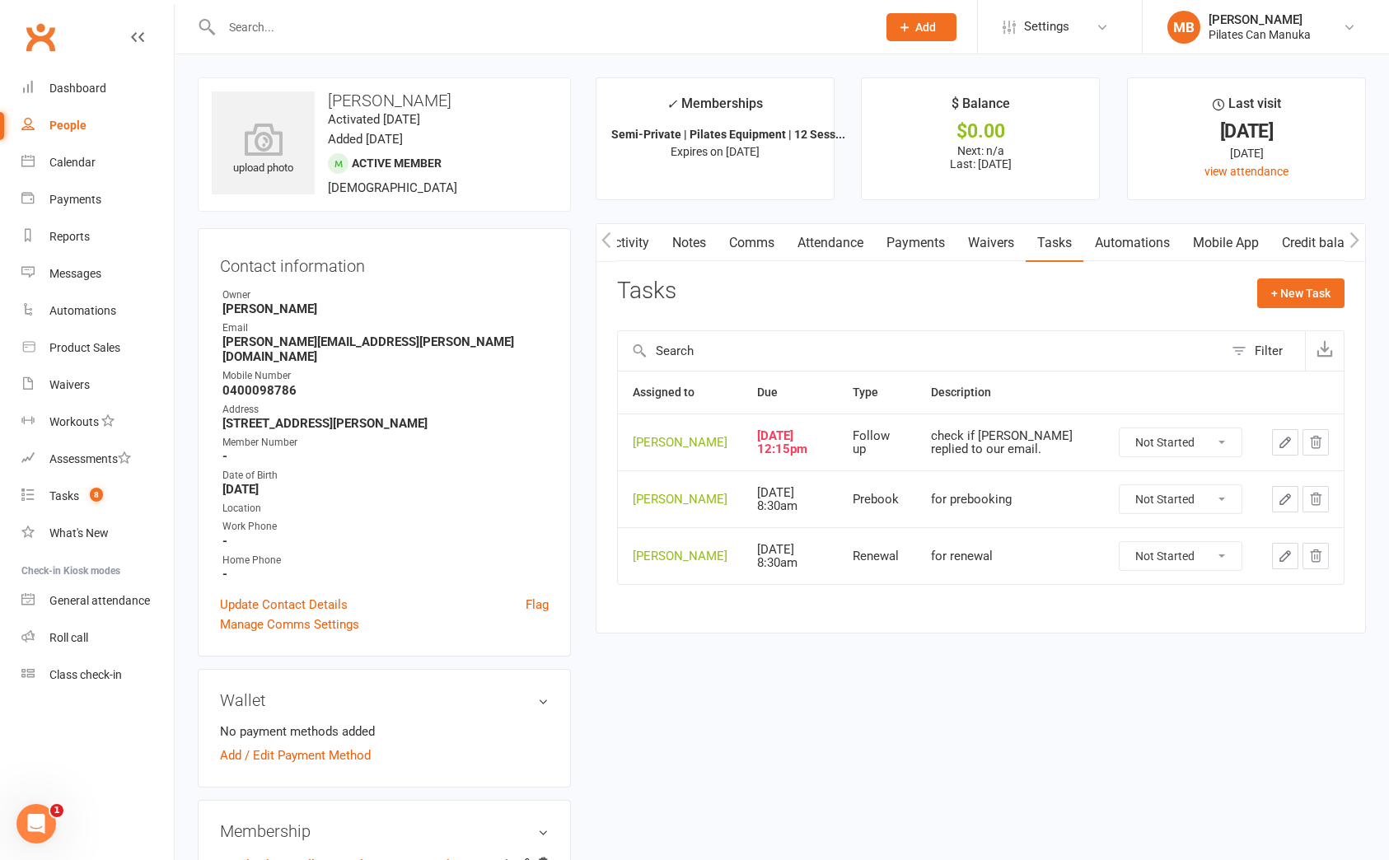
click at [1273, 445] on button "button" at bounding box center [1285, 442] width 26 height 26
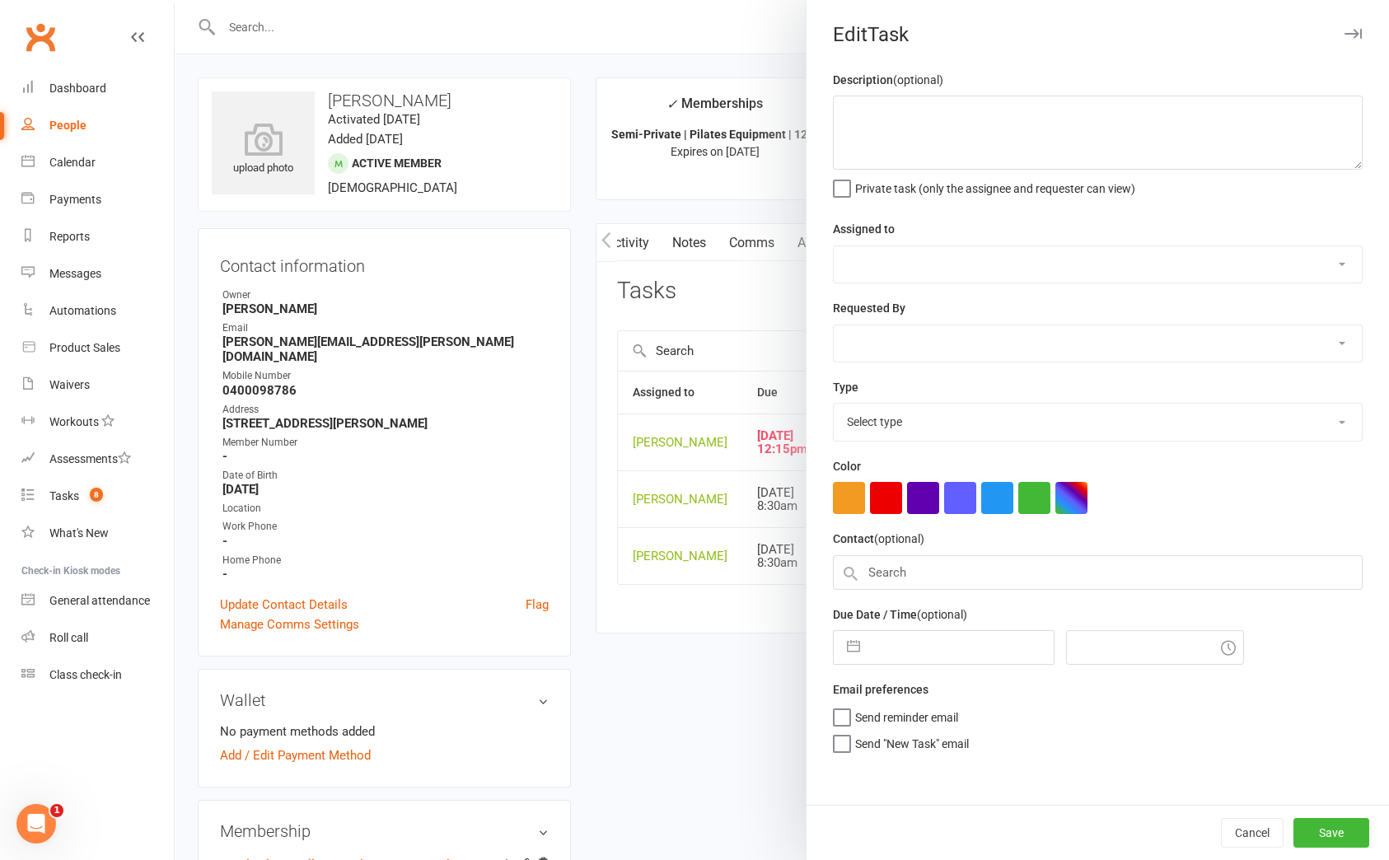
type textarea "check if Kristin replied to our email."
select select "51663"
type input "12 Aug 2025"
type input "2:15pm"
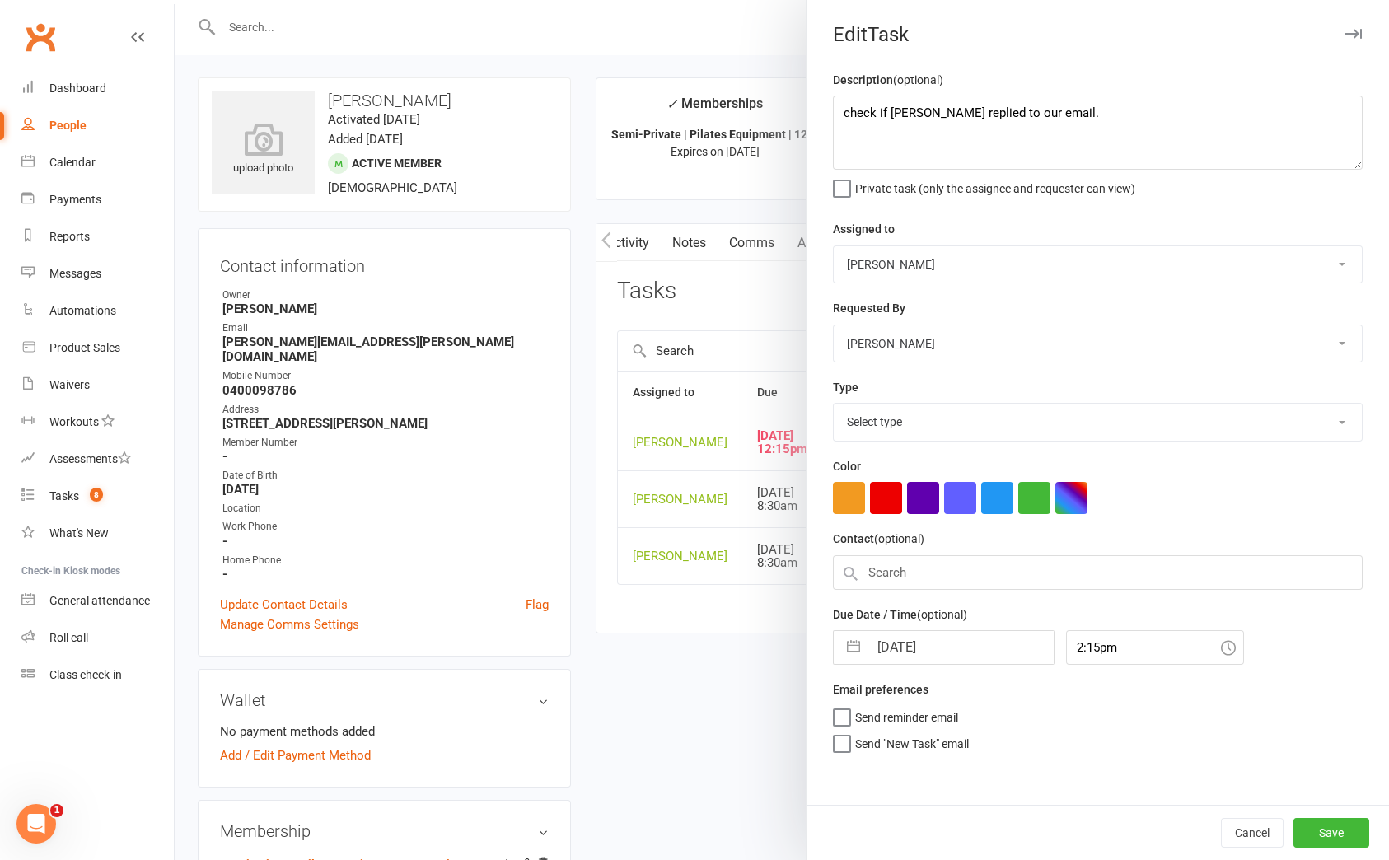
select select "34407"
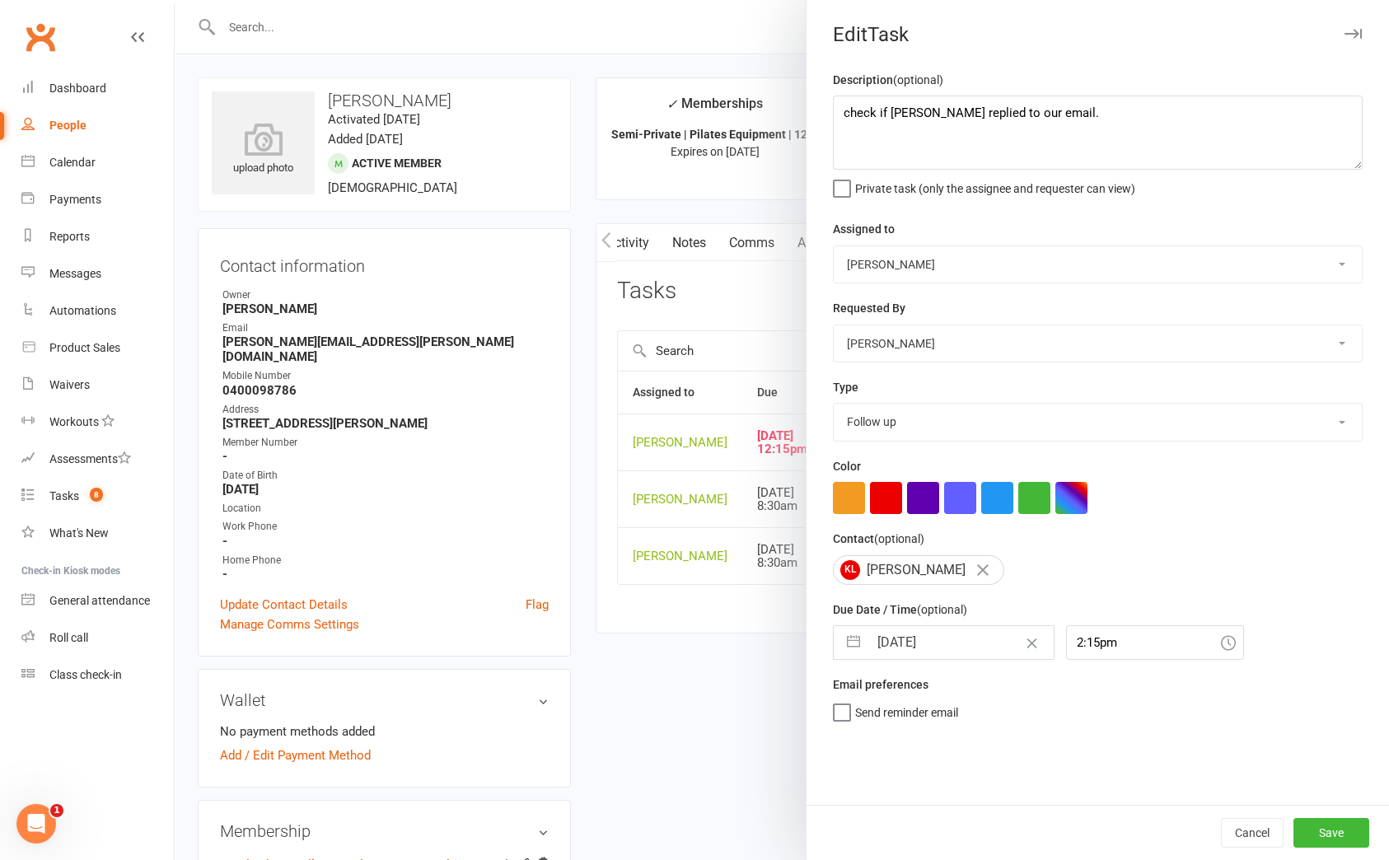
click at [844, 643] on button "button" at bounding box center [854, 642] width 30 height 33
select select "6"
select select "2025"
select select "7"
select select "2025"
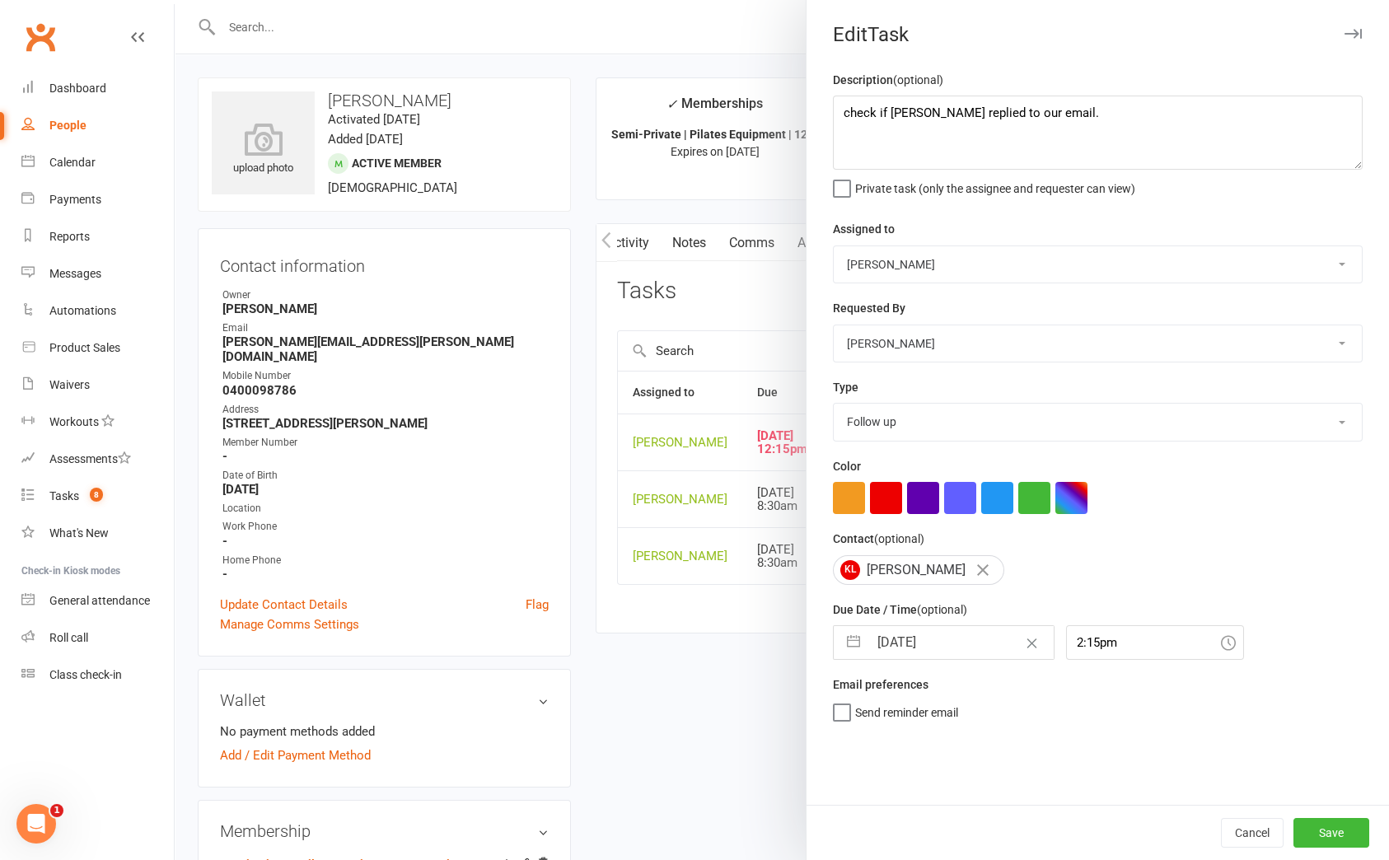
select select "8"
select select "2025"
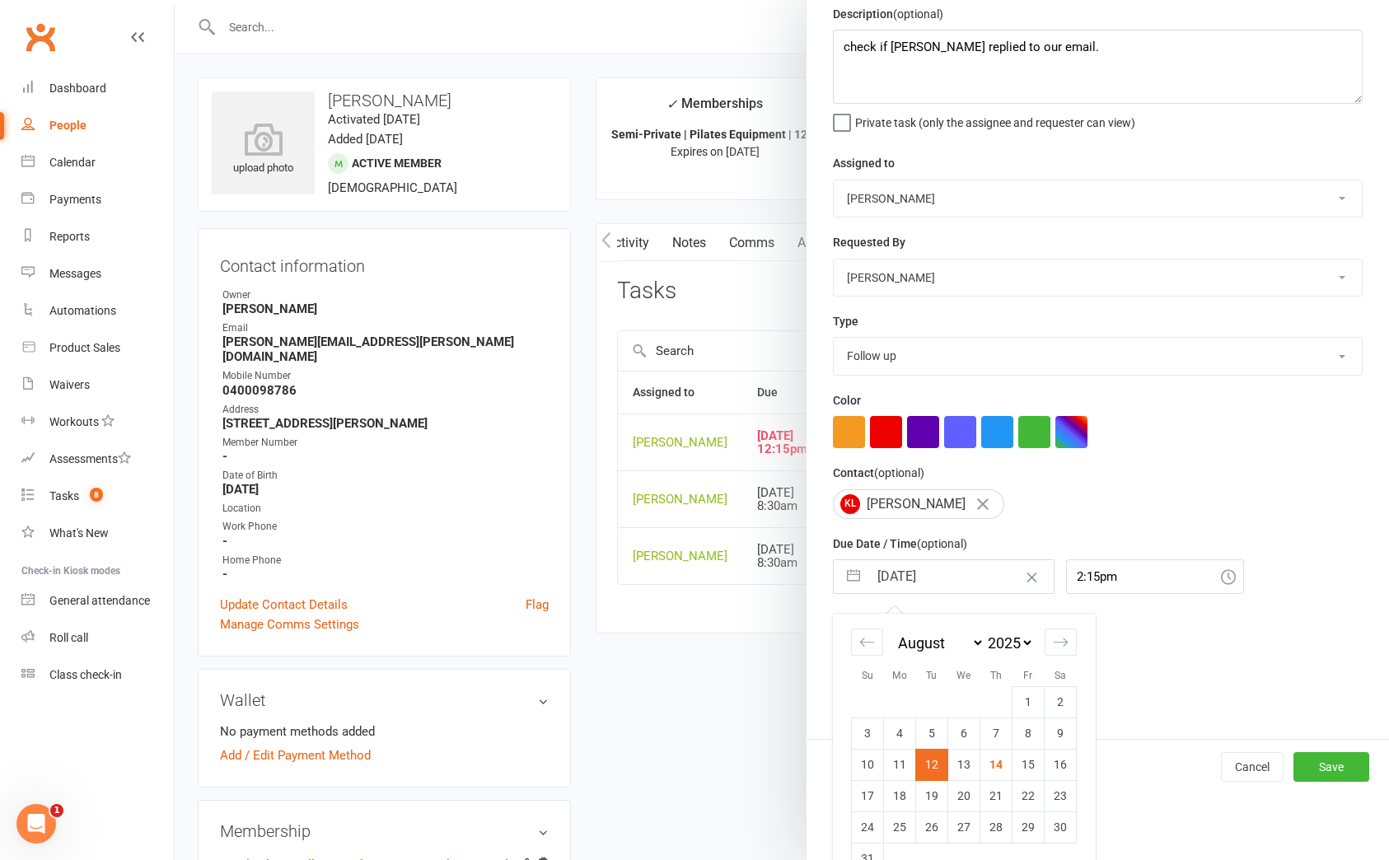
scroll to position [102, 0]
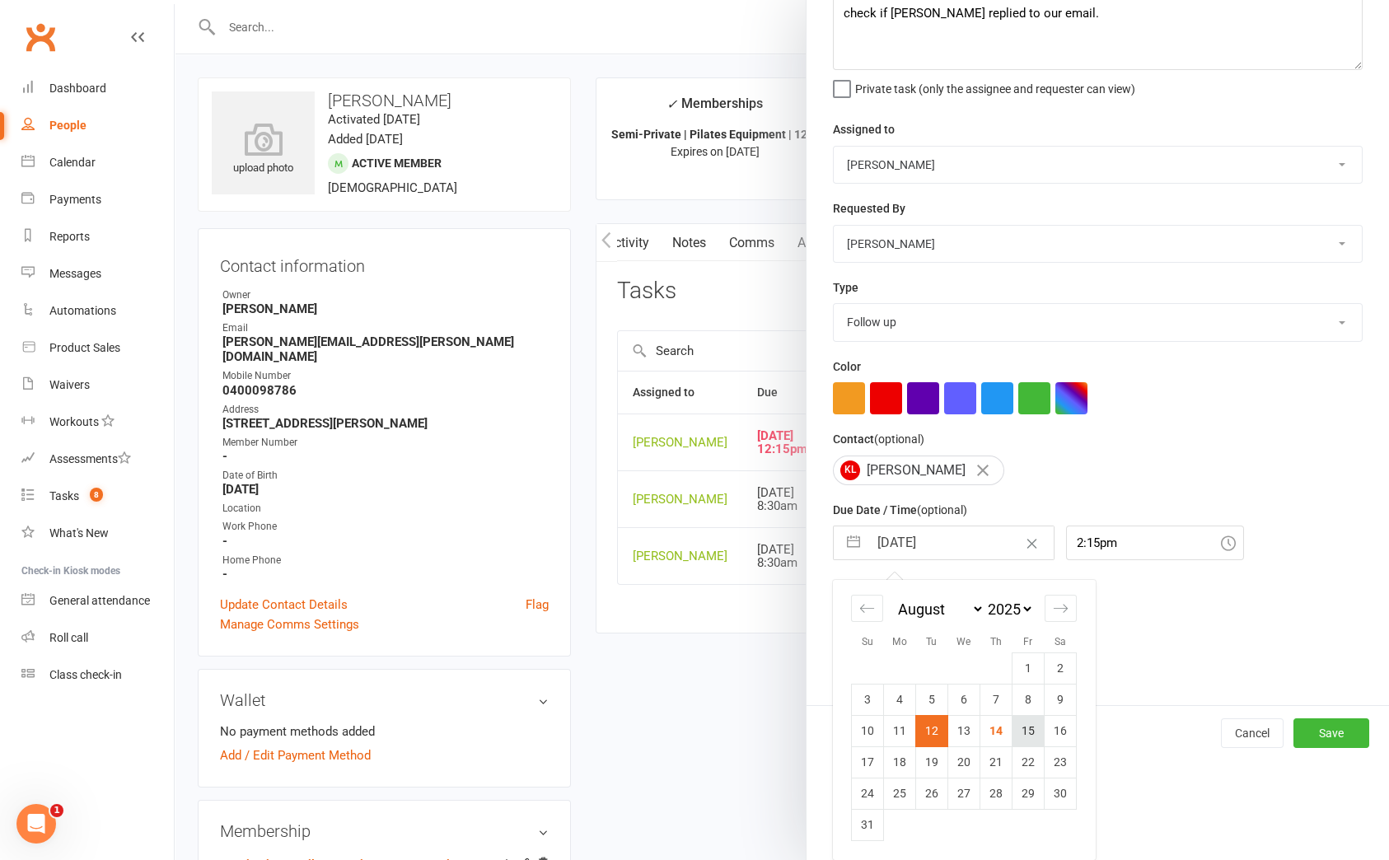
click at [1029, 727] on td "15" at bounding box center [1029, 730] width 32 height 31
type input "15 Aug 2025"
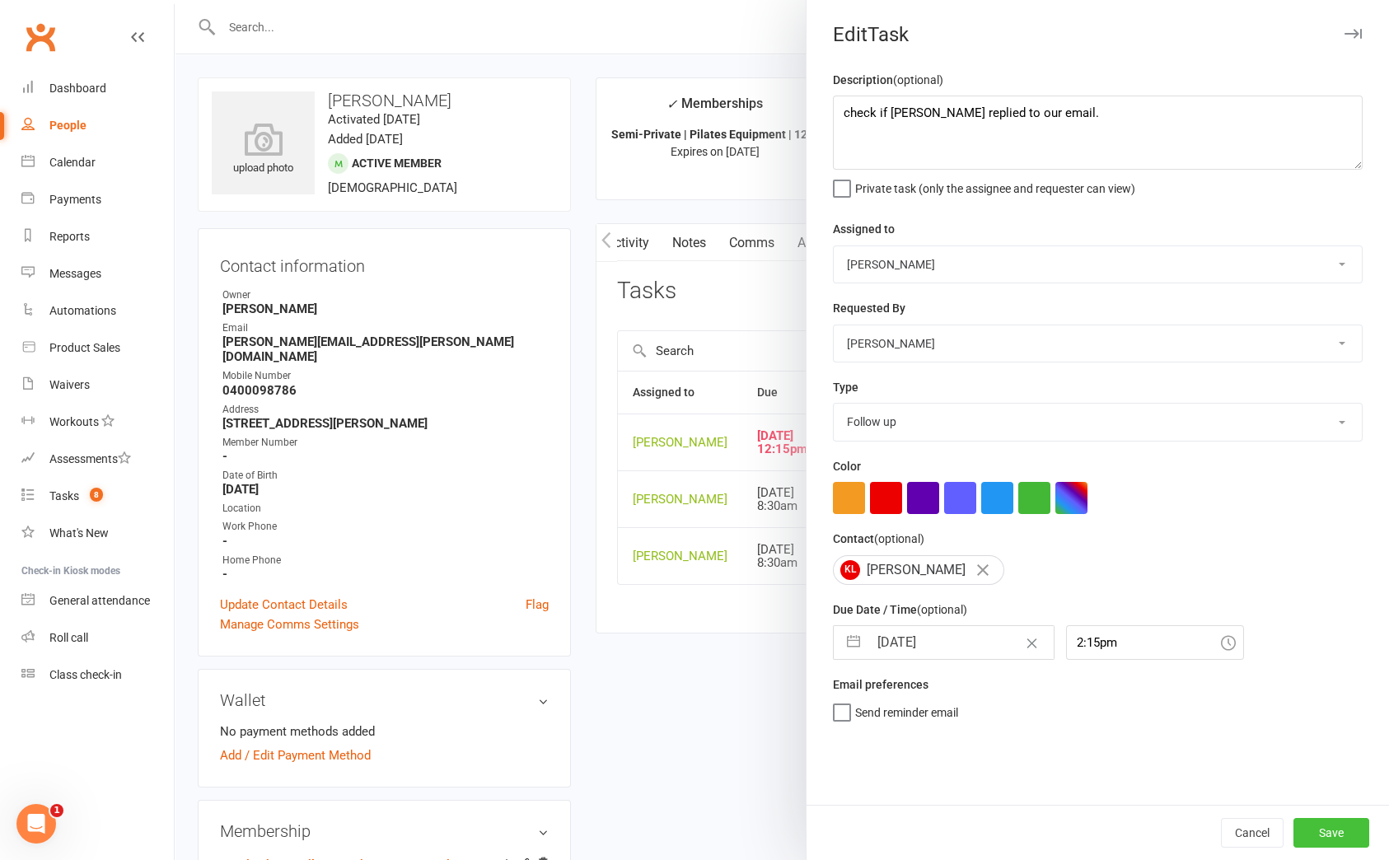
drag, startPoint x: 1321, startPoint y: 831, endPoint x: 1210, endPoint y: 759, distance: 131.6
click at [1318, 828] on button "Save" at bounding box center [1332, 833] width 76 height 30
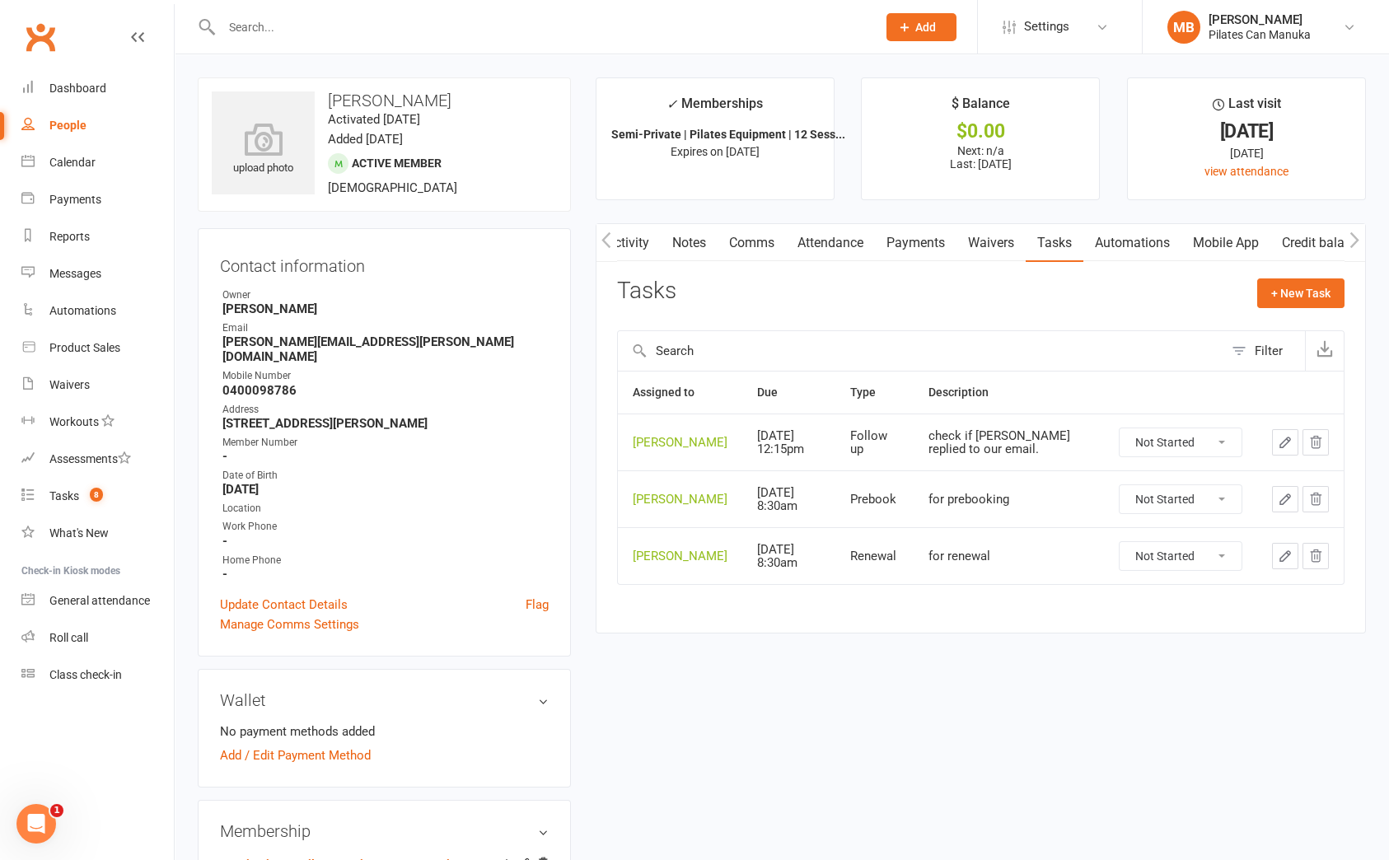
drag, startPoint x: 856, startPoint y: 782, endPoint x: 856, endPoint y: 770, distance: 11.5
click at [856, 777] on div "upload photo Kristin Leece Activated 23 April, 2025 Added 23 April, 2025 Active…" at bounding box center [781, 869] width 1193 height 1584
drag, startPoint x: 988, startPoint y: 707, endPoint x: 615, endPoint y: 47, distance: 758.2
click at [988, 706] on div "upload photo Kristin Leece Activated 23 April, 2025 Added 23 April, 2025 Active…" at bounding box center [781, 869] width 1193 height 1584
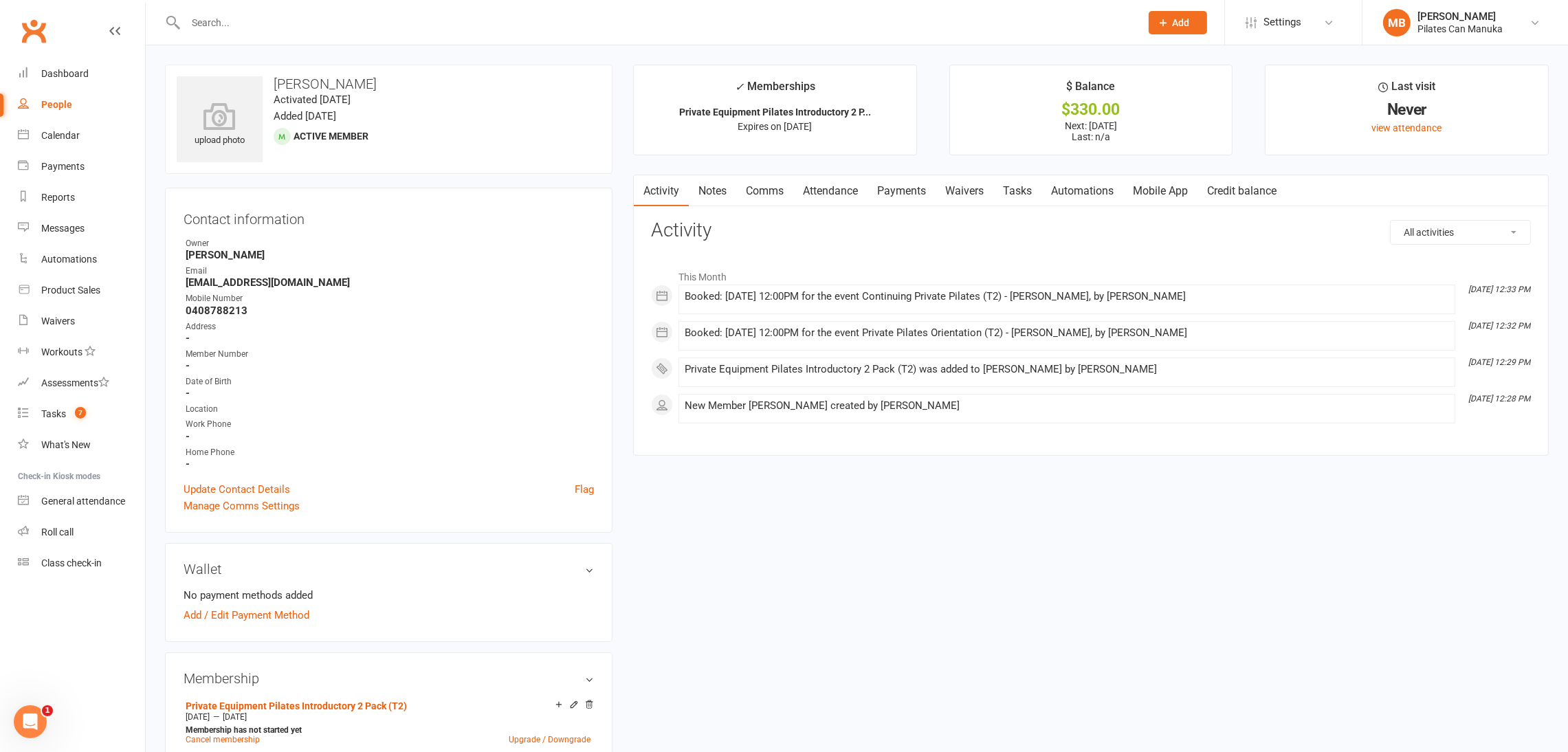
click at [910, 199] on link "Payments" at bounding box center [902, 191] width 68 height 32
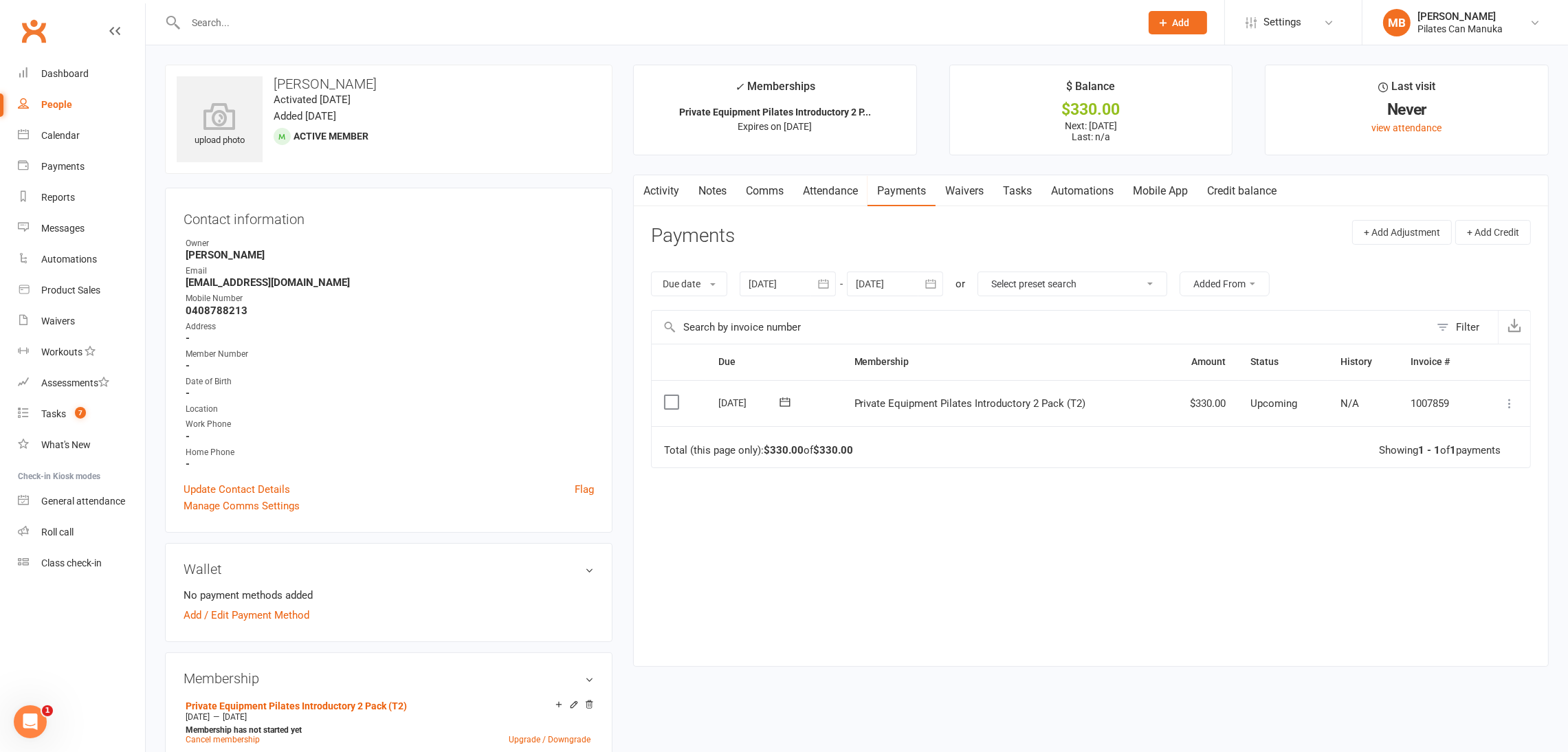
click at [1511, 401] on icon at bounding box center [1510, 403] width 13 height 13
click at [1467, 482] on link "Mark as Paid (Other)" at bounding box center [1449, 485] width 136 height 28
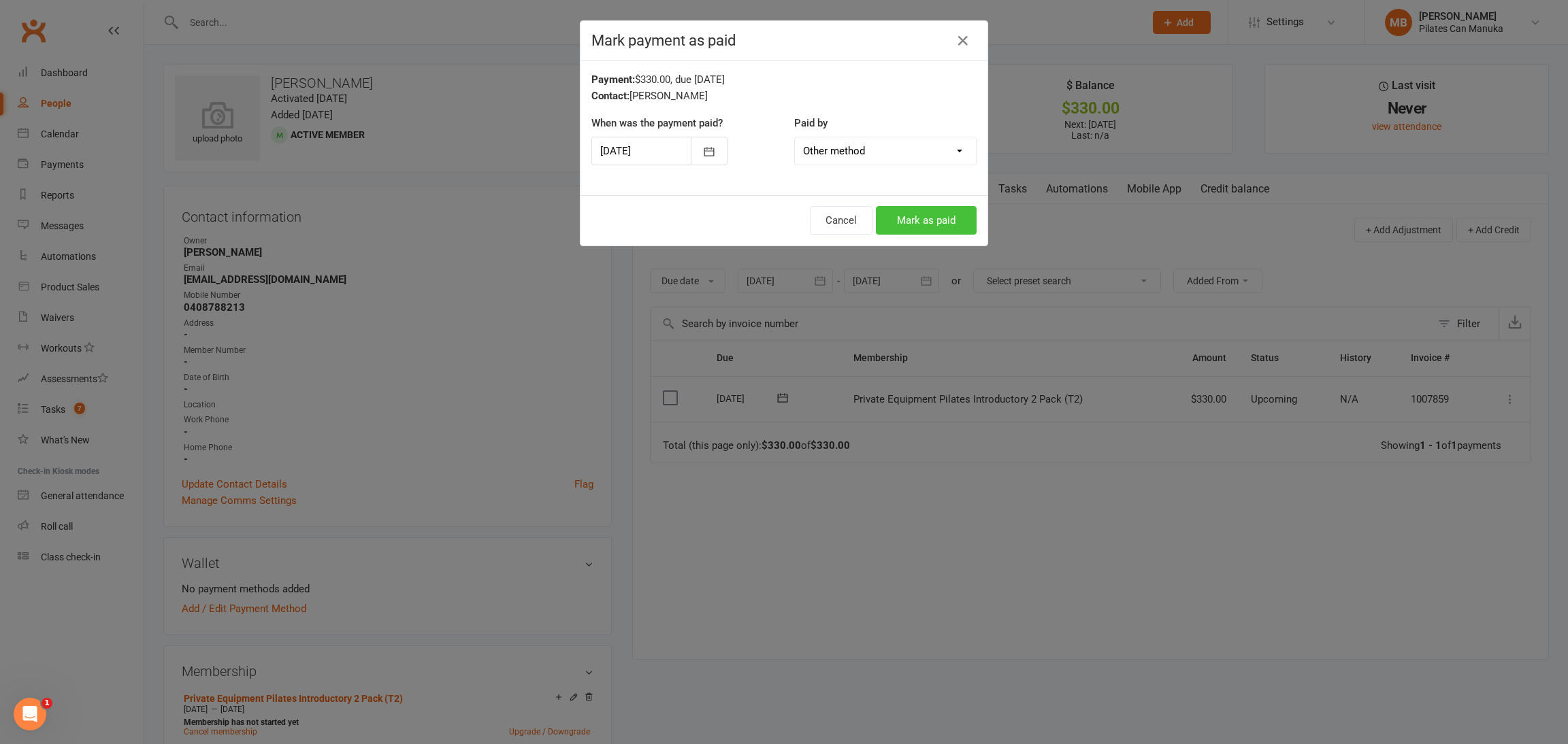
click at [926, 220] on button "Mark as paid" at bounding box center [926, 220] width 101 height 29
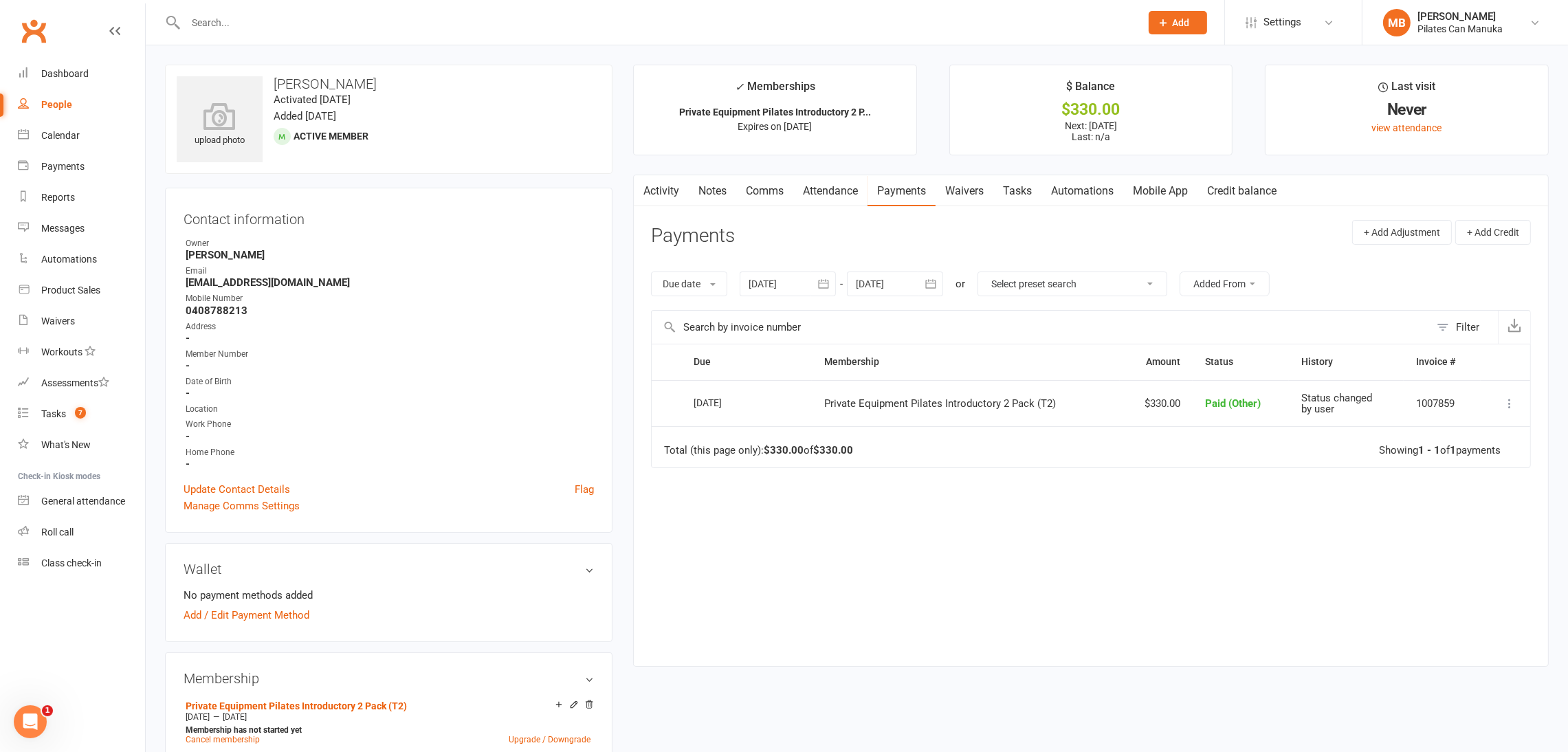
click at [729, 185] on link "Notes" at bounding box center [713, 191] width 48 height 32
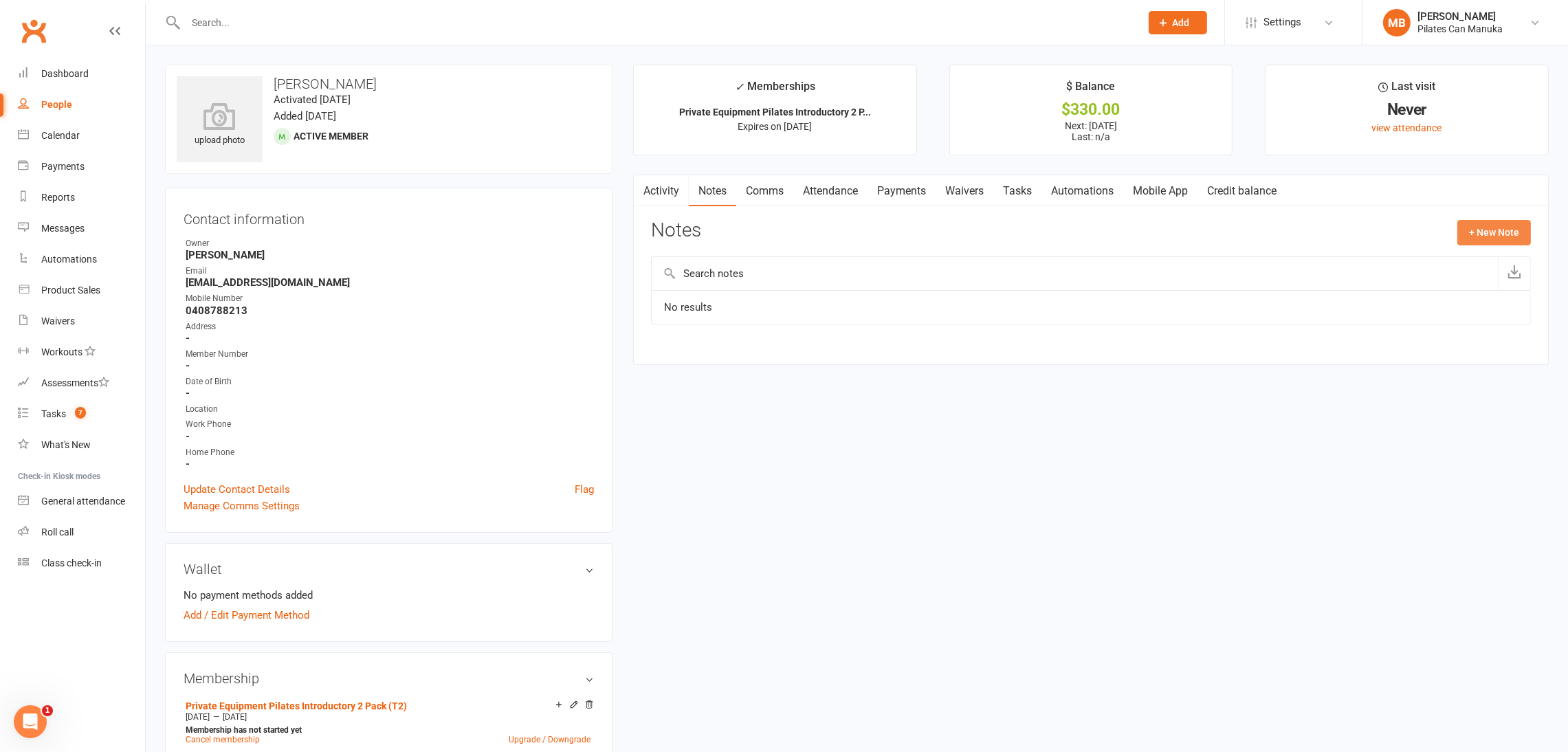
click at [1495, 230] on button "+ New Note" at bounding box center [1495, 233] width 73 height 25
click at [787, 294] on input "text" at bounding box center [1091, 289] width 880 height 29
paste input "Pilates Can for [PERSON_NAME]"
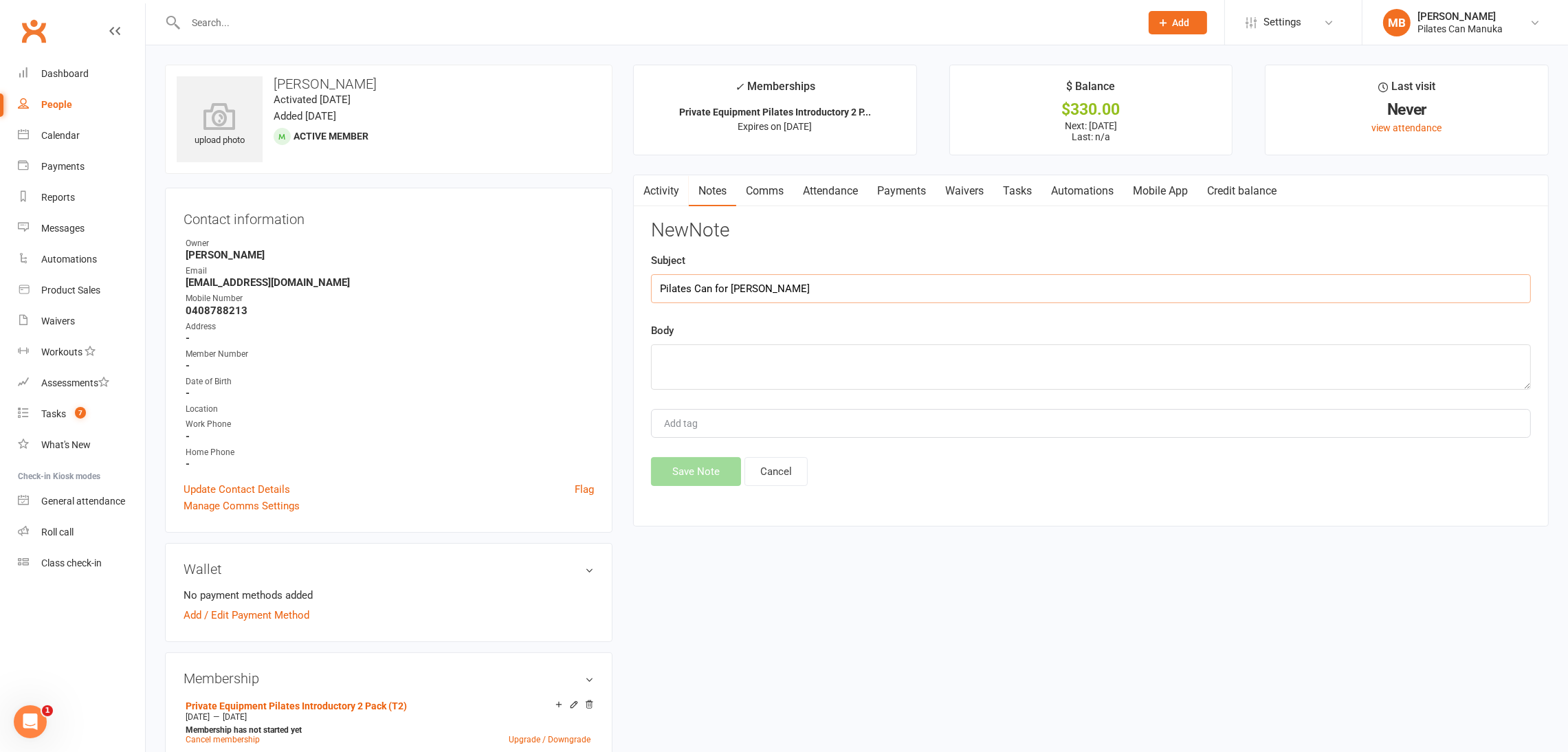
type input "Pilates Can for [PERSON_NAME]"
click at [762, 368] on textarea at bounding box center [1091, 367] width 880 height 45
paste textarea "Lo Ipsumd, Sitamet co Adipisc Eli! Seddo eiu tem incidid ut labo etdolor 0m Ali…"
click at [762, 368] on textarea at bounding box center [1091, 367] width 880 height 45
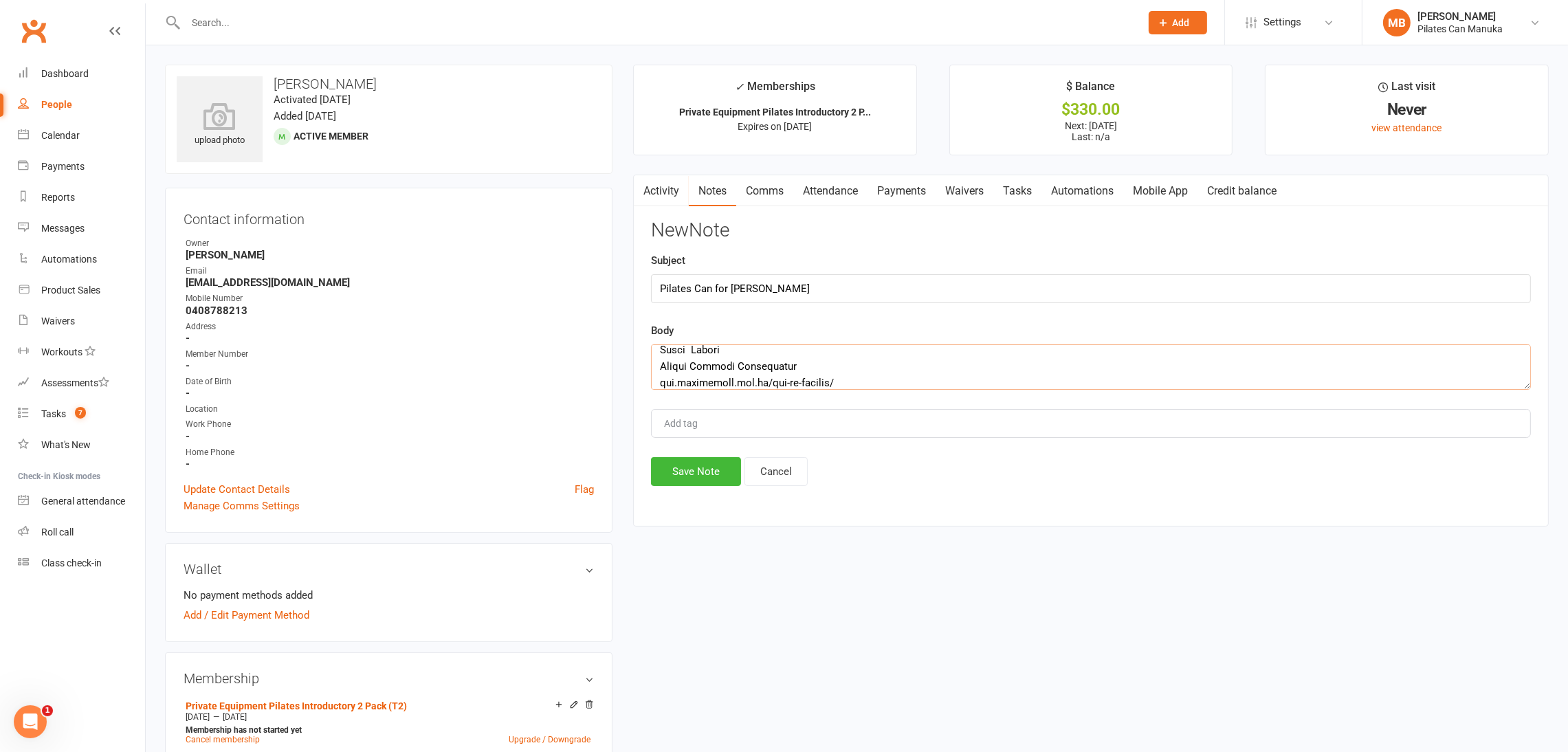
type textarea "Lo Ipsumd, Sitamet co Adipisc Eli! Seddo eiu tem incidid ut labo etdolor 0m Ali…"
click at [252, 283] on strong "[EMAIL_ADDRESS][DOMAIN_NAME]" at bounding box center [389, 282] width 408 height 13
click at [252, 284] on strong "[EMAIL_ADDRESS][DOMAIN_NAME]" at bounding box center [389, 282] width 408 height 13
copy render-form-field "[EMAIL_ADDRESS][DOMAIN_NAME]"
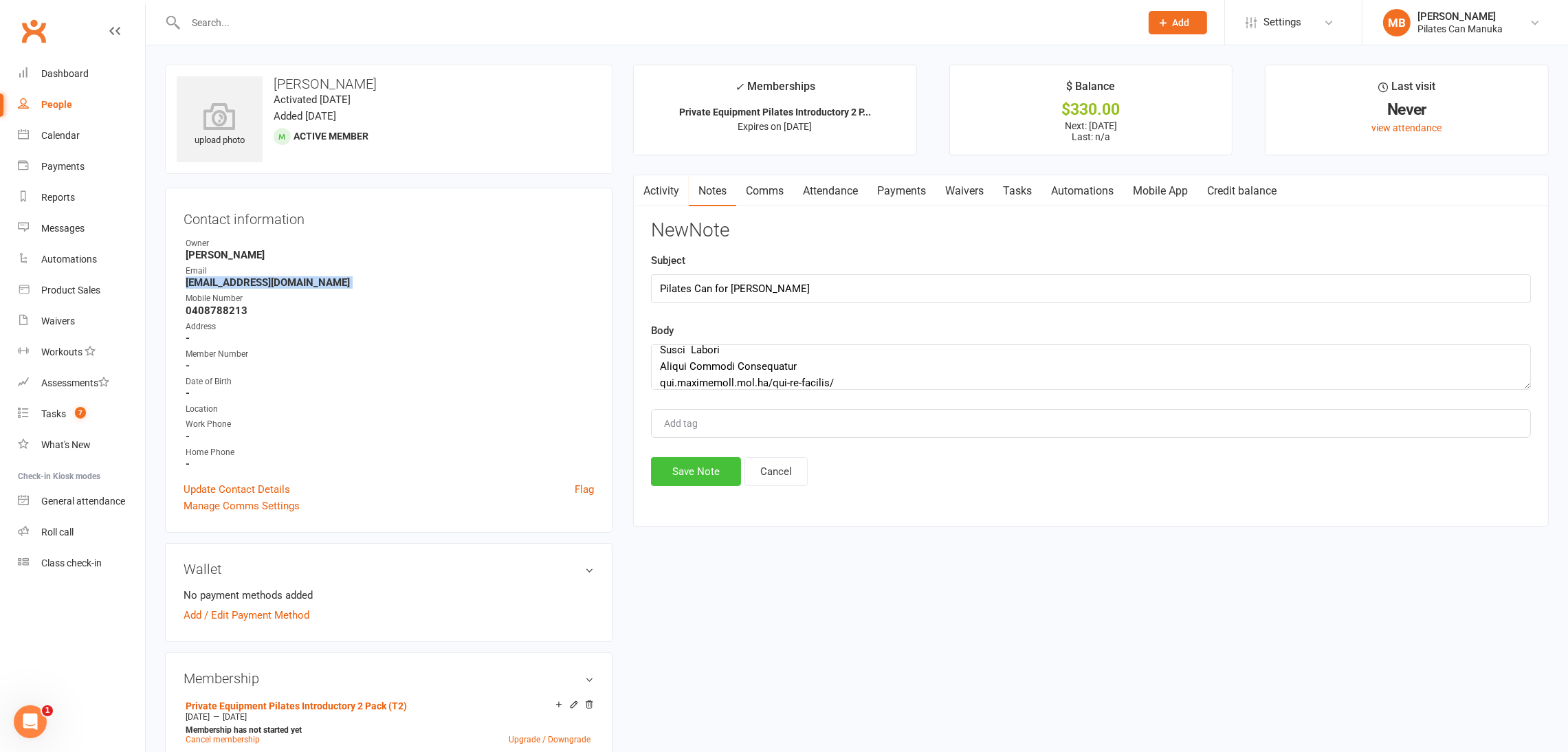
click at [694, 476] on button "Save Note" at bounding box center [696, 472] width 90 height 29
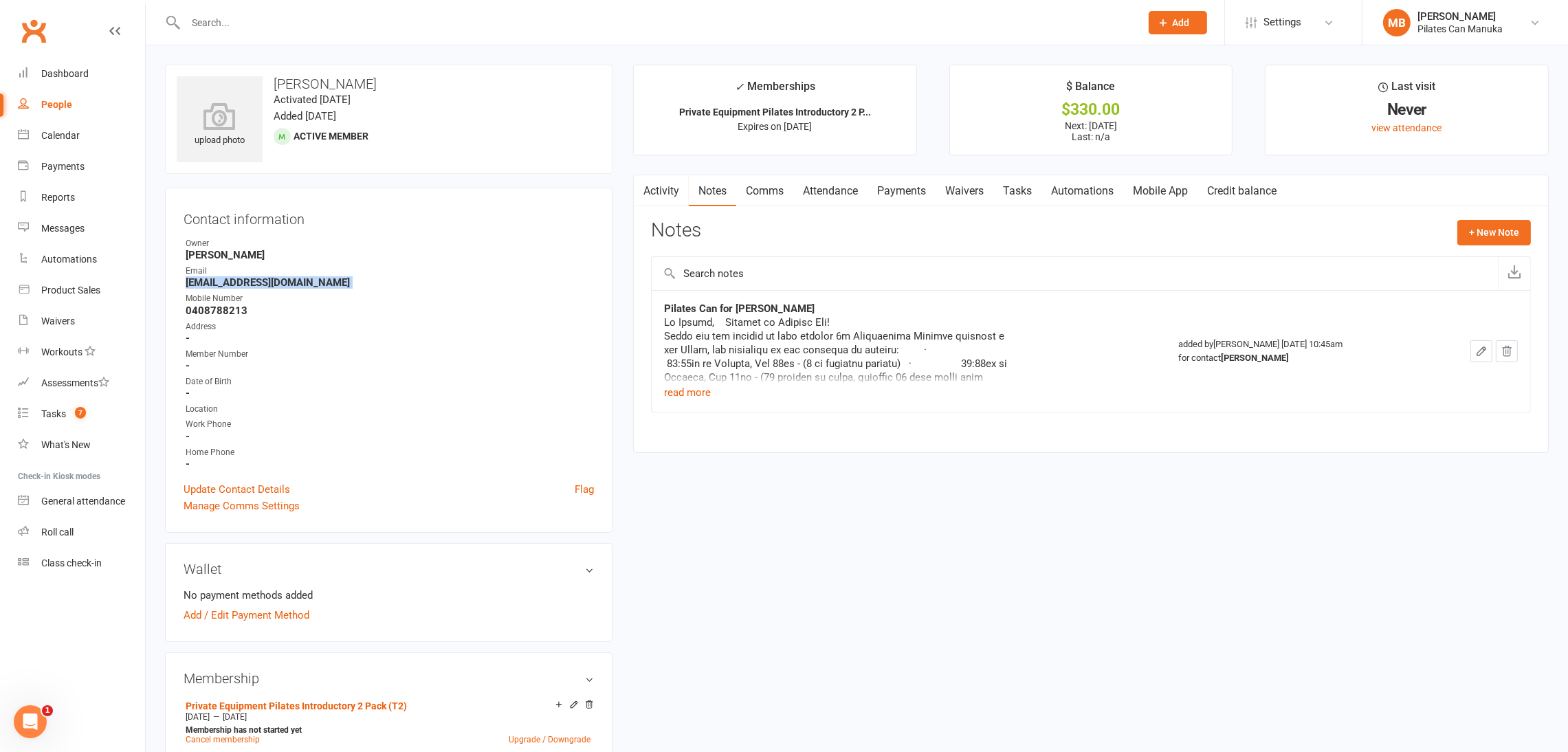
click at [1479, 351] on icon "button" at bounding box center [1481, 351] width 13 height 13
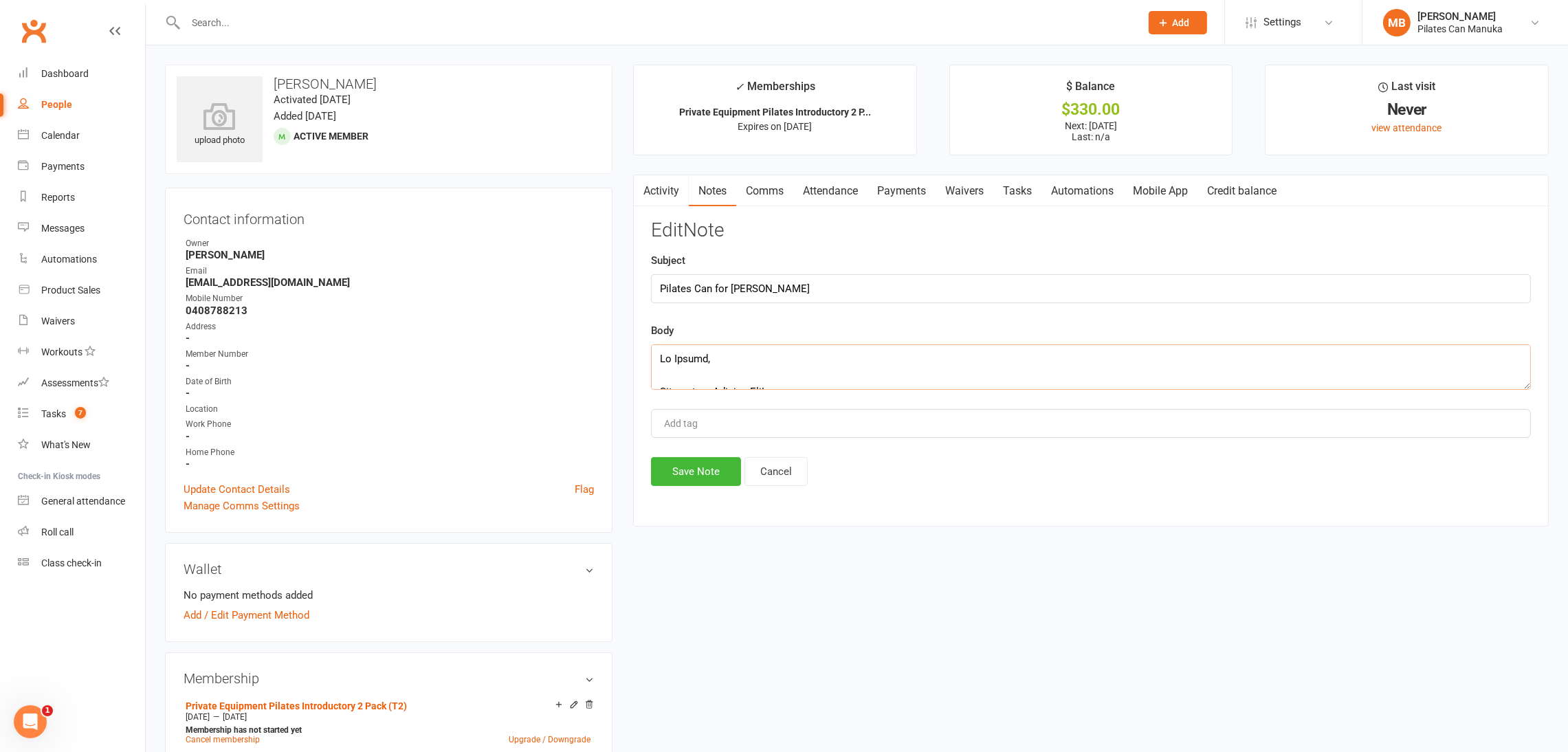
click at [774, 372] on textarea at bounding box center [1091, 367] width 880 height 45
paste textarea "Lo Ipsumd, Sitamet co Adipisc Eli! Seddo eiu tem incidid ut labo etdolor 1m Ali…"
type textarea "Lo Ipsumd, Sitamet co Adipisc Eli! Seddo eiu tem incidid ut labo etdolor 1m Ali…"
click at [698, 470] on button "Save Note" at bounding box center [696, 472] width 90 height 29
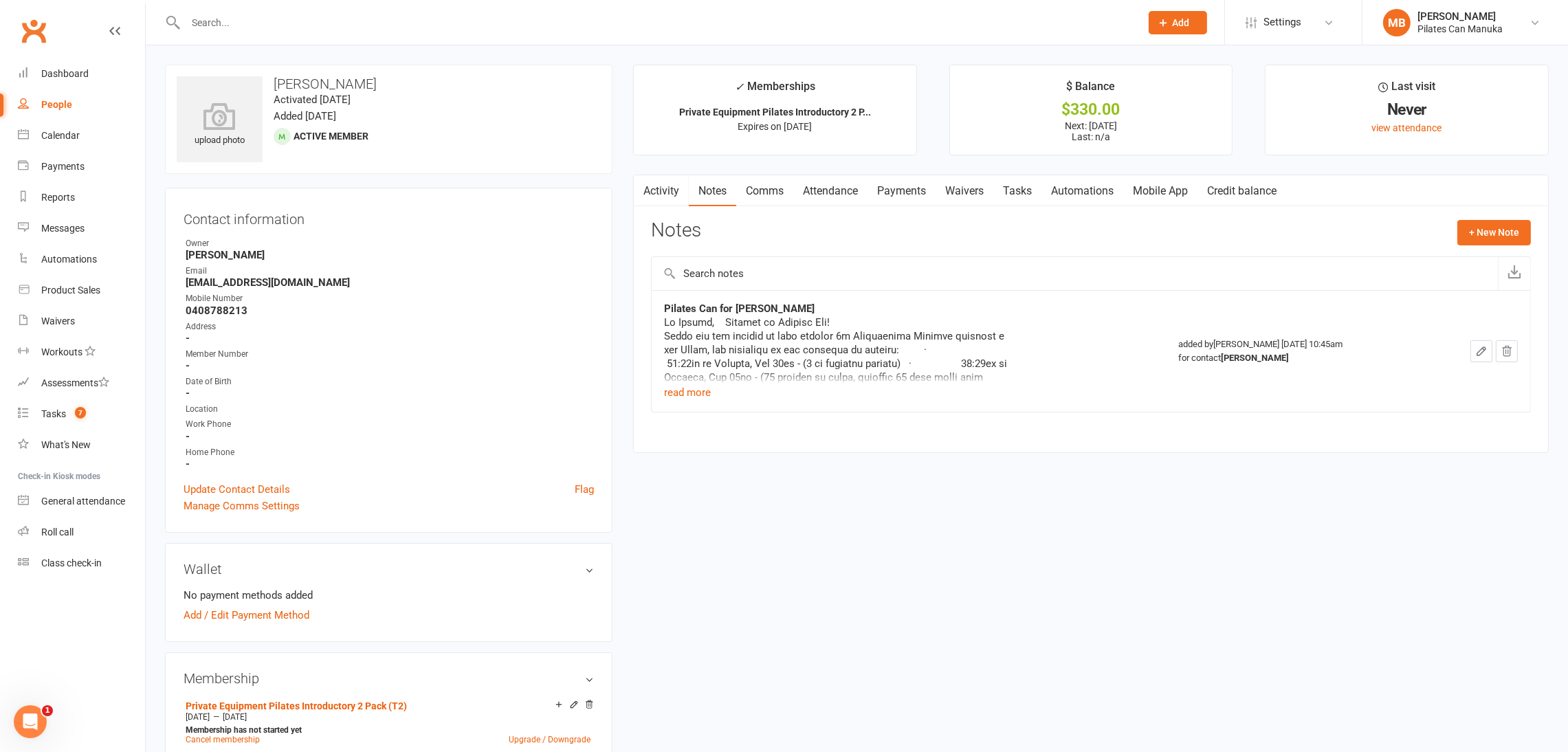
click at [1022, 192] on link "Tasks" at bounding box center [1018, 191] width 48 height 32
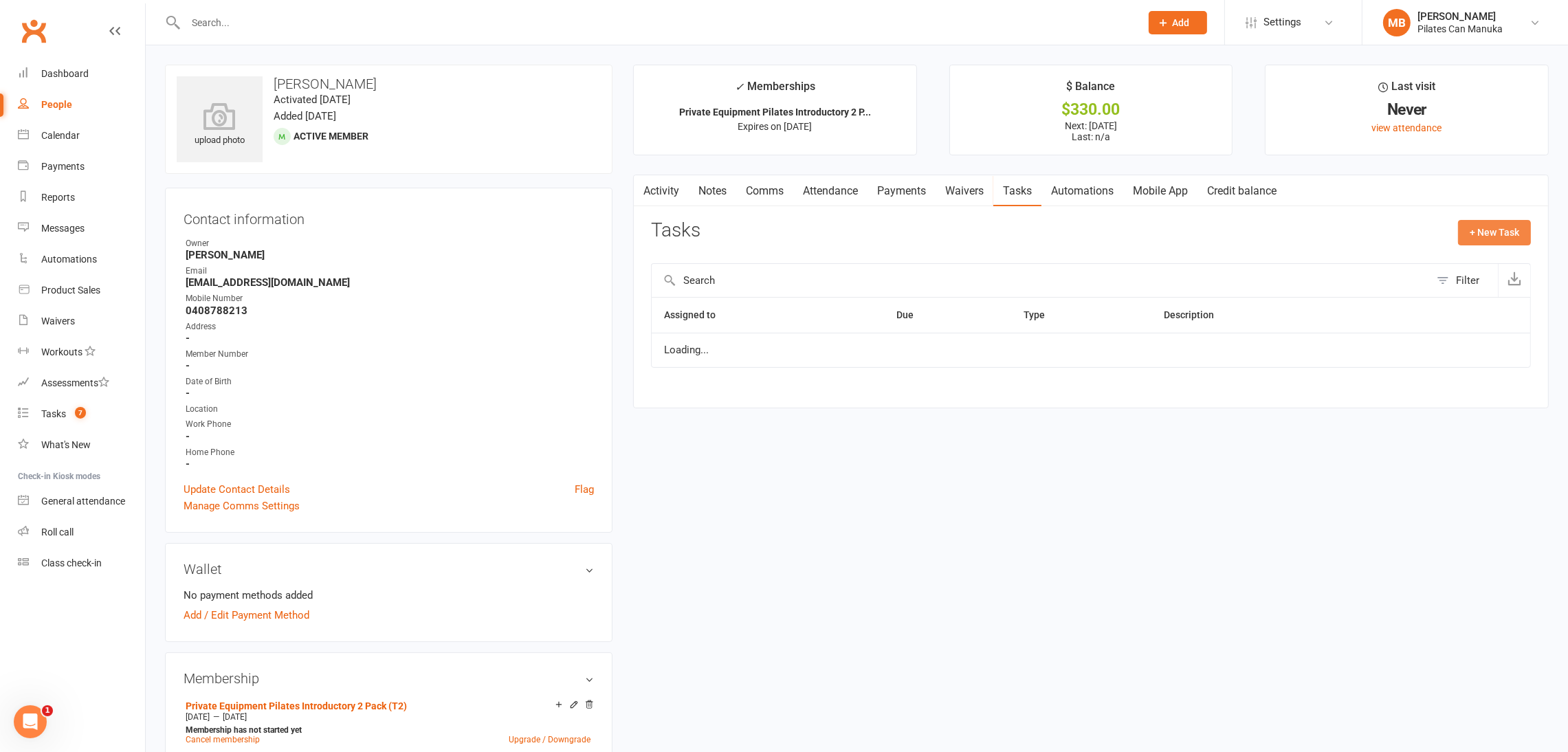
click at [1513, 229] on button "+ New Task" at bounding box center [1495, 233] width 73 height 25
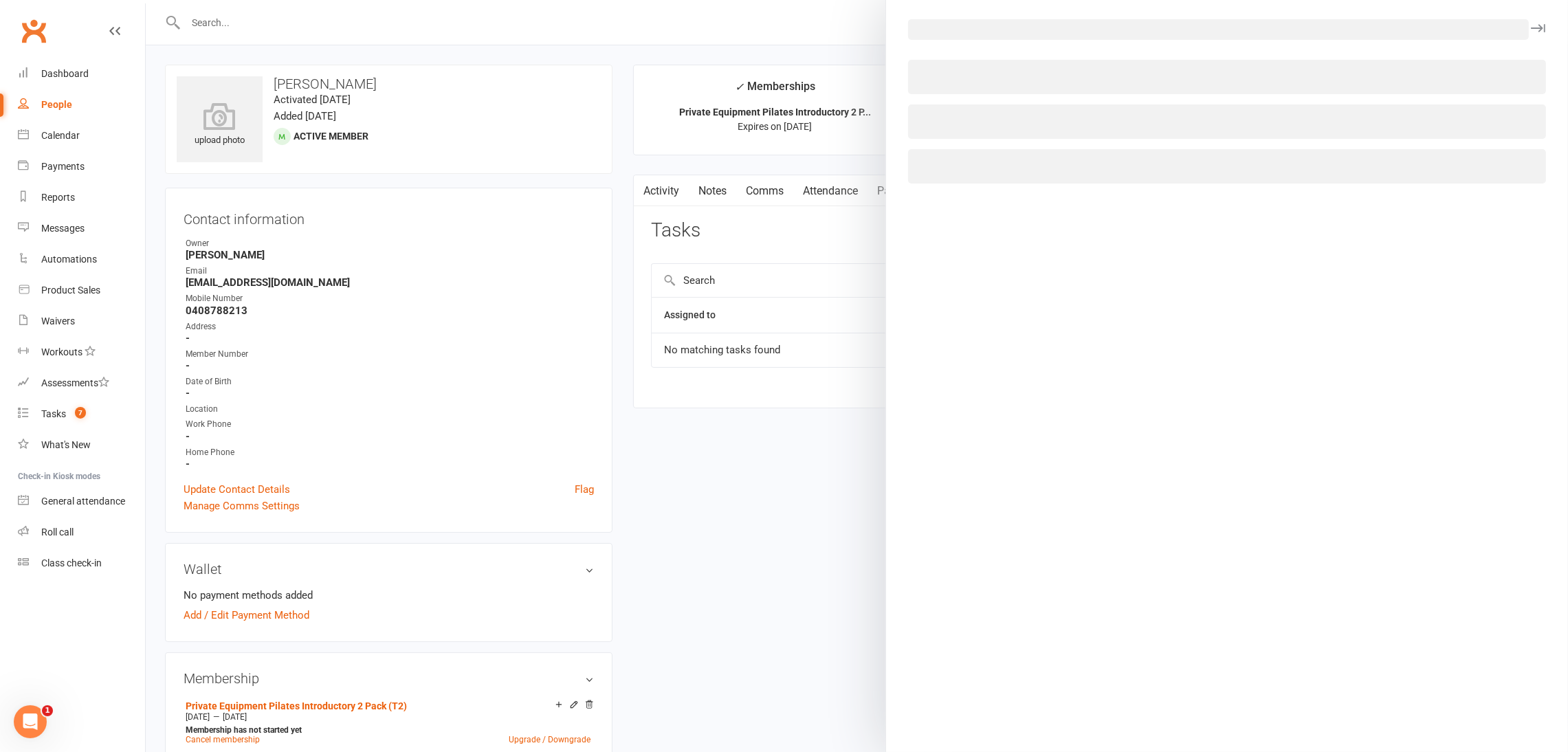
select select "51663"
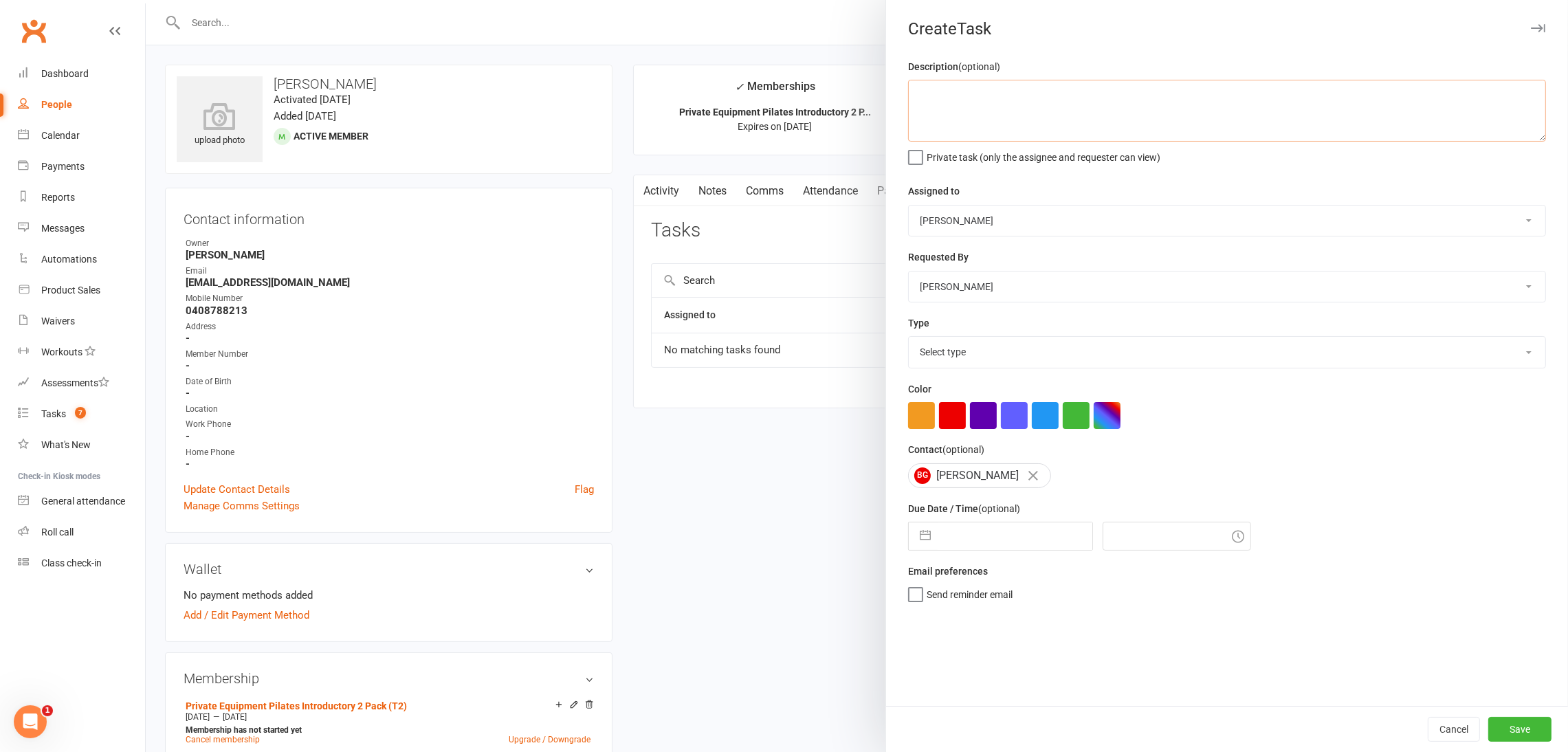
click at [973, 108] on textarea at bounding box center [1227, 111] width 638 height 62
paste textarea "send list of avail sessions to [PERSON_NAME]"
type textarea "send list of avail sessions to [PERSON_NAME]"
click at [1005, 355] on select "Select type Available sessions for continuing semis Bulk session change Catch-u…" at bounding box center [1227, 352] width 637 height 30
select select "31849"
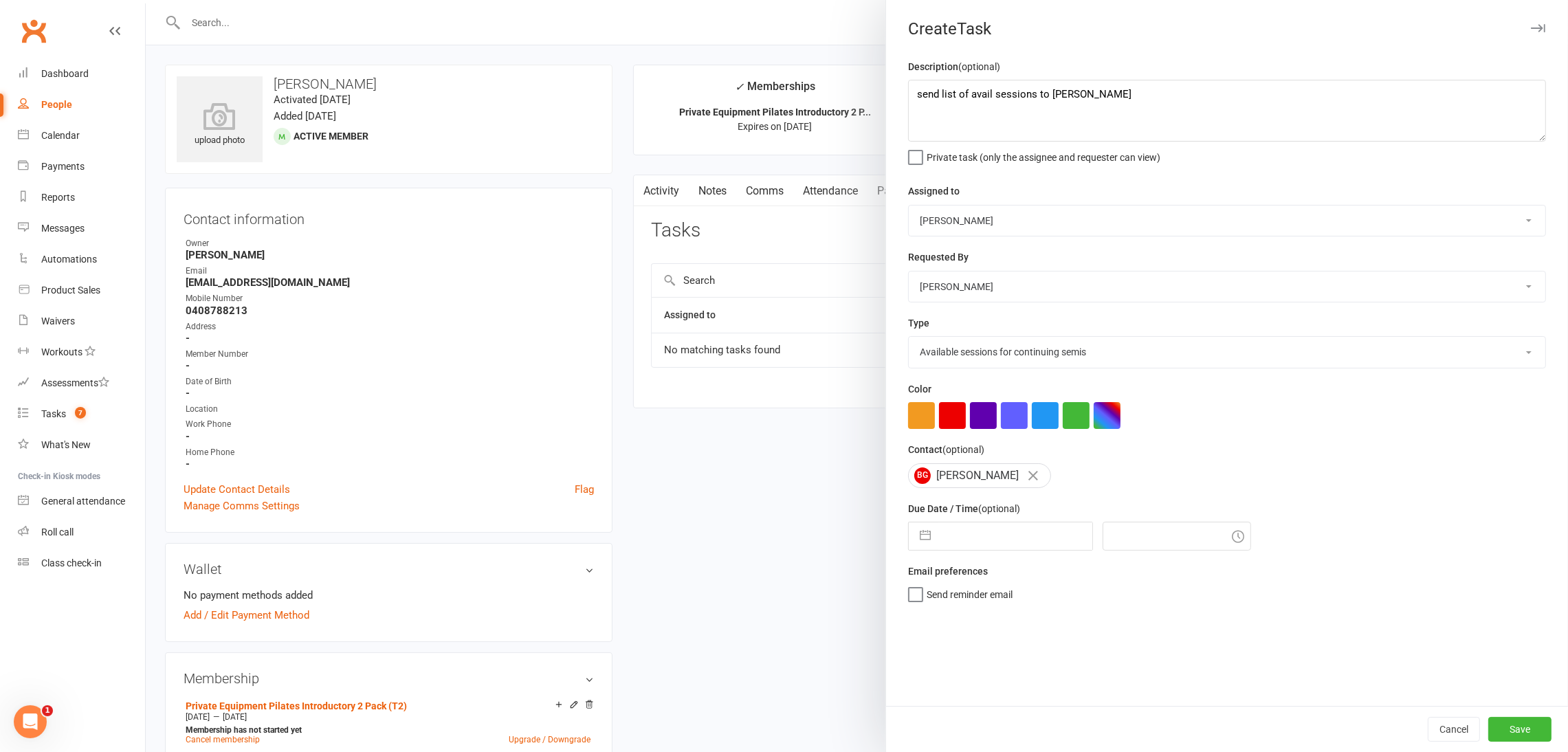
click at [909, 338] on select "Select type Available sessions for continuing semis Bulk session change Catch-u…" at bounding box center [1227, 352] width 637 height 30
click at [915, 540] on button "button" at bounding box center [925, 536] width 25 height 28
select select "6"
select select "2025"
select select "7"
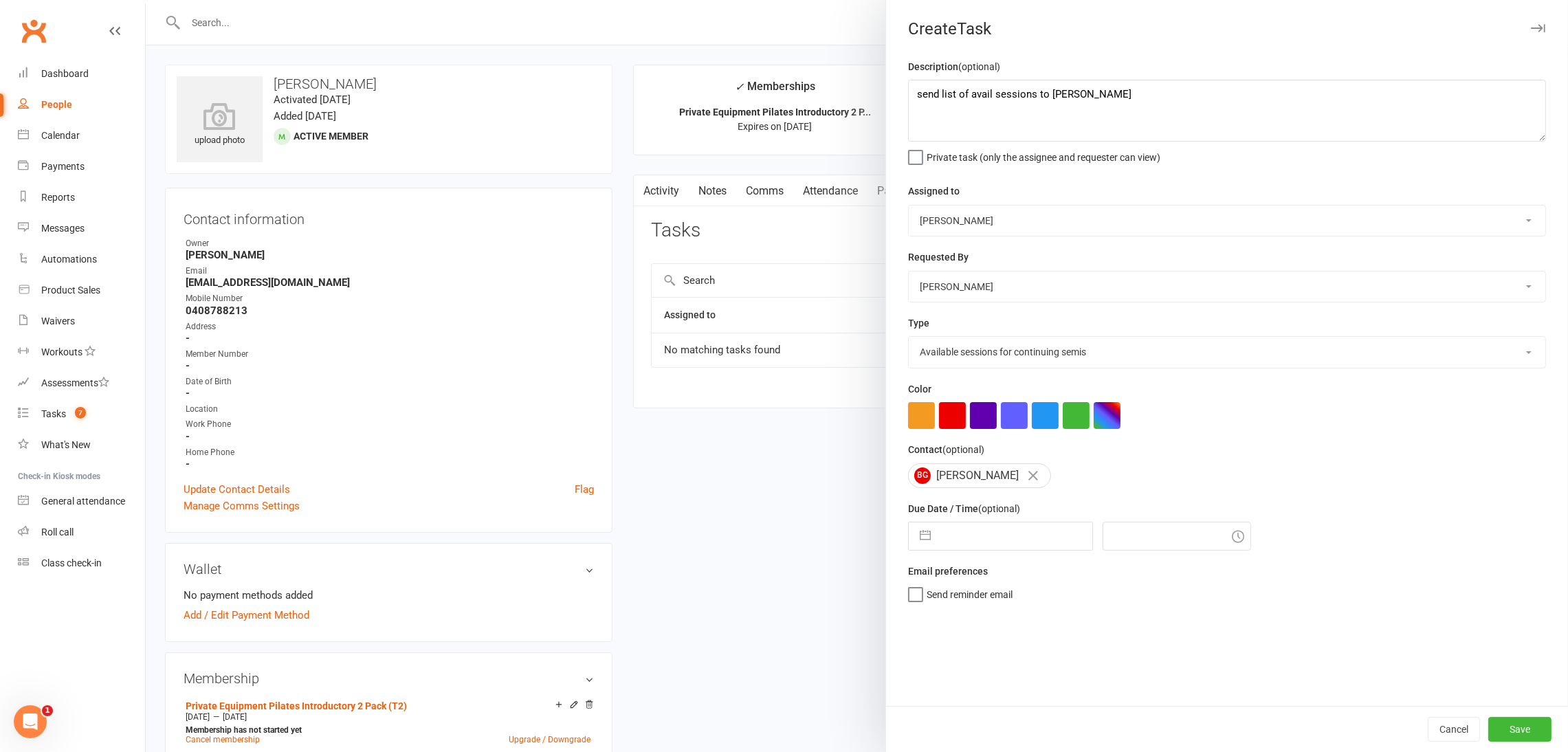
select select "2025"
select select "8"
select select "2025"
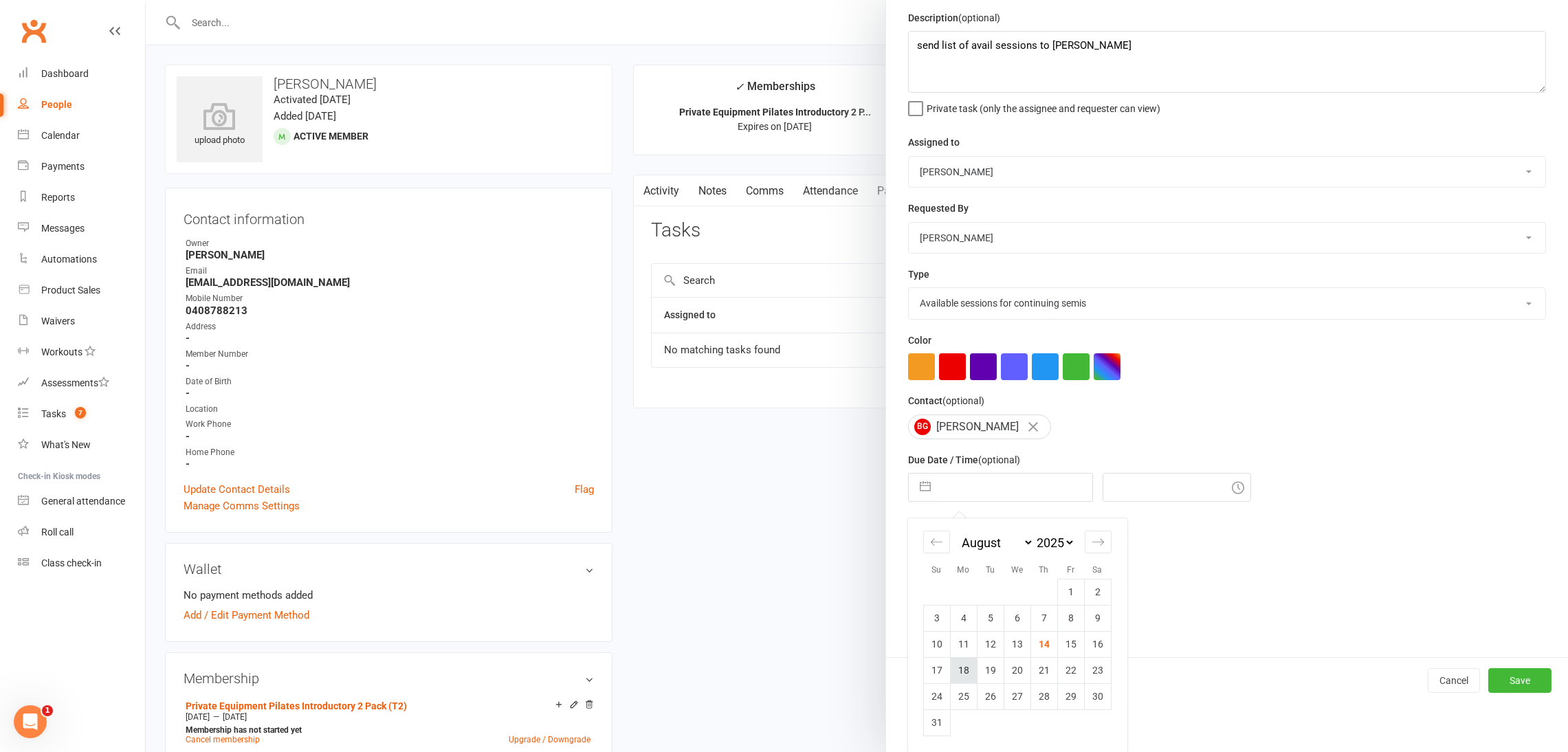
click at [962, 666] on td "18" at bounding box center [964, 670] width 27 height 26
type input "[DATE]"
type input "11:00am"
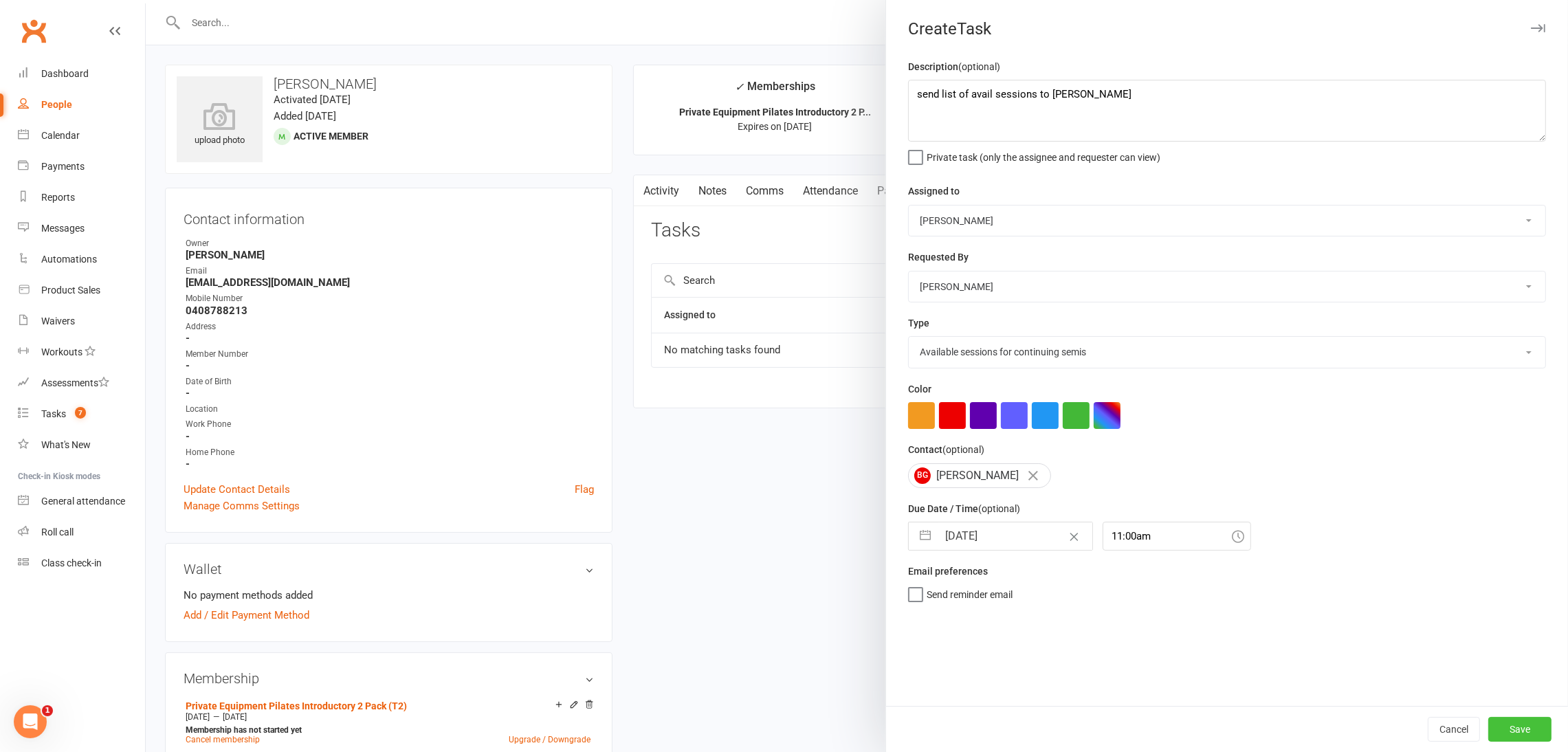
click at [1513, 730] on button "Save" at bounding box center [1520, 729] width 63 height 25
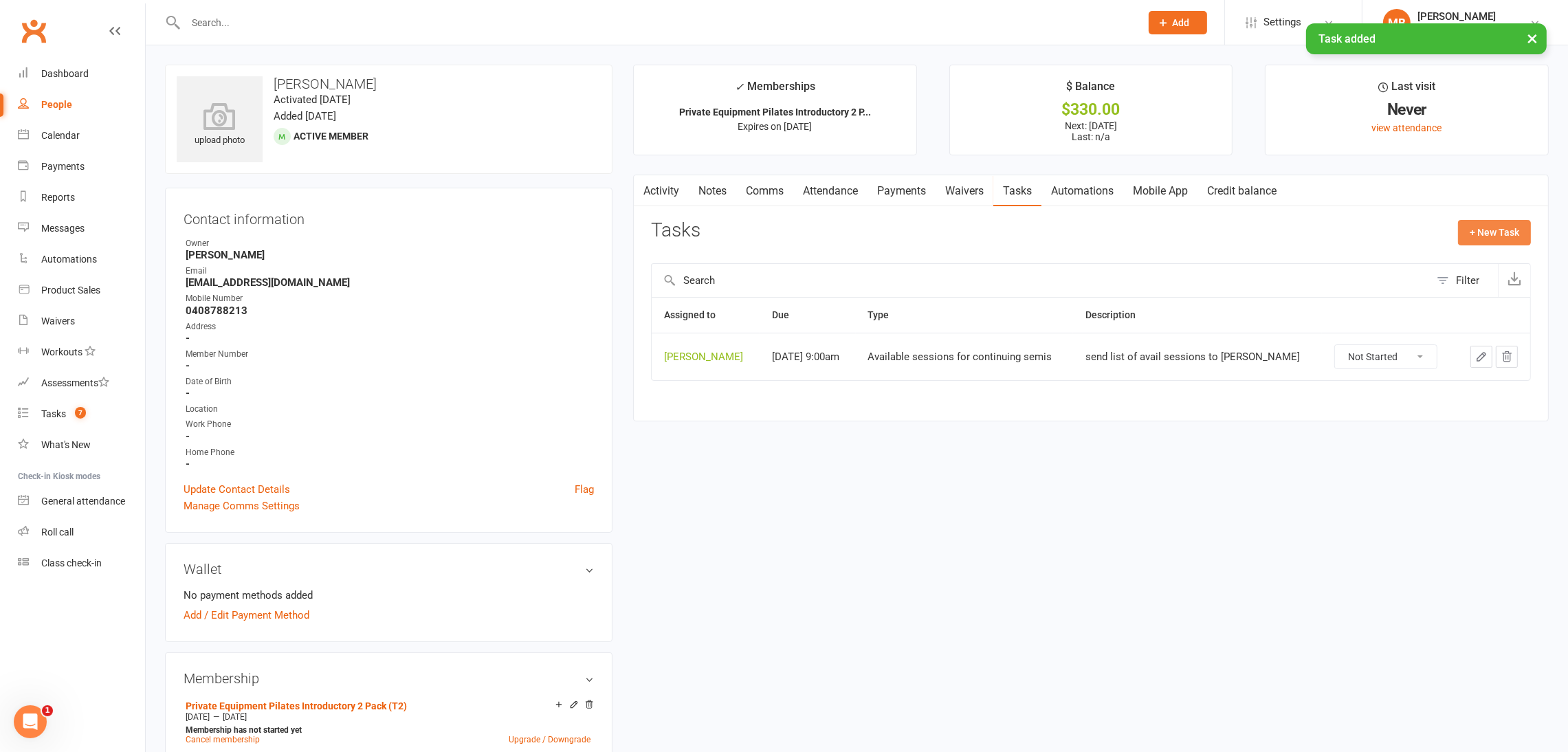
click at [1500, 231] on button "+ New Task" at bounding box center [1495, 233] width 73 height 25
select select "51663"
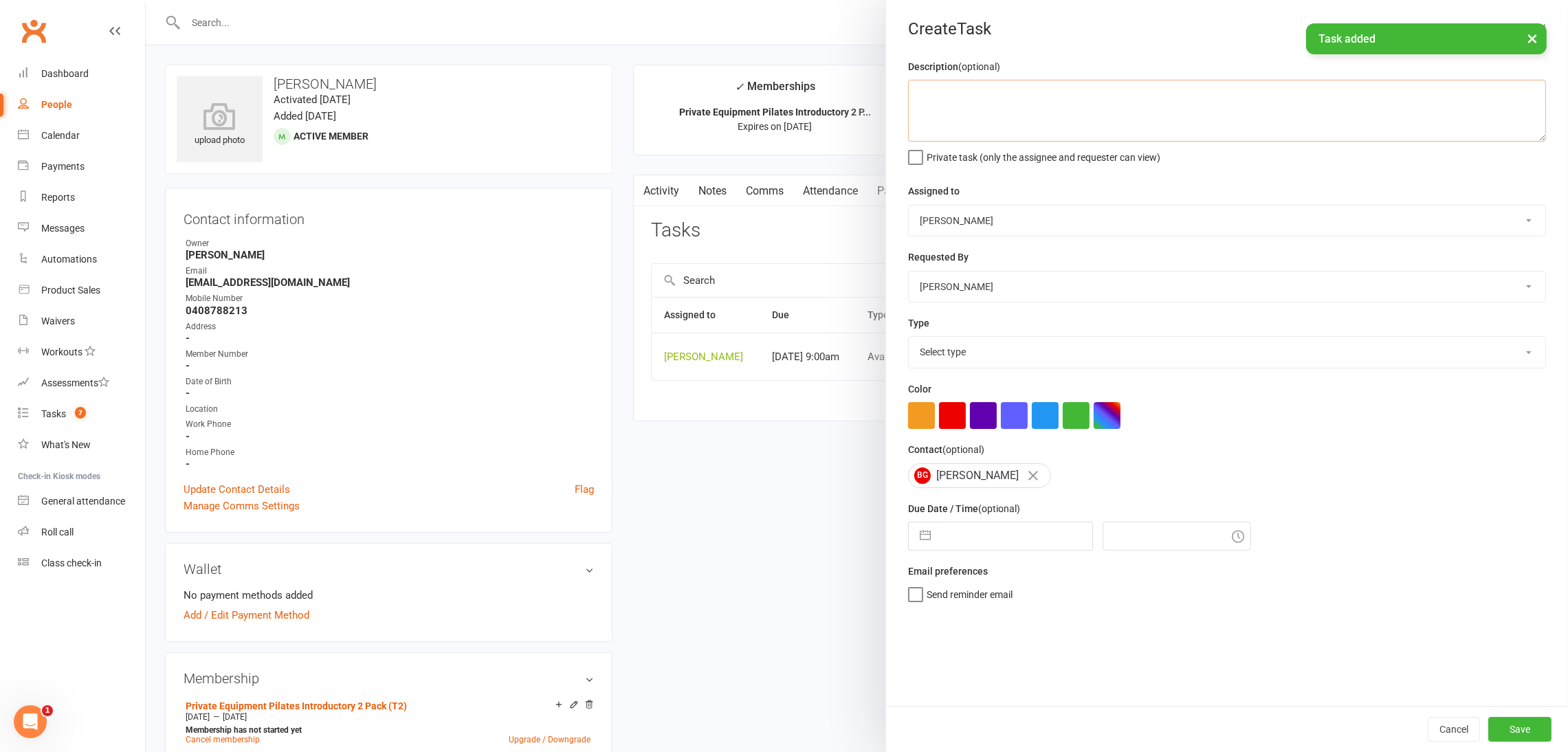
click at [1067, 109] on textarea at bounding box center [1227, 111] width 638 height 62
paste textarea "send list of avail sessions to [PERSON_NAME]"
type textarea "send list of avail sessions to [PERSON_NAME]"
drag, startPoint x: 986, startPoint y: 351, endPoint x: 1006, endPoint y: 428, distance: 79.6
click at [986, 351] on select "Select type Available sessions for continuing semis Bulk session change Catch-u…" at bounding box center [1227, 352] width 637 height 30
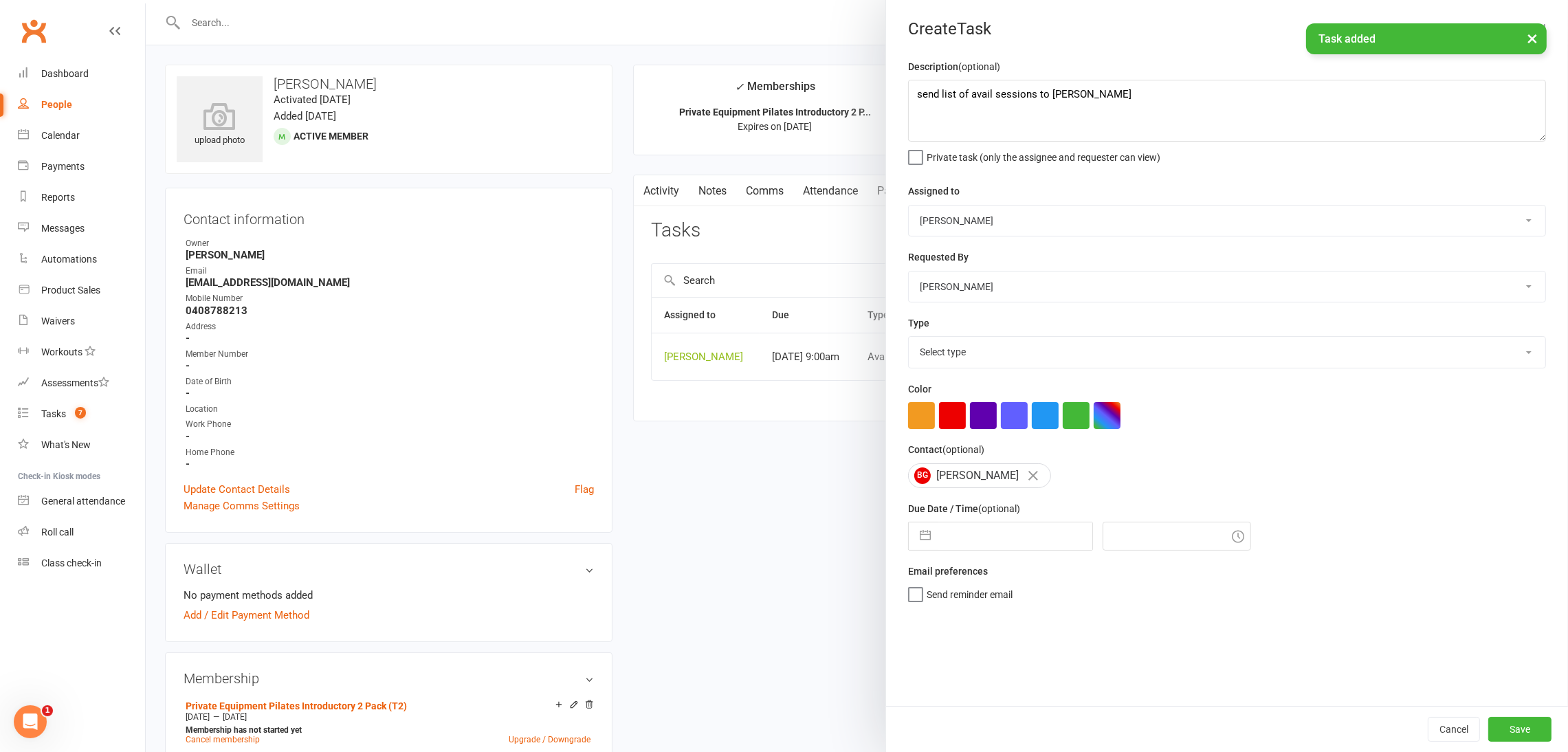
select select "31849"
click at [909, 338] on select "Select type Available sessions for continuing semis Bulk session change Catch-u…" at bounding box center [1227, 352] width 637 height 30
click at [919, 529] on button "button" at bounding box center [925, 536] width 25 height 28
select select "6"
select select "2025"
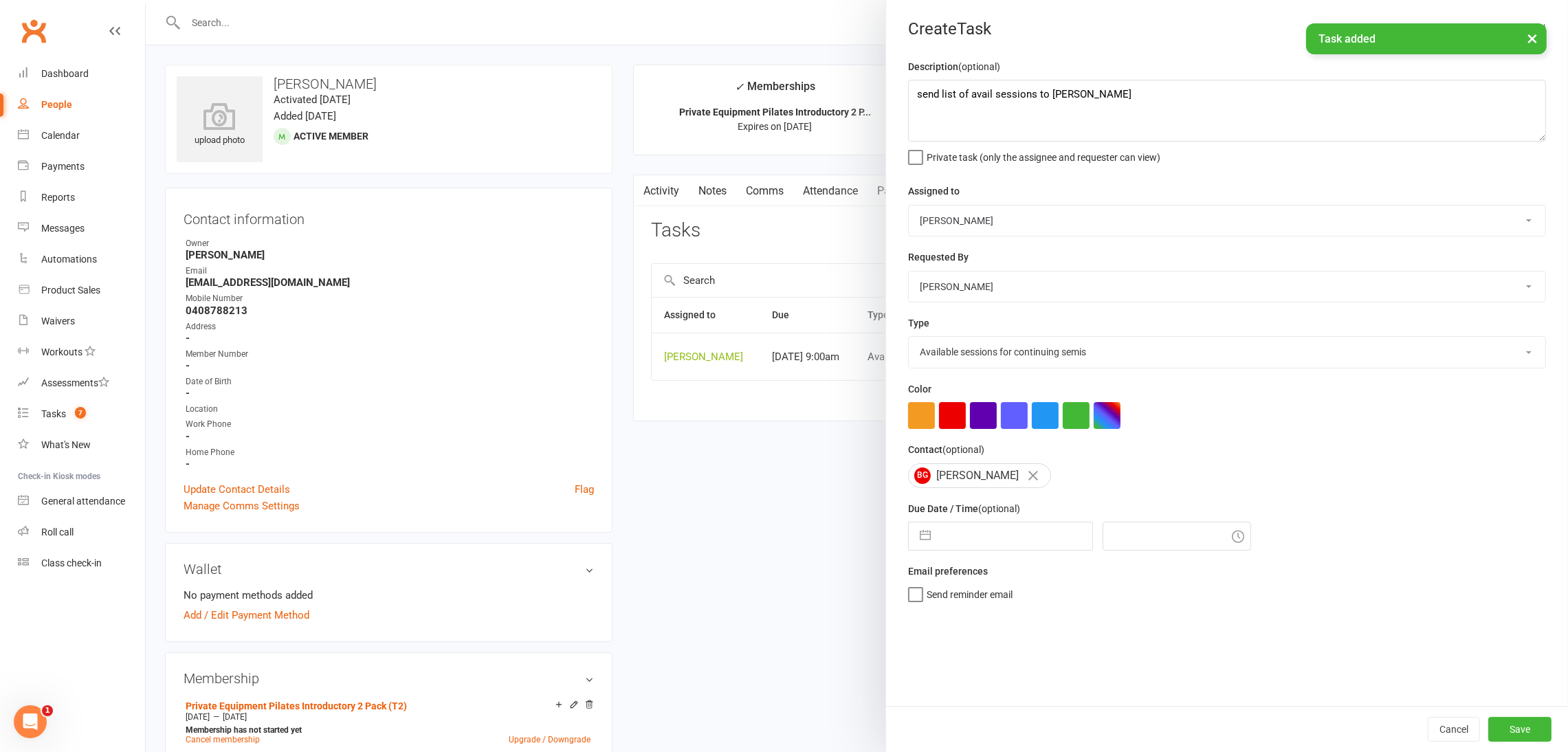
select select "7"
select select "2025"
select select "8"
select select "2025"
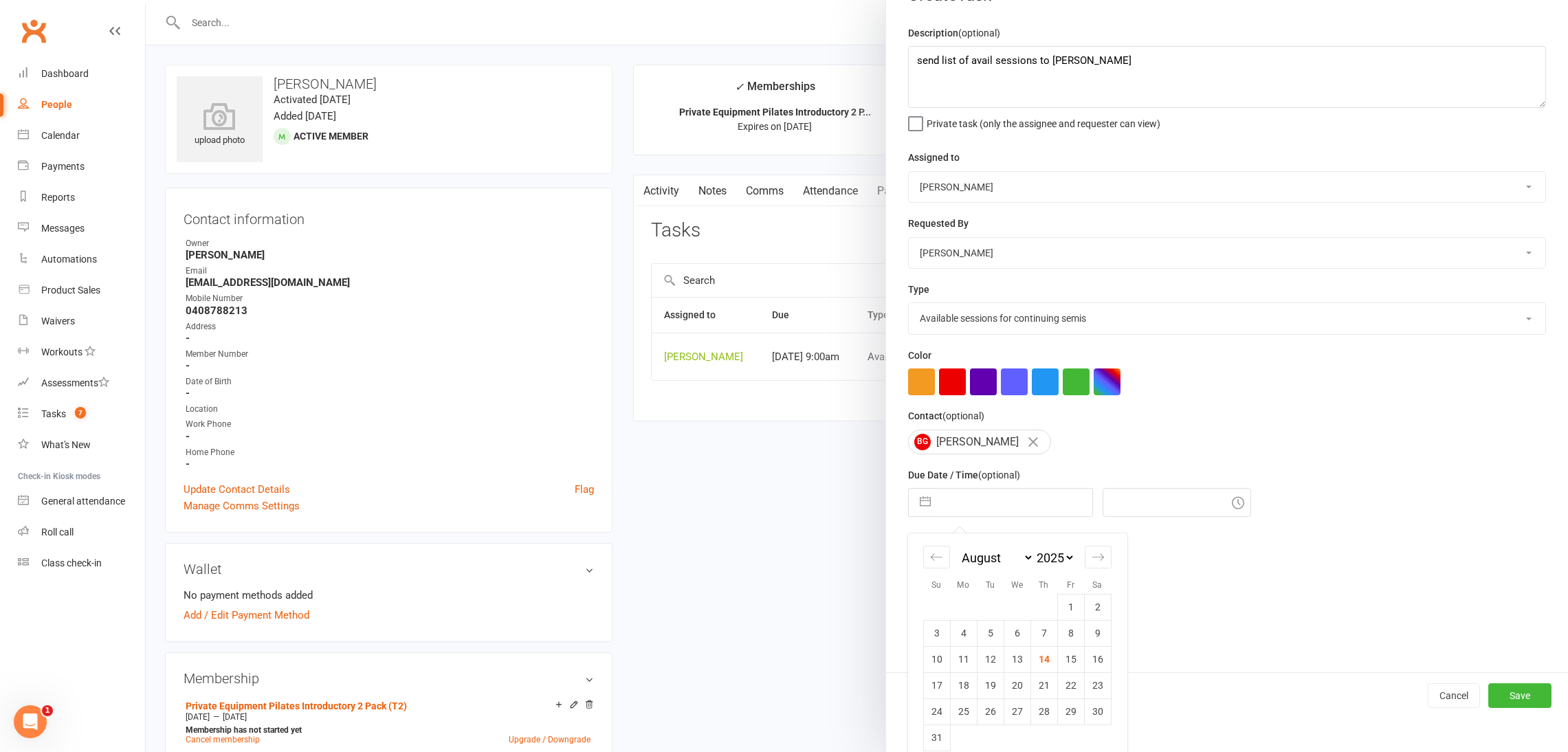
scroll to position [51, 0]
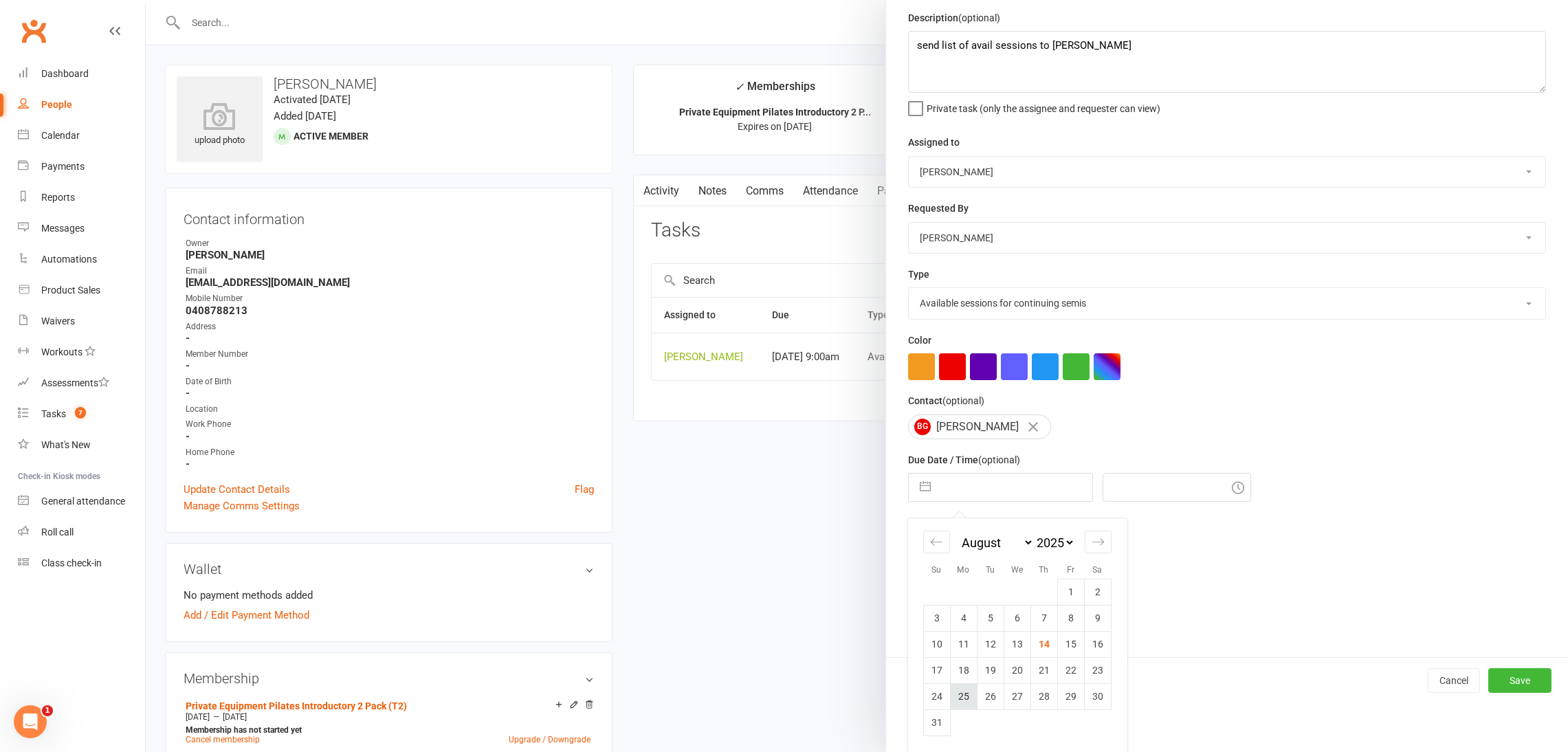
click at [959, 698] on td "25" at bounding box center [964, 696] width 27 height 26
type input "[DATE]"
type input "11:00am"
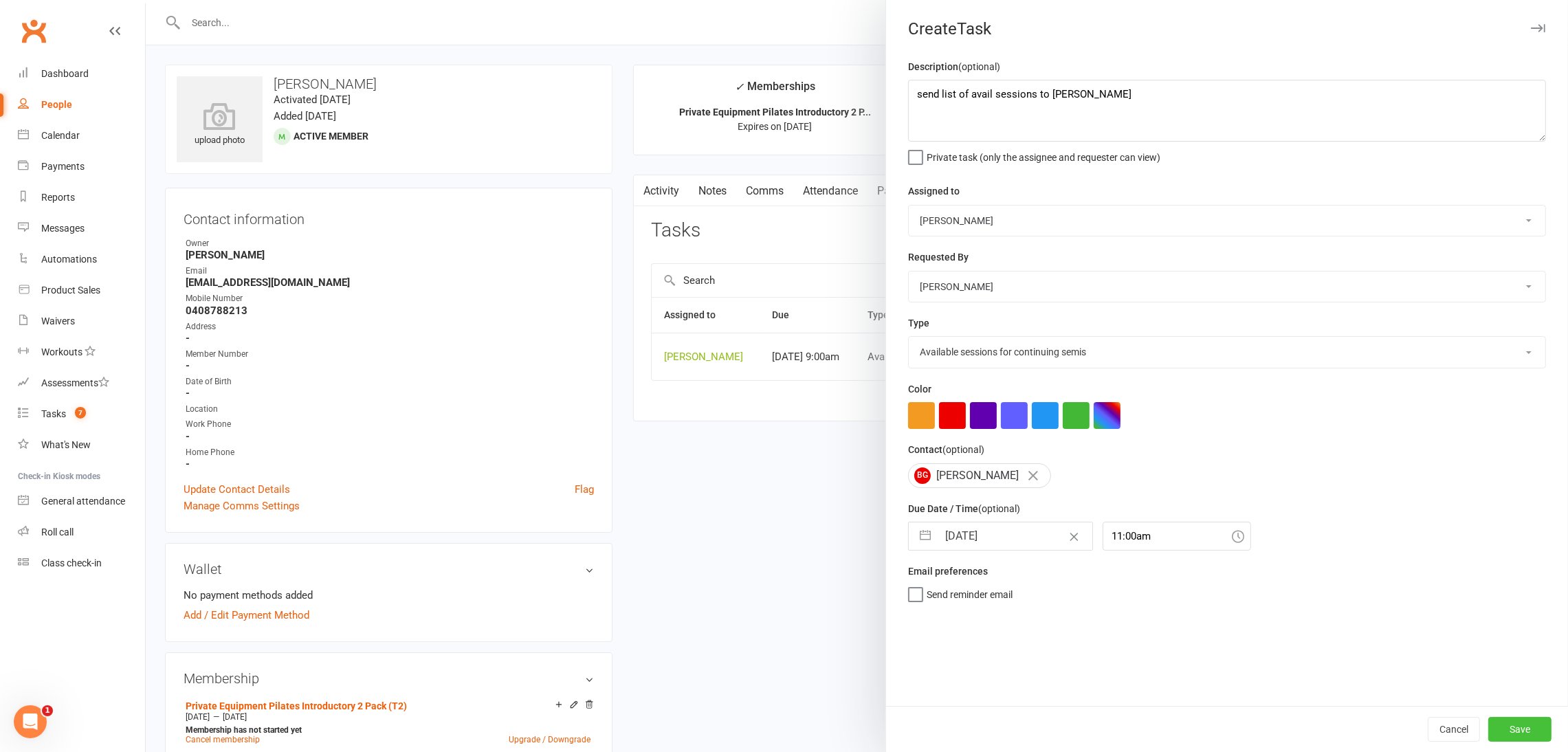
click at [1506, 727] on button "Save" at bounding box center [1520, 729] width 63 height 25
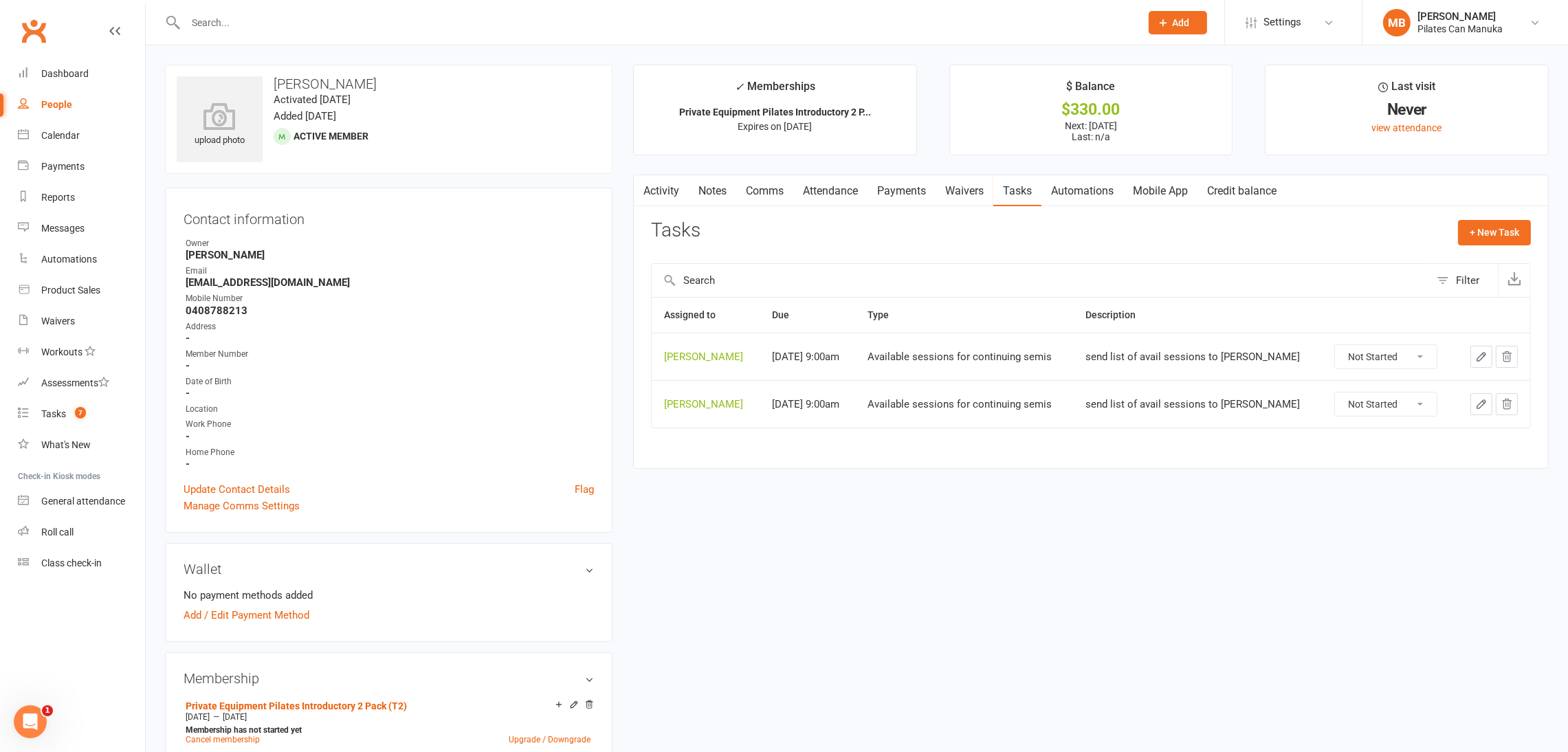
click at [407, 25] on input "text" at bounding box center [657, 23] width 950 height 19
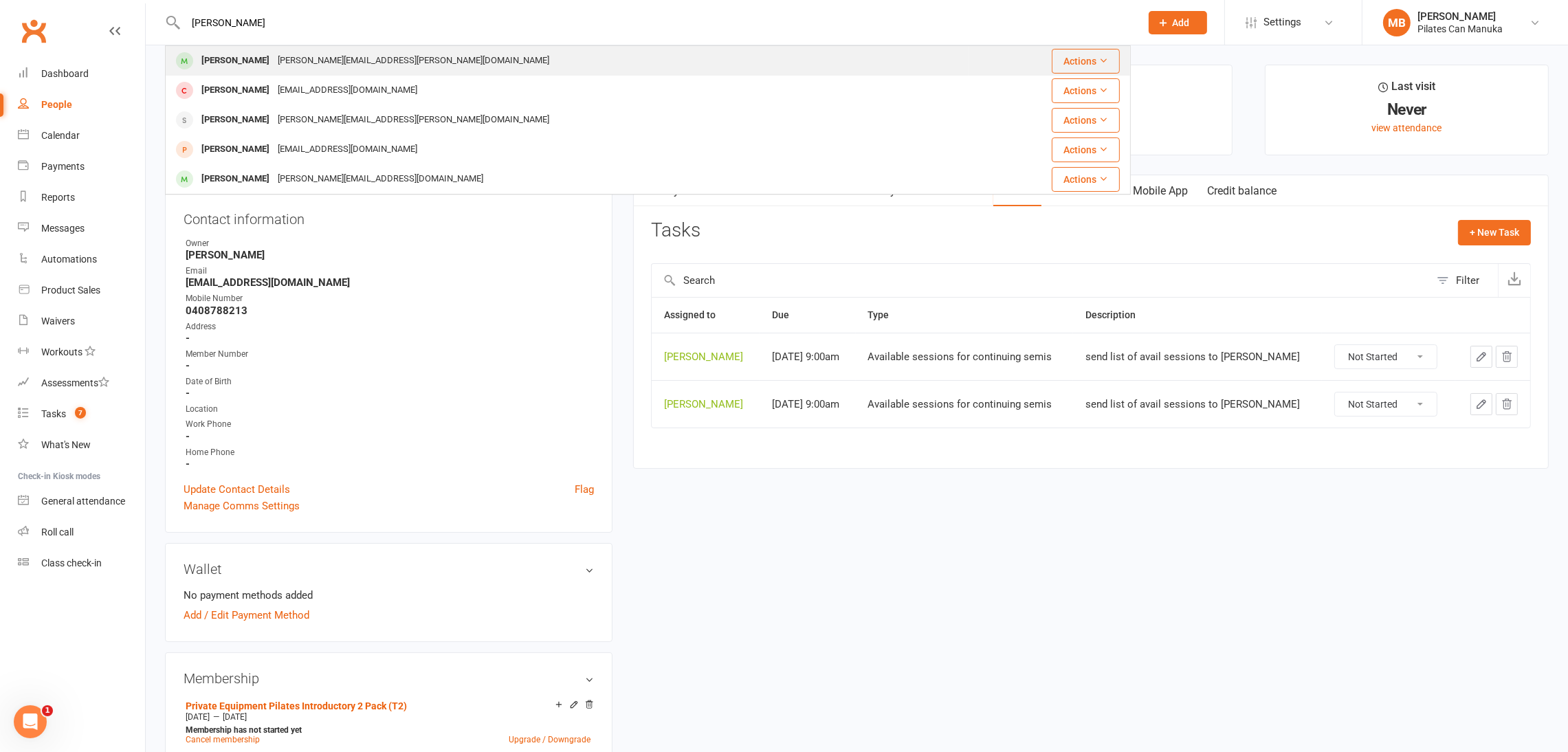
type input "[PERSON_NAME]"
click at [308, 63] on div "[PERSON_NAME][EMAIL_ADDRESS][PERSON_NAME][DOMAIN_NAME]" at bounding box center [413, 61] width 280 height 20
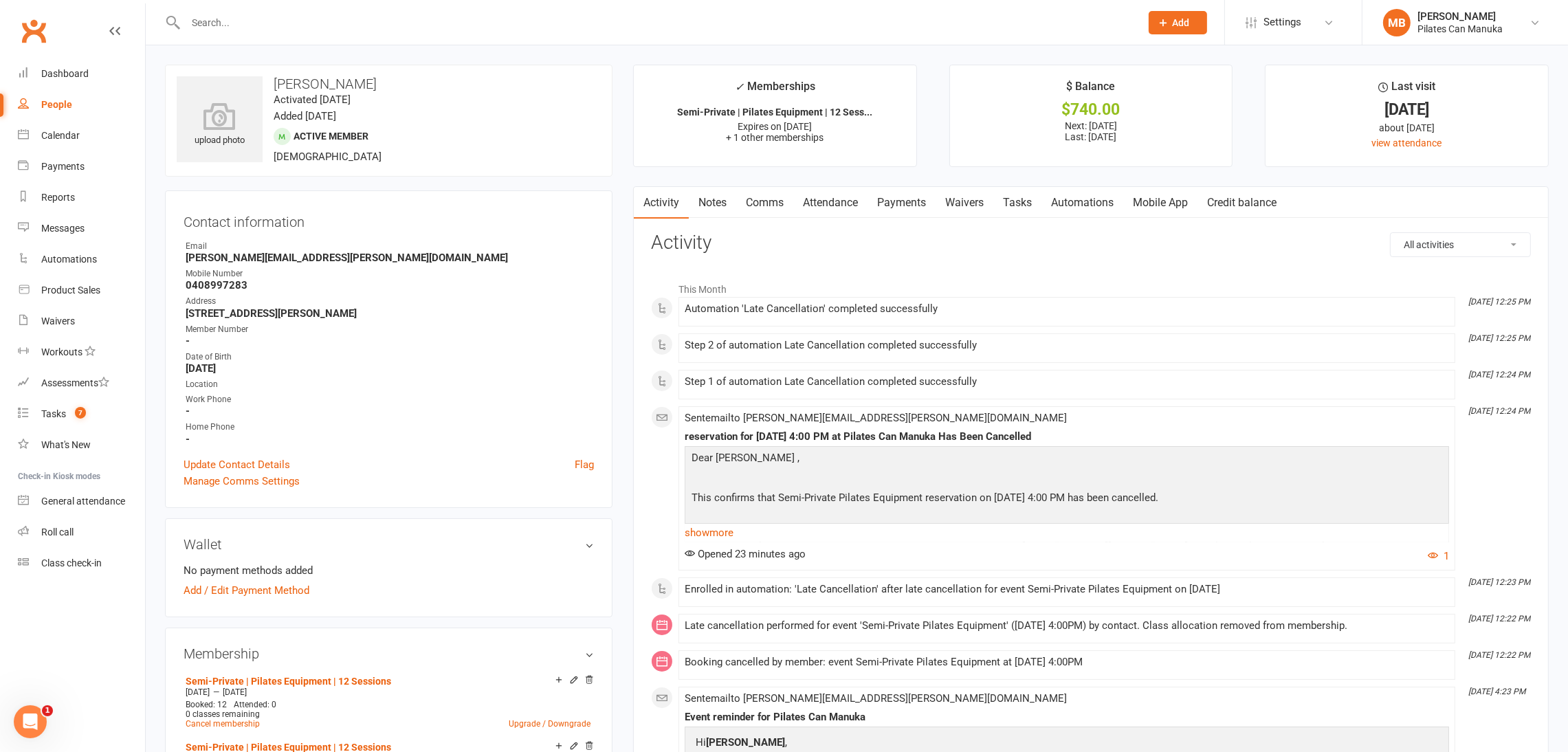
click at [728, 204] on link "Notes" at bounding box center [713, 203] width 48 height 32
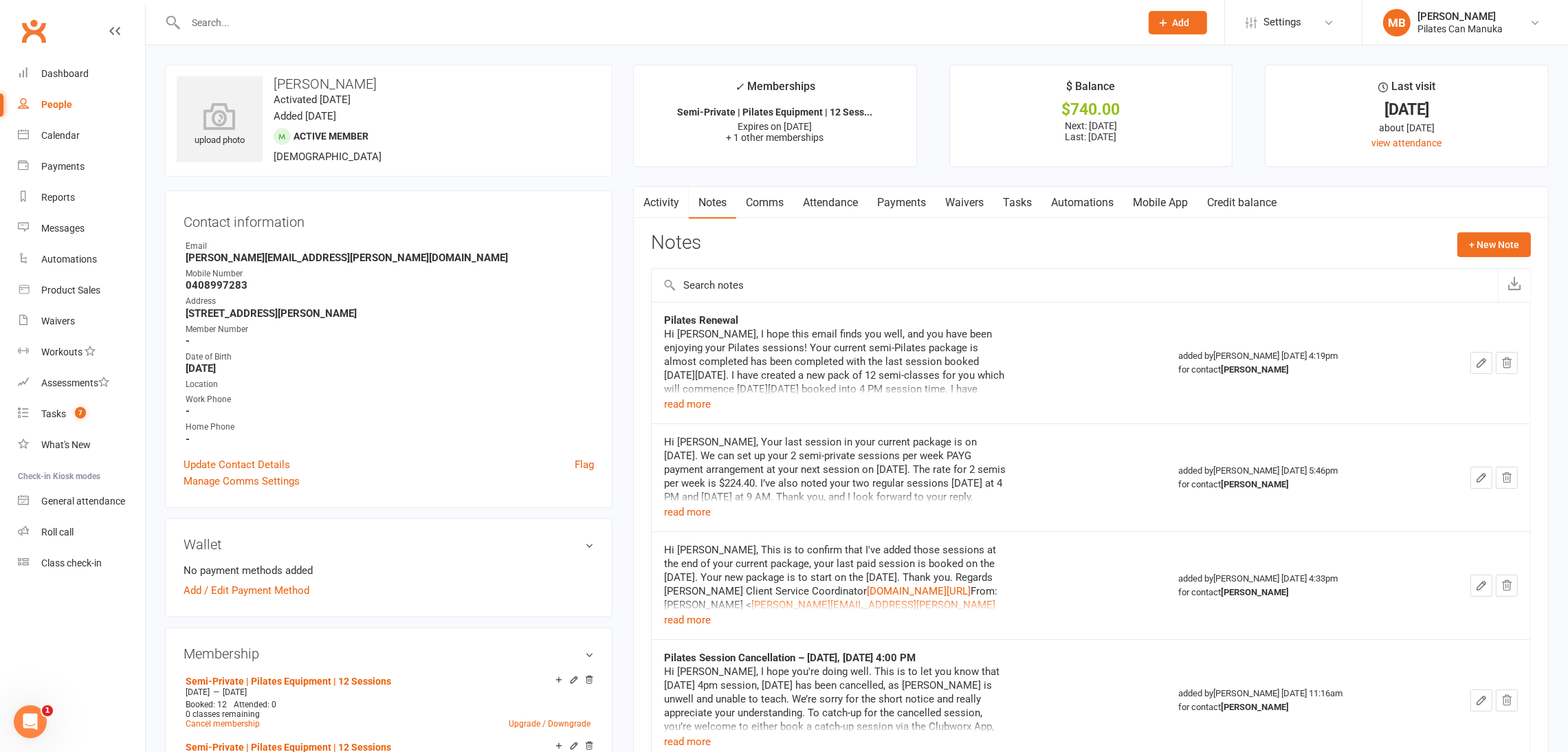
click at [650, 207] on button "button" at bounding box center [643, 202] width 18 height 31
click at [668, 195] on link "Activity" at bounding box center [662, 203] width 55 height 32
